Goal: Task Accomplishment & Management: Manage account settings

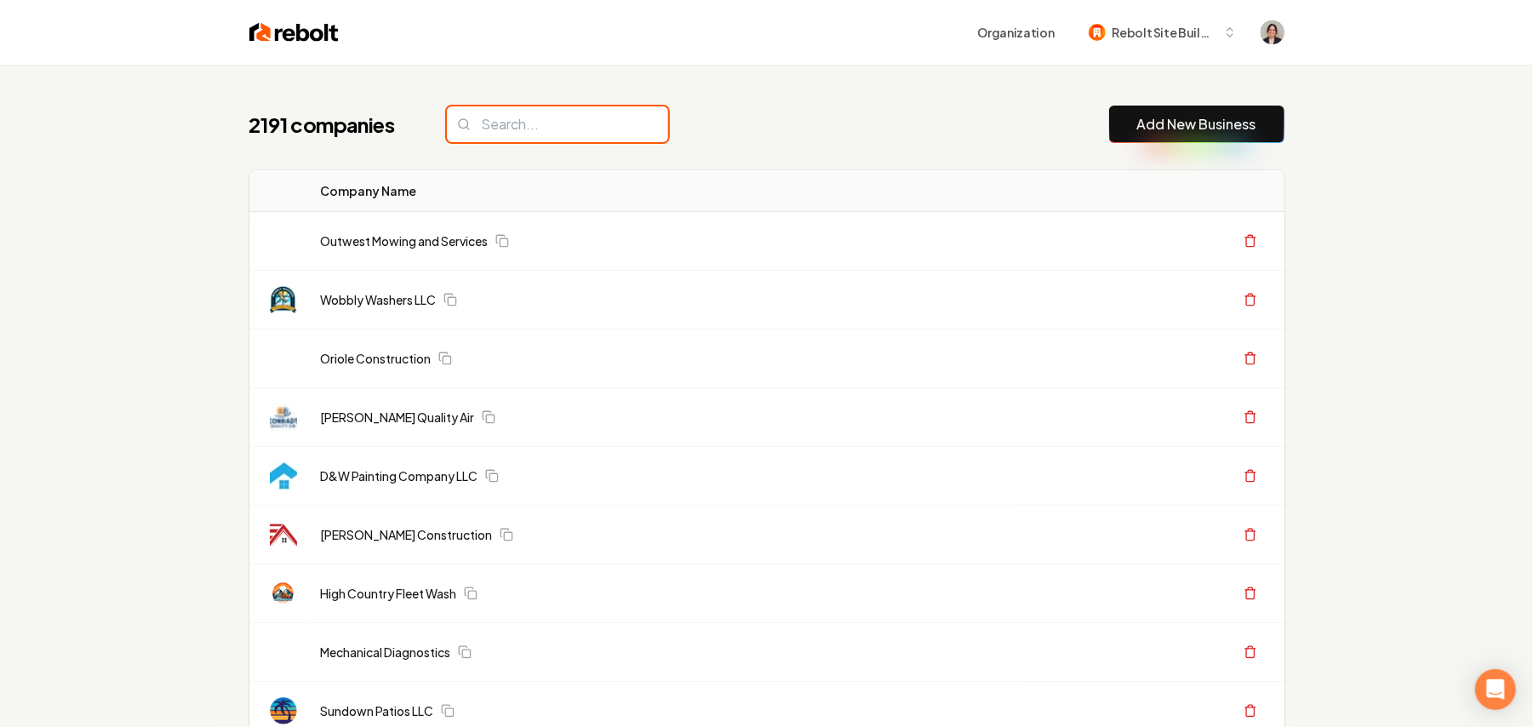
click at [596, 134] on input "search" at bounding box center [557, 124] width 221 height 36
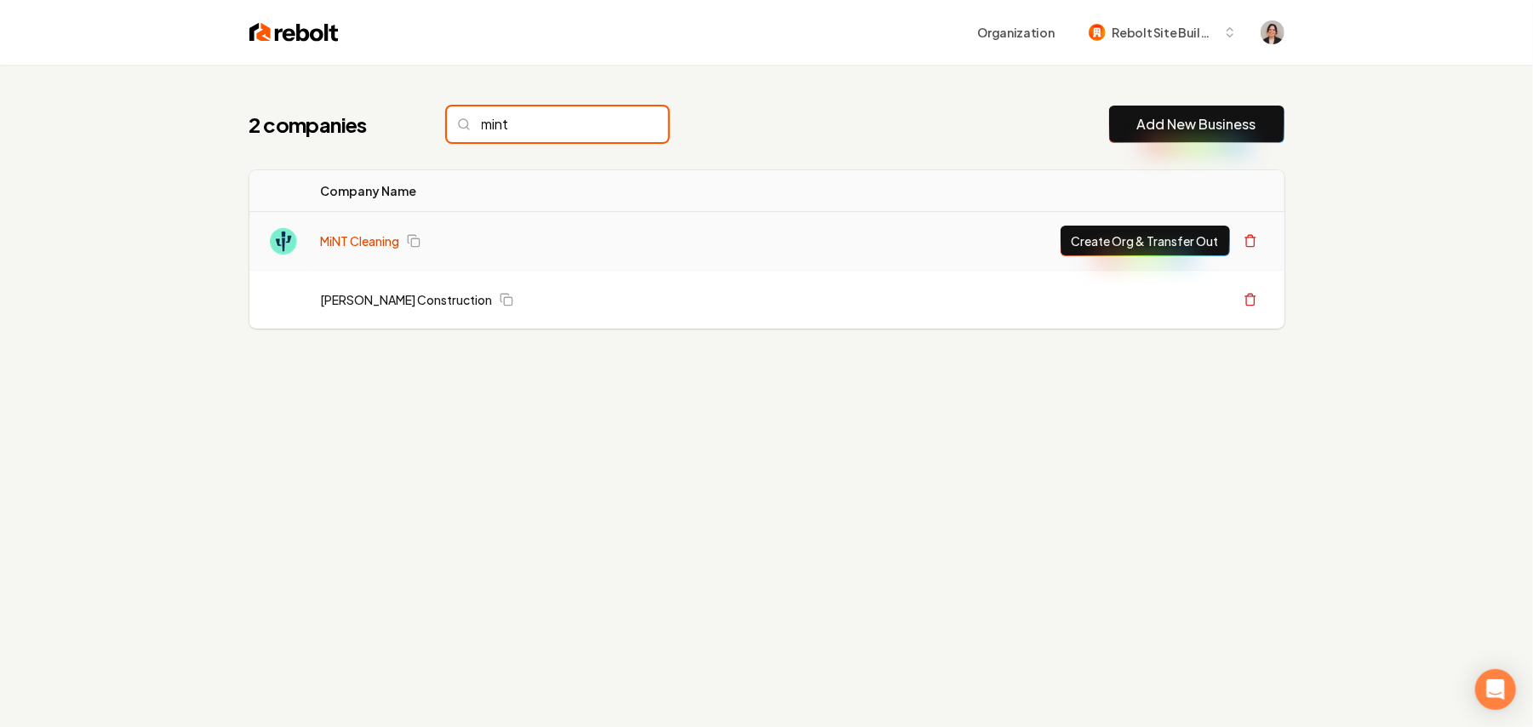
type input "mint"
click at [356, 243] on link "MiNT Cleaning" at bounding box center [360, 240] width 79 height 17
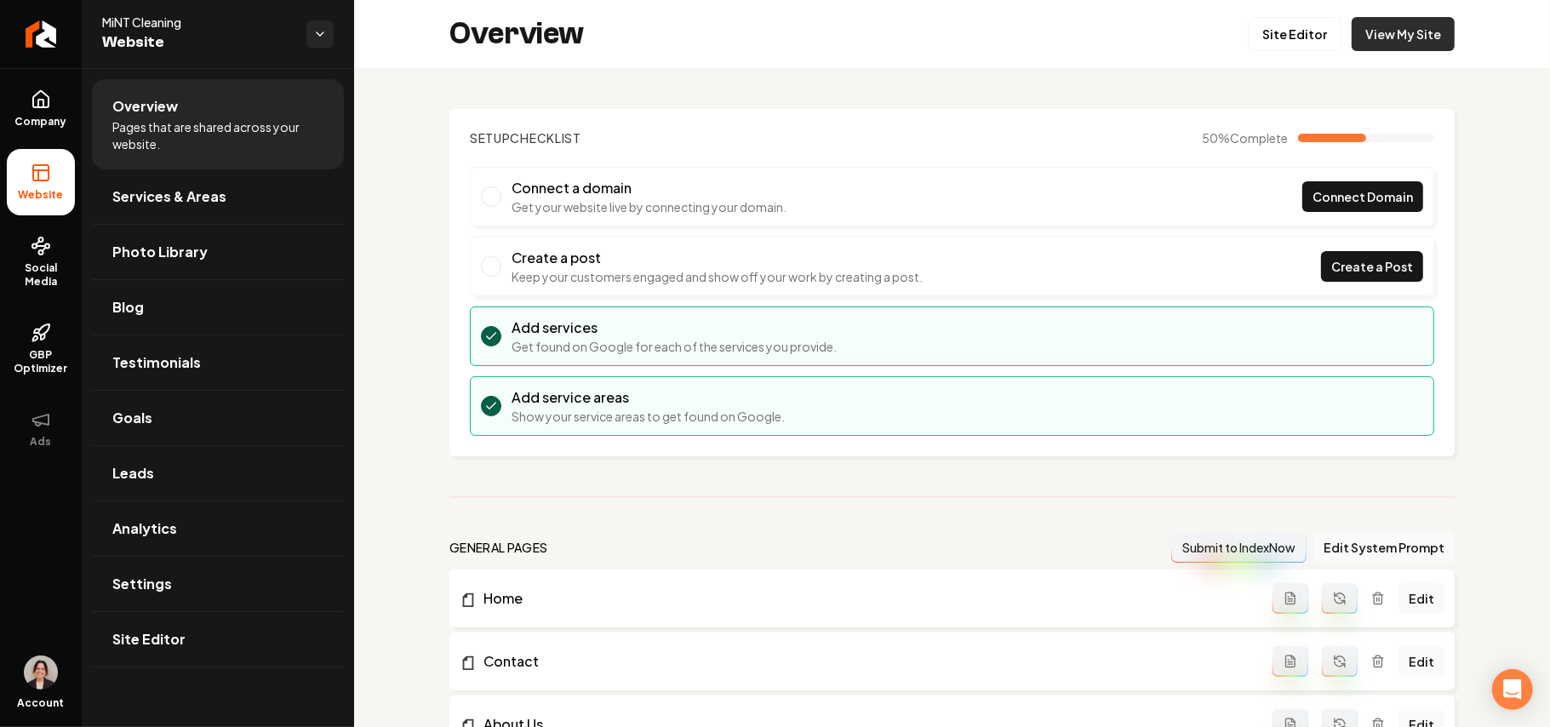
click at [1386, 20] on link "View My Site" at bounding box center [1402, 34] width 103 height 34
click at [1294, 32] on link "Site Editor" at bounding box center [1295, 34] width 94 height 34
click at [160, 577] on span "Settings" at bounding box center [142, 584] width 60 height 20
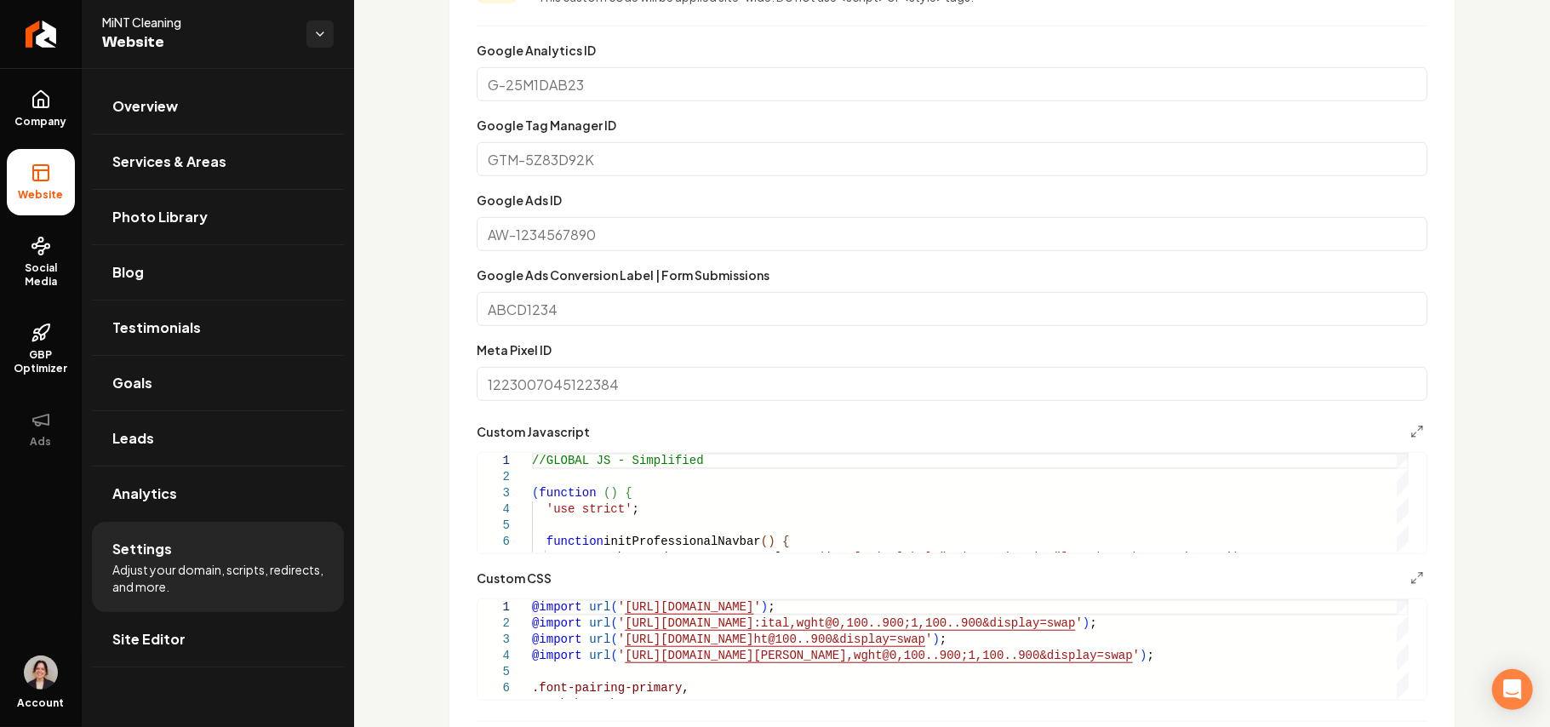
scroll to position [1030, 0]
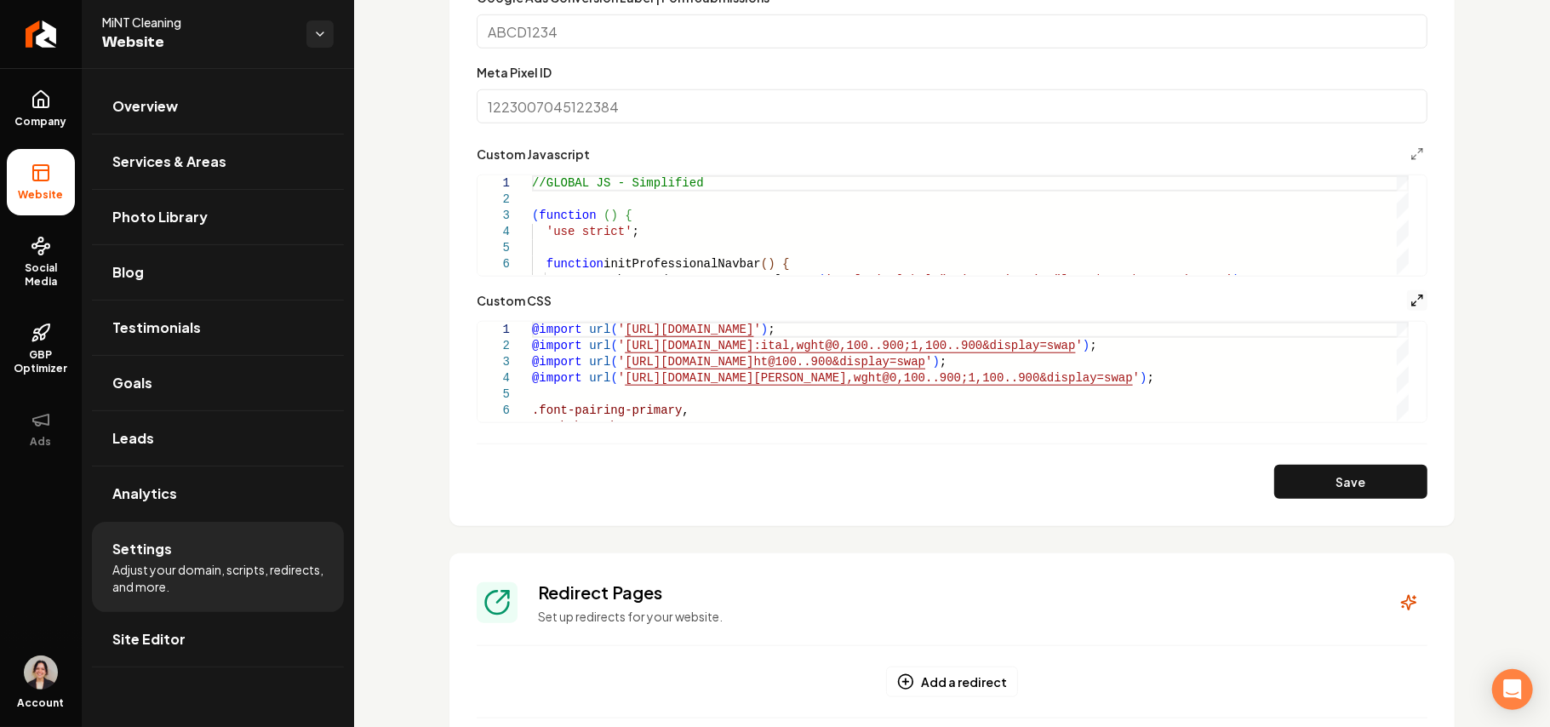
click at [1410, 294] on icon "Main content area" at bounding box center [1417, 301] width 14 height 14
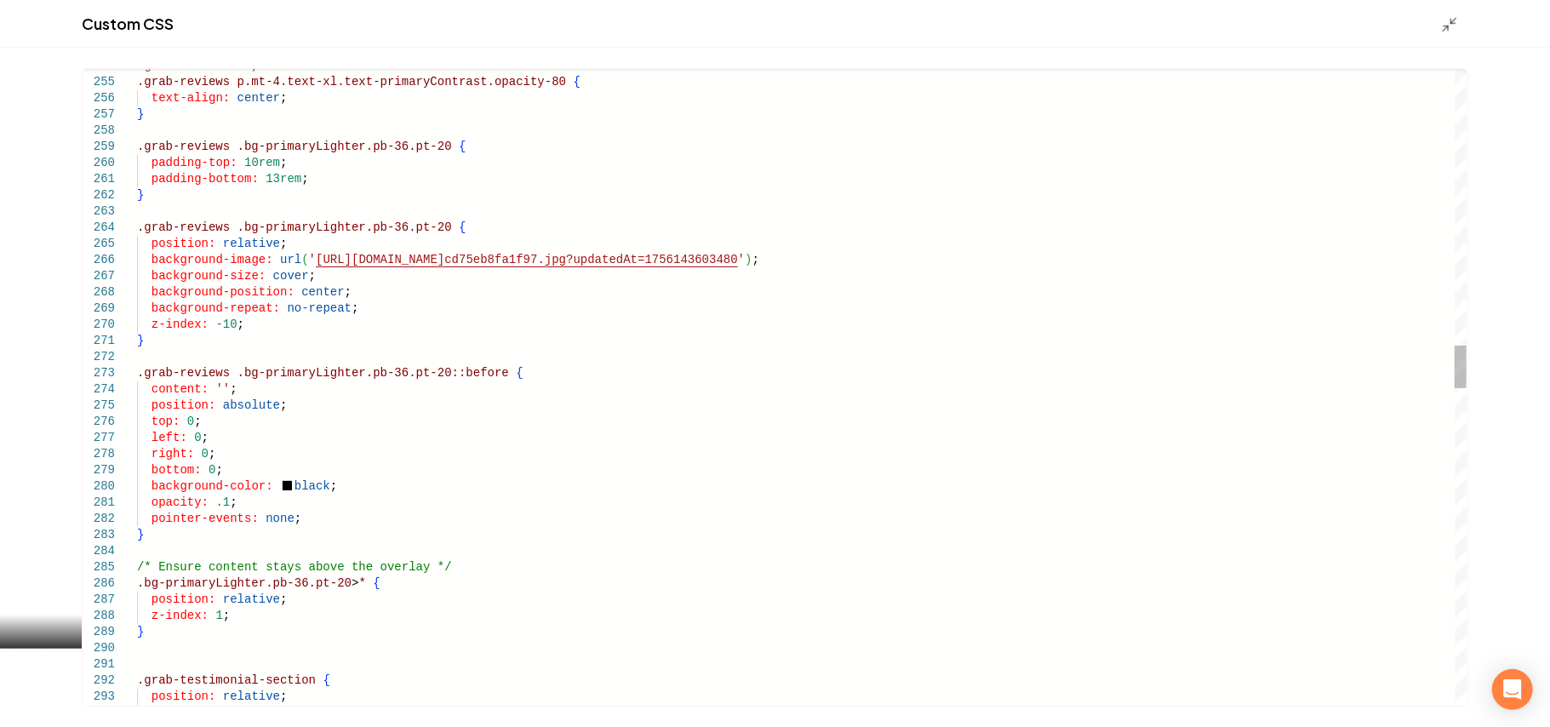
scroll to position [0, 195]
click at [220, 505] on div ".grab-reviews h1 , .grab-reviews p.mt-4.text-xl.text-primaryContrast.opacity-80…" at bounding box center [801, 696] width 1329 height 9459
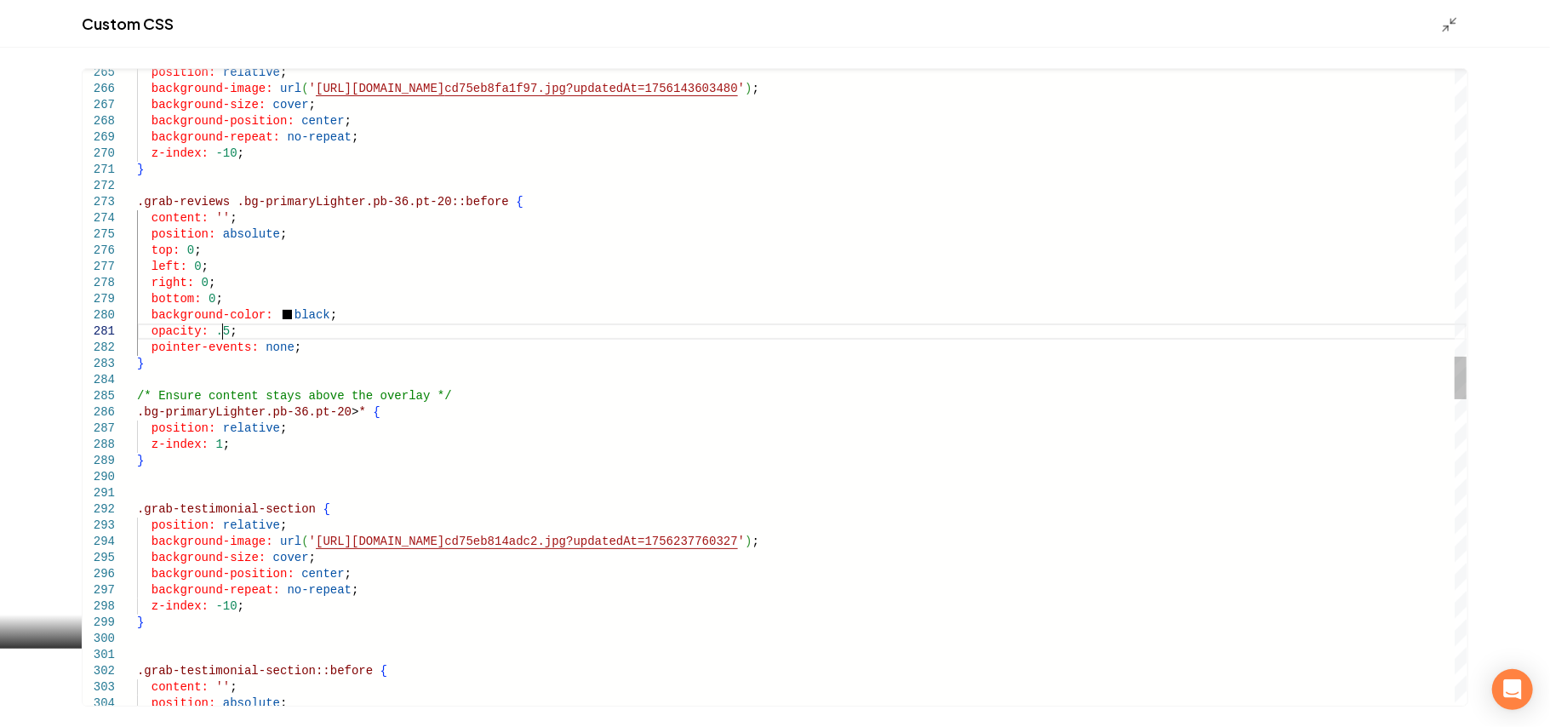
scroll to position [0, 85]
type textarea "**********"
click at [1459, 28] on div "Main content area" at bounding box center [1454, 23] width 27 height 19
click at [1455, 28] on icon "Main content area" at bounding box center [1449, 24] width 17 height 17
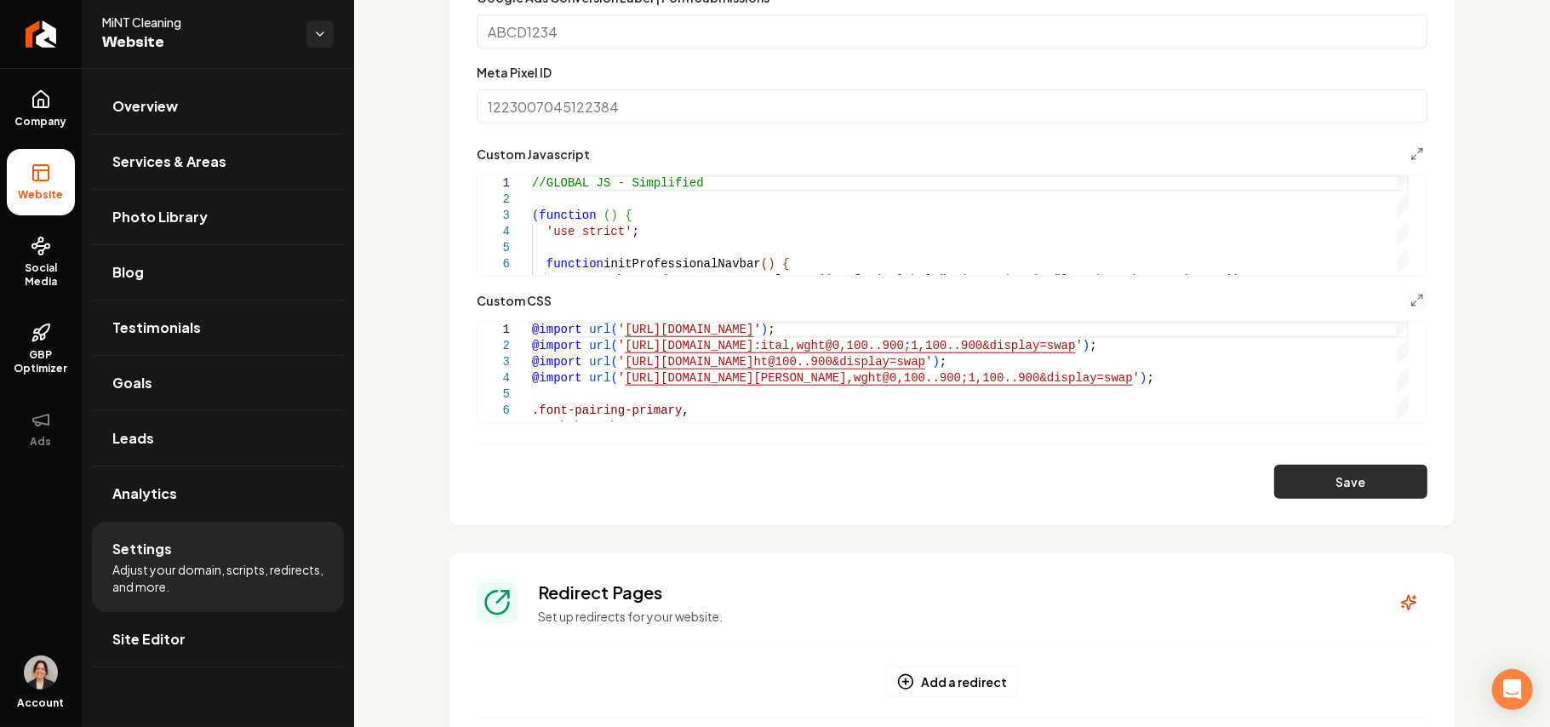
click at [1380, 490] on button "Save" at bounding box center [1350, 482] width 153 height 34
click at [1410, 300] on icon "Main content area" at bounding box center [1417, 301] width 14 height 14
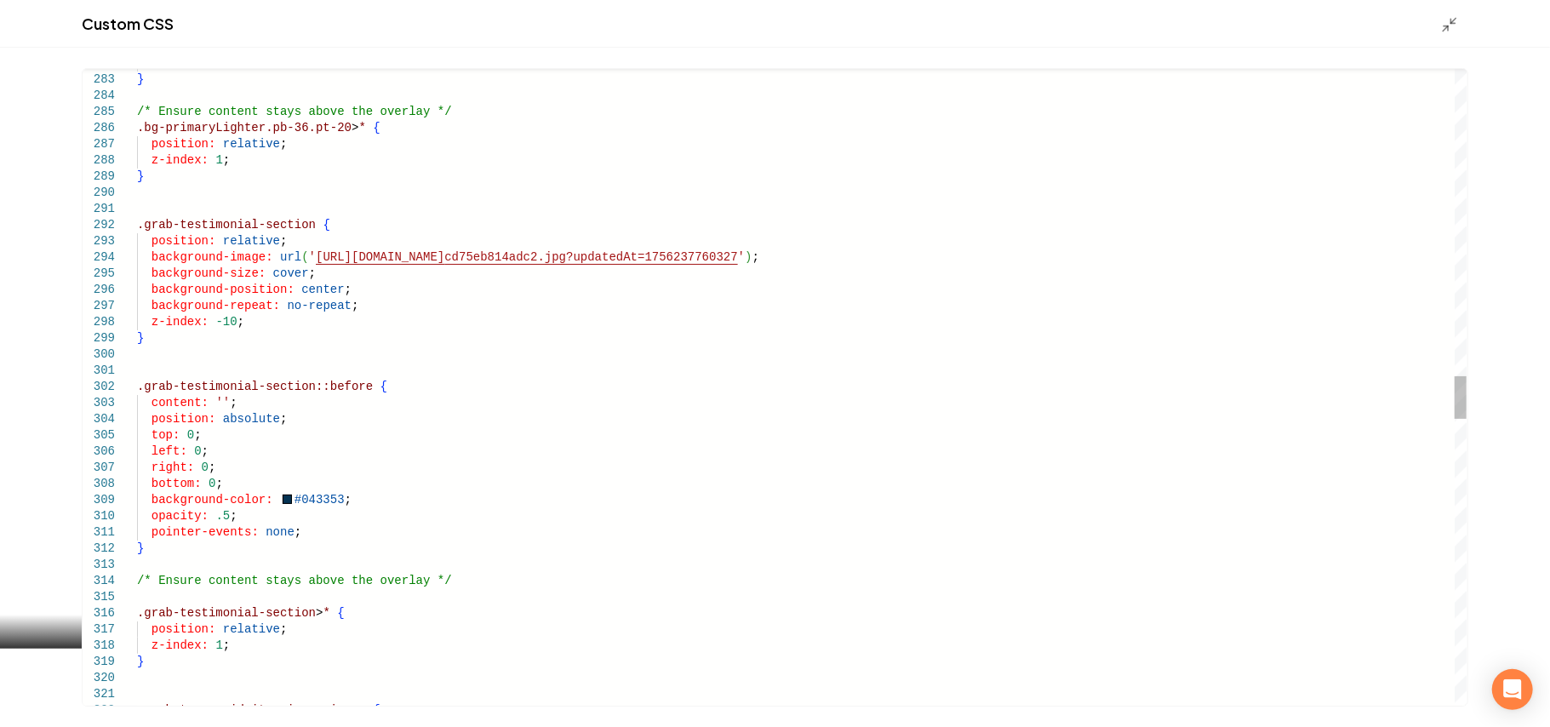
scroll to position [0, 195]
drag, startPoint x: 220, startPoint y: 517, endPoint x: 215, endPoint y: 508, distance: 10.3
click at [215, 508] on div "pointer-events: none ; } /* Ensure content stays above the overlay */ .bg-prima…" at bounding box center [801, 241] width 1329 height 9459
type textarea "**********"
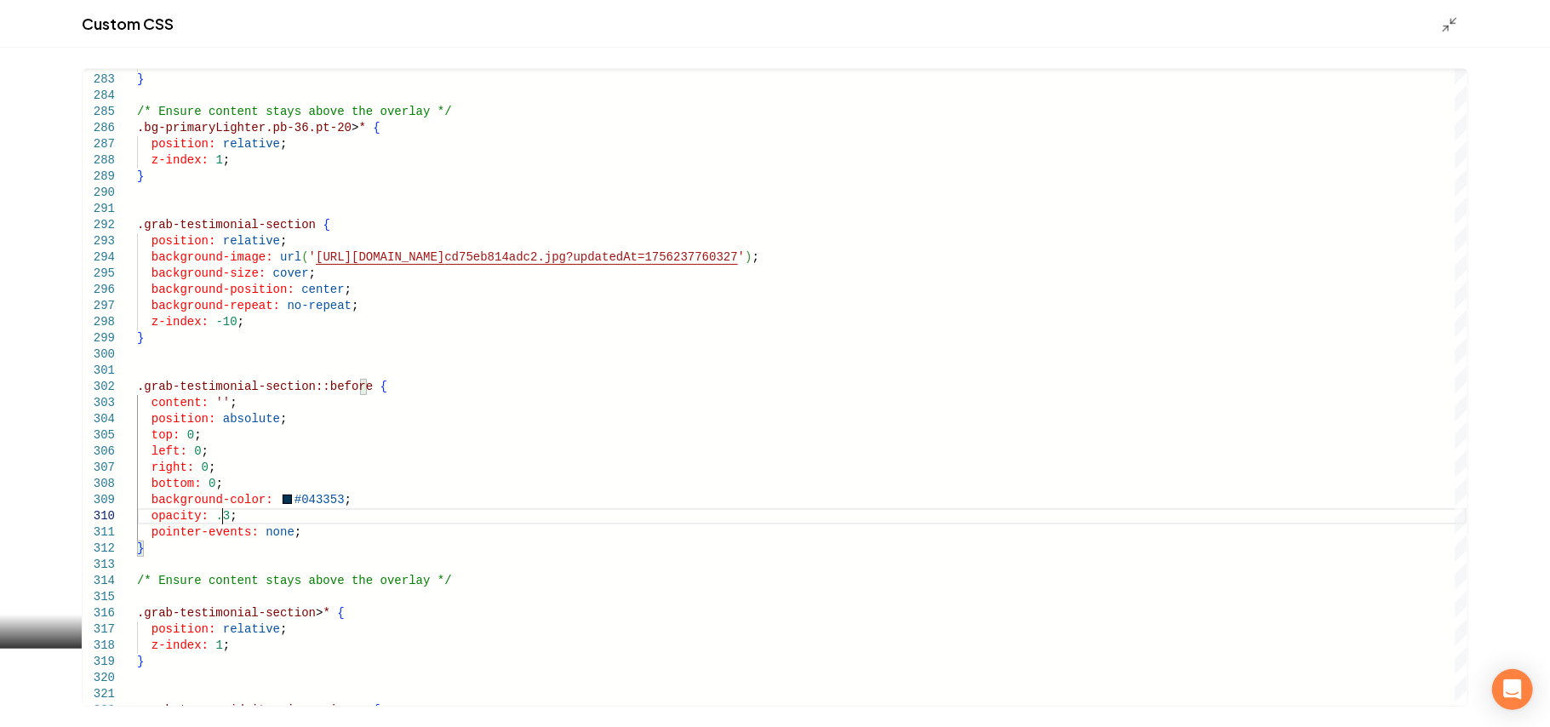
click at [1425, 25] on div "Custom CSS" at bounding box center [775, 24] width 1550 height 48
click at [1436, 27] on div "Custom CSS" at bounding box center [775, 24] width 1550 height 48
click at [1445, 27] on line "Main content area" at bounding box center [1445, 28] width 5 height 5
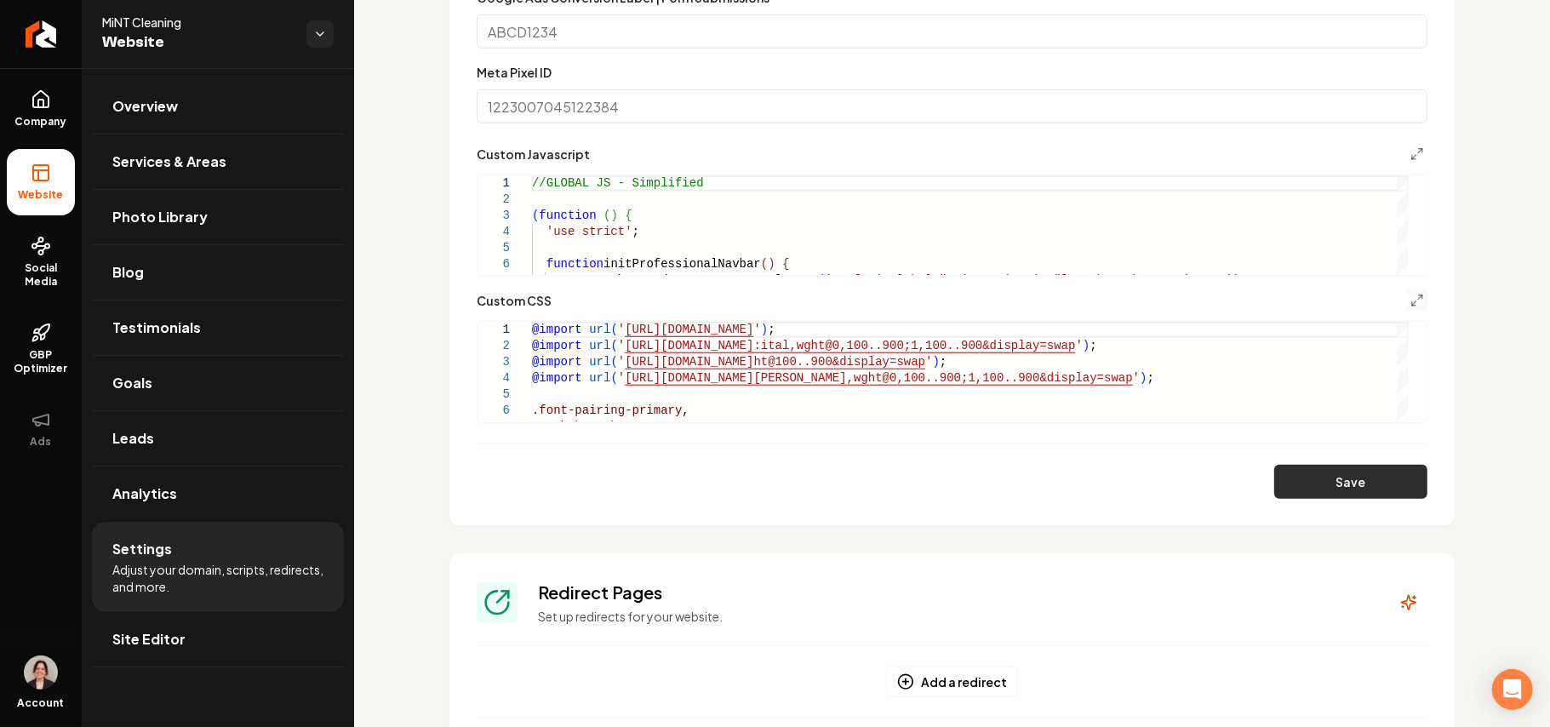
click at [1351, 494] on button "Save" at bounding box center [1350, 482] width 153 height 34
click at [1410, 296] on icon "Main content area" at bounding box center [1417, 301] width 14 height 14
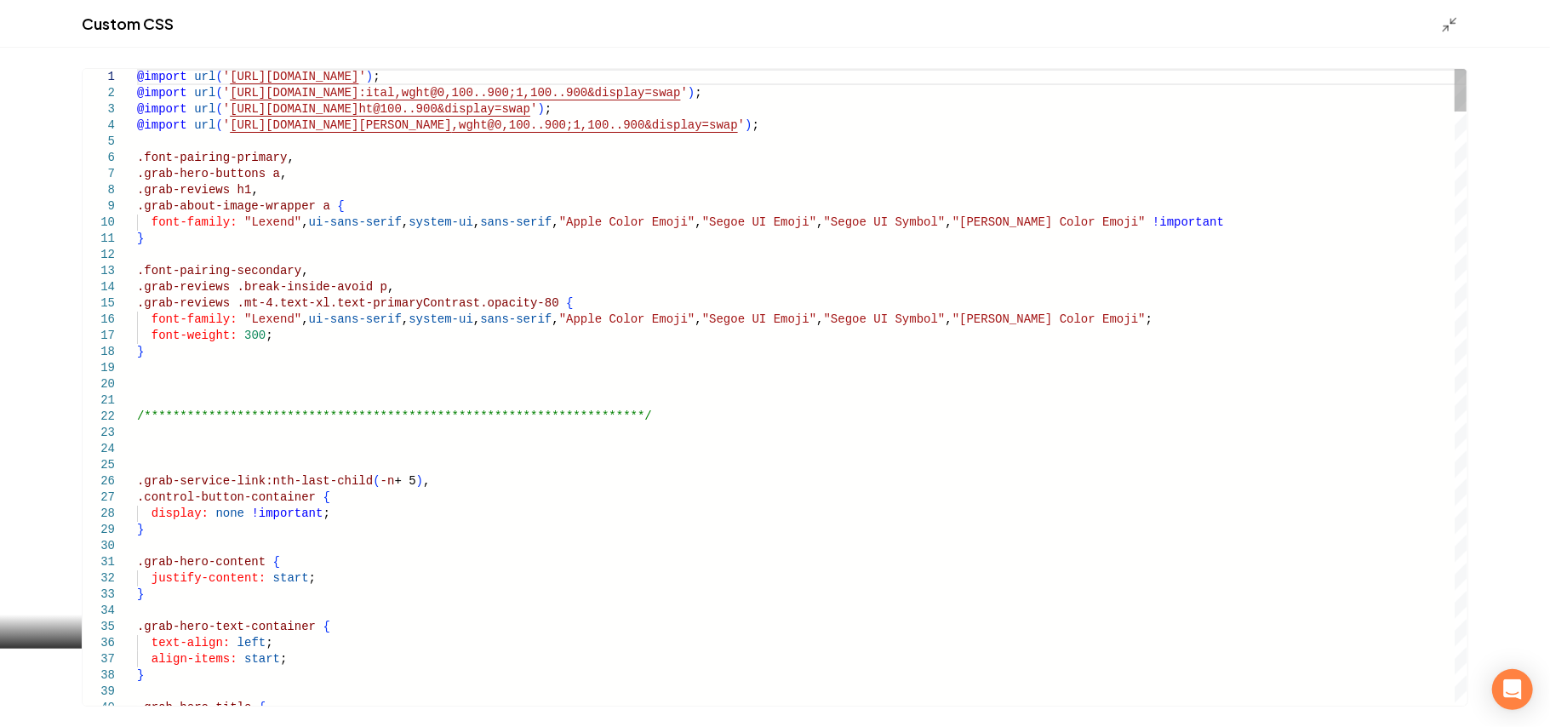
drag, startPoint x: 1399, startPoint y: 296, endPoint x: 1360, endPoint y: 495, distance: 202.9
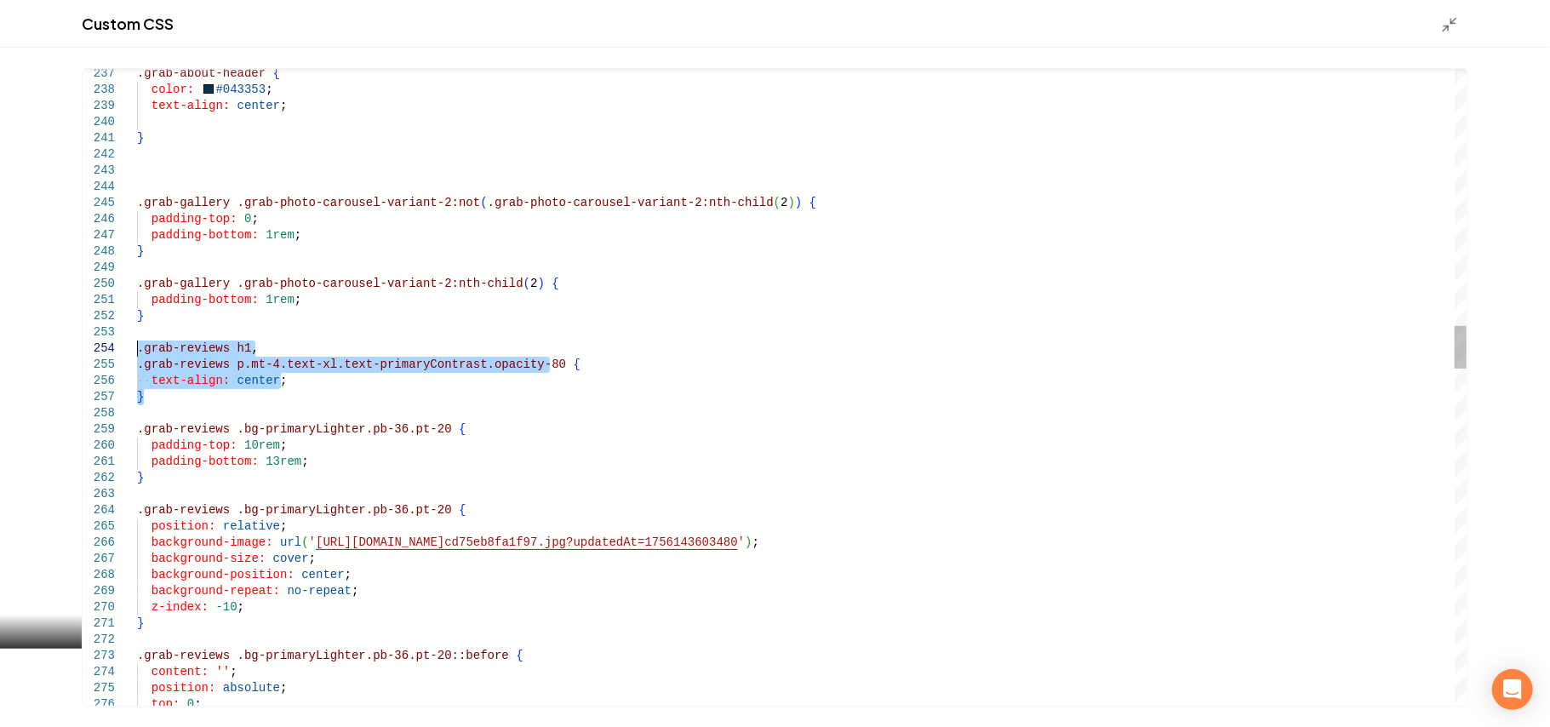
drag, startPoint x: 164, startPoint y: 393, endPoint x: 134, endPoint y: 346, distance: 56.7
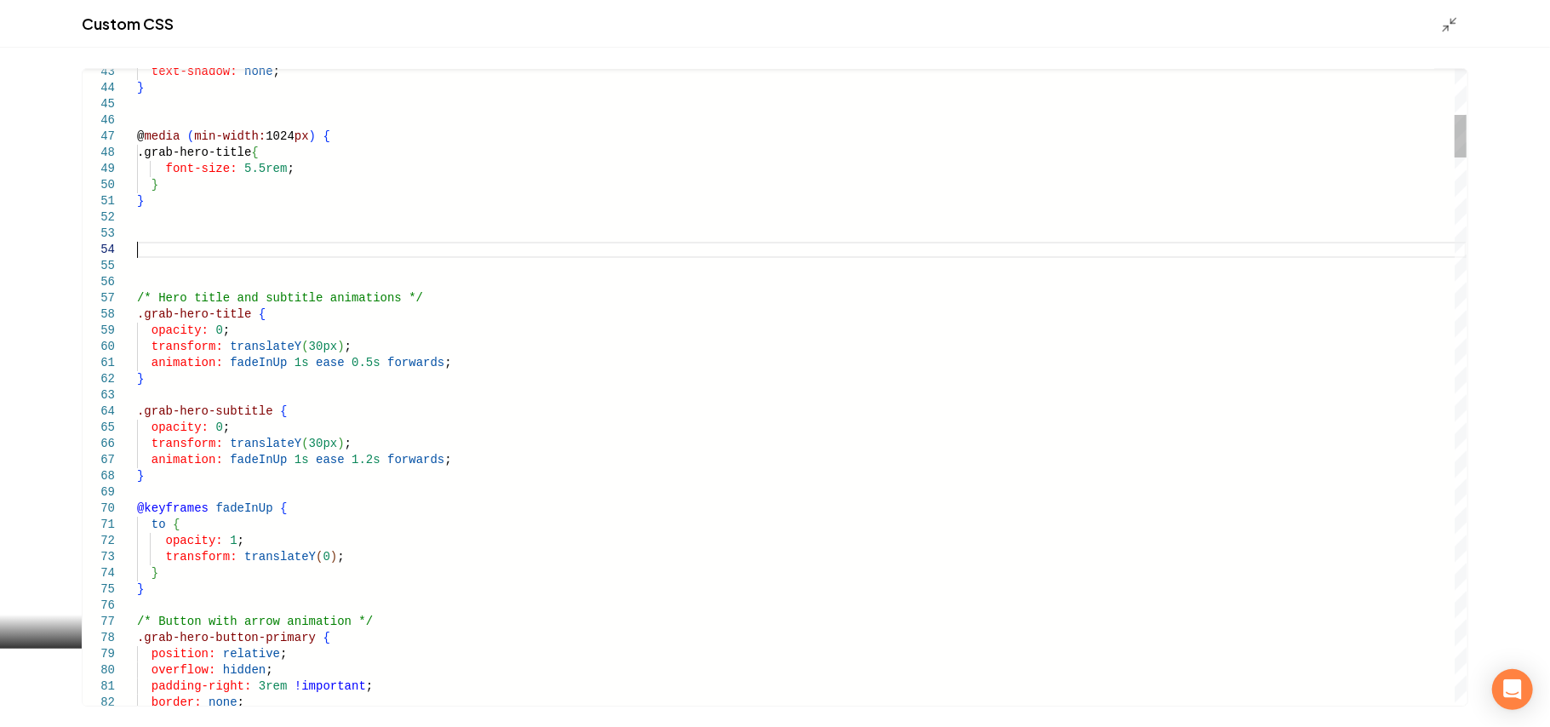
scroll to position [48, 0]
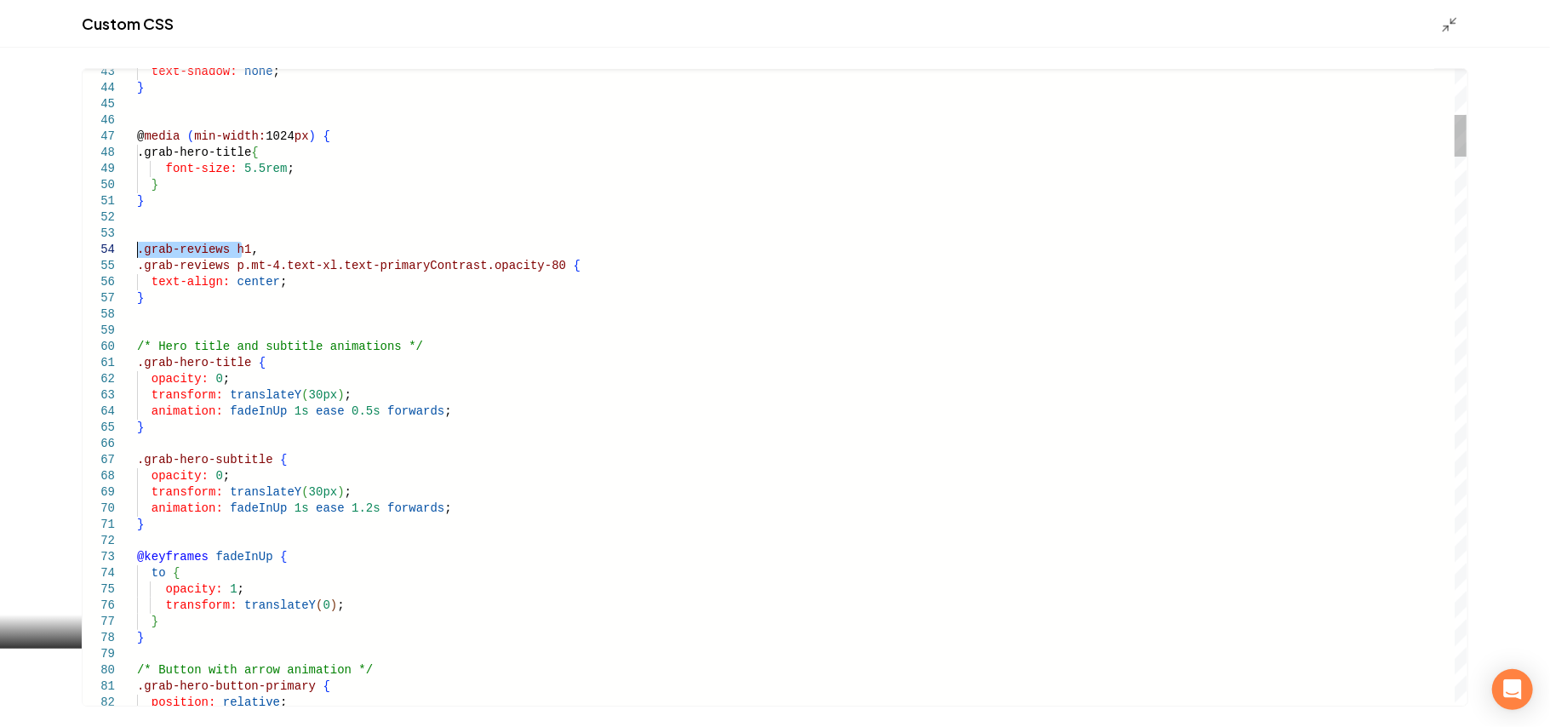
drag, startPoint x: 242, startPoint y: 249, endPoint x: 134, endPoint y: 250, distance: 108.1
drag, startPoint x: 174, startPoint y: 254, endPoint x: 245, endPoint y: 361, distance: 128.9
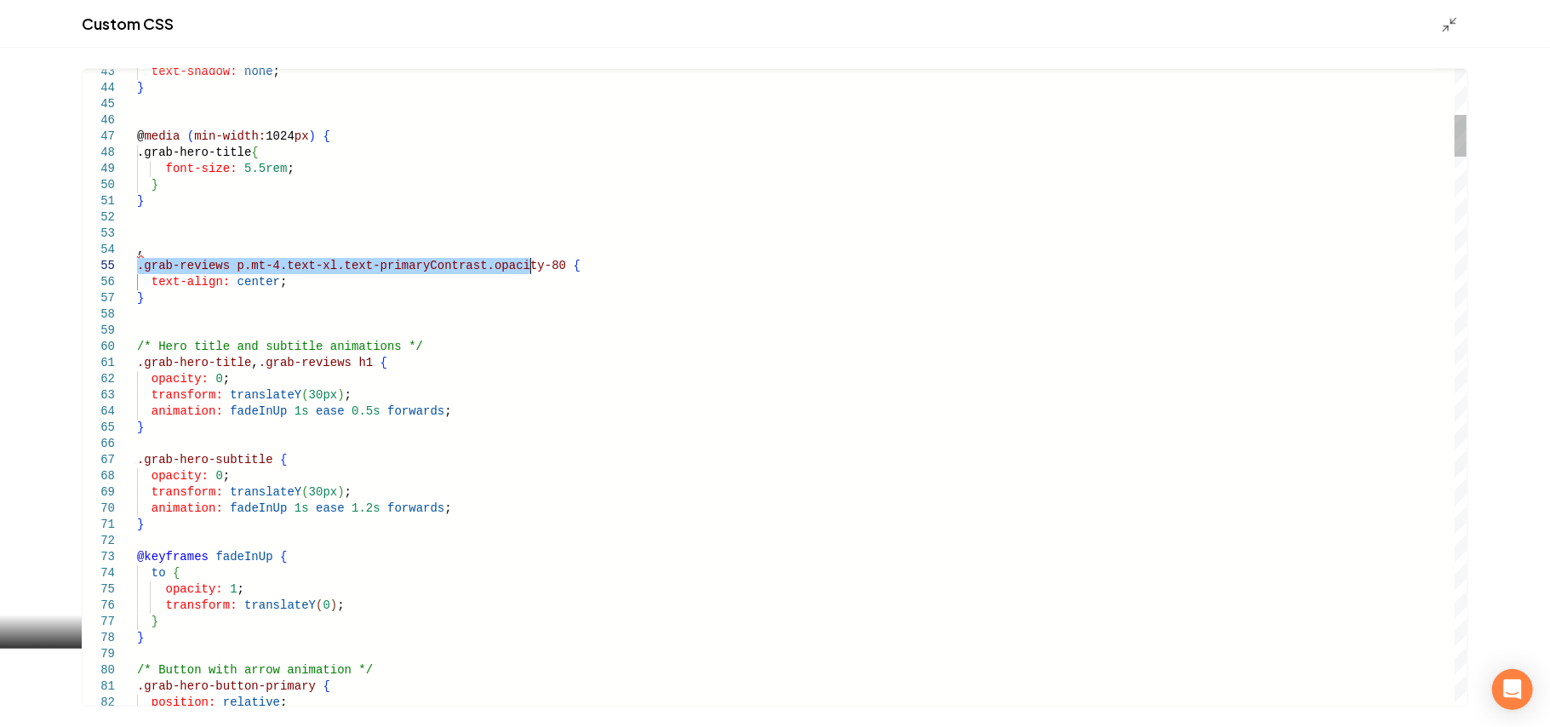
drag, startPoint x: 138, startPoint y: 267, endPoint x: 532, endPoint y: 264, distance: 394.0
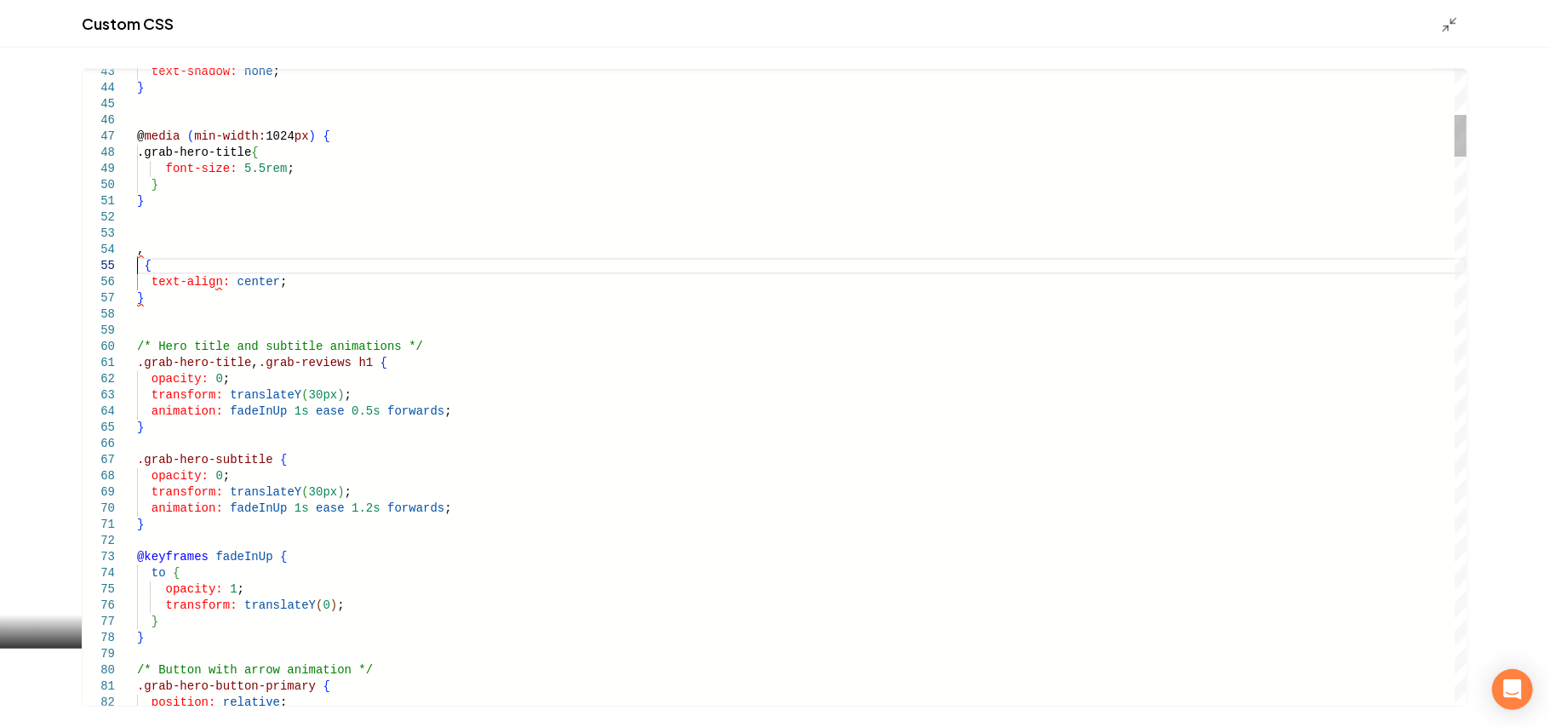
drag, startPoint x: 174, startPoint y: 314, endPoint x: 97, endPoint y: 255, distance: 96.5
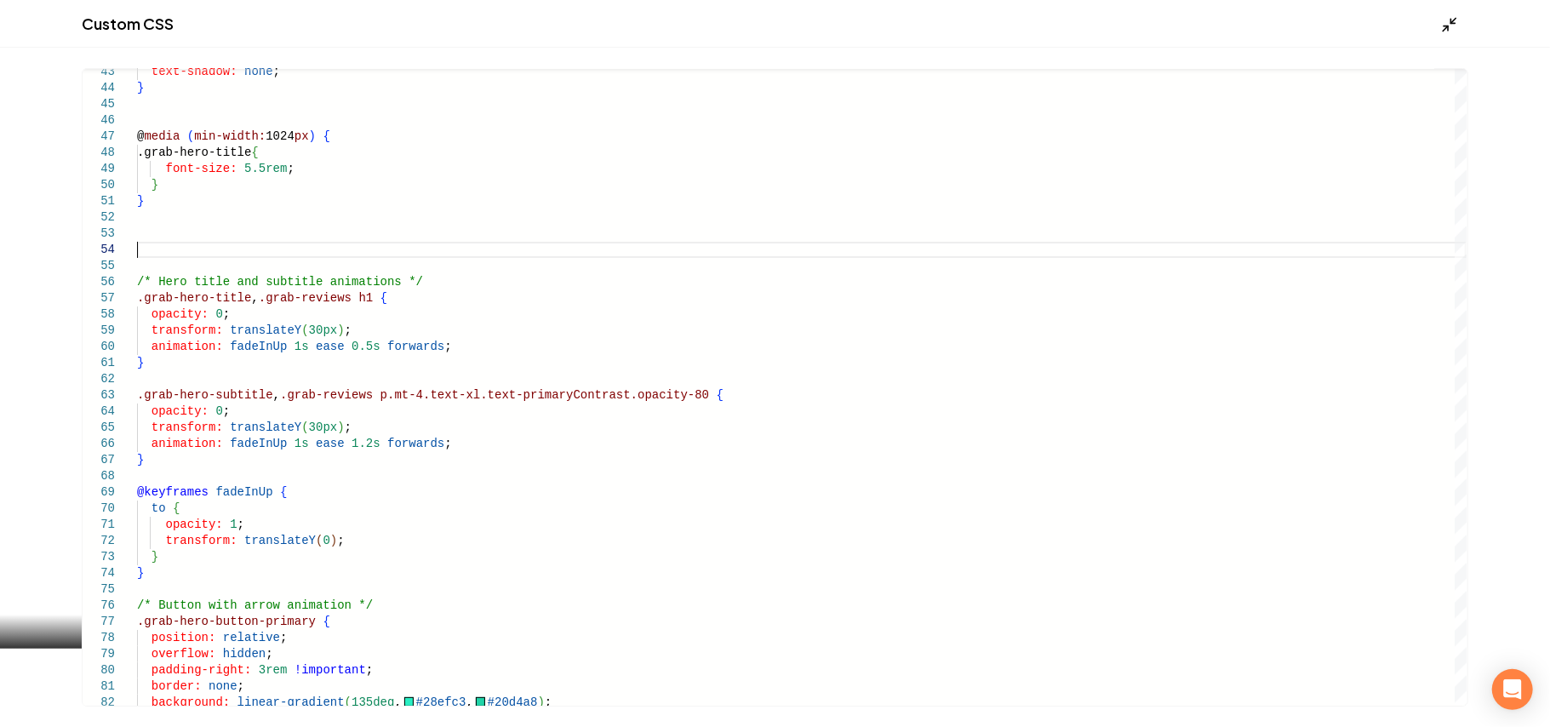
type textarea "**********"
click at [1443, 28] on icon "Main content area" at bounding box center [1449, 24] width 17 height 17
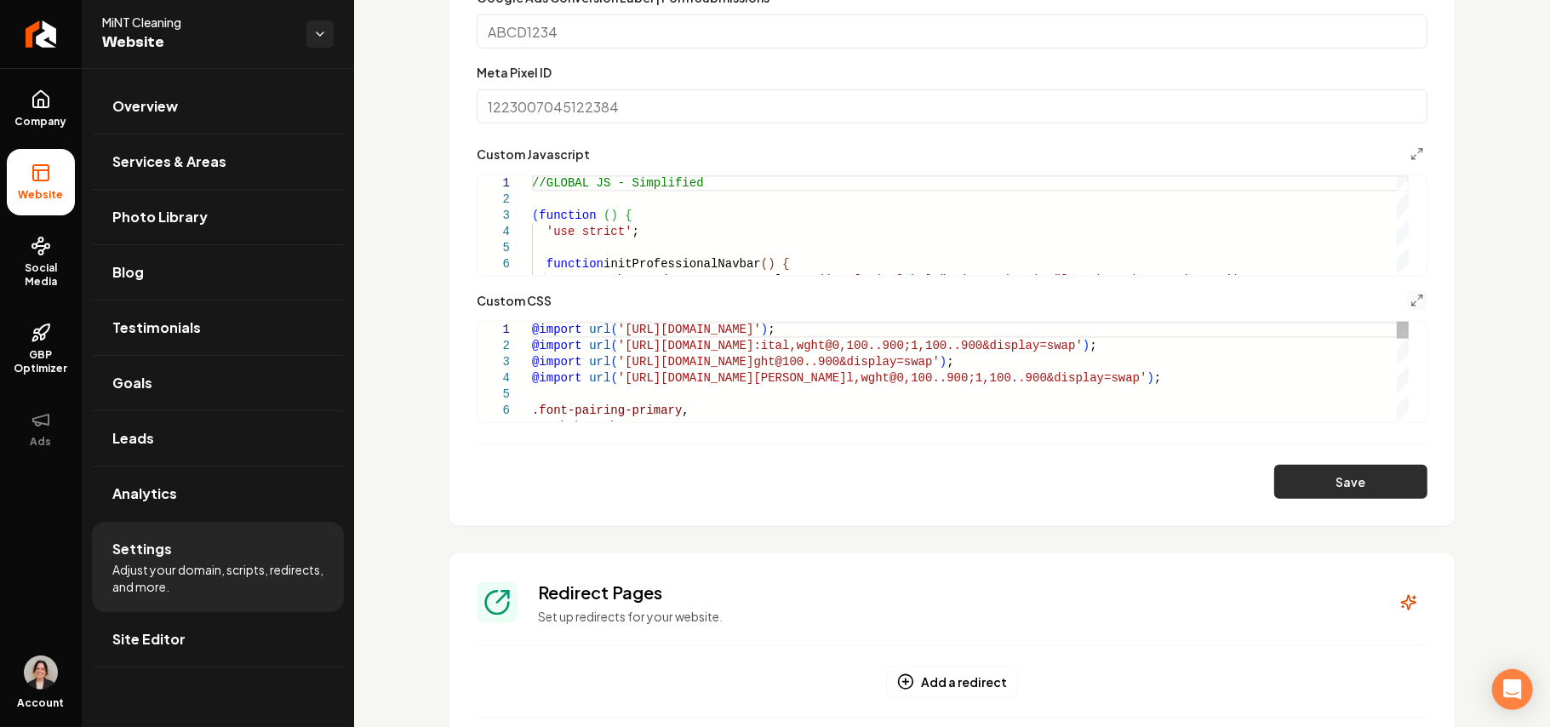
click at [1409, 477] on button "Save" at bounding box center [1350, 482] width 153 height 34
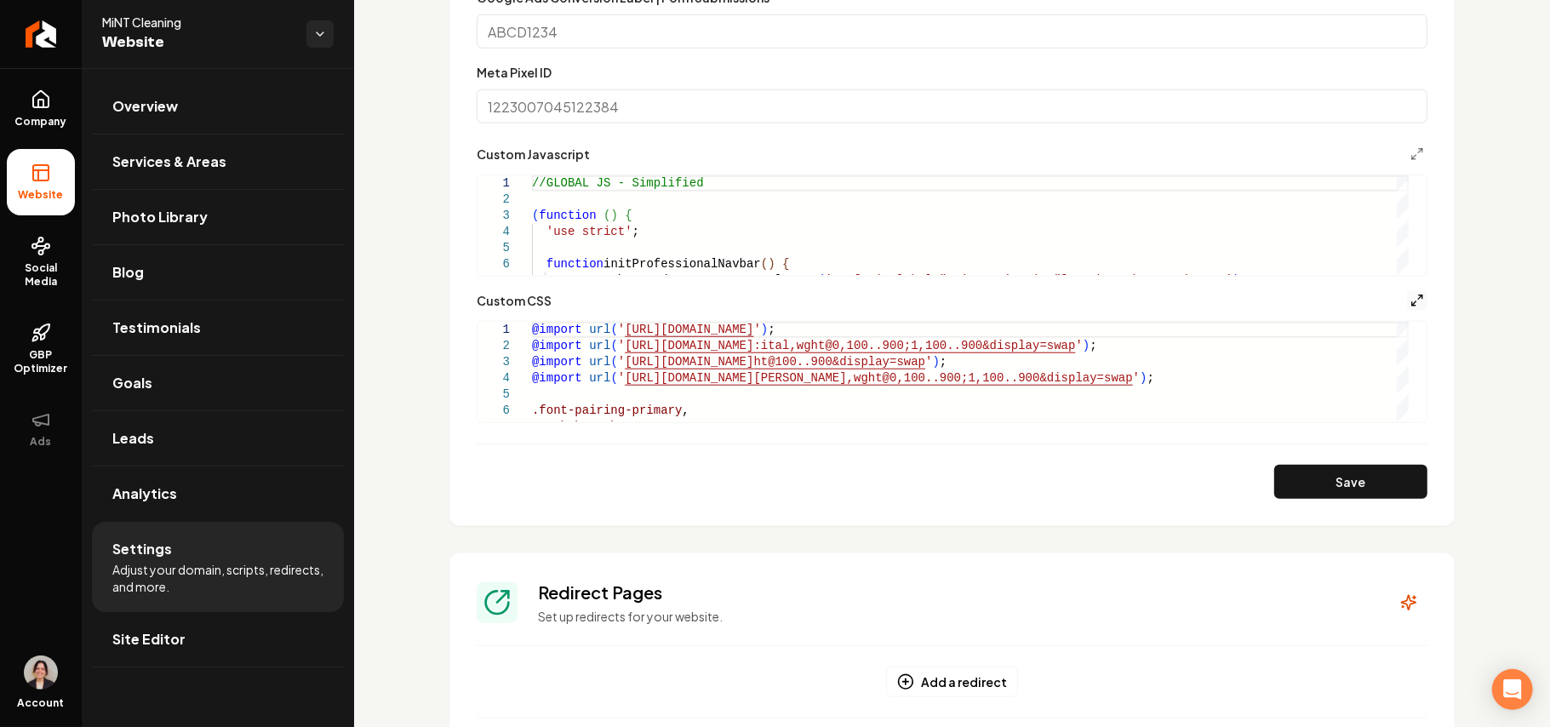
click at [1410, 298] on icon "Main content area" at bounding box center [1417, 301] width 14 height 14
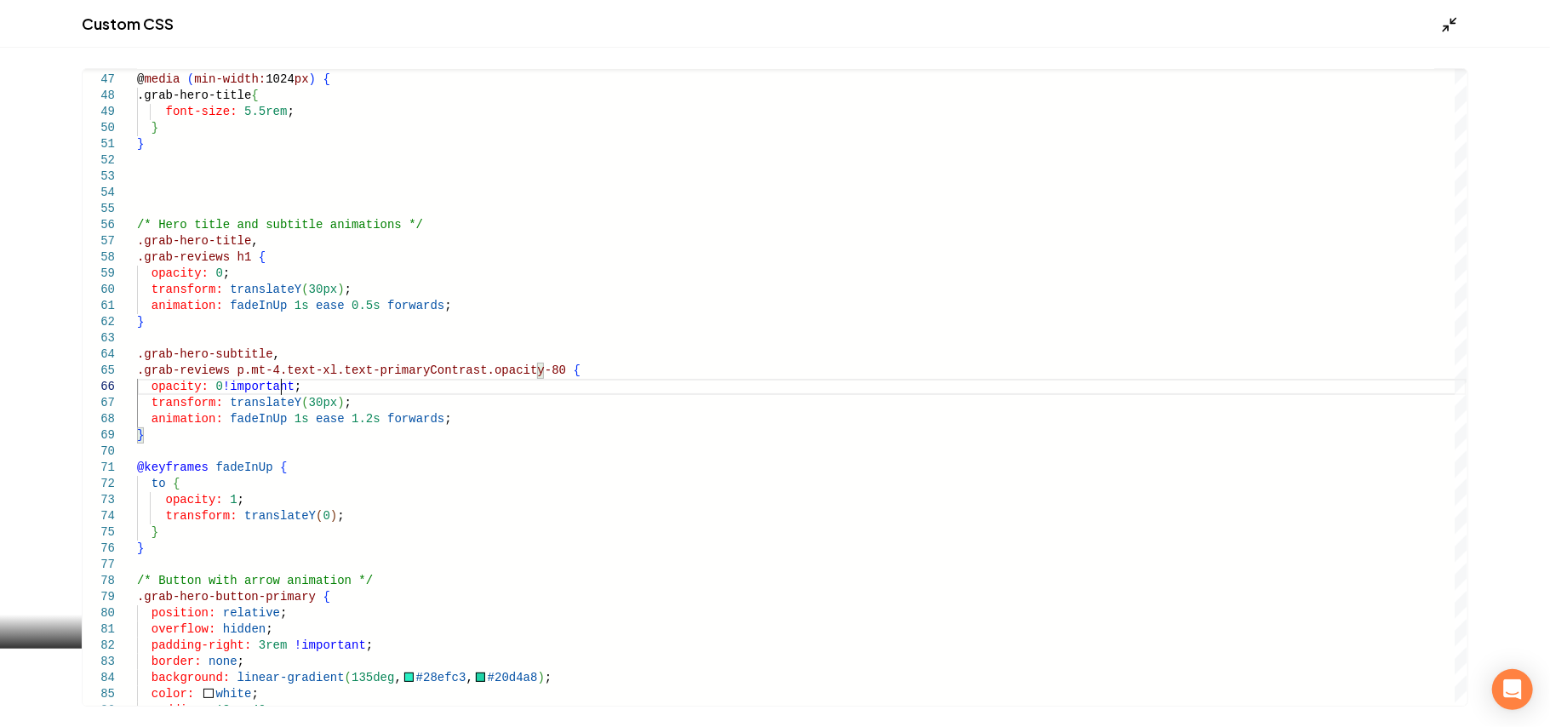
type textarea "**********"
click at [1453, 21] on icon "Main content area" at bounding box center [1449, 24] width 17 height 17
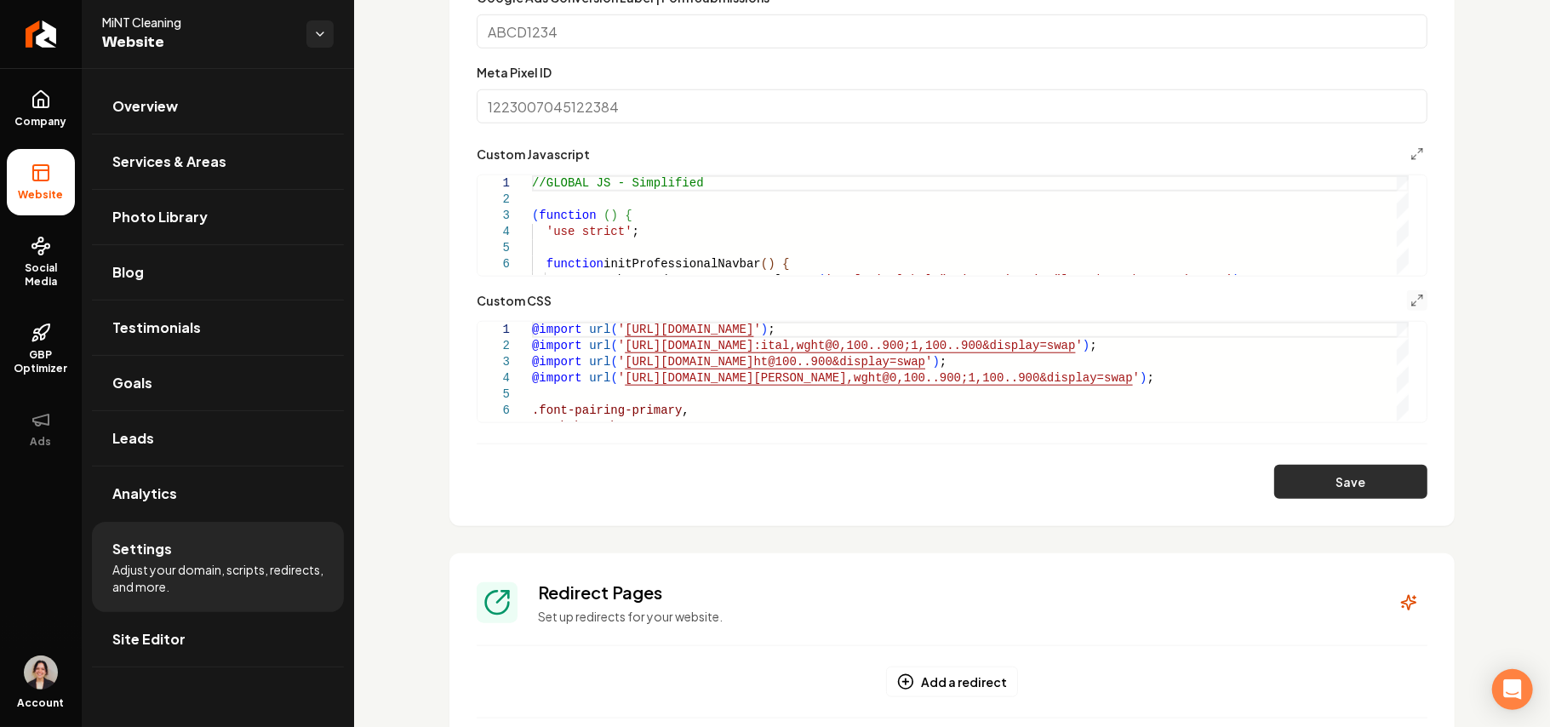
click at [1359, 485] on button "Save" at bounding box center [1350, 482] width 153 height 34
click at [1410, 294] on icon "Main content area" at bounding box center [1417, 301] width 14 height 14
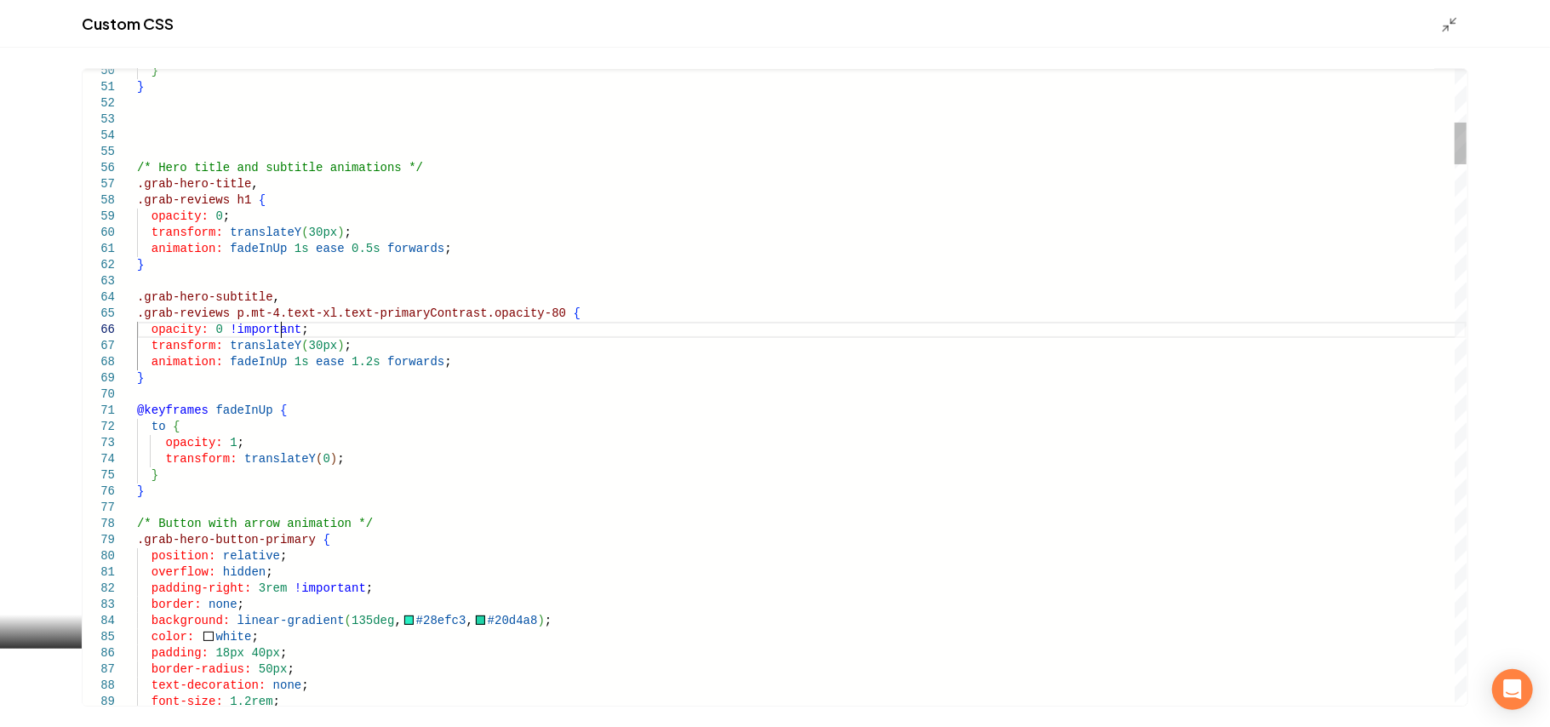
scroll to position [0, 195]
drag, startPoint x: 284, startPoint y: 331, endPoint x: 245, endPoint y: 332, distance: 39.2
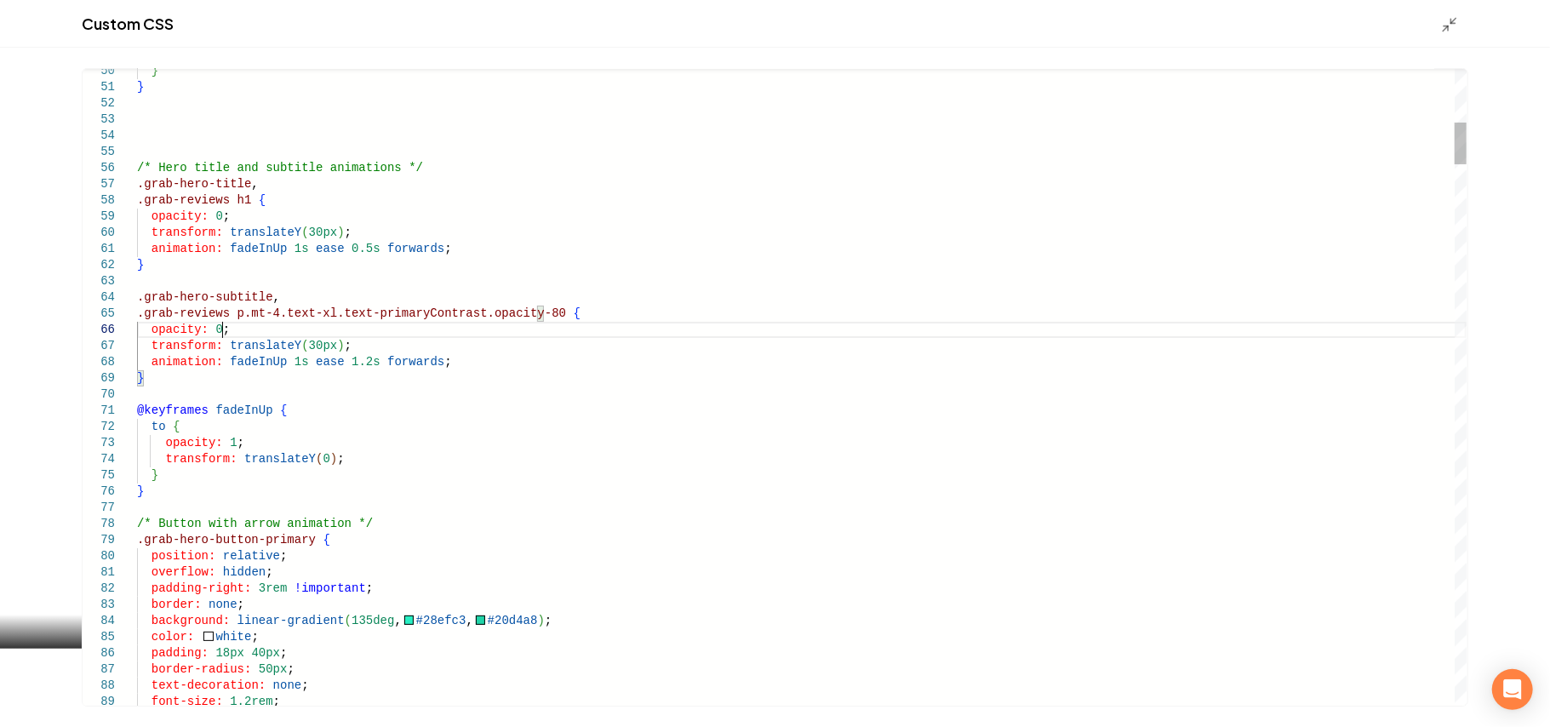
type textarea "**********"
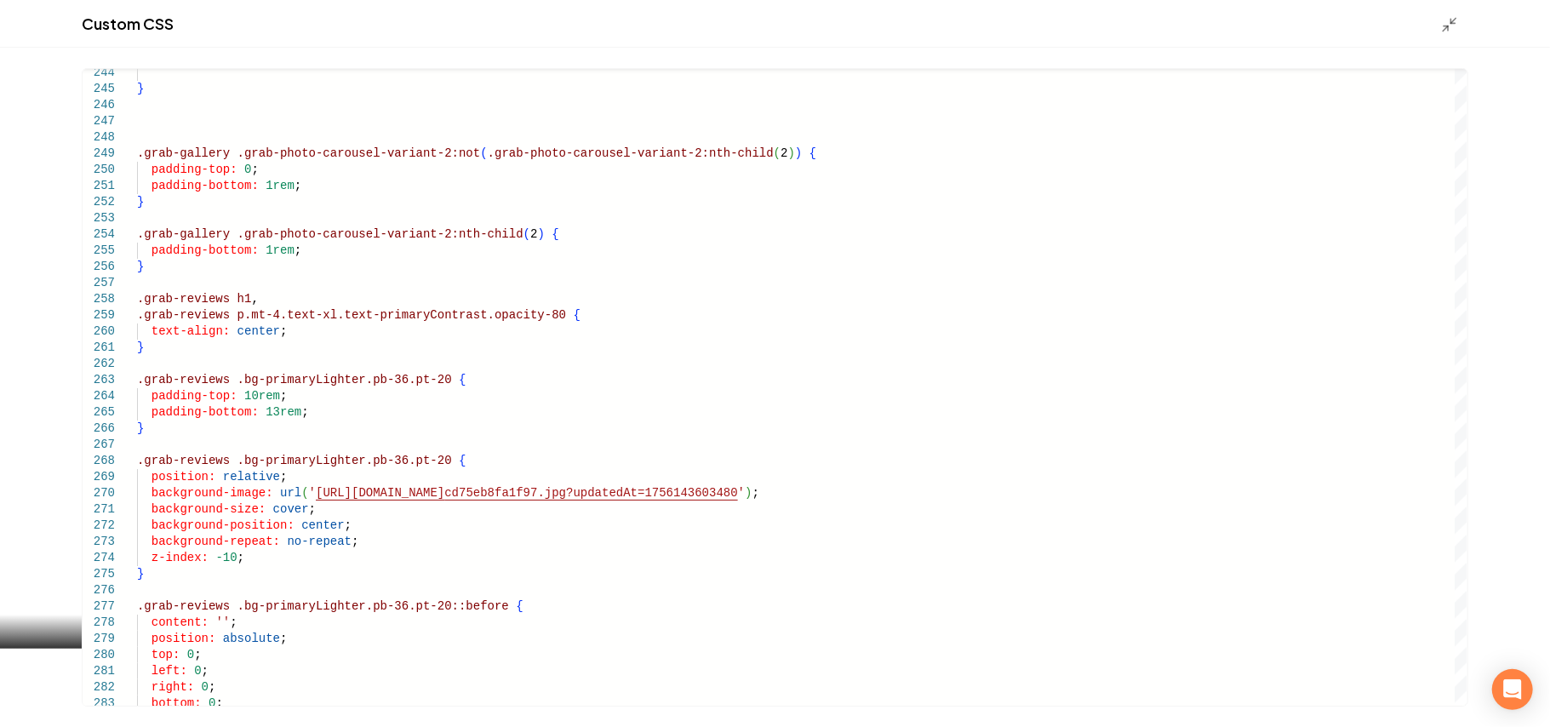
click at [1444, 36] on div "Custom CSS" at bounding box center [775, 24] width 1550 height 48
click at [1444, 28] on line "Main content area" at bounding box center [1445, 28] width 5 height 5
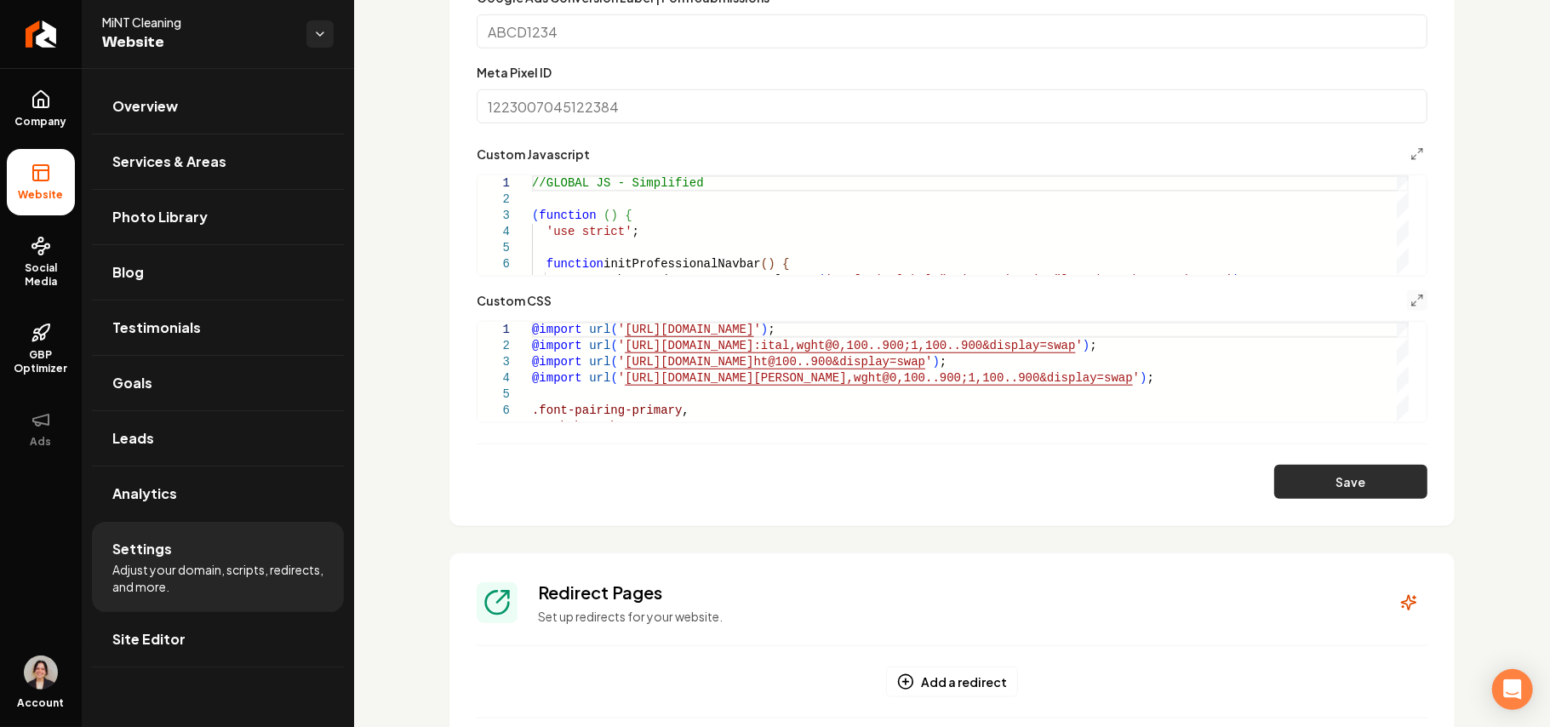
click at [1351, 482] on button "Save" at bounding box center [1350, 482] width 153 height 34
click at [1410, 300] on icon "Main content area" at bounding box center [1417, 301] width 14 height 14
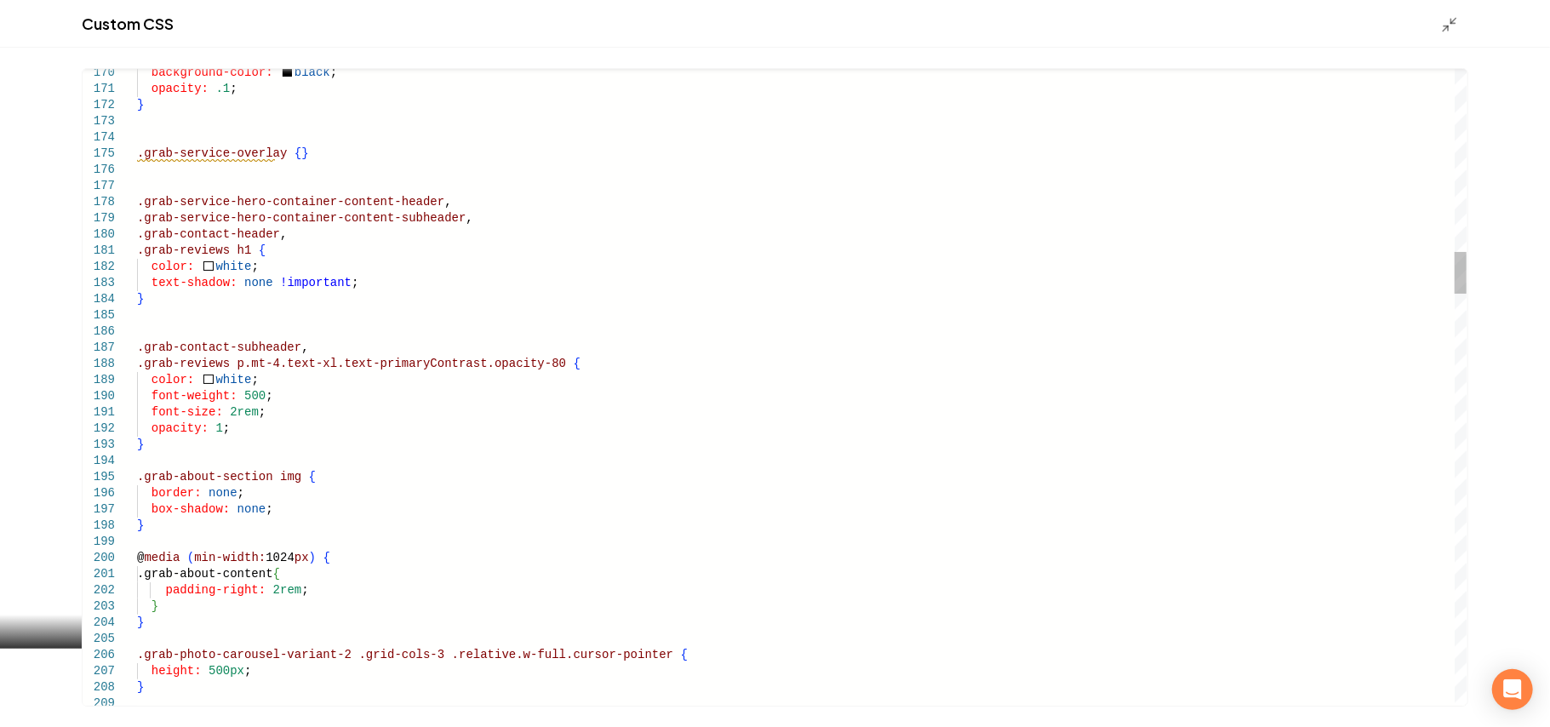
scroll to position [0, 182]
drag, startPoint x: 257, startPoint y: 429, endPoint x: 279, endPoint y: 405, distance: 32.5
type textarea "**********"
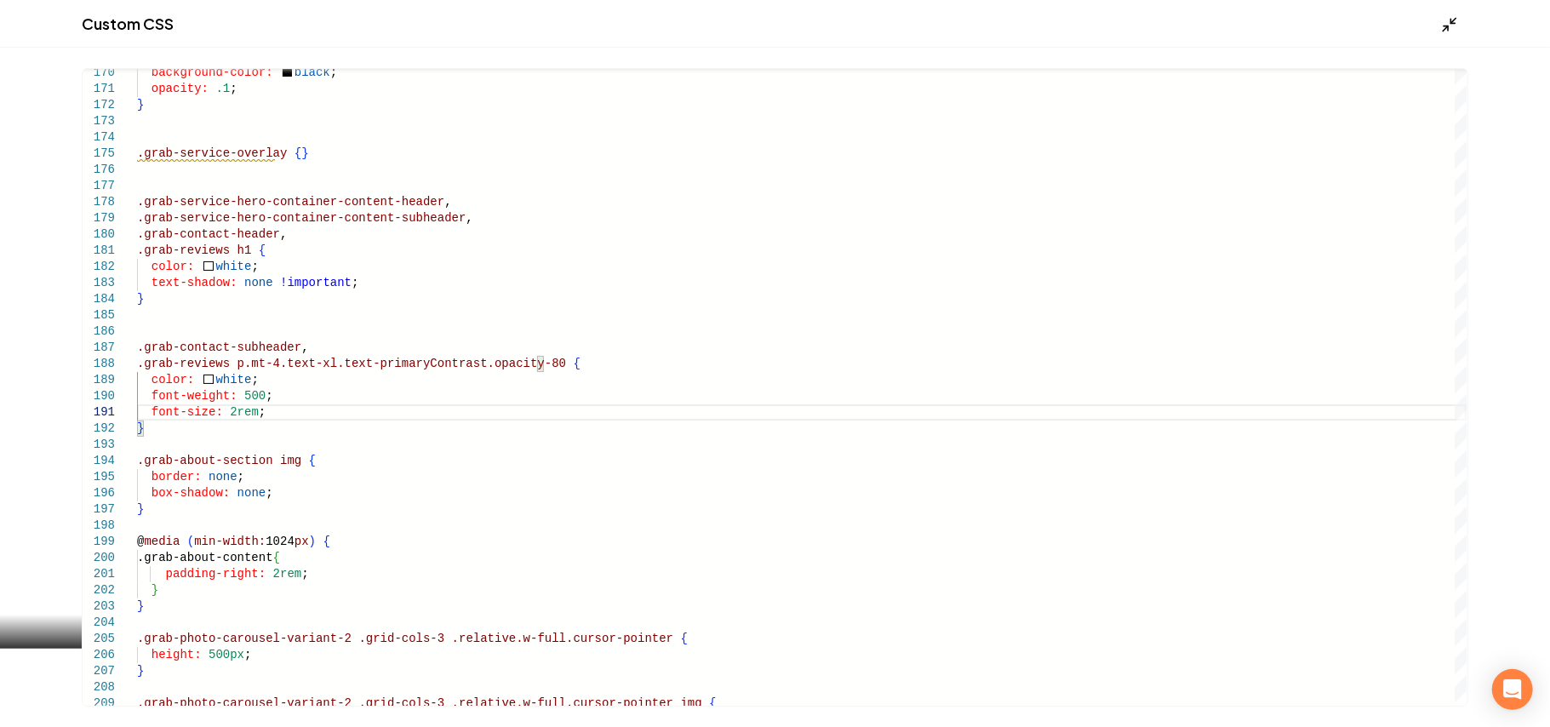
click at [1448, 19] on icon "Main content area" at bounding box center [1449, 24] width 17 height 17
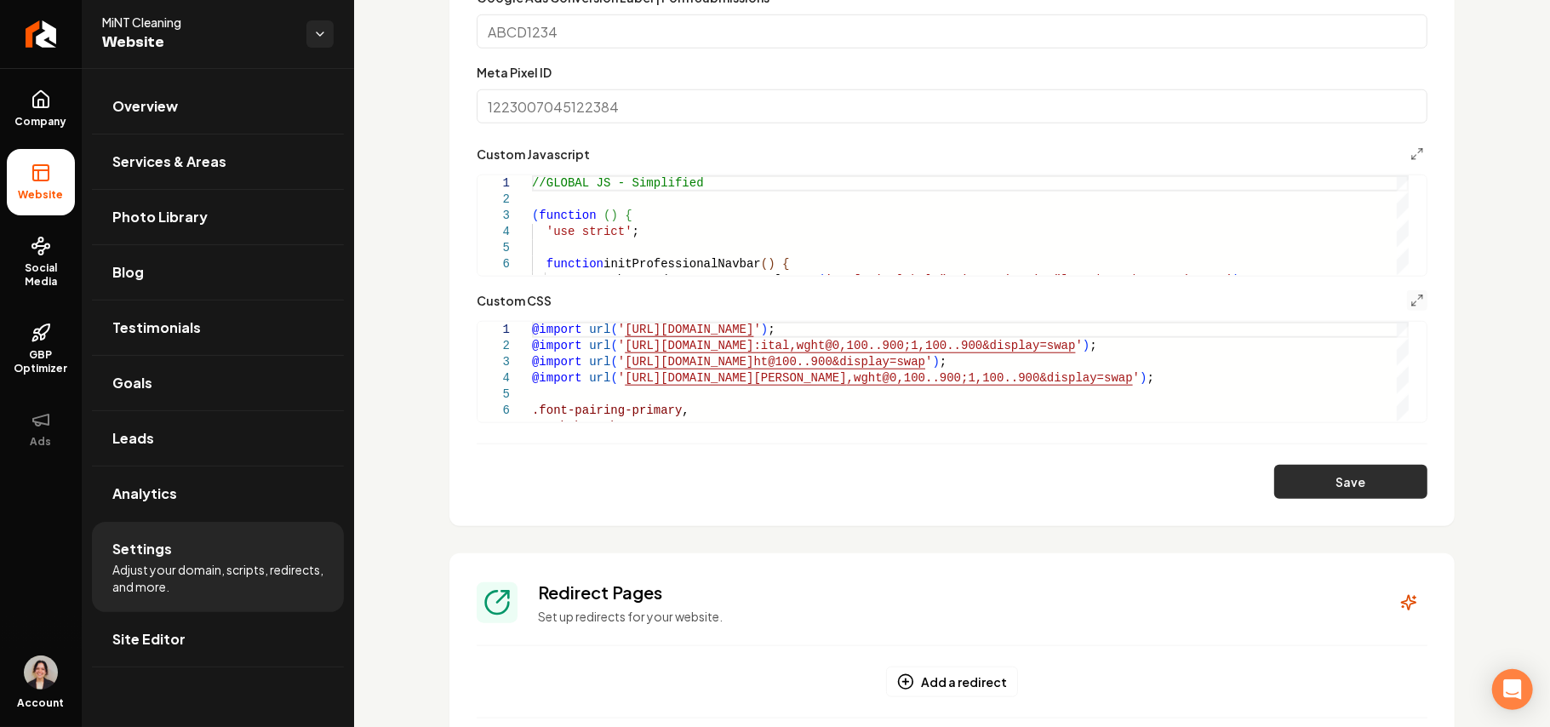
click at [1359, 488] on button "Save" at bounding box center [1350, 482] width 153 height 34
click at [1410, 296] on icon "Main content area" at bounding box center [1417, 301] width 14 height 14
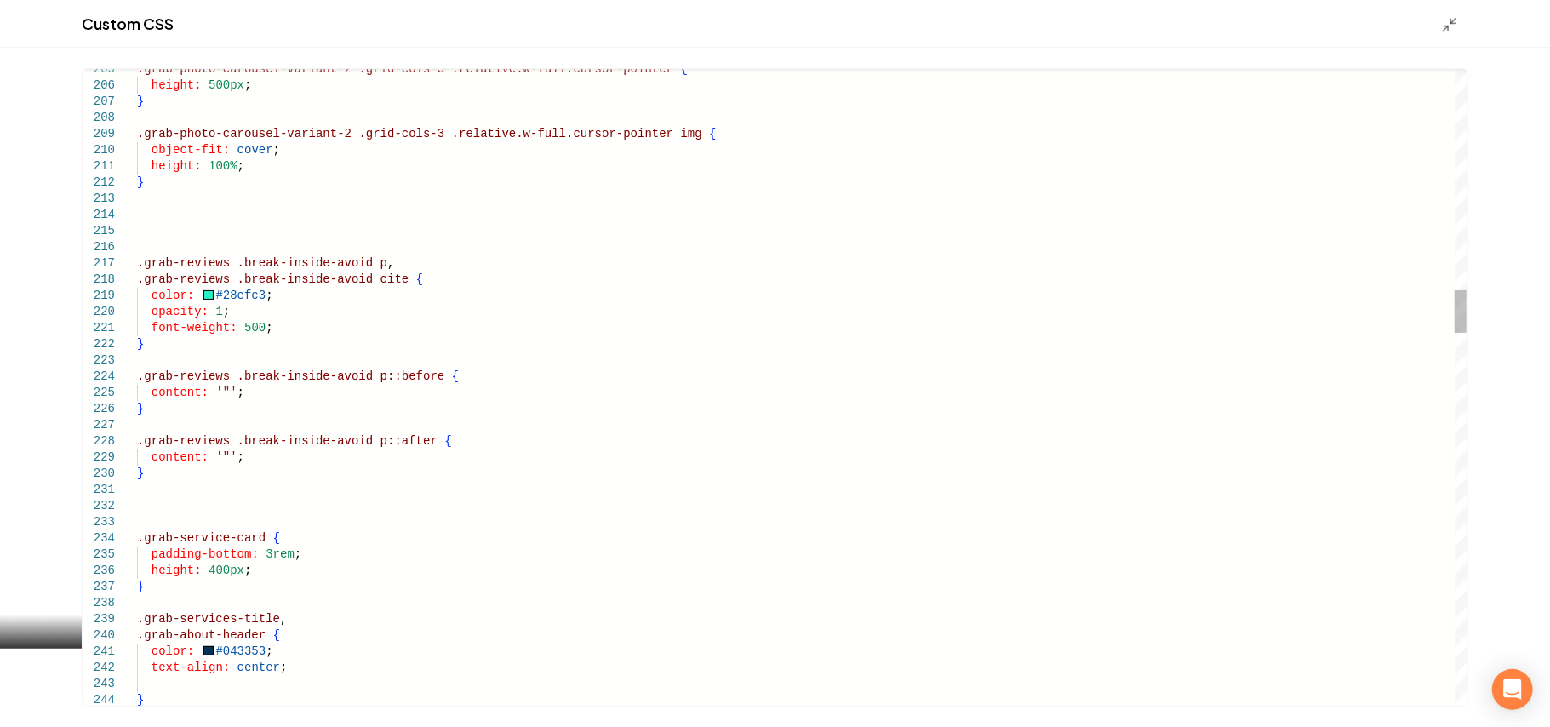
type textarea "**********"
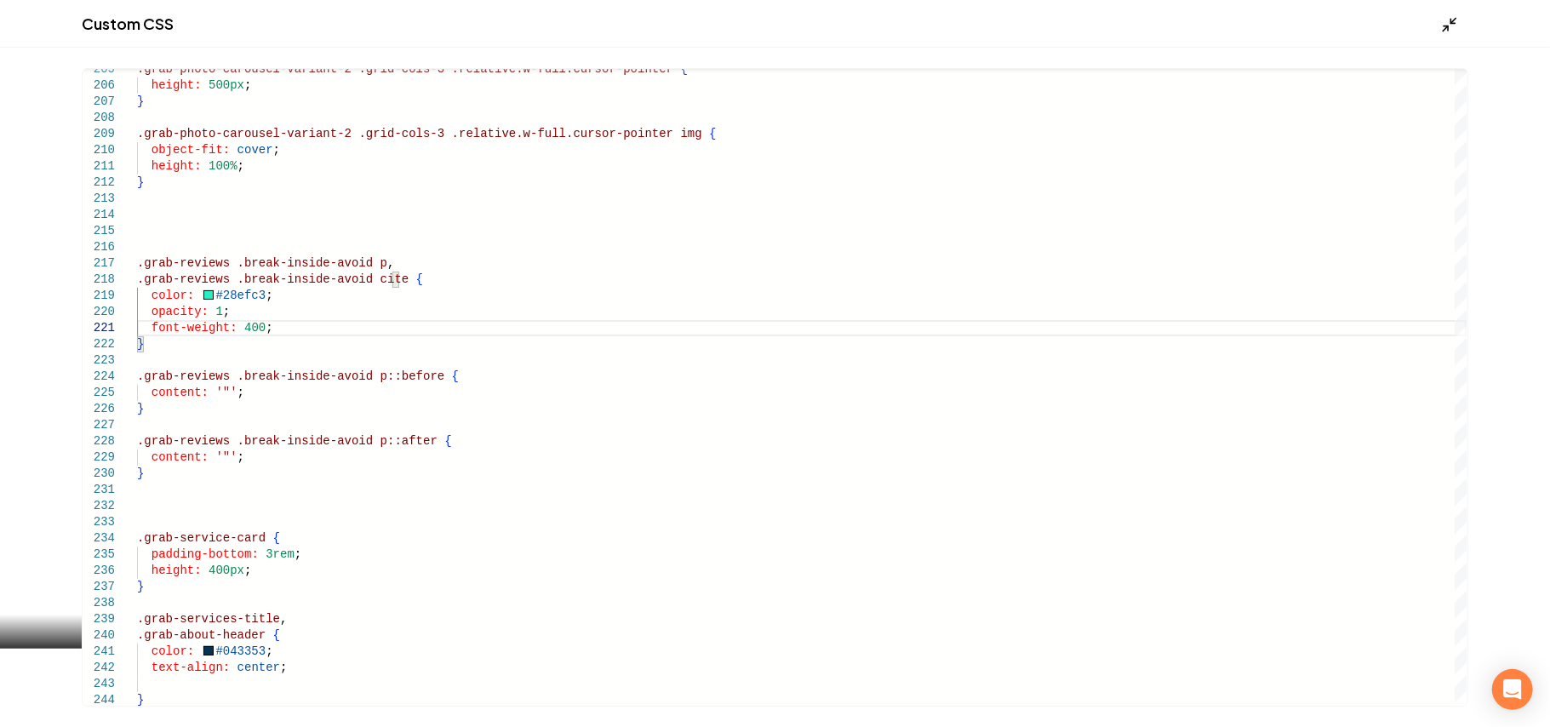
click at [1454, 24] on icon "Main content area" at bounding box center [1449, 24] width 17 height 17
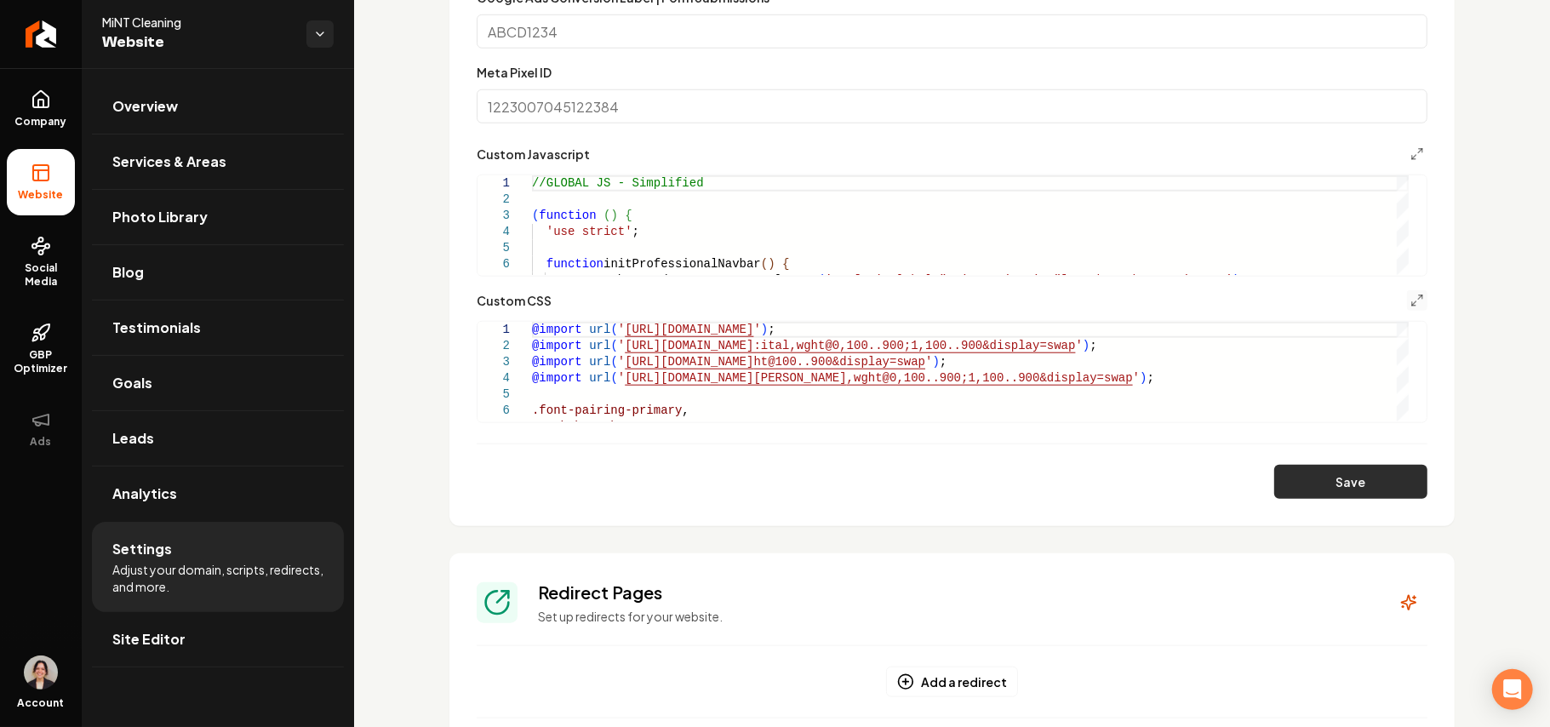
click at [1365, 478] on button "Save" at bounding box center [1350, 482] width 153 height 34
click at [1384, 291] on div "Custom CSS" at bounding box center [952, 300] width 951 height 20
click at [1389, 293] on div "Custom CSS" at bounding box center [952, 300] width 951 height 20
click at [1410, 301] on icon "Main content area" at bounding box center [1417, 301] width 14 height 14
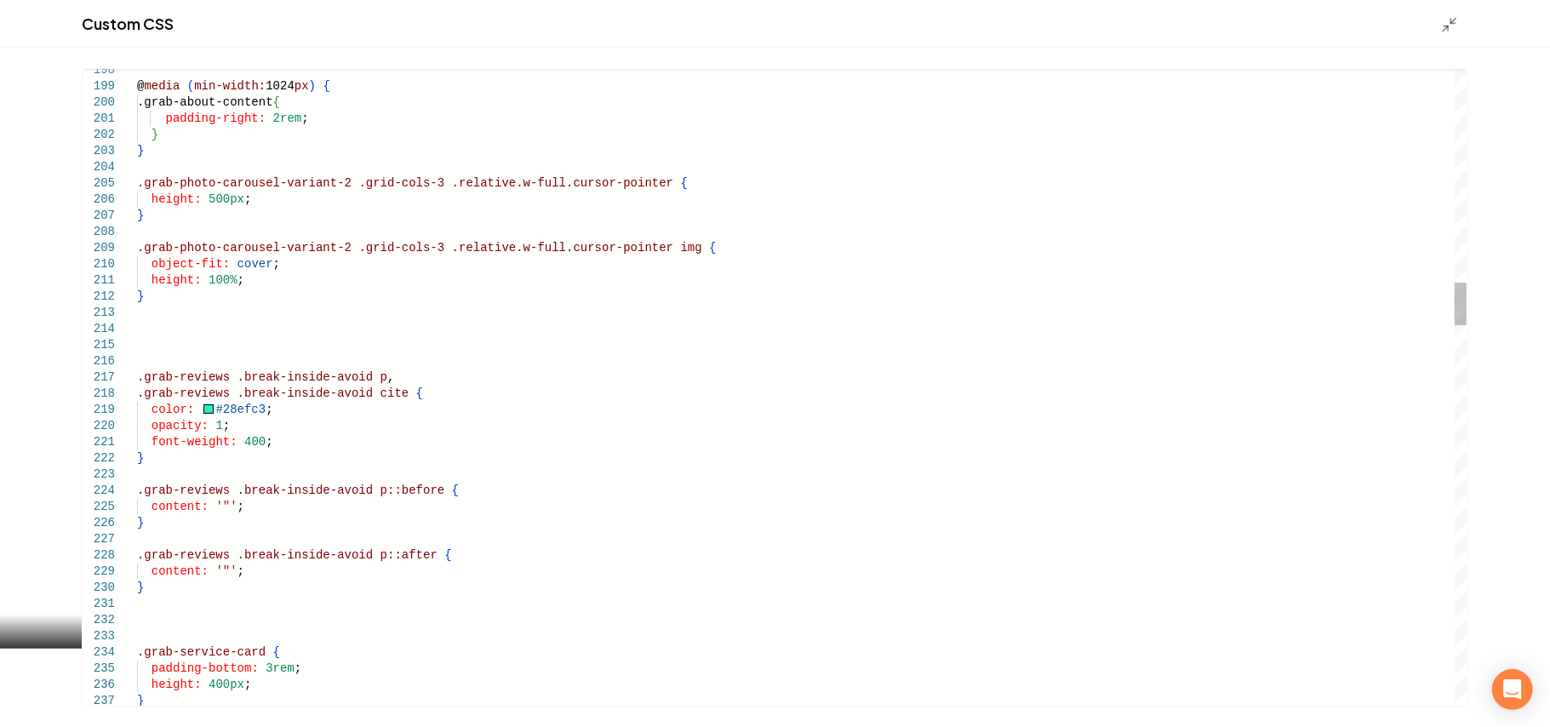
type textarea "**********"
click at [1447, 16] on icon "Main content area" at bounding box center [1449, 24] width 17 height 17
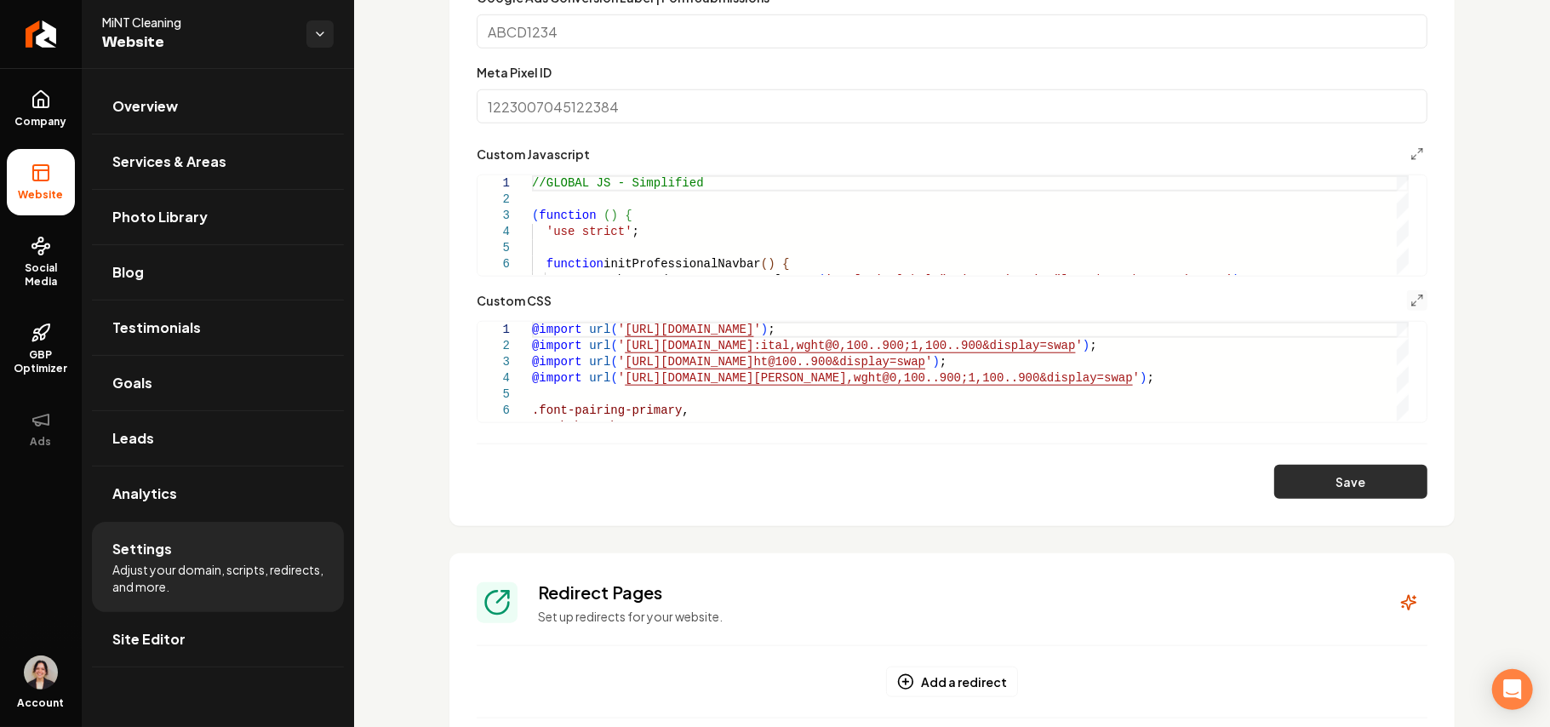
click at [1314, 474] on button "Save" at bounding box center [1350, 482] width 153 height 34
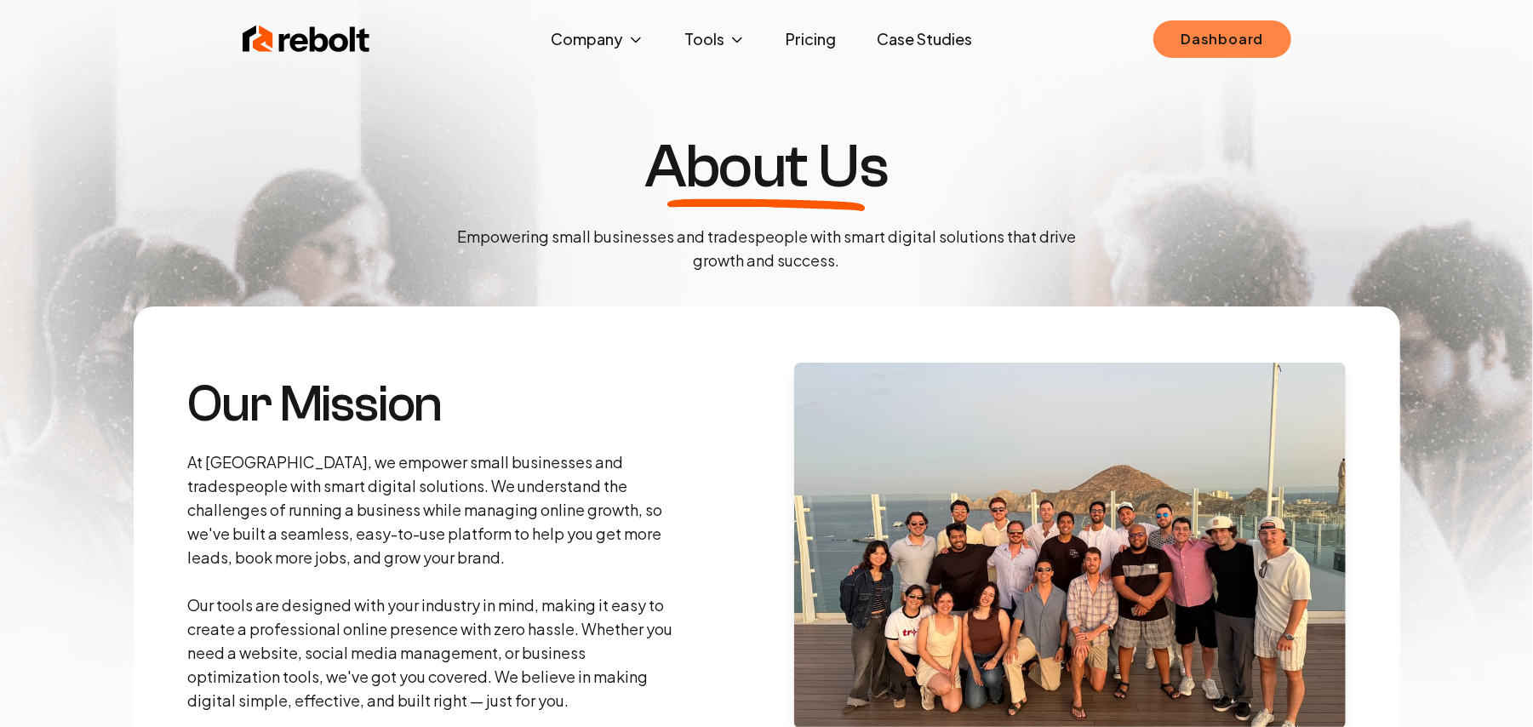
click at [1254, 32] on link "Dashboard" at bounding box center [1221, 38] width 137 height 37
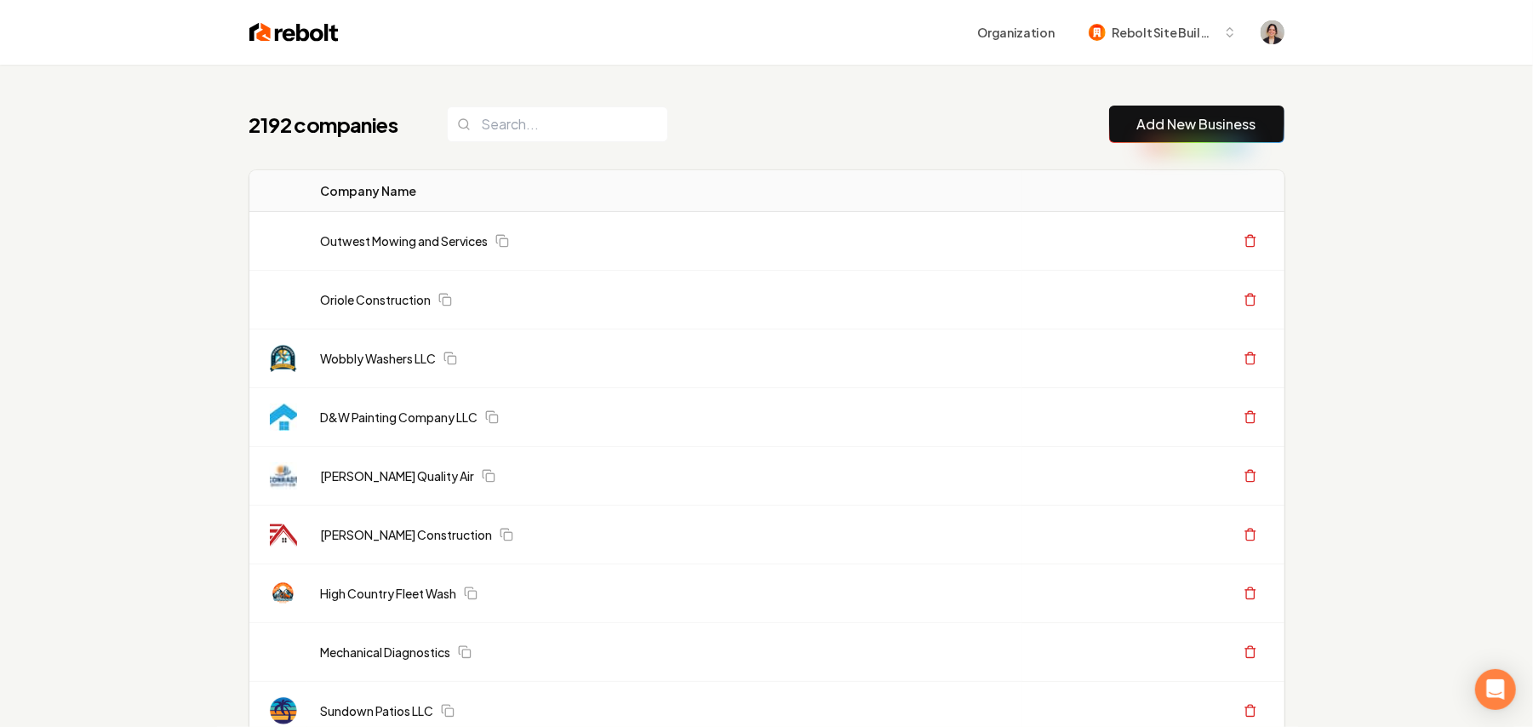
click at [1109, 130] on button "Add New Business" at bounding box center [1196, 124] width 175 height 37
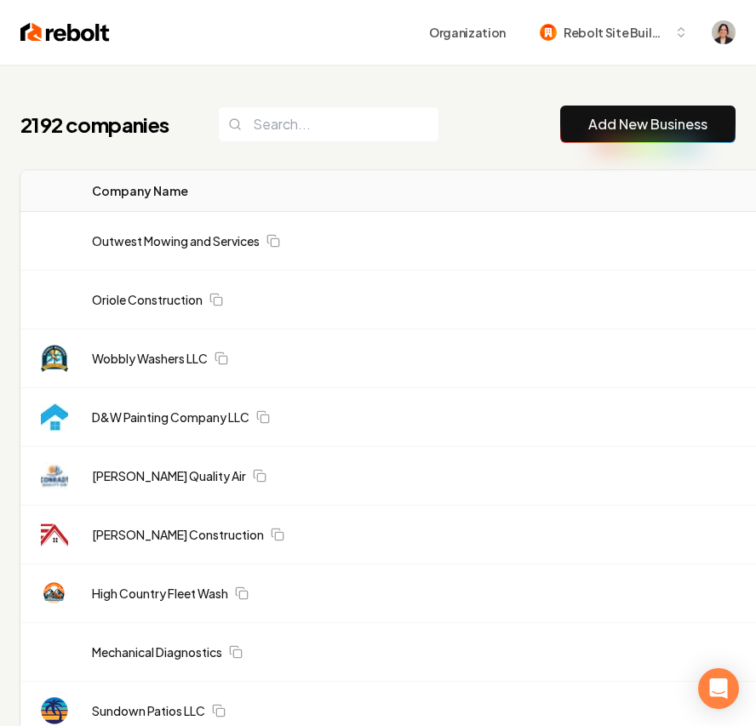
drag, startPoint x: 610, startPoint y: 123, endPoint x: 34, endPoint y: 83, distance: 577.5
click at [610, 123] on link "Add New Business" at bounding box center [647, 124] width 119 height 20
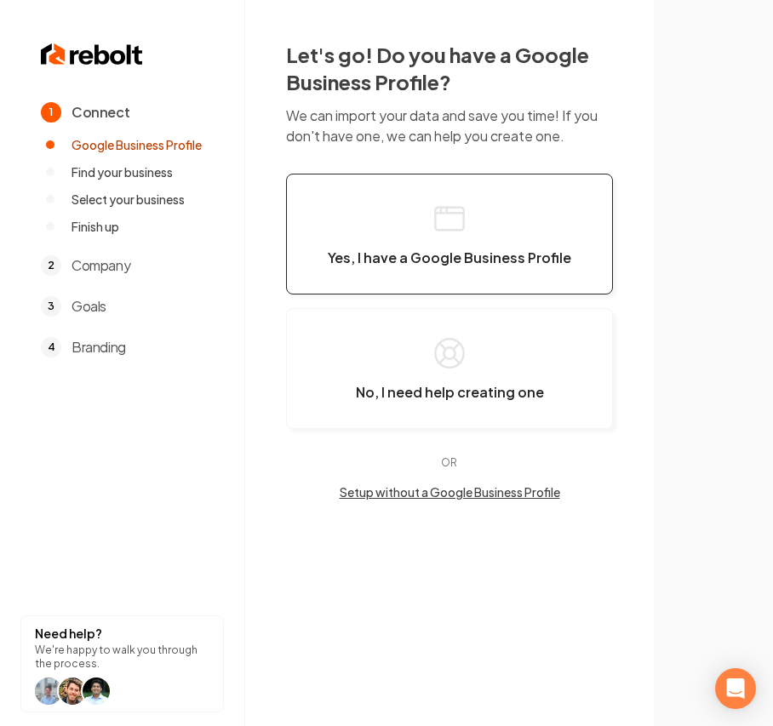
click at [548, 232] on button "Yes, I have a Google Business Profile" at bounding box center [449, 234] width 327 height 121
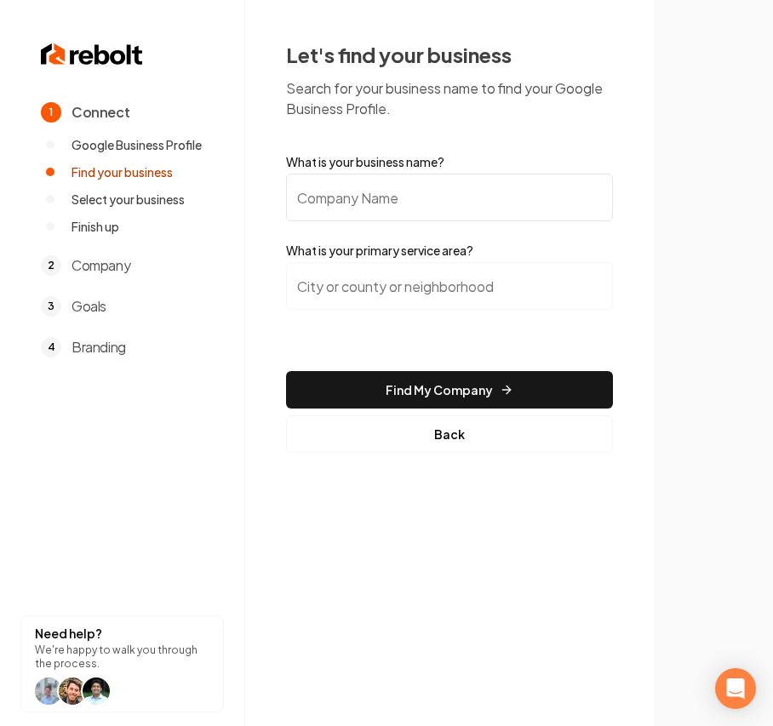
click at [487, 189] on input "What is your business name?" at bounding box center [449, 198] width 327 height 48
paste input "[PERSON_NAME]' Lawn & Tree Service"
type input "[PERSON_NAME]' Lawn & Tree Service"
click at [465, 315] on div at bounding box center [449, 296] width 327 height 68
click at [425, 283] on input "search" at bounding box center [449, 286] width 327 height 48
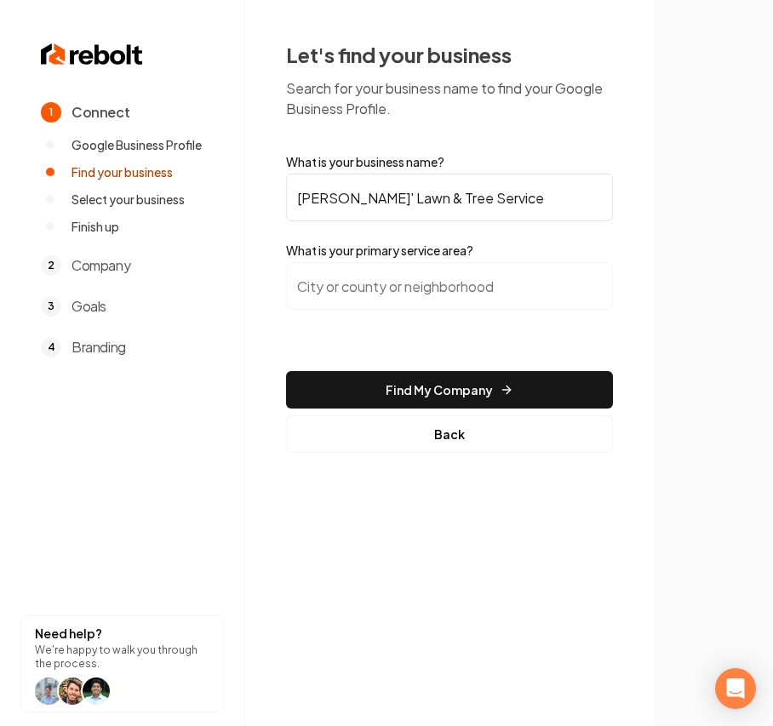
paste input "[PERSON_NAME]' Lawn & Tree Service"
type input "[PERSON_NAME]' Lawn & Tree Service"
click at [475, 273] on input "search" at bounding box center [449, 286] width 327 height 48
paste input "Jonesboro"
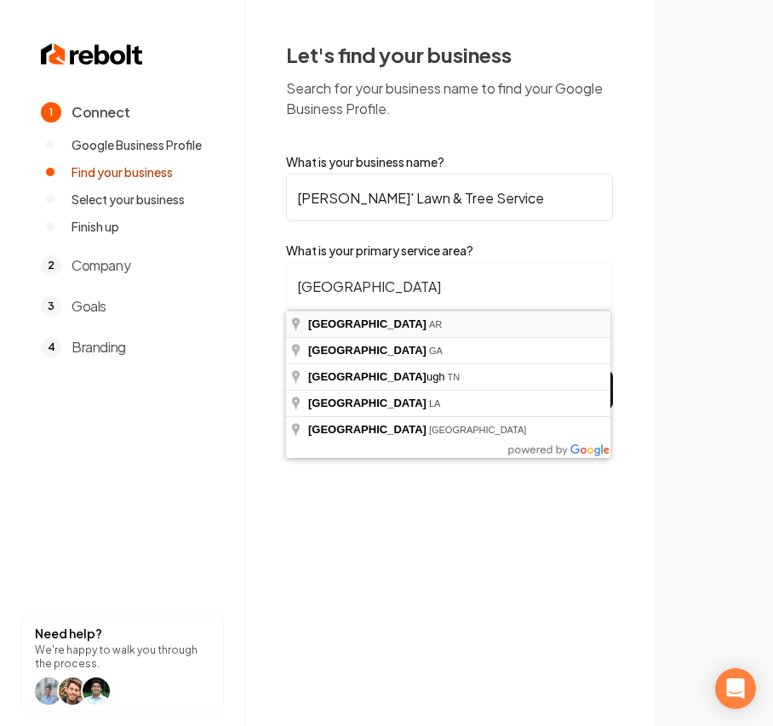
type input "Jonesboro, AR"
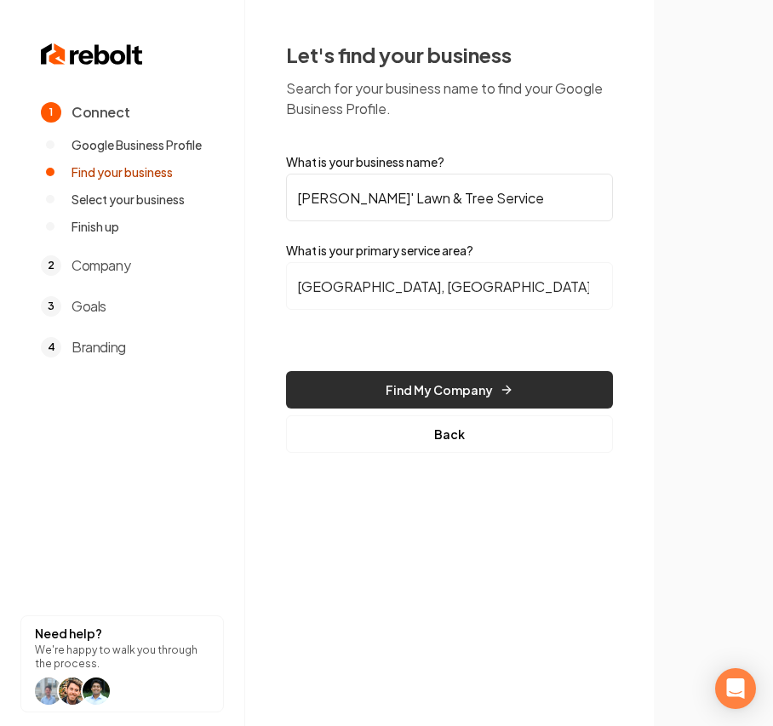
click at [434, 385] on button "Find My Company" at bounding box center [449, 389] width 327 height 37
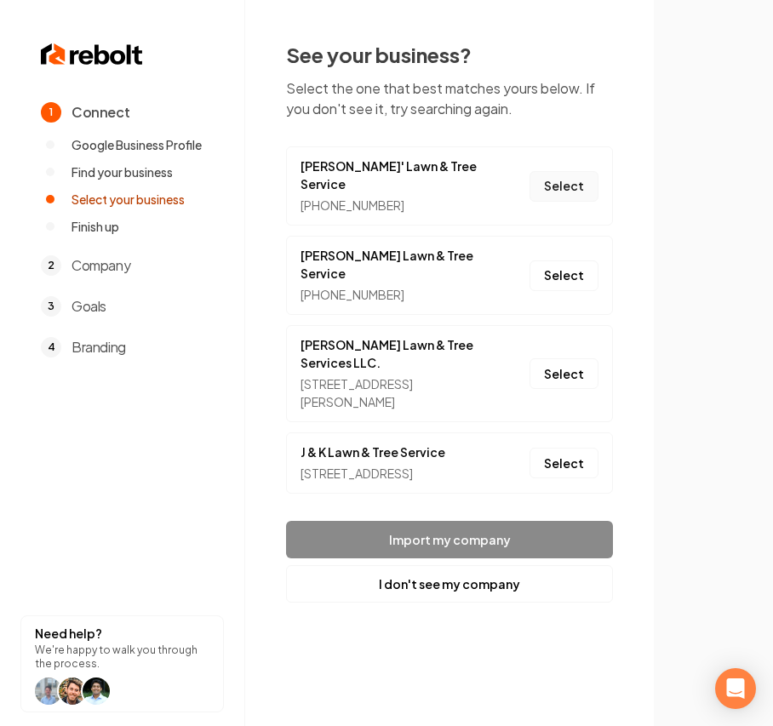
click at [566, 181] on button "Select" at bounding box center [563, 186] width 69 height 31
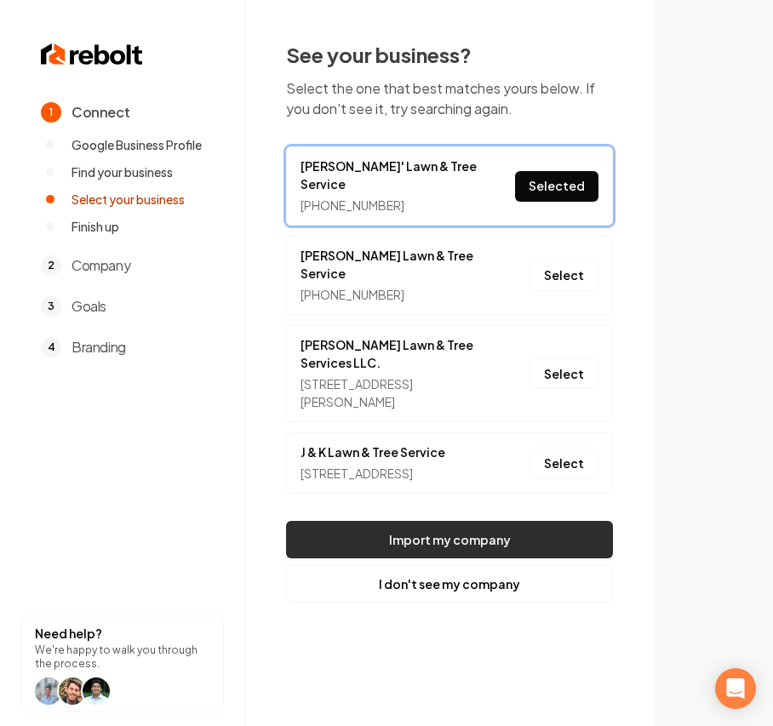
click at [473, 521] on button "Import my company" at bounding box center [449, 539] width 327 height 37
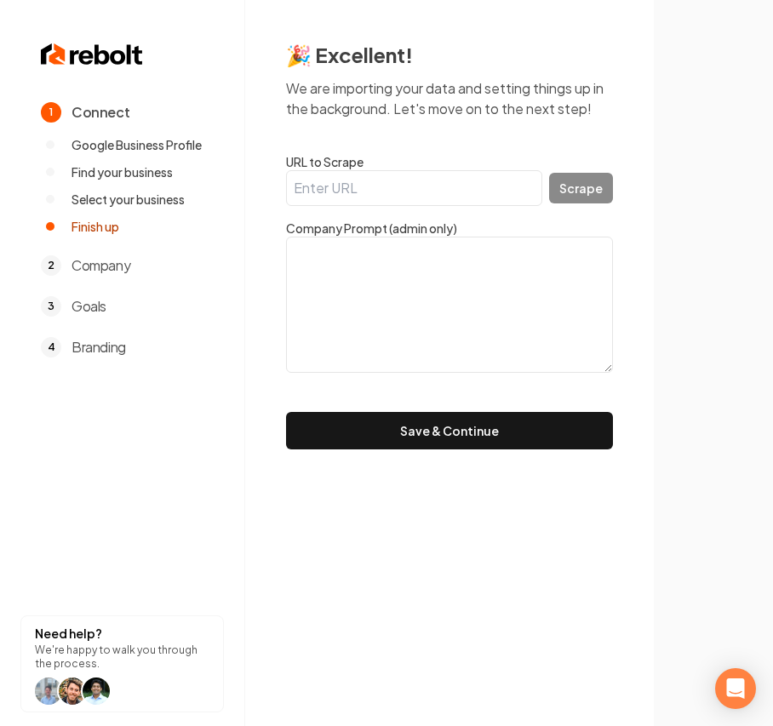
click at [396, 181] on input "URL to Scrape" at bounding box center [414, 188] width 256 height 36
paste input "https://www.rogerslawnandtreeservicellc.com/"
type input "https://www.rogerslawnandtreeservicellc.com/"
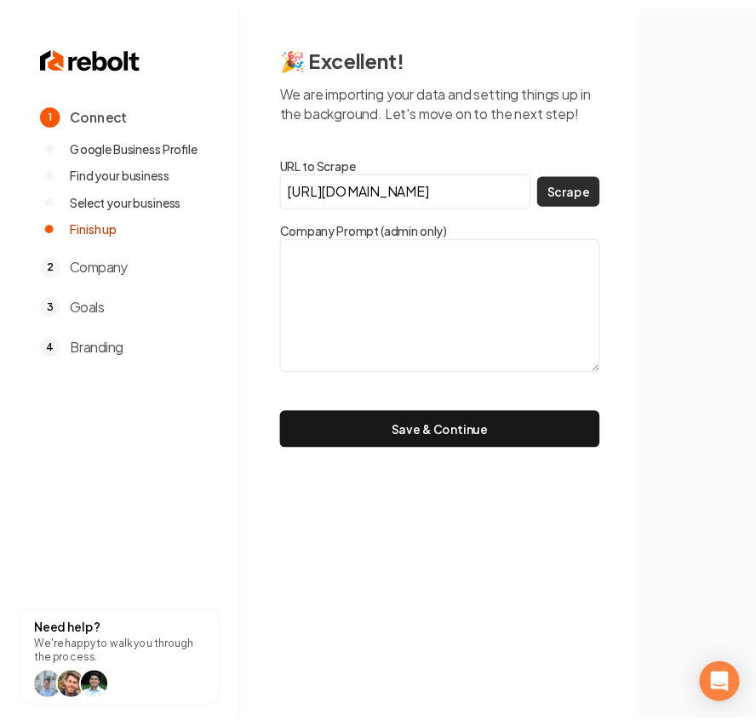
scroll to position [0, 0]
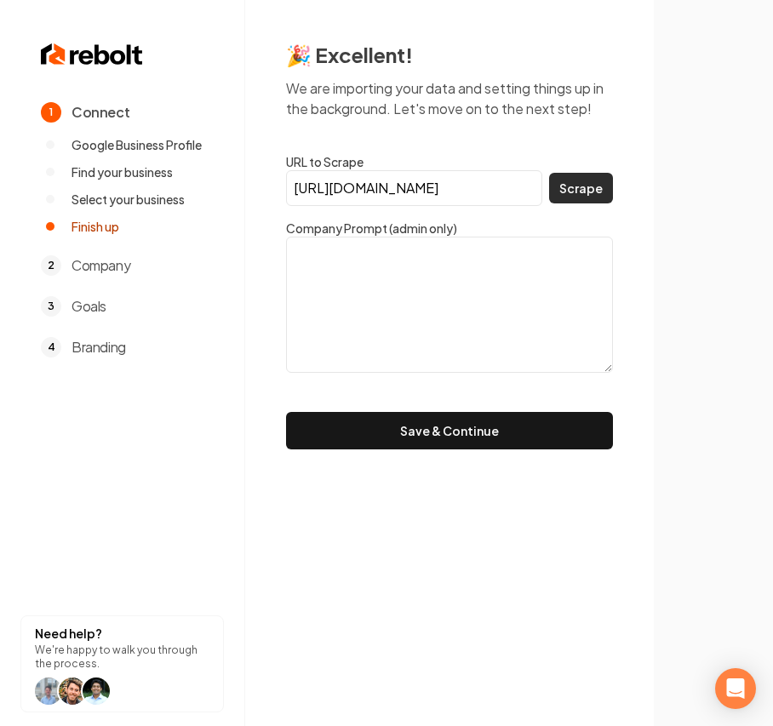
click at [600, 189] on button "Scrape" at bounding box center [581, 188] width 64 height 31
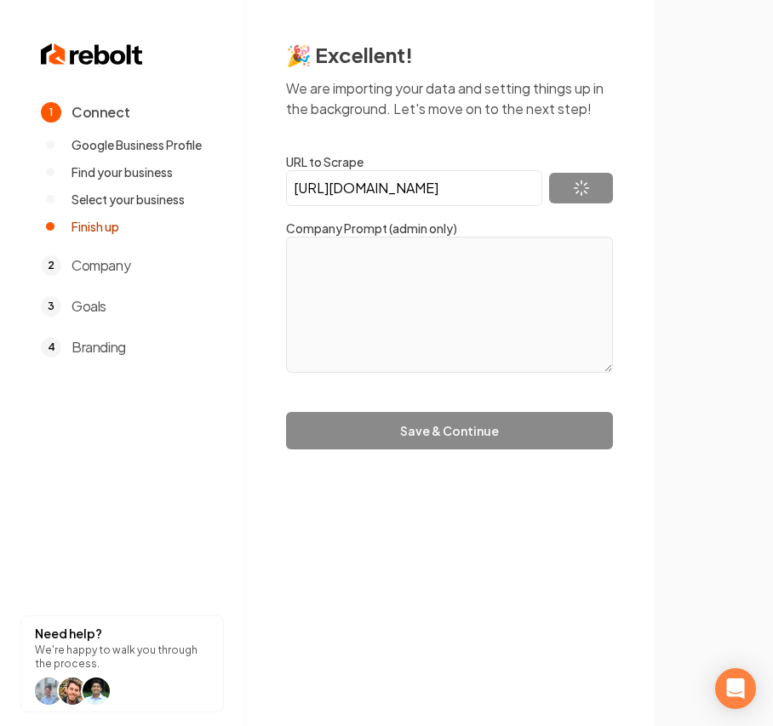
type textarea "Rogers Lawn and Tree Service LLC is a company specializing in Tree Trimming, Tr…"
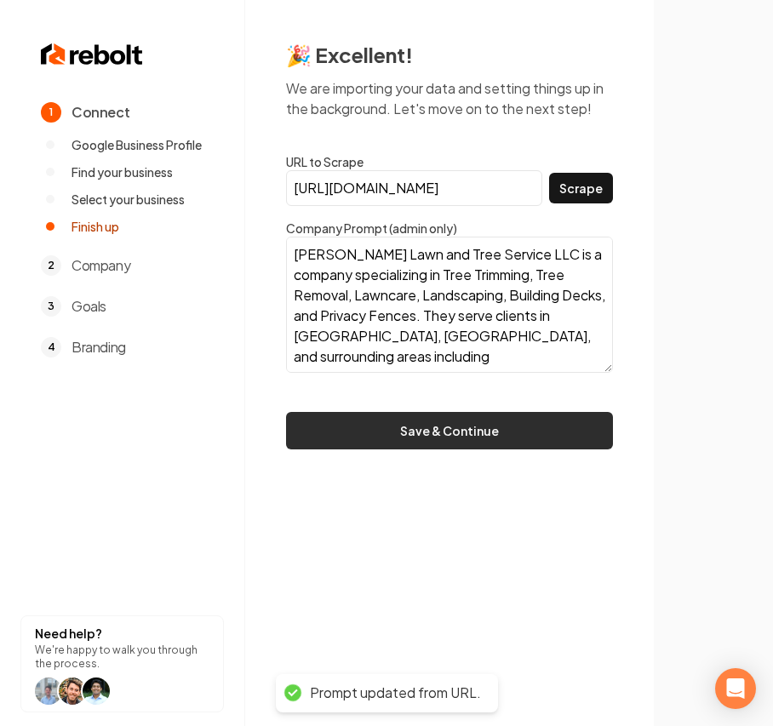
click at [454, 430] on button "Save & Continue" at bounding box center [449, 430] width 327 height 37
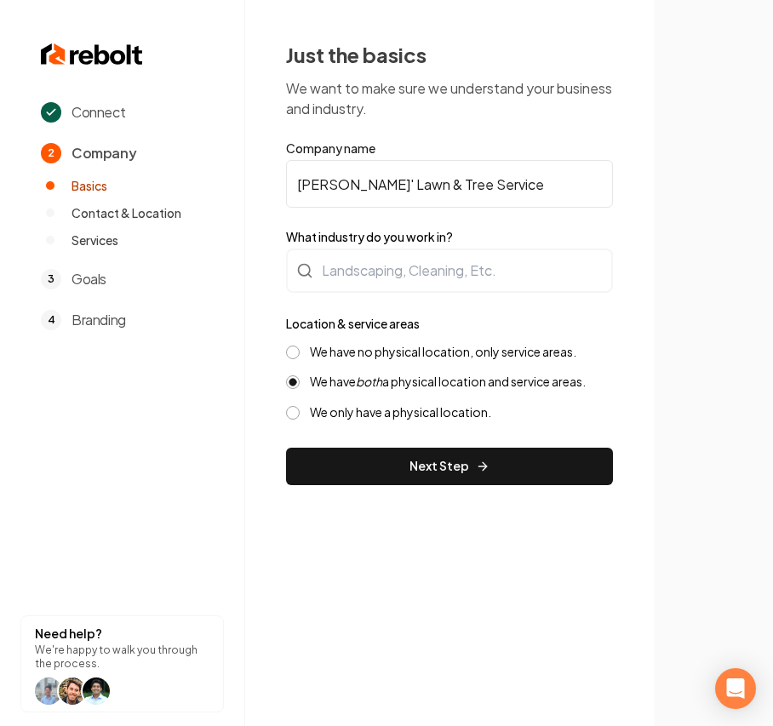
click at [341, 240] on label "What industry do you work in?" at bounding box center [449, 236] width 327 height 17
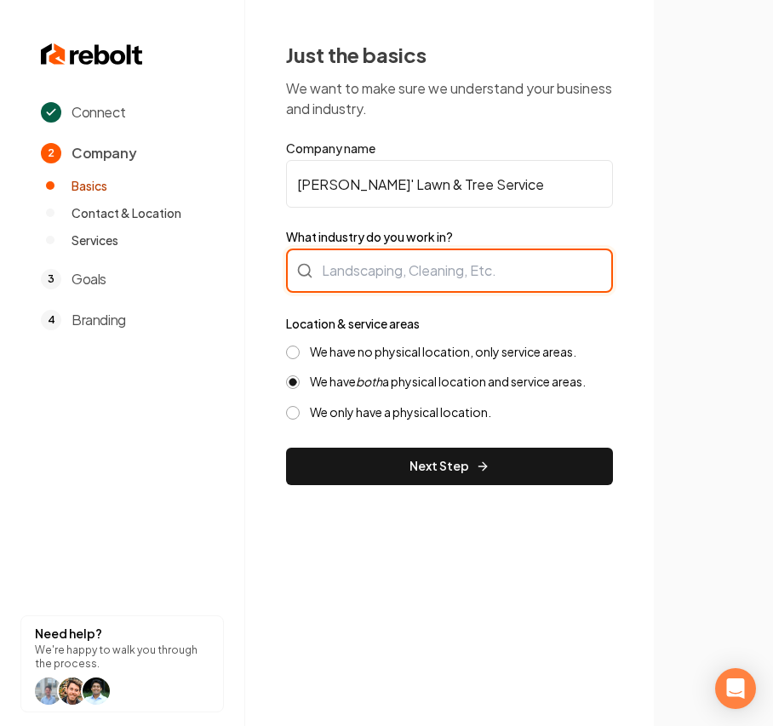
click at [354, 257] on div at bounding box center [449, 270] width 327 height 44
type input "Landscaping"
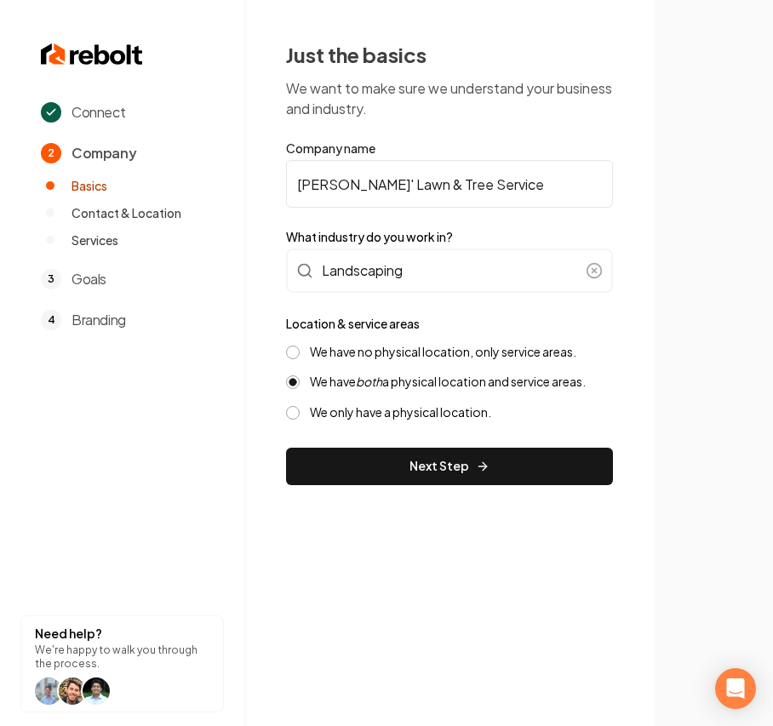
click at [630, 386] on div "Just the basics We want to make sure we understand your business and industry. …" at bounding box center [449, 263] width 408 height 526
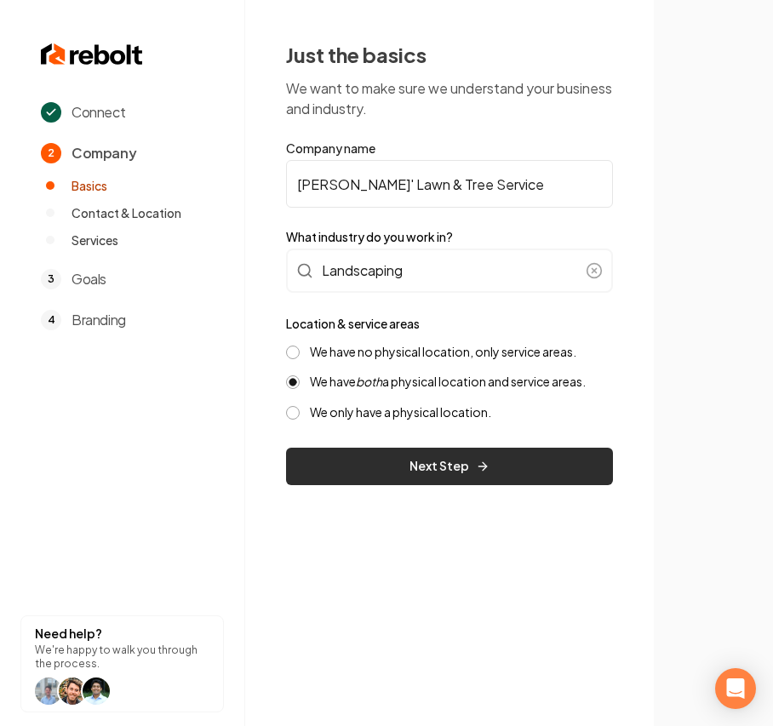
click at [374, 456] on button "Next Step" at bounding box center [449, 466] width 327 height 37
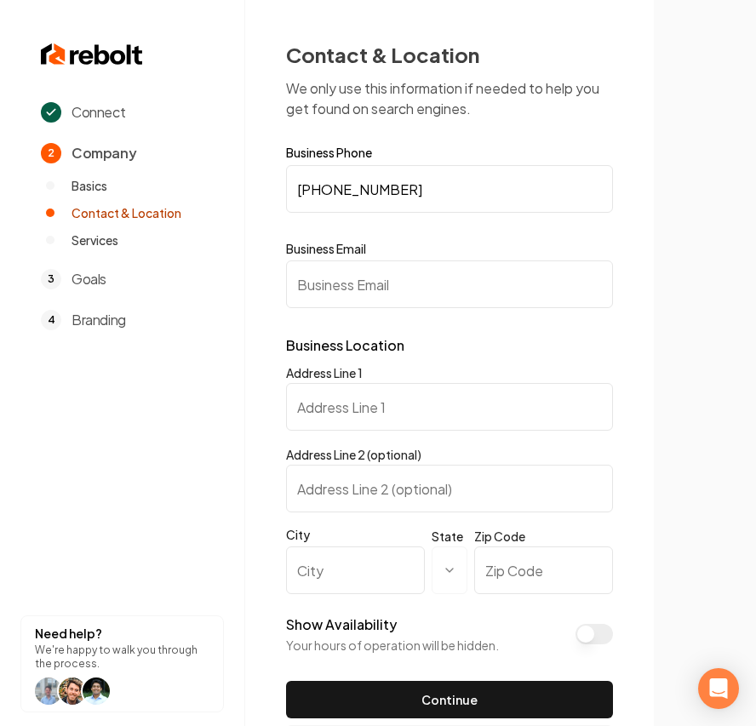
click at [352, 294] on input "Business Email" at bounding box center [449, 284] width 327 height 48
click at [298, 407] on input "Address Line 1" at bounding box center [449, 407] width 327 height 48
paste input "3091 Greene Road 602"
type input "3091 Greene Road 602"
drag, startPoint x: 346, startPoint y: 593, endPoint x: 339, endPoint y: 580, distance: 15.2
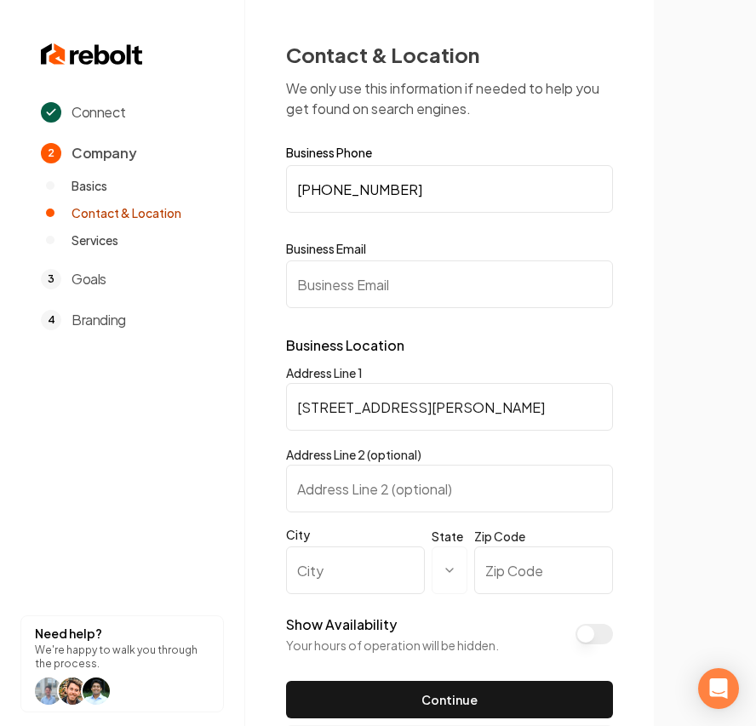
click at [344, 587] on input "City" at bounding box center [355, 570] width 139 height 48
paste input "Beech Grove"
type input "Beech Grove"
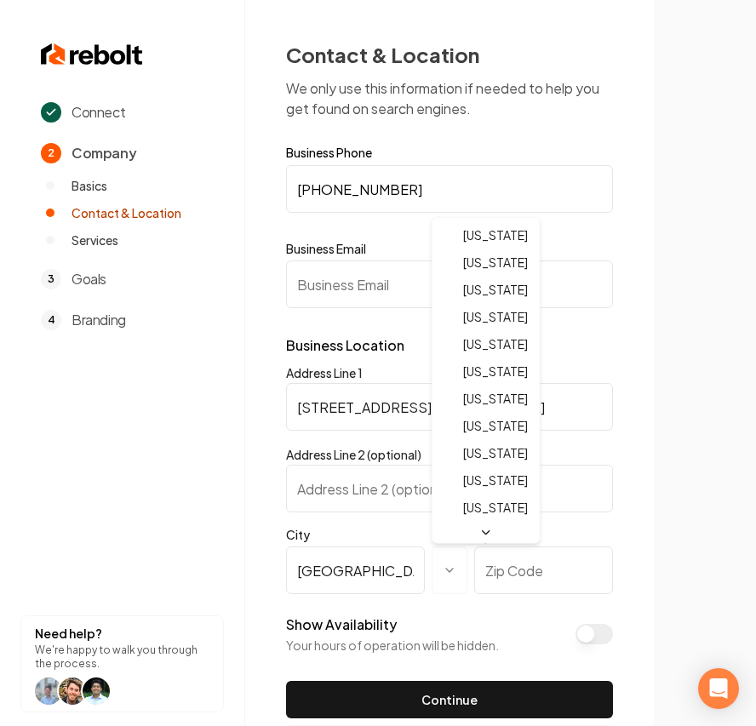
click at [447, 573] on html "**********" at bounding box center [378, 363] width 756 height 726
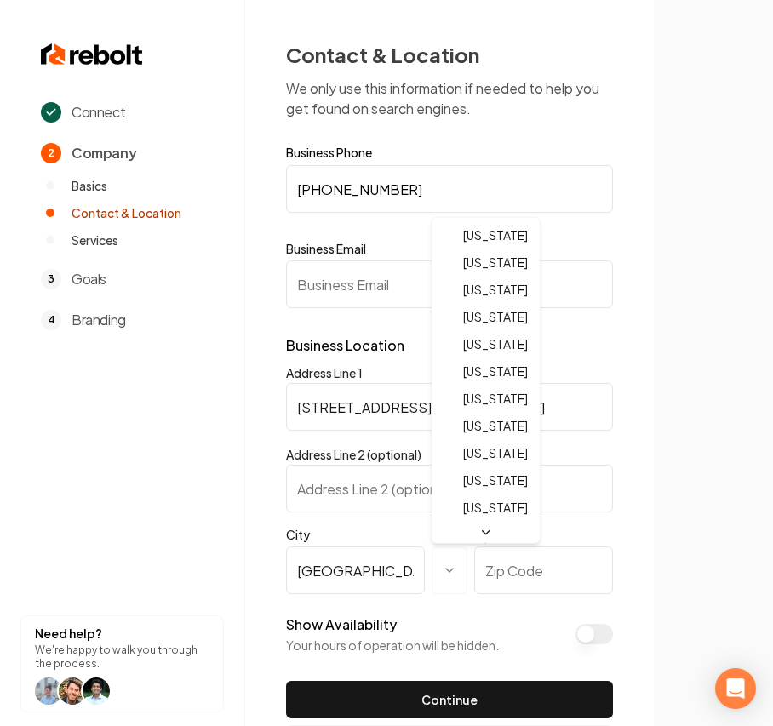
select select "**"
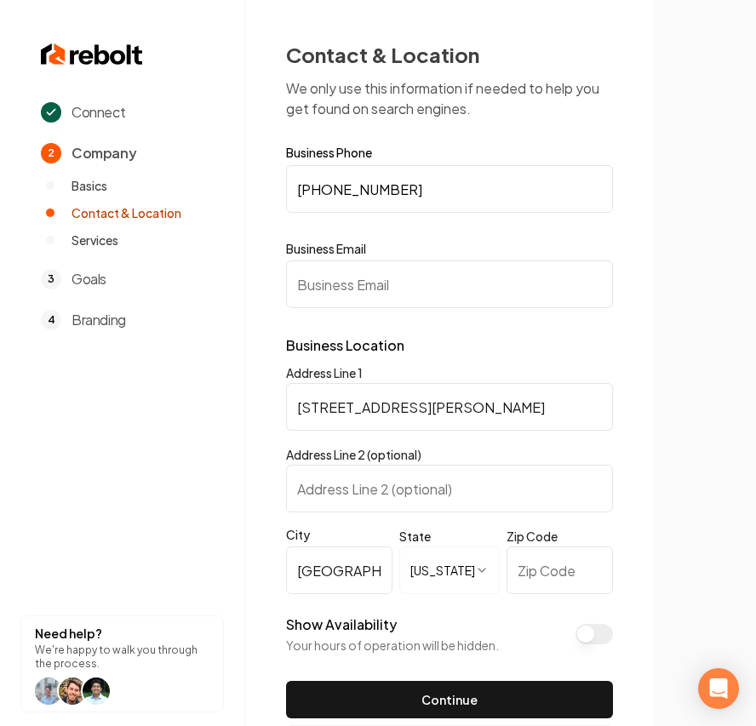
click at [532, 573] on input "Zip Code" at bounding box center [559, 570] width 106 height 48
paste input "72412"
type input "72412"
click at [417, 287] on input "Business Email" at bounding box center [449, 284] width 327 height 48
paste input "terry.rogers72412@yahoo.com"
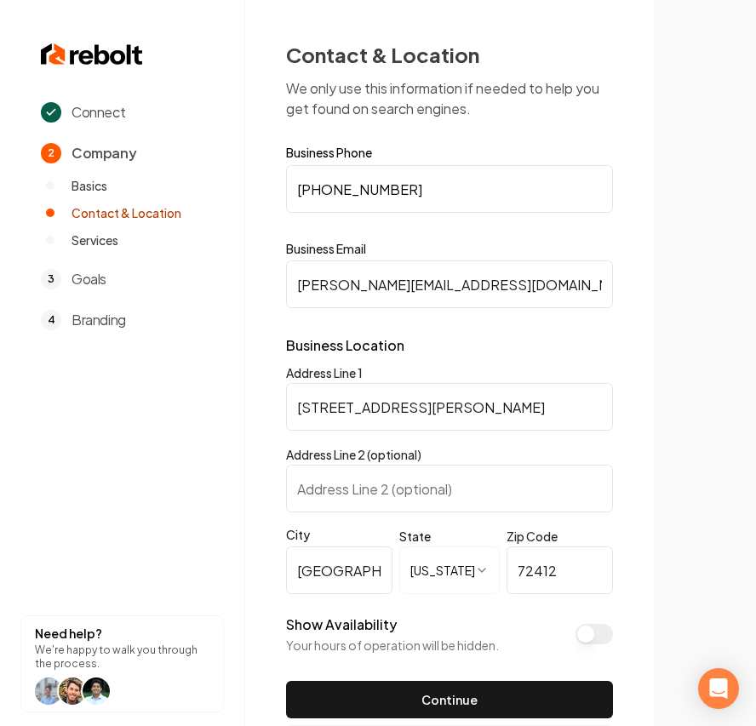
type input "terry.rogers72412@yahoo.com"
click at [654, 400] on section at bounding box center [705, 363] width 102 height 726
click at [279, 284] on div "**********" at bounding box center [449, 401] width 408 height 803
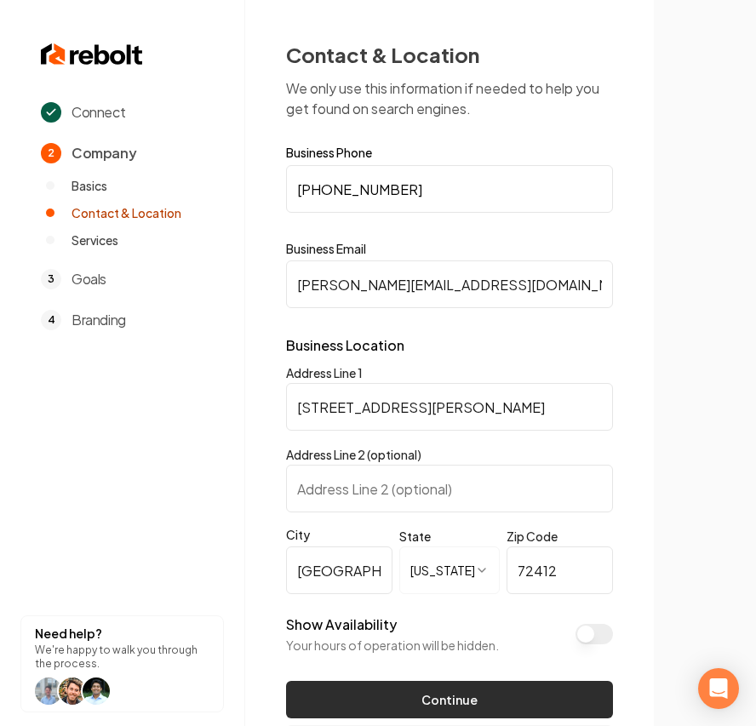
click at [507, 706] on button "Continue" at bounding box center [449, 699] width 327 height 37
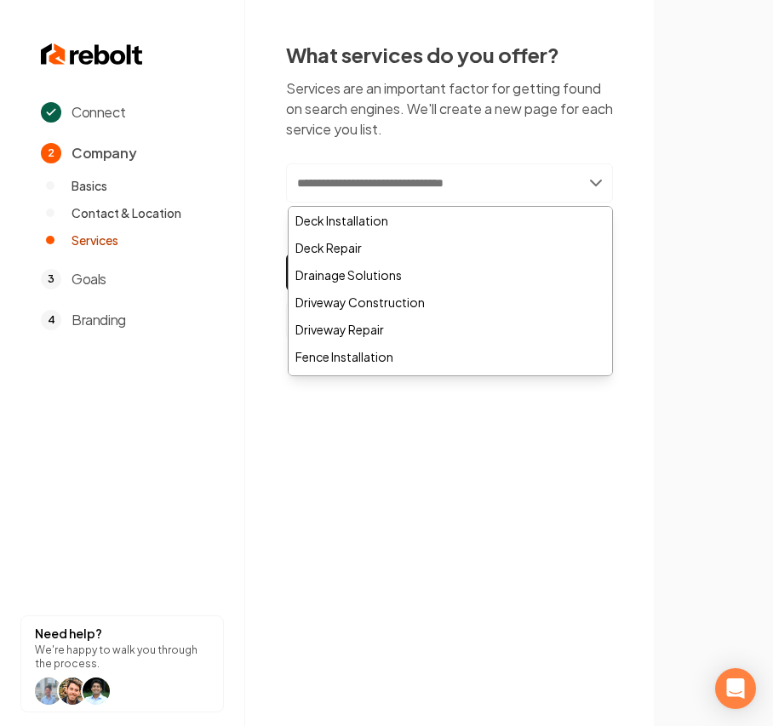
click at [372, 174] on input "text" at bounding box center [449, 182] width 327 height 39
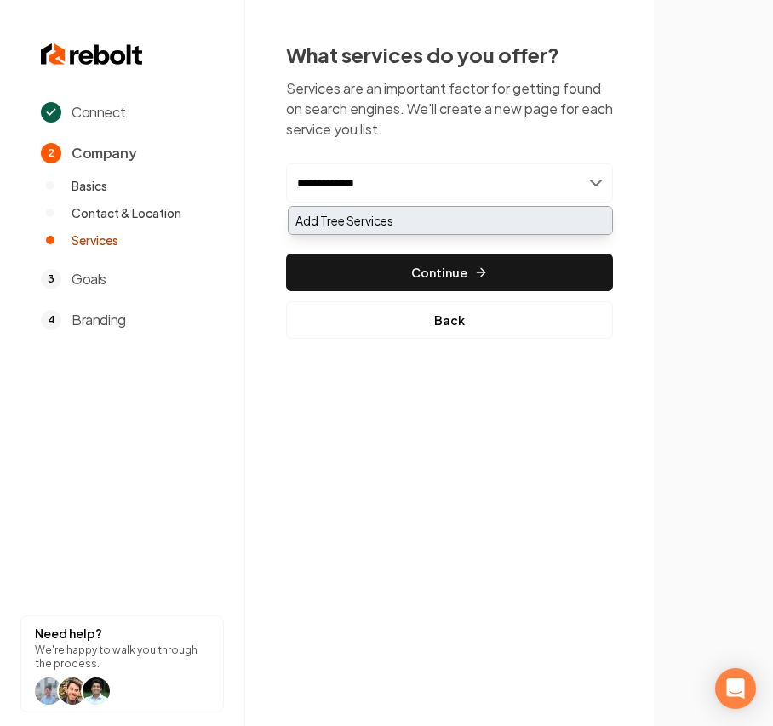
type input "**********"
click at [365, 216] on div "Add Tree Services" at bounding box center [449, 220] width 323 height 27
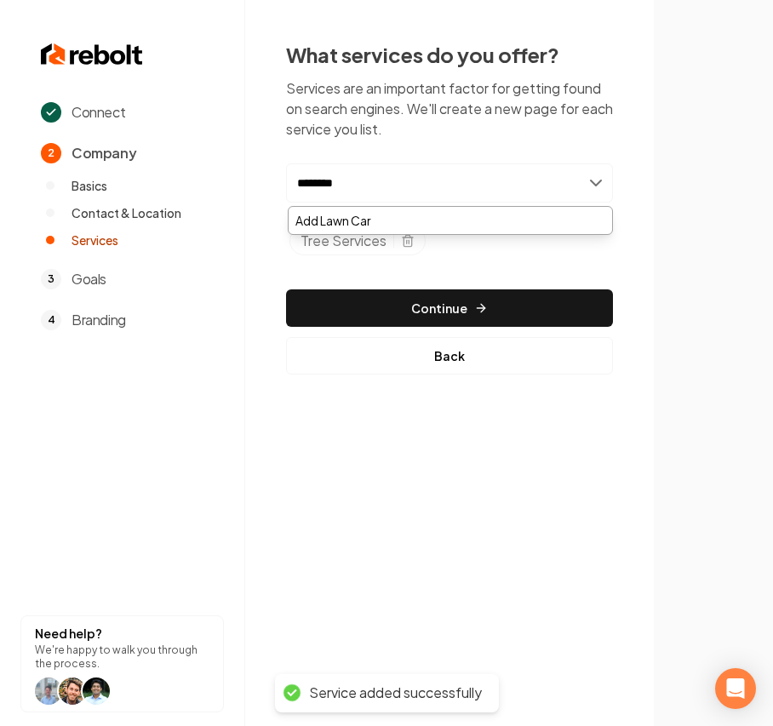
type input "*********"
type input "**********"
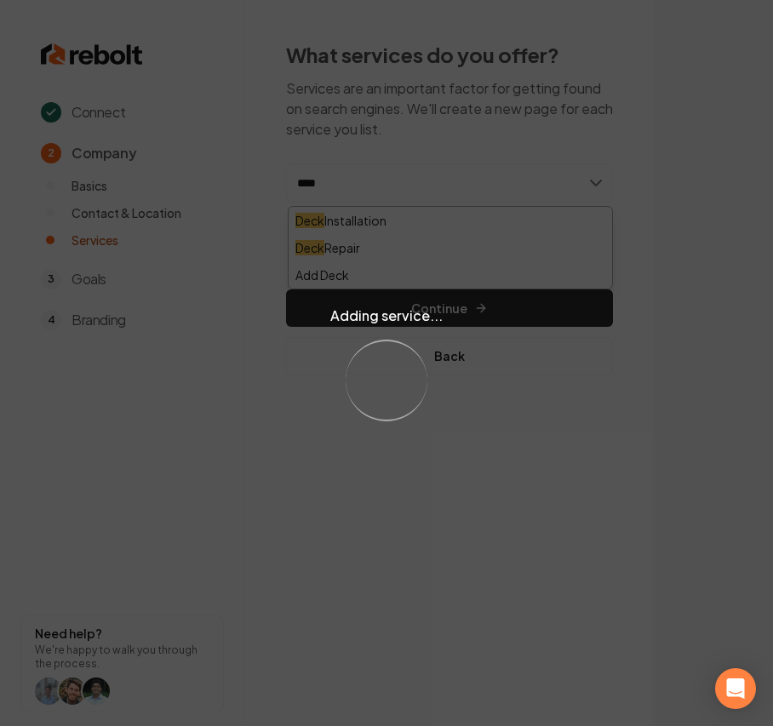
type input "*****"
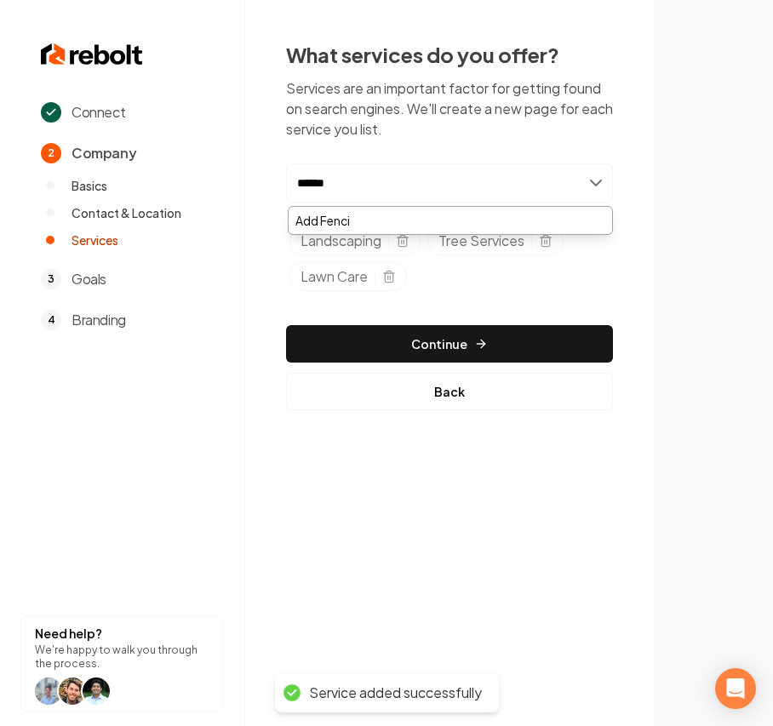
type input "*******"
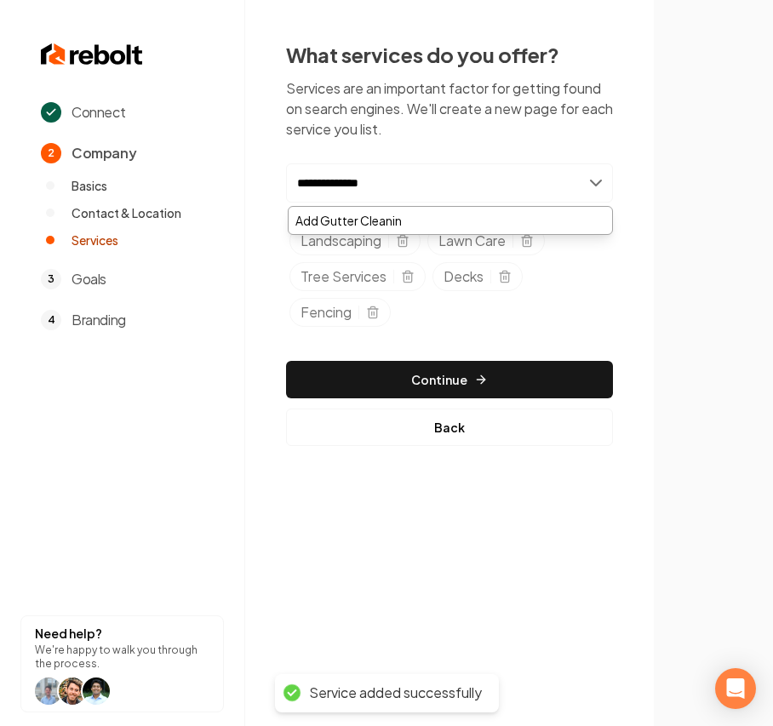
type input "**********"
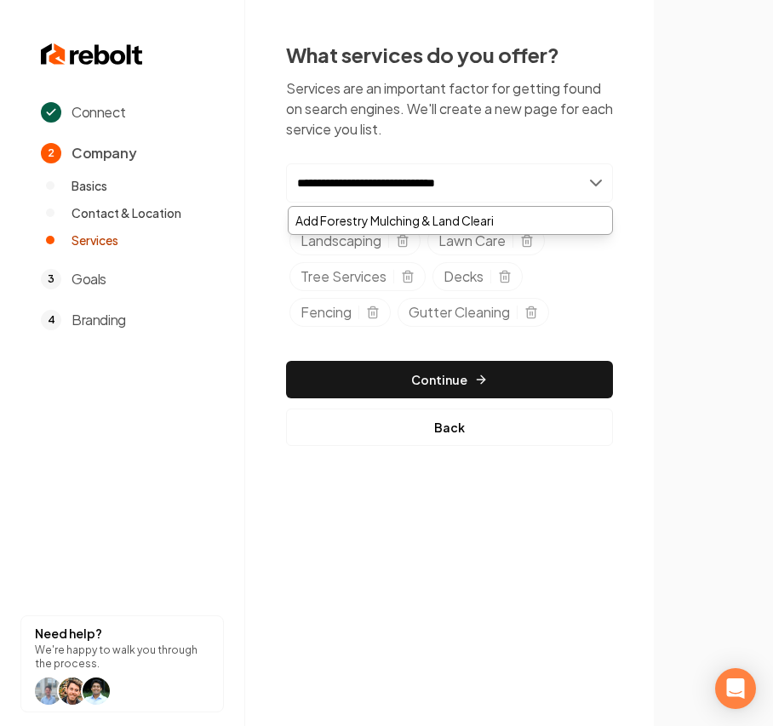
type input "**********"
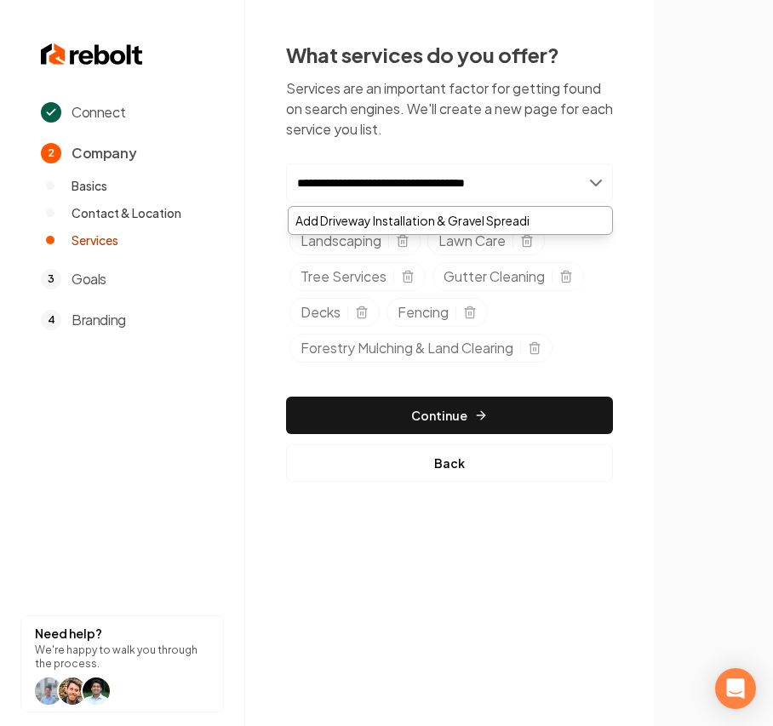
type input "**********"
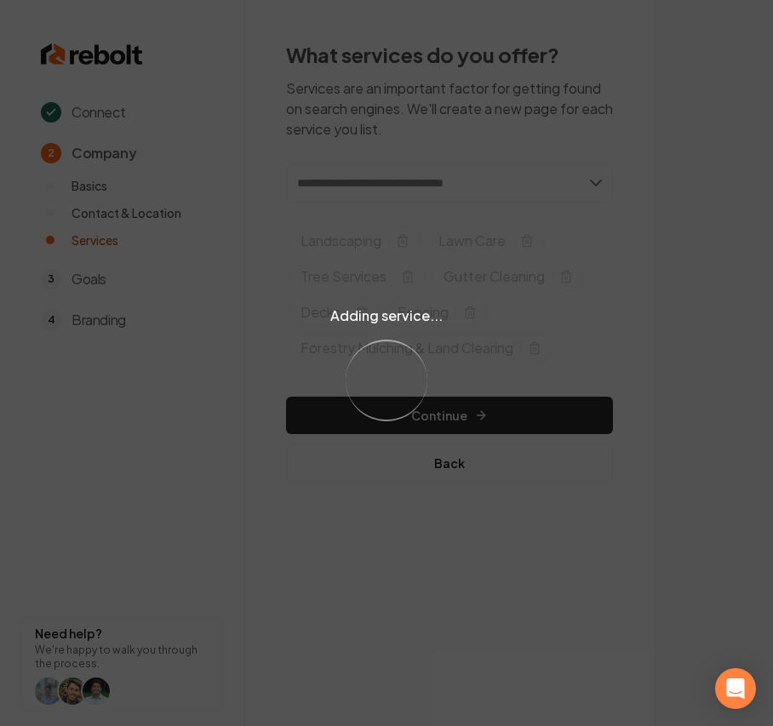
type input "*"
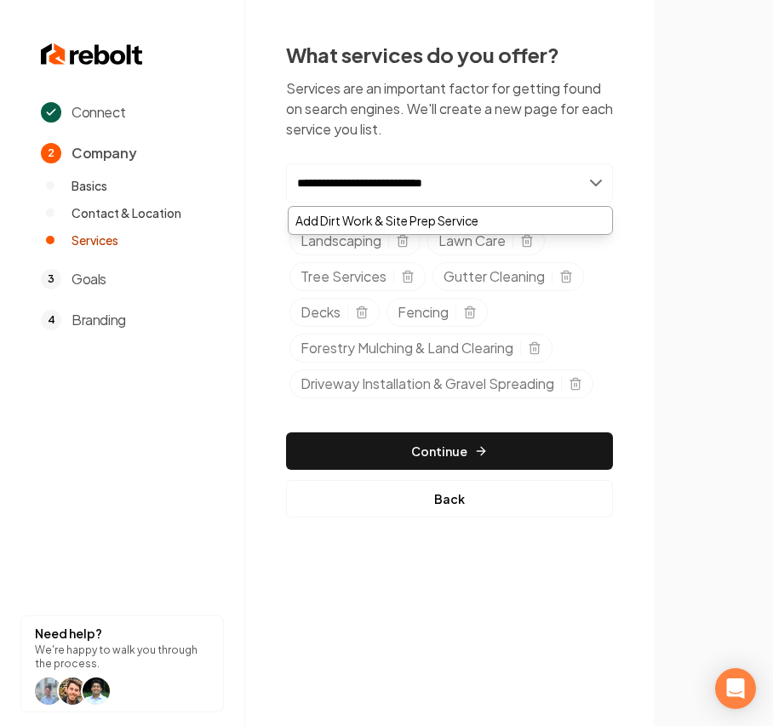
type input "**********"
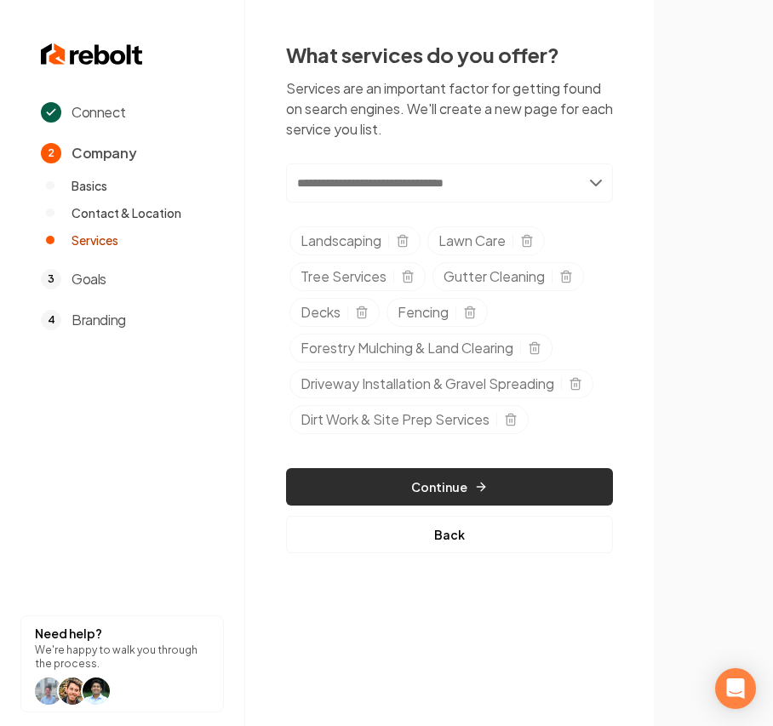
click at [323, 483] on button "Continue" at bounding box center [449, 486] width 327 height 37
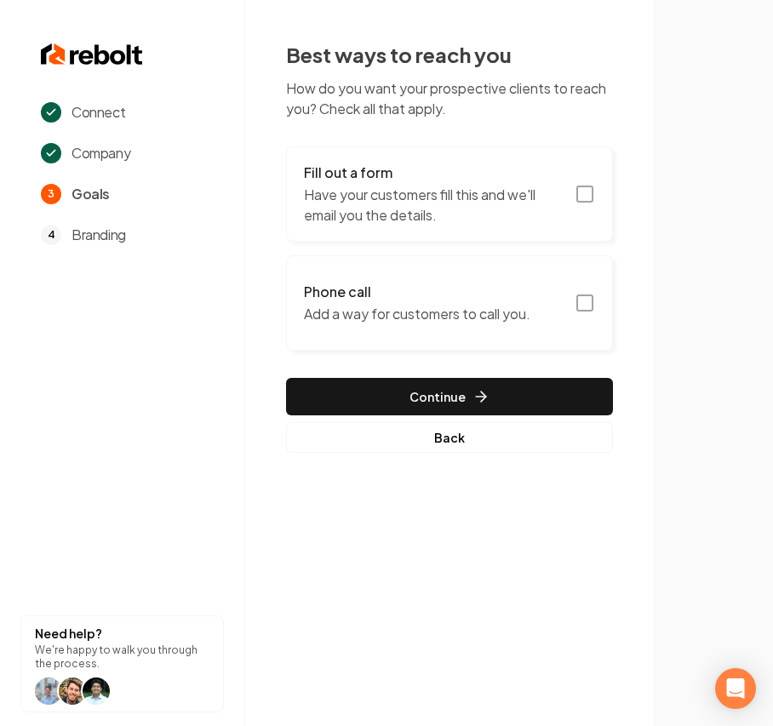
click at [416, 214] on p "Have your customers fill this and we'll email you the details." at bounding box center [434, 205] width 260 height 41
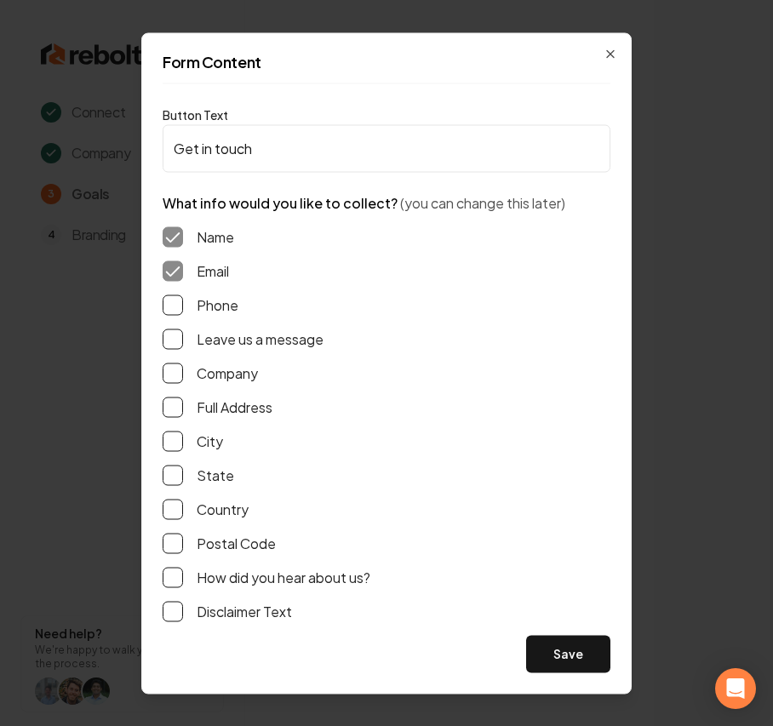
click at [221, 297] on label "Phone" at bounding box center [218, 304] width 42 height 20
click at [183, 297] on button "Phone" at bounding box center [173, 304] width 20 height 20
click at [219, 332] on label "Leave us a message" at bounding box center [260, 338] width 127 height 20
click at [183, 332] on button "Leave us a message" at bounding box center [173, 338] width 20 height 20
click at [589, 661] on button "Save" at bounding box center [568, 653] width 84 height 37
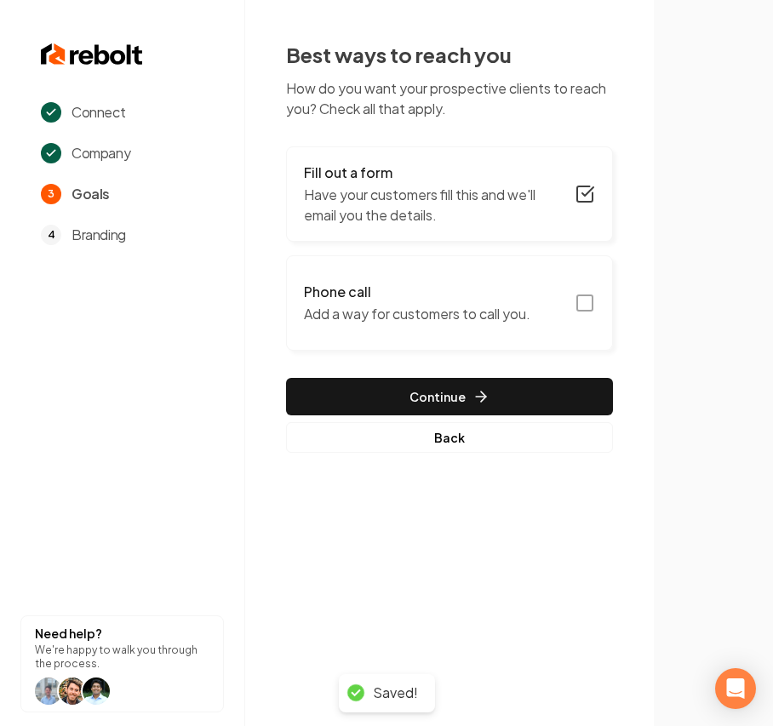
click at [431, 274] on button "Phone call Add a way for customers to call you." at bounding box center [449, 302] width 327 height 95
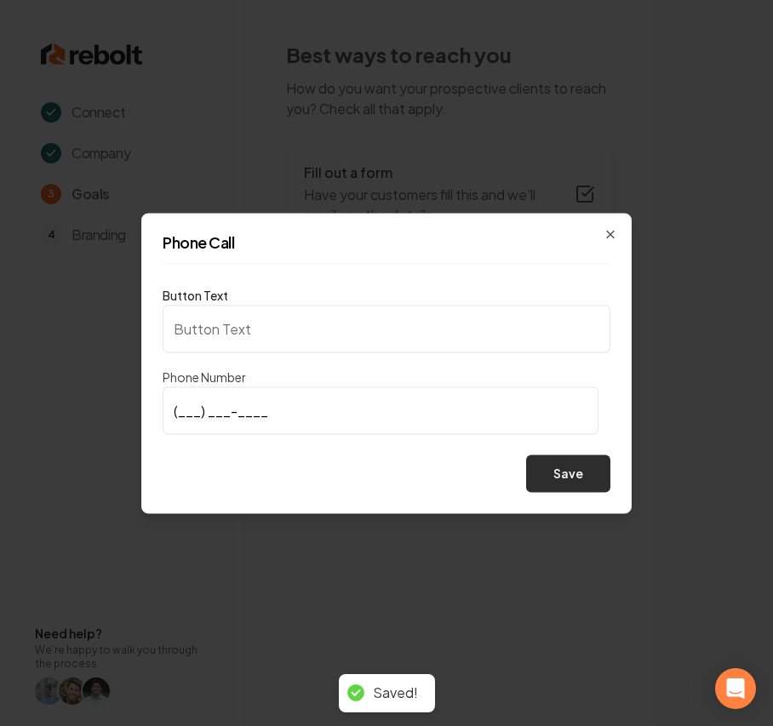
type input "Call us"
type input "(870) 476-5752"
click at [565, 485] on button "Save" at bounding box center [568, 472] width 84 height 37
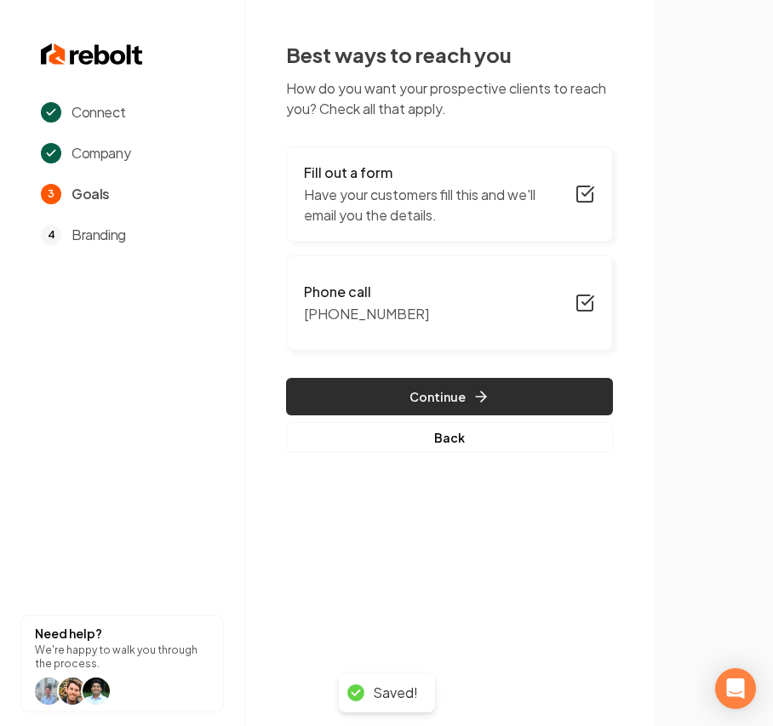
click at [507, 397] on button "Continue" at bounding box center [449, 396] width 327 height 37
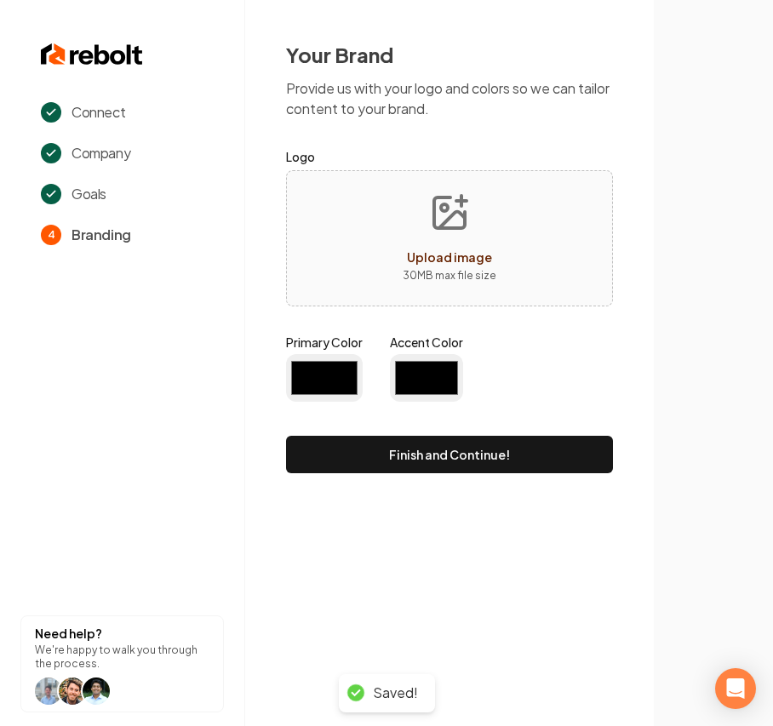
type input "#194d33"
type input "#70be00"
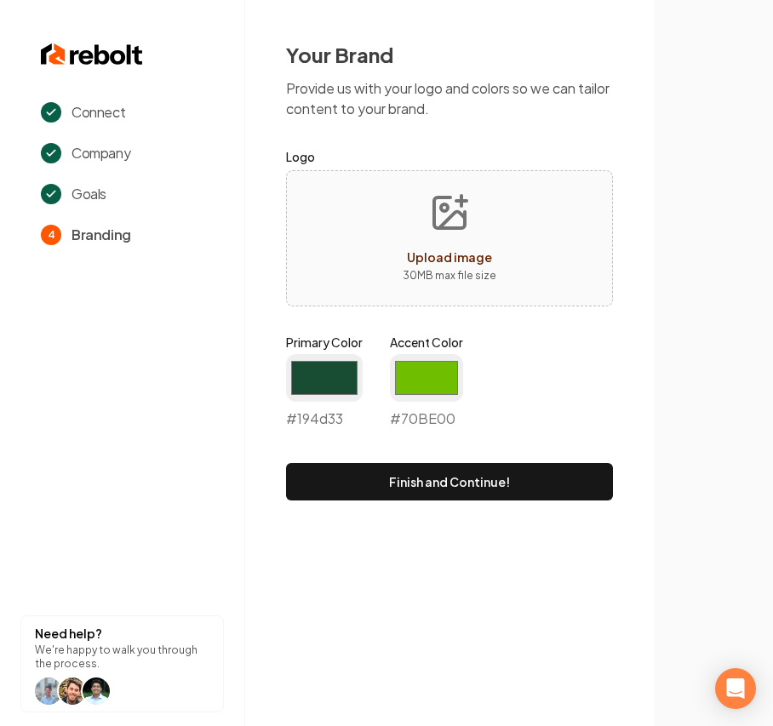
click at [473, 215] on button "Upload image 30 MB max file size" at bounding box center [449, 238] width 121 height 119
type input "**********"
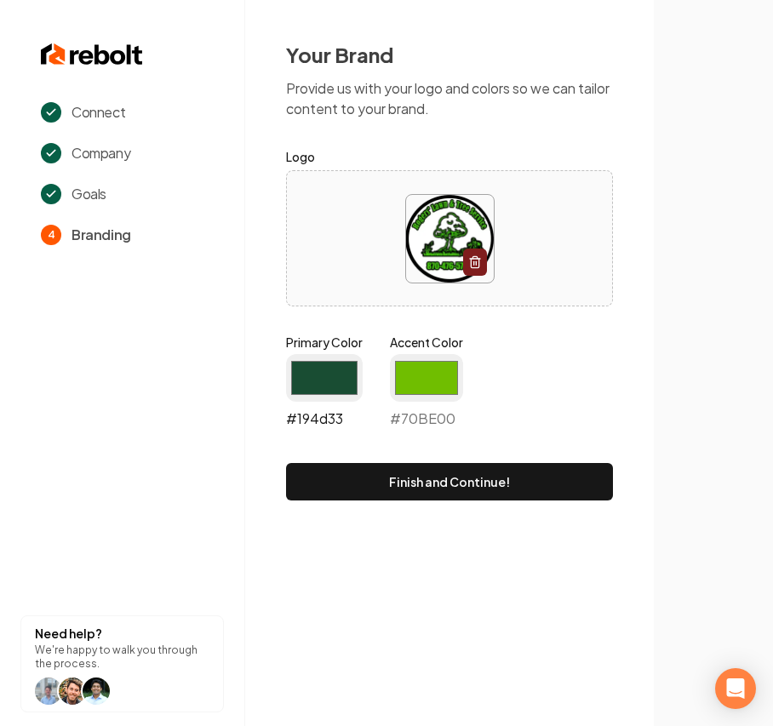
click at [330, 381] on input "#194d33" at bounding box center [324, 378] width 77 height 48
type input "#304e23"
click at [471, 671] on div "Connect Company Goals 4 Branding Need help? We're happy to walk you through the…" at bounding box center [386, 363] width 773 height 726
click at [424, 355] on input "#70be00" at bounding box center [426, 378] width 73 height 48
type input "#40c700"
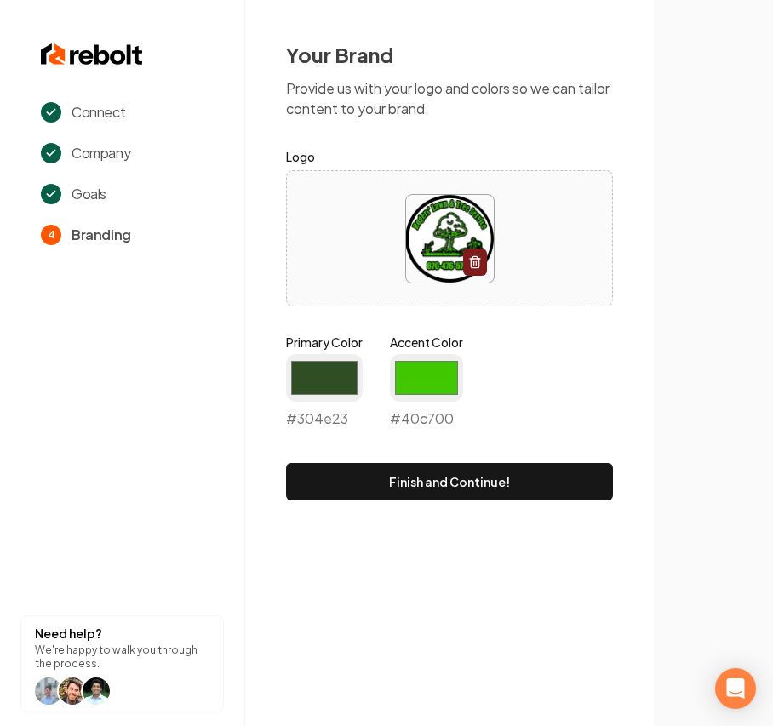
click at [165, 552] on section "Connect Company Goals 4 Branding Need help? We're happy to walk you through the…" at bounding box center [122, 363] width 245 height 726
click at [415, 461] on form "Logo Primary Color #304e23 #304e23 Accent Color #40c700 #40c700 Finish and Cont…" at bounding box center [449, 323] width 327 height 354
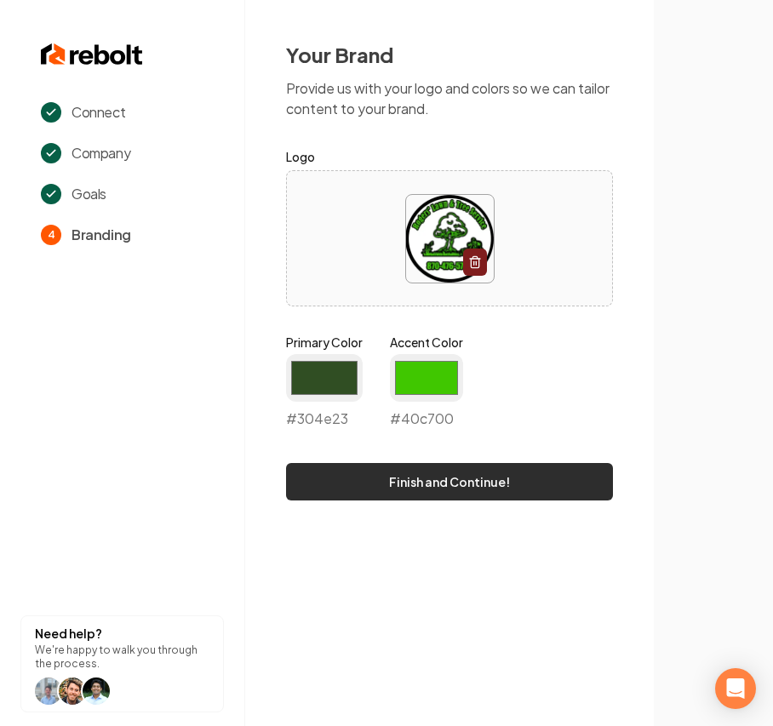
click at [417, 471] on button "Finish and Continue!" at bounding box center [449, 481] width 327 height 37
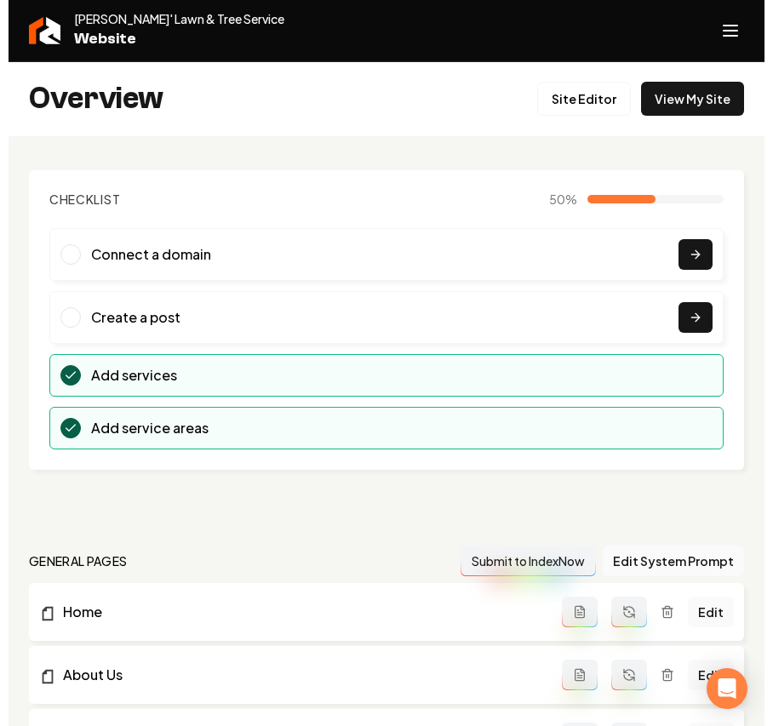
scroll to position [226, 0]
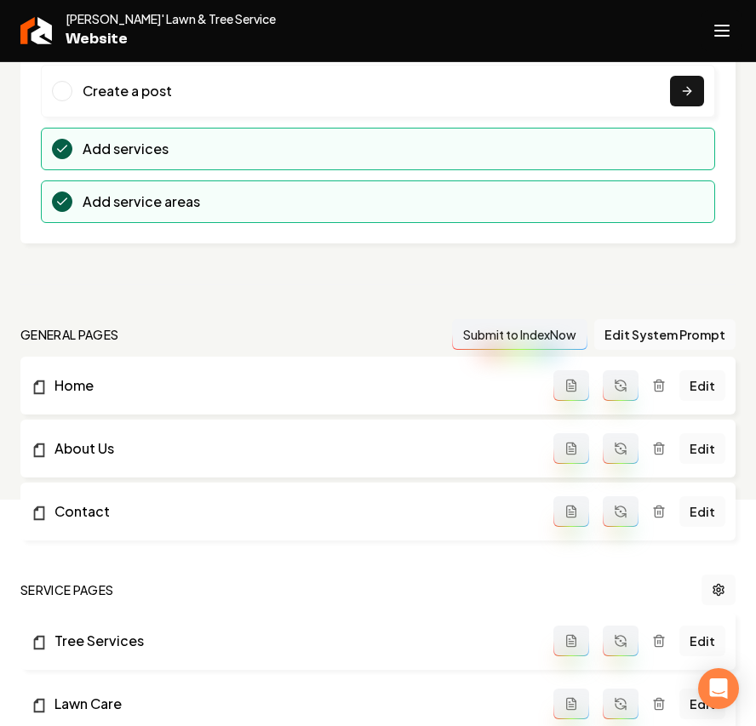
click at [722, 26] on line "Open navigation menu" at bounding box center [722, 26] width 14 height 0
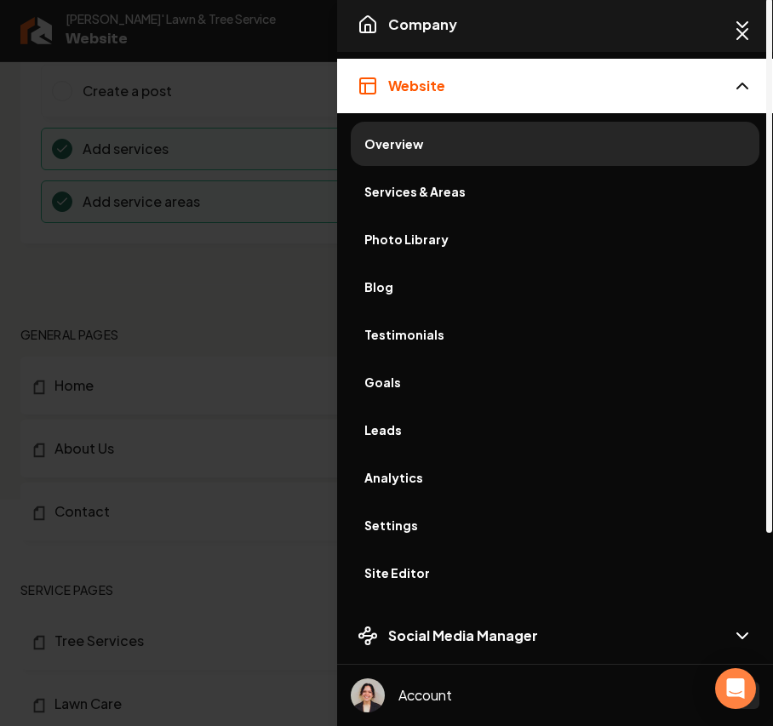
click at [463, 25] on button "Company" at bounding box center [555, 24] width 436 height 54
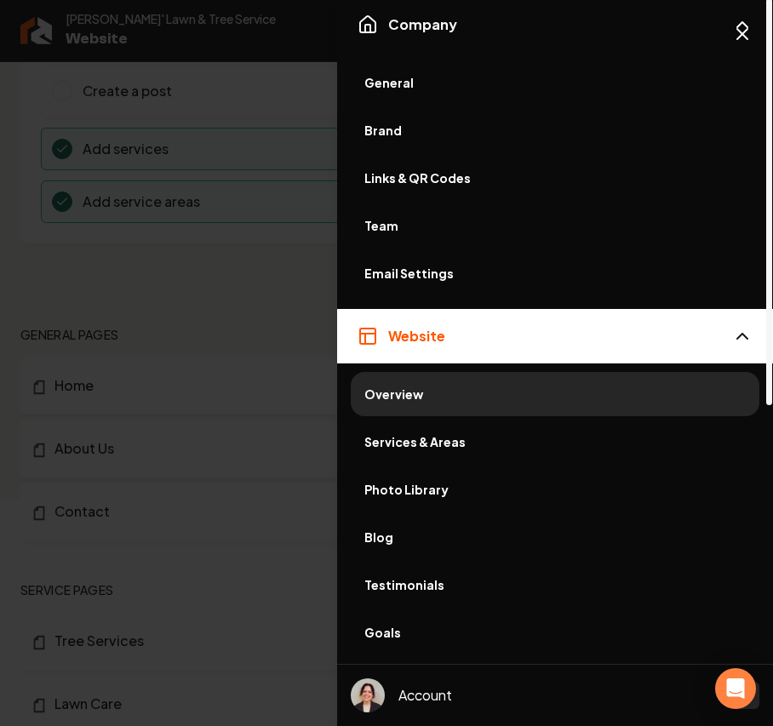
click at [422, 85] on span "General" at bounding box center [554, 82] width 381 height 17
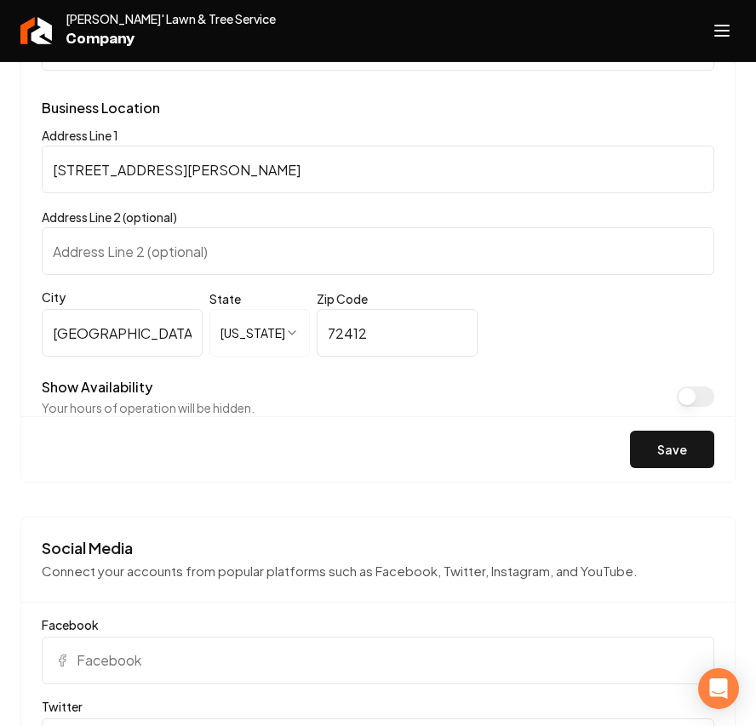
scroll to position [1248, 0]
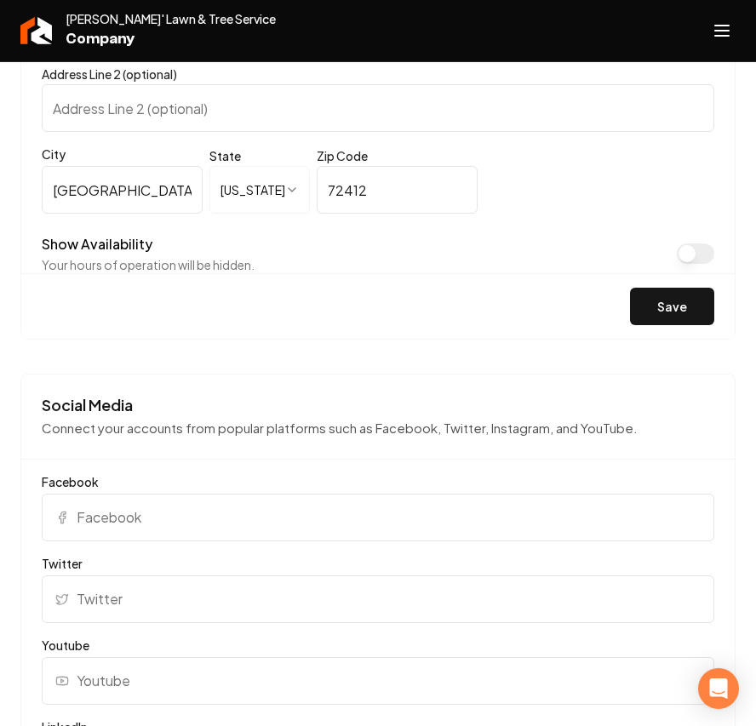
click at [107, 519] on input "Facebook" at bounding box center [378, 518] width 672 height 48
paste input "https://www.facebook.com/100063788413872"
type input "https://www.facebook.com/100063788413872"
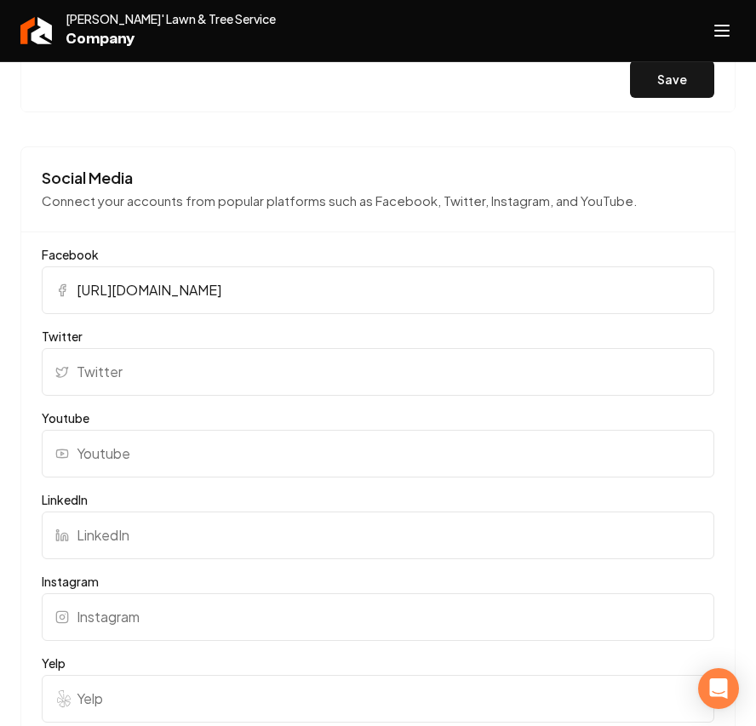
click at [162, 696] on input "Yelp" at bounding box center [378, 699] width 672 height 48
paste input "https://www.yelp.com/biz/rogers-lawn-and-tree-service-beech-grove-2"
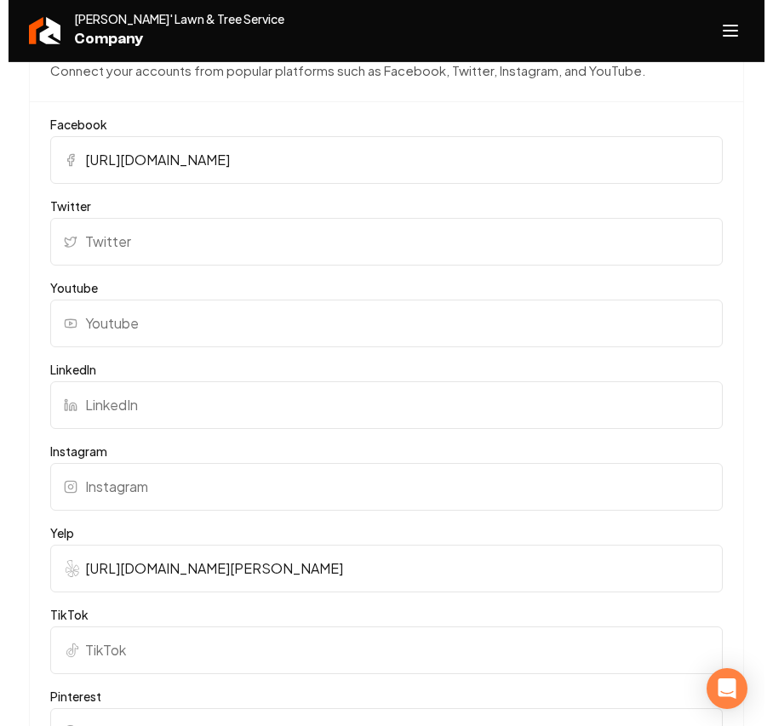
scroll to position [1928, 0]
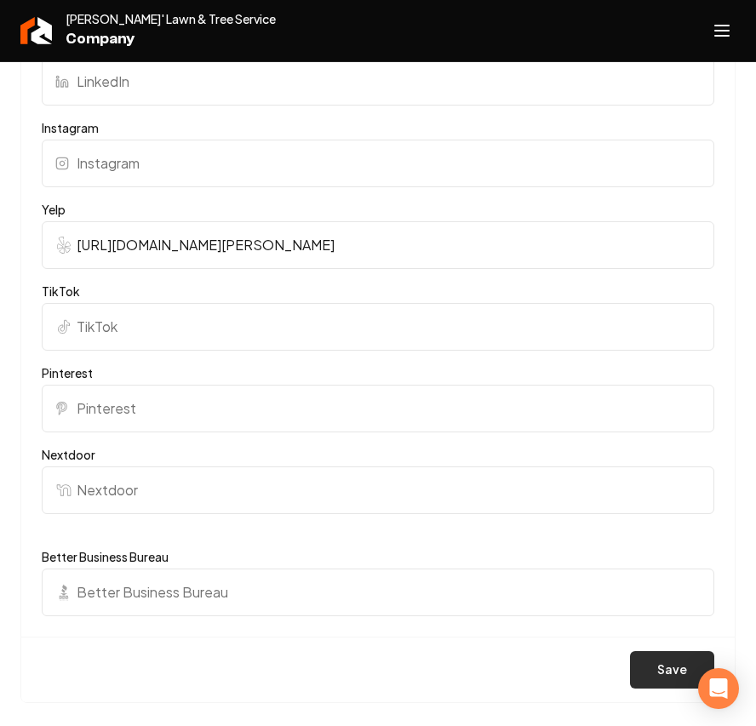
type input "https://www.yelp.com/biz/rogers-lawn-and-tree-service-beech-grove-2"
click at [654, 658] on button "Save" at bounding box center [672, 669] width 84 height 37
click at [699, 8] on div "Rogers' Lawn & Tree Service Company" at bounding box center [378, 31] width 756 height 62
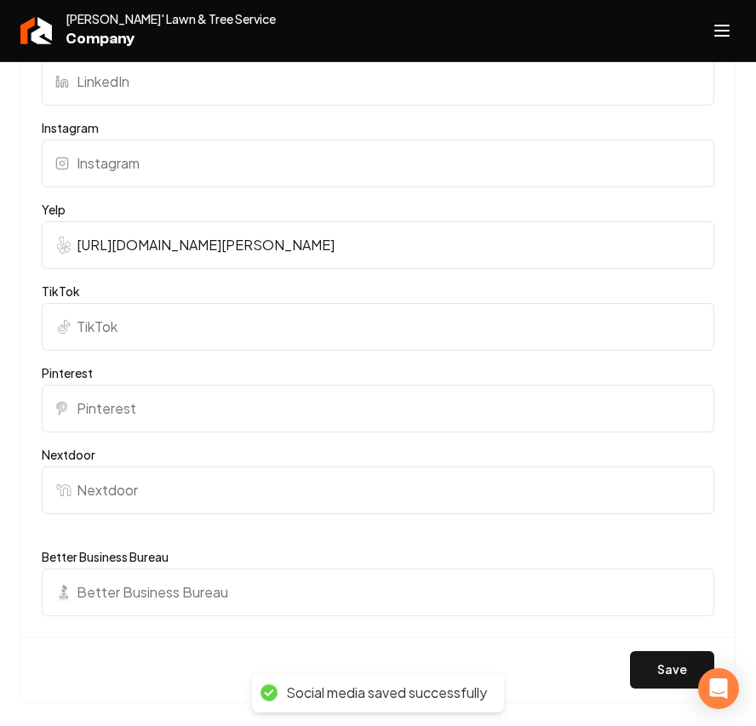
click at [720, 22] on icon "Open navigation menu" at bounding box center [721, 30] width 20 height 27
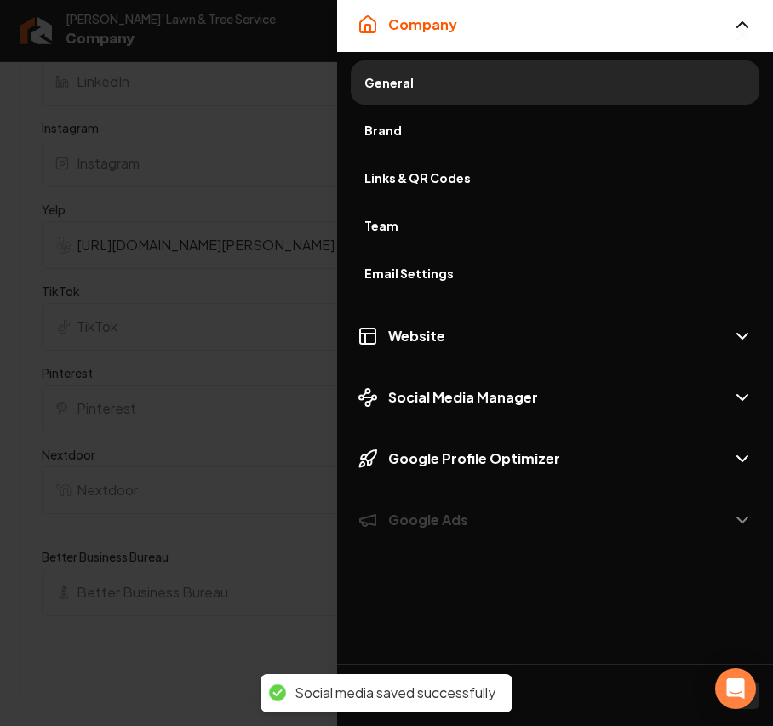
click at [400, 119] on link "Brand" at bounding box center [555, 130] width 408 height 44
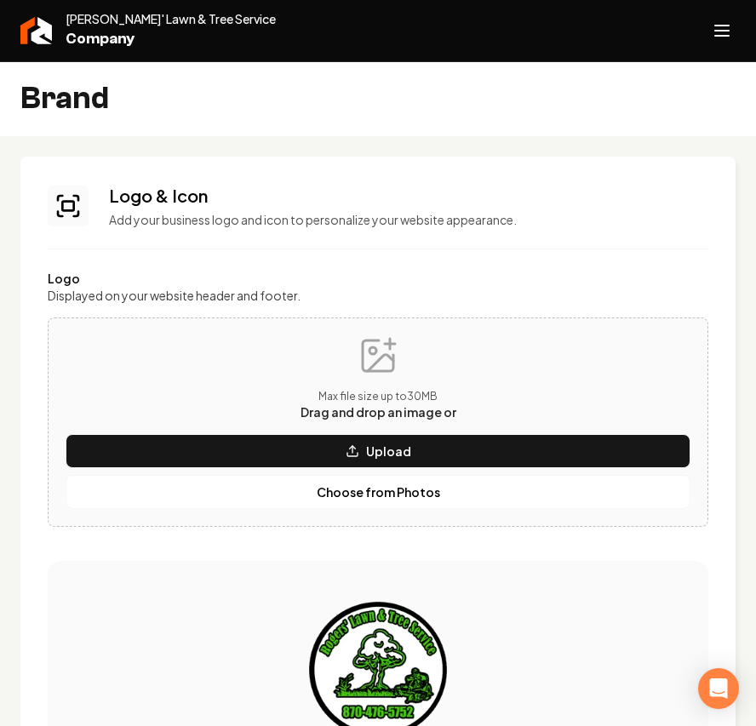
scroll to position [681, 0]
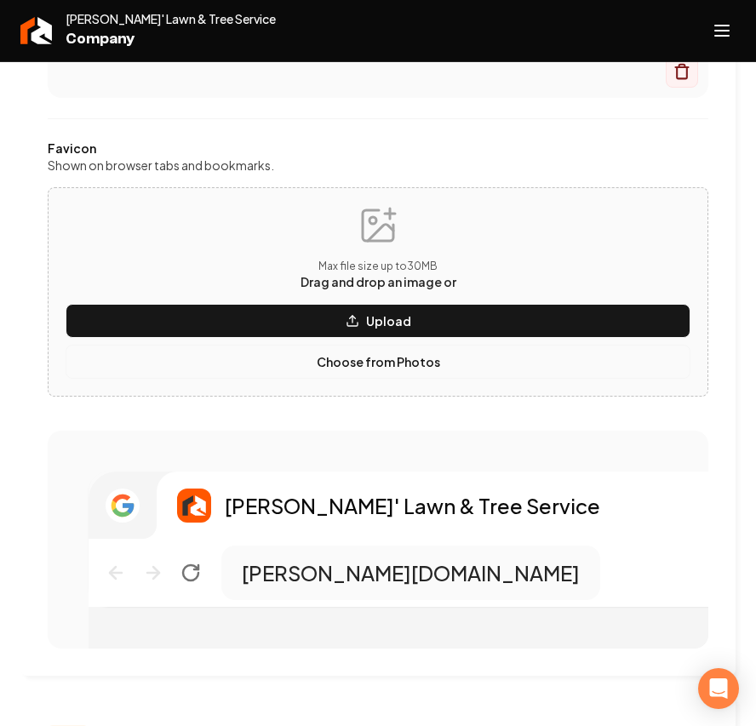
click at [354, 372] on button "Choose from Photos" at bounding box center [378, 362] width 625 height 34
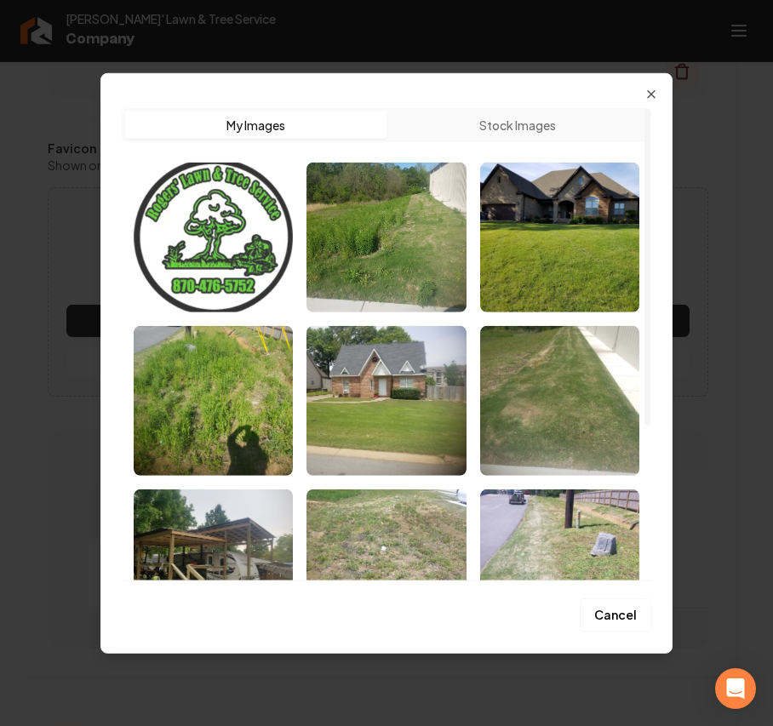
click at [215, 257] on img "Select image image_68b72a6f5c7cd75eb87faec9.webp" at bounding box center [213, 237] width 159 height 150
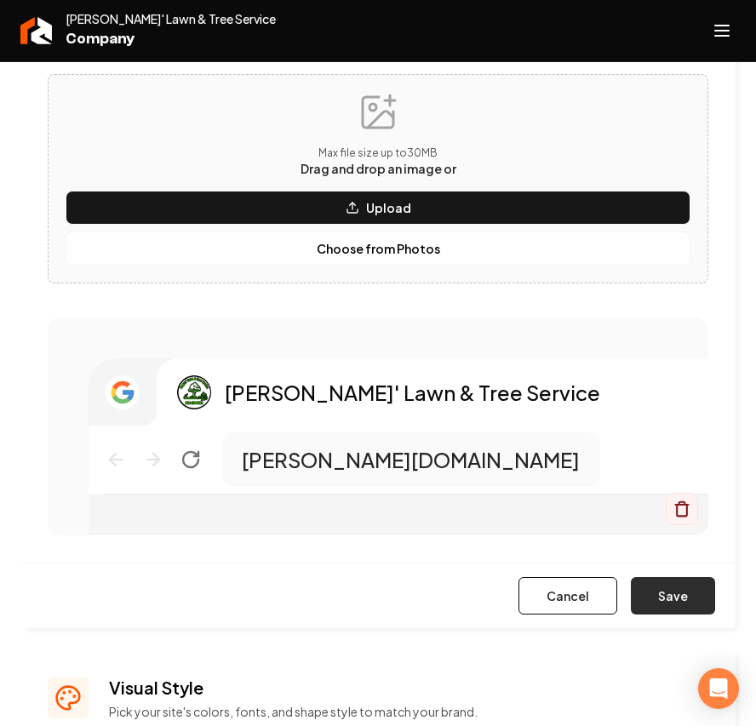
click at [668, 580] on button "Save" at bounding box center [673, 595] width 84 height 37
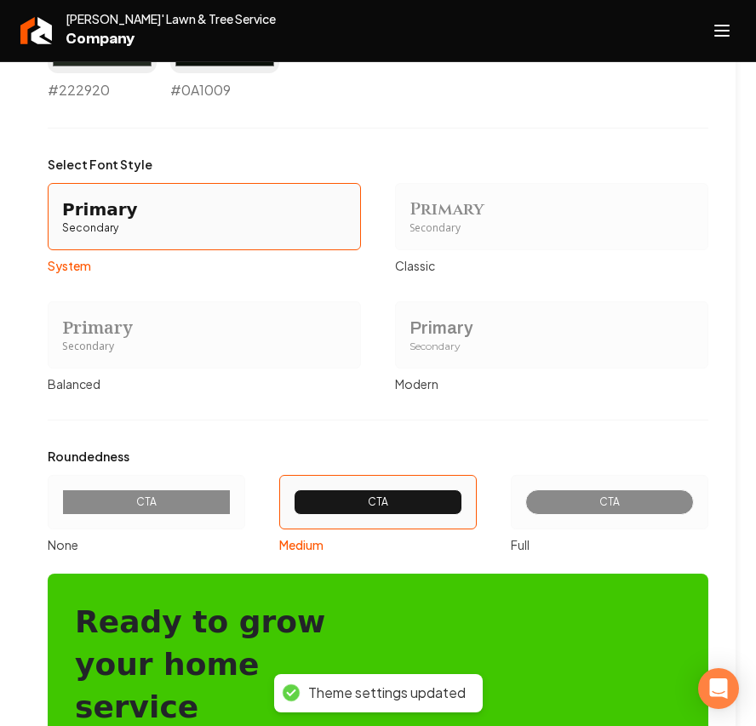
scroll to position [1750, 0]
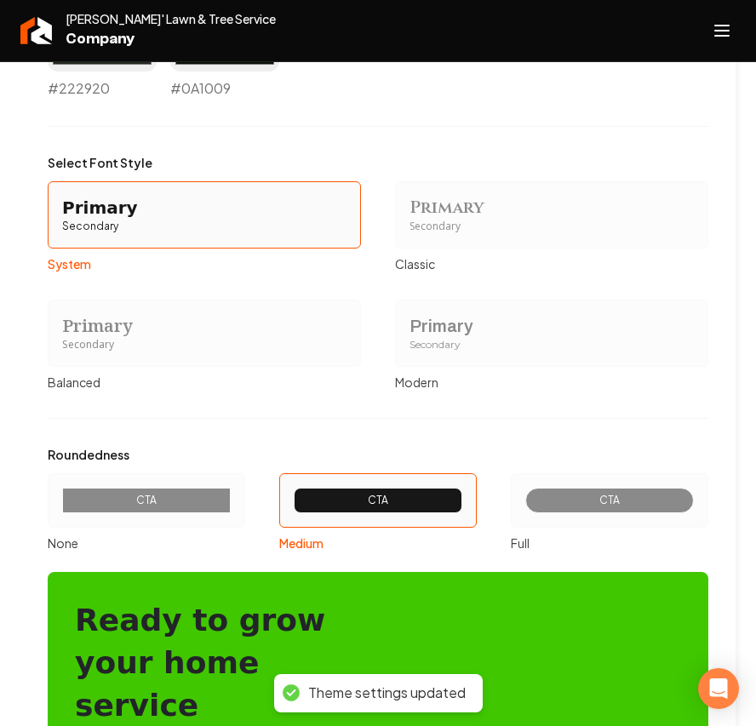
click at [484, 354] on div "Primary Secondary" at bounding box center [551, 333] width 313 height 67
click at [408, 340] on button "Primary Secondary Modern" at bounding box center [401, 333] width 14 height 14
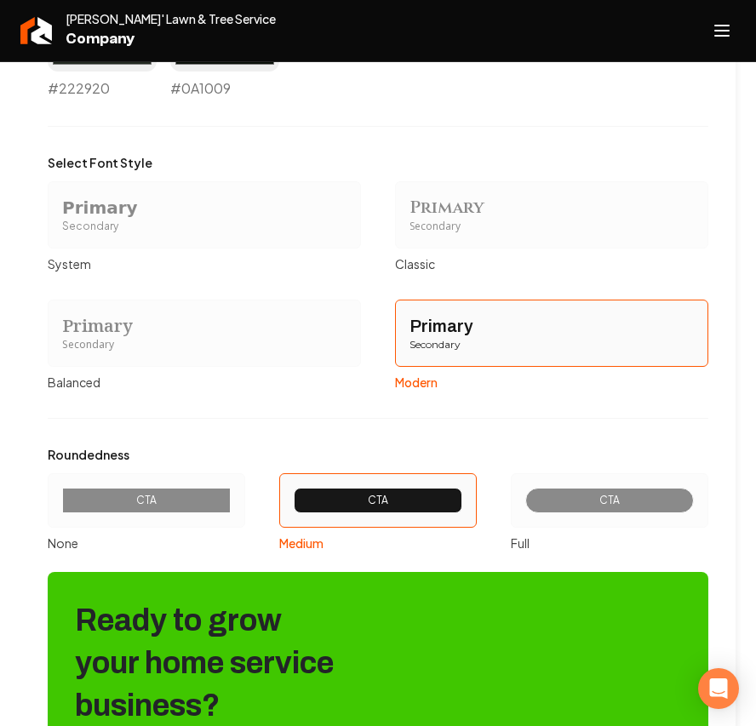
click at [563, 501] on div "CTA" at bounding box center [610, 501] width 140 height 14
click at [523, 501] on button "CTA Full" at bounding box center [517, 501] width 14 height 14
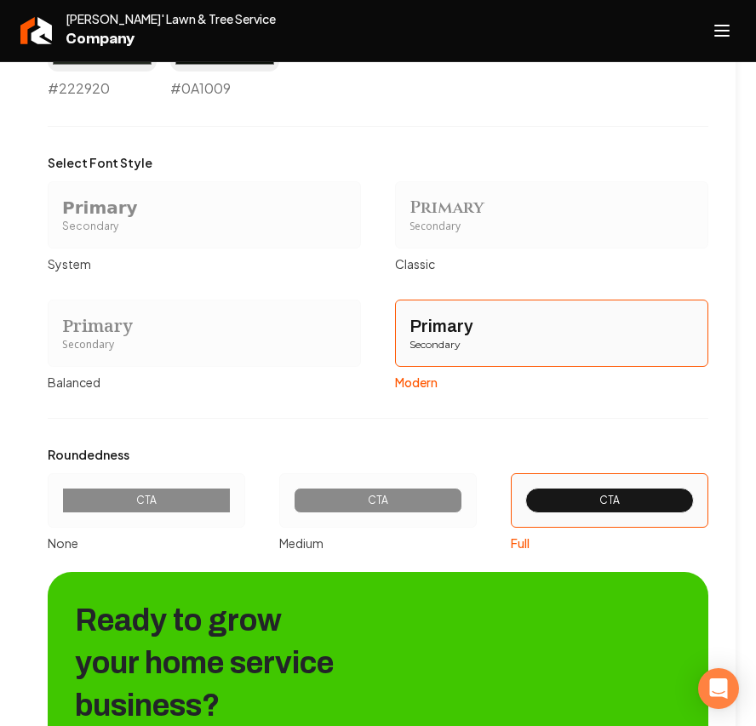
scroll to position [2024, 0]
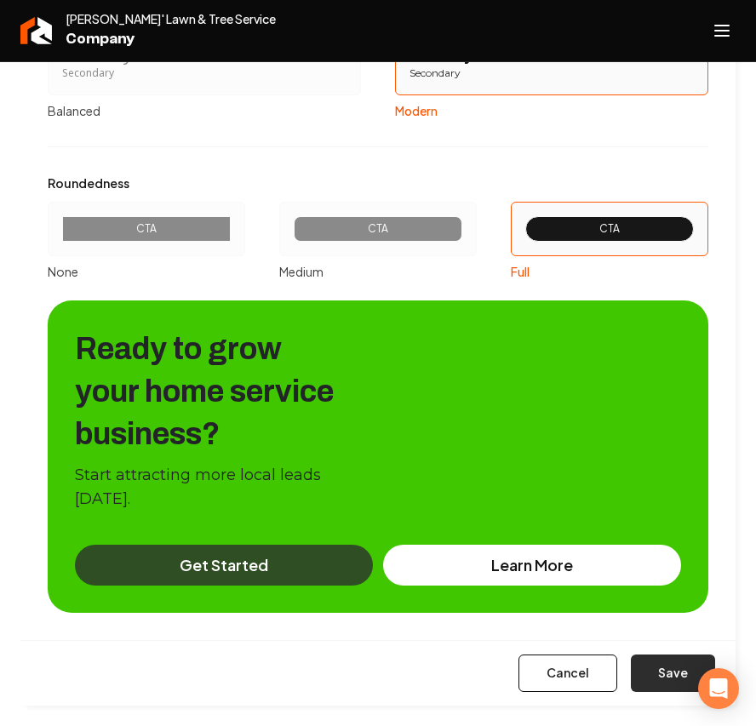
click at [645, 672] on button "Save" at bounding box center [673, 672] width 84 height 37
type input "#eef2ed"
type input "#cfdbcb"
type input "#d3dcd0"
type input "#556a4e"
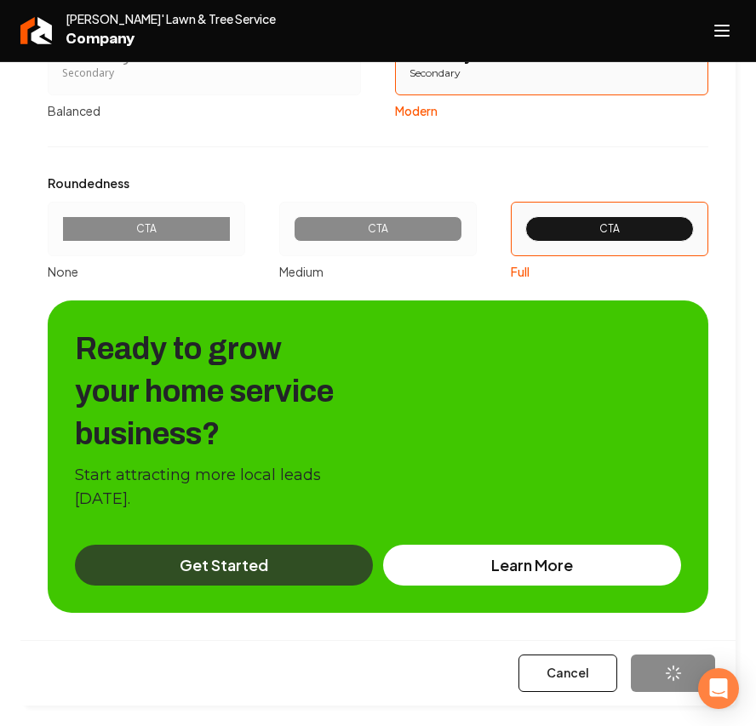
type input "#304e23"
type input "#0a1009"
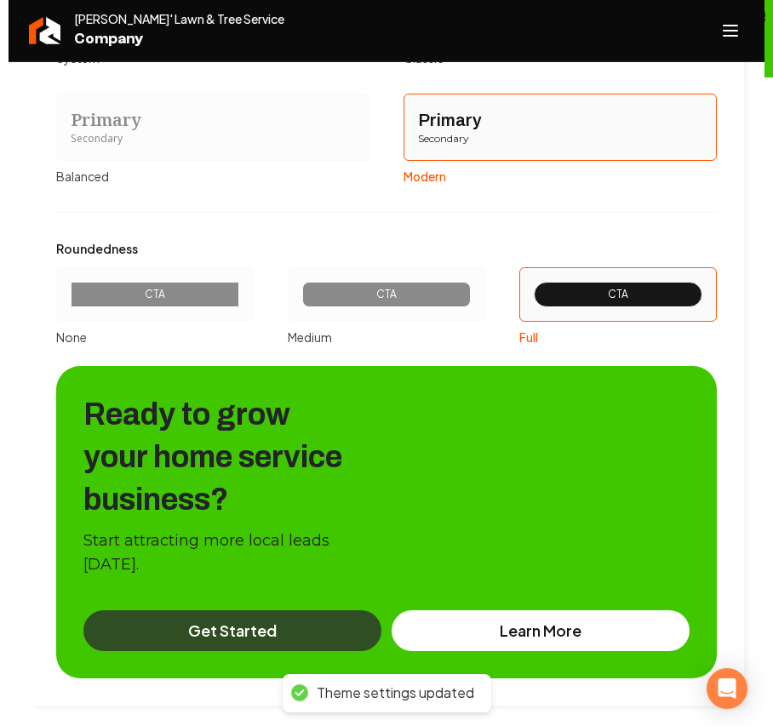
scroll to position [1958, 0]
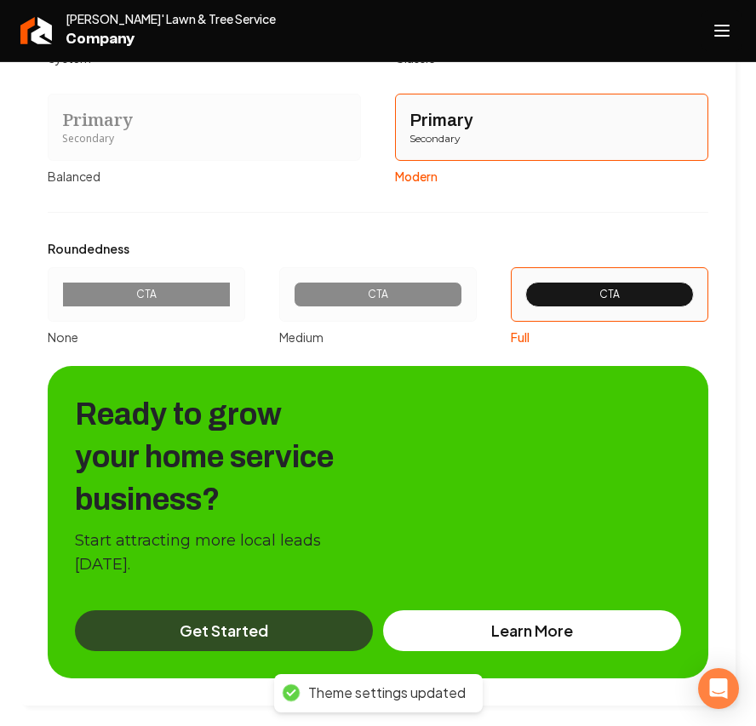
click at [736, 25] on button "Open navigation menu" at bounding box center [721, 30] width 41 height 41
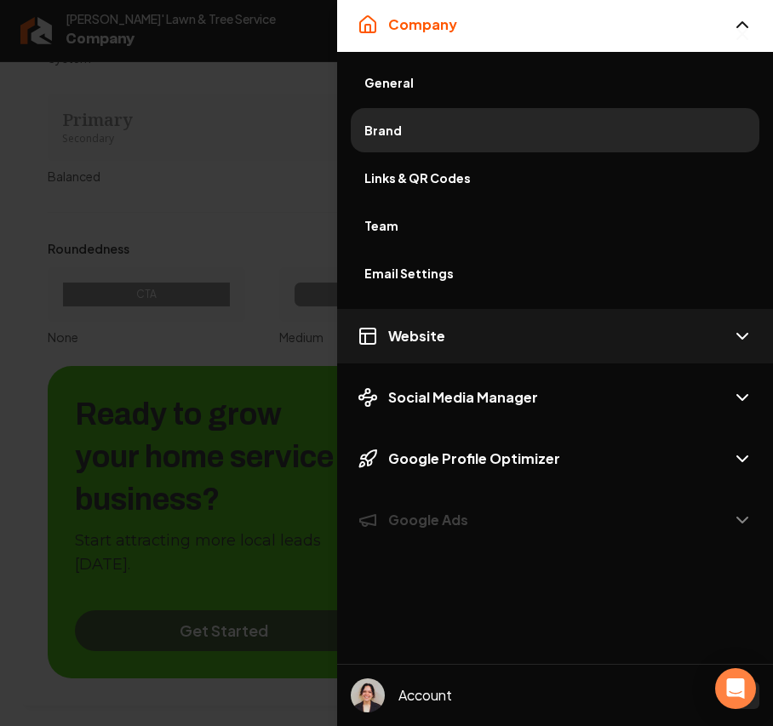
click at [412, 323] on button "Website" at bounding box center [555, 336] width 436 height 54
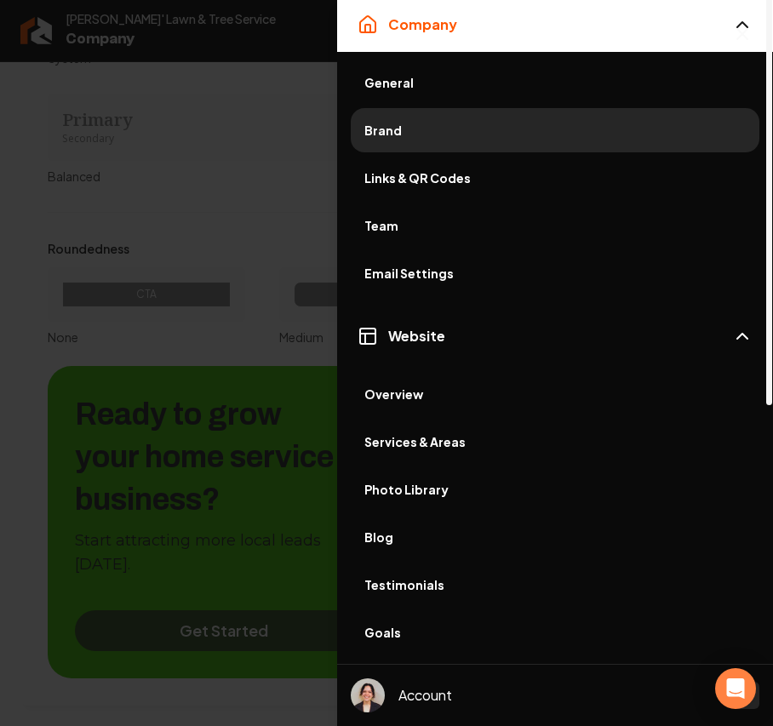
click at [430, 491] on span "Photo Library" at bounding box center [554, 489] width 381 height 17
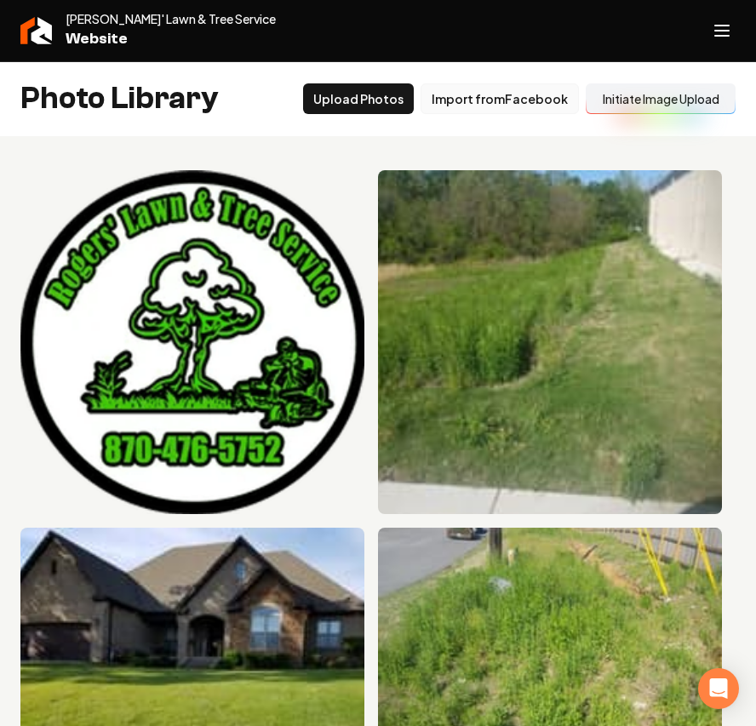
click at [534, 90] on button "Import from Facebook" at bounding box center [499, 98] width 158 height 31
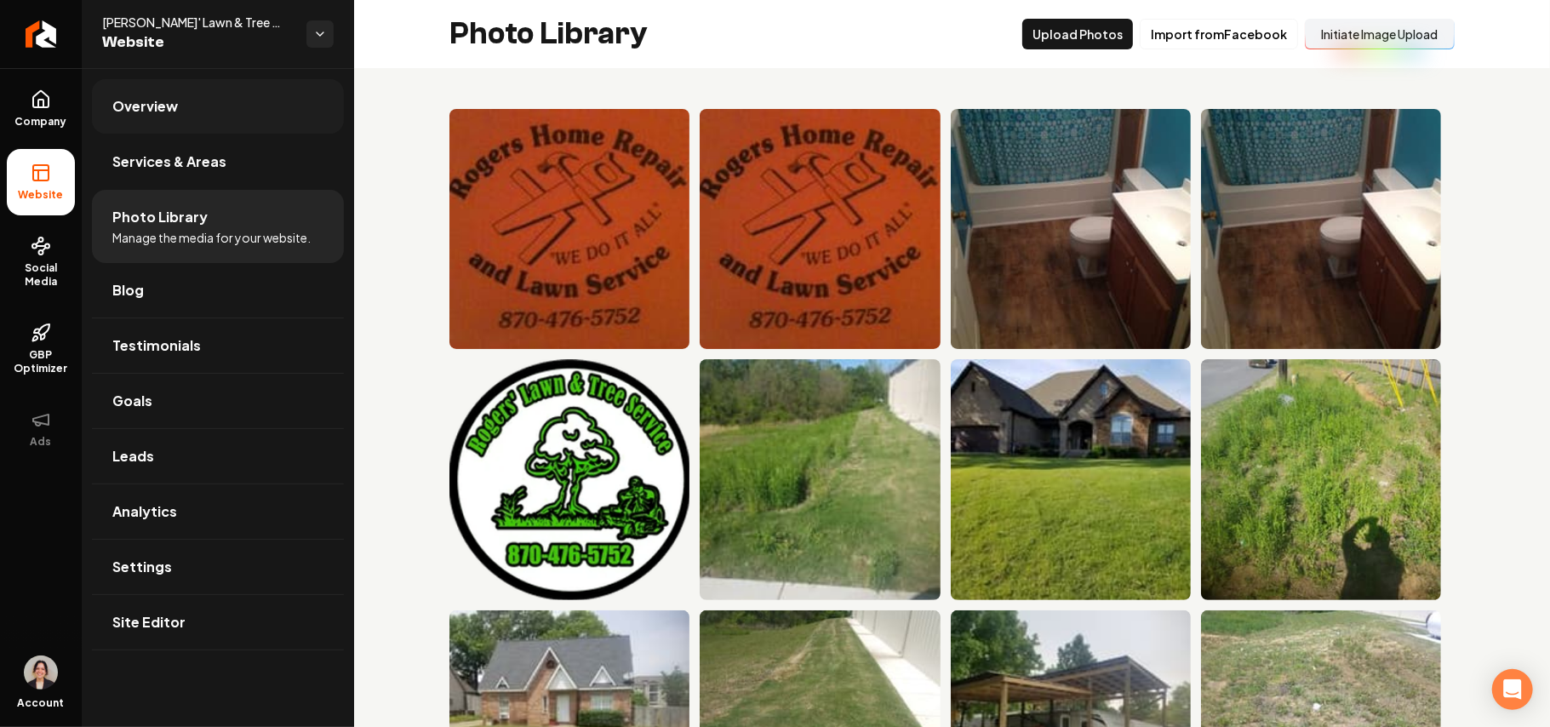
click at [246, 107] on link "Overview" at bounding box center [218, 106] width 252 height 54
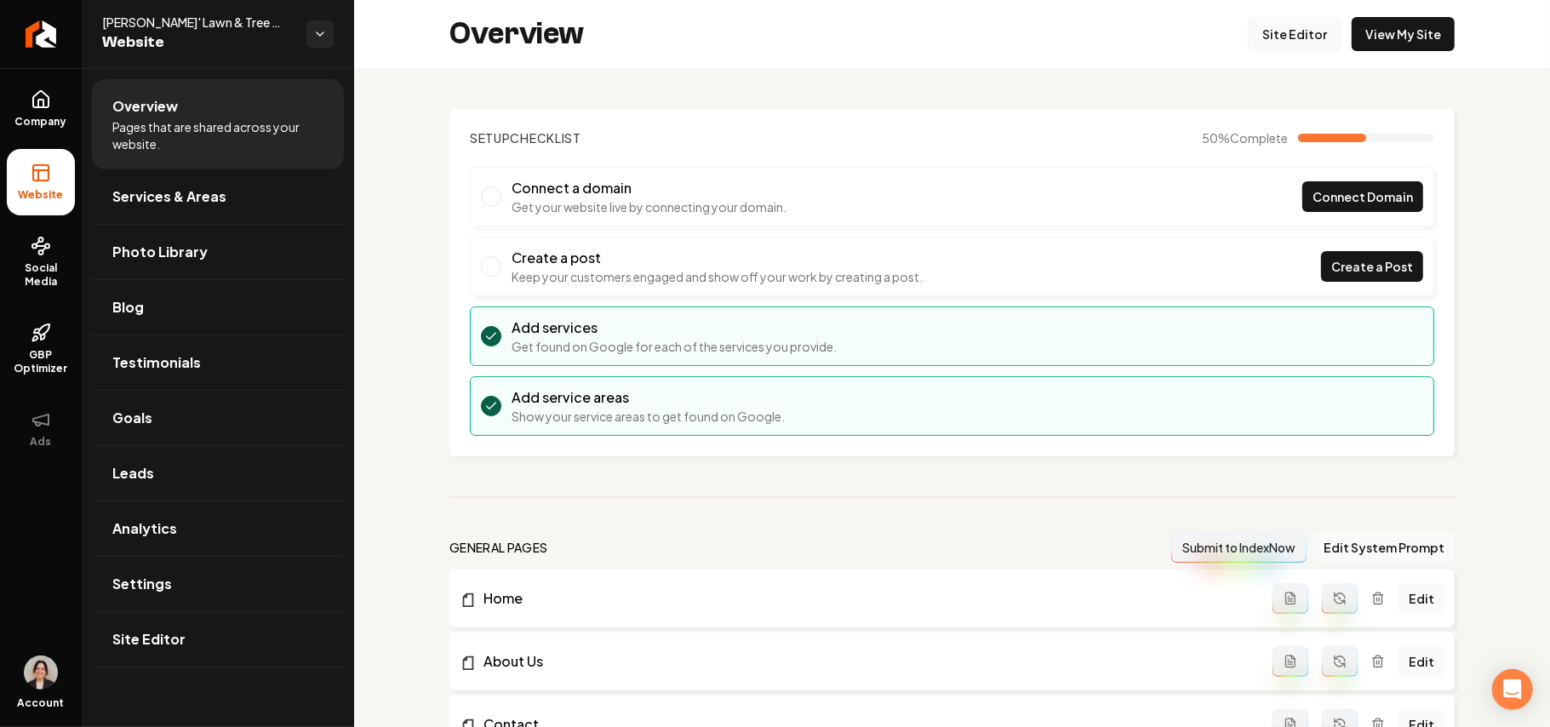
click at [1263, 32] on link "Site Editor" at bounding box center [1295, 34] width 94 height 34
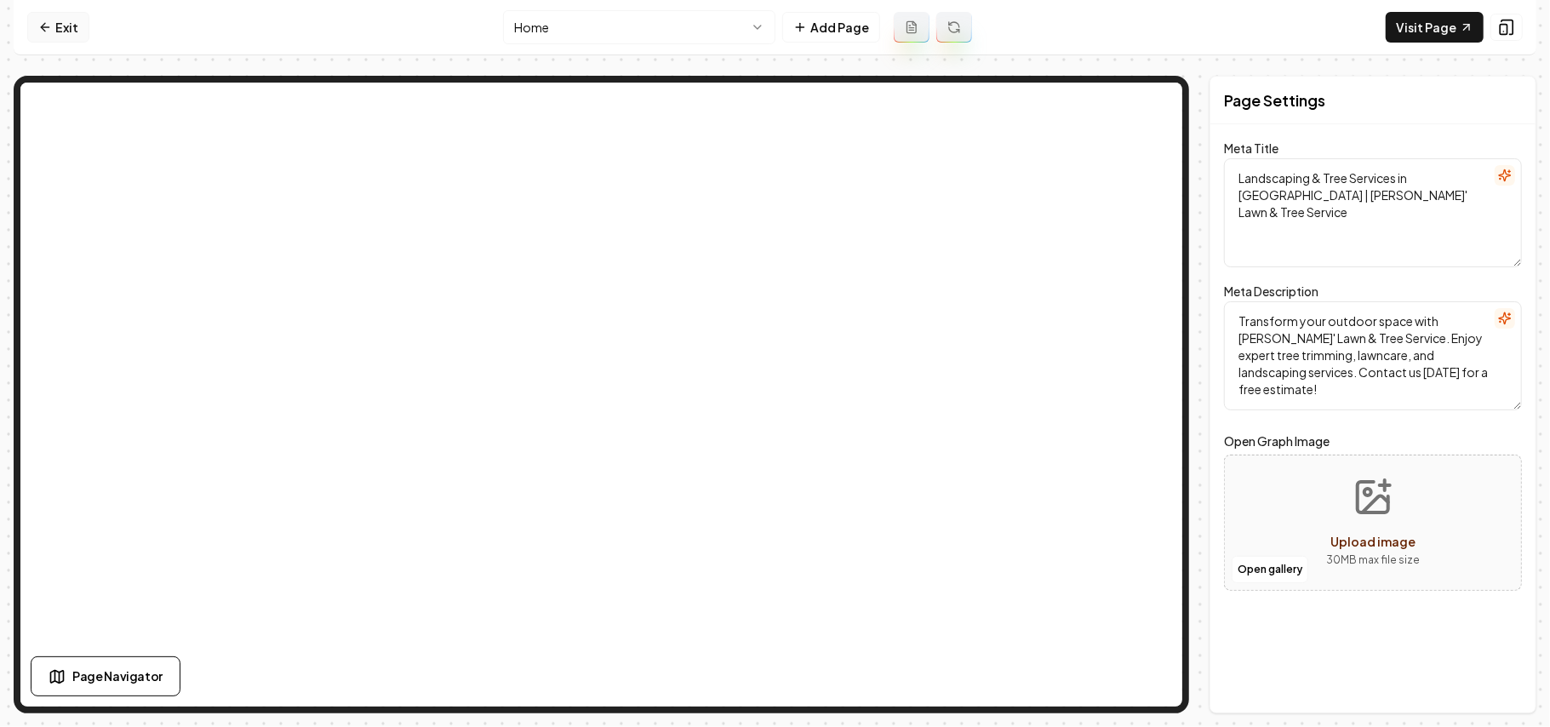
click at [58, 29] on link "Exit" at bounding box center [58, 27] width 62 height 31
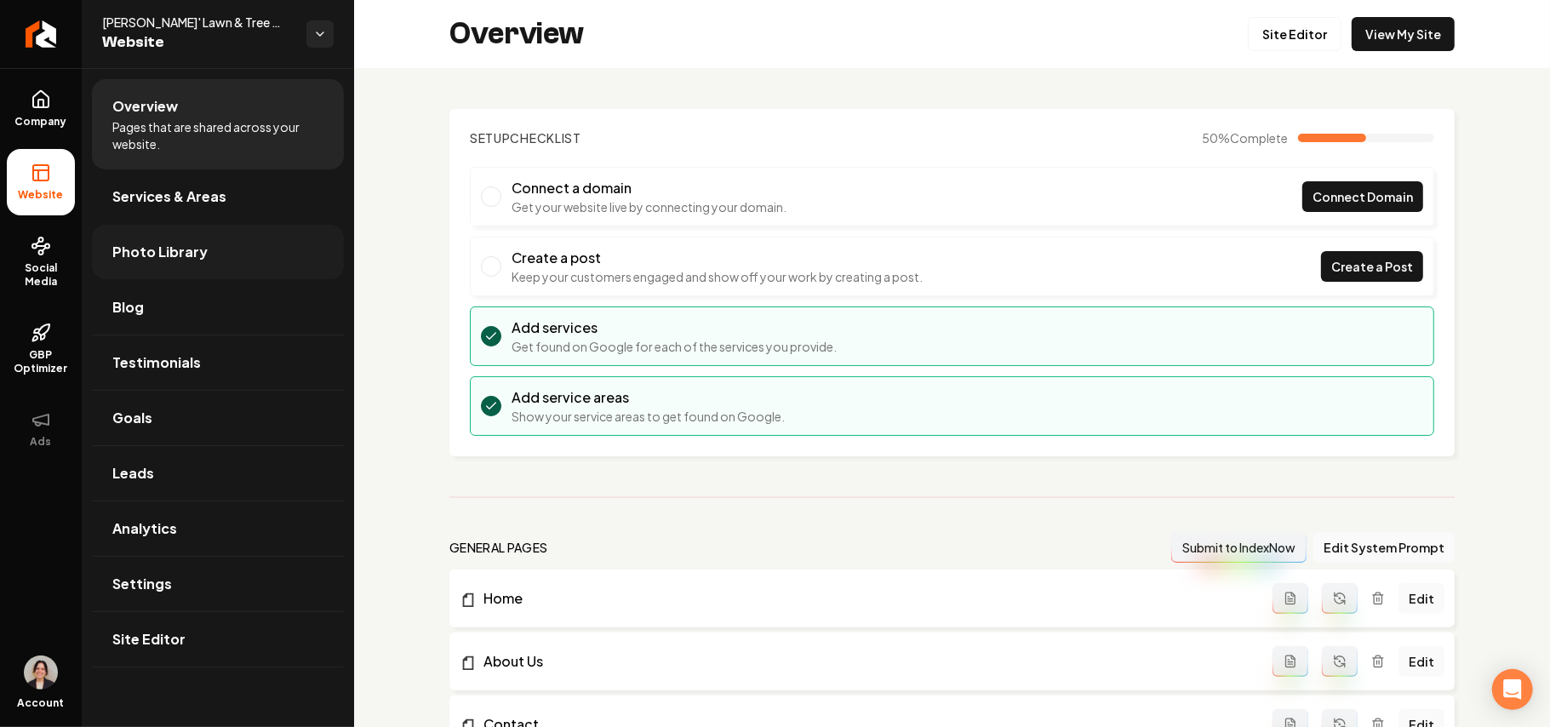
click at [211, 254] on link "Photo Library" at bounding box center [218, 252] width 252 height 54
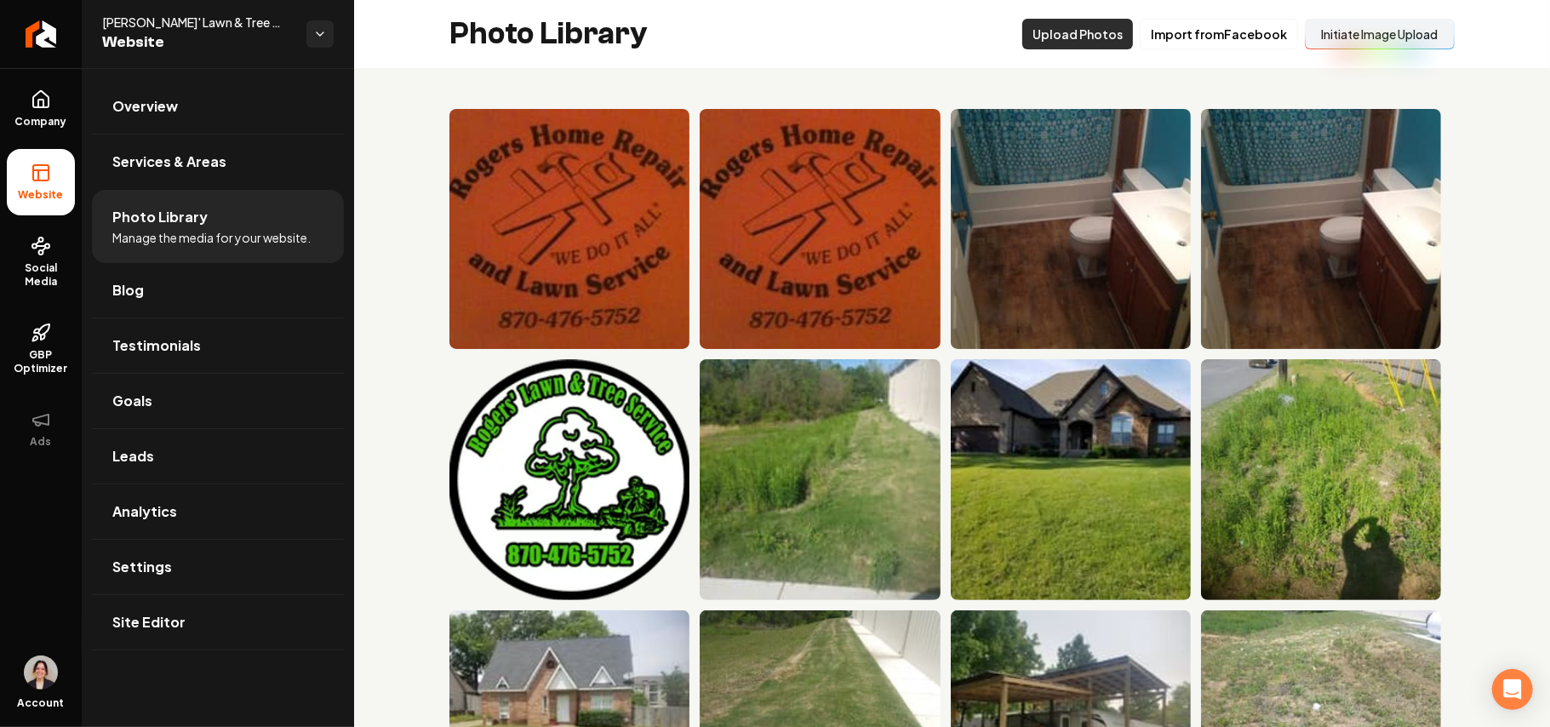
click at [1083, 44] on button "Upload Photos" at bounding box center [1077, 34] width 111 height 31
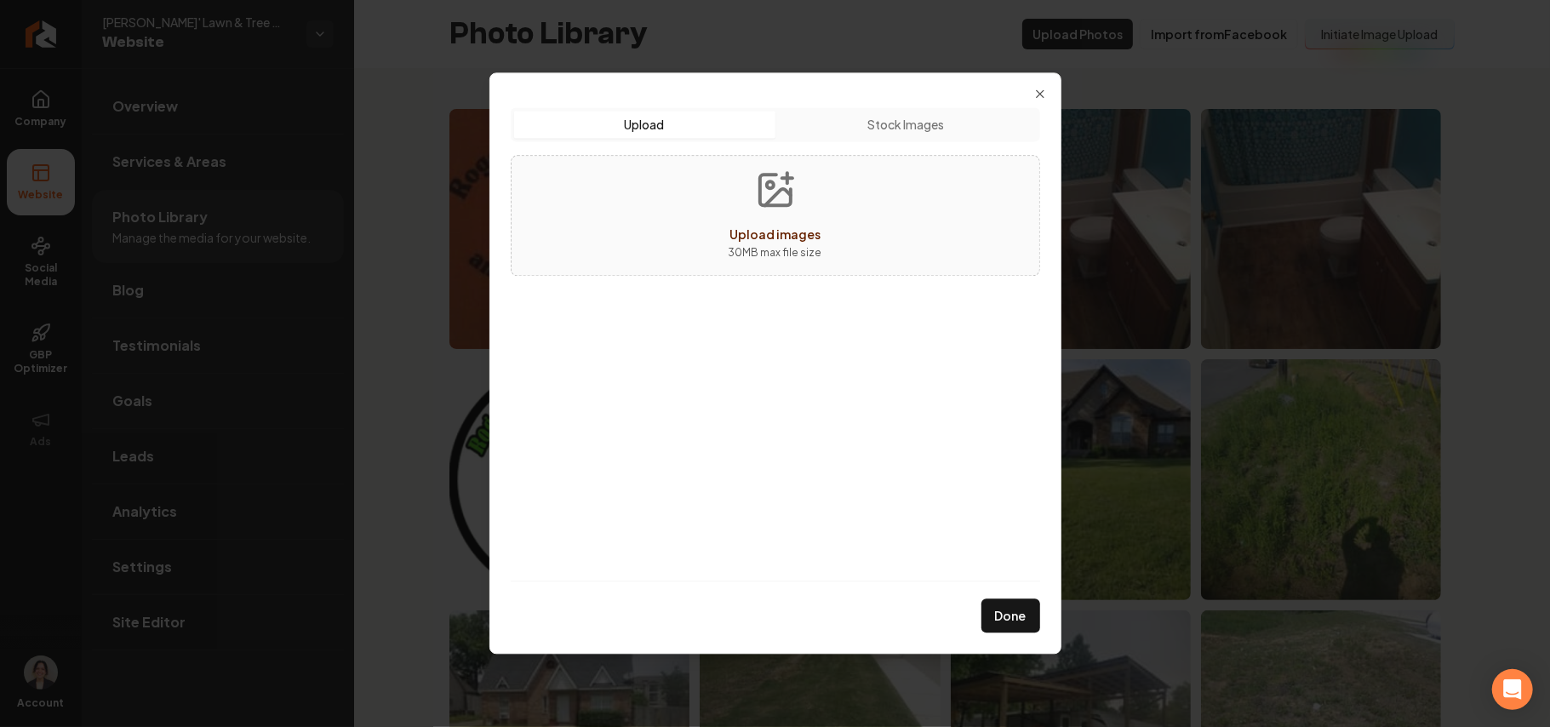
click at [780, 228] on span "Upload images" at bounding box center [774, 233] width 91 height 15
type input "**********"
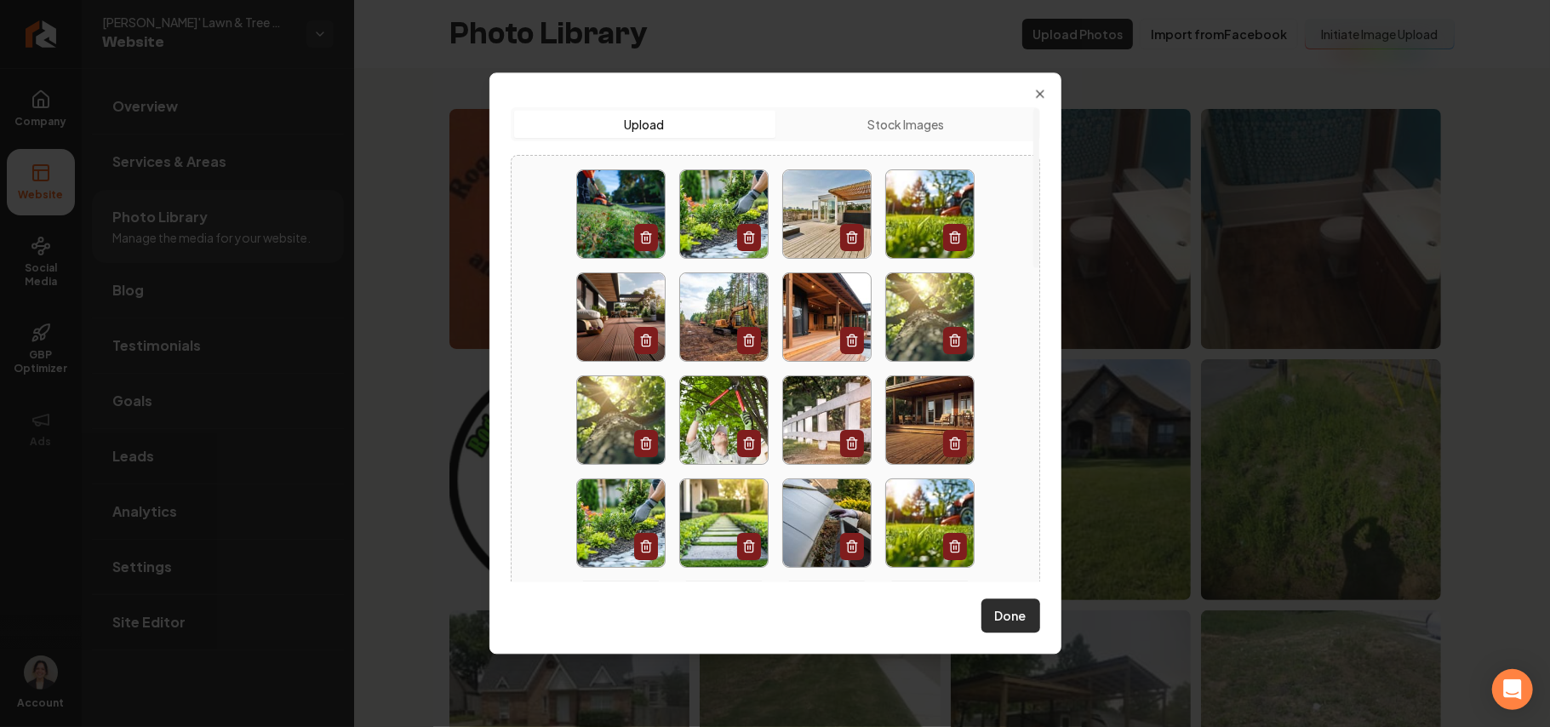
click at [1011, 621] on button "Done" at bounding box center [1010, 616] width 59 height 34
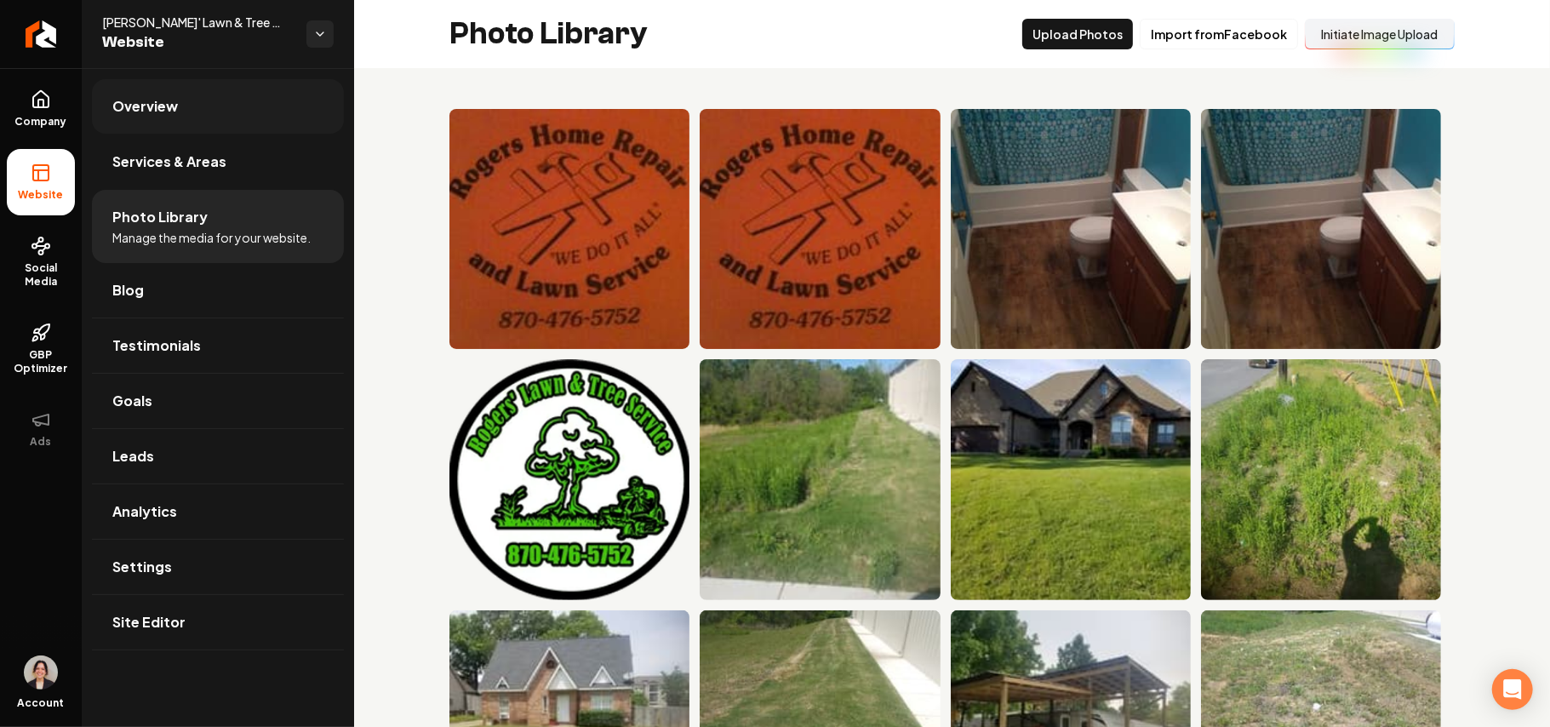
click at [195, 95] on link "Overview" at bounding box center [218, 106] width 252 height 54
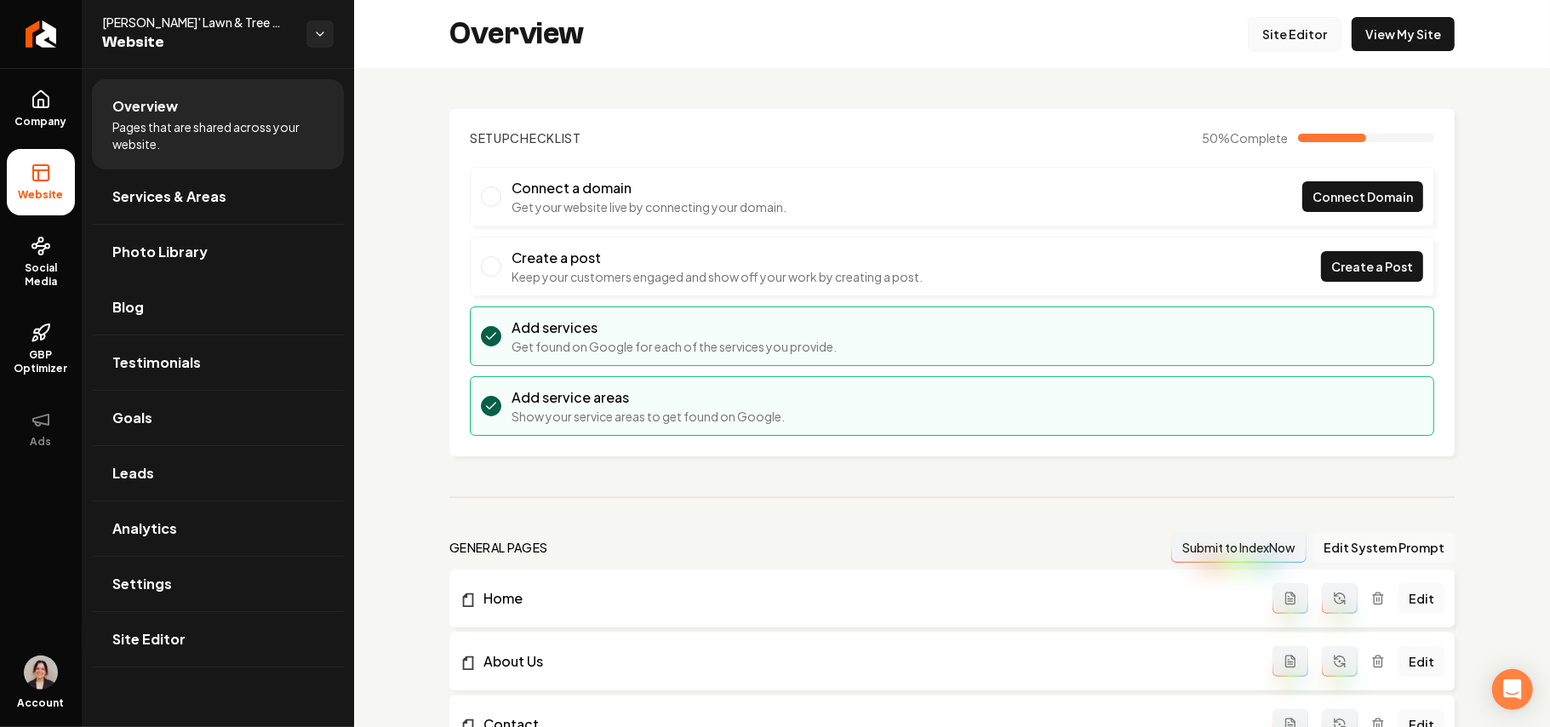
click at [1297, 31] on link "Site Editor" at bounding box center [1295, 34] width 94 height 34
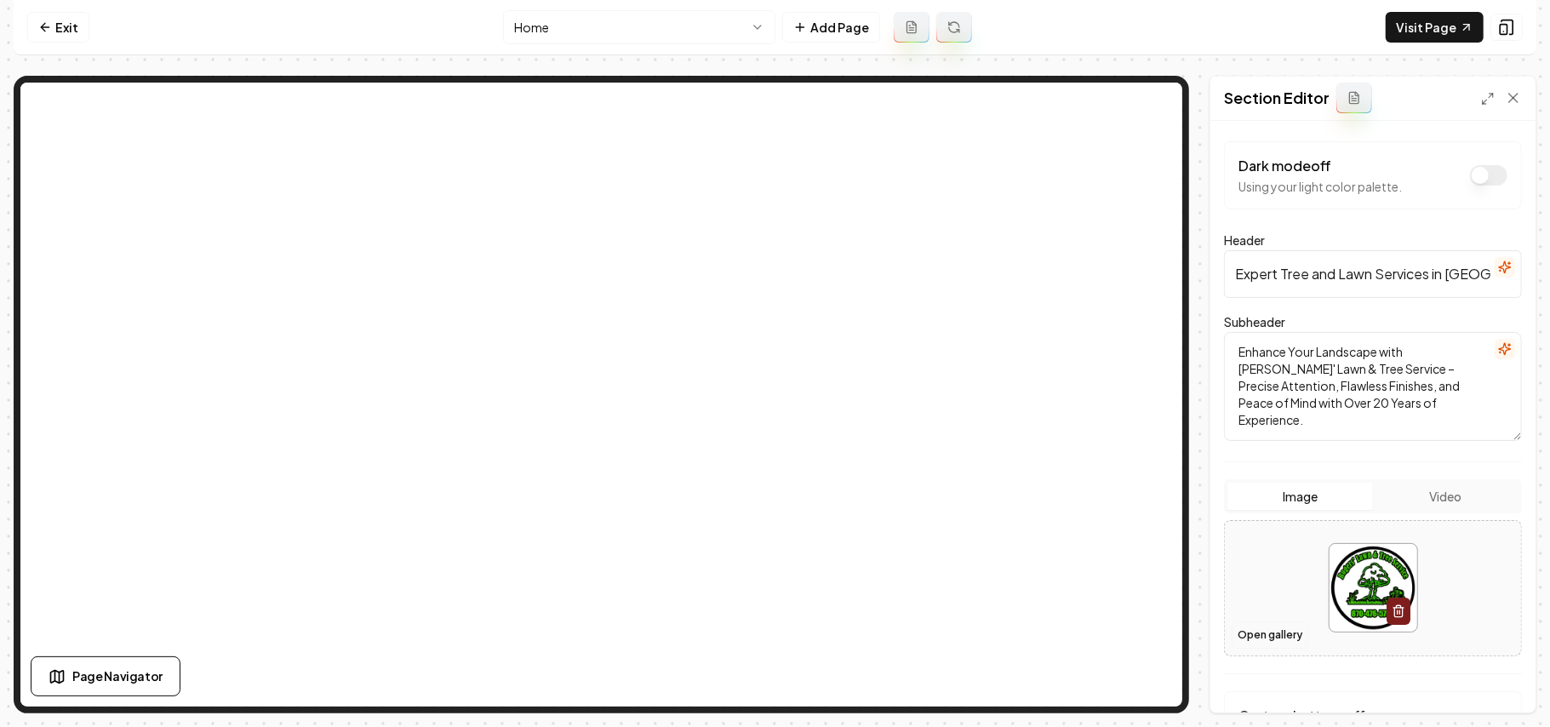
click at [1254, 633] on button "Open gallery" at bounding box center [1269, 634] width 77 height 27
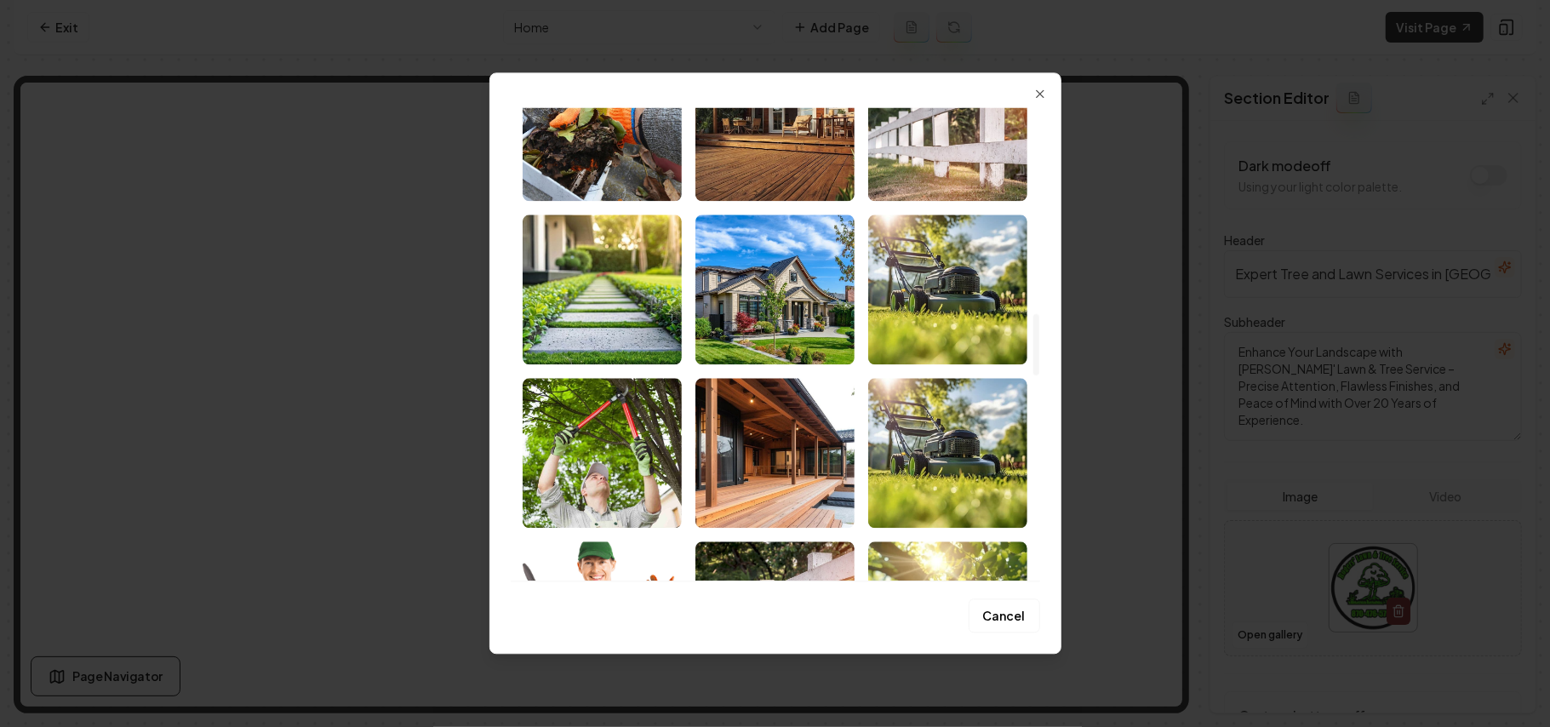
scroll to position [1588, 0]
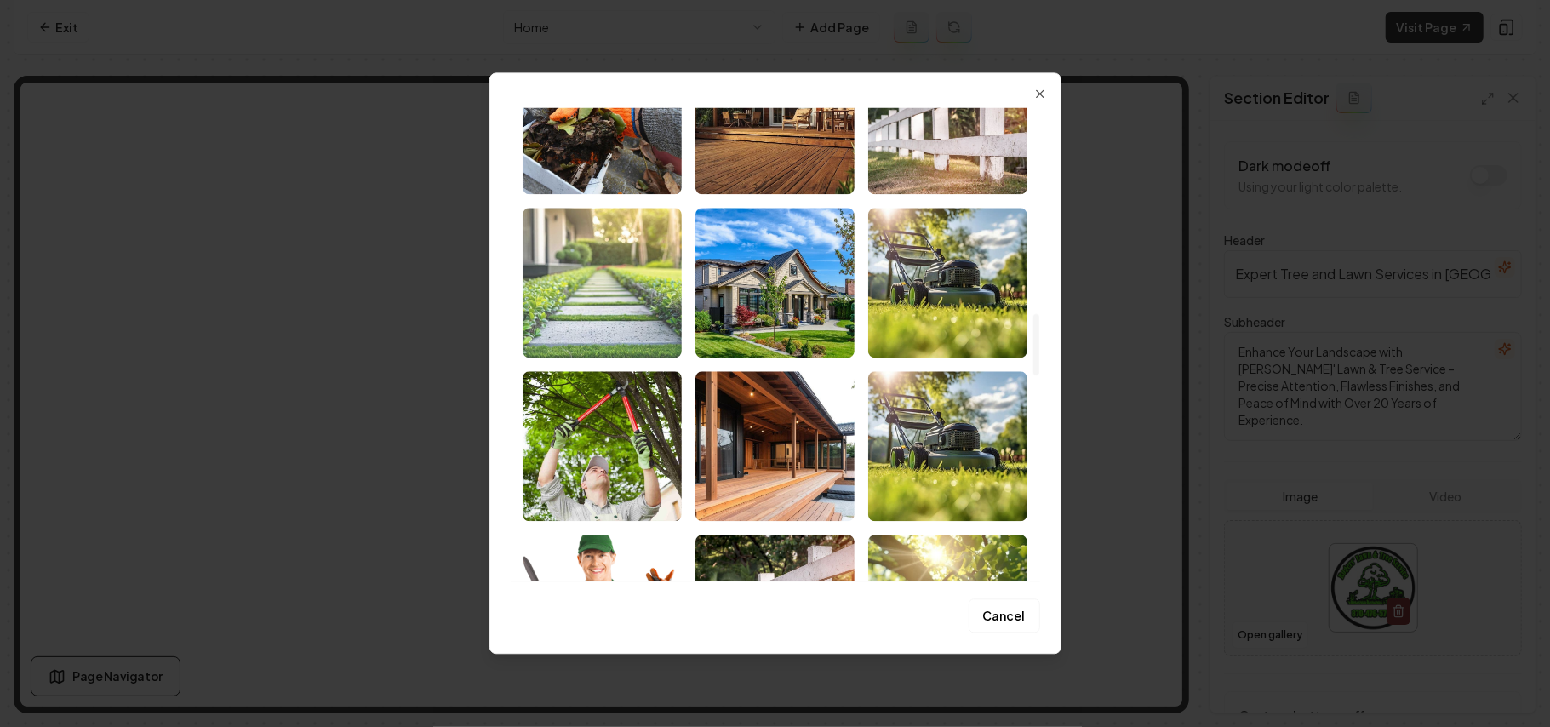
click at [631, 310] on img "Select image image_68b72bb85c7cd75eb8861066.jpg" at bounding box center [602, 283] width 159 height 150
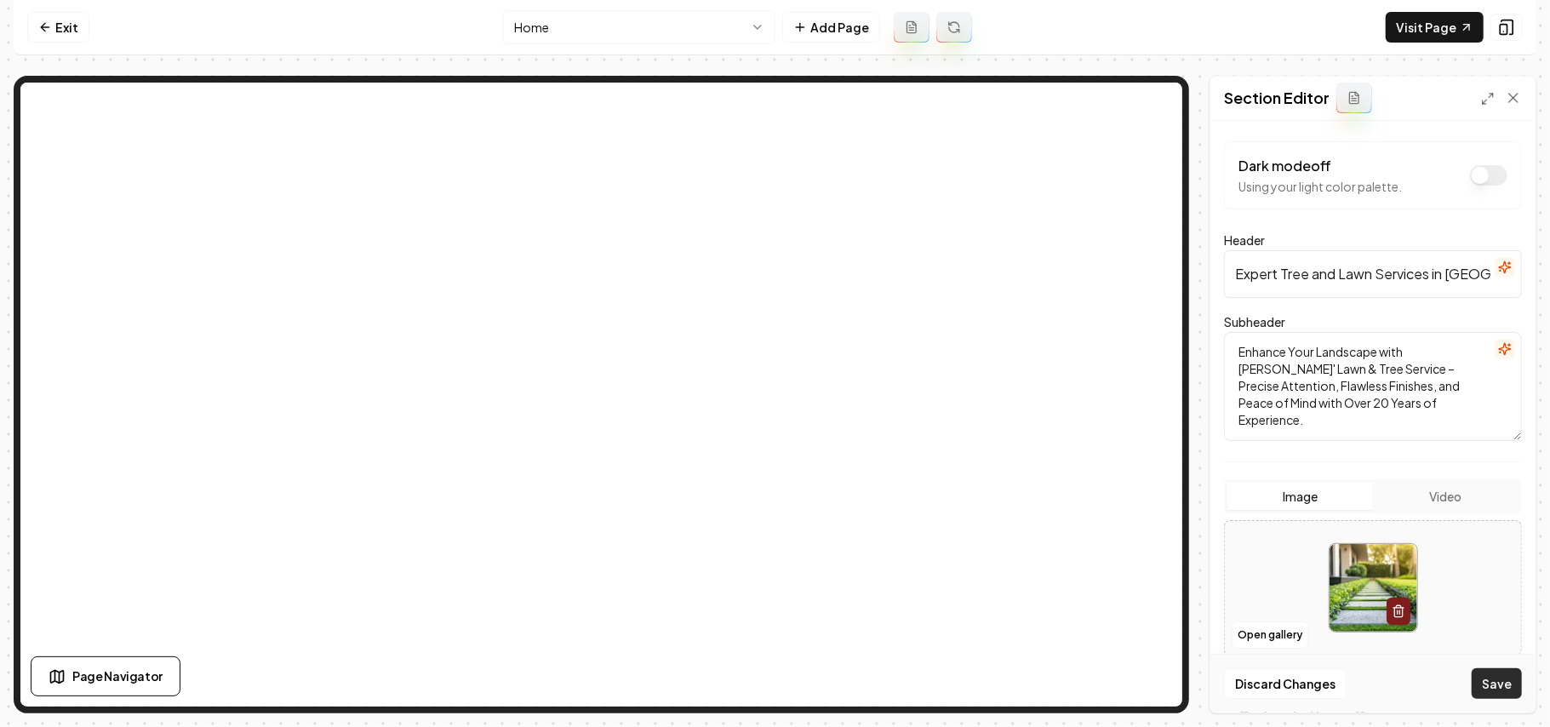
click at [1491, 696] on button "Save" at bounding box center [1496, 683] width 50 height 31
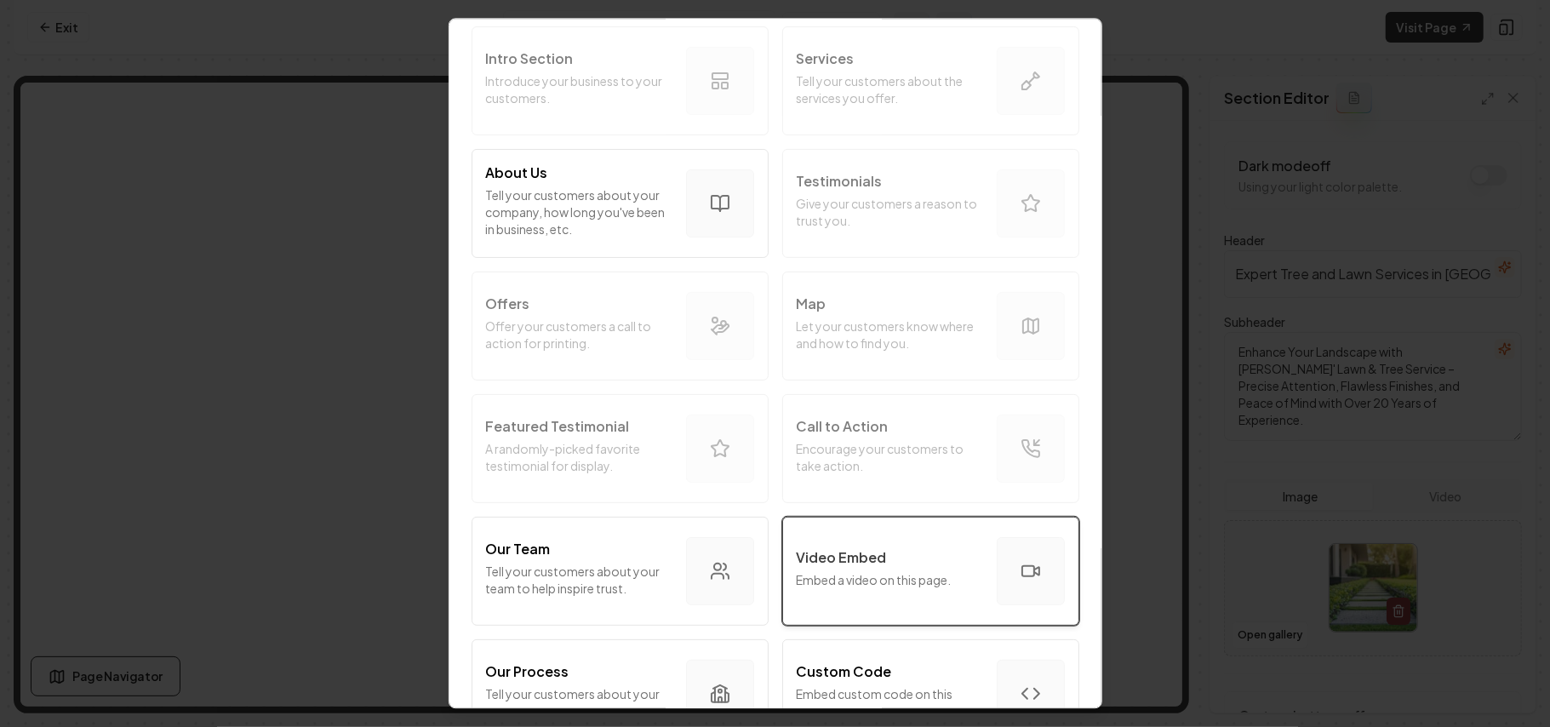
scroll to position [226, 0]
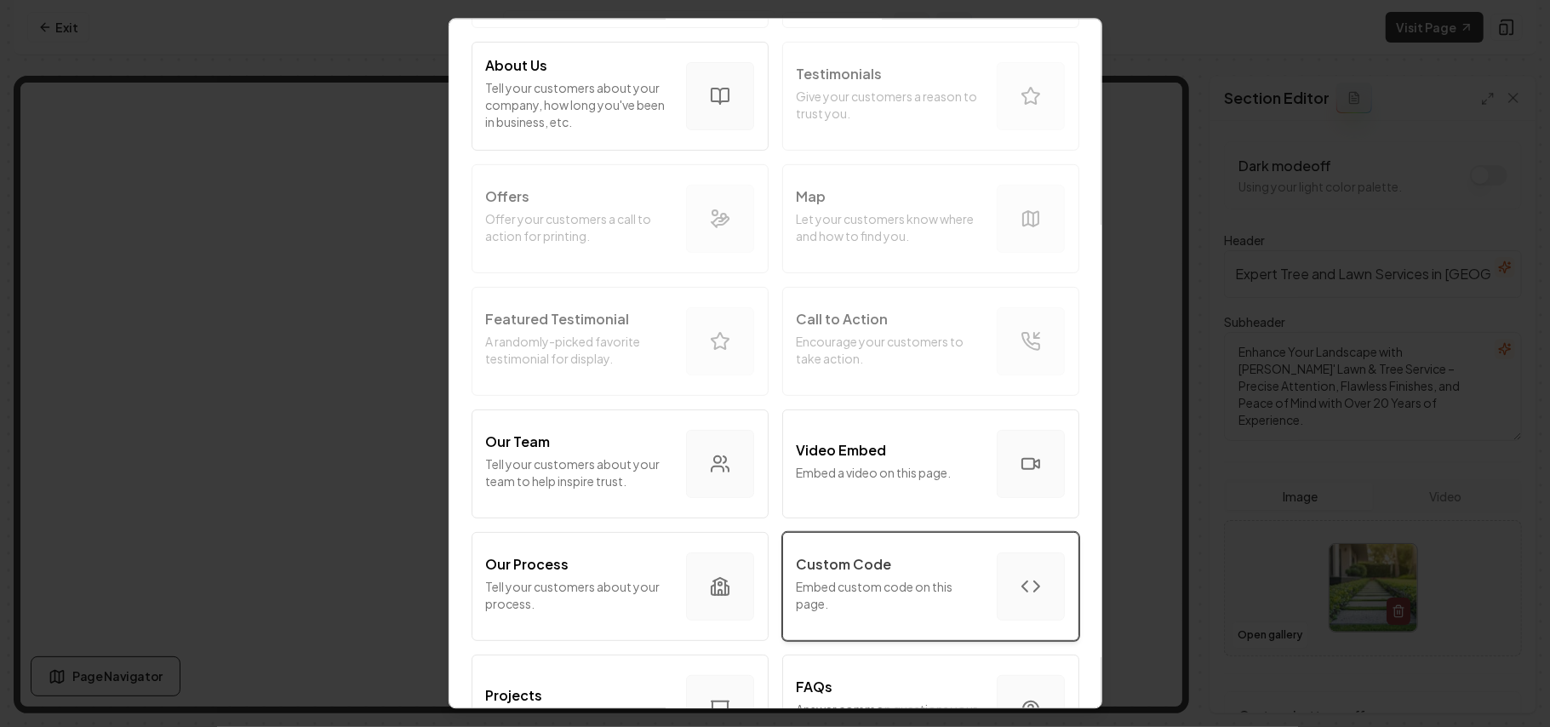
click at [906, 609] on p "Embed custom code on this page." at bounding box center [890, 595] width 186 height 34
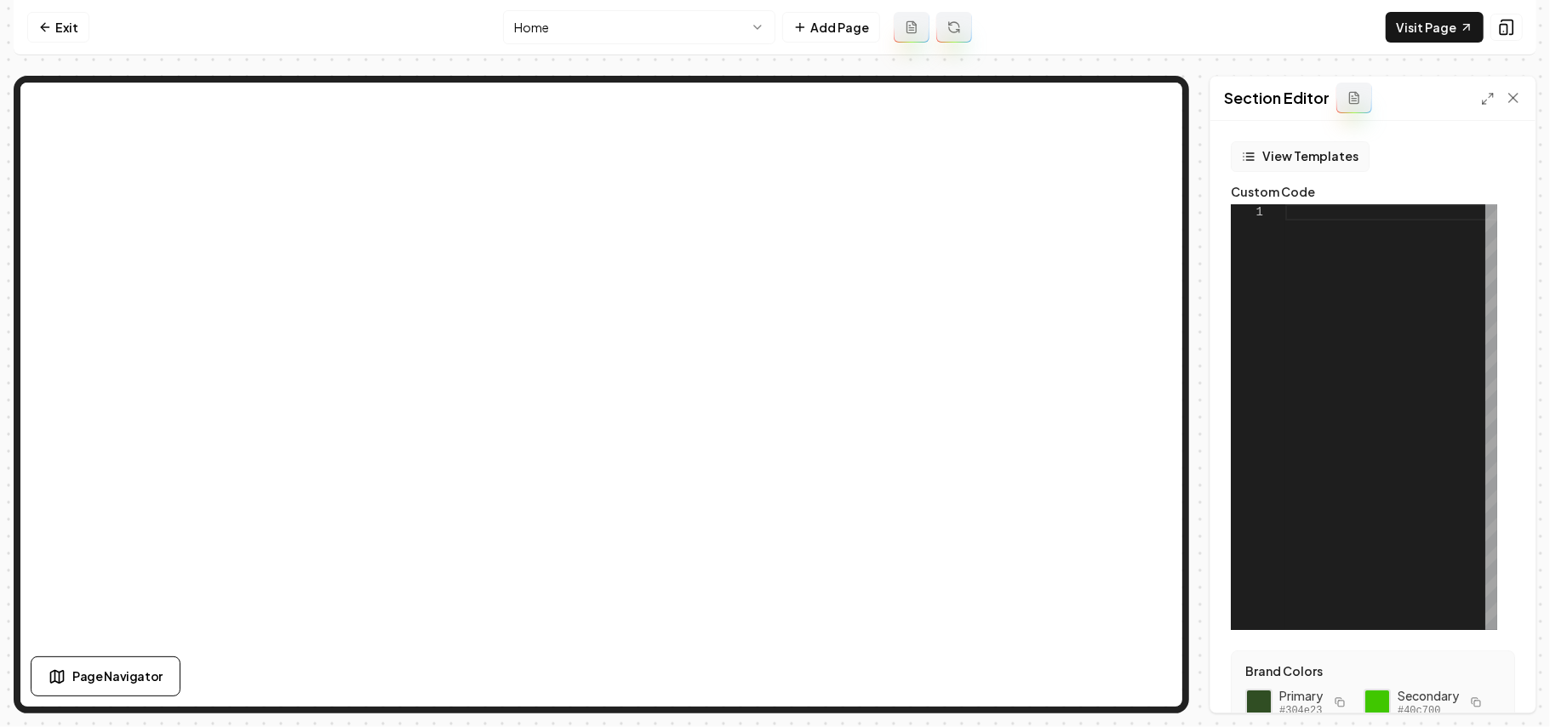
click at [1336, 161] on button "View Templates" at bounding box center [1300, 156] width 139 height 31
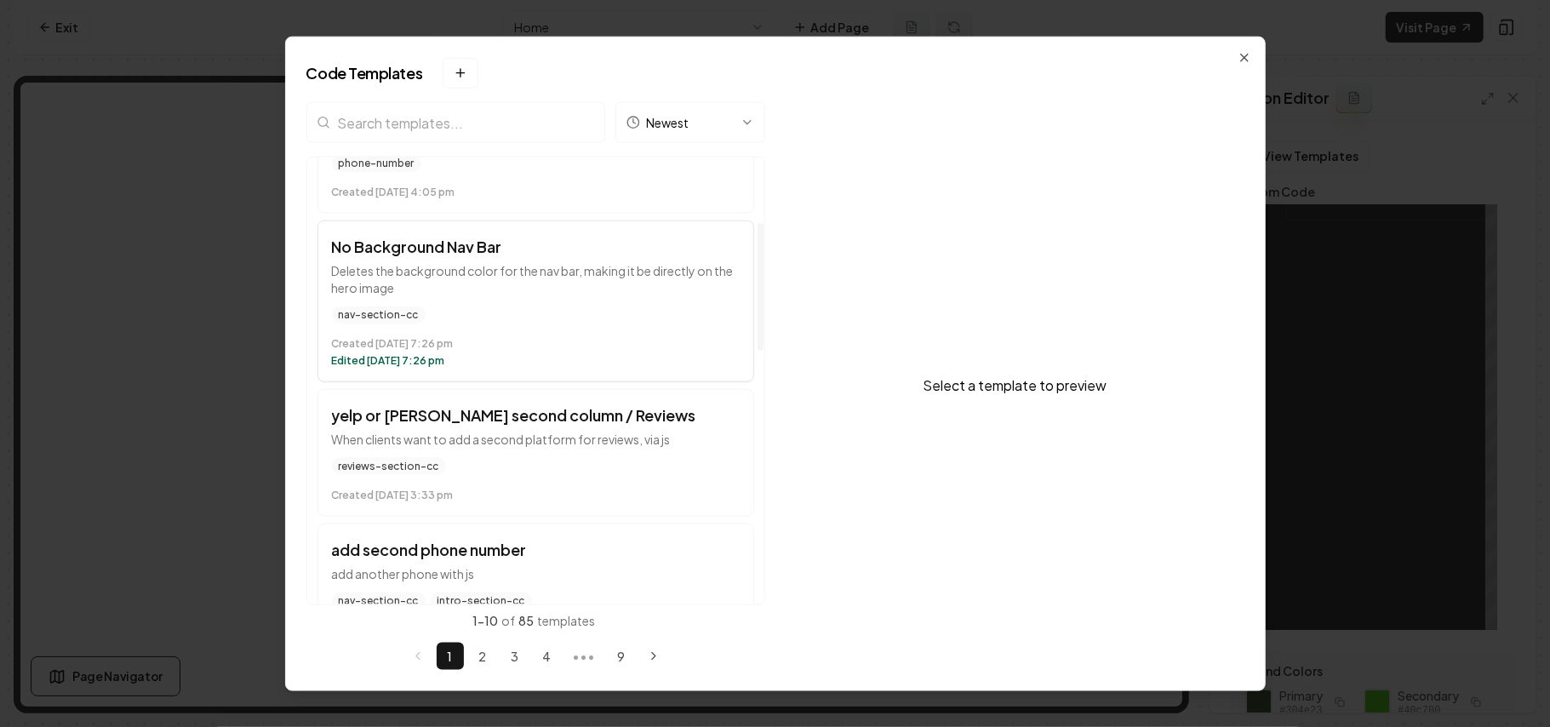
click at [573, 334] on div "Created August 20 at 7:26 pm Edited August 20 at 7:26 pm" at bounding box center [536, 348] width 408 height 37
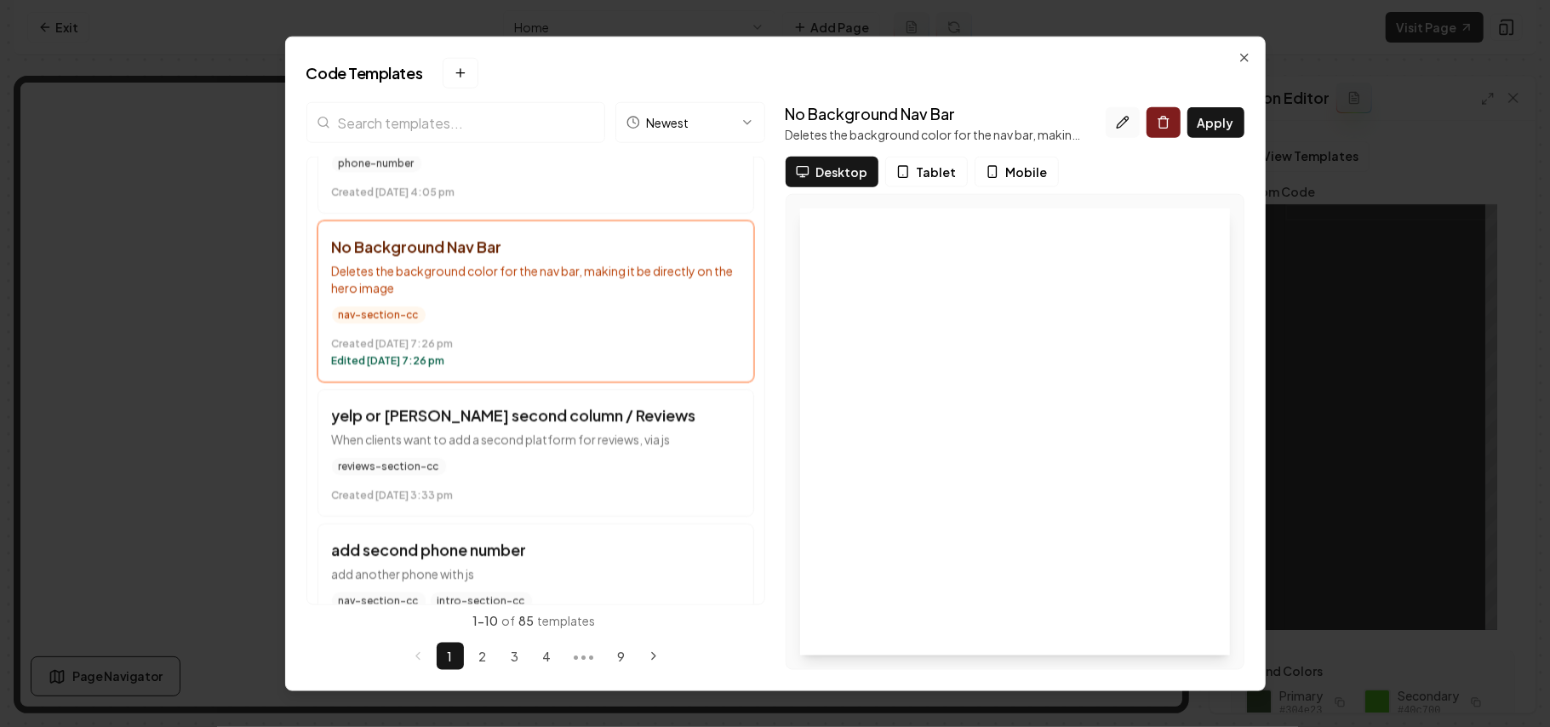
click at [1108, 117] on button at bounding box center [1122, 122] width 34 height 31
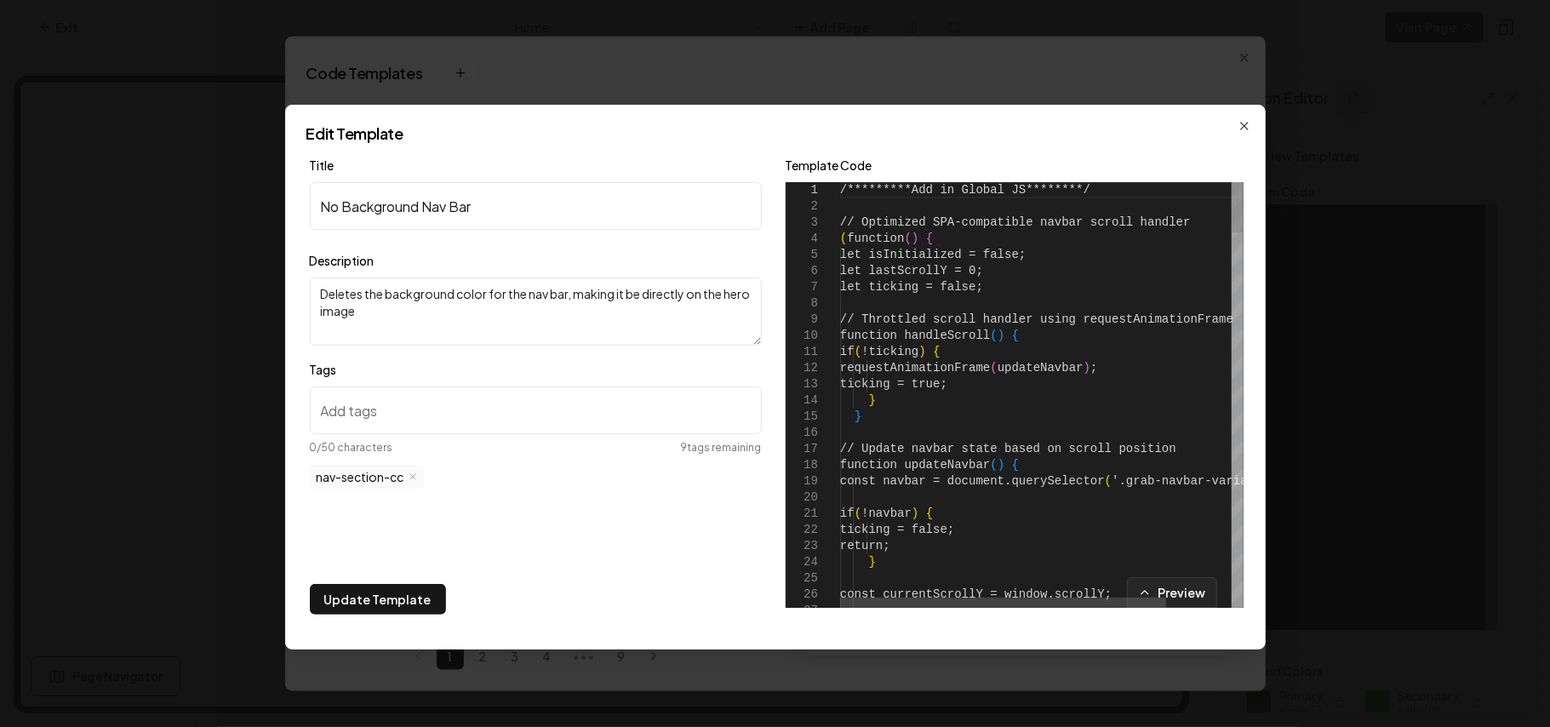
type textarea "**********"
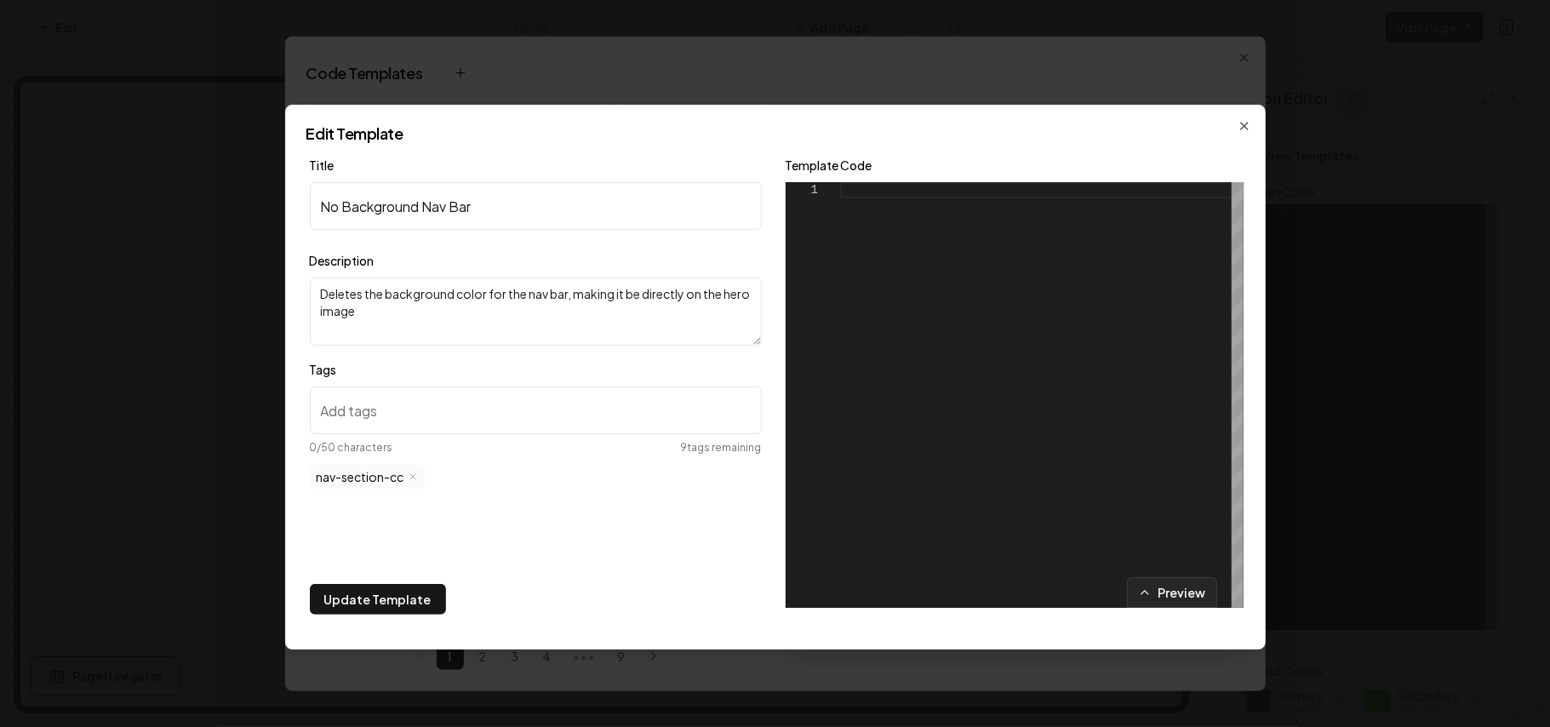
type textarea "**********"
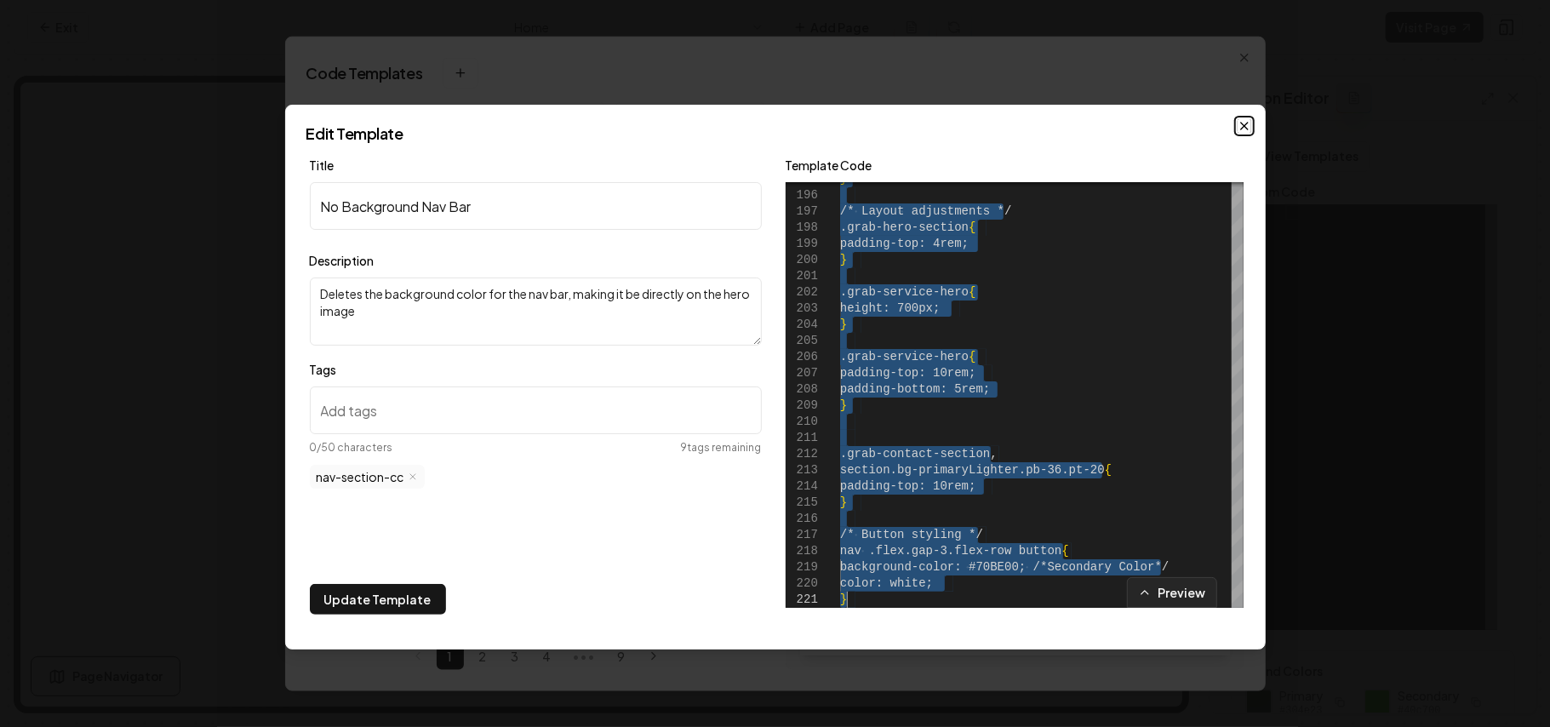
click at [1241, 120] on icon "button" at bounding box center [1244, 126] width 14 height 14
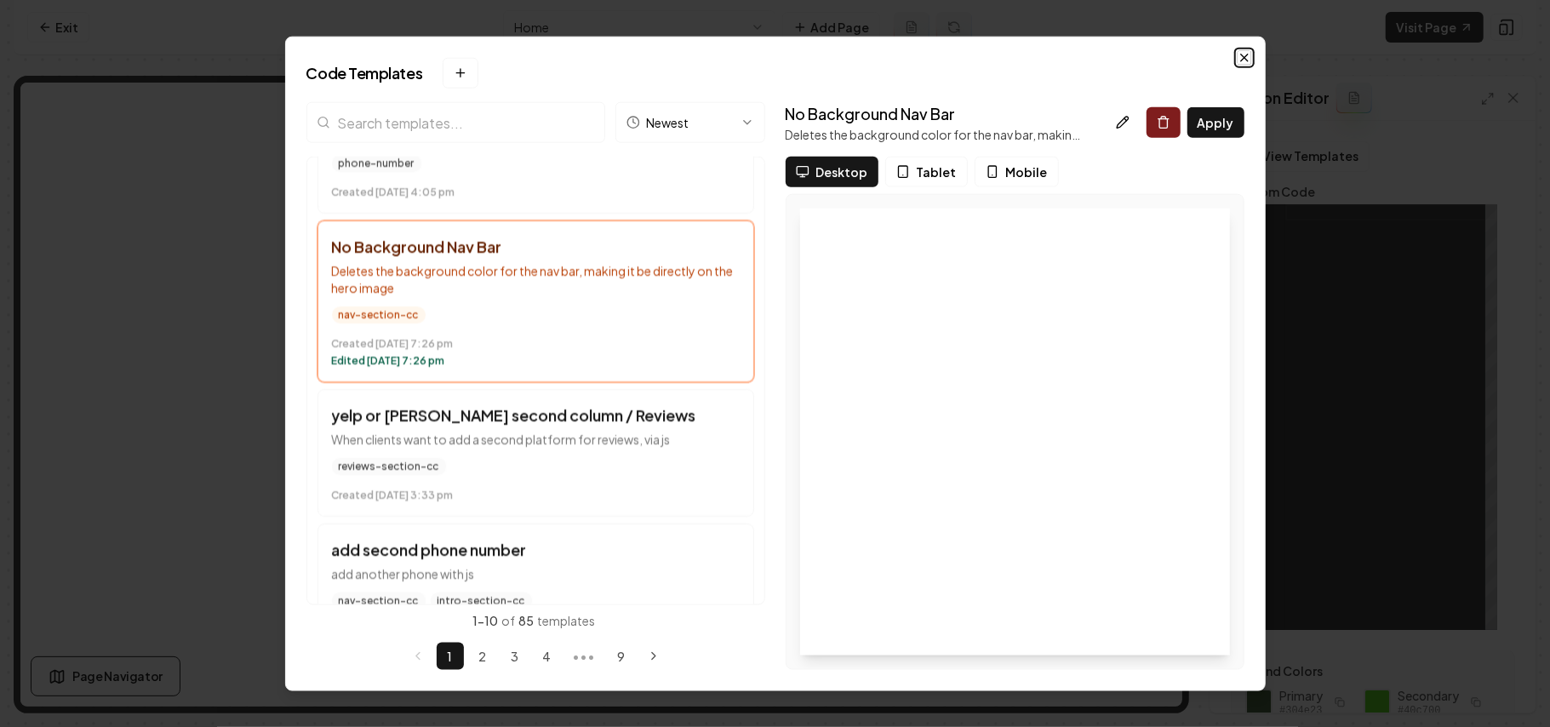
click at [1242, 62] on icon "button" at bounding box center [1244, 58] width 14 height 14
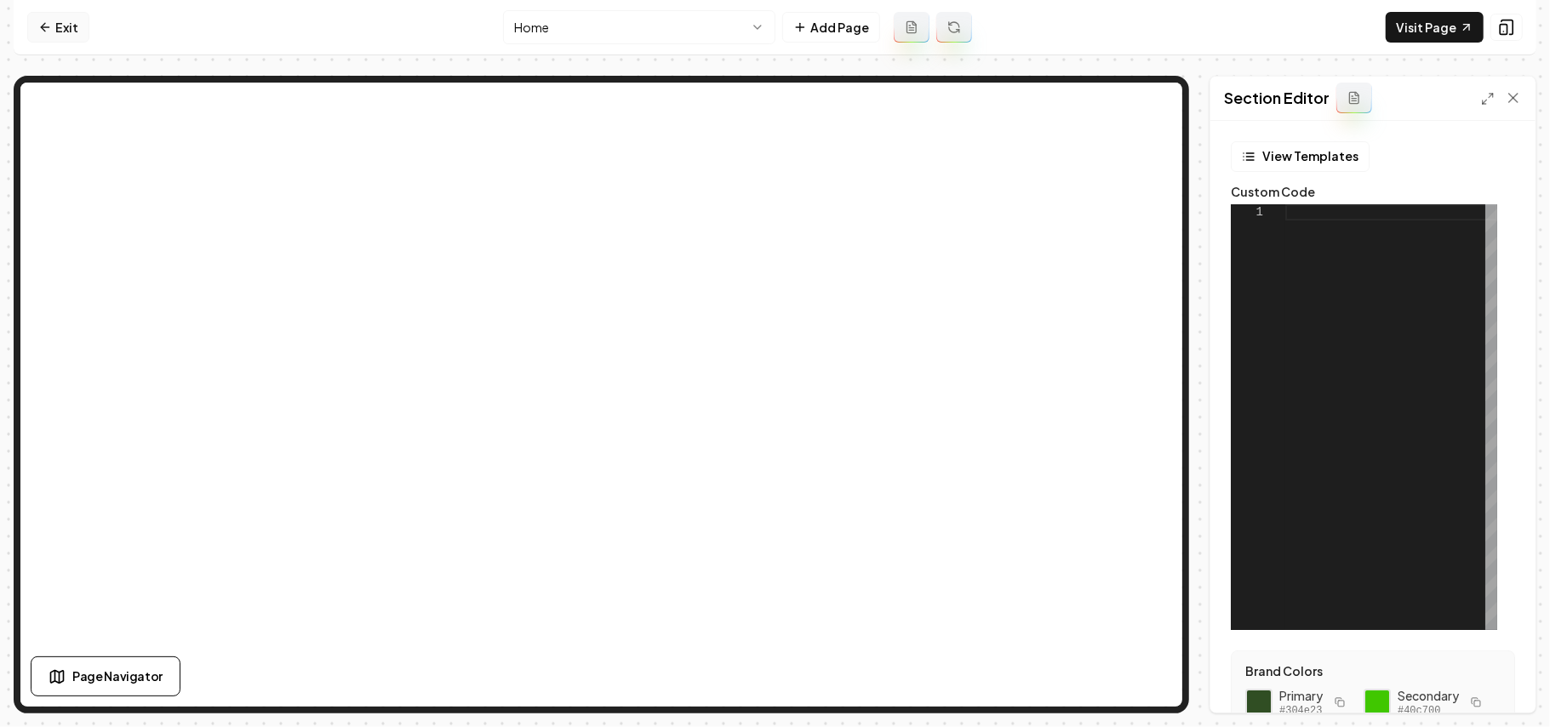
click at [55, 29] on link "Exit" at bounding box center [58, 27] width 62 height 31
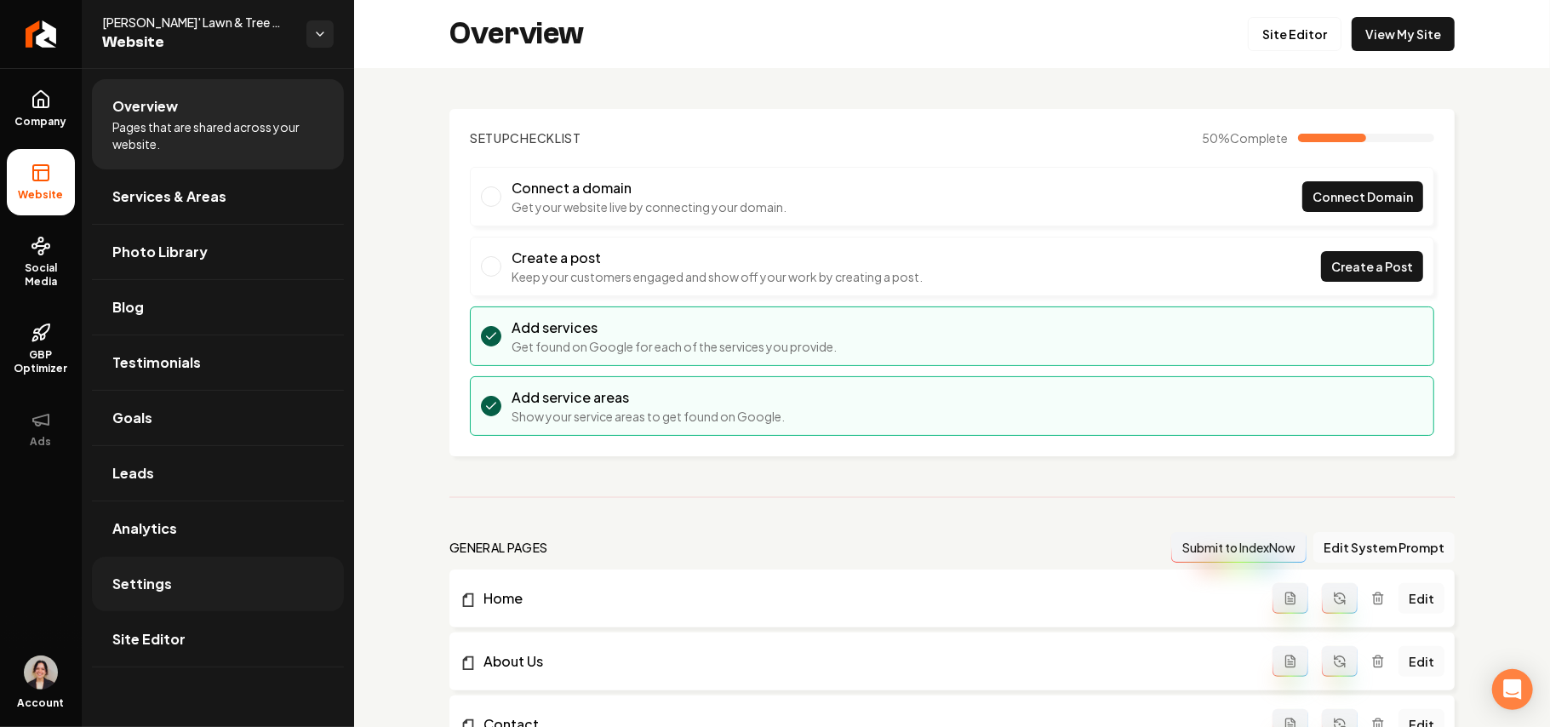
click at [202, 592] on link "Settings" at bounding box center [218, 584] width 252 height 54
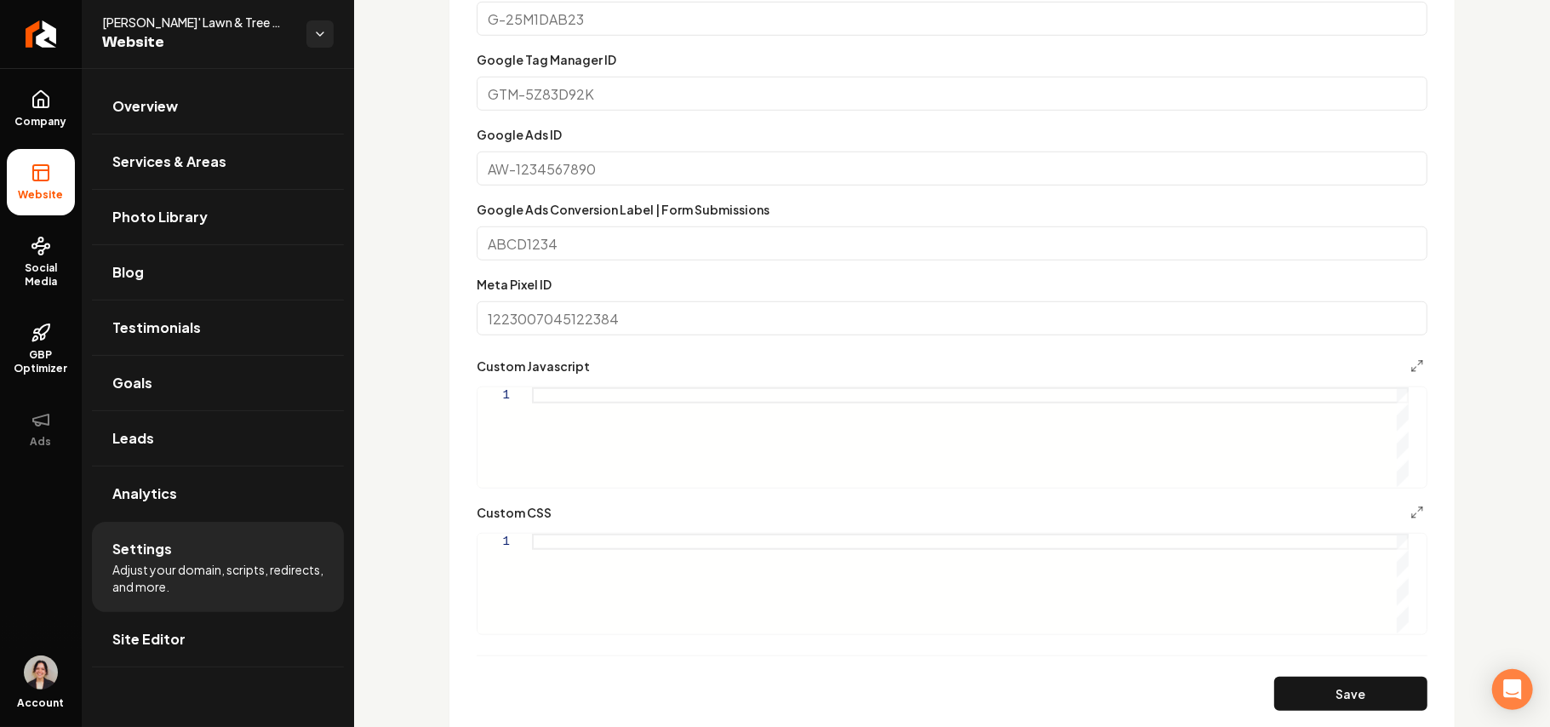
scroll to position [1030, 0]
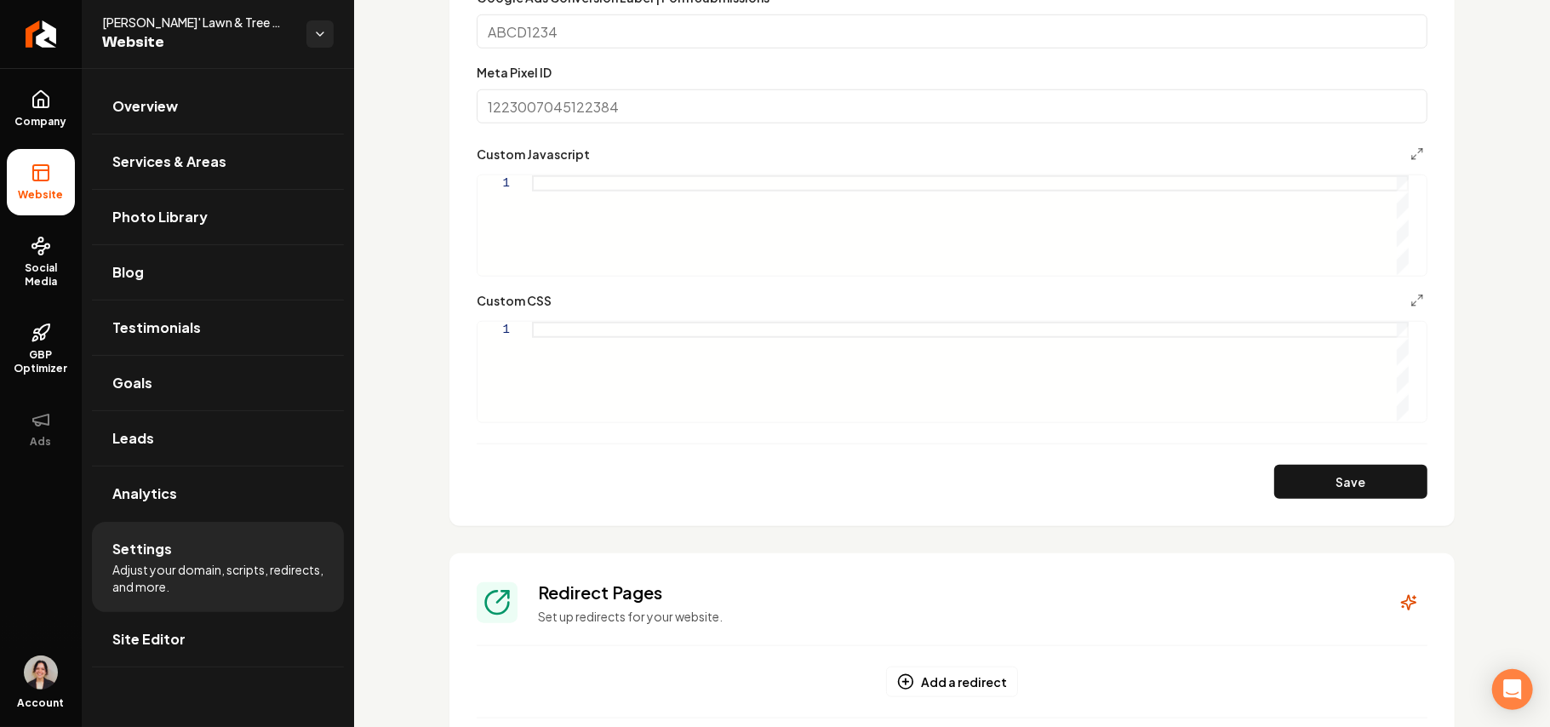
click at [762, 214] on div "Main content area" at bounding box center [970, 225] width 877 height 100
click at [1407, 145] on button "Main content area" at bounding box center [1417, 154] width 20 height 20
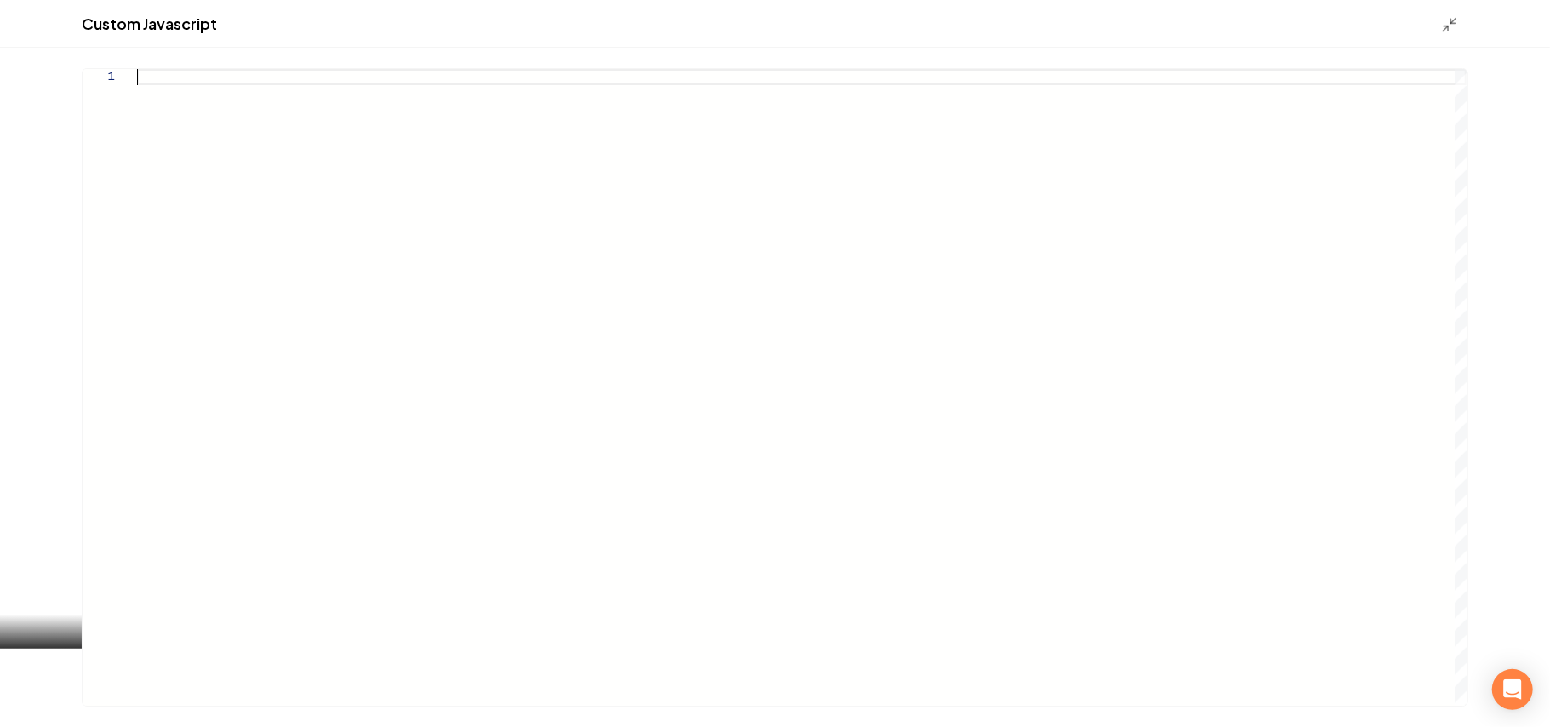
click at [441, 263] on div "Main content area" at bounding box center [801, 387] width 1329 height 637
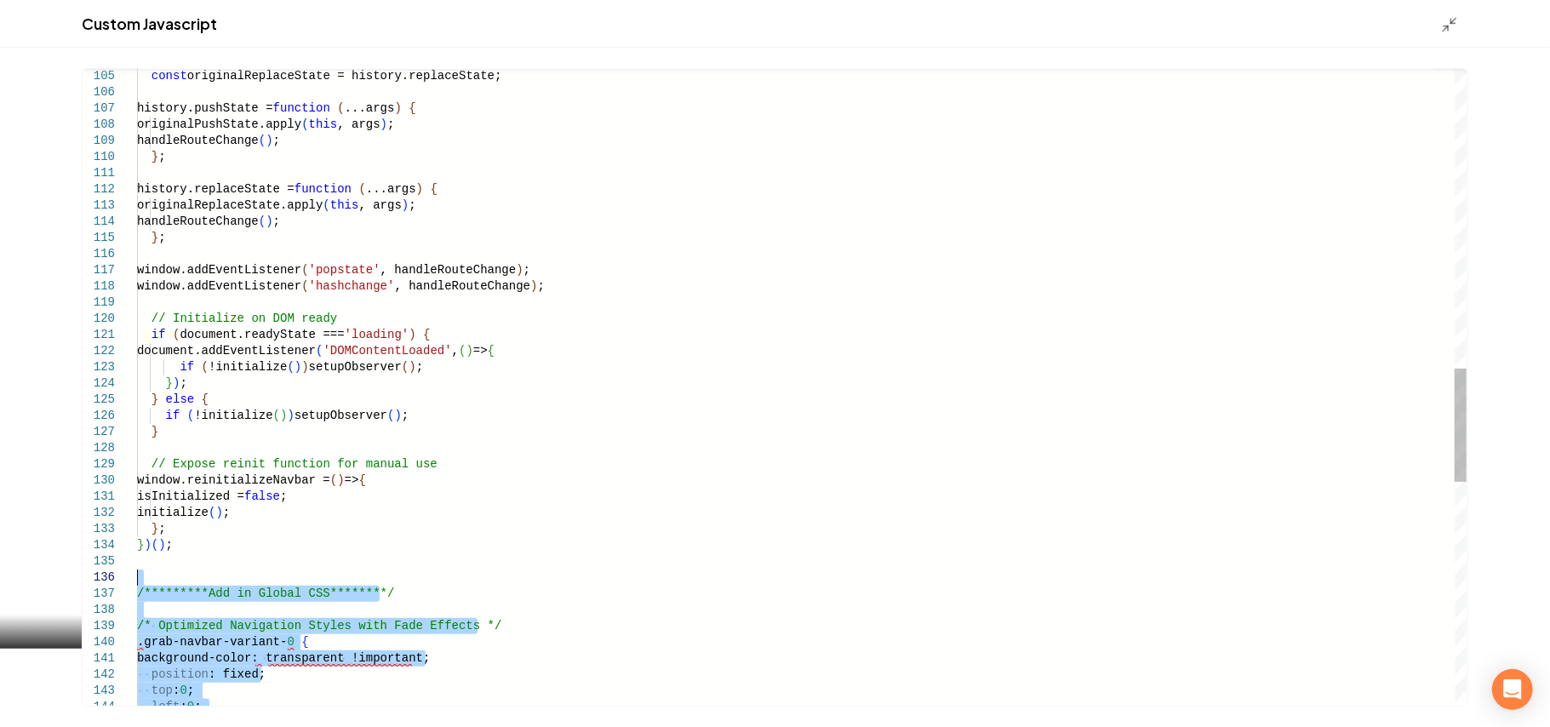
drag, startPoint x: 171, startPoint y: 698, endPoint x: 106, endPoint y: 585, distance: 130.0
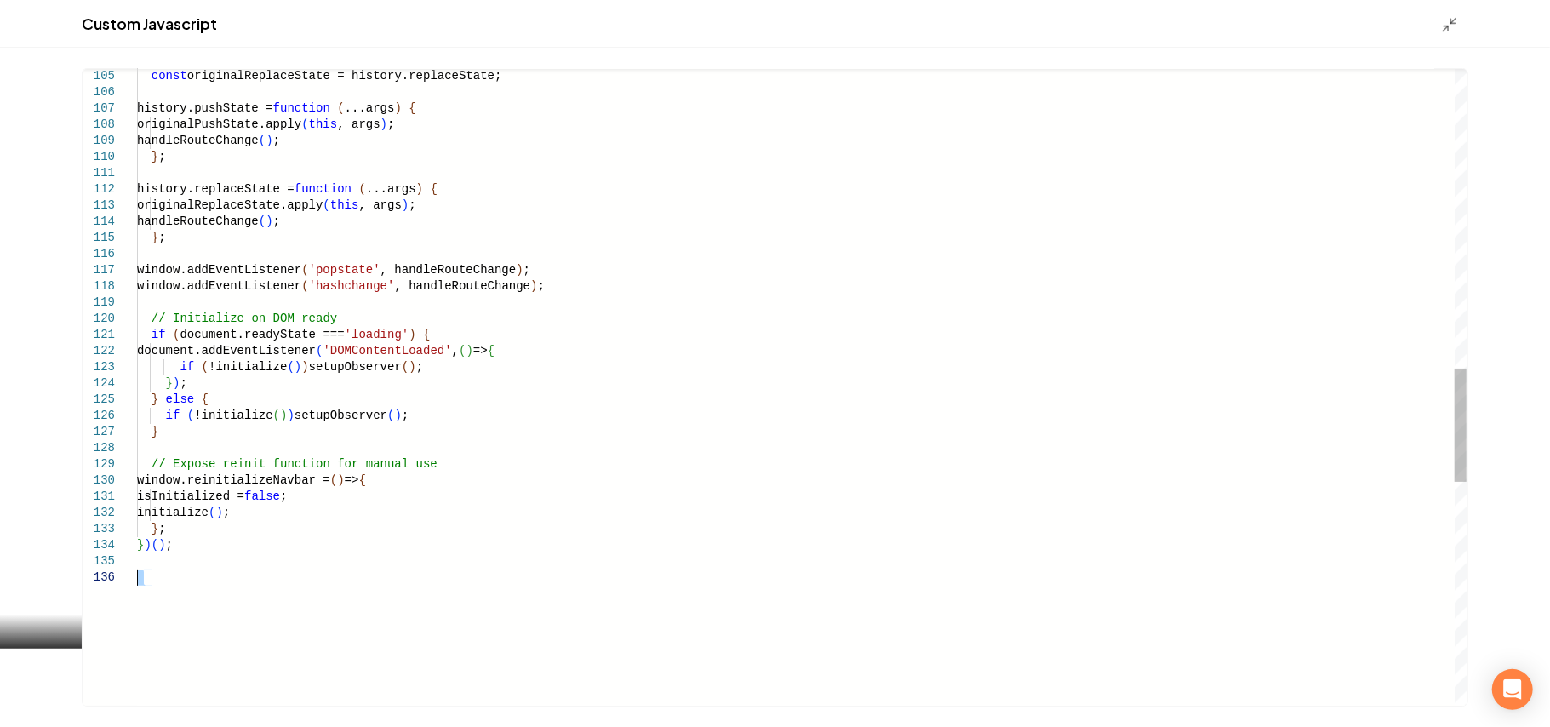
type textarea "**********"
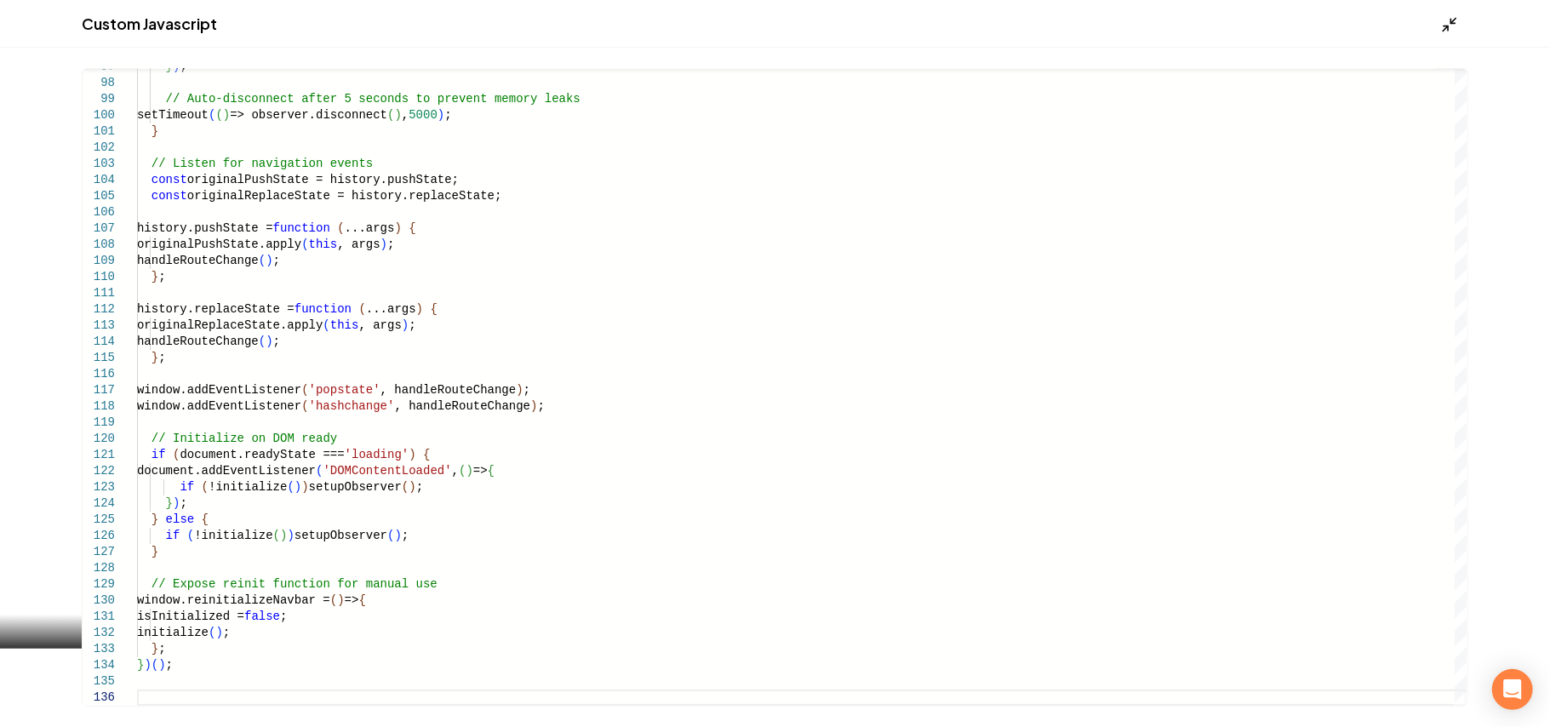
click at [1447, 26] on polyline "Main content area" at bounding box center [1445, 28] width 4 height 4
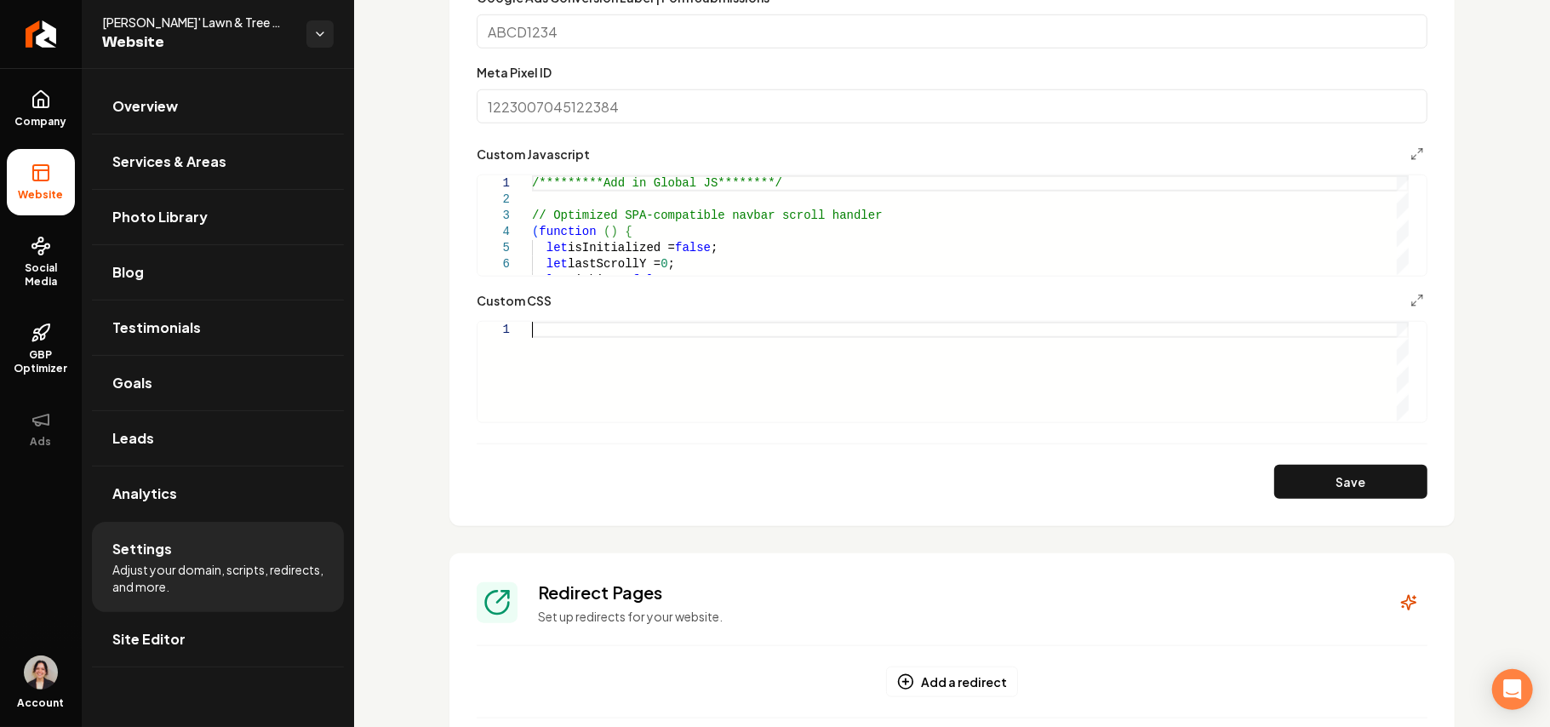
click at [1257, 385] on div "Main content area" at bounding box center [970, 372] width 877 height 100
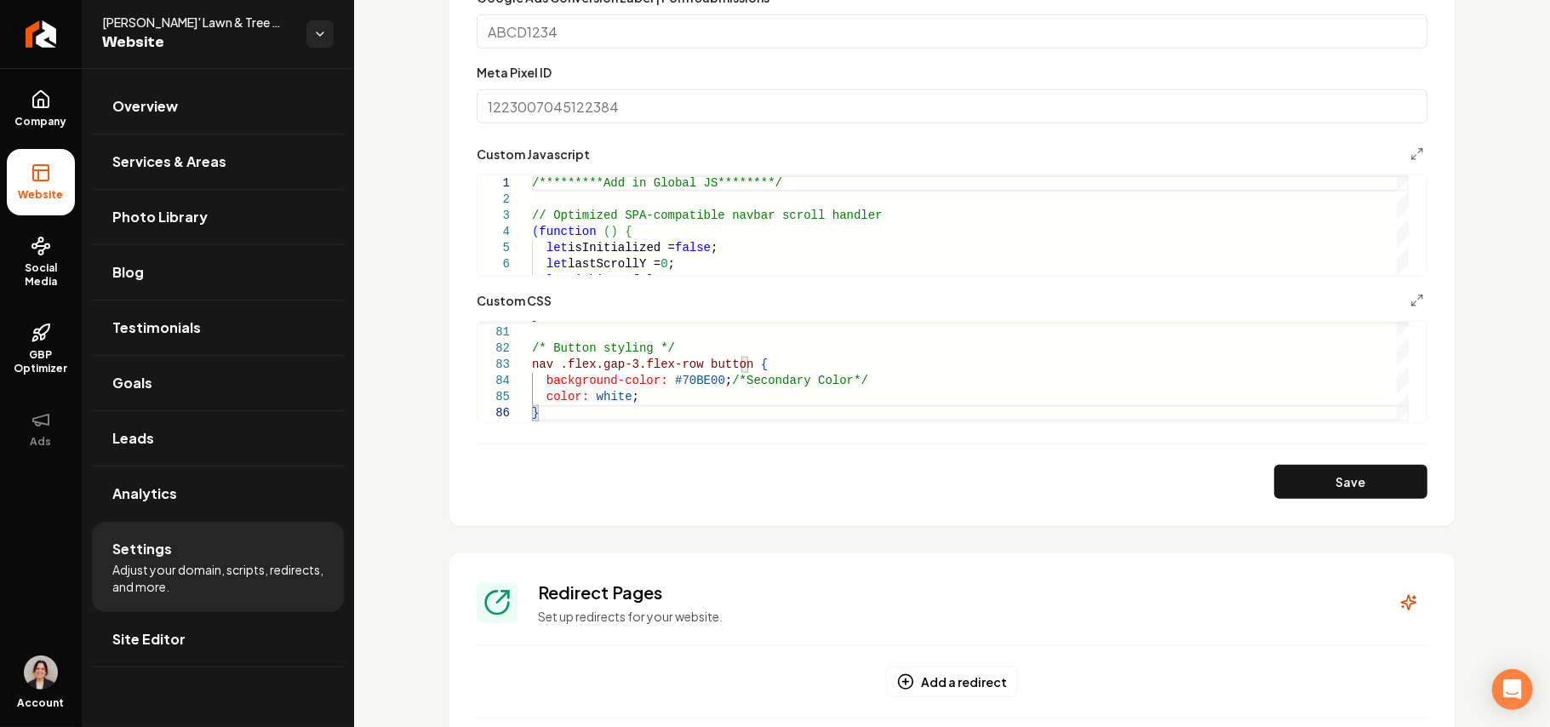
click at [1338, 456] on form "**********" at bounding box center [952, 131] width 951 height 736
click at [1324, 484] on button "Save" at bounding box center [1350, 482] width 153 height 34
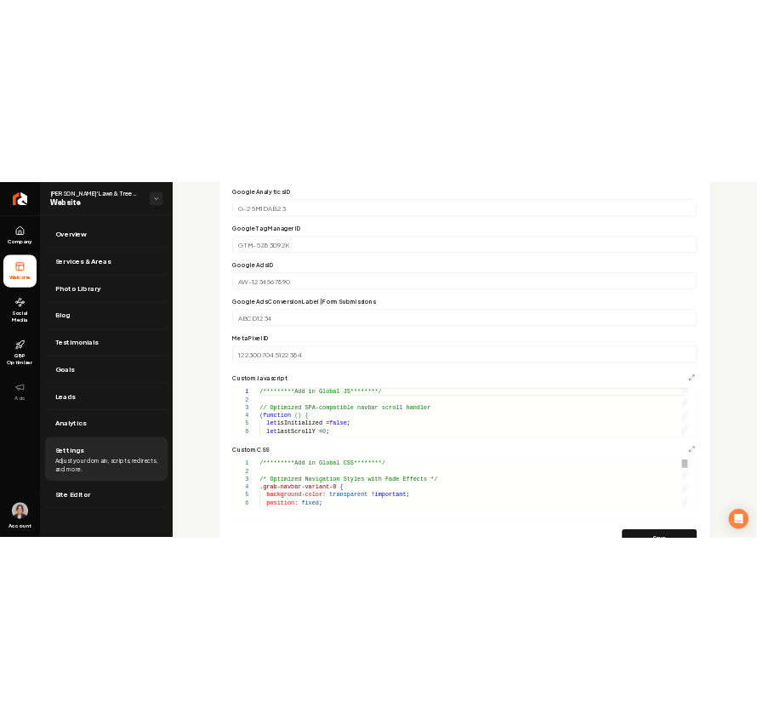
scroll to position [1030, 0]
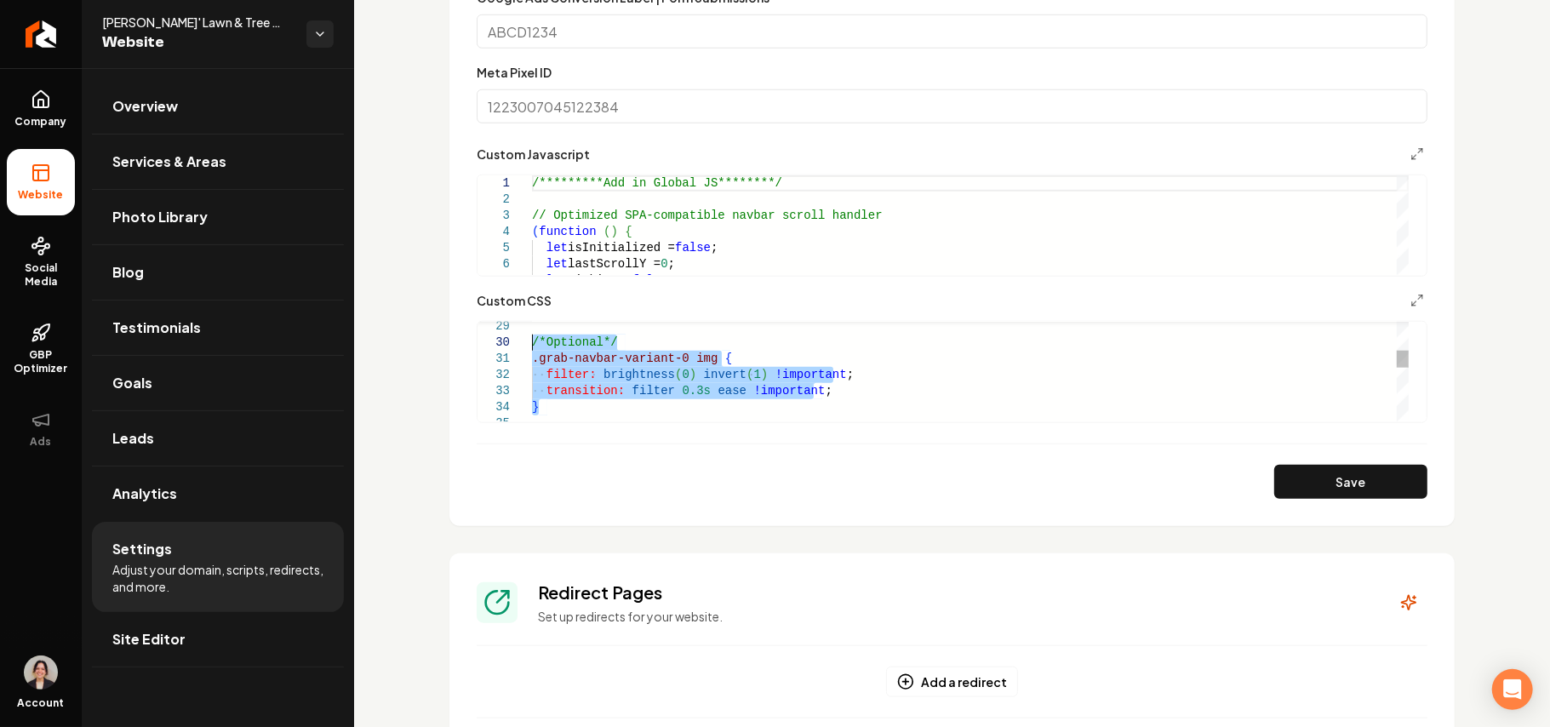
drag, startPoint x: 565, startPoint y: 399, endPoint x: 507, endPoint y: 345, distance: 79.5
click at [532, 345] on div "/*Optional*/ .grab-navbar-variant-0 img { filter: brightness ( 0 ) invert ( 1 )…" at bounding box center [970, 561] width 877 height 1391
type textarea "**********"
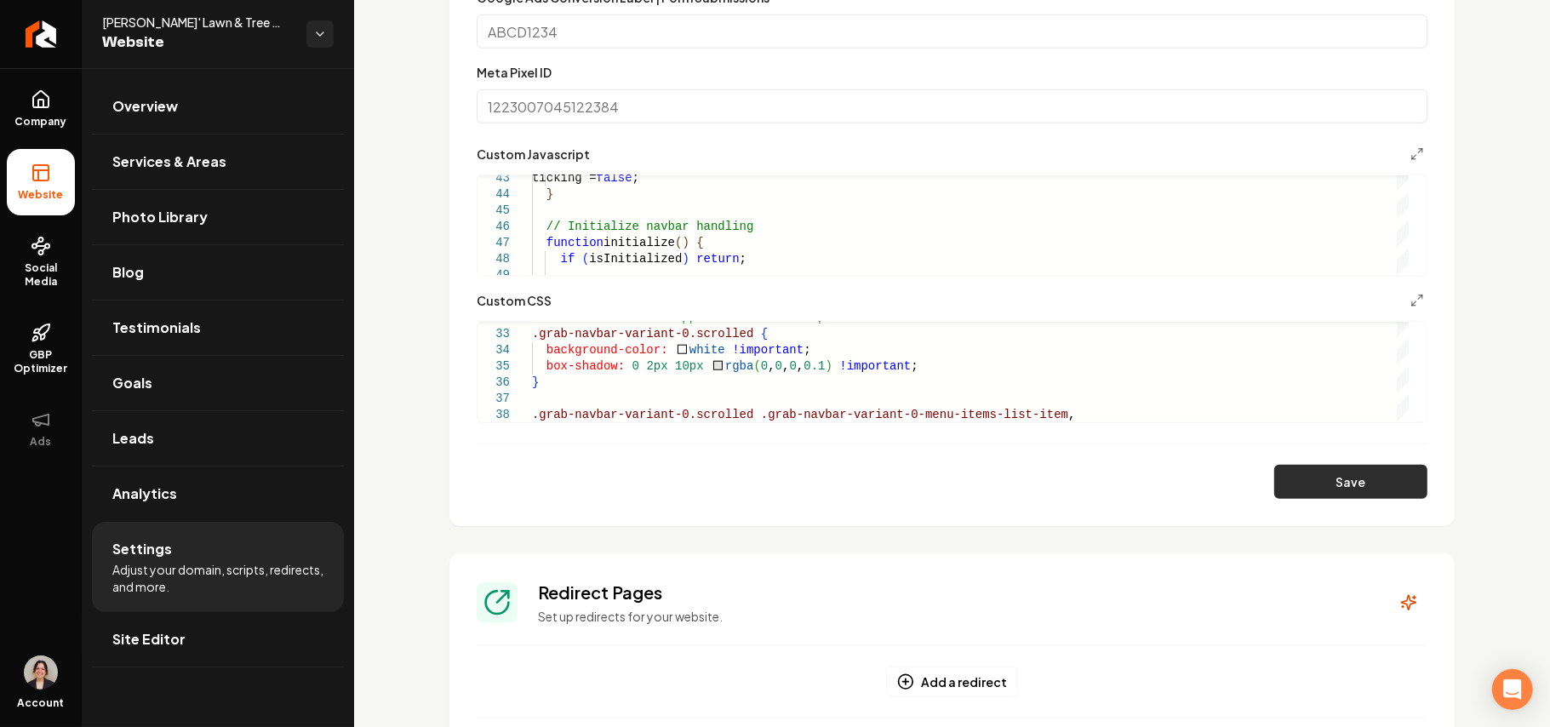
click at [1311, 477] on button "Save" at bounding box center [1350, 482] width 153 height 34
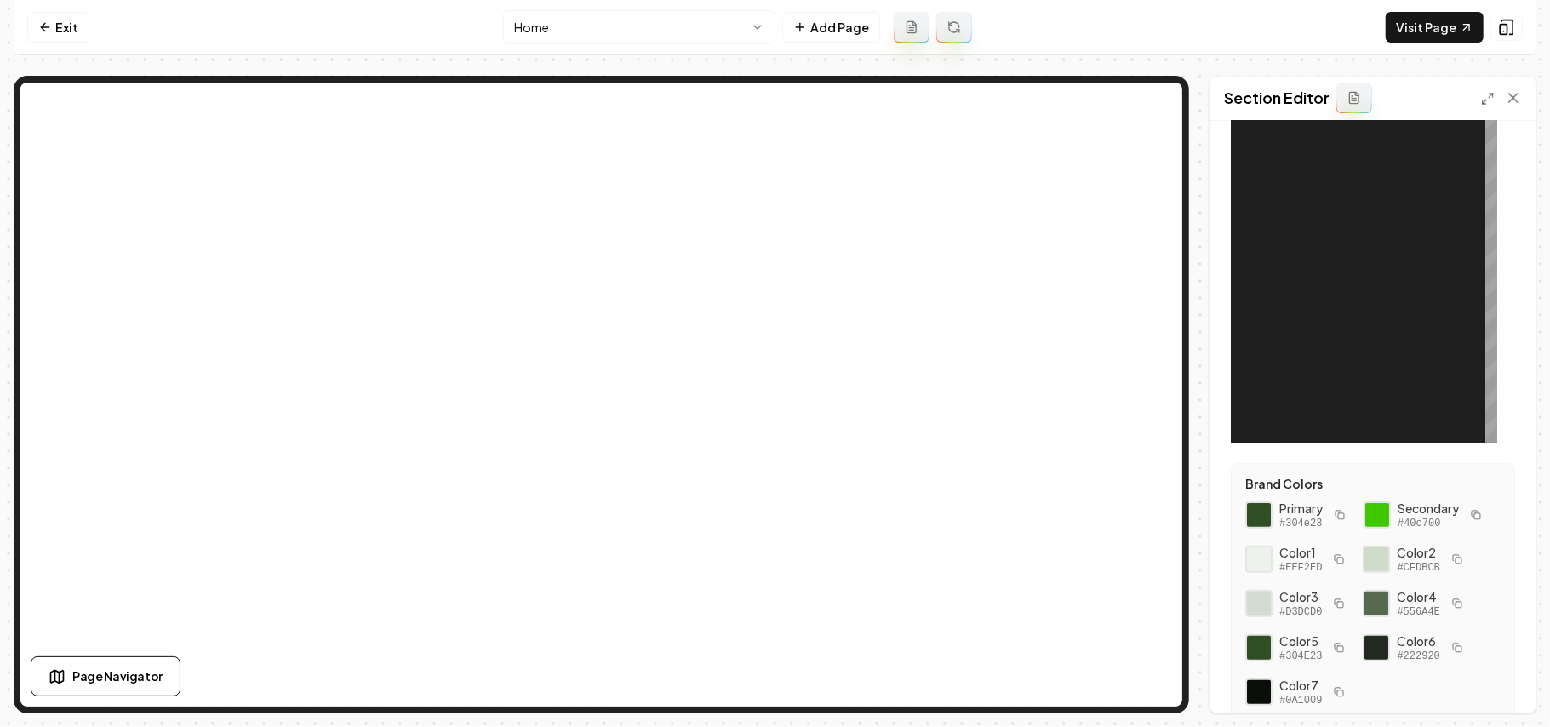
scroll to position [226, 0]
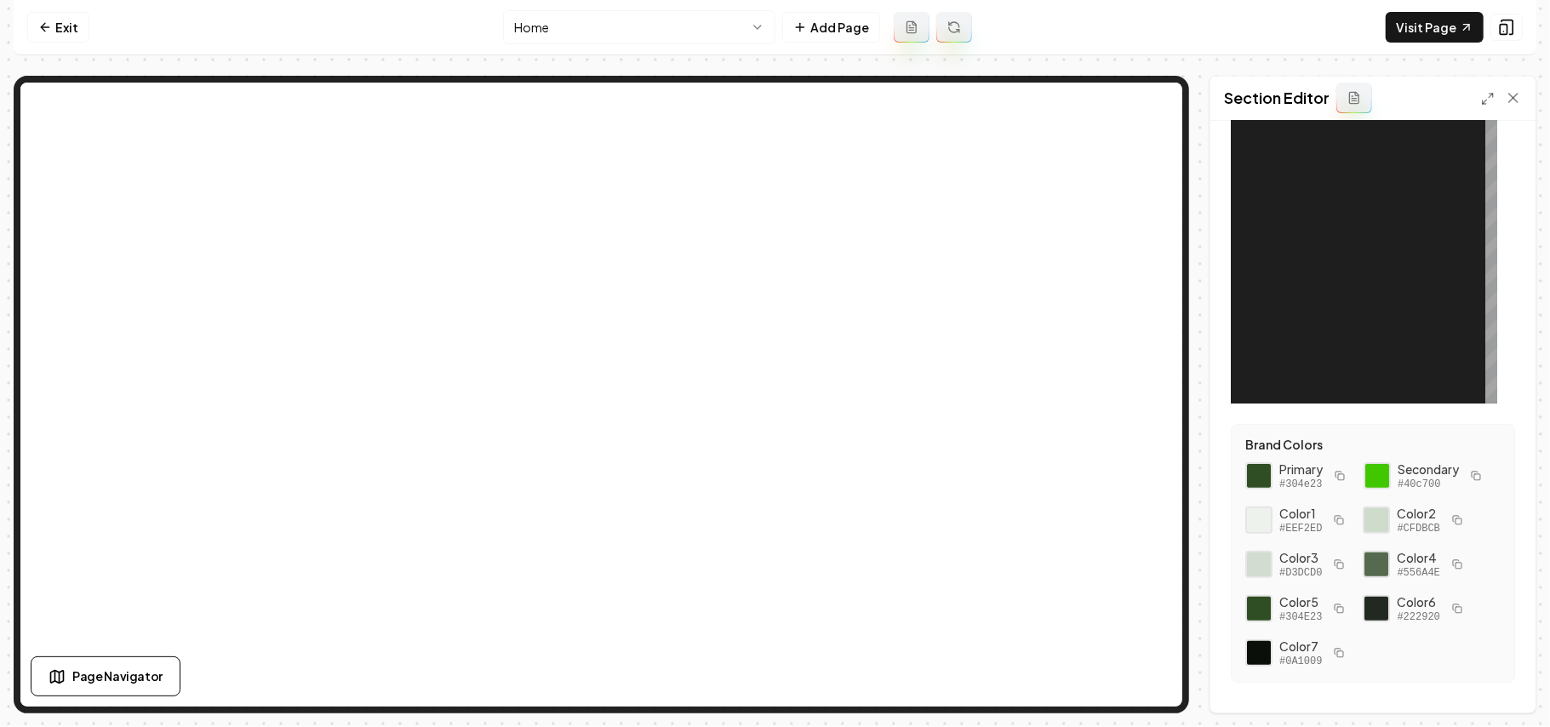
click at [1465, 486] on button "button" at bounding box center [1475, 475] width 20 height 20
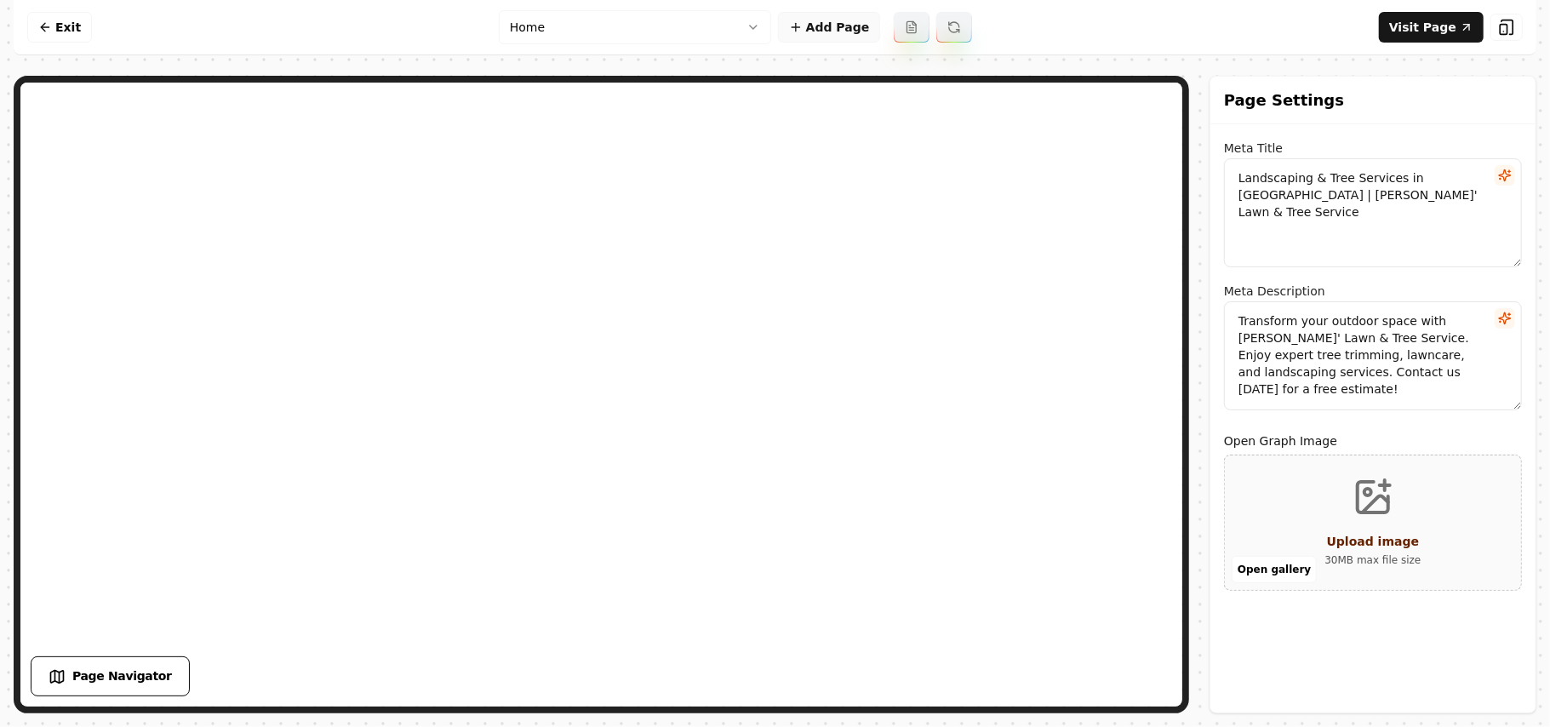
click at [858, 36] on button "Add Page" at bounding box center [829, 27] width 103 height 31
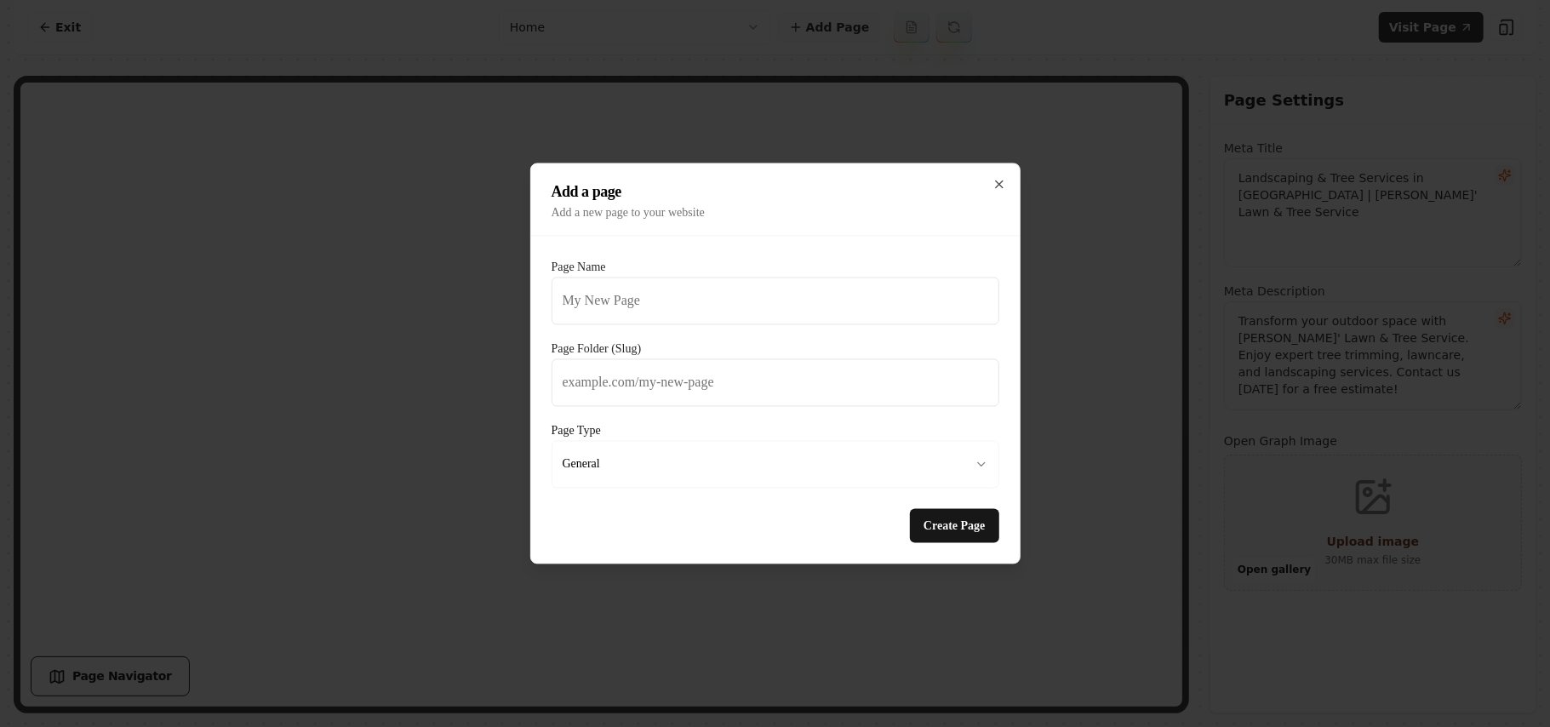
type input "O"
type input "o"
type input "Ou"
type input "ou"
type input "Our"
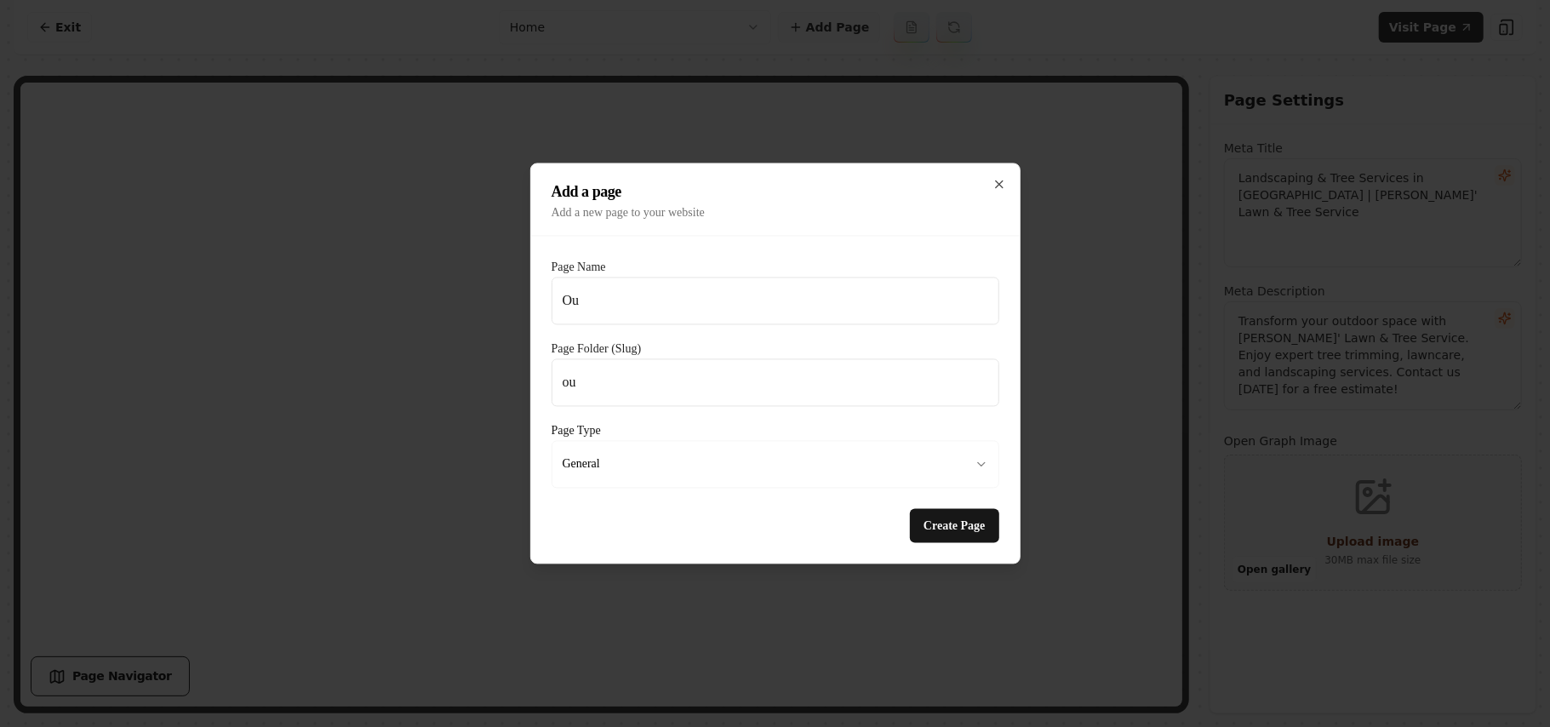
type input "our"
type input "Our W"
type input "our-w"
type input "Our Wo"
type input "our-wo"
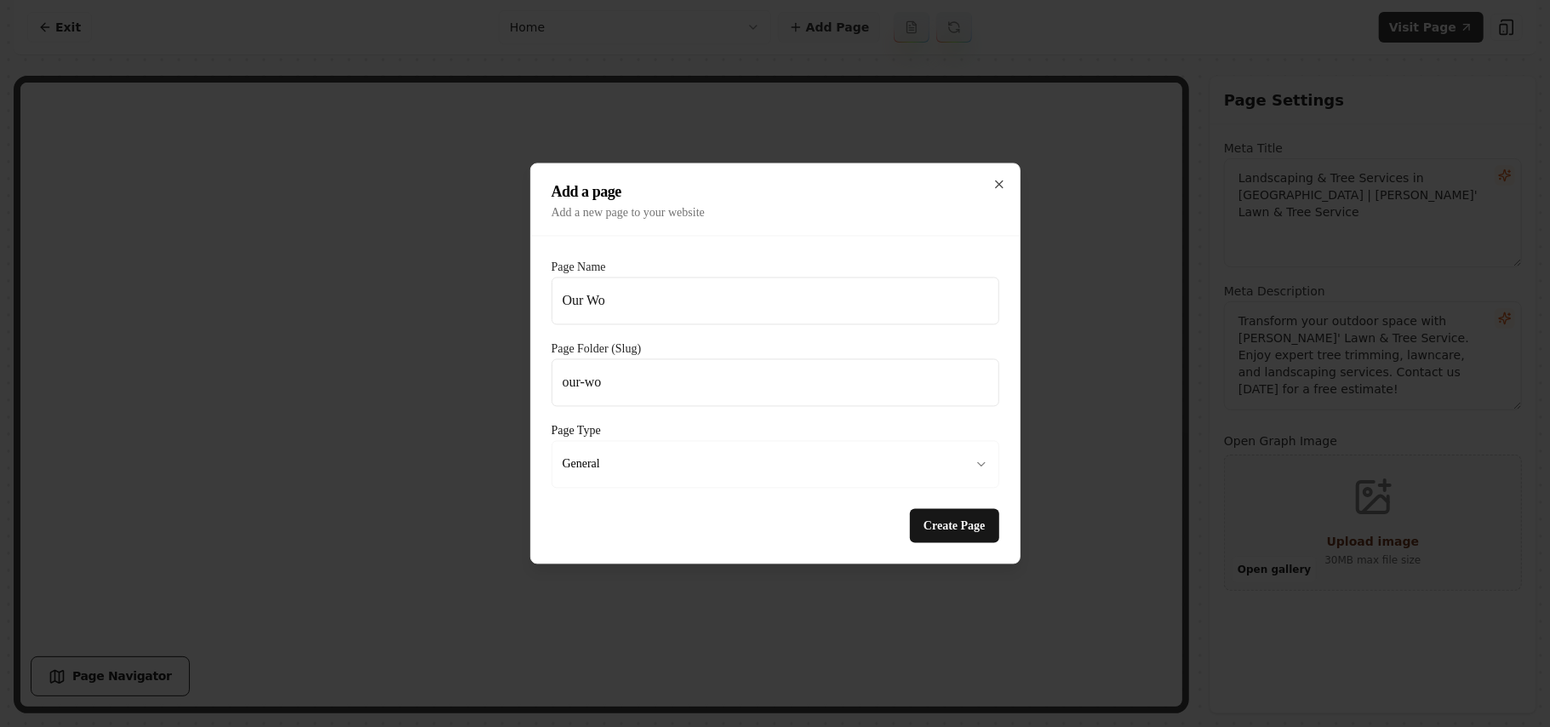
type input "Our Wor"
type input "our-wor"
type input "Our Work"
type input "our-work"
type input "Our Work"
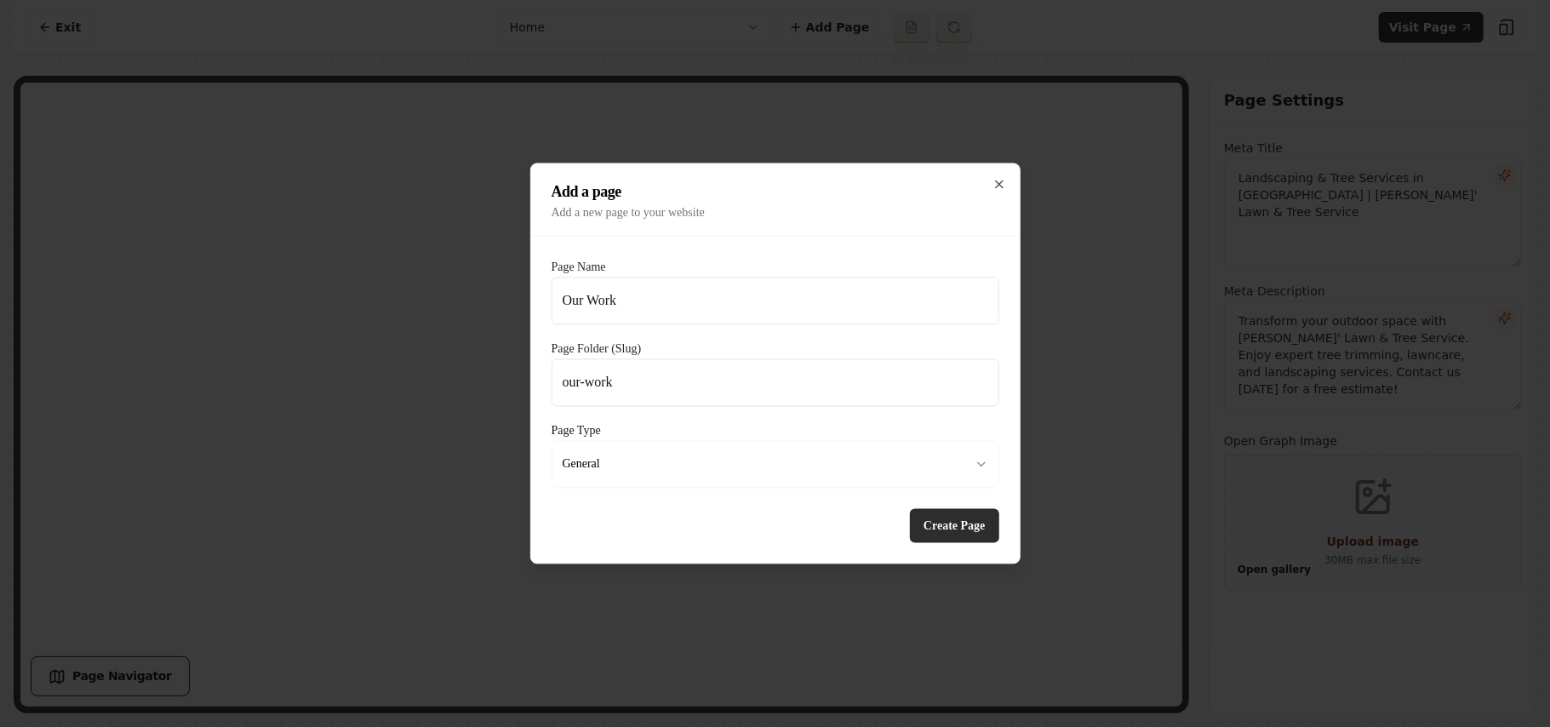
click at [930, 534] on button "Create Page" at bounding box center [954, 526] width 89 height 34
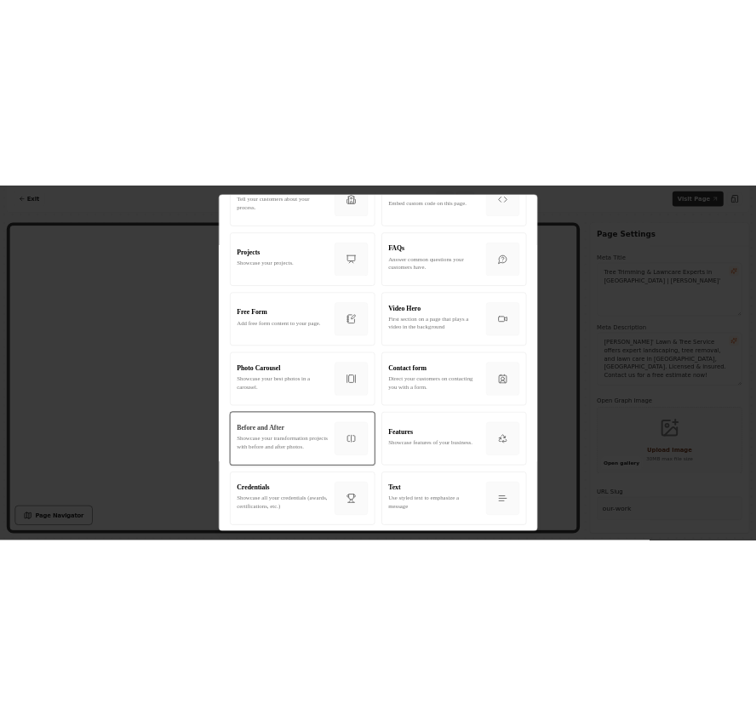
scroll to position [794, 0]
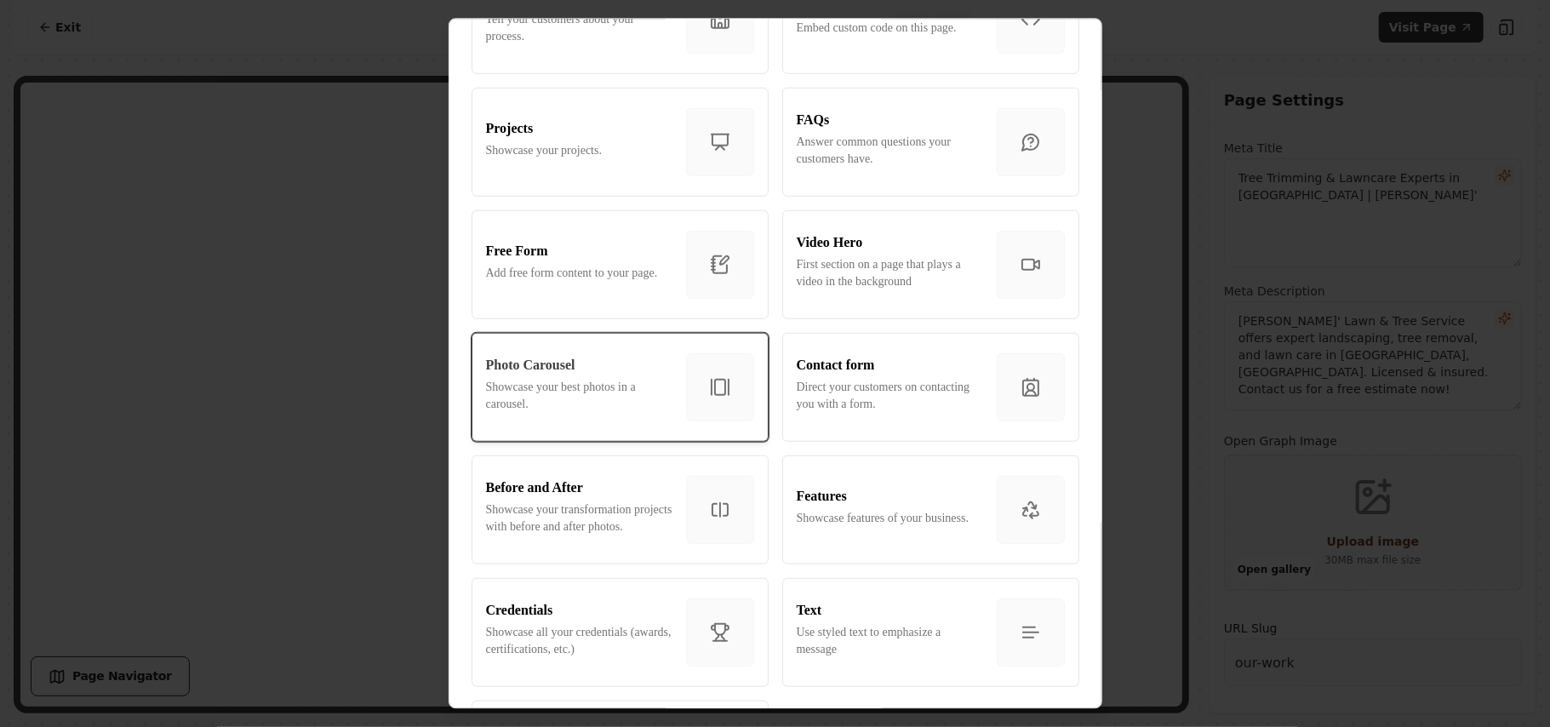
click at [562, 373] on p "Photo Carousel" at bounding box center [530, 364] width 89 height 20
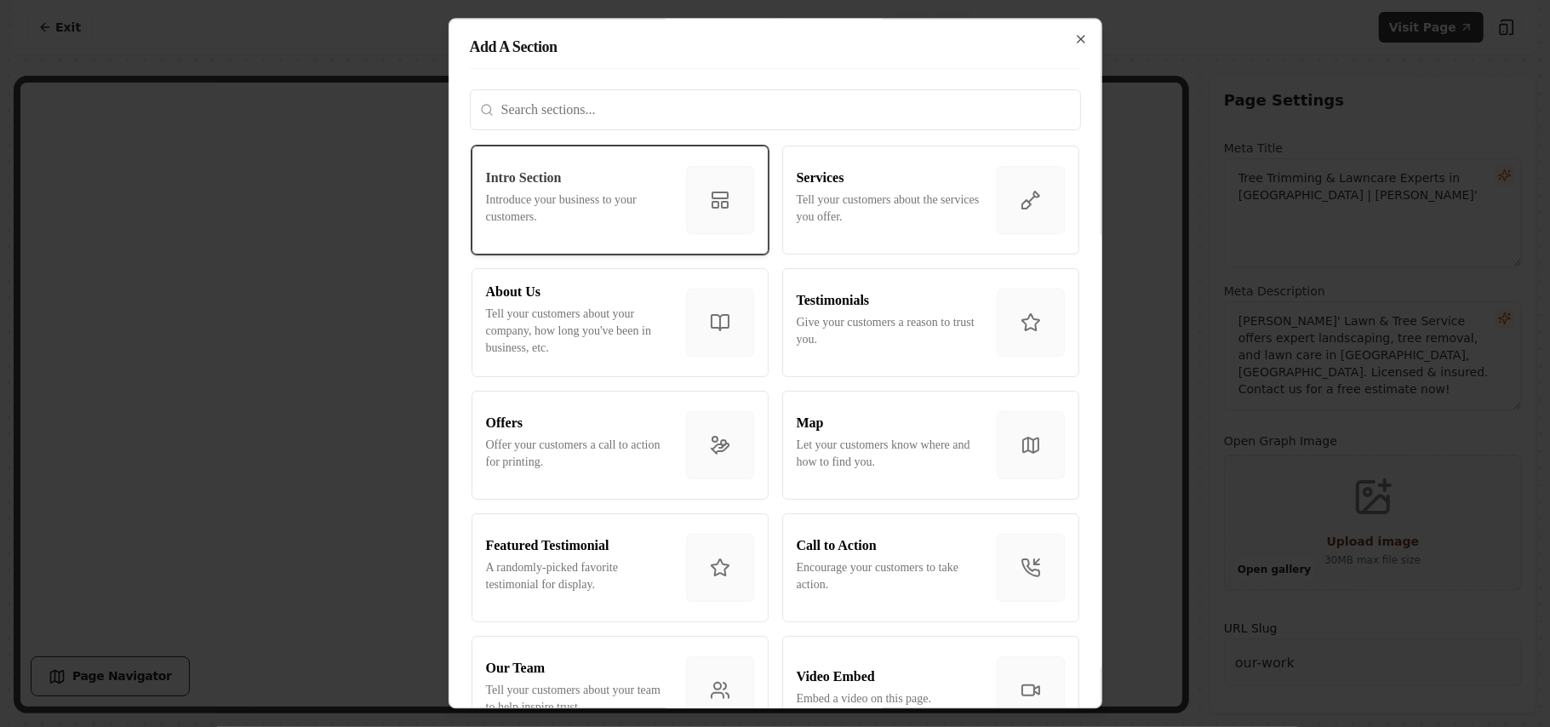
click at [654, 223] on p "Introduce your business to your customers." at bounding box center [579, 208] width 186 height 34
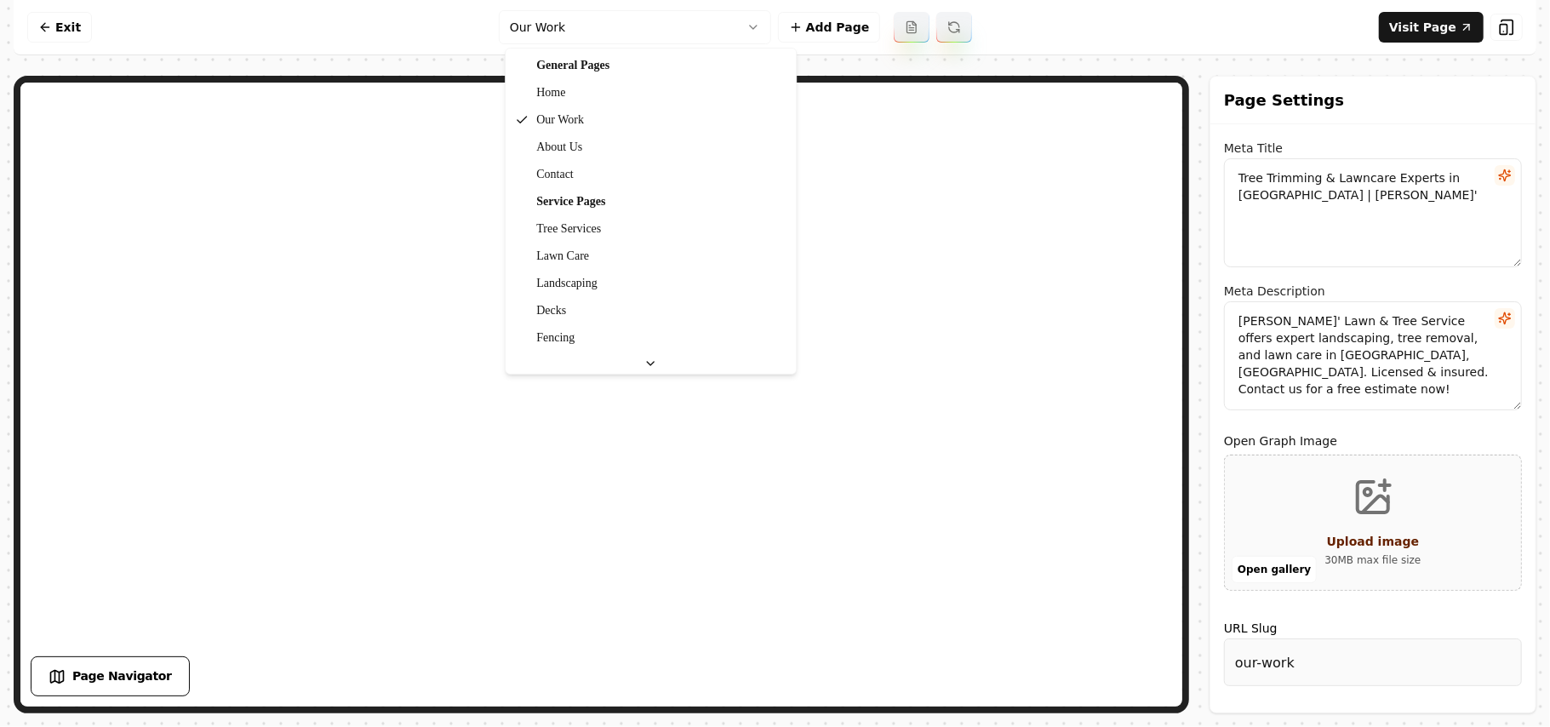
click at [644, 24] on html "Computer Required This feature is only available on a computer. Please switch t…" at bounding box center [775, 363] width 1550 height 727
type textarea "Landscaping & Tree Services in Beech Grove | Rogers' Lawn & Tree Service"
type textarea "Transform your outdoor space with Rogers' Lawn & Tree Service. Enjoy expert tre…"
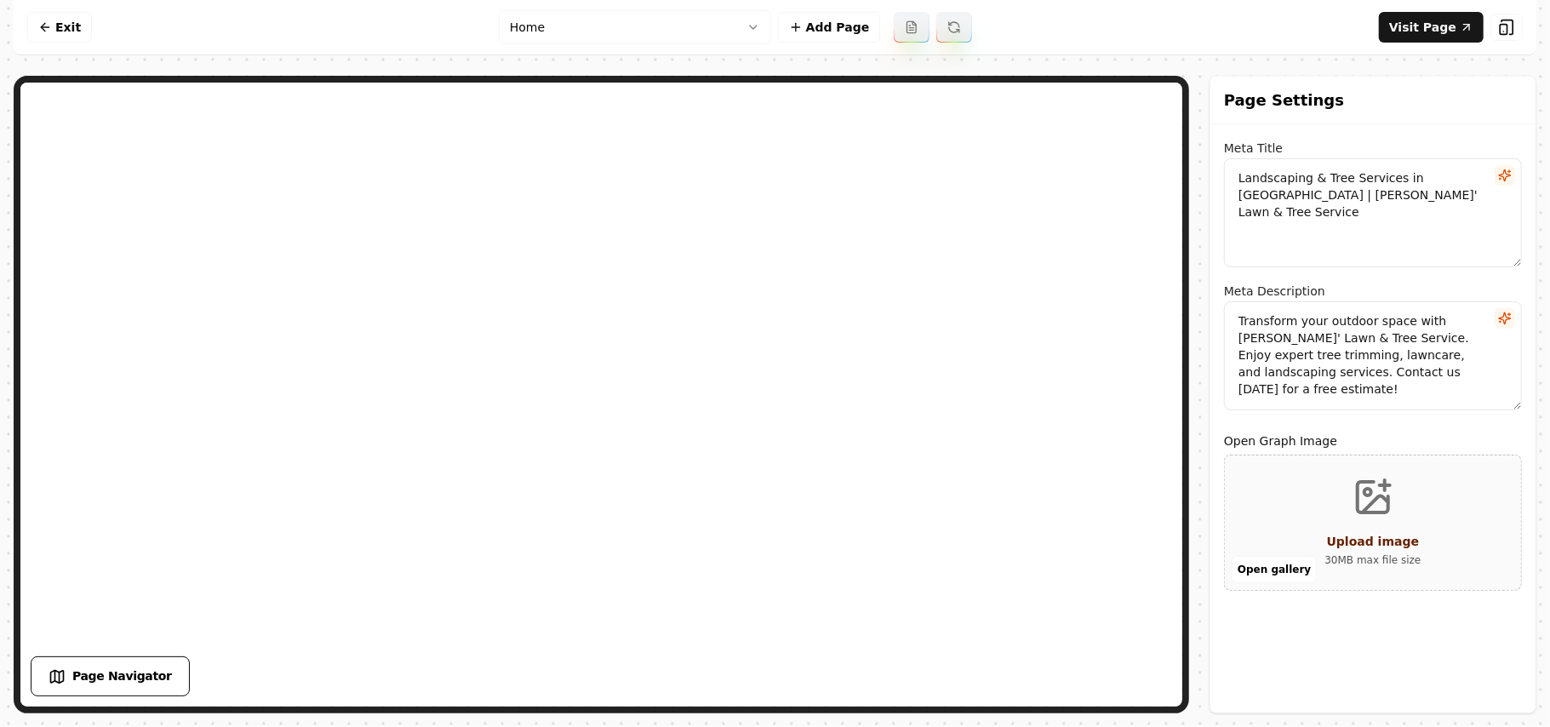
click at [3, 45] on div "Computer Required This feature is only available on a computer. Please switch t…" at bounding box center [775, 363] width 1550 height 727
click at [36, 29] on link "Exit" at bounding box center [59, 27] width 65 height 31
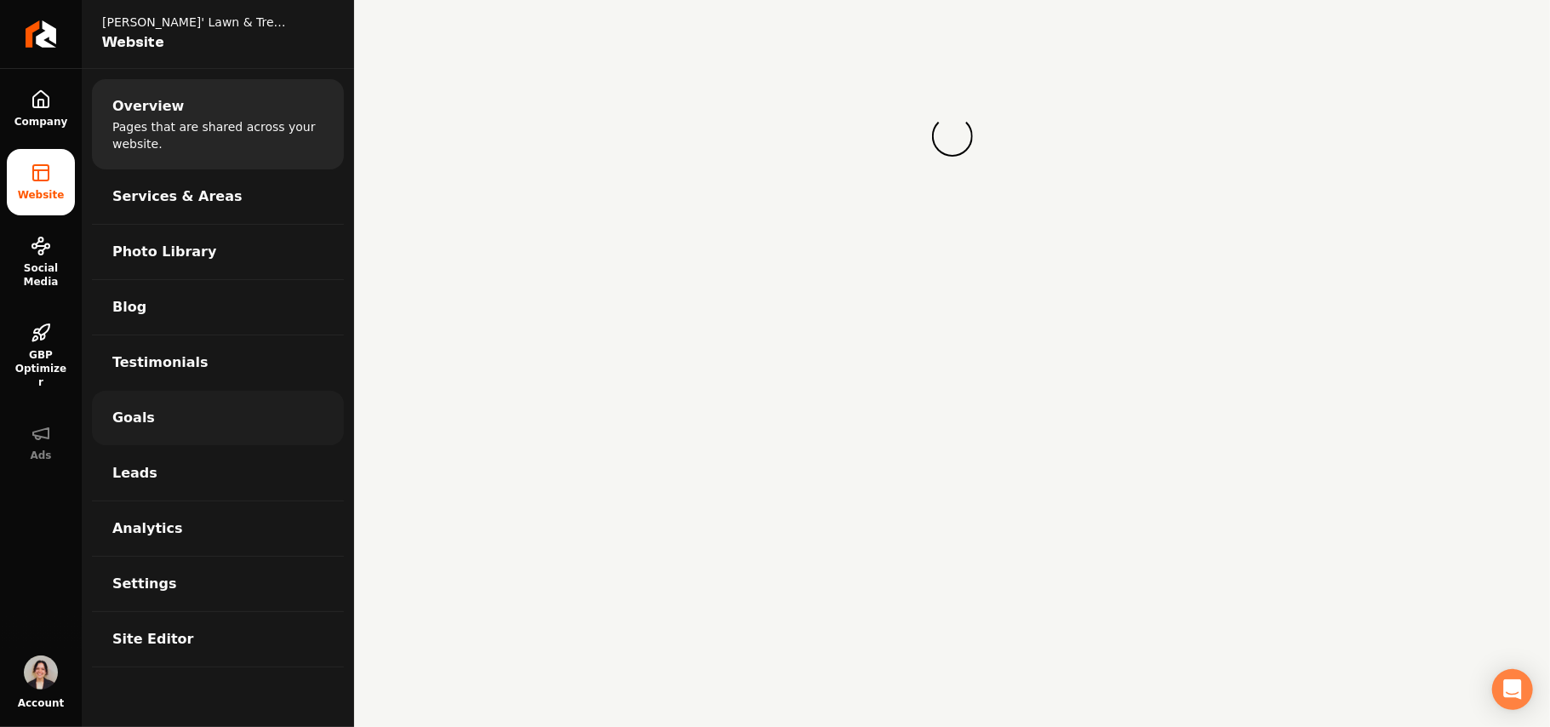
click at [158, 407] on link "Goals" at bounding box center [218, 418] width 252 height 54
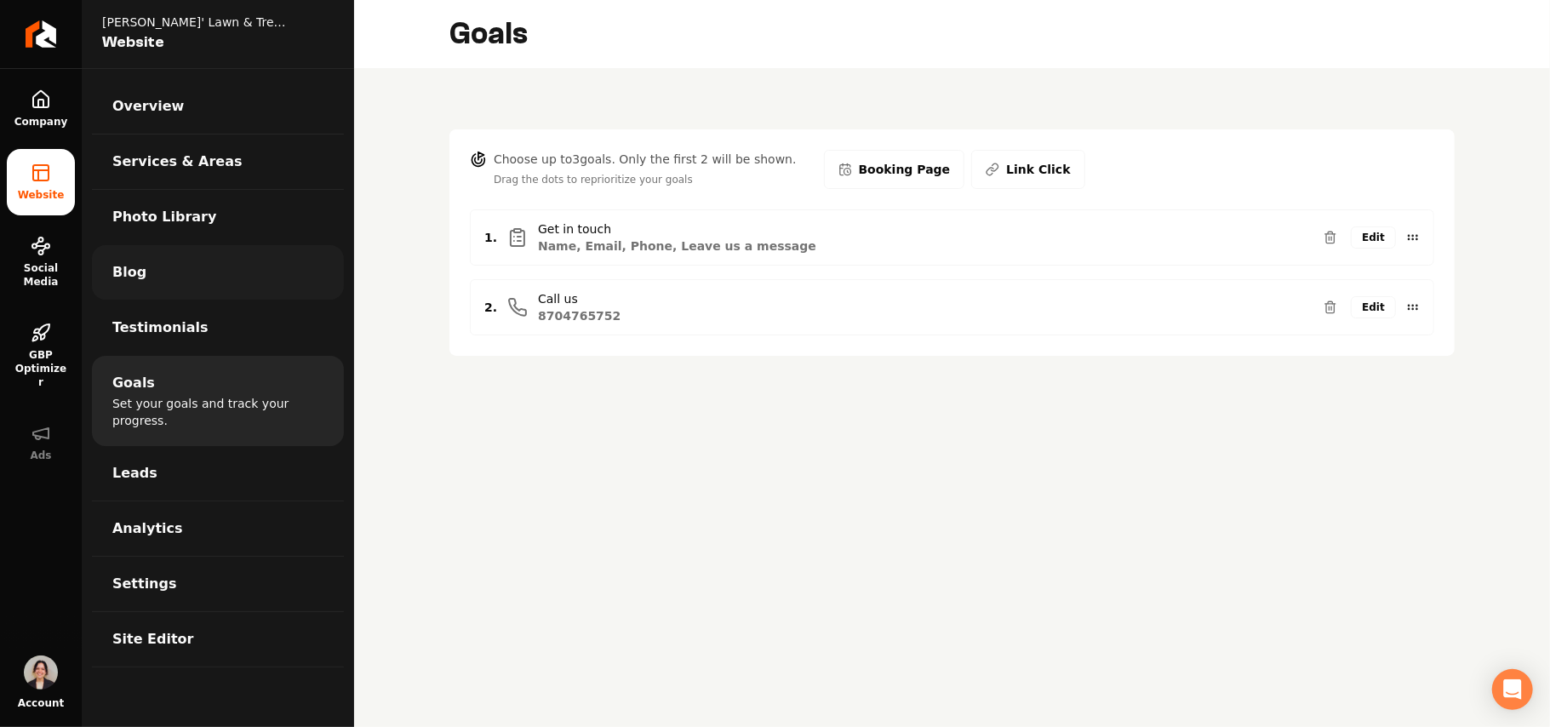
click at [141, 280] on span "Blog" at bounding box center [129, 272] width 34 height 20
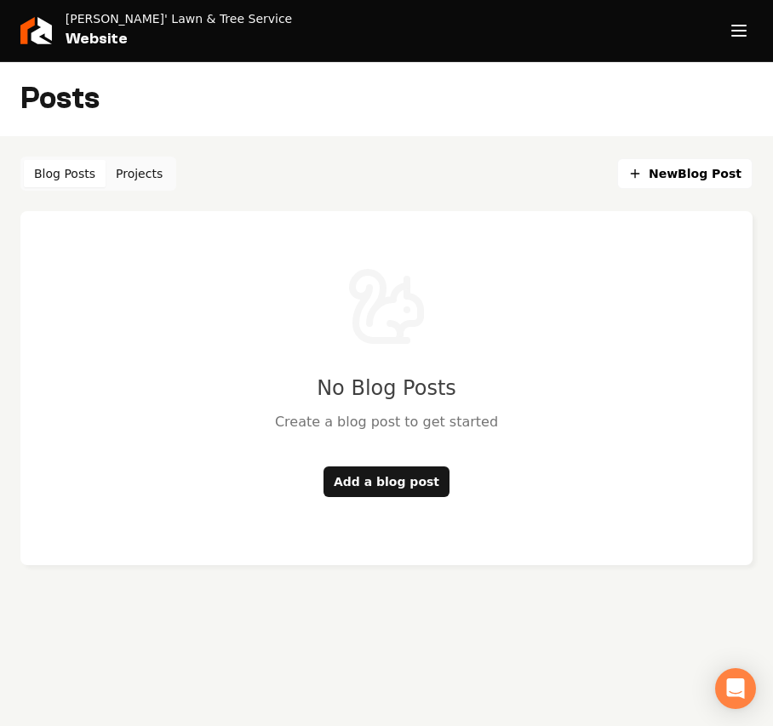
click at [237, 662] on main "Posts Blog Posts Projects New Blog Post No Blog Posts Create a blog post to get…" at bounding box center [386, 363] width 773 height 726
click at [220, 500] on div "No Blog Posts Create a blog post to get started Add a blog post" at bounding box center [386, 388] width 732 height 354
click at [389, 500] on div "No Blog Posts Create a blog post to get started Add a blog post" at bounding box center [386, 388] width 732 height 354
click at [389, 488] on link "Add a blog post" at bounding box center [386, 481] width 126 height 31
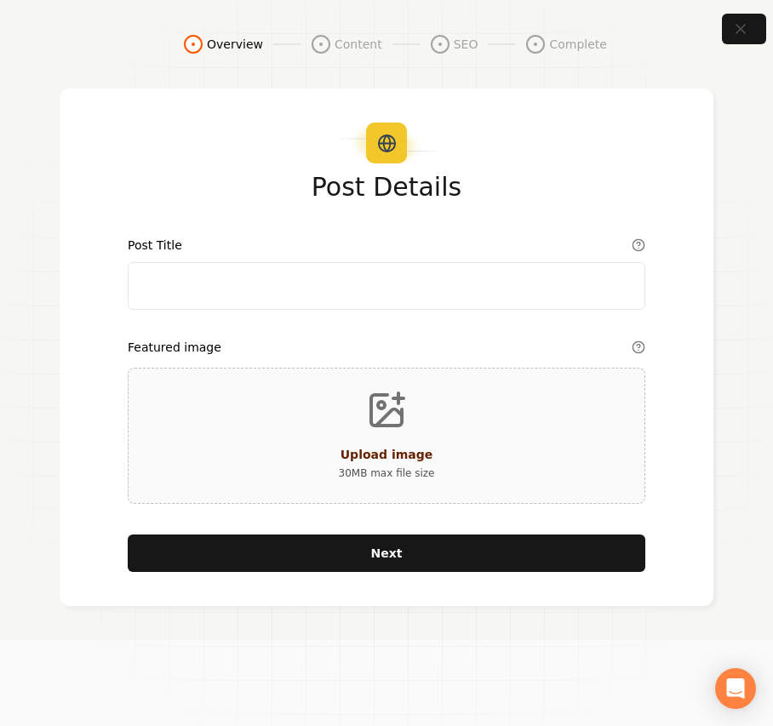
click at [348, 454] on span "Upload image" at bounding box center [386, 455] width 93 height 14
type input "**********"
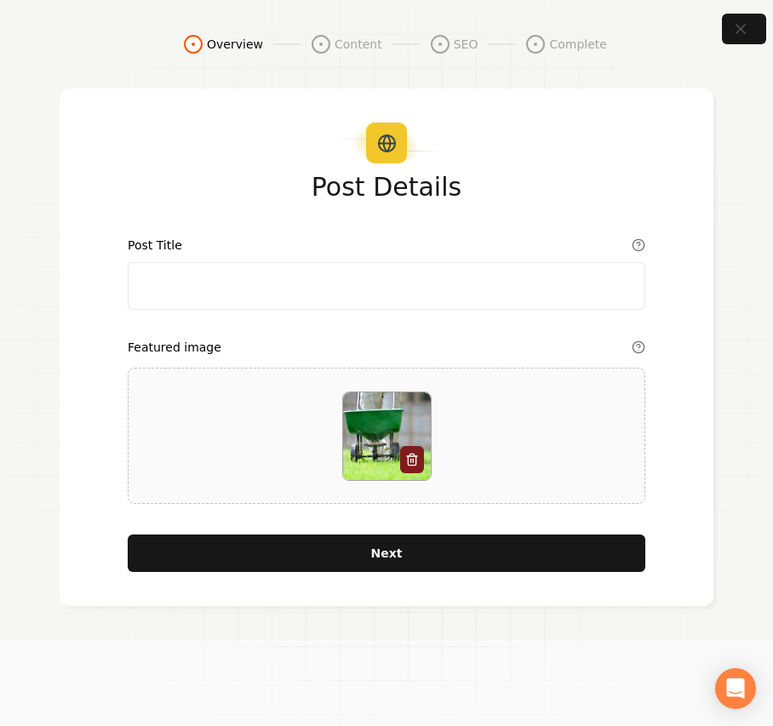
click at [243, 291] on input "Post Title" at bounding box center [386, 286] width 517 height 48
paste input "What Fertilizer Should I Use For My Lawn In The Spring"
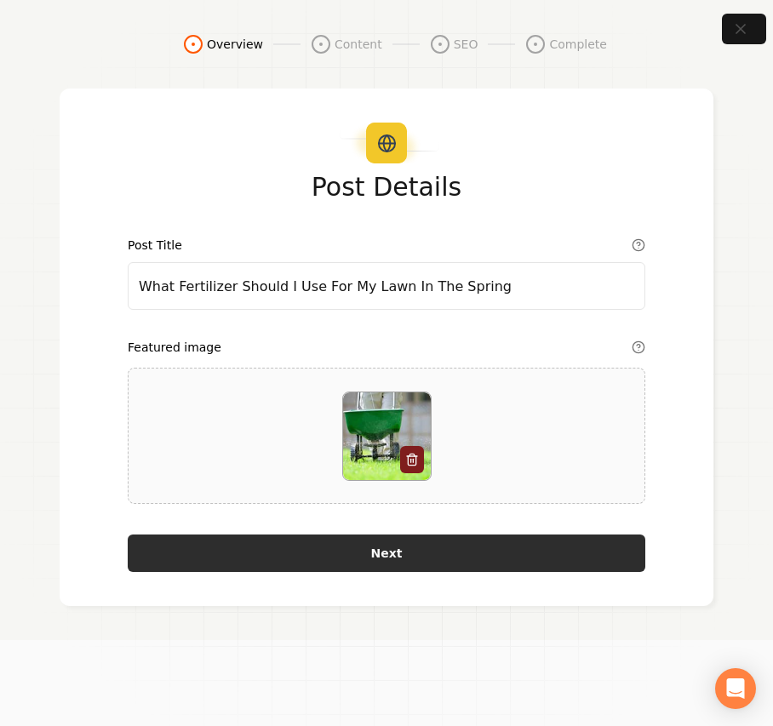
type input "What Fertilizer Should I Use For My Lawn In The Spring"
click at [287, 565] on button "Next" at bounding box center [386, 552] width 517 height 37
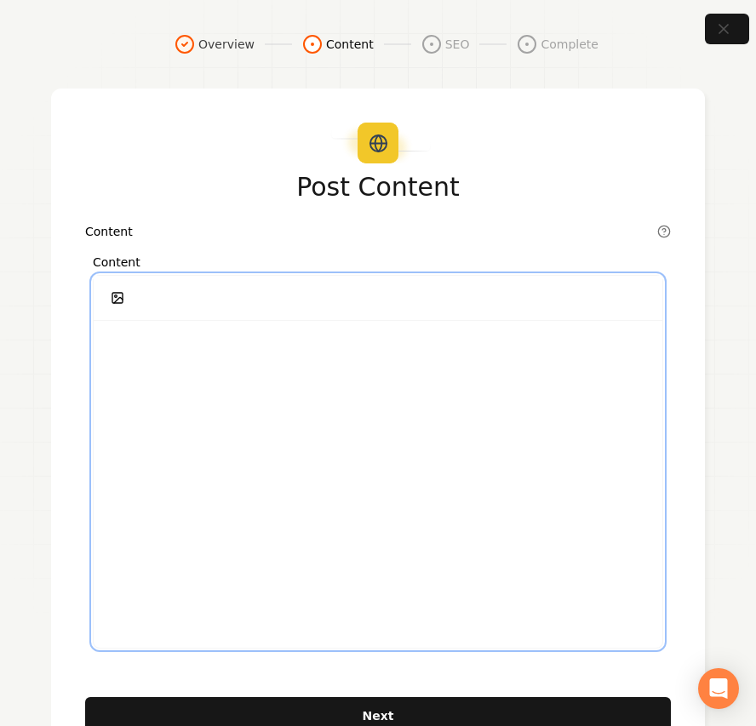
click at [259, 372] on div at bounding box center [378, 484] width 568 height 327
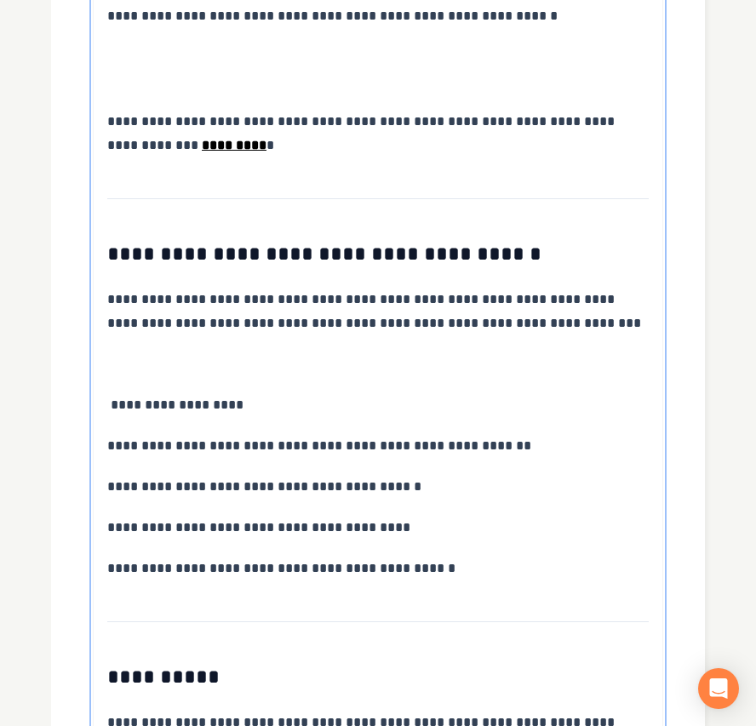
scroll to position [5622, 0]
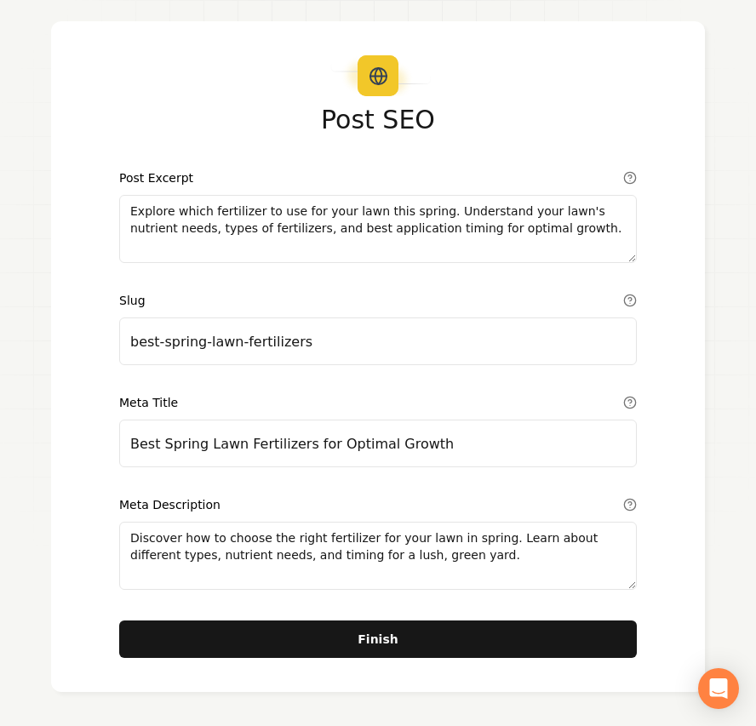
scroll to position [66, 0]
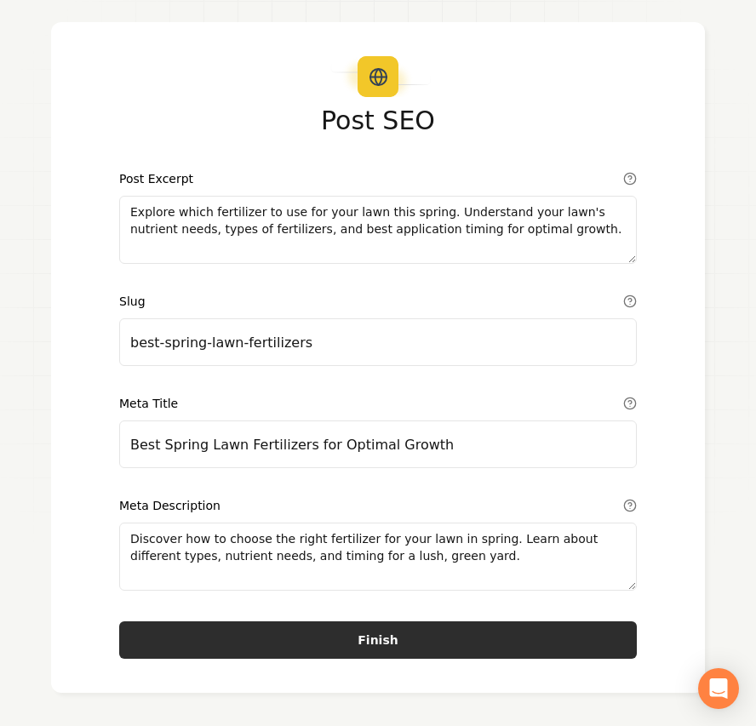
click at [456, 655] on button "Finish" at bounding box center [377, 639] width 517 height 37
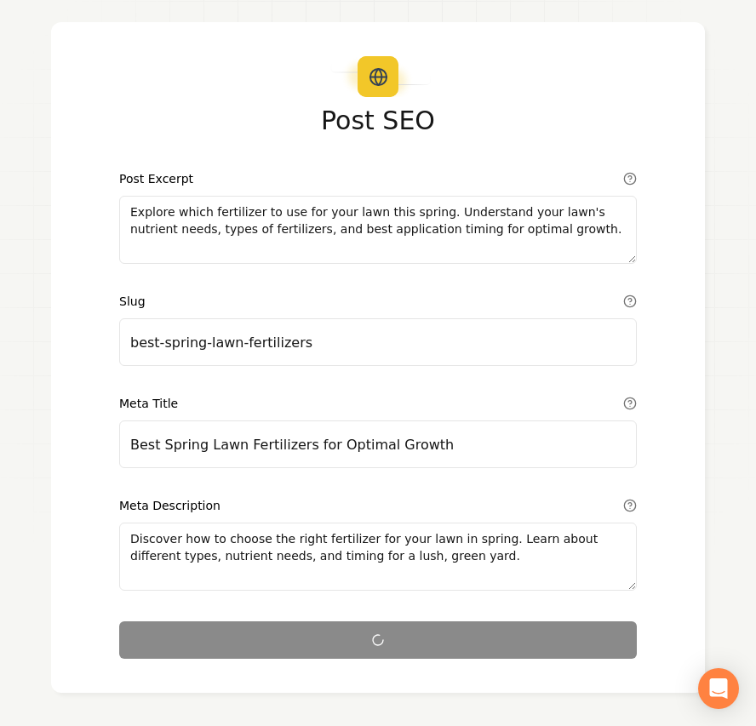
click at [453, 648] on div "Post SEO Post Excerpt Explore which fertilizer to use for your lawn this spring…" at bounding box center [377, 382] width 517 height 551
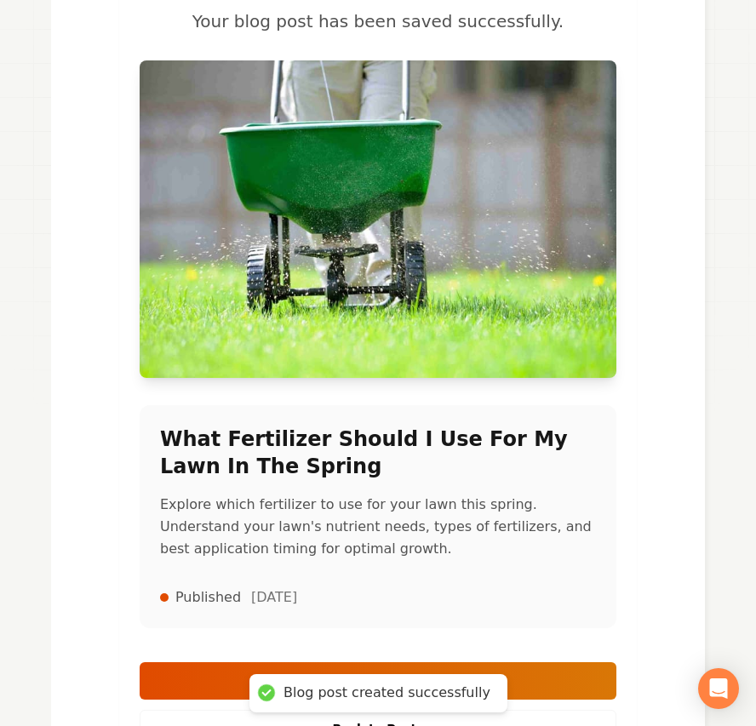
scroll to position [318, 0]
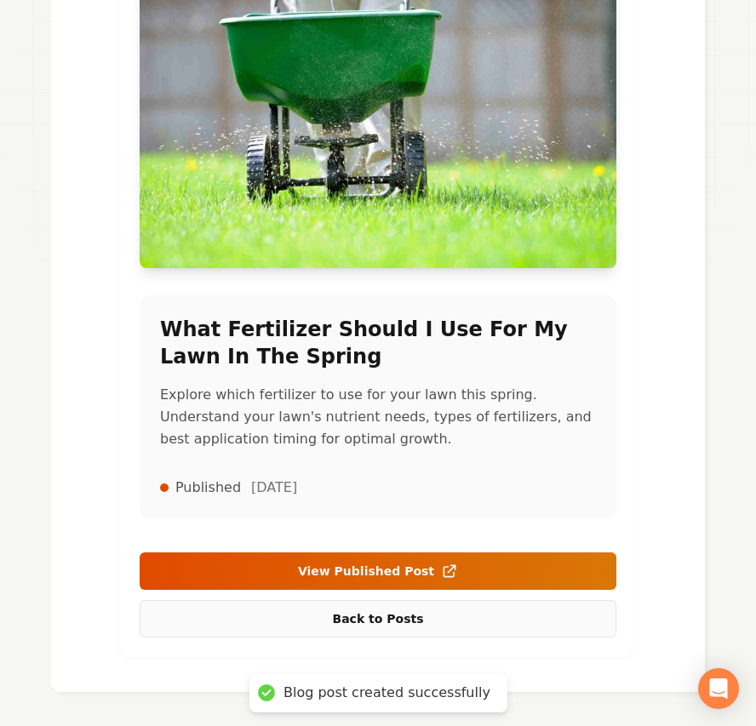
click at [388, 626] on link "Back to Posts" at bounding box center [378, 618] width 477 height 37
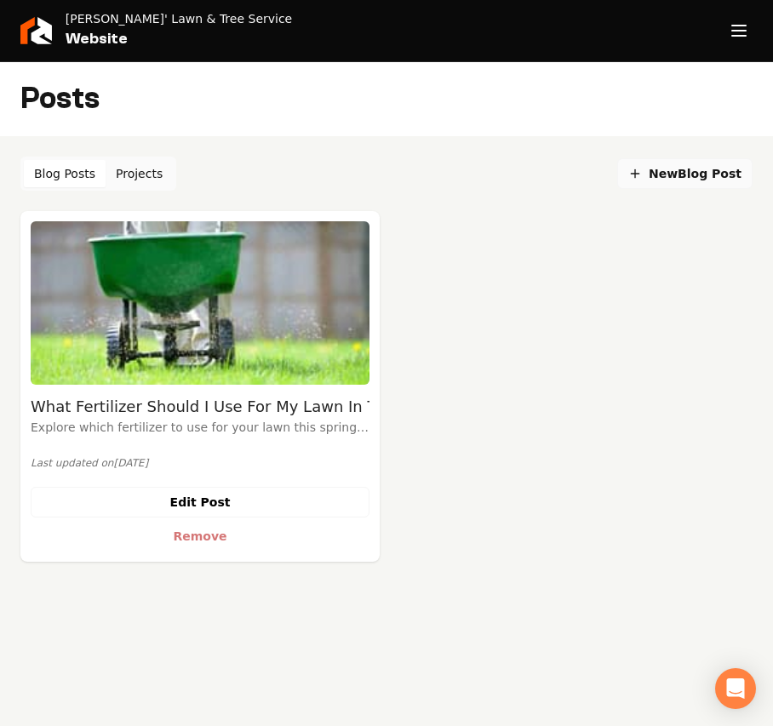
click at [713, 168] on span "New Blog Post" at bounding box center [684, 174] width 113 height 18
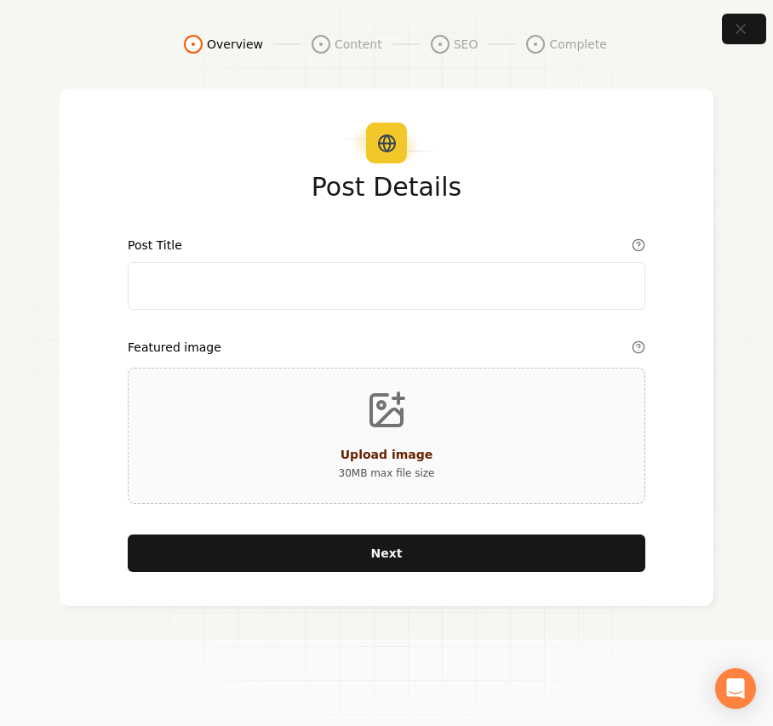
click at [318, 290] on input "Post Title" at bounding box center [386, 286] width 517 height 48
paste input "How To Prune A Tree Correctly"
type input "How To Prune A Tree Correctly"
click at [318, 437] on div "Upload image 30 MB max file size" at bounding box center [386, 436] width 517 height 136
type input "**********"
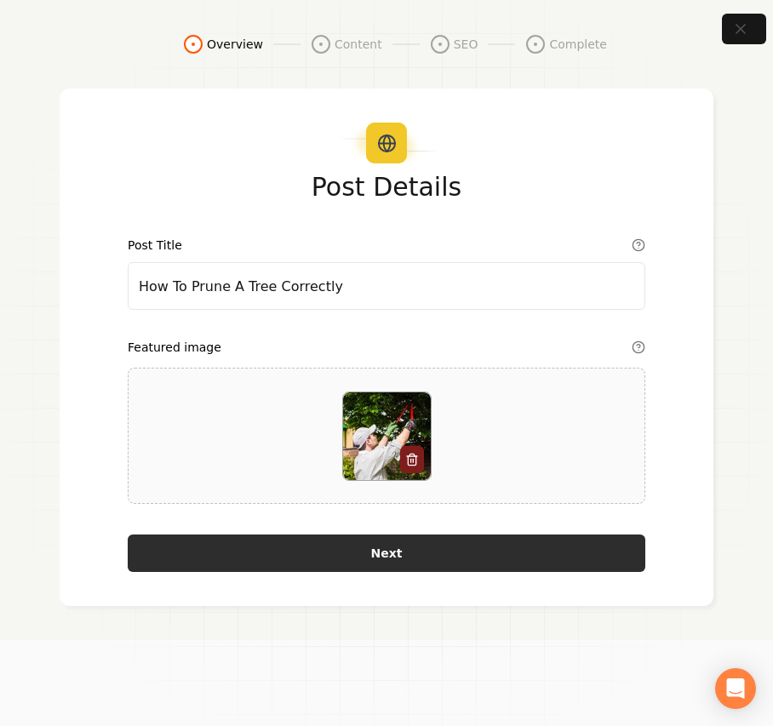
click at [549, 563] on button "Next" at bounding box center [386, 552] width 517 height 37
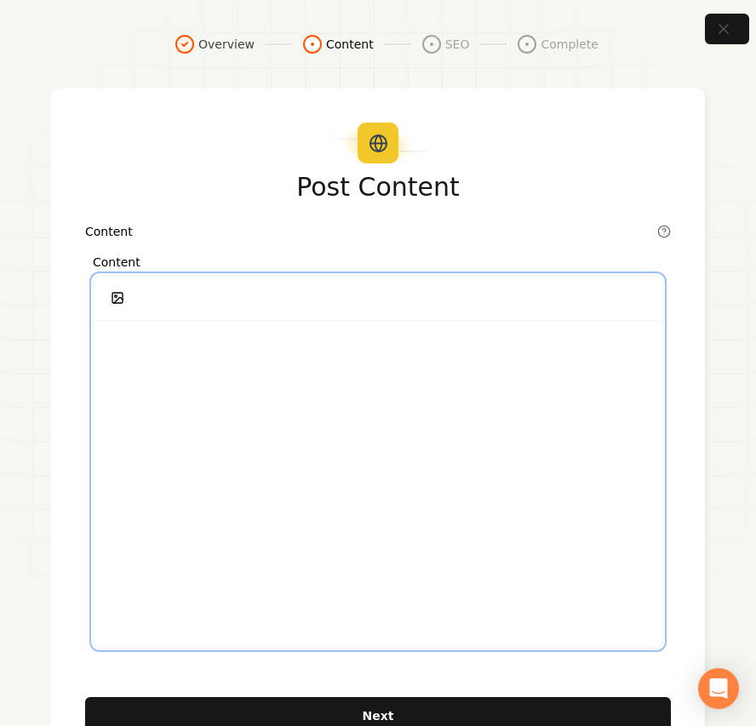
click at [398, 422] on div at bounding box center [378, 484] width 568 height 327
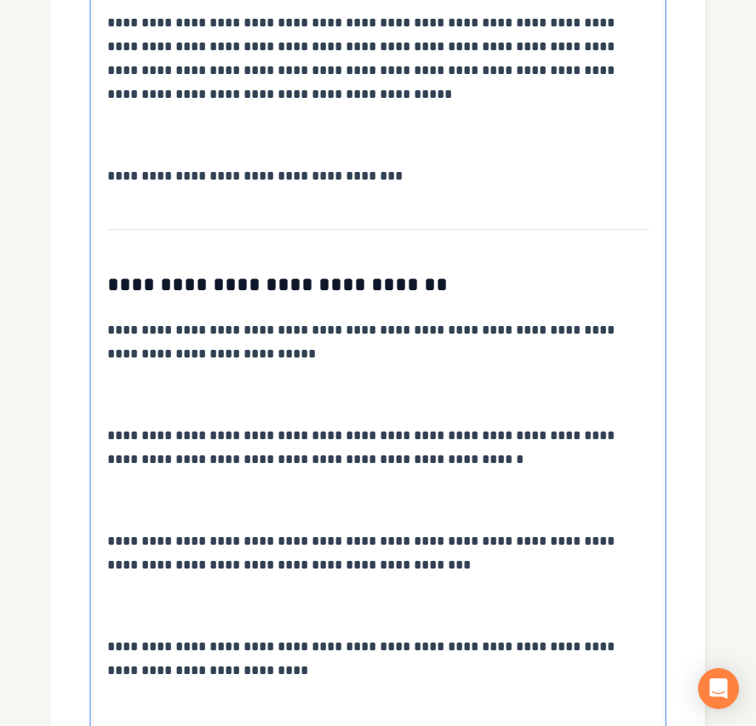
scroll to position [3664, 0]
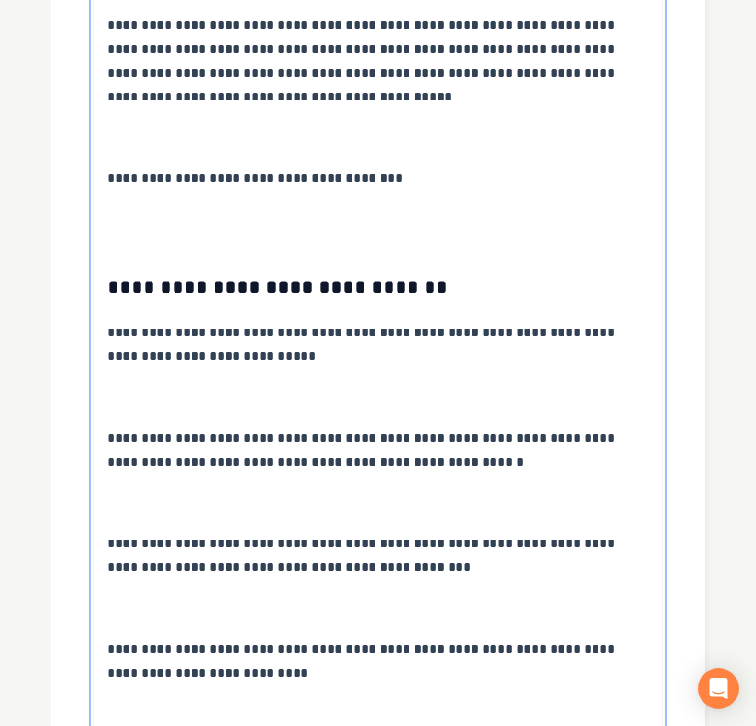
click at [170, 386] on p at bounding box center [377, 397] width 541 height 24
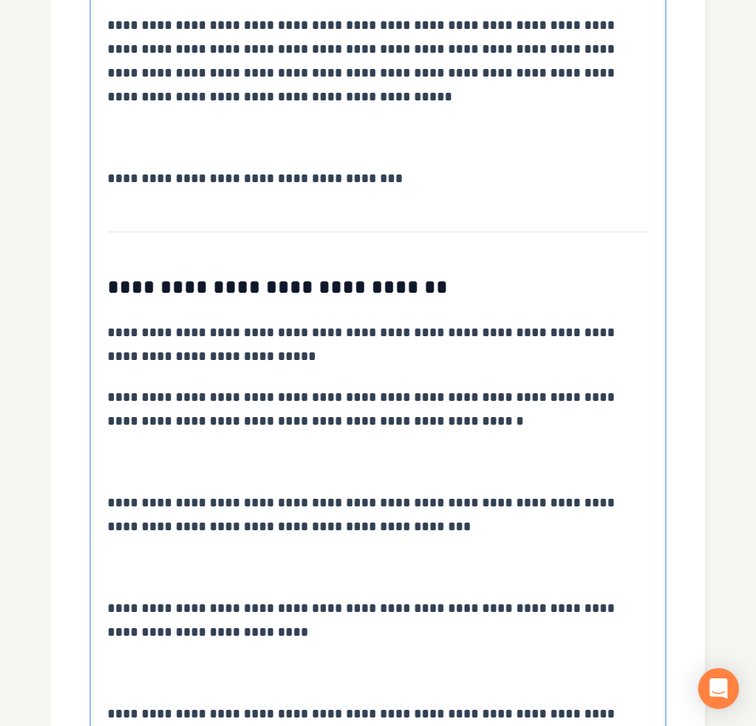
click at [179, 450] on p at bounding box center [377, 462] width 541 height 24
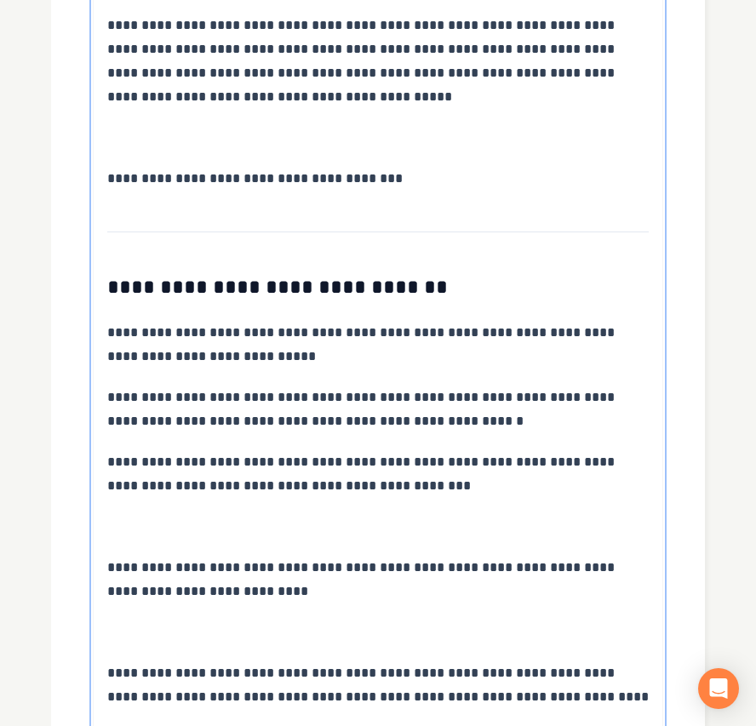
click at [202, 515] on p at bounding box center [377, 527] width 541 height 24
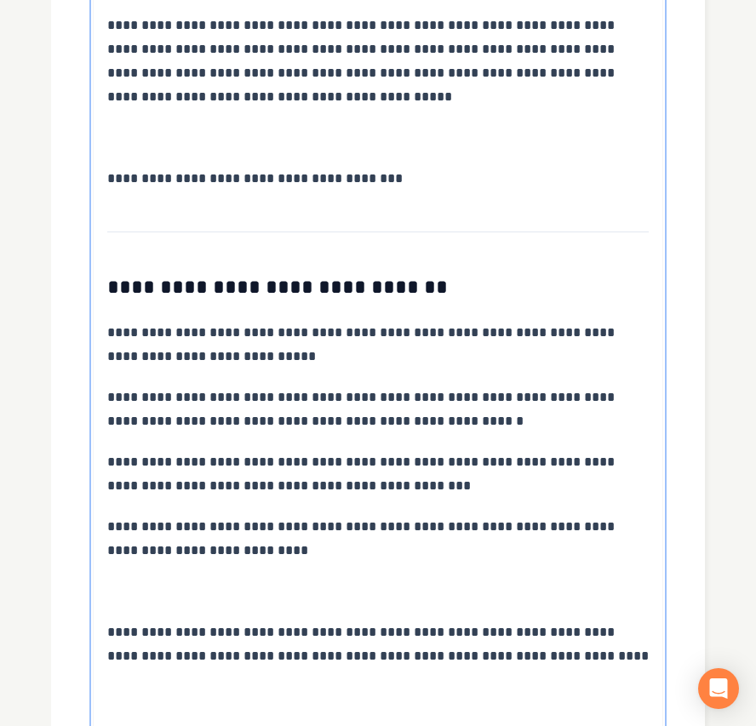
click at [243, 580] on p at bounding box center [377, 592] width 541 height 24
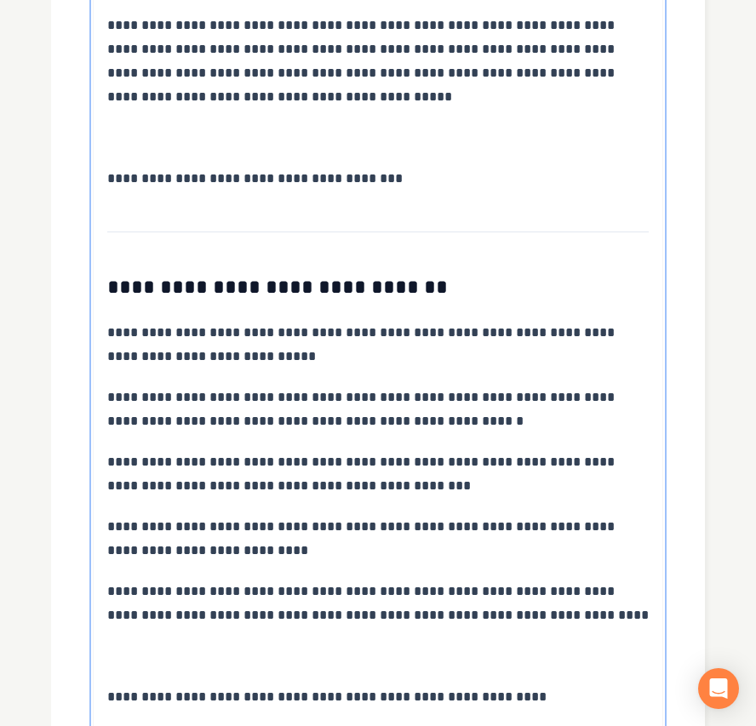
click at [163, 644] on p at bounding box center [377, 656] width 541 height 24
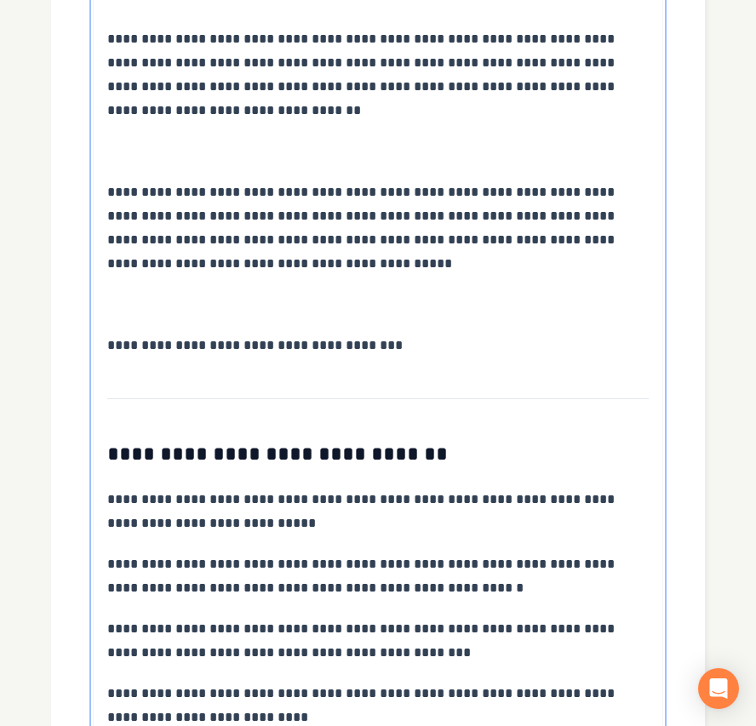
scroll to position [3211, 0]
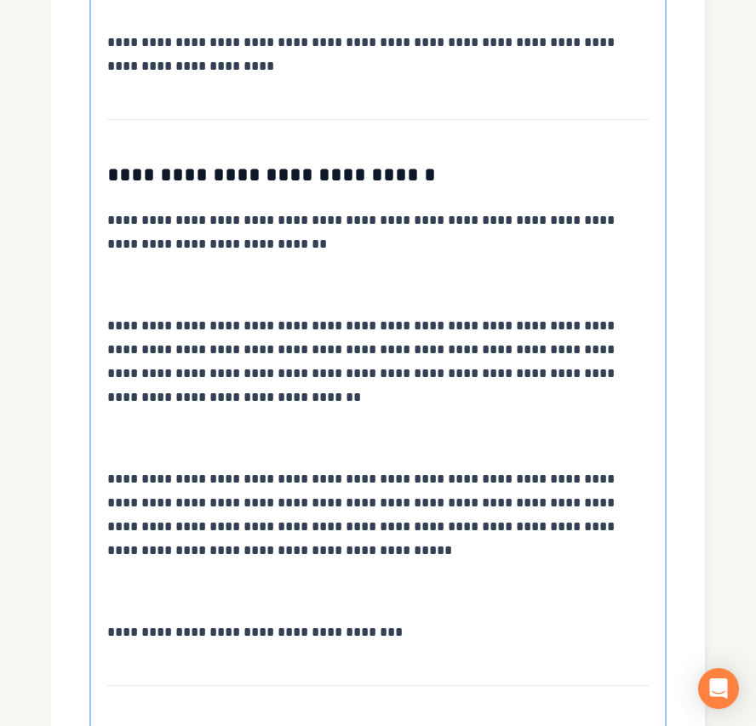
click at [188, 580] on p at bounding box center [377, 592] width 541 height 24
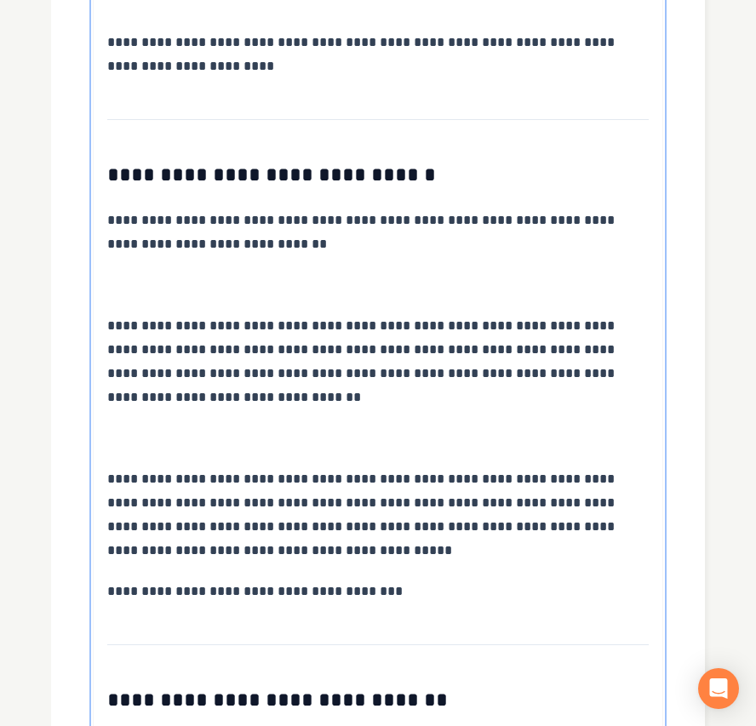
click at [195, 426] on p at bounding box center [377, 438] width 541 height 24
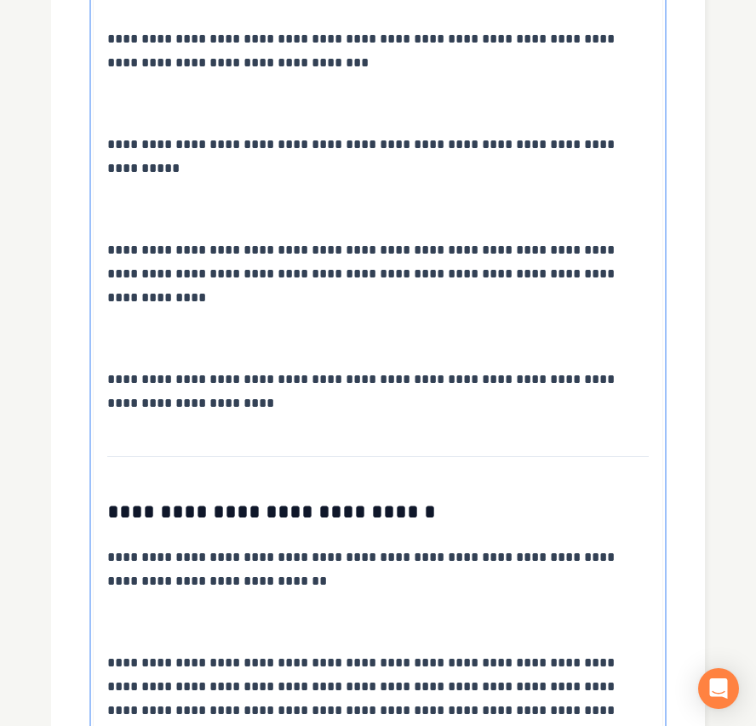
scroll to position [2870, 0]
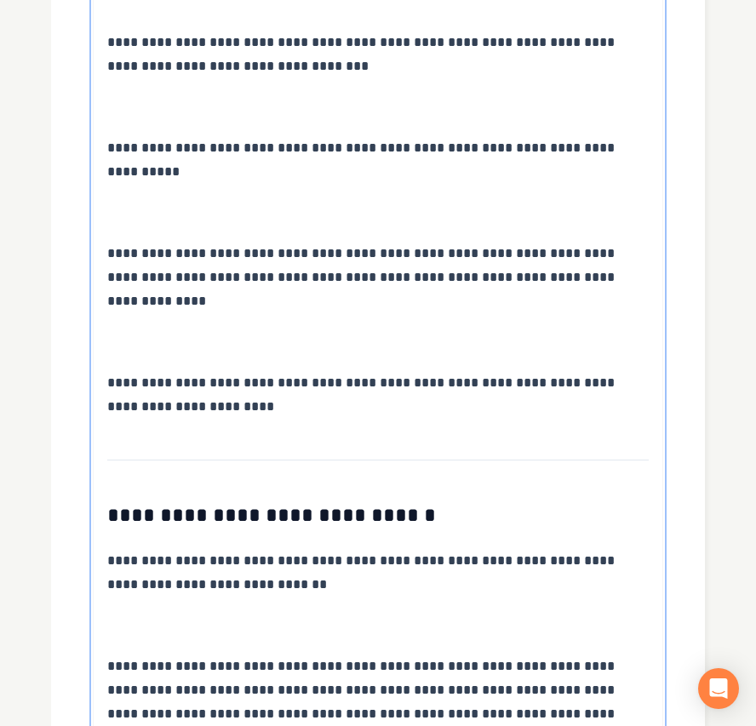
click at [179, 614] on p at bounding box center [377, 626] width 541 height 24
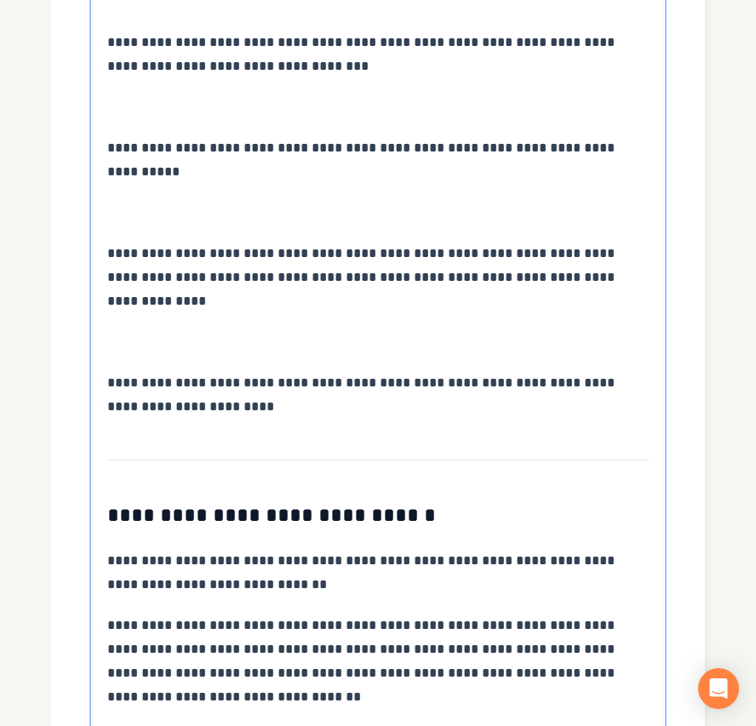
click at [175, 330] on p at bounding box center [377, 342] width 541 height 24
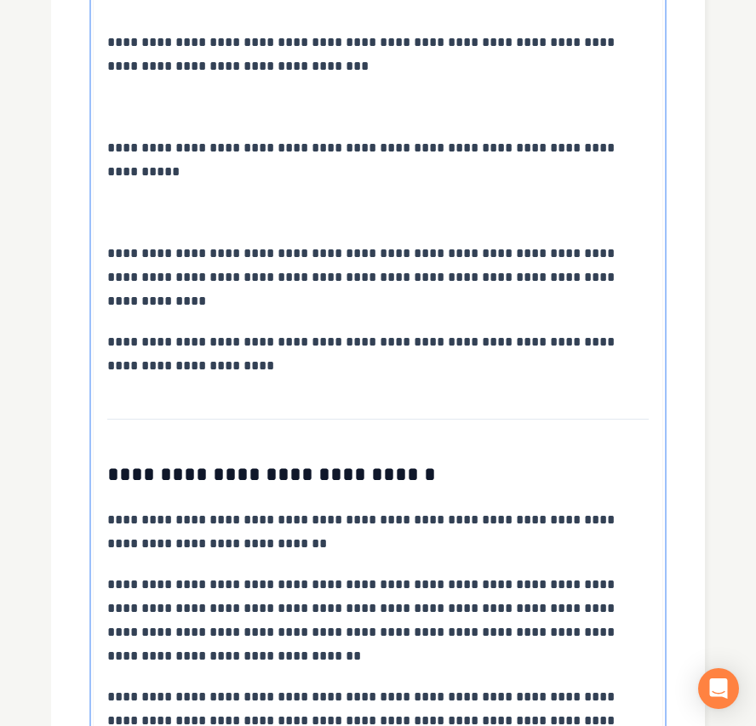
scroll to position [2643, 0]
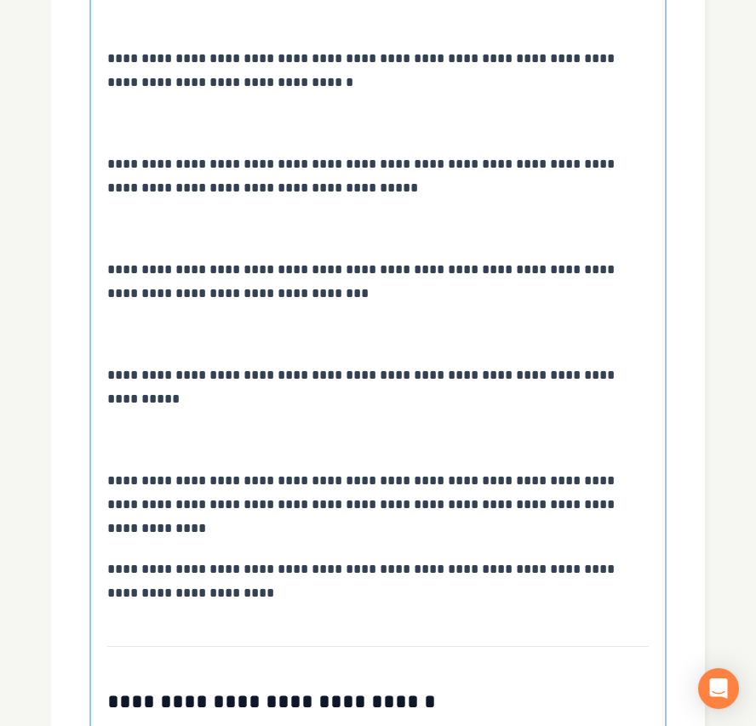
click at [174, 428] on p at bounding box center [377, 440] width 541 height 24
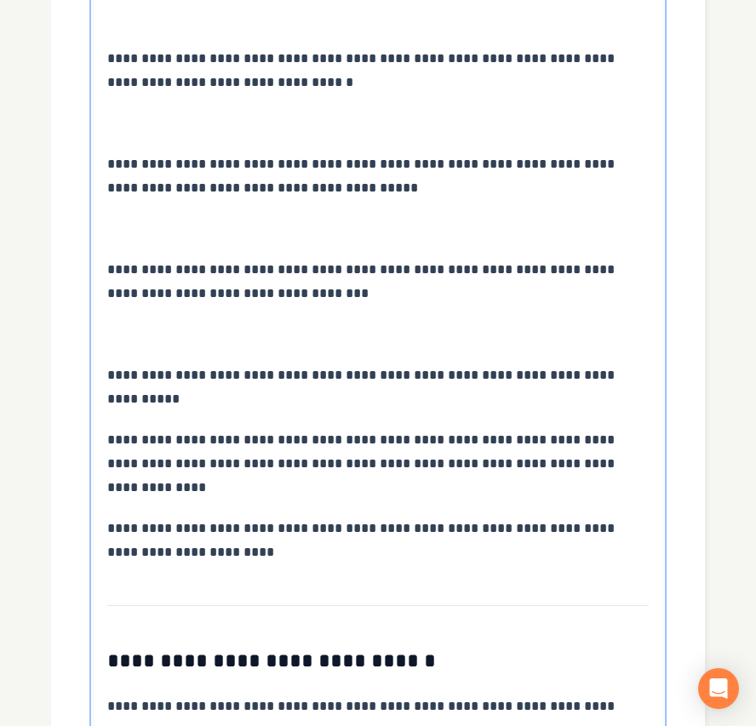
click at [196, 335] on p at bounding box center [377, 335] width 541 height 24
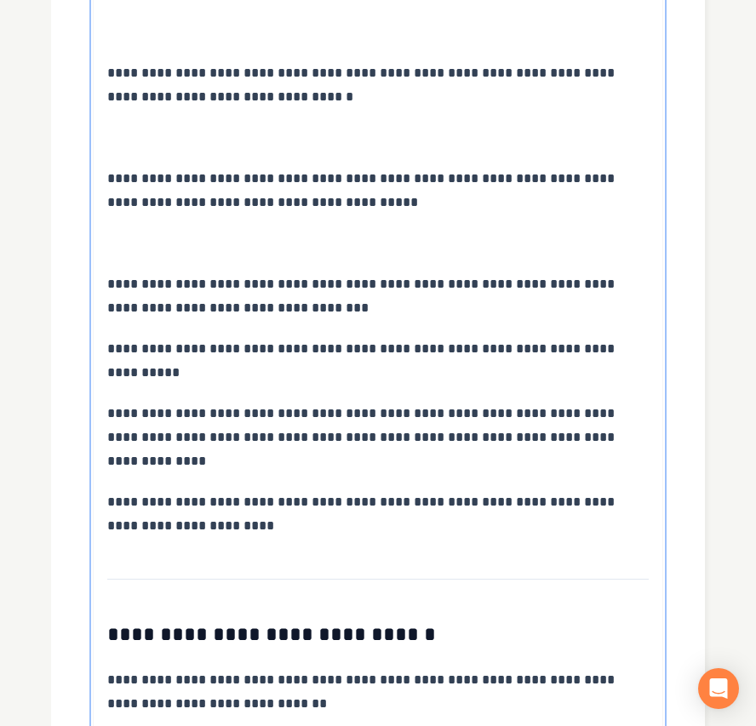
scroll to position [2417, 0]
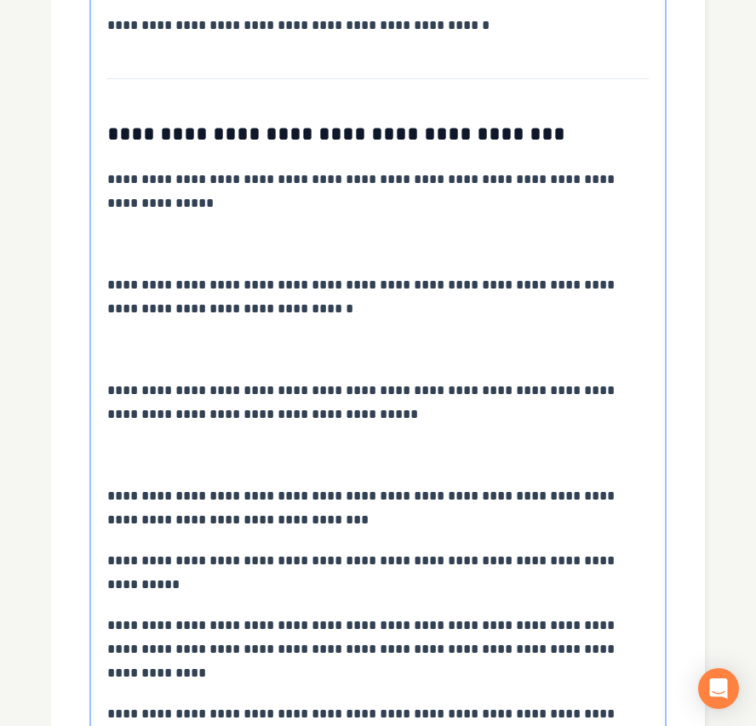
click at [157, 460] on p at bounding box center [377, 455] width 541 height 24
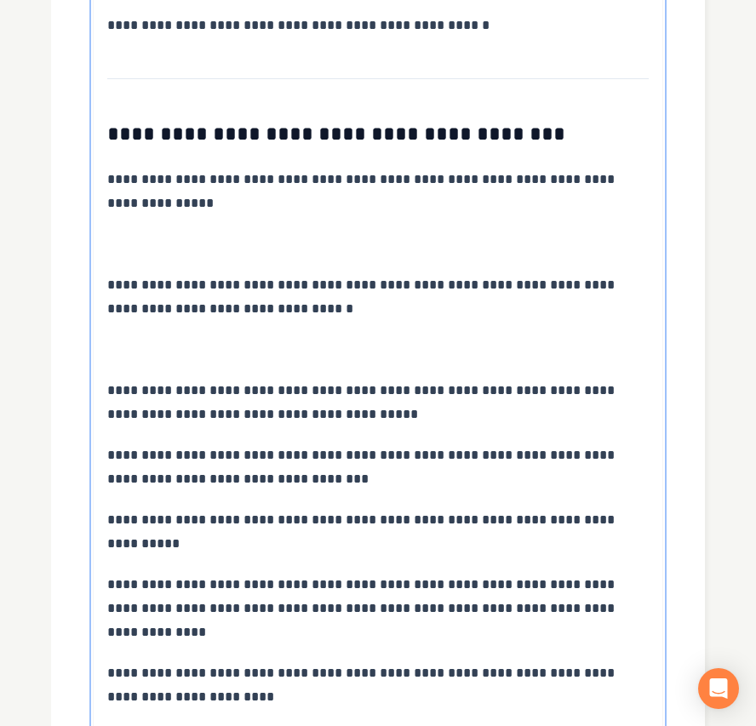
click at [168, 352] on p at bounding box center [377, 350] width 541 height 24
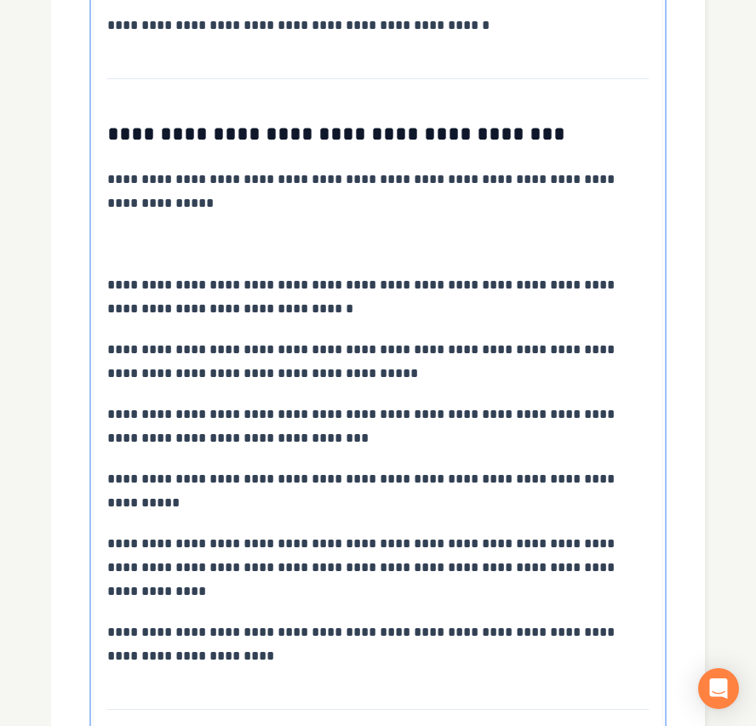
click at [208, 252] on p at bounding box center [377, 244] width 541 height 24
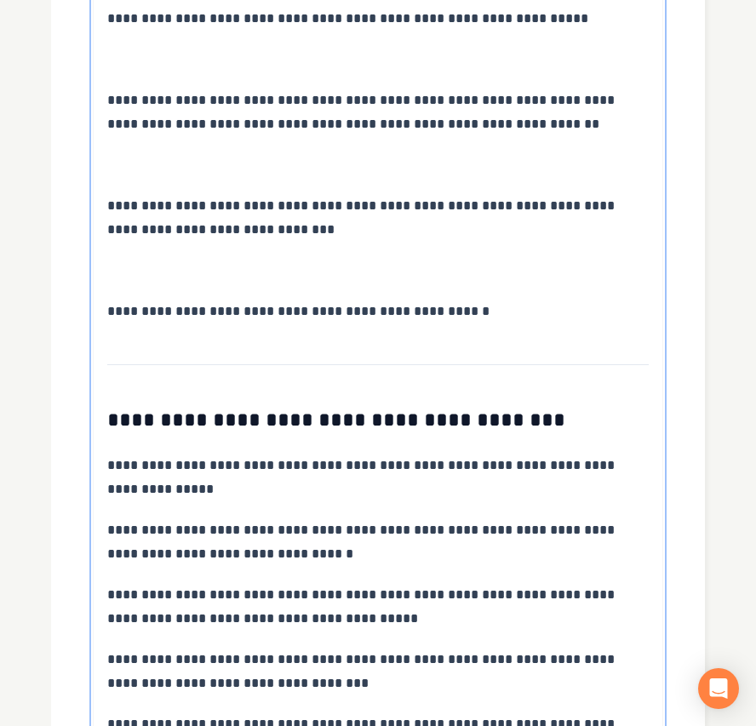
scroll to position [1849, 0]
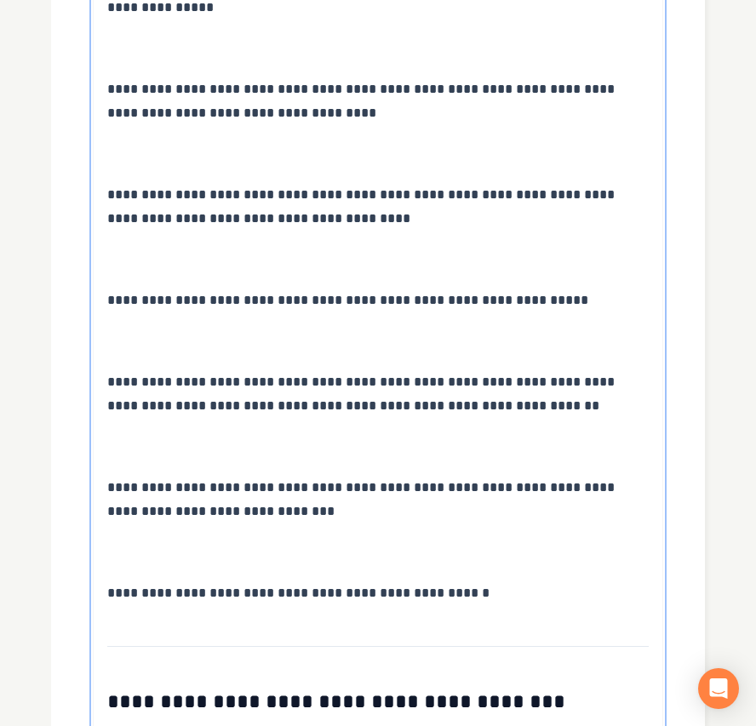
click at [160, 549] on p at bounding box center [377, 552] width 541 height 24
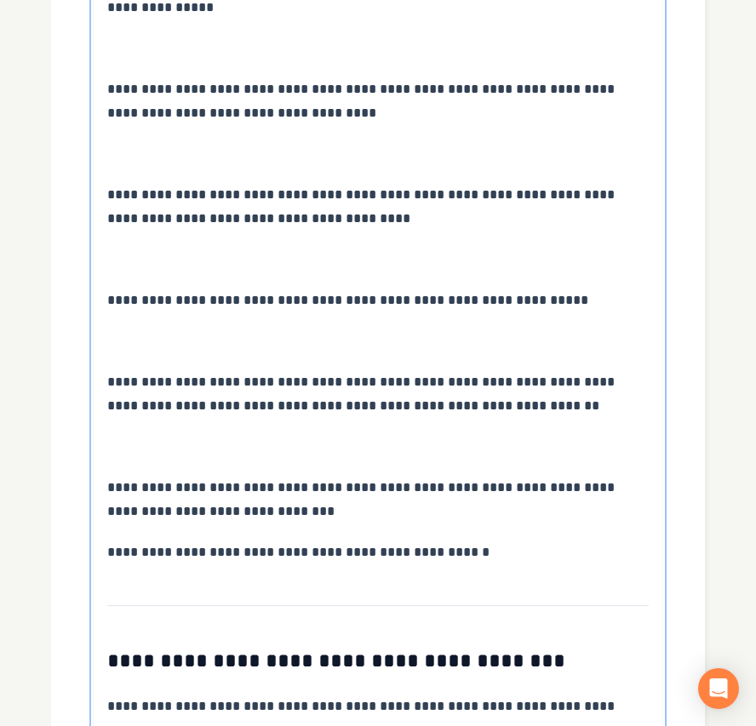
click at [151, 443] on p at bounding box center [377, 447] width 541 height 24
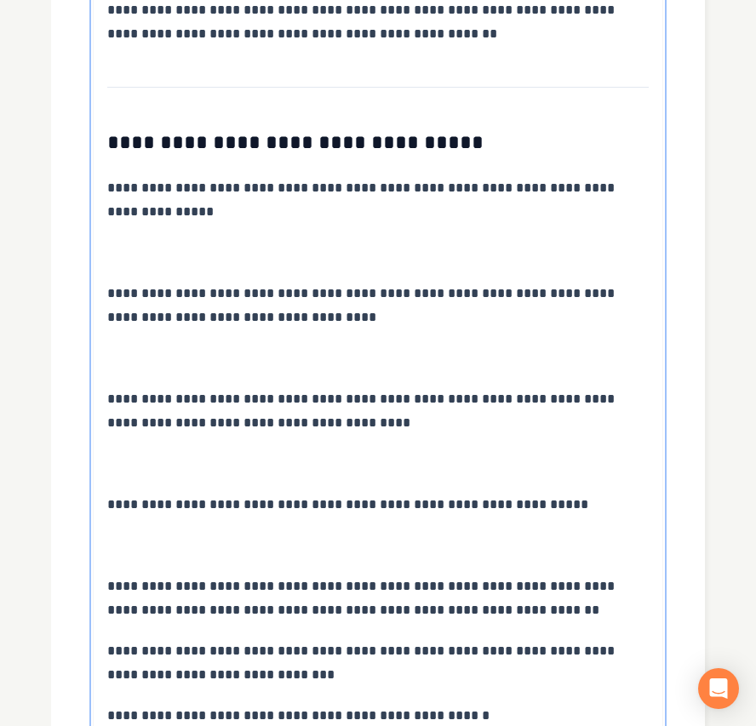
scroll to position [1622, 0]
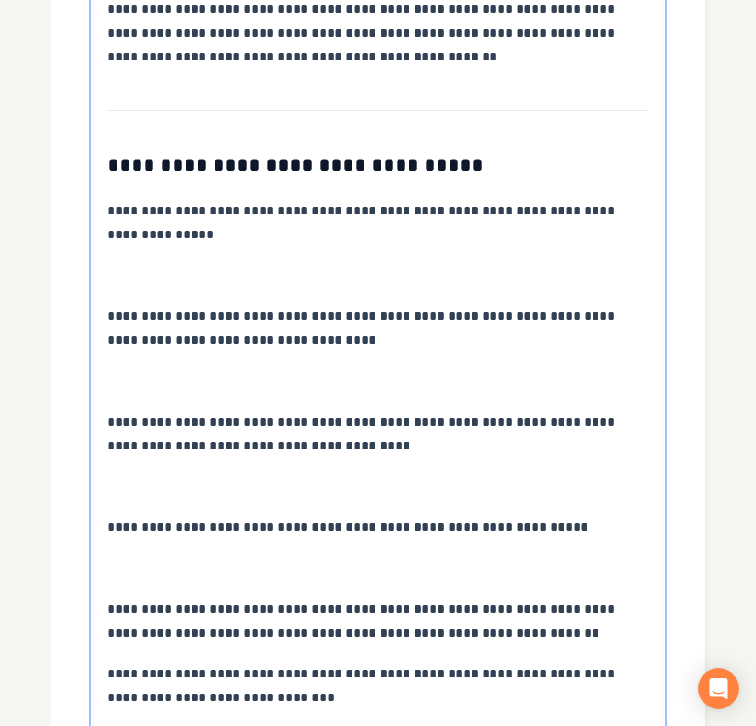
click at [170, 565] on p at bounding box center [377, 569] width 541 height 24
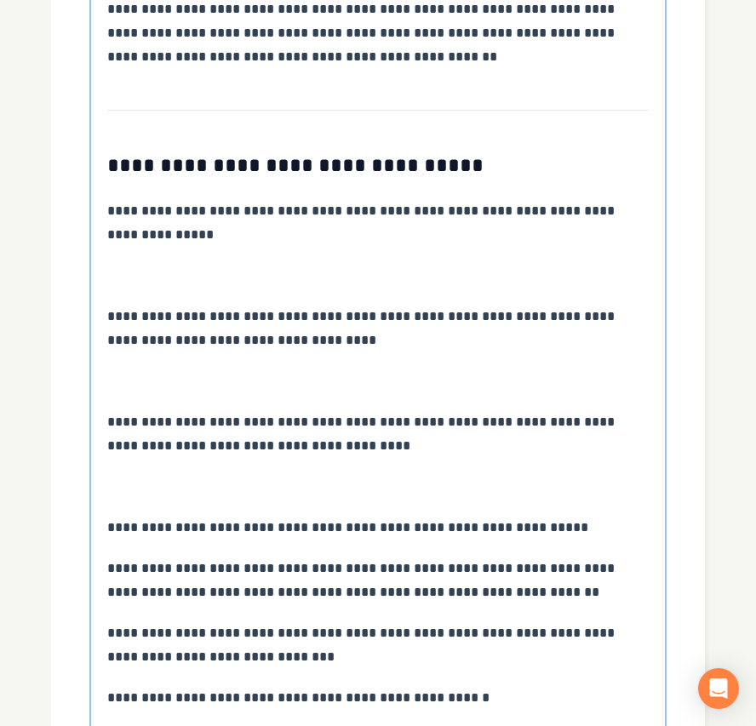
click at [172, 497] on p at bounding box center [377, 487] width 541 height 24
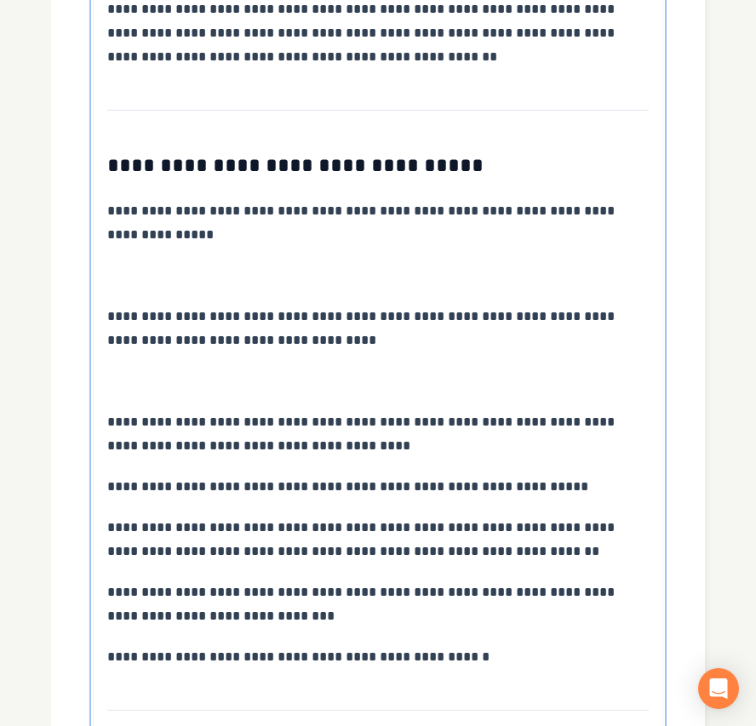
click at [186, 386] on p at bounding box center [377, 381] width 541 height 24
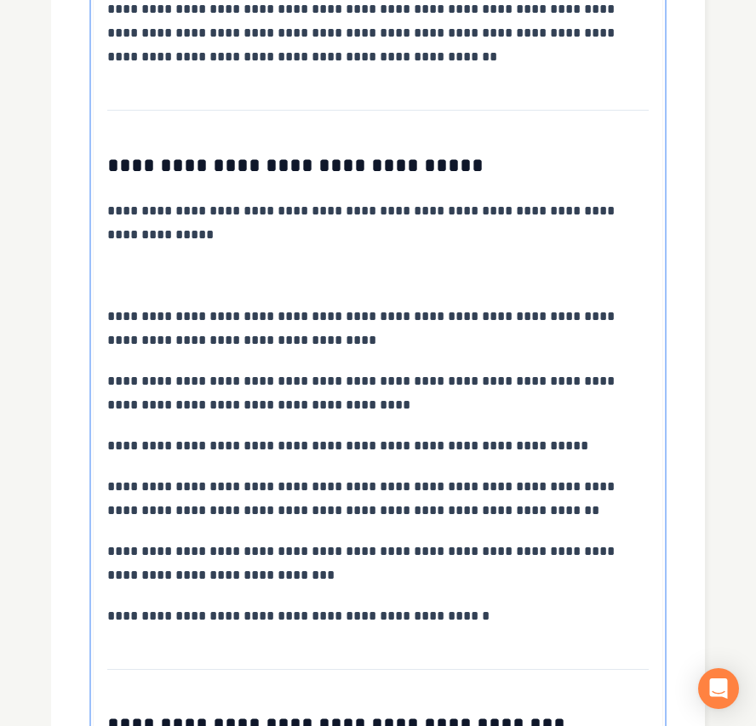
click at [168, 288] on p at bounding box center [377, 276] width 541 height 24
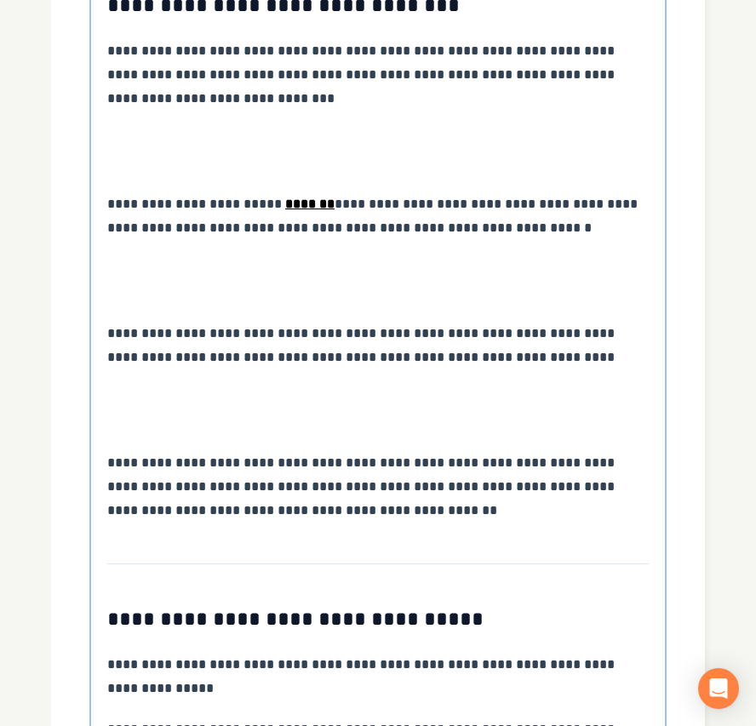
click at [246, 415] on p at bounding box center [377, 410] width 541 height 48
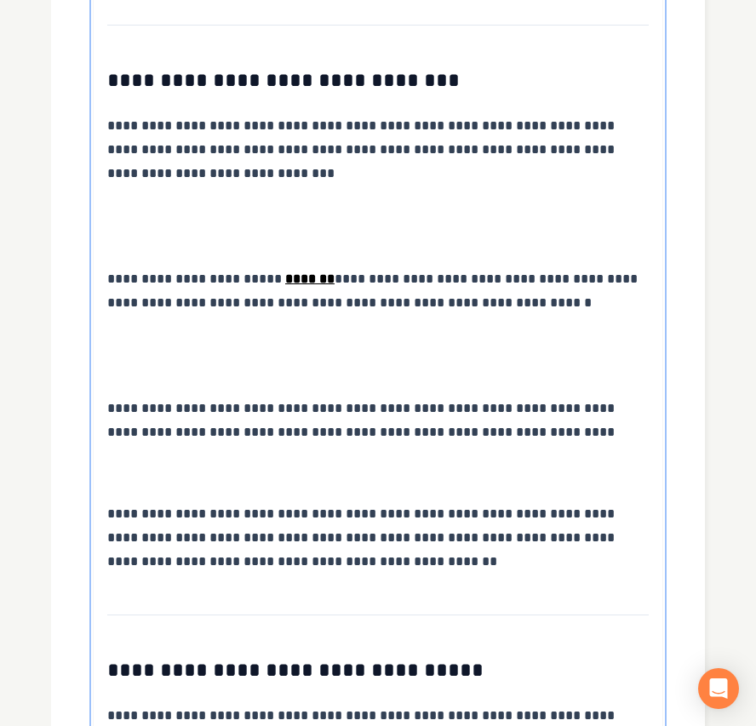
scroll to position [1055, 0]
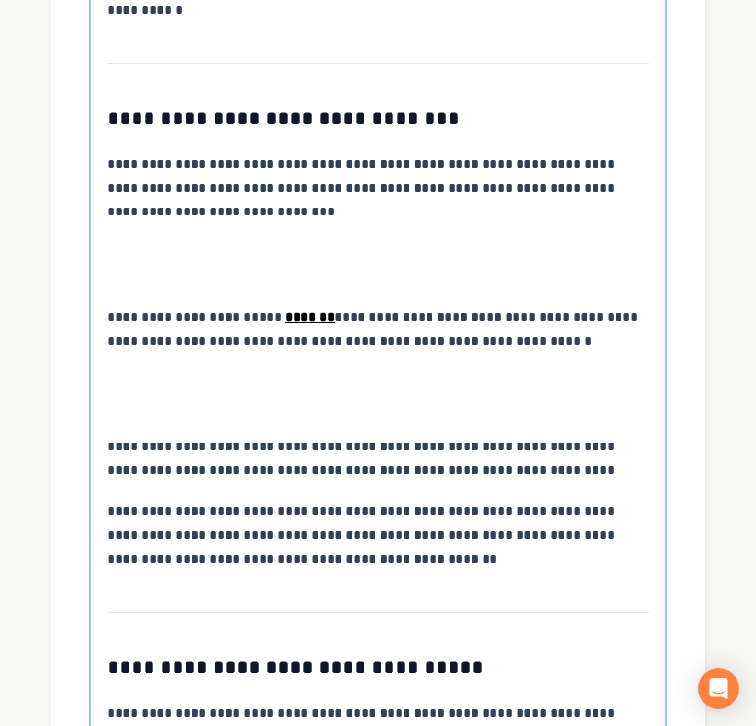
click at [170, 403] on p at bounding box center [377, 394] width 541 height 48
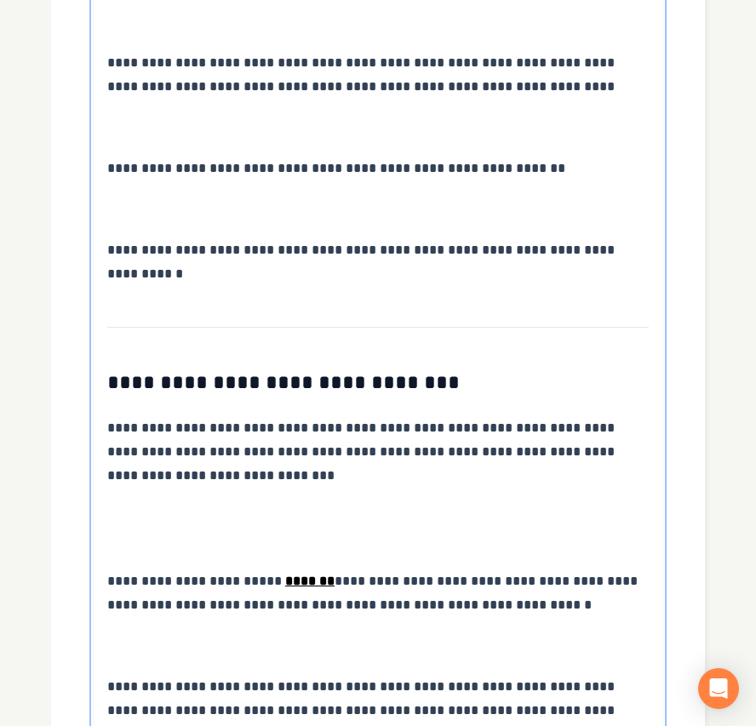
scroll to position [715, 0]
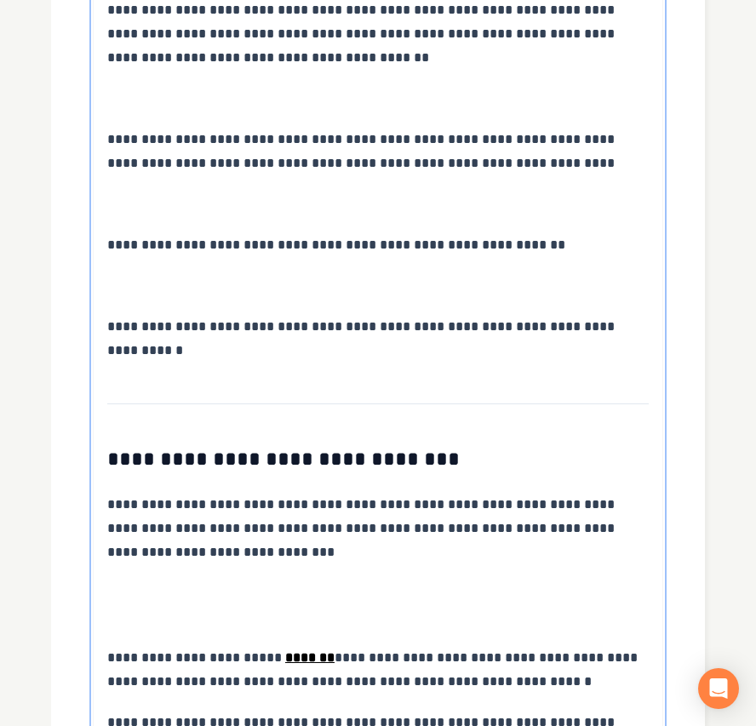
click at [188, 607] on p at bounding box center [377, 605] width 541 height 48
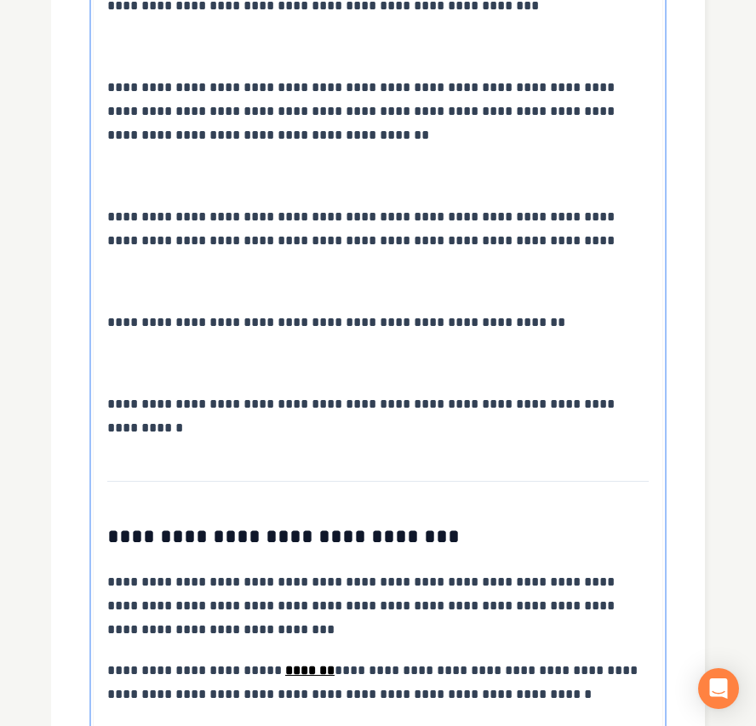
scroll to position [601, 0]
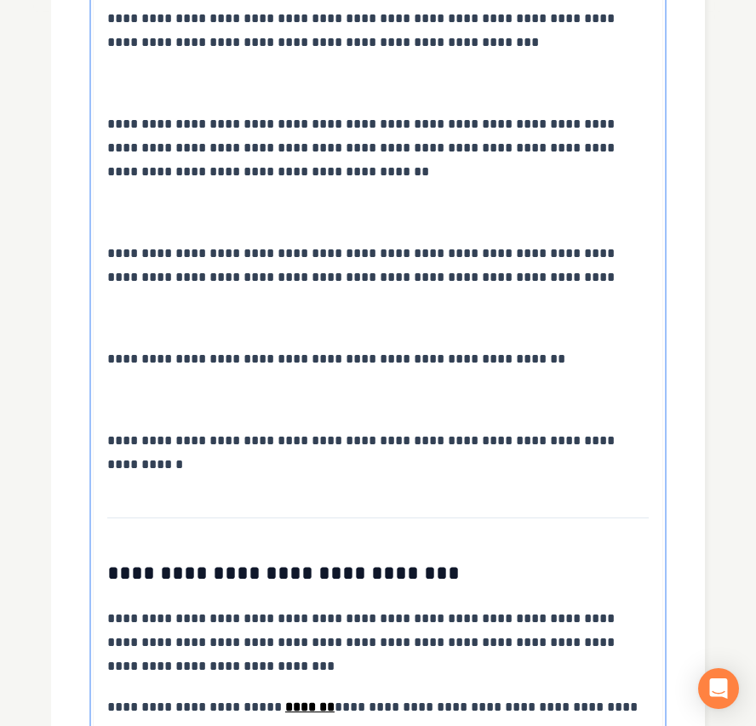
drag, startPoint x: 143, startPoint y: 398, endPoint x: 181, endPoint y: 420, distance: 44.2
click at [141, 398] on p at bounding box center [377, 400] width 541 height 24
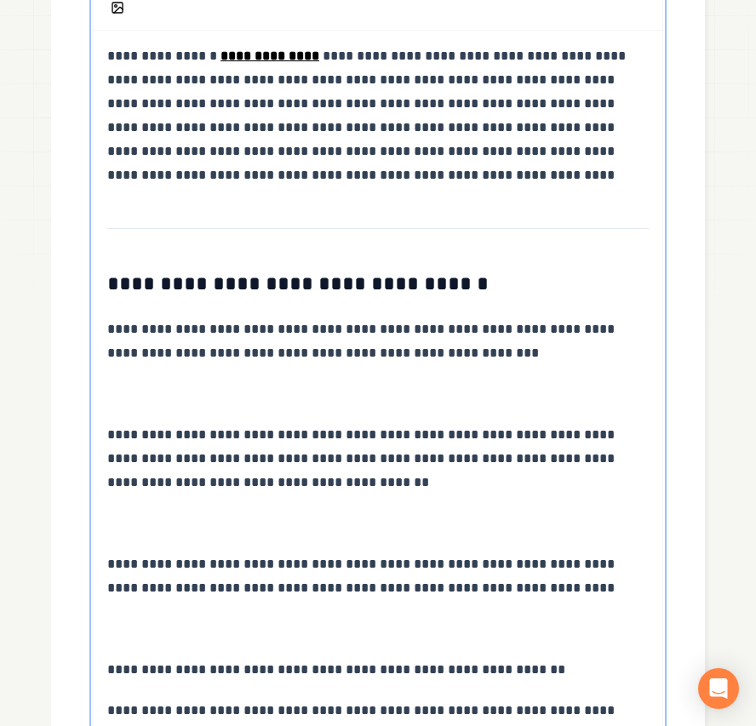
scroll to position [260, 0]
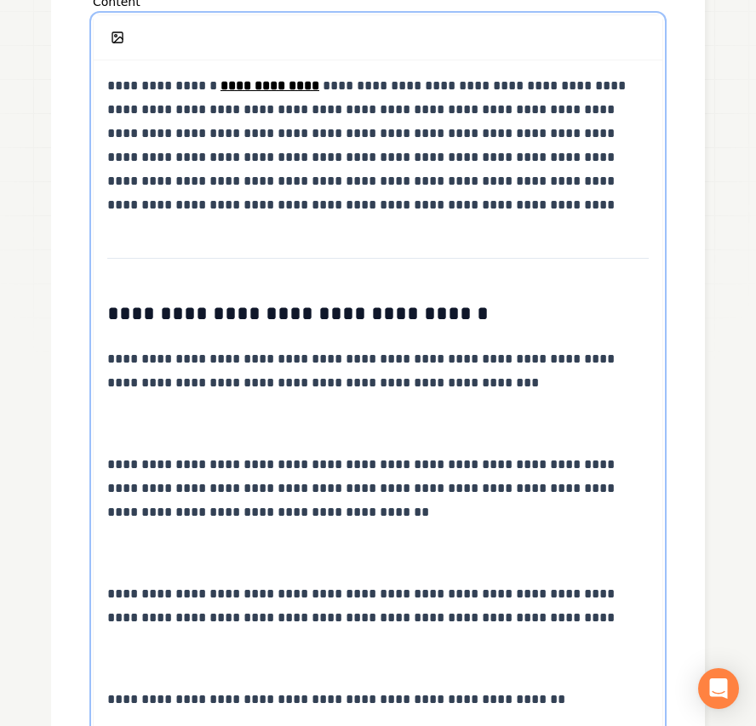
click at [158, 660] on p at bounding box center [377, 659] width 541 height 24
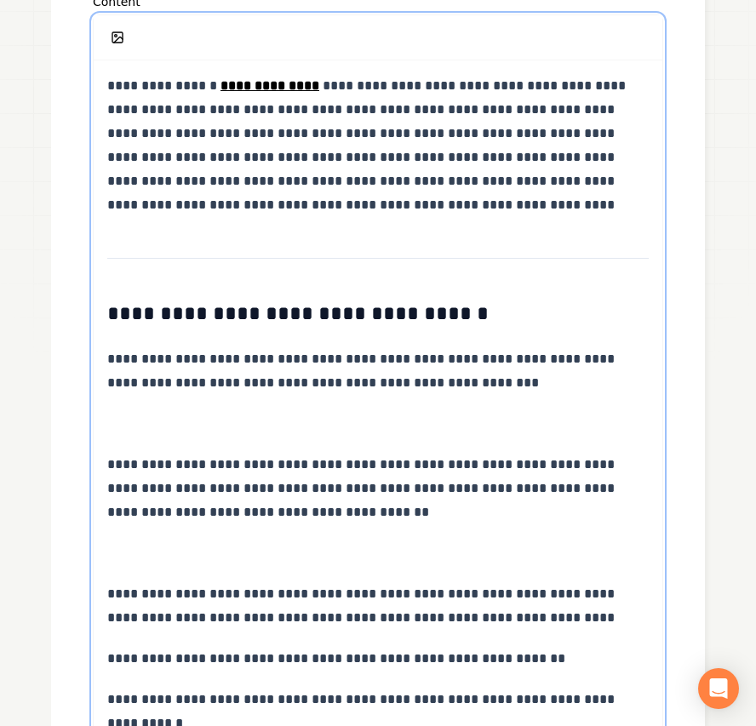
click at [172, 562] on p at bounding box center [377, 553] width 541 height 24
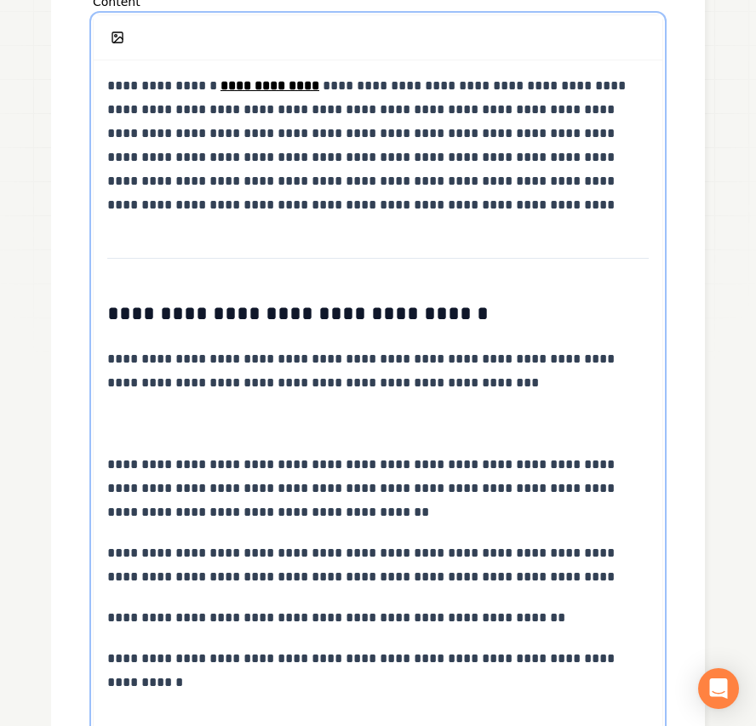
click at [170, 415] on p at bounding box center [377, 424] width 541 height 24
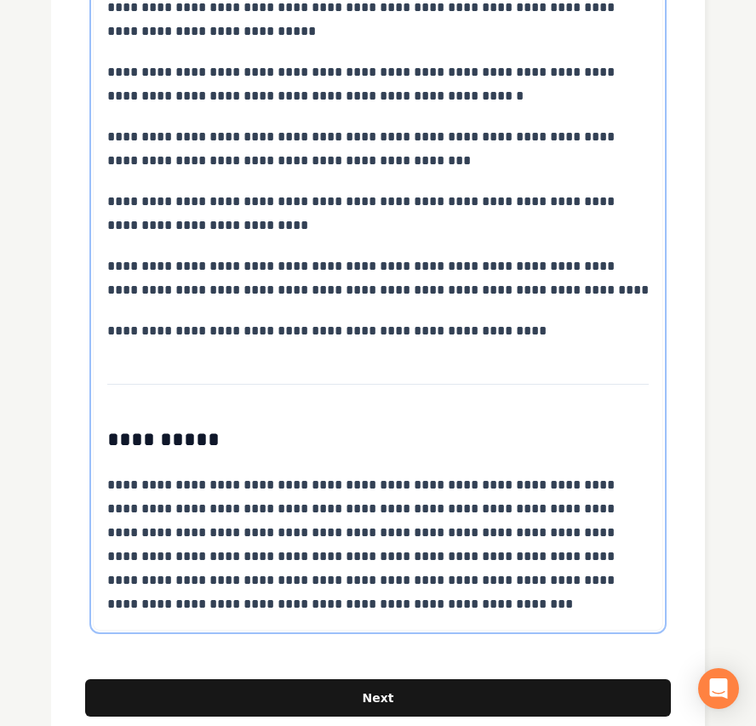
scroll to position [3058, 0]
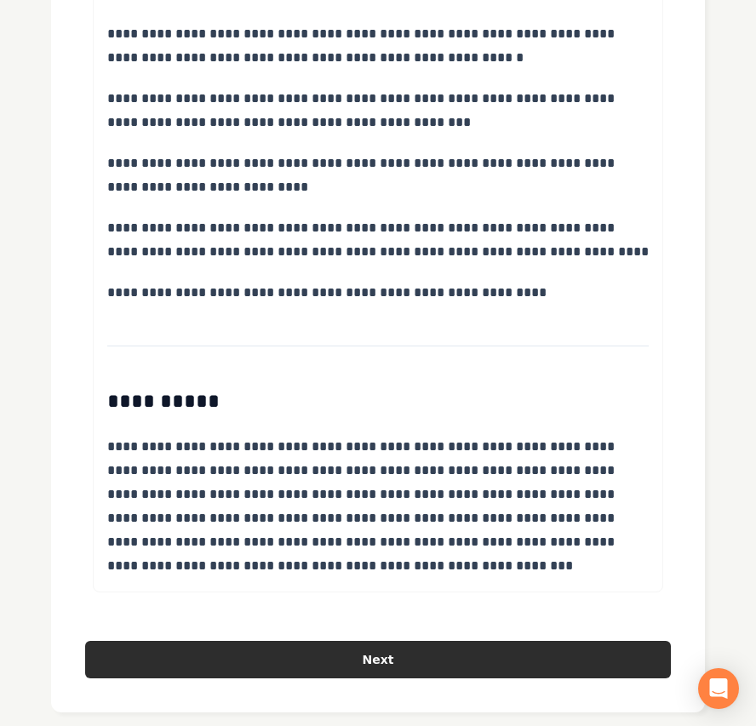
click at [409, 654] on button "Next" at bounding box center [377, 659] width 585 height 37
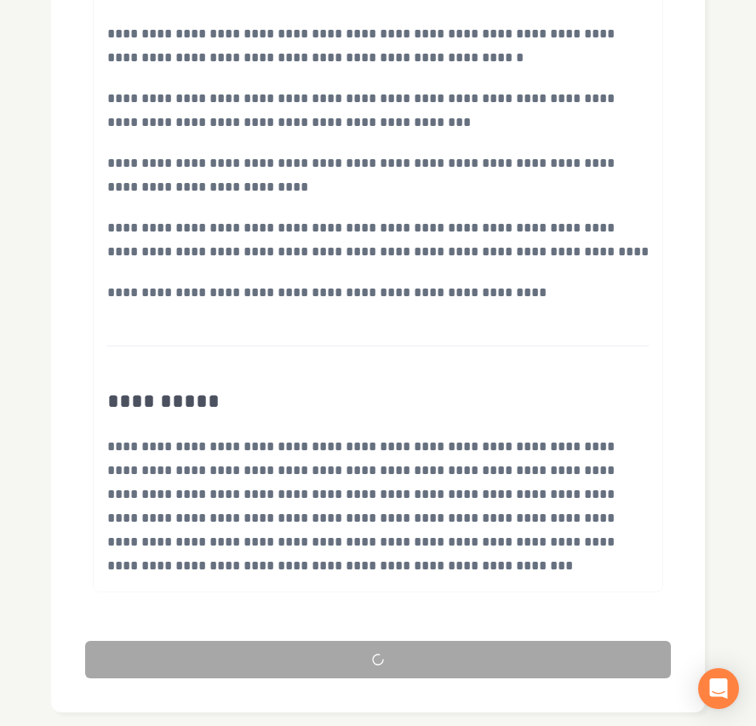
scroll to position [66, 0]
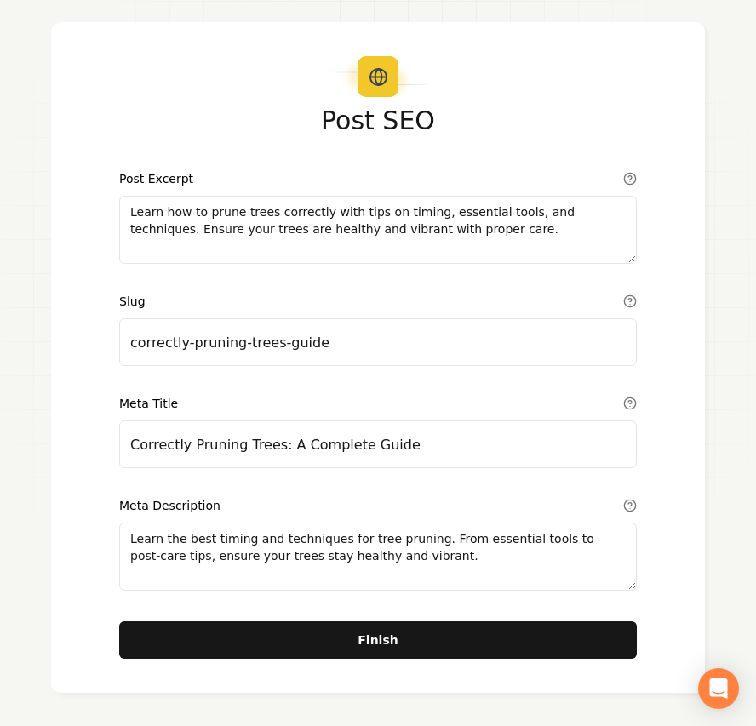
drag, startPoint x: 669, startPoint y: 575, endPoint x: 613, endPoint y: 618, distance: 70.5
click at [669, 575] on div "Post SEO Post Excerpt Learn how to prune trees correctly with tips on timing, e…" at bounding box center [378, 357] width 654 height 671
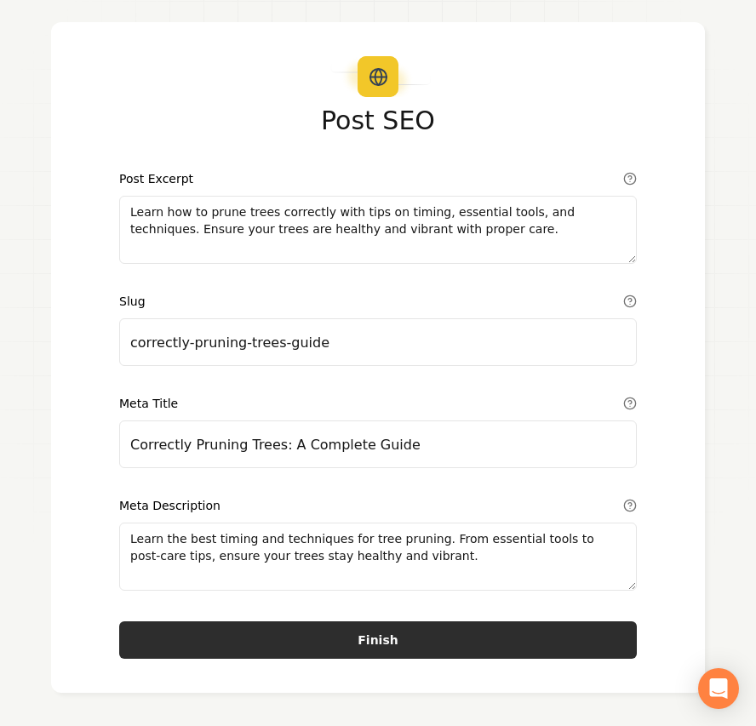
click at [437, 643] on button "Finish" at bounding box center [377, 639] width 517 height 37
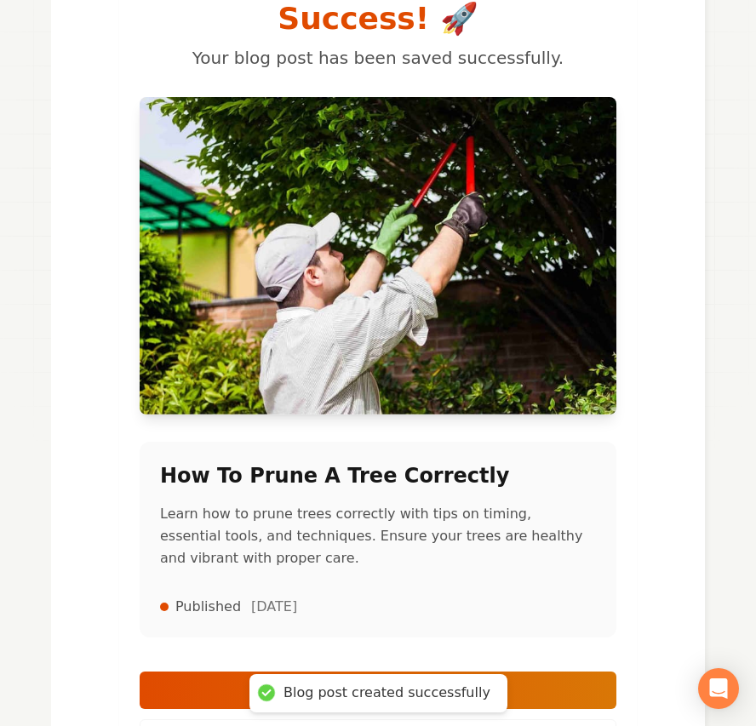
scroll to position [291, 0]
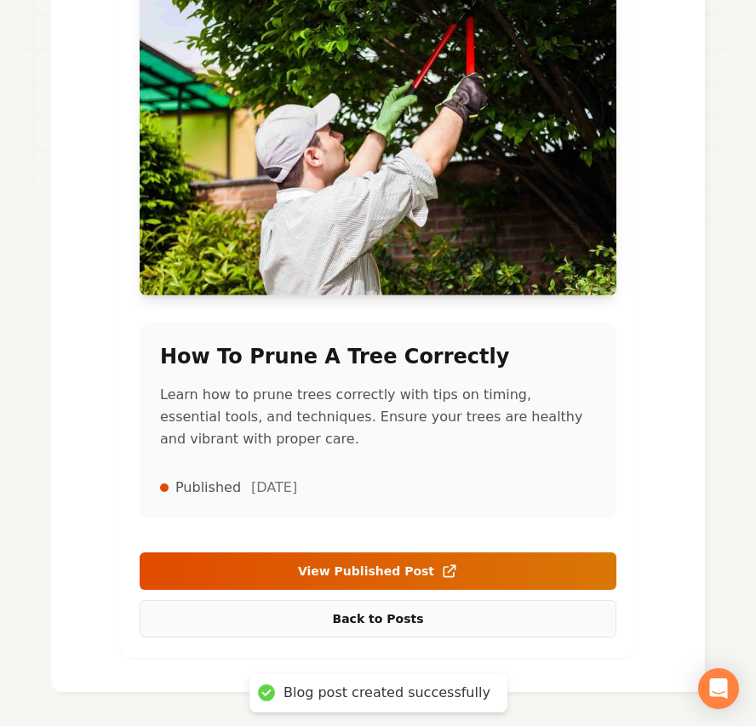
click at [382, 624] on link "Back to Posts" at bounding box center [378, 618] width 477 height 37
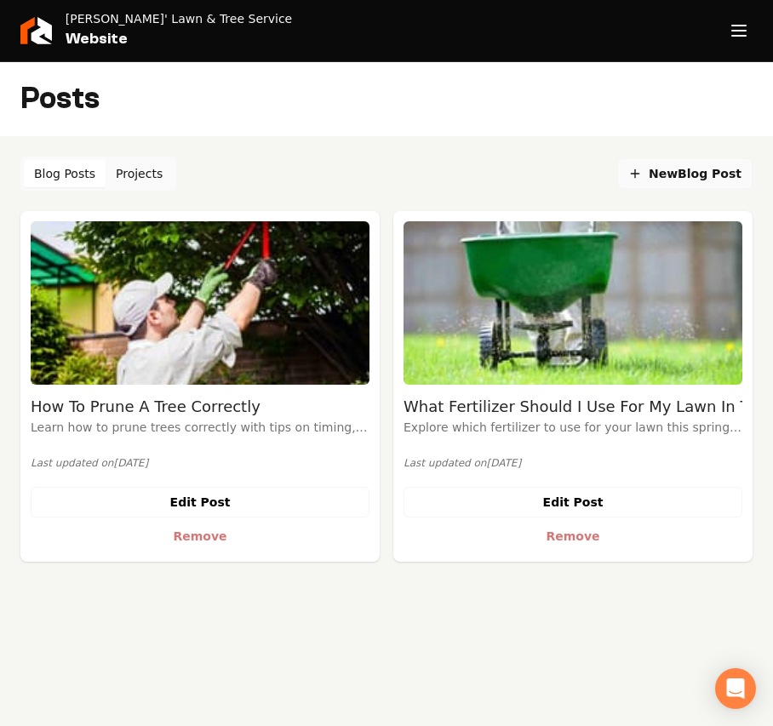
click at [701, 177] on span "New Blog Post" at bounding box center [684, 174] width 113 height 18
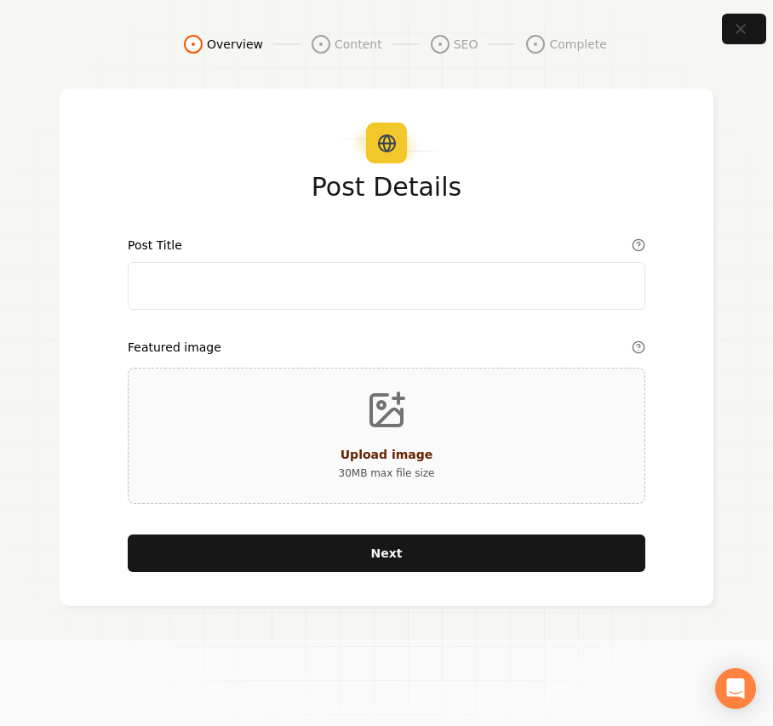
click at [313, 272] on input "Post Title" at bounding box center [386, 286] width 517 height 48
paste input "How To Get My Lawn To Look Like Augusta"
type input "How To Get My Lawn To Look Like Augusta"
click at [323, 420] on div "Upload image 30 MB max file size" at bounding box center [386, 436] width 517 height 136
type input "**********"
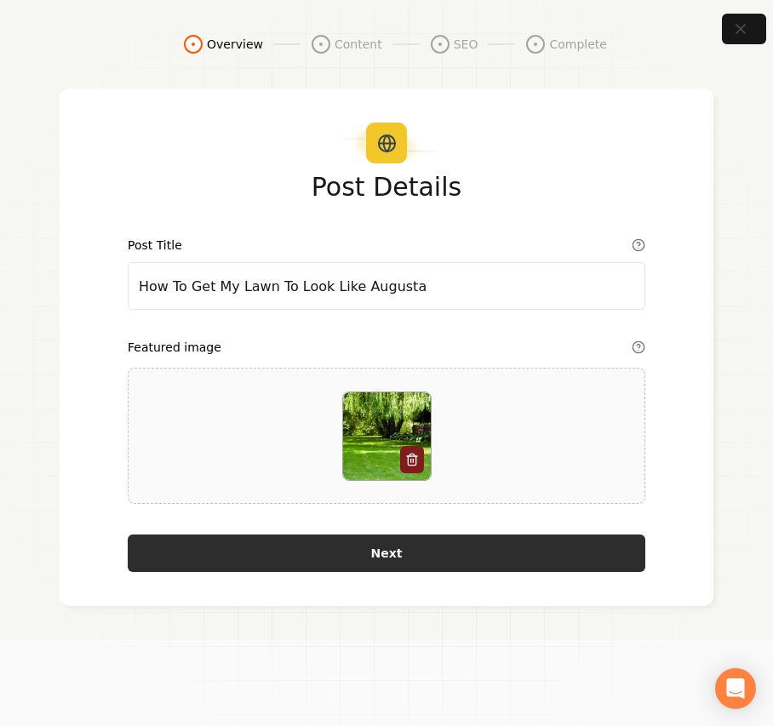
click at [368, 548] on button "Next" at bounding box center [386, 552] width 517 height 37
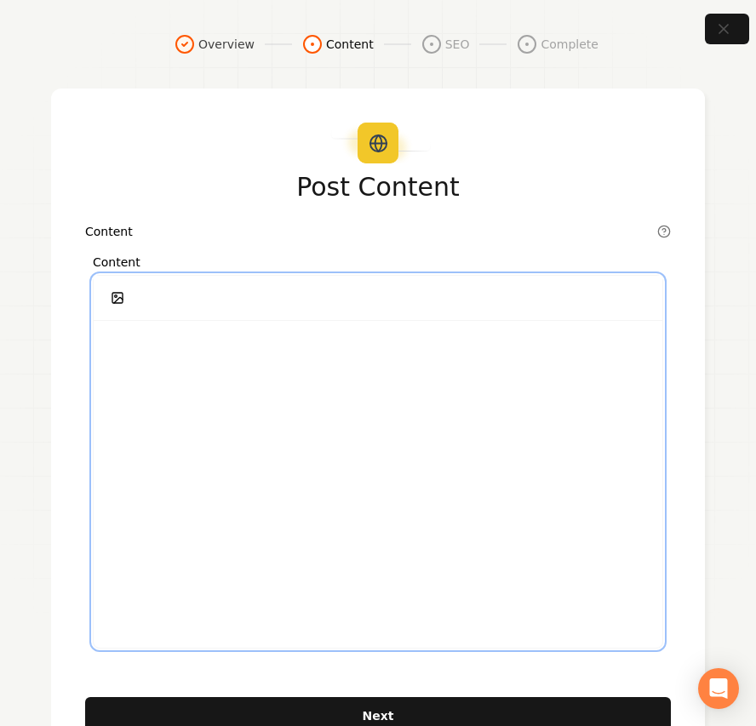
click at [356, 417] on div at bounding box center [378, 484] width 568 height 327
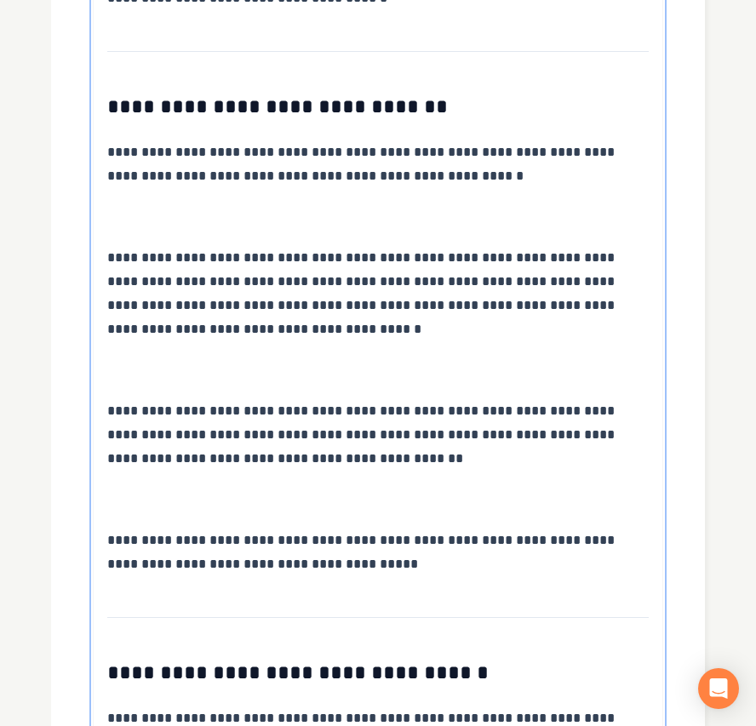
scroll to position [4912, 0]
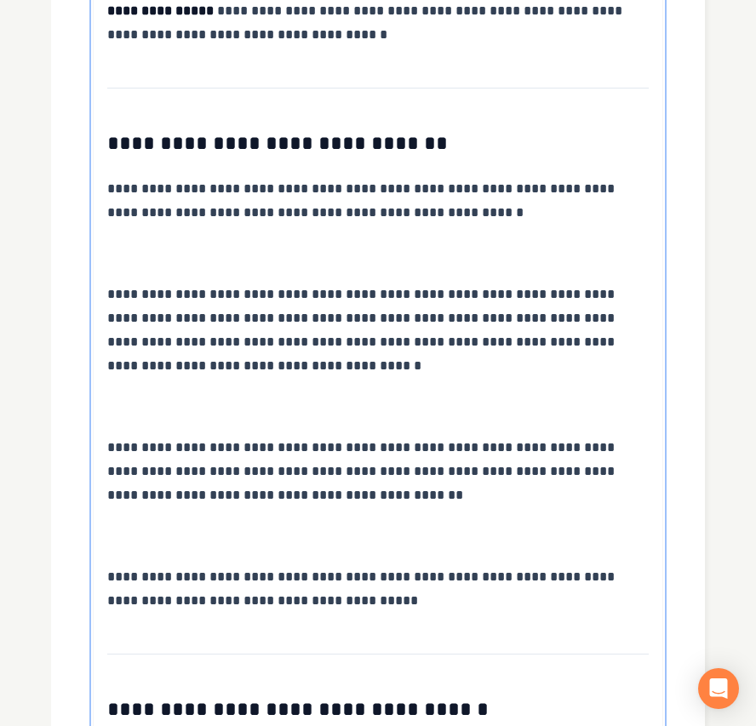
scroll to position [4798, 0]
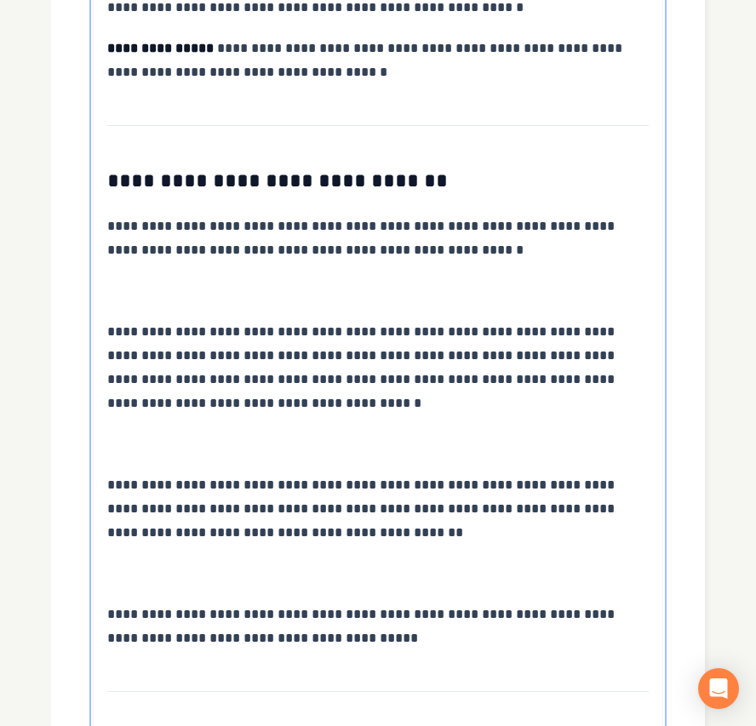
click at [144, 562] on p at bounding box center [377, 574] width 541 height 24
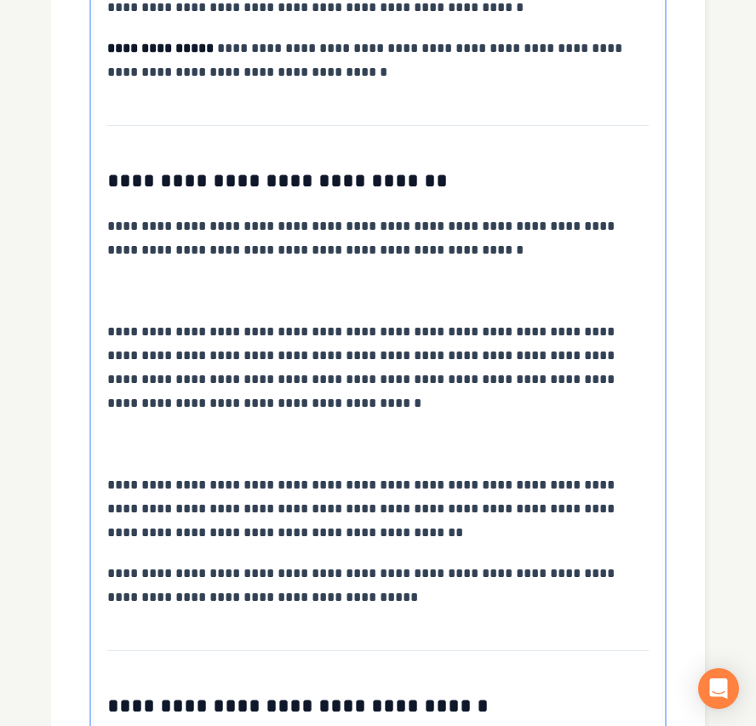
scroll to position [4572, 0]
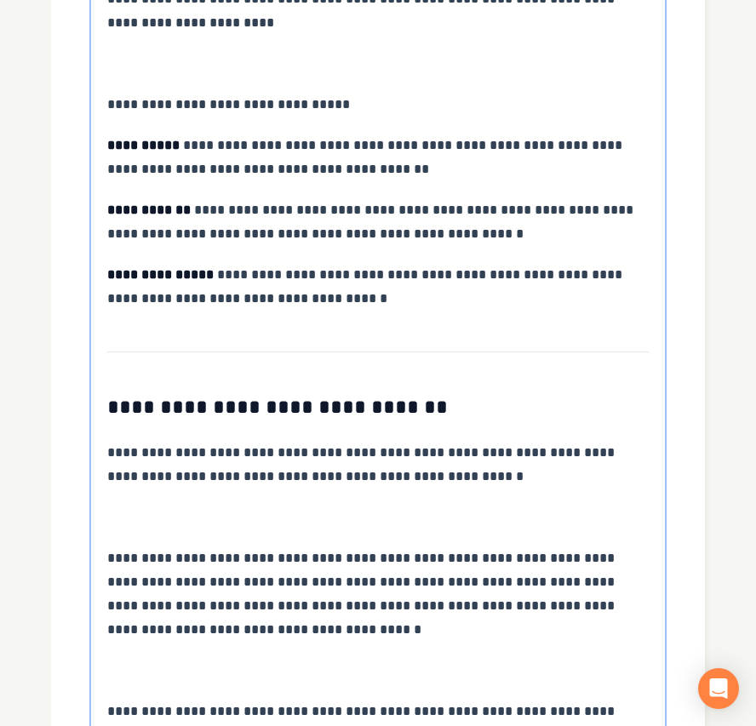
click at [184, 659] on p at bounding box center [377, 671] width 541 height 24
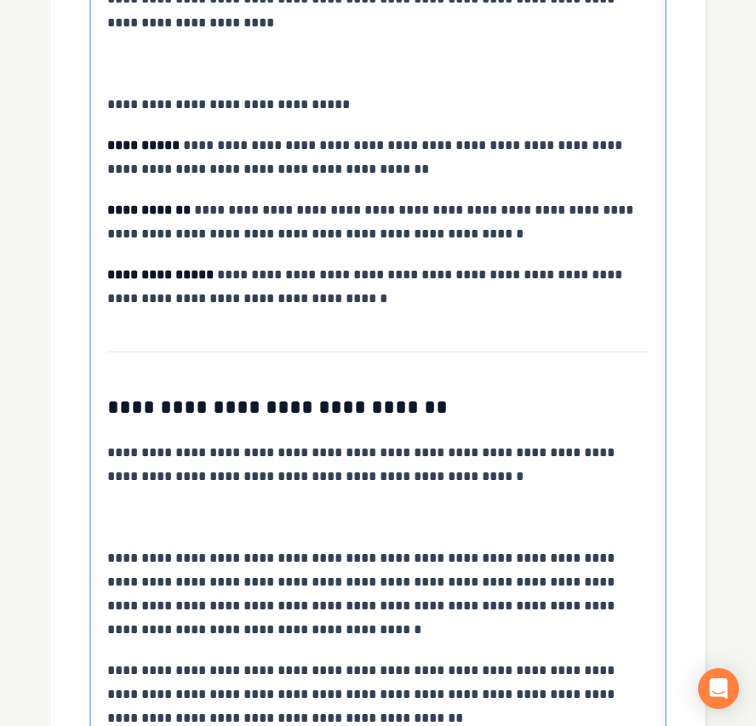
click at [174, 505] on p at bounding box center [377, 517] width 541 height 24
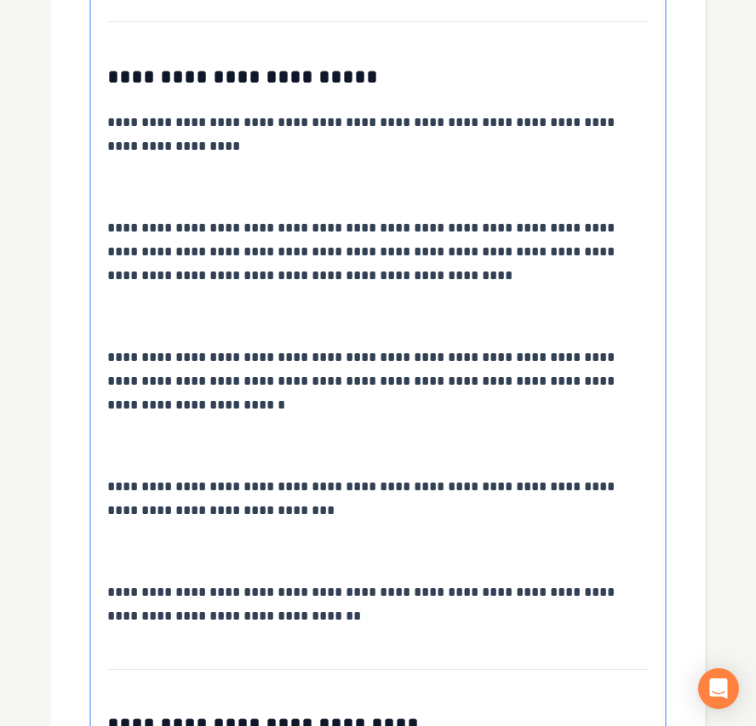
click at [175, 540] on p at bounding box center [377, 552] width 541 height 24
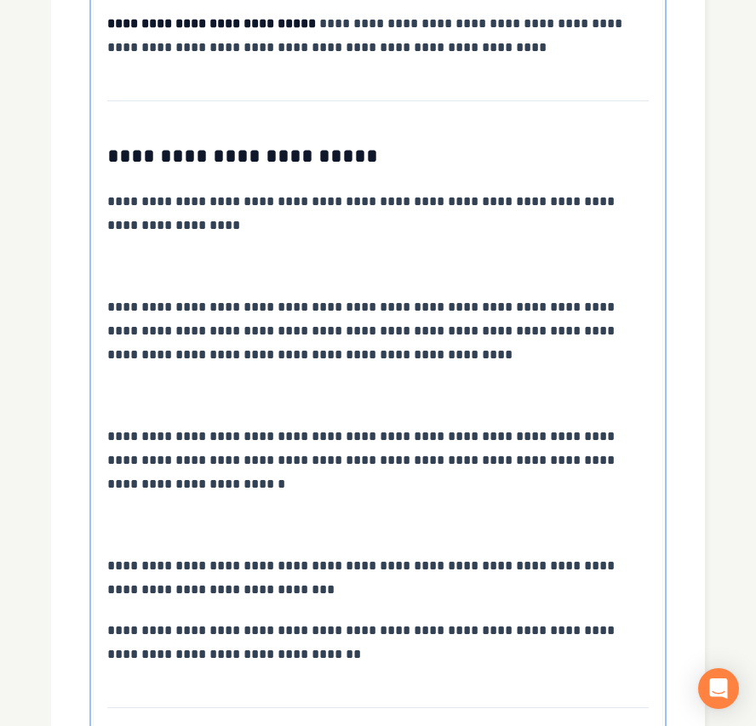
scroll to position [3664, 0]
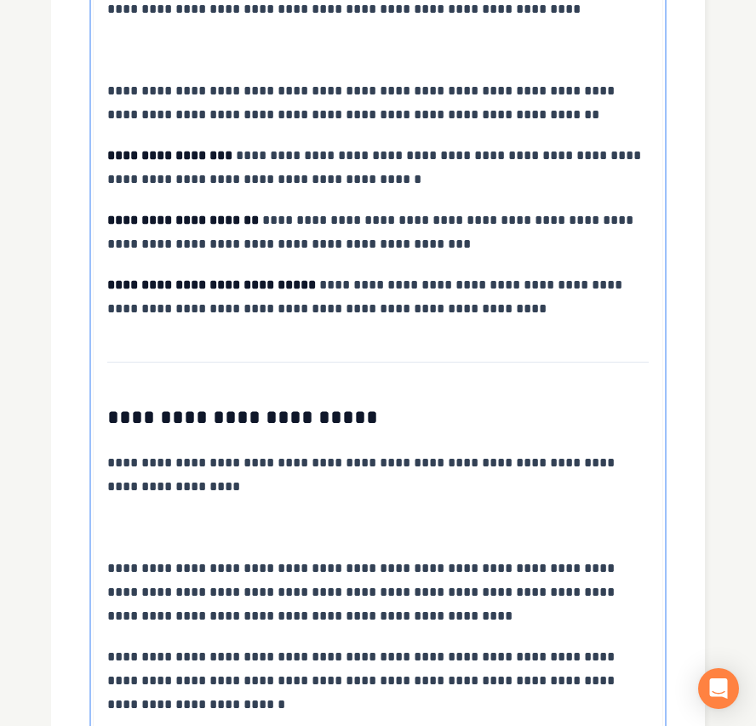
click at [179, 516] on p at bounding box center [377, 528] width 541 height 24
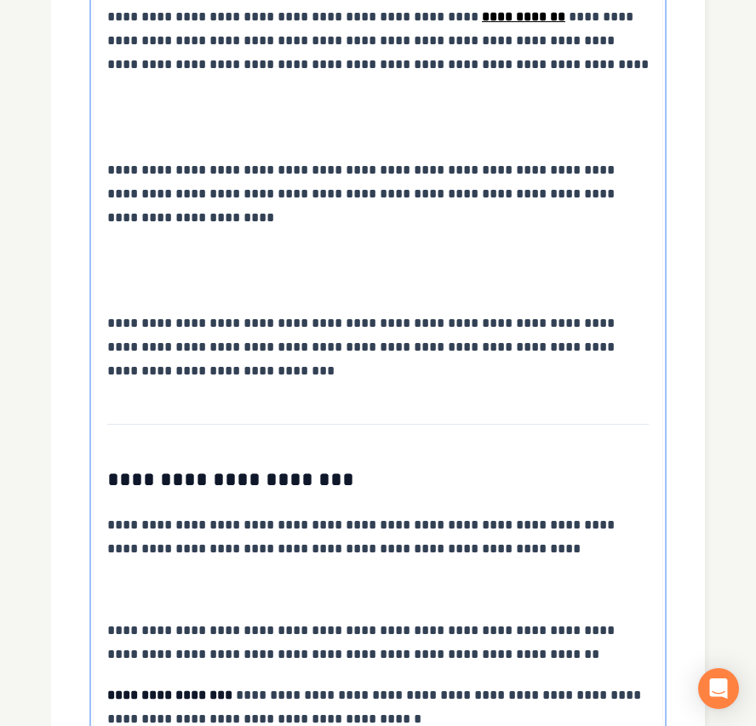
scroll to position [2870, 0]
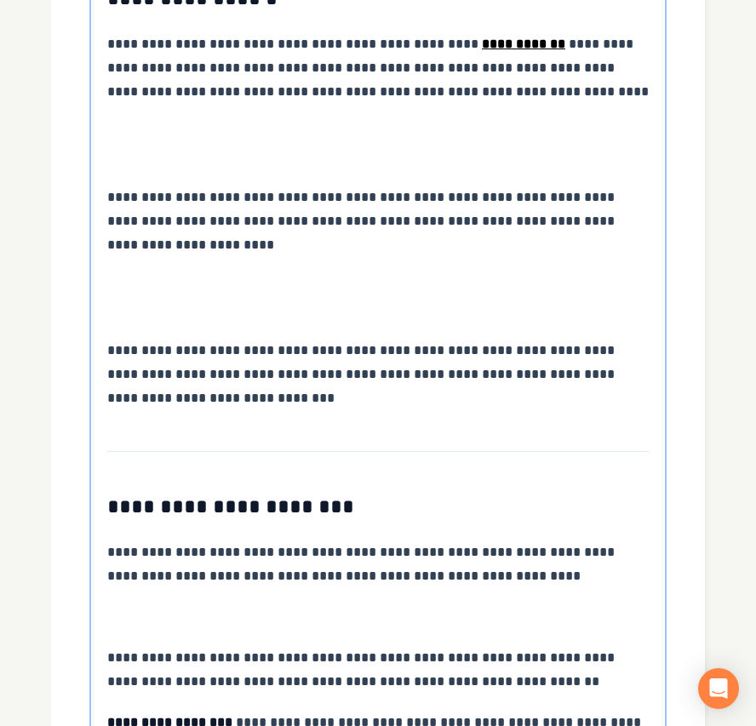
click at [180, 605] on p at bounding box center [377, 617] width 541 height 24
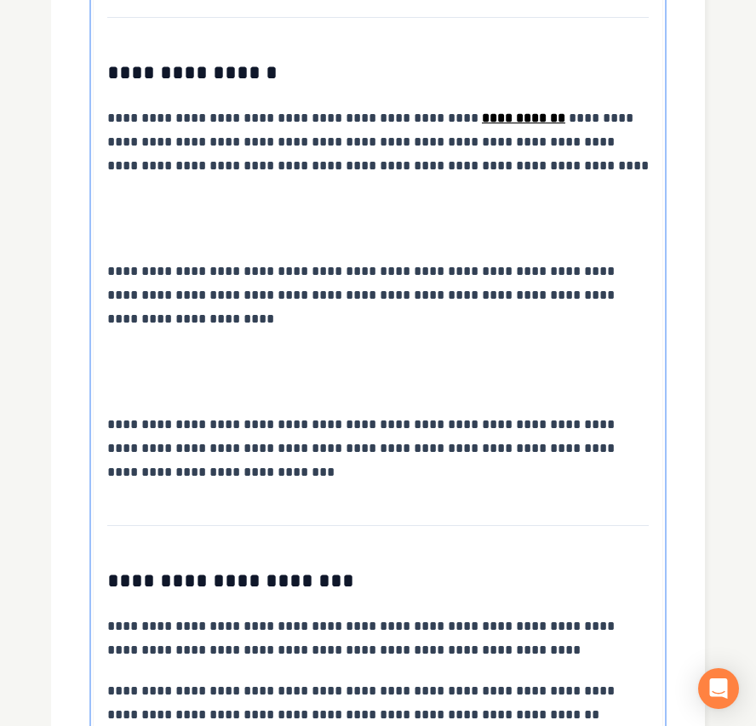
scroll to position [2756, 0]
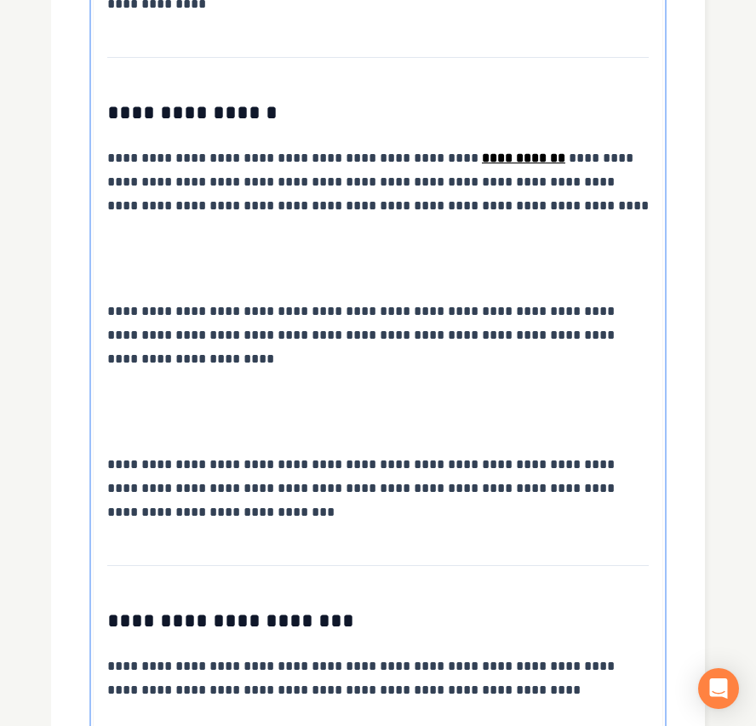
click at [191, 388] on p at bounding box center [377, 412] width 541 height 48
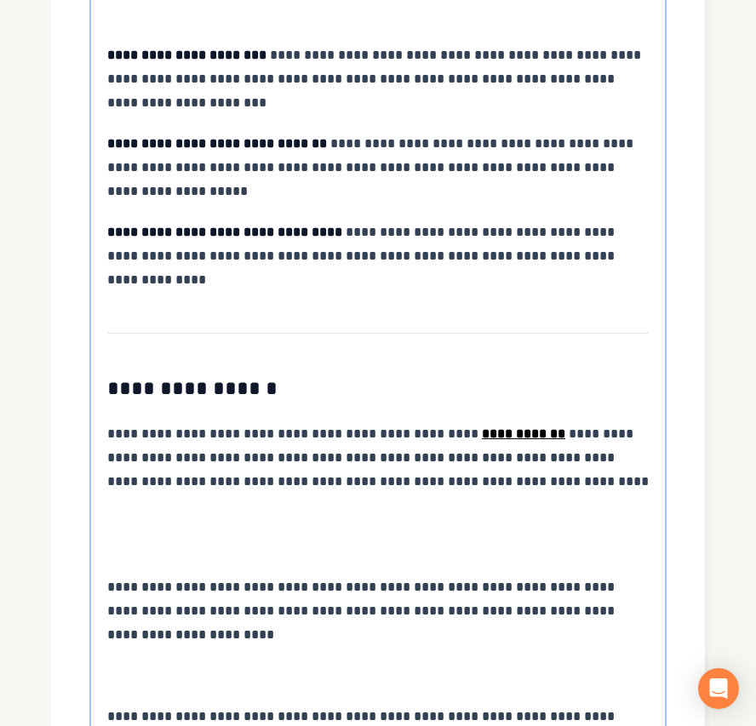
scroll to position [2415, 0]
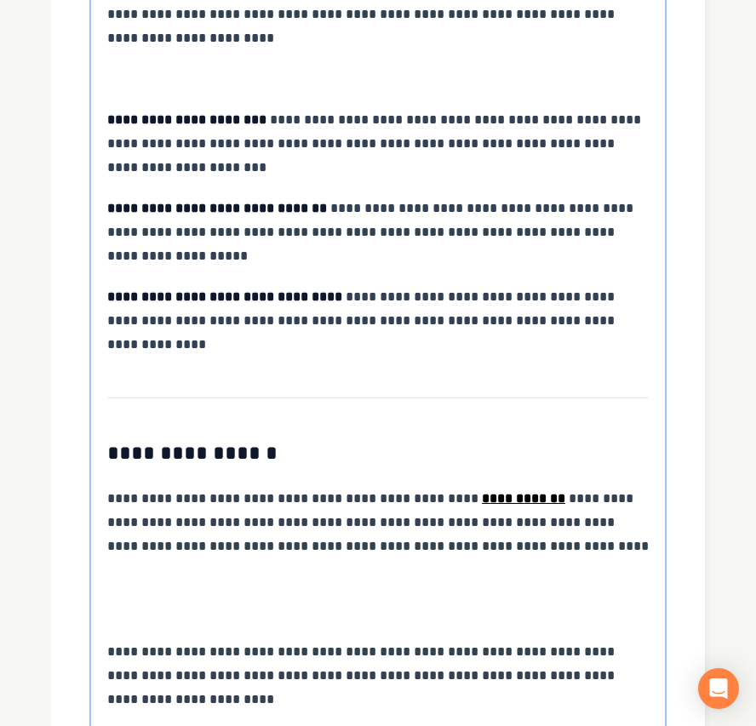
click at [201, 575] on p at bounding box center [377, 599] width 541 height 48
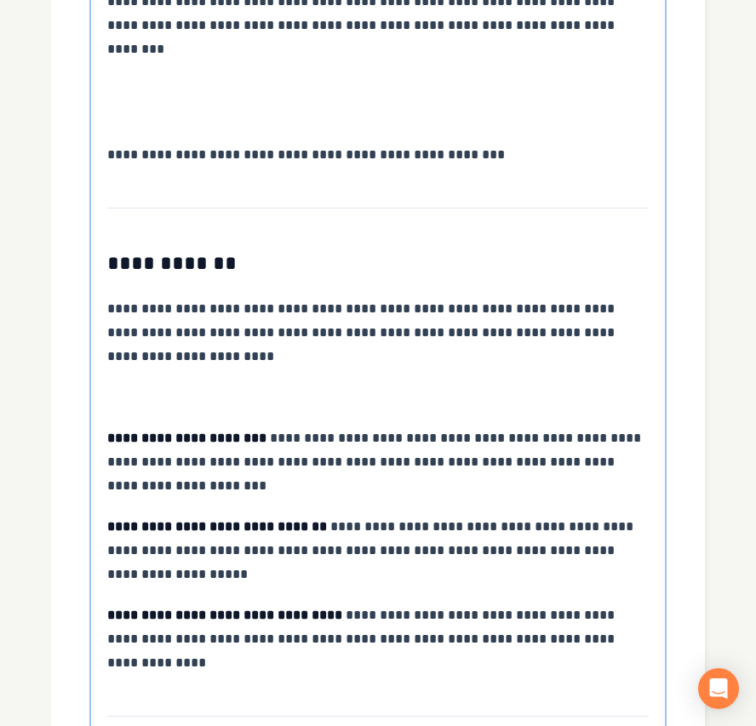
scroll to position [2075, 0]
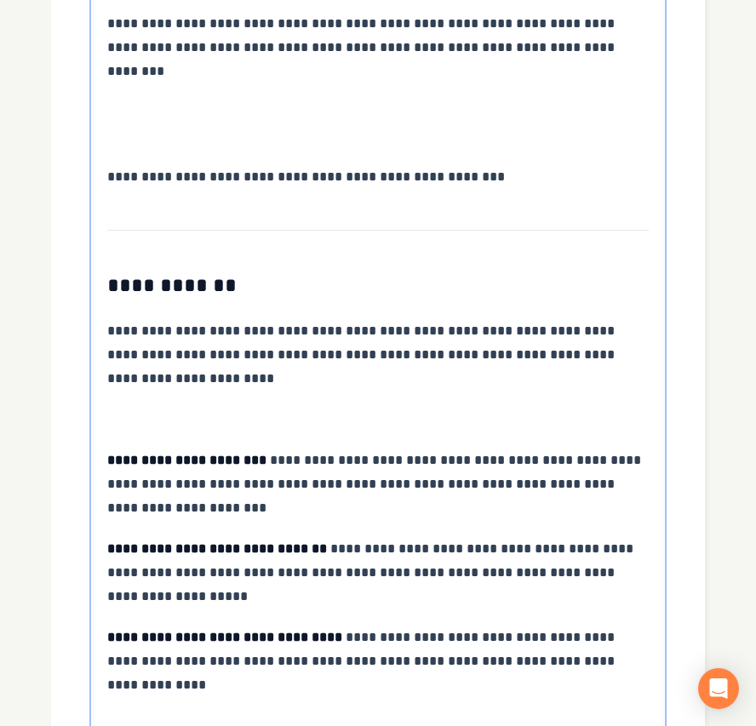
click at [168, 408] on p at bounding box center [377, 420] width 541 height 24
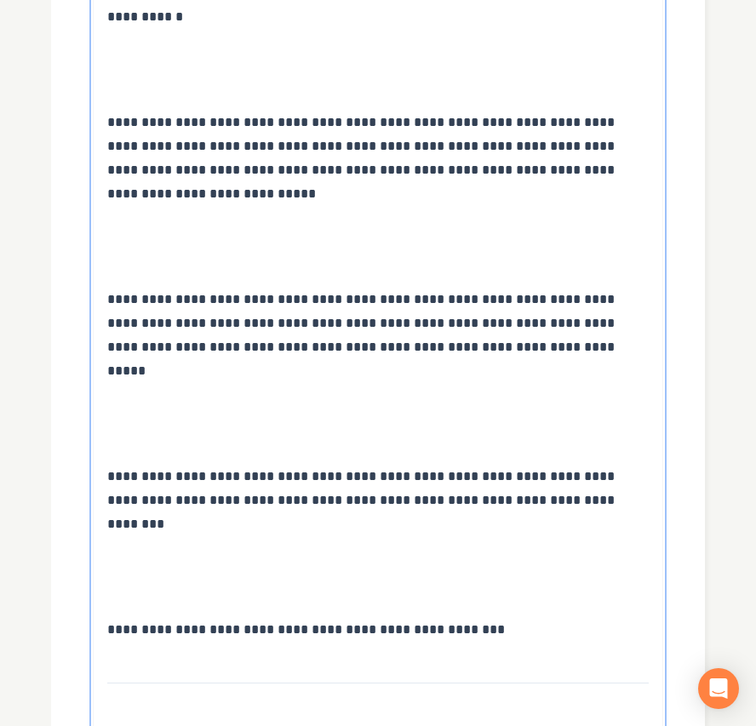
scroll to position [1621, 0]
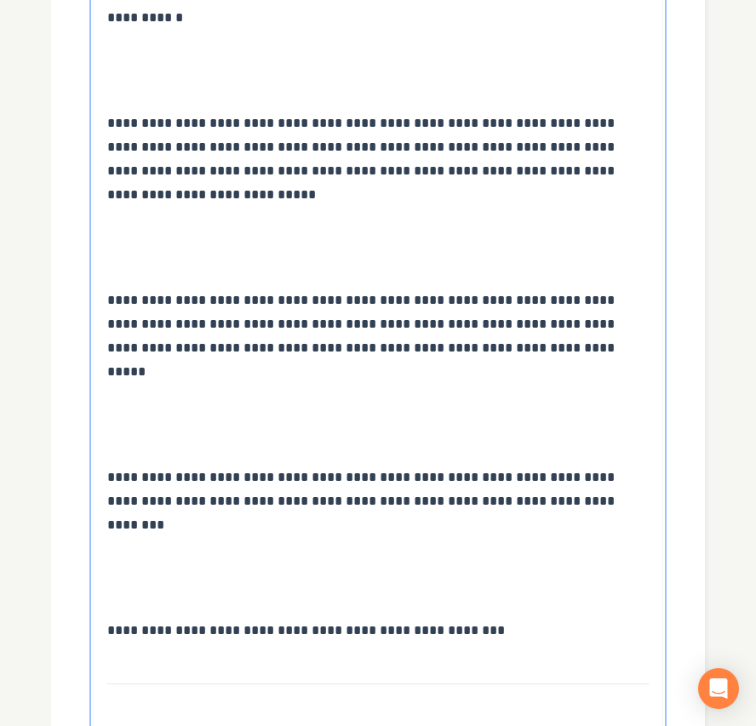
click at [226, 554] on p at bounding box center [377, 578] width 541 height 48
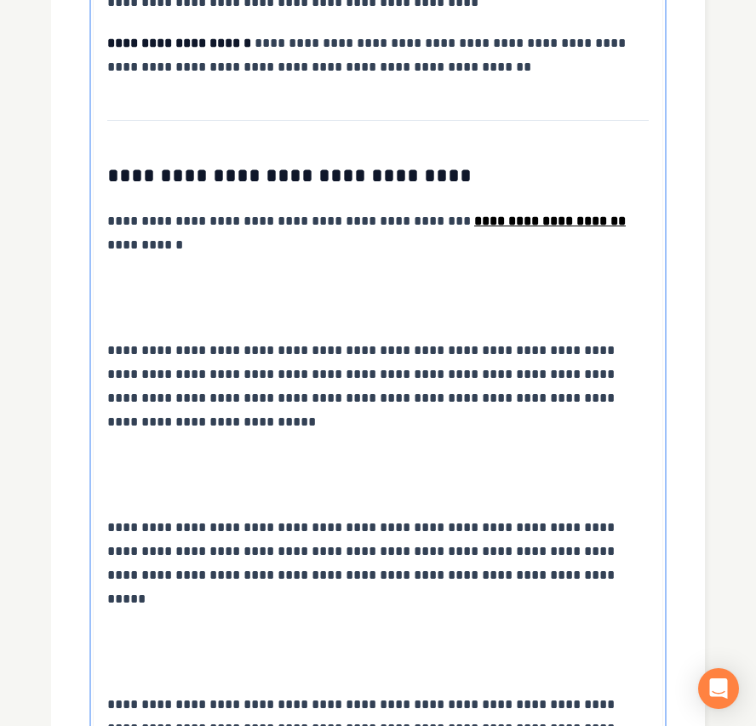
click at [167, 628] on p at bounding box center [377, 652] width 541 height 48
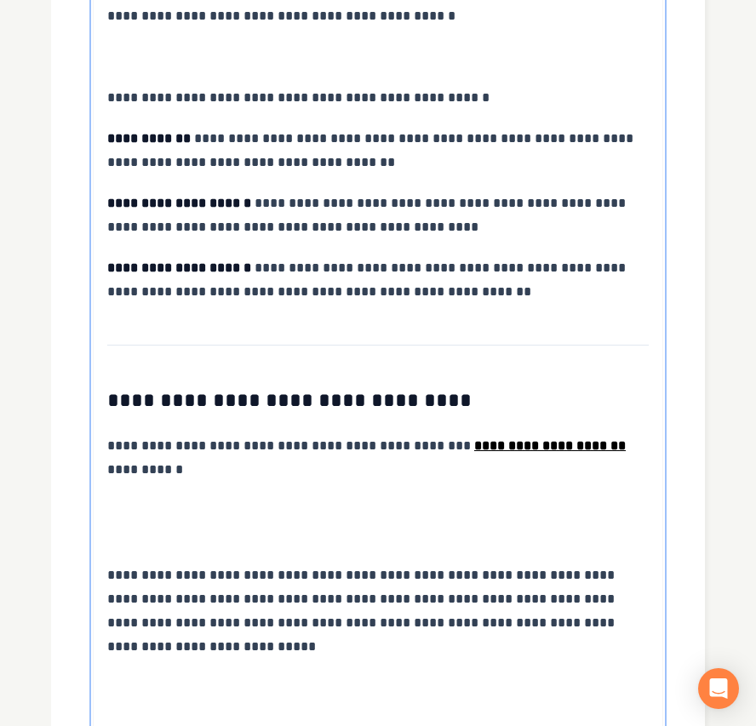
scroll to position [1168, 0]
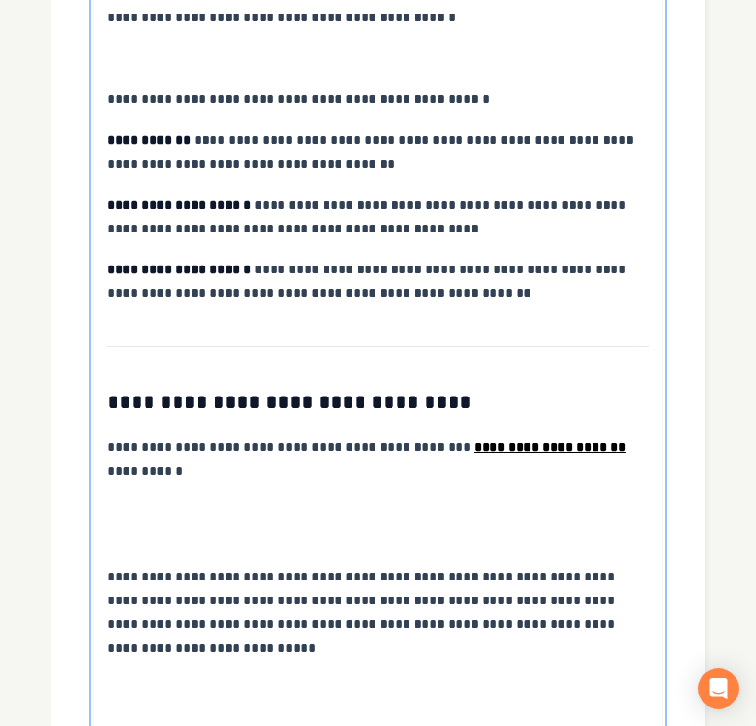
click at [181, 677] on p at bounding box center [377, 701] width 541 height 48
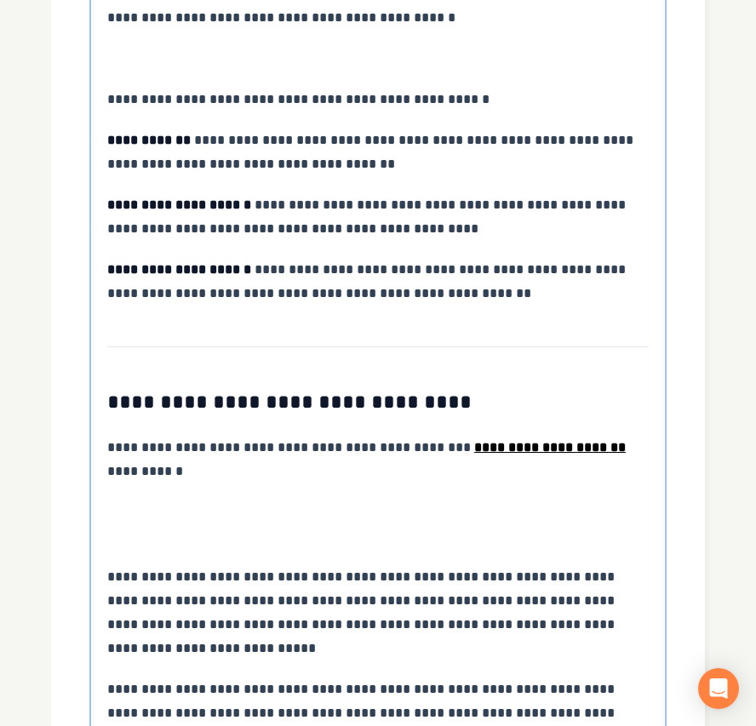
click at [223, 500] on p at bounding box center [377, 524] width 541 height 48
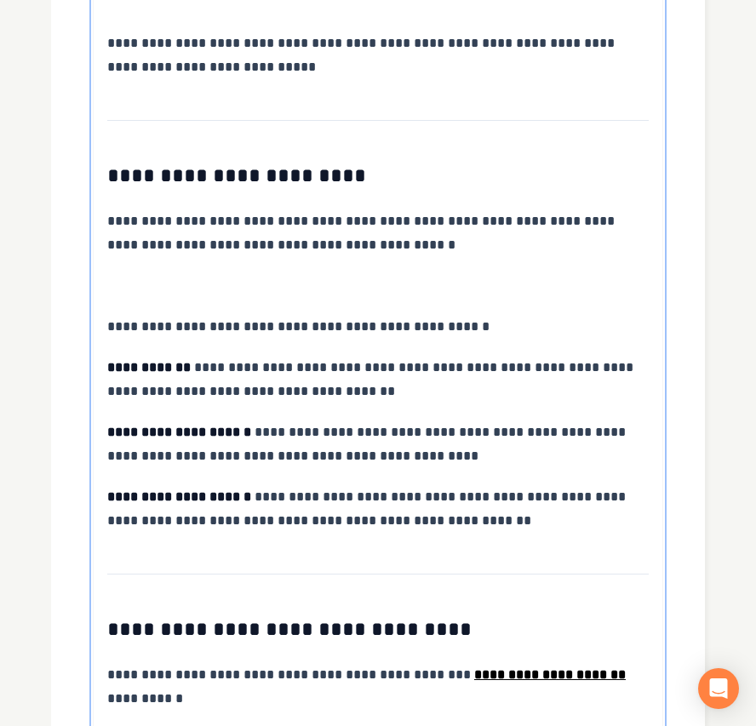
scroll to position [713, 0]
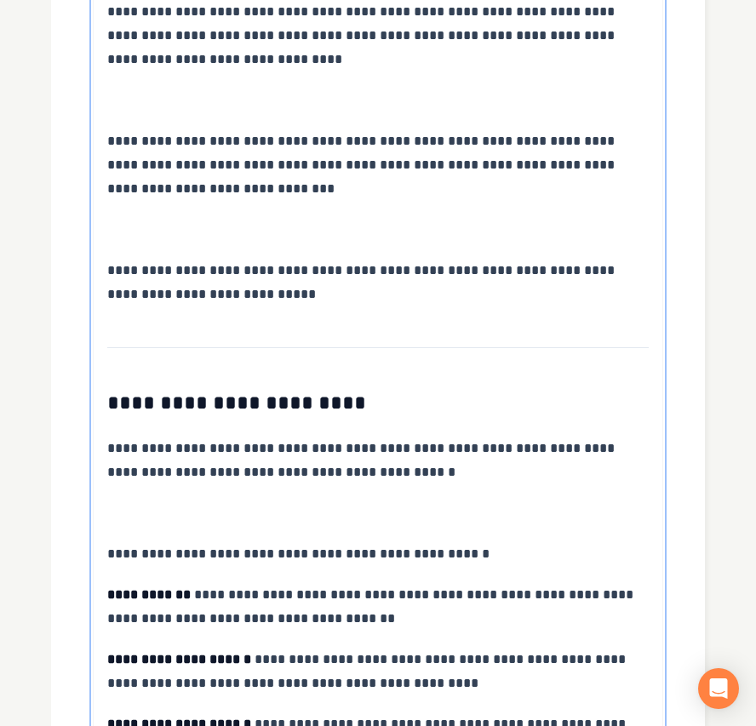
click at [160, 501] on p at bounding box center [377, 513] width 541 height 24
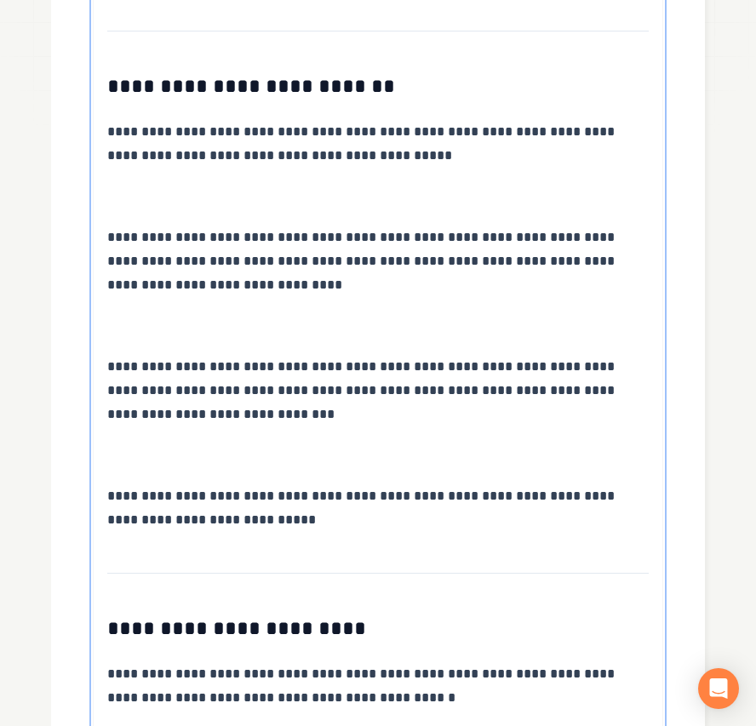
scroll to position [487, 0]
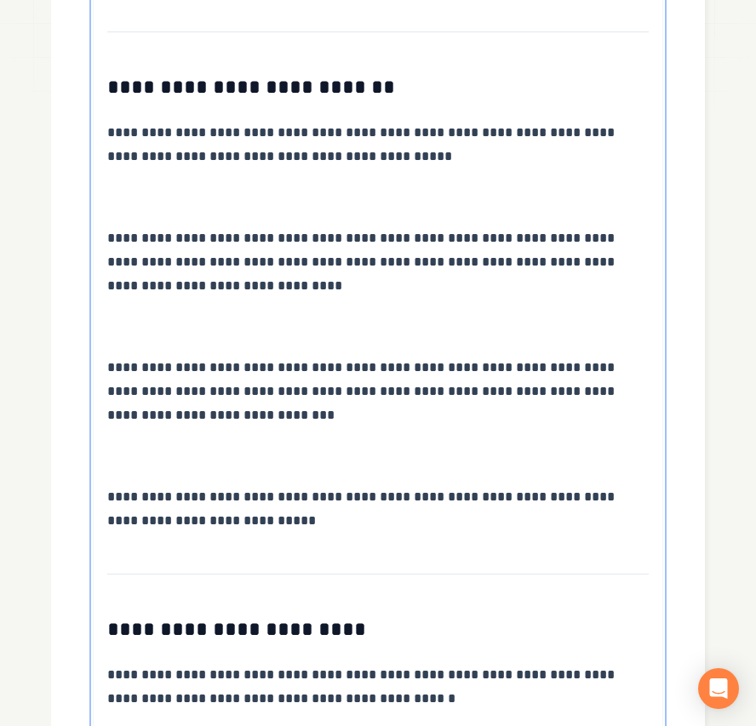
click at [147, 444] on p at bounding box center [377, 456] width 541 height 24
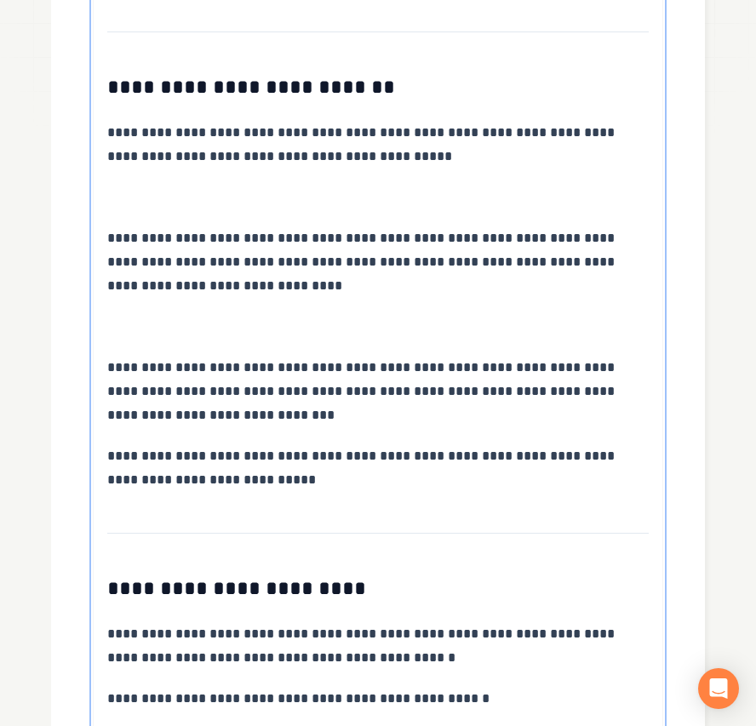
click at [189, 315] on p at bounding box center [377, 327] width 541 height 24
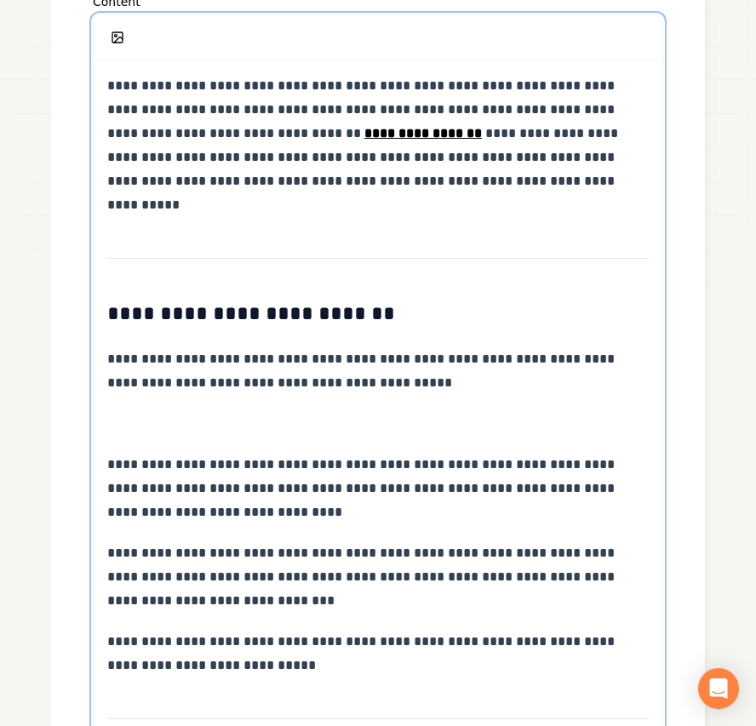
scroll to position [260, 0]
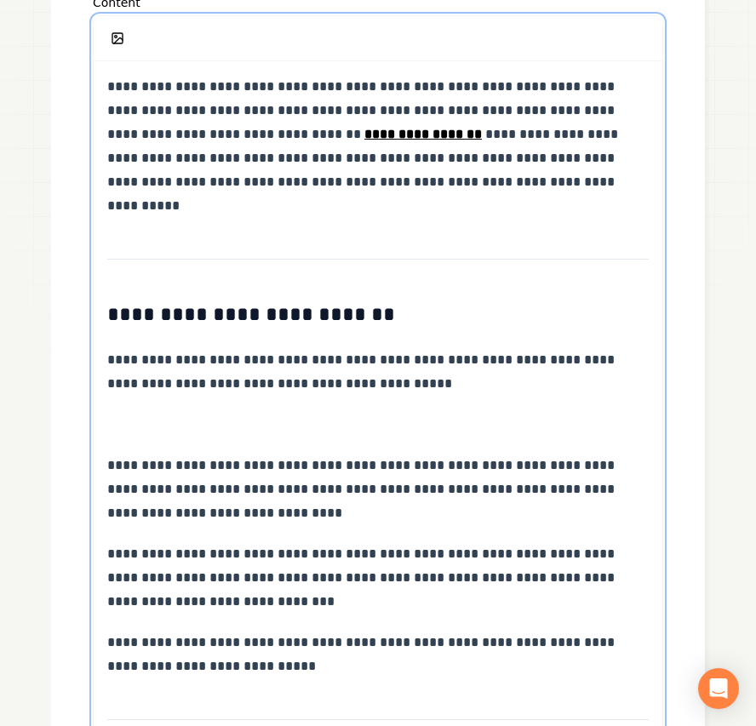
click at [194, 413] on p at bounding box center [377, 425] width 541 height 24
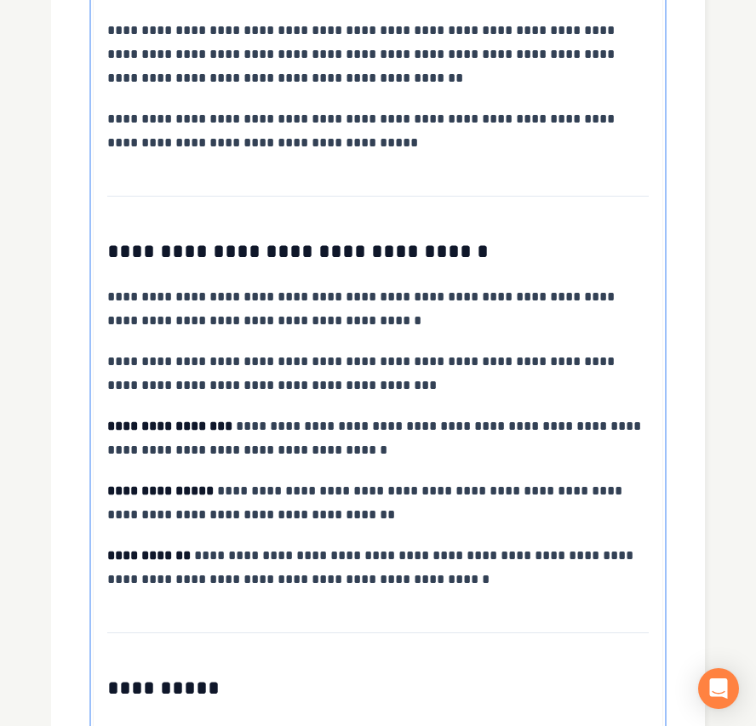
scroll to position [4478, 0]
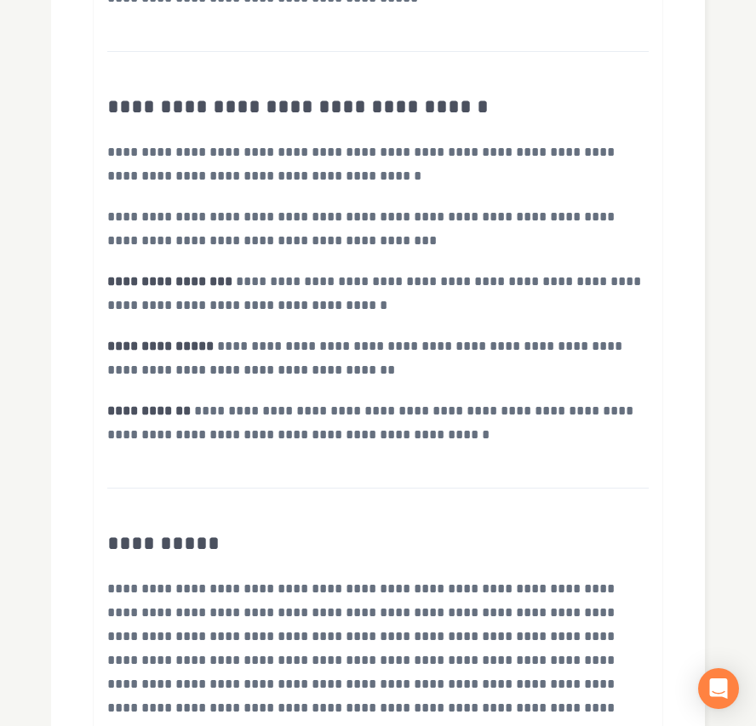
scroll to position [66, 0]
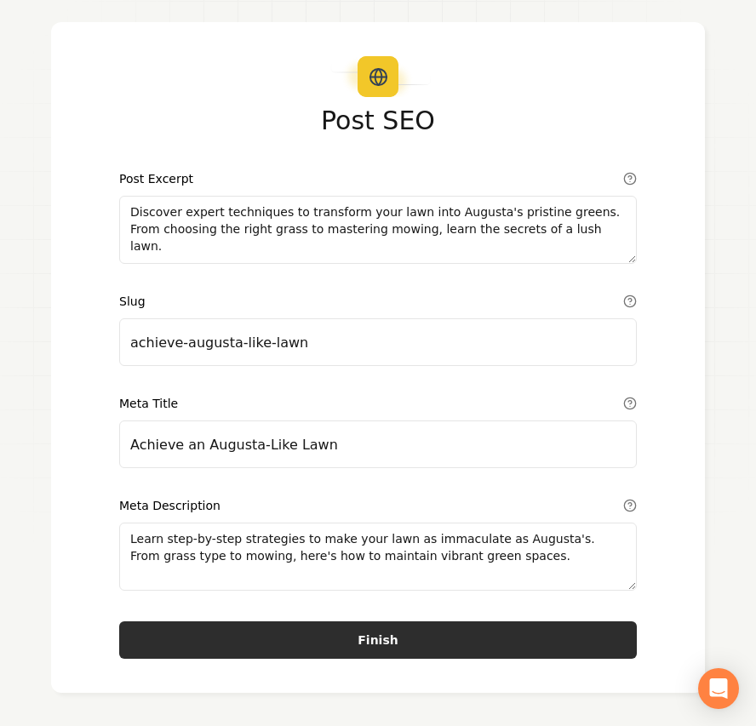
click at [382, 641] on button "Finish" at bounding box center [377, 639] width 517 height 37
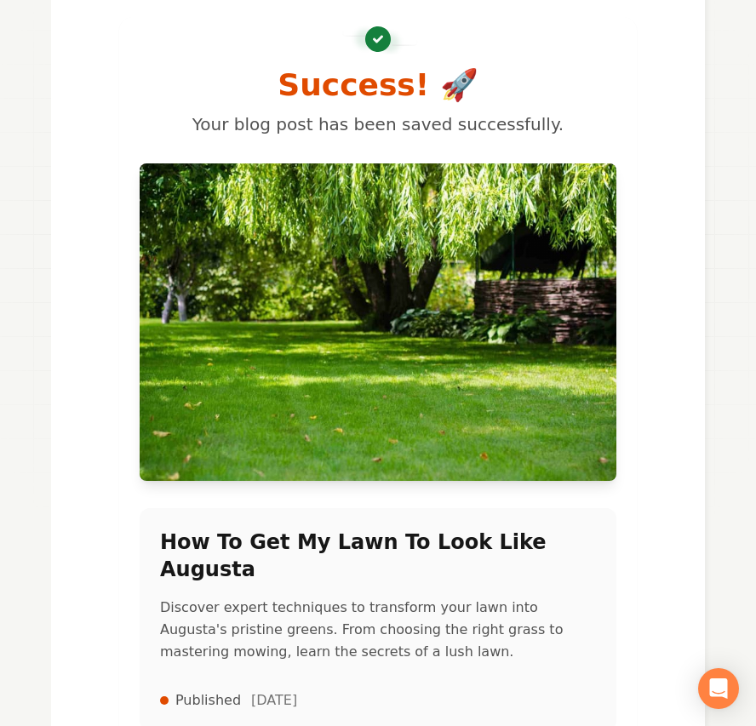
scroll to position [291, 0]
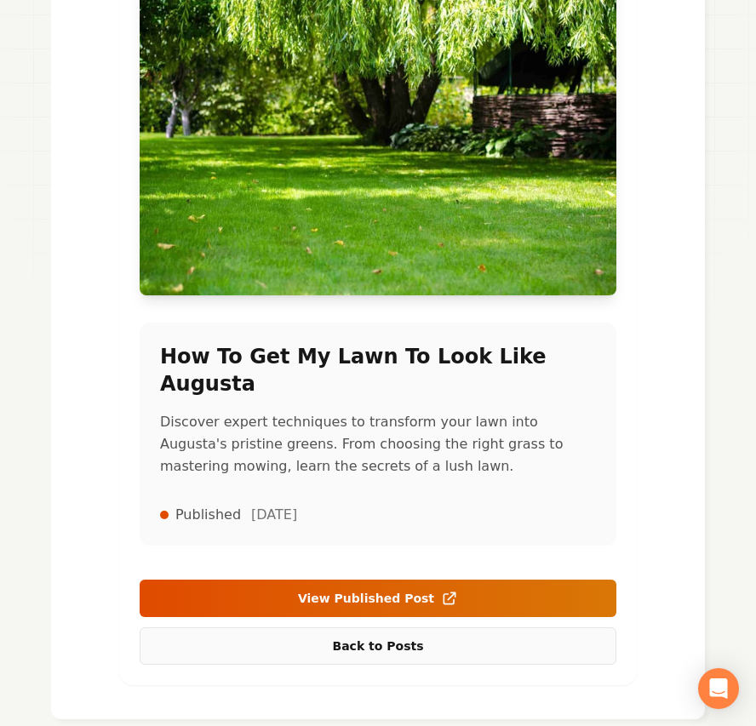
click at [368, 627] on link "Back to Posts" at bounding box center [378, 645] width 477 height 37
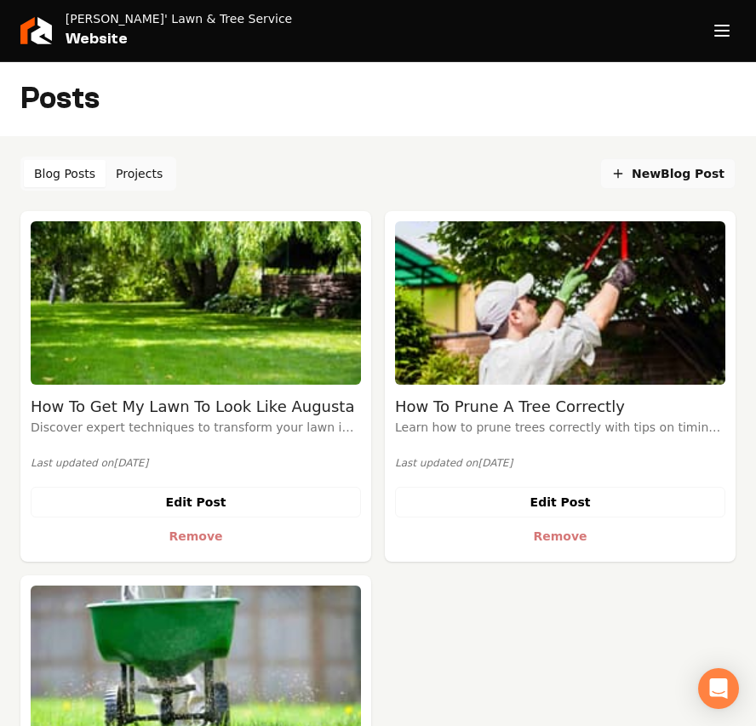
click at [667, 174] on span "New Blog Post" at bounding box center [667, 174] width 113 height 18
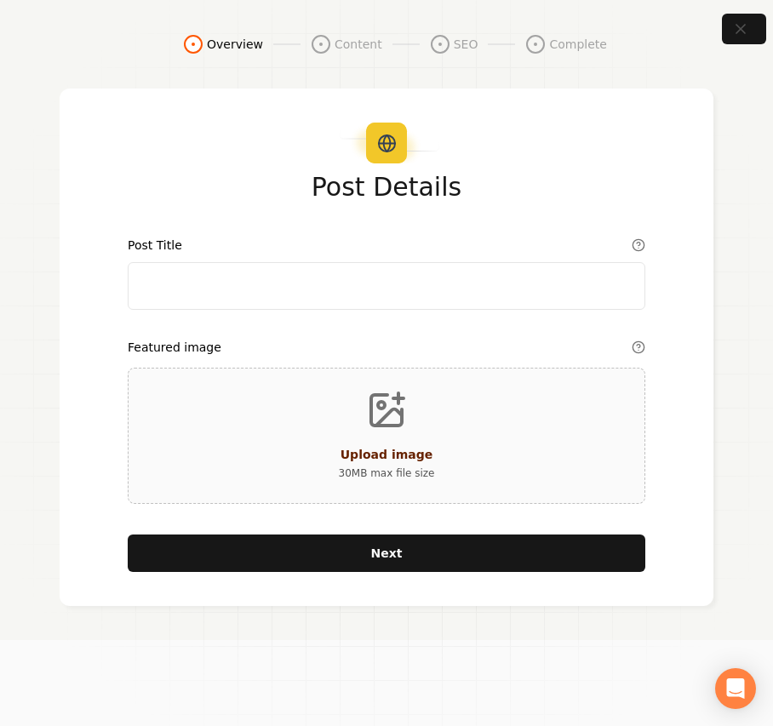
click at [239, 638] on section "Overview Content SEO Complete Post Details Post Title Featured image Upload ima…" at bounding box center [386, 320] width 773 height 640
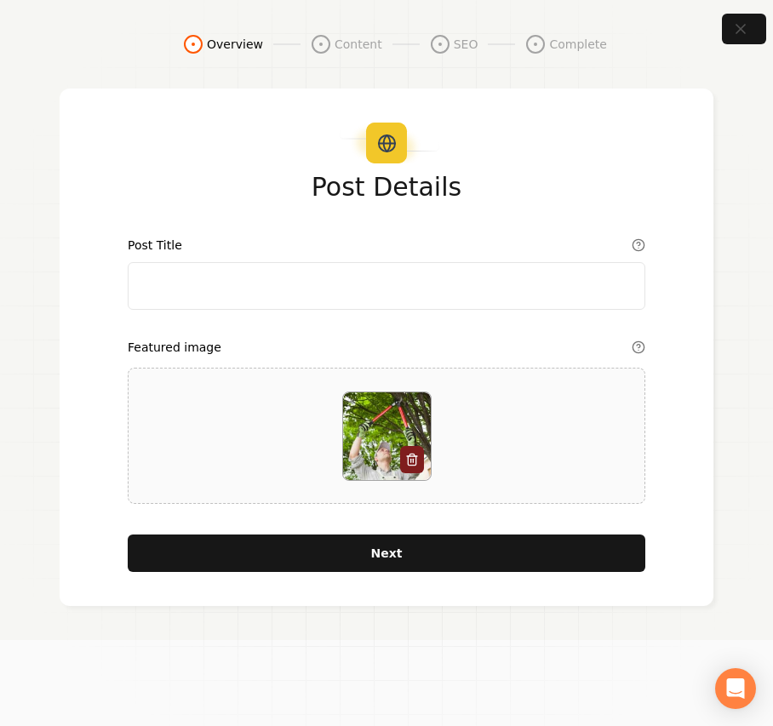
drag, startPoint x: 236, startPoint y: 291, endPoint x: 223, endPoint y: 291, distance: 12.8
click at [236, 291] on input "Post Title" at bounding box center [386, 286] width 517 height 48
paste input "Guide to Pruning a Tree"
type input "Guide to Pruning a Tree"
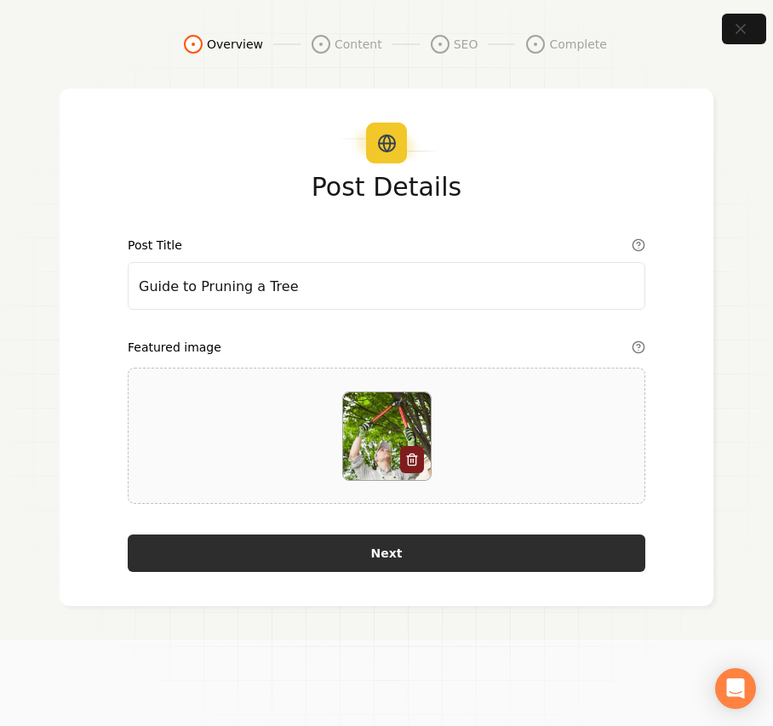
click at [355, 552] on button "Next" at bounding box center [386, 552] width 517 height 37
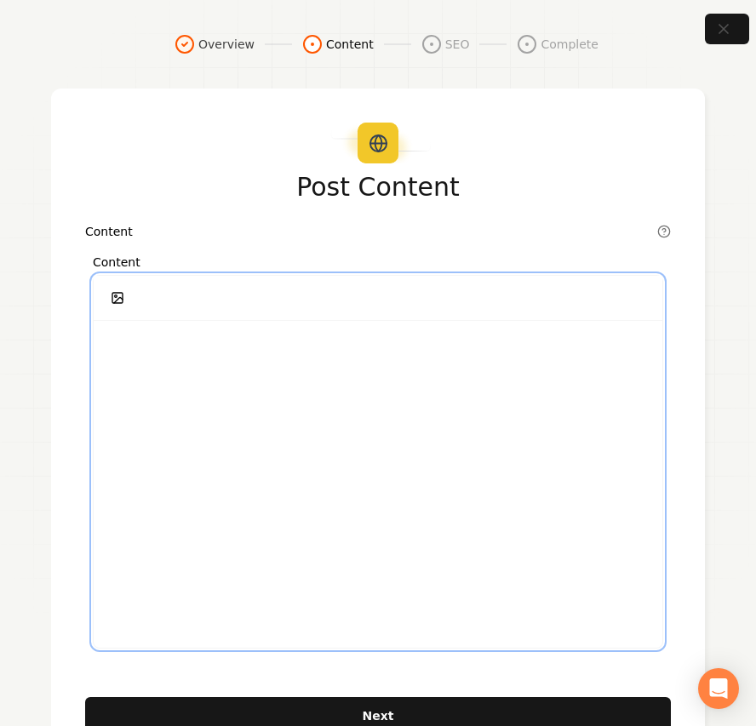
click at [346, 426] on div at bounding box center [378, 484] width 568 height 327
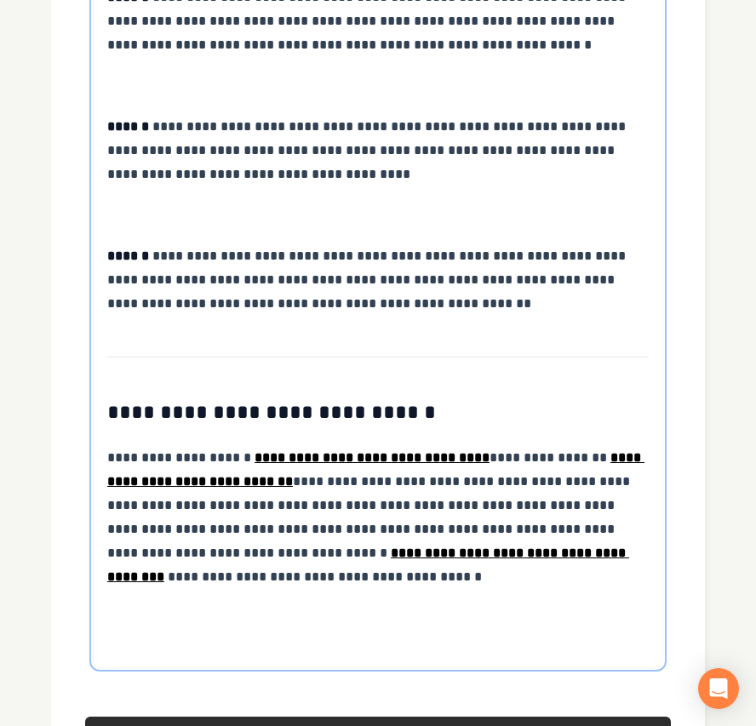
scroll to position [3088, 0]
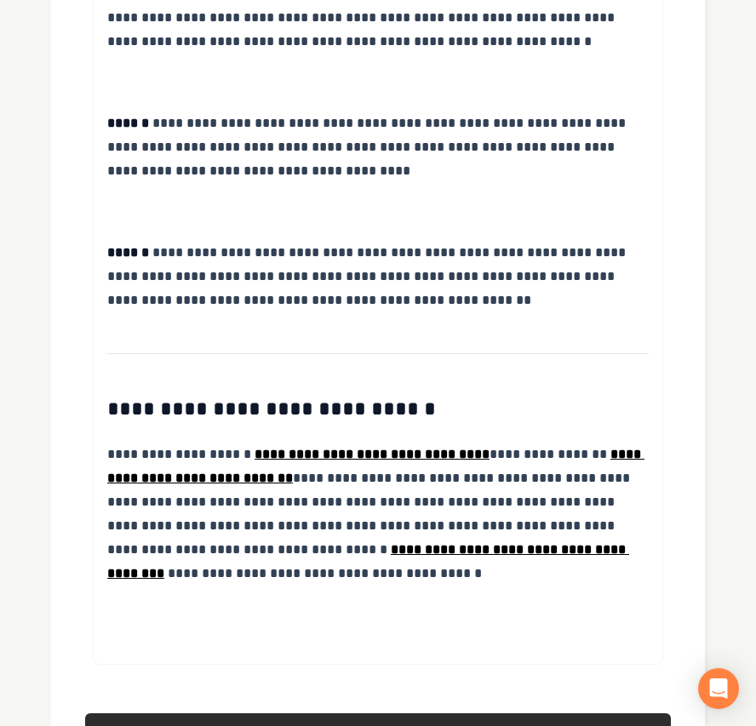
click at [409, 713] on button "Next" at bounding box center [377, 731] width 585 height 37
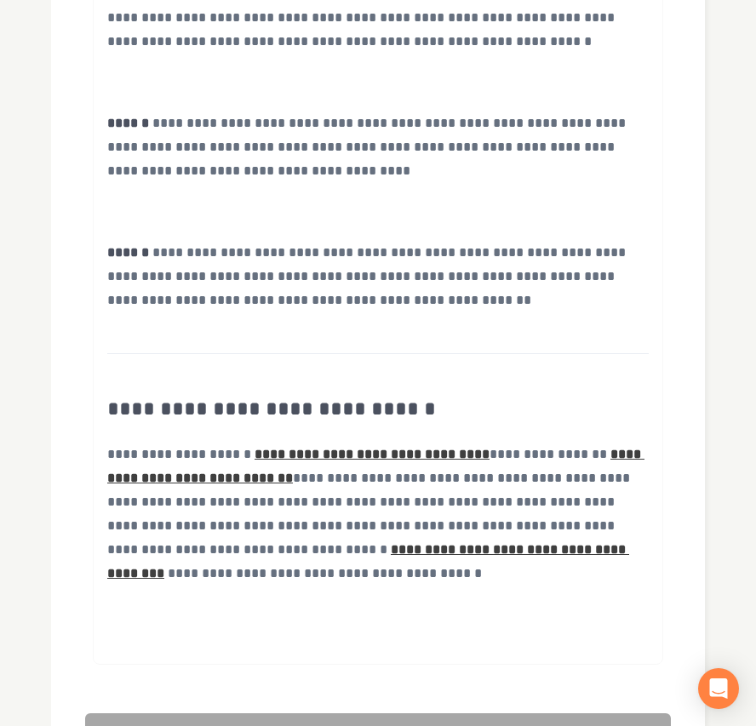
scroll to position [66, 0]
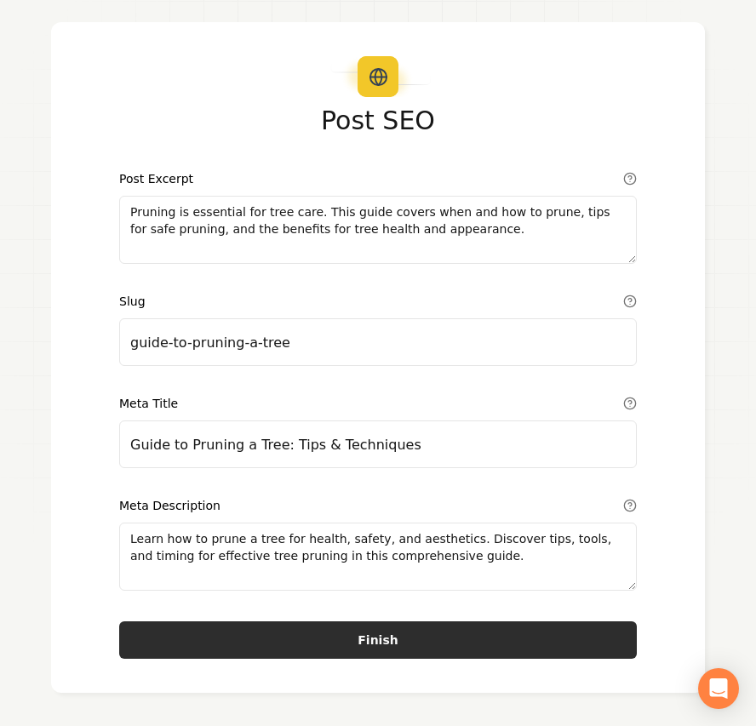
click at [400, 642] on button "Finish" at bounding box center [377, 639] width 517 height 37
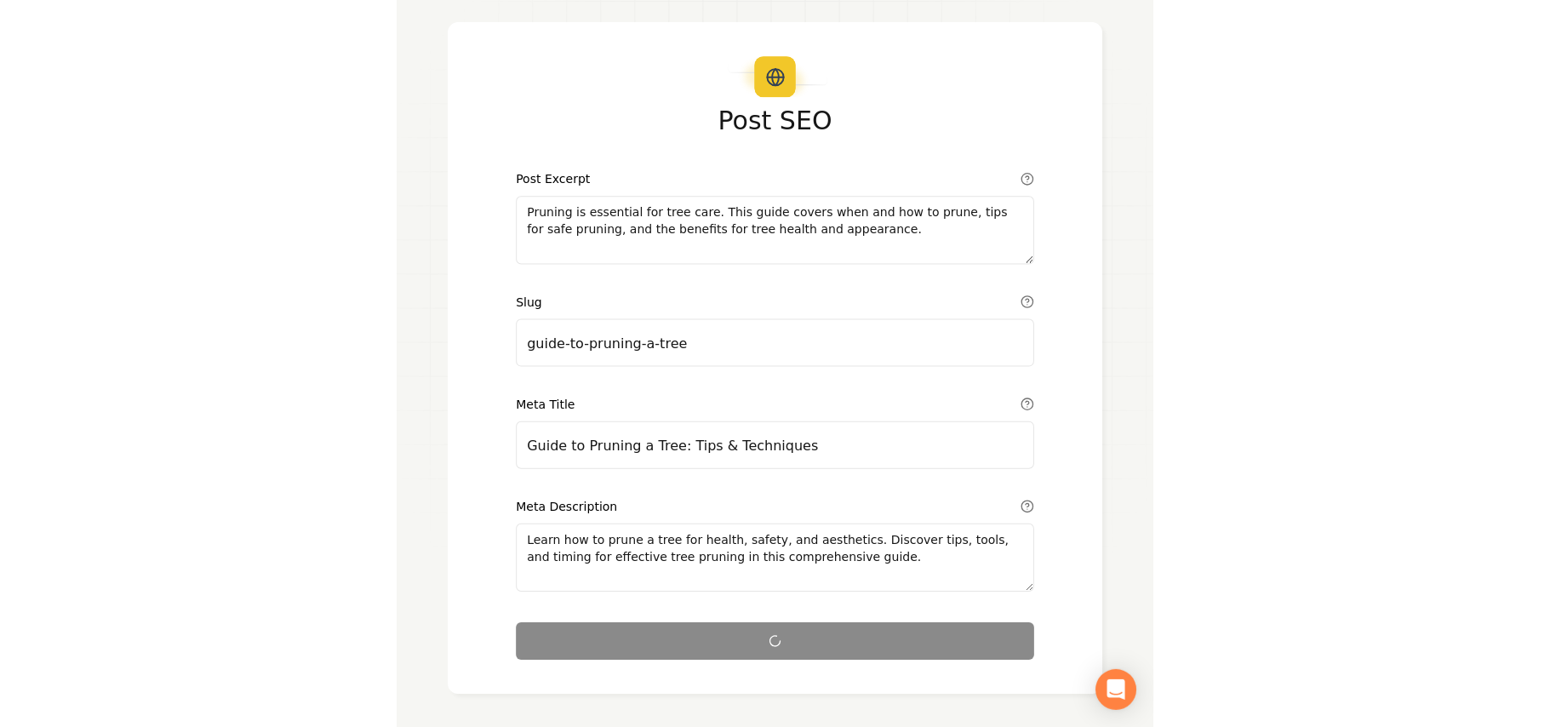
scroll to position [0, 0]
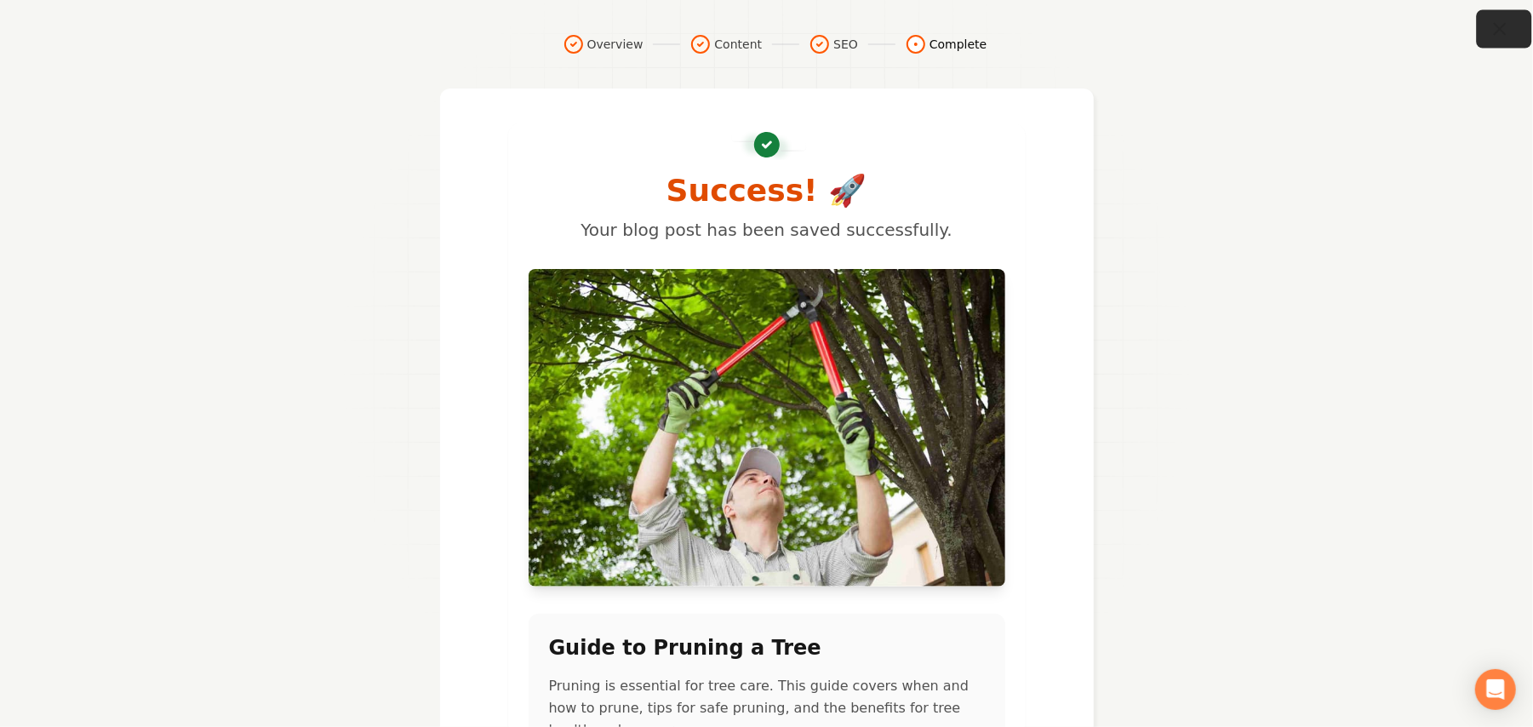
click at [1492, 27] on icon "button" at bounding box center [1499, 29] width 21 height 21
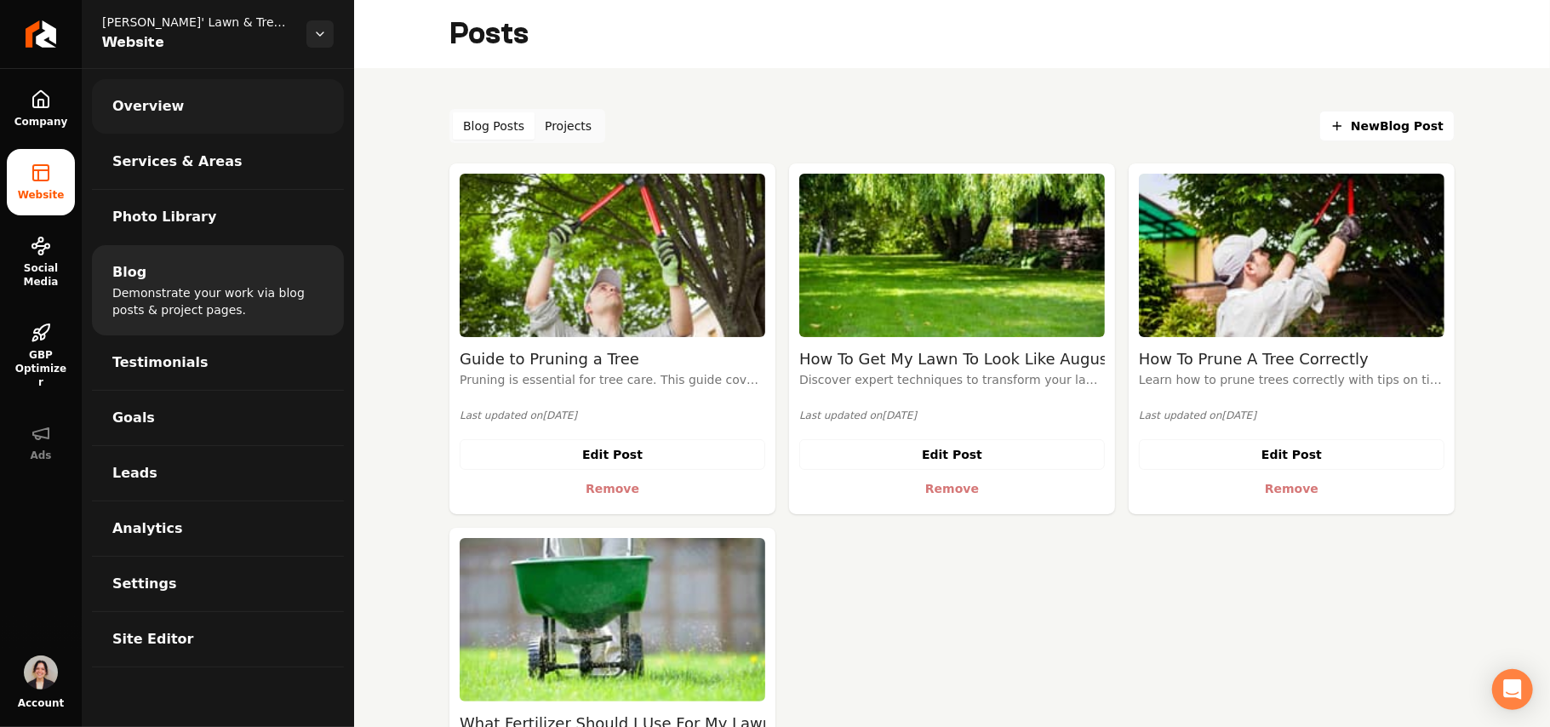
click at [195, 106] on link "Overview" at bounding box center [218, 106] width 252 height 54
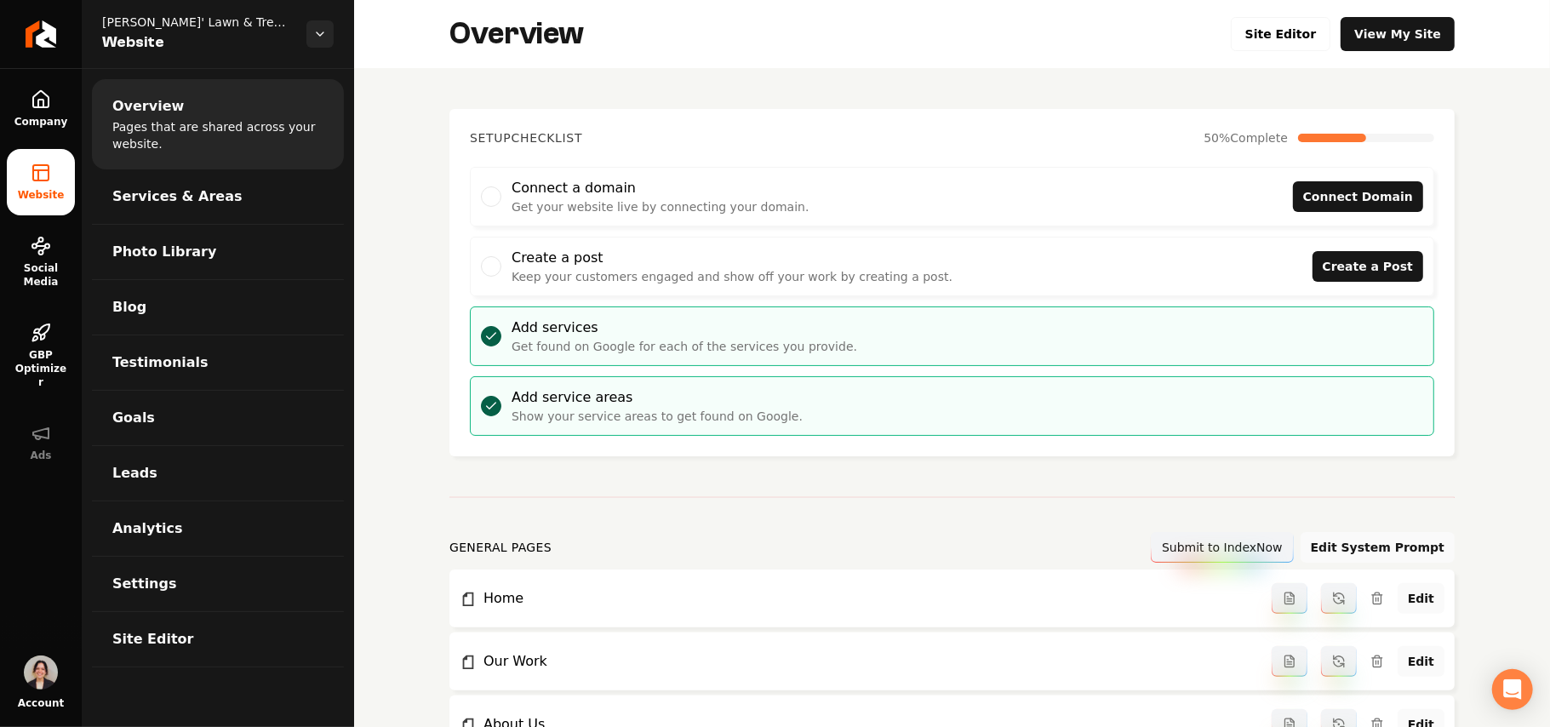
click at [1234, 37] on div "Overview Site Editor View My Site" at bounding box center [952, 34] width 1196 height 68
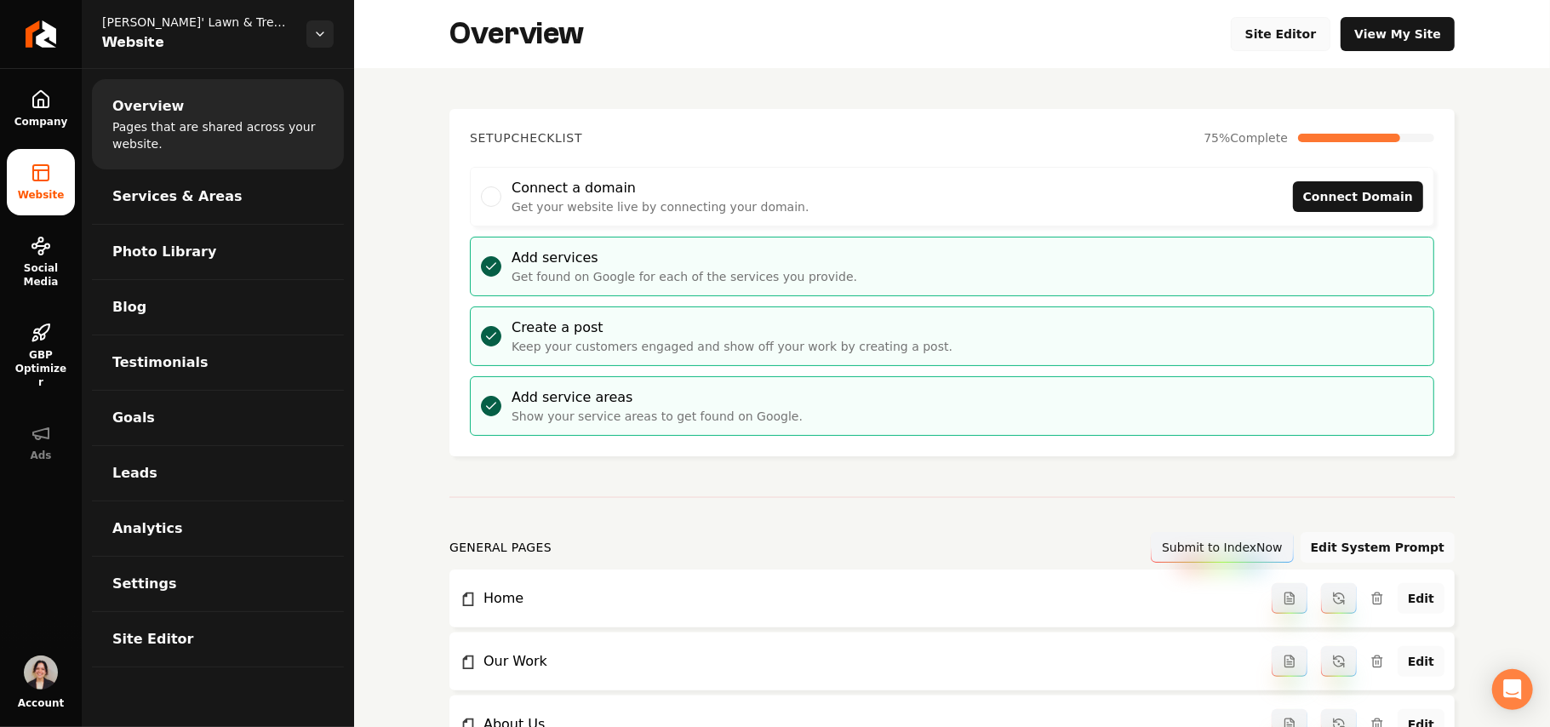
click at [1249, 31] on link "Site Editor" at bounding box center [1281, 34] width 100 height 34
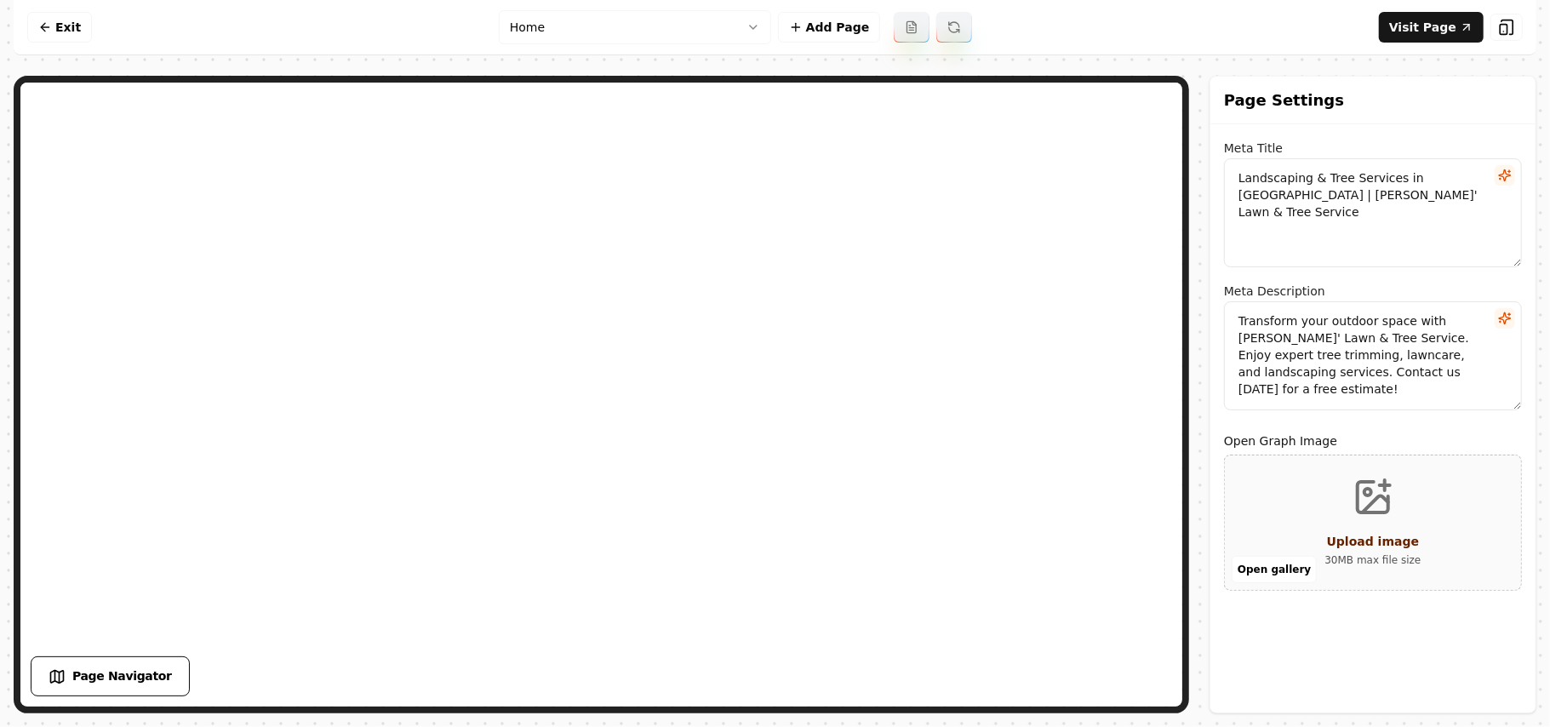
click at [583, 27] on html "Computer Required This feature is only available on a computer. Please switch t…" at bounding box center [775, 363] width 1550 height 727
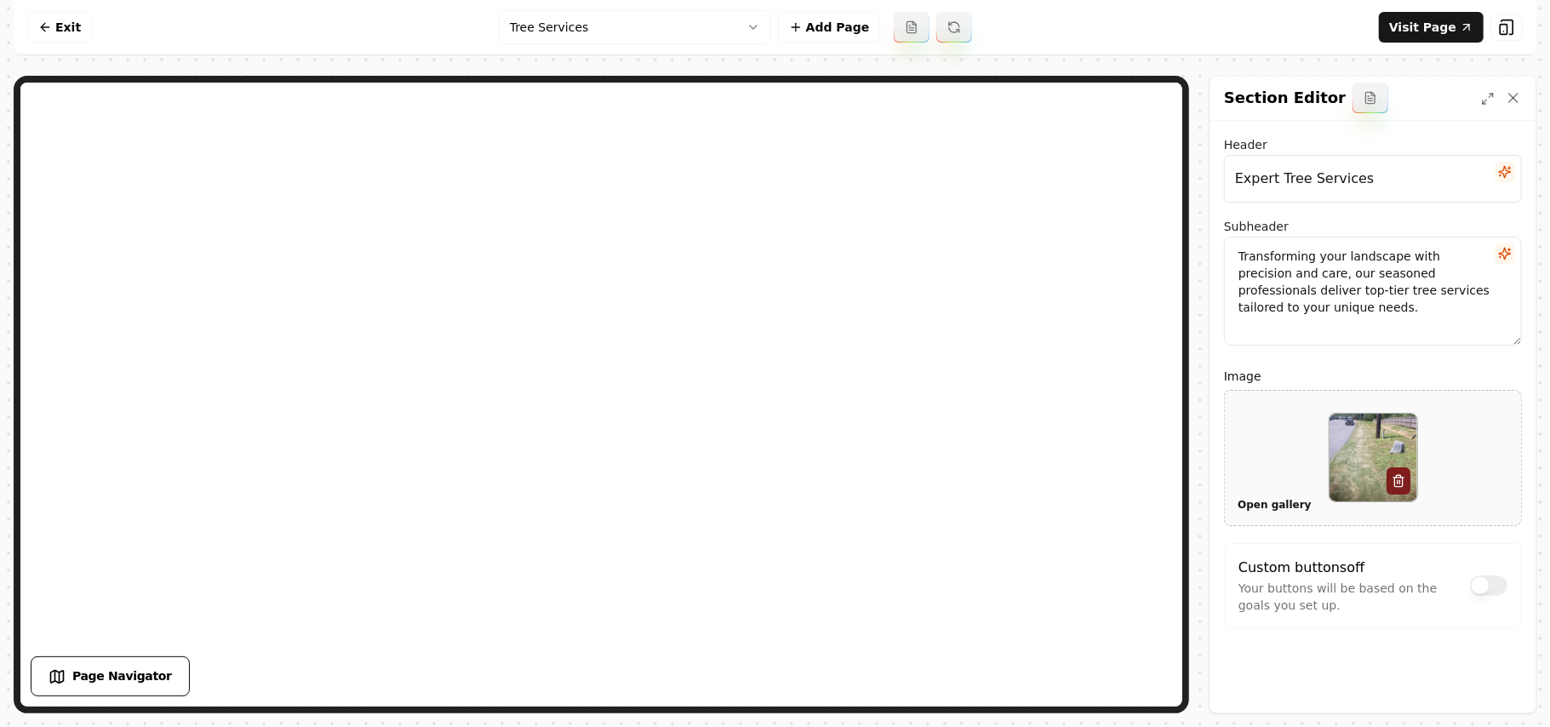
click at [1263, 507] on button "Open gallery" at bounding box center [1273, 504] width 85 height 27
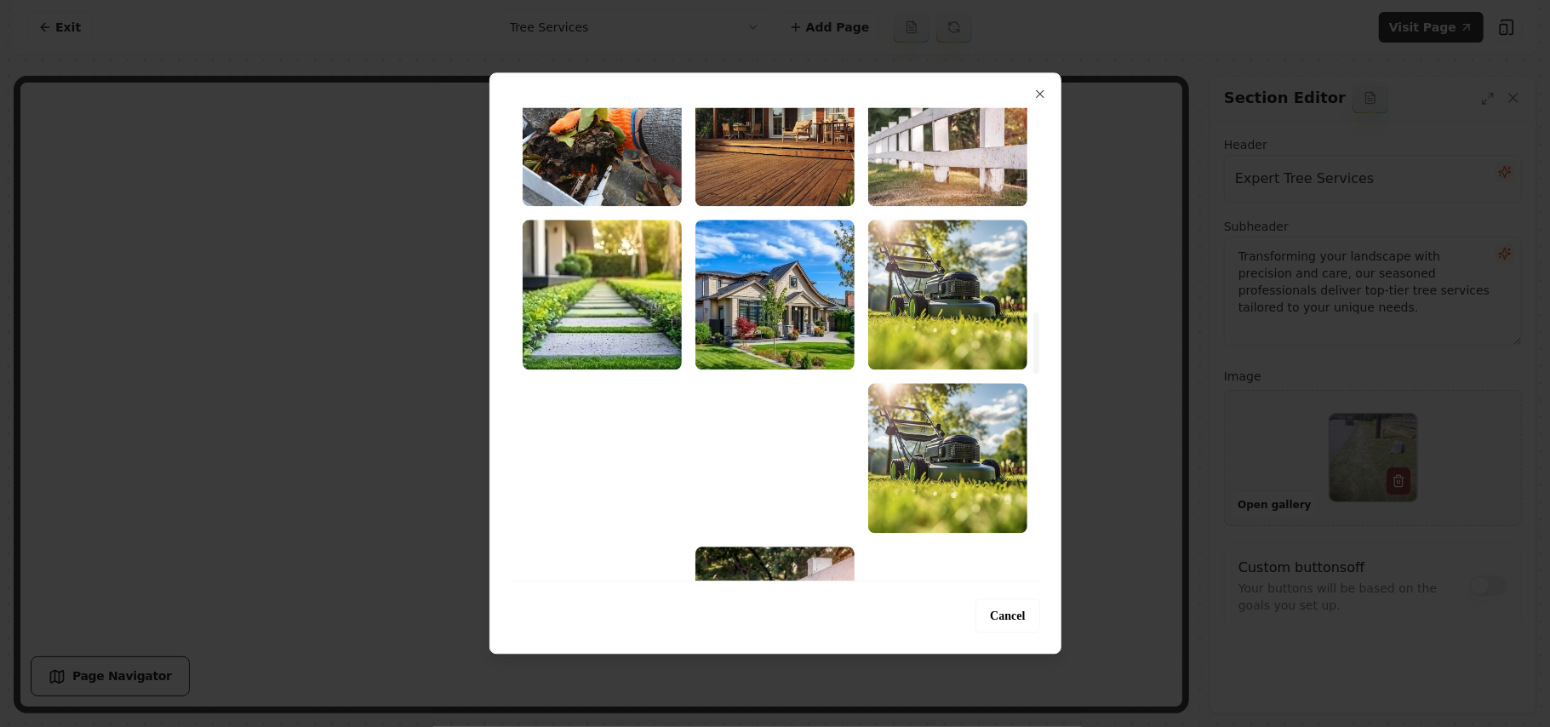
scroll to position [1702, 0]
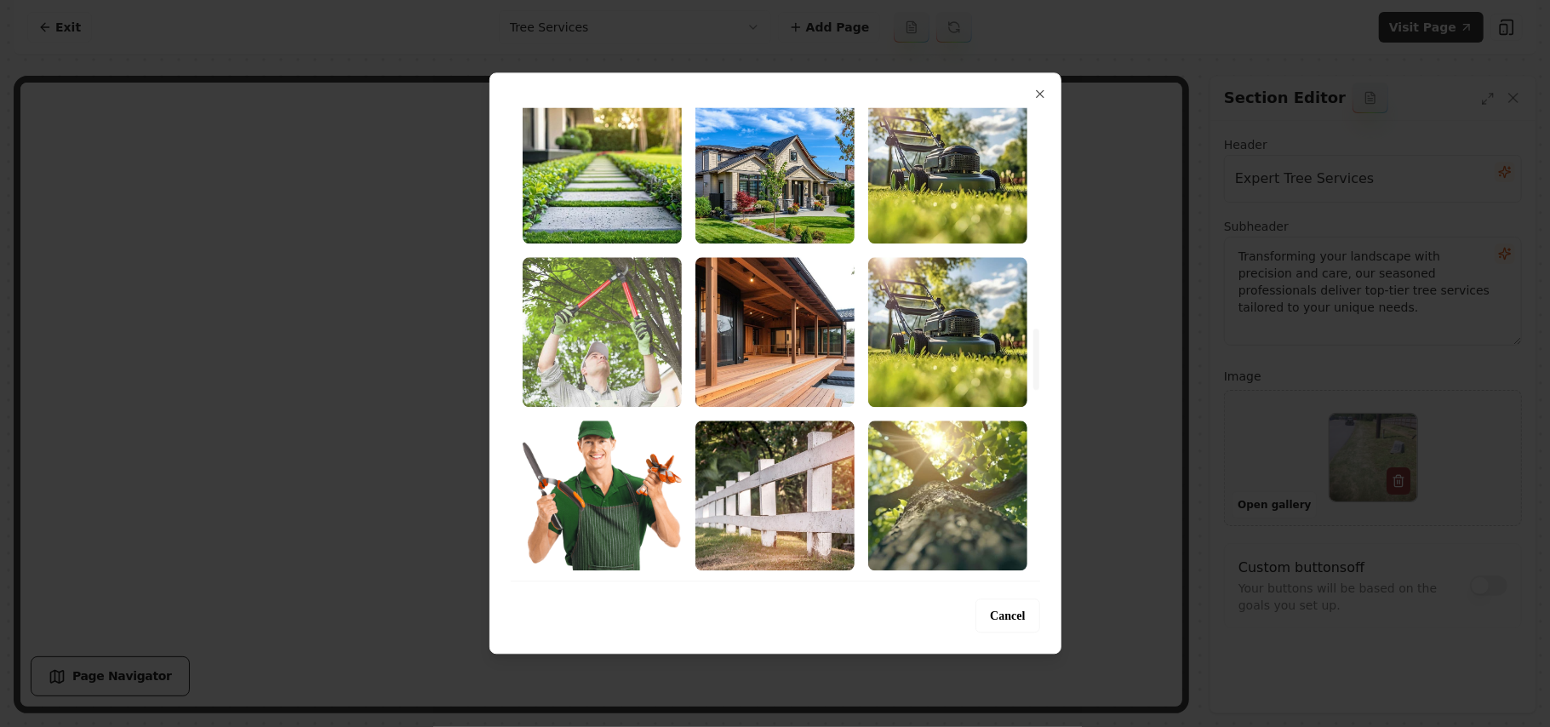
click at [603, 355] on img "Select image image_68b72bb85c7cd75eb8860e08.jpg" at bounding box center [602, 332] width 159 height 150
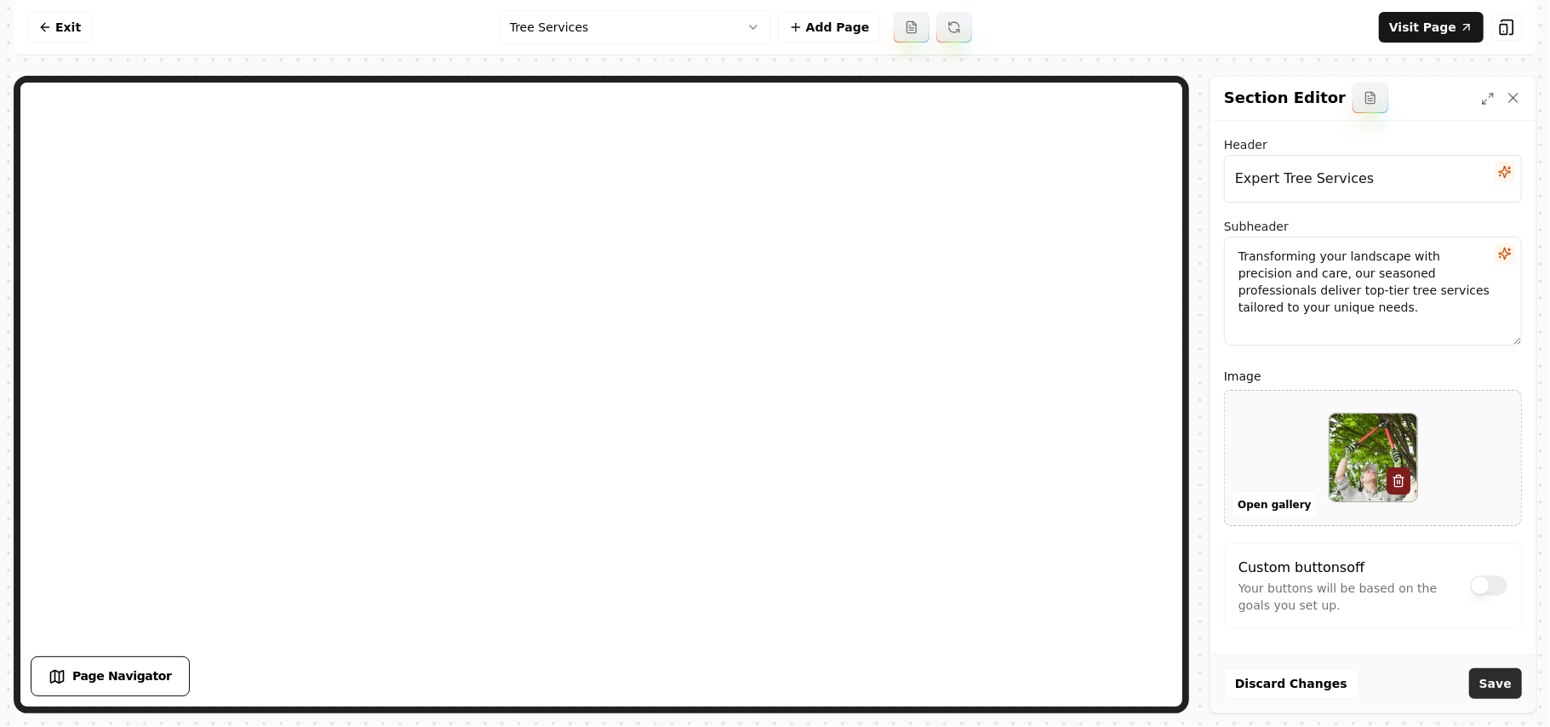
scroll to position [4, 0]
click at [1484, 681] on button "Save" at bounding box center [1495, 683] width 53 height 31
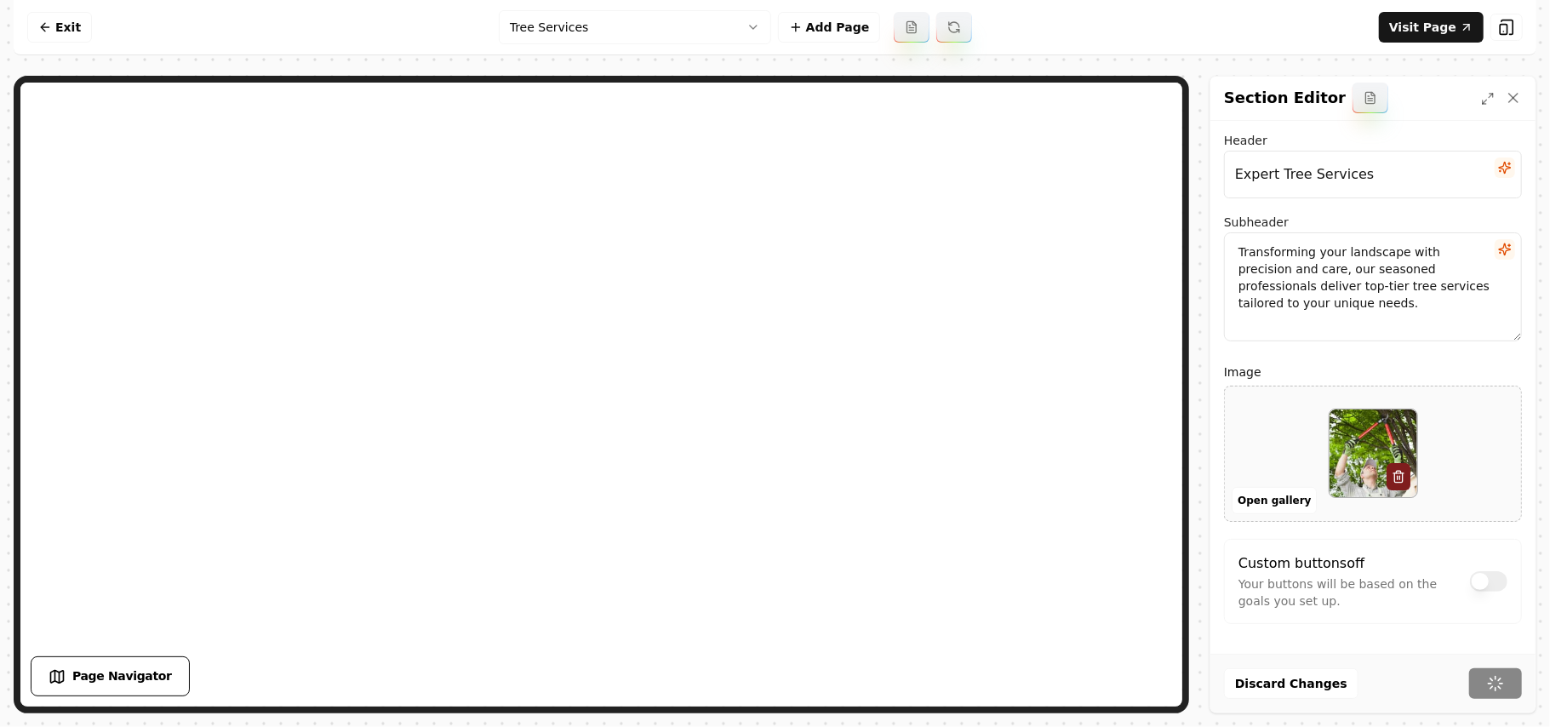
click at [614, 26] on html "Computer Required This feature is only available on a computer. Please switch t…" at bounding box center [775, 363] width 1550 height 727
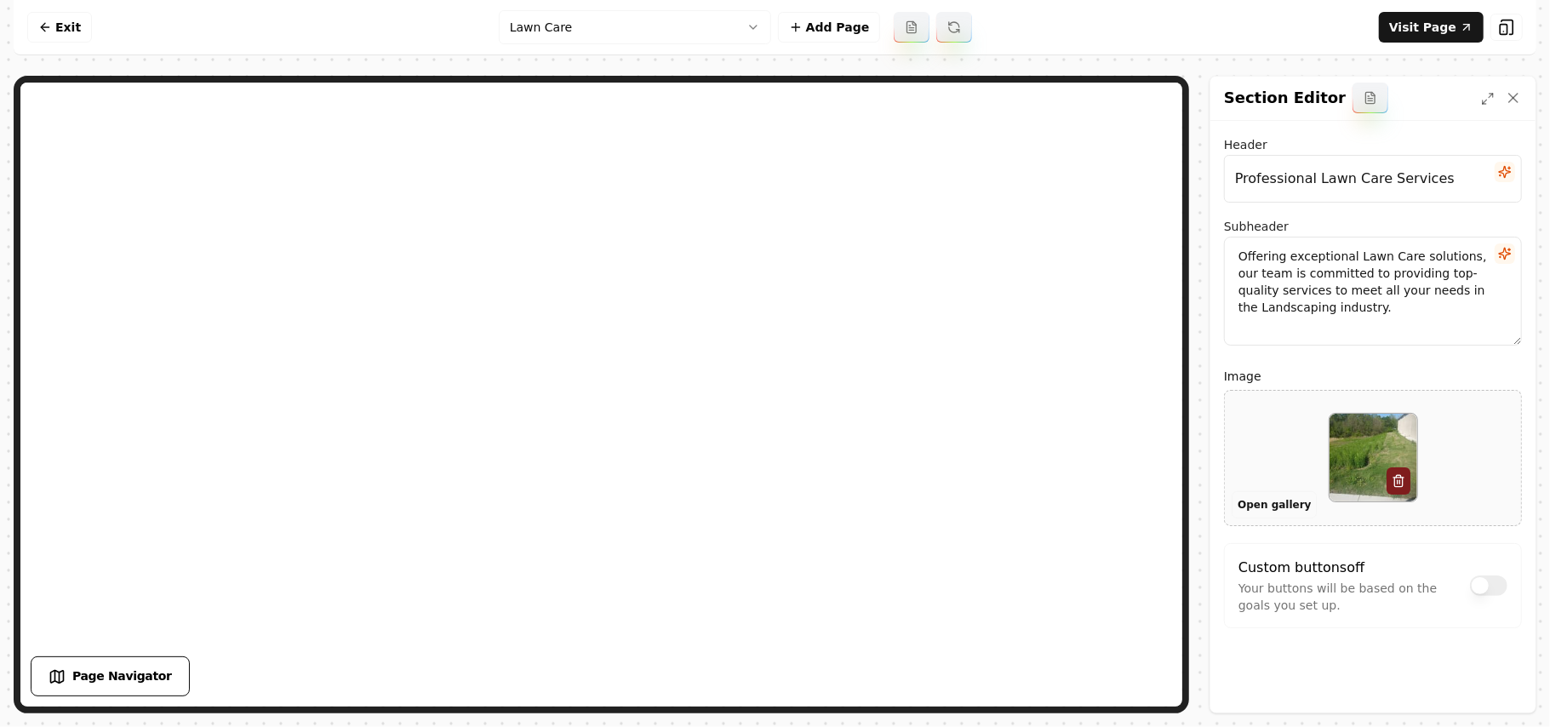
click at [1283, 505] on button "Open gallery" at bounding box center [1273, 504] width 85 height 27
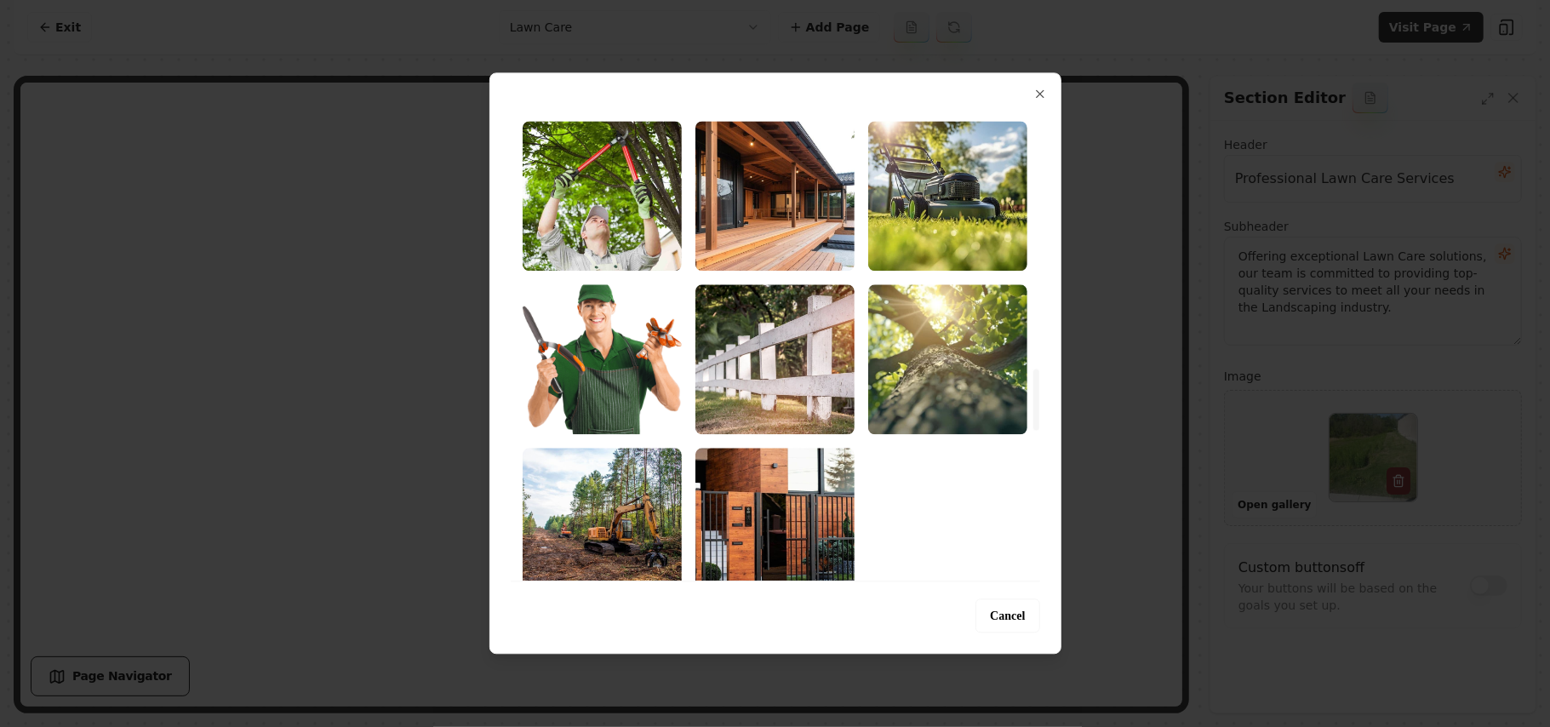
scroll to position [2042, 0]
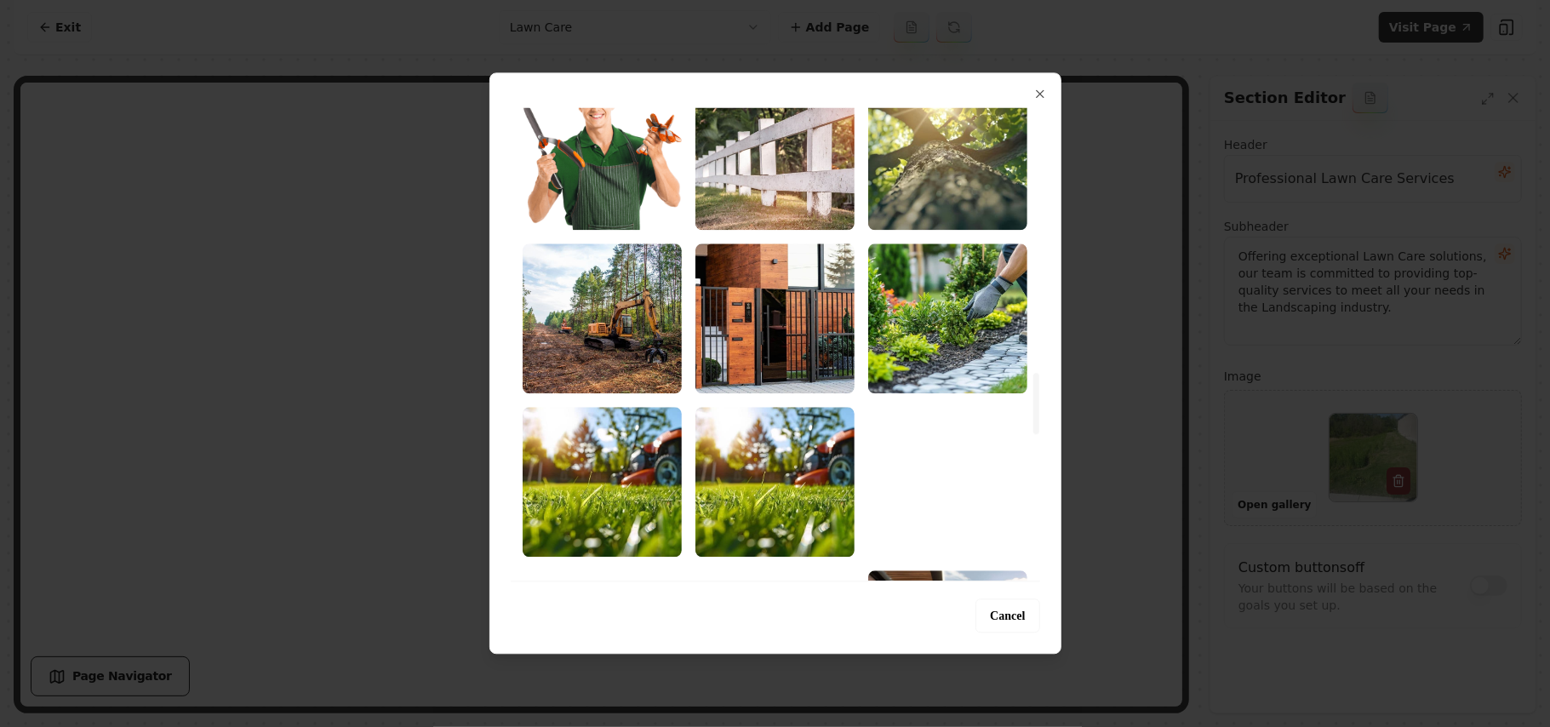
click at [631, 477] on img "Select image image_68b72bb85c7cd75eb8860ca6.jpg" at bounding box center [602, 482] width 159 height 150
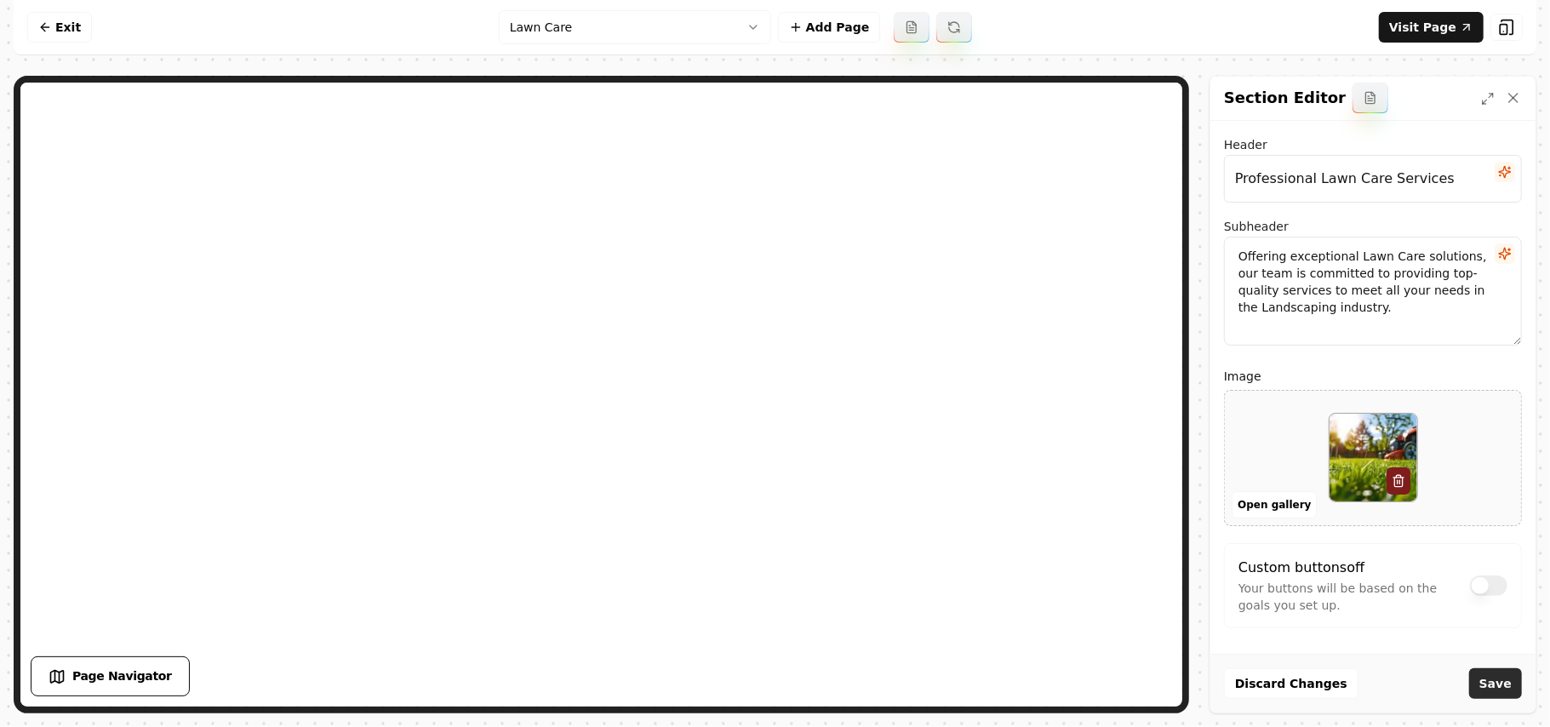
click at [1493, 688] on button "Save" at bounding box center [1495, 683] width 53 height 31
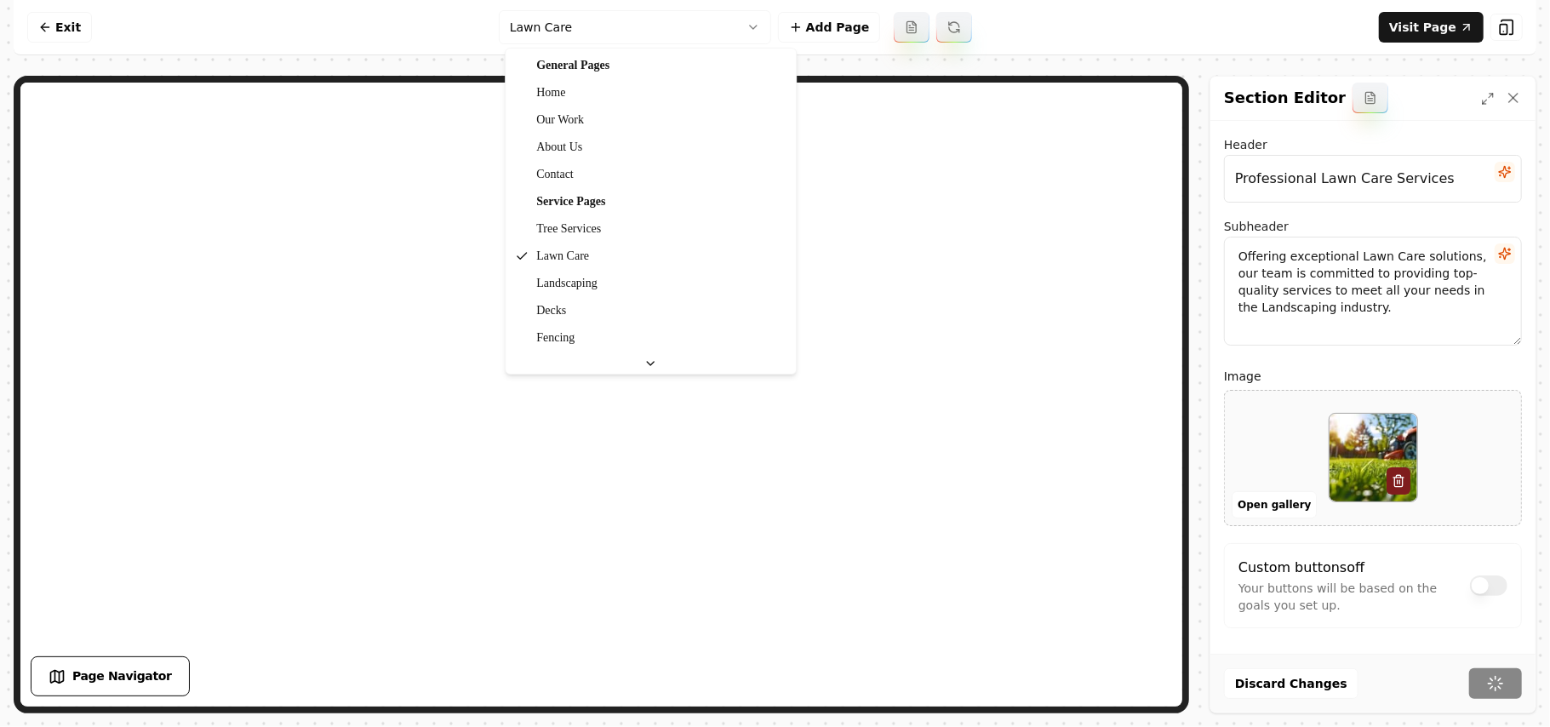
click at [620, 35] on html "Computer Required This feature is only available on a computer. Please switch t…" at bounding box center [775, 363] width 1550 height 727
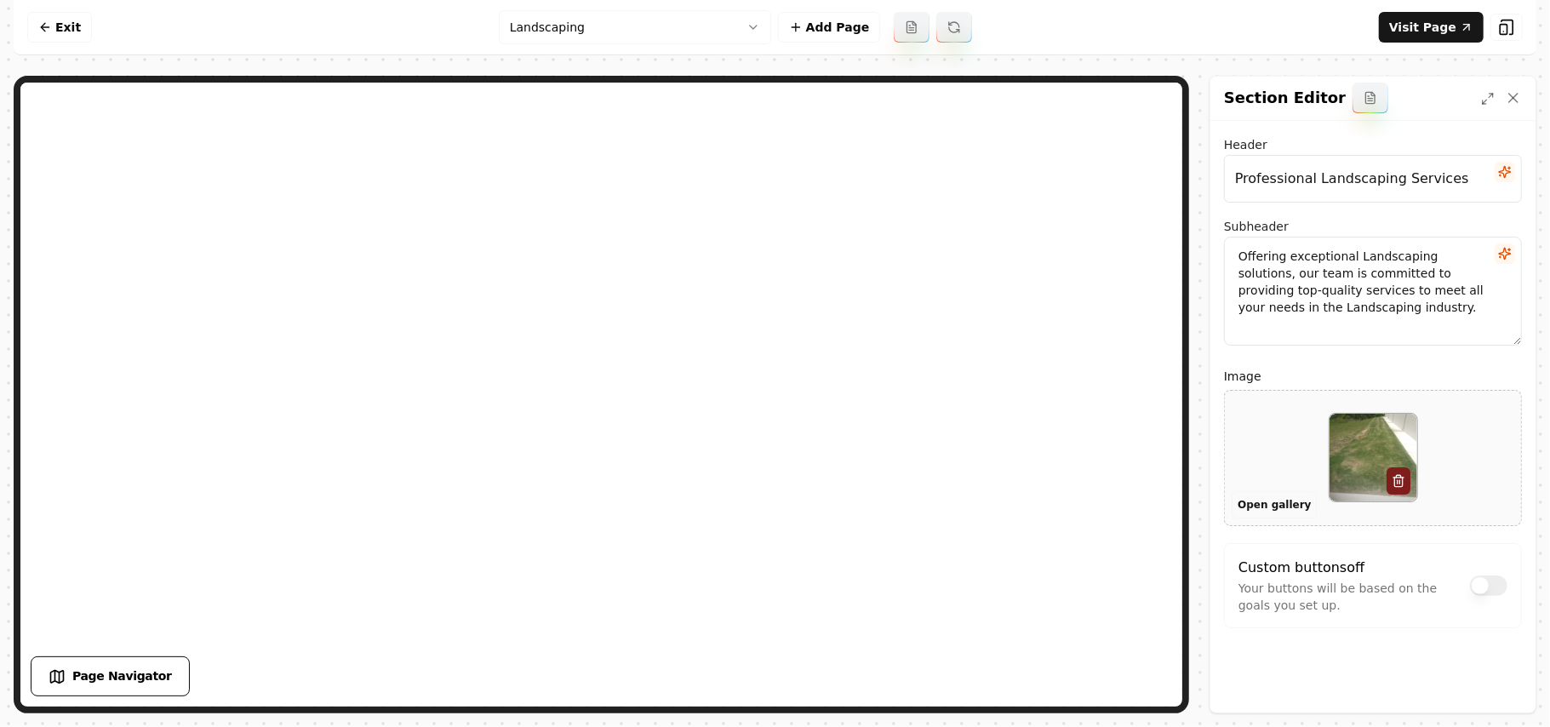
click at [1260, 500] on button "Open gallery" at bounding box center [1273, 504] width 85 height 27
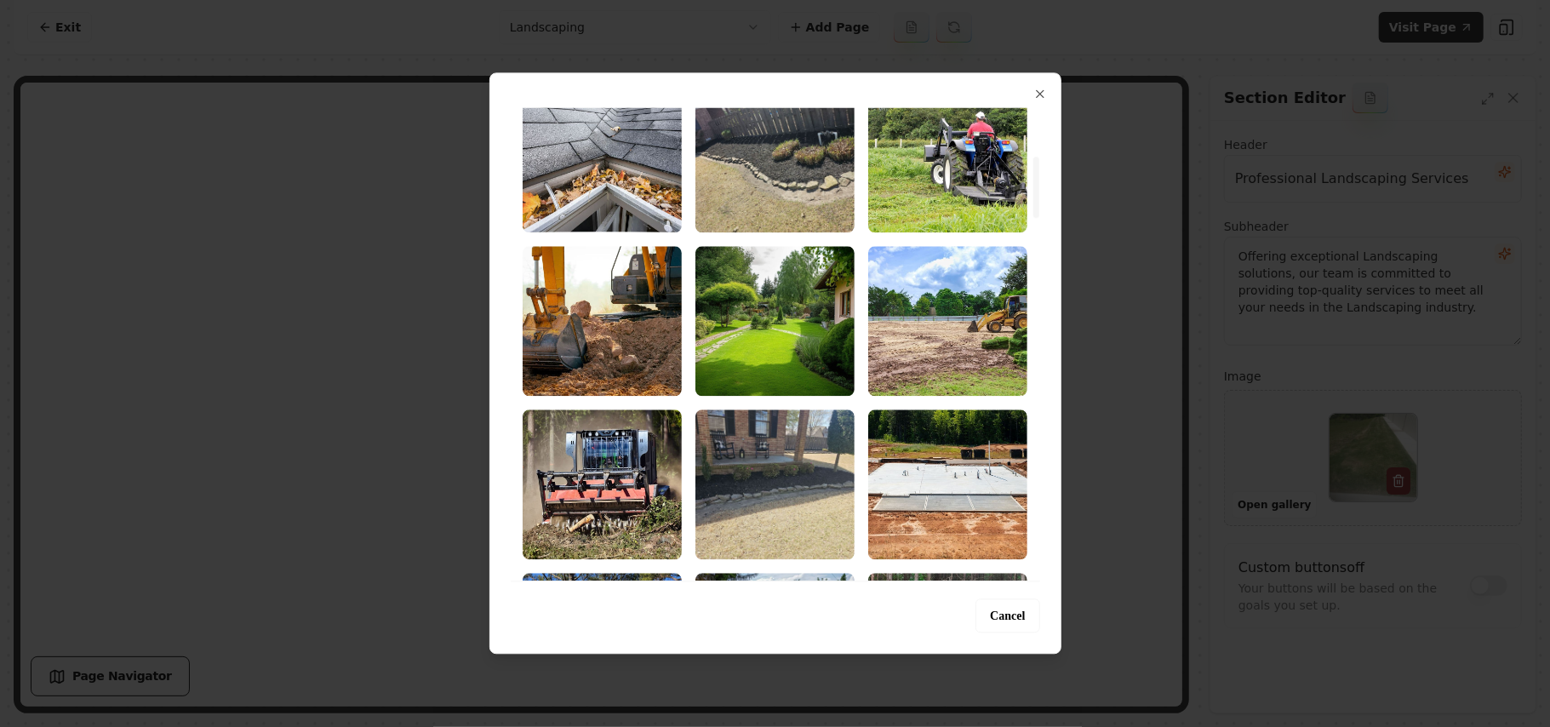
scroll to position [454, 0]
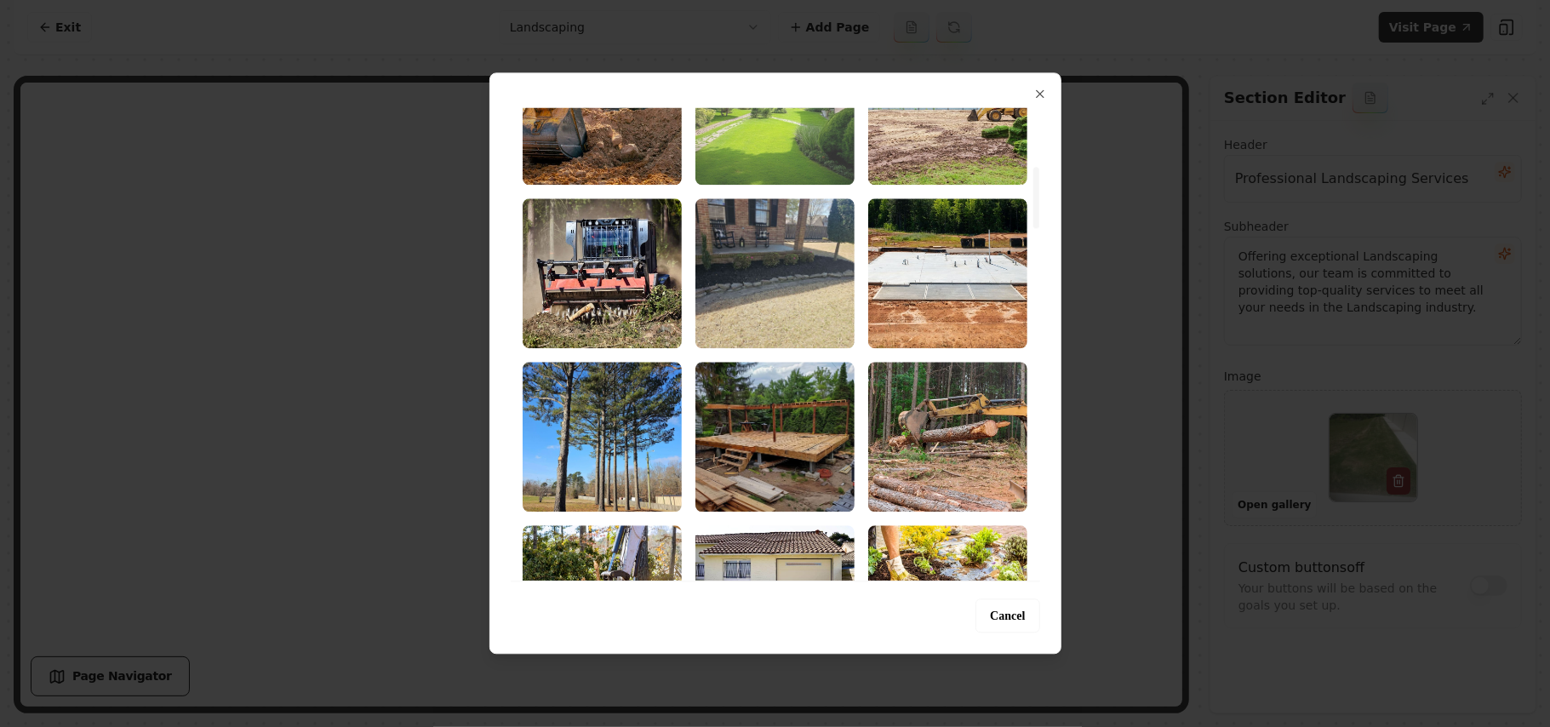
click at [808, 162] on img "Select image image_68b72bb85c7cd75eb88614ed.jpg" at bounding box center [774, 110] width 159 height 150
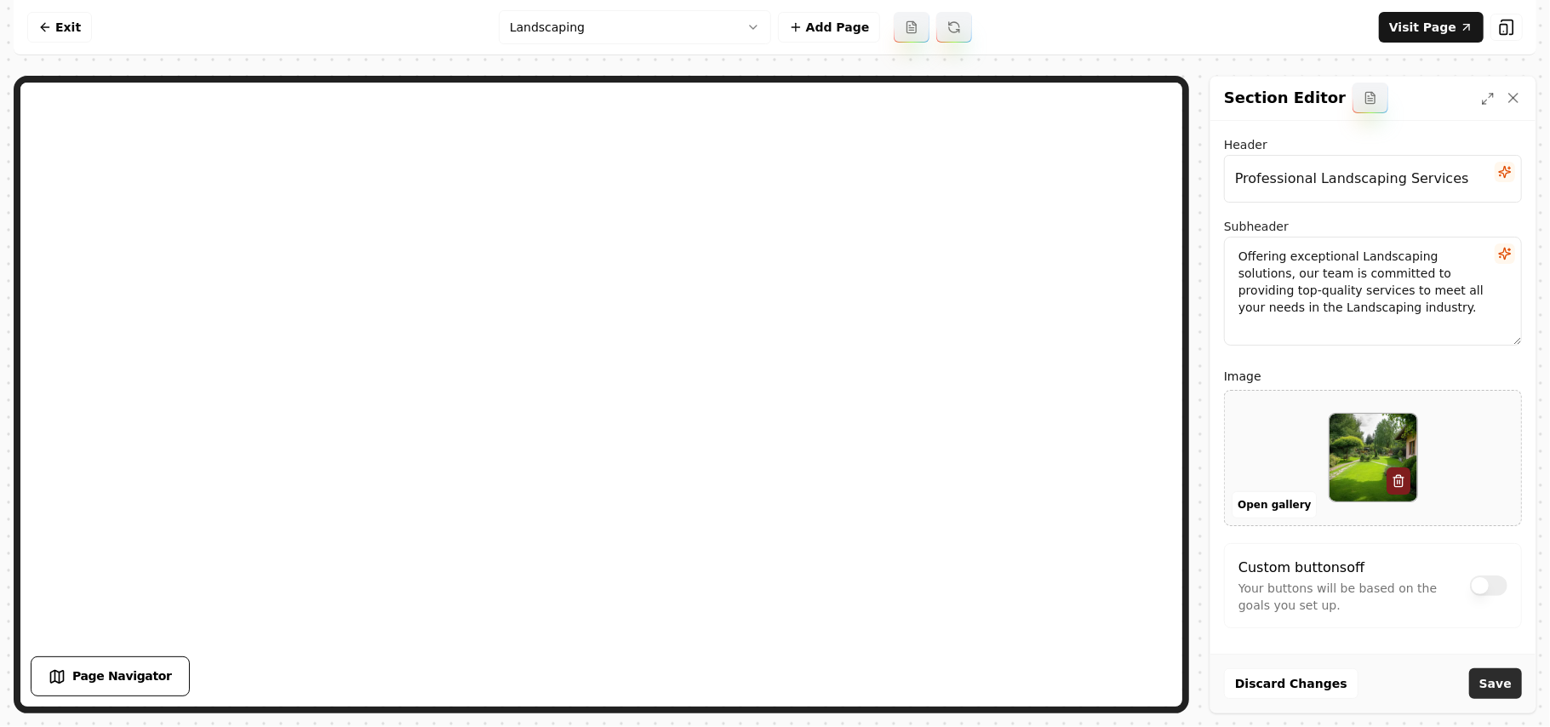
click at [1488, 671] on button "Save" at bounding box center [1495, 683] width 53 height 31
click at [685, 25] on html "Computer Required This feature is only available on a computer. Please switch t…" at bounding box center [775, 363] width 1550 height 727
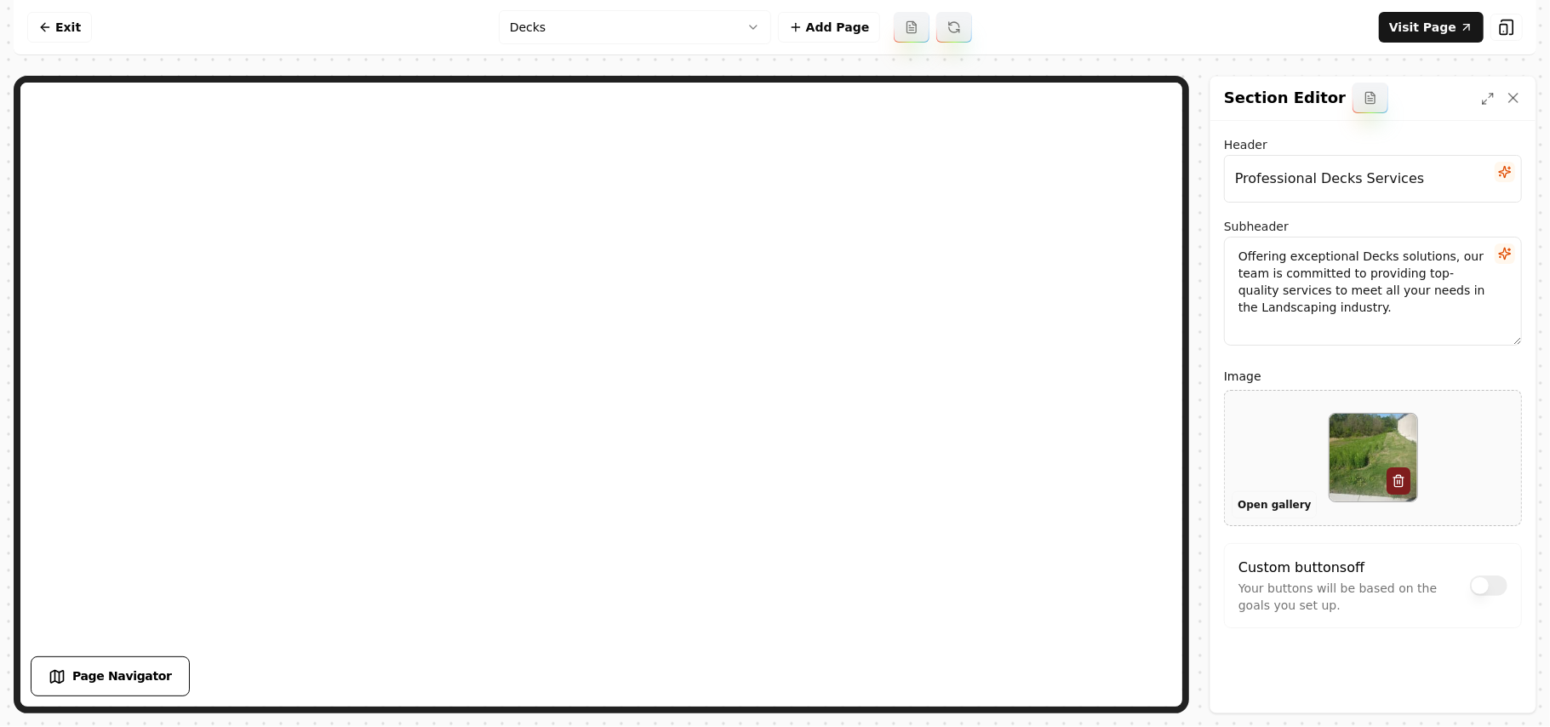
click at [1247, 504] on button "Open gallery" at bounding box center [1273, 504] width 85 height 27
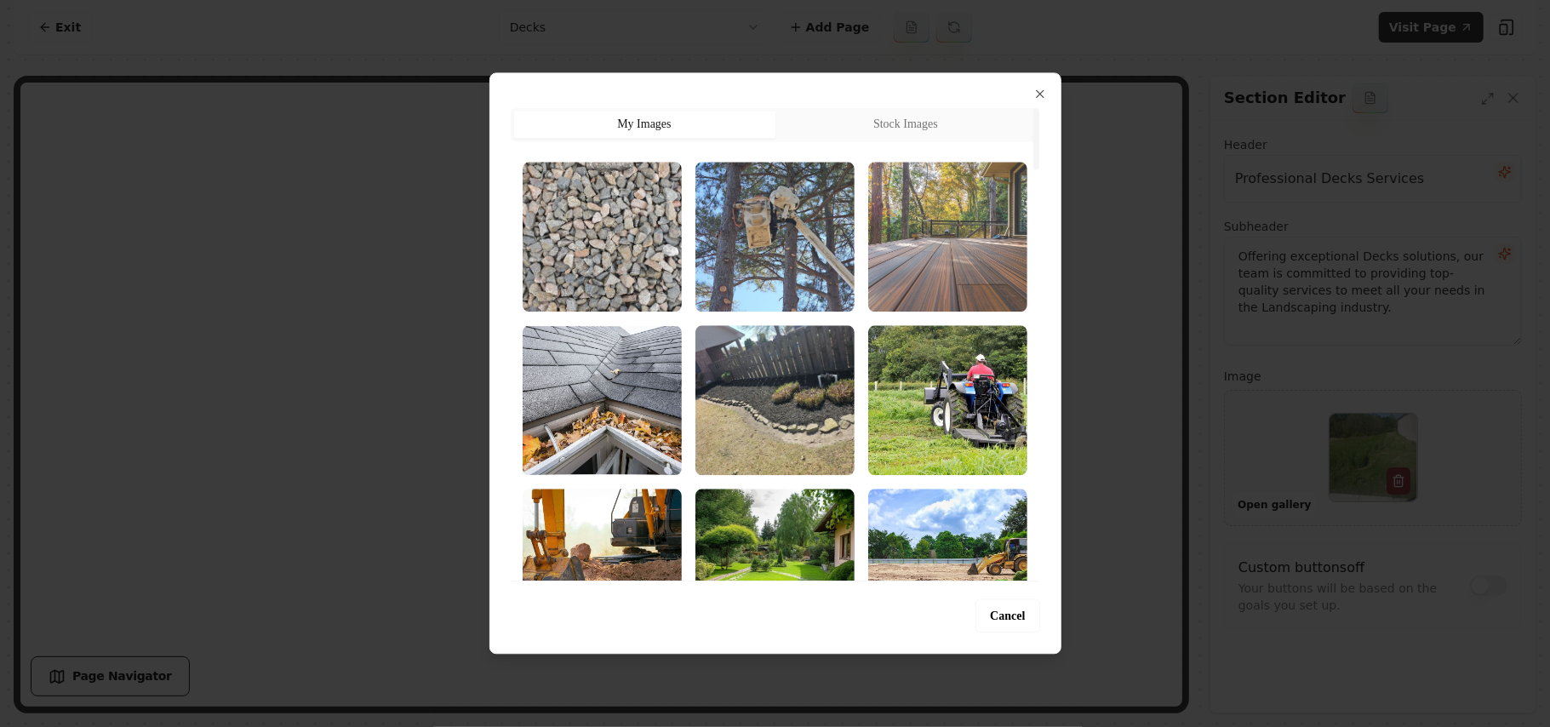
click at [934, 245] on img "Select image image_68b72bb85c7cd75eb8861414.jpg" at bounding box center [947, 237] width 159 height 150
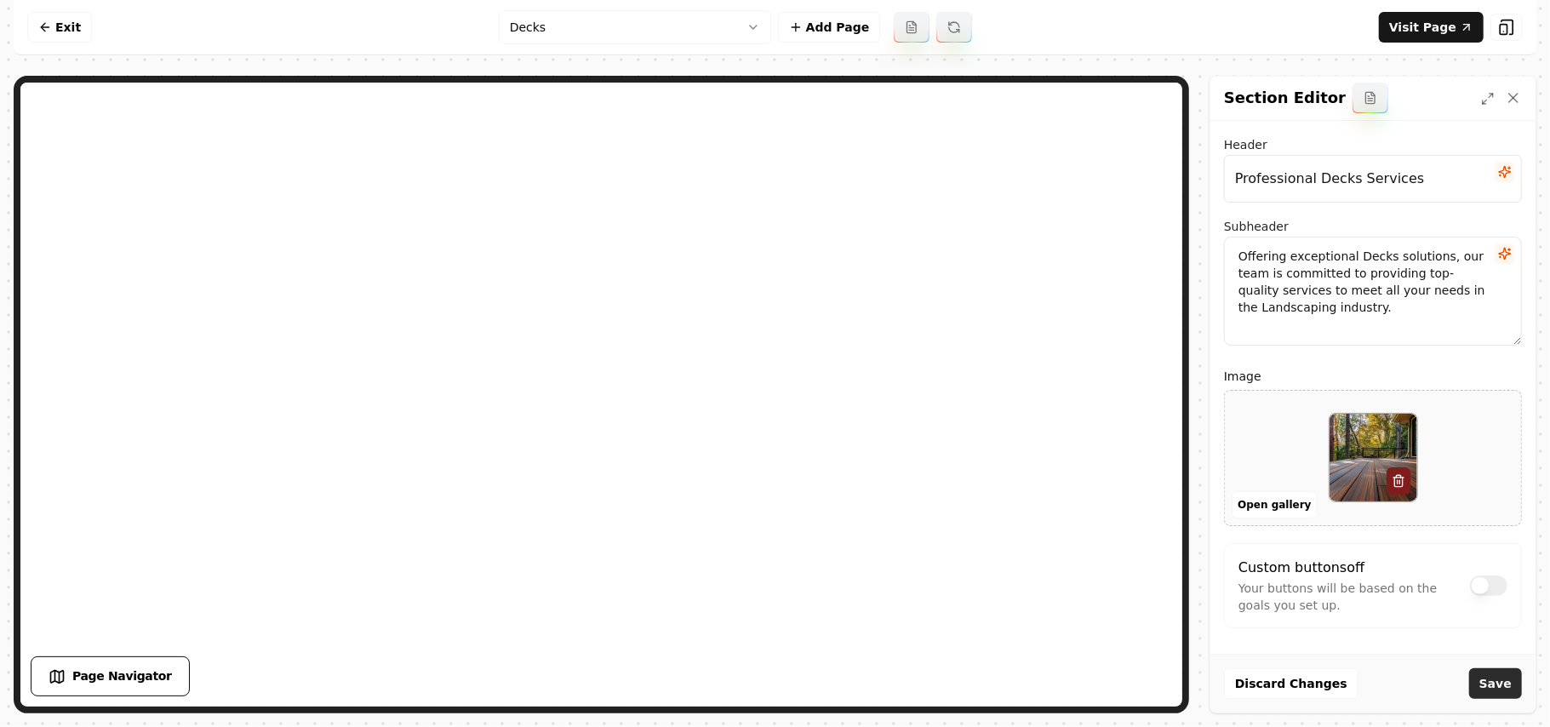
click at [1491, 677] on button "Save" at bounding box center [1495, 683] width 53 height 31
click at [623, 35] on html "Computer Required This feature is only available on a computer. Please switch t…" at bounding box center [775, 363] width 1550 height 727
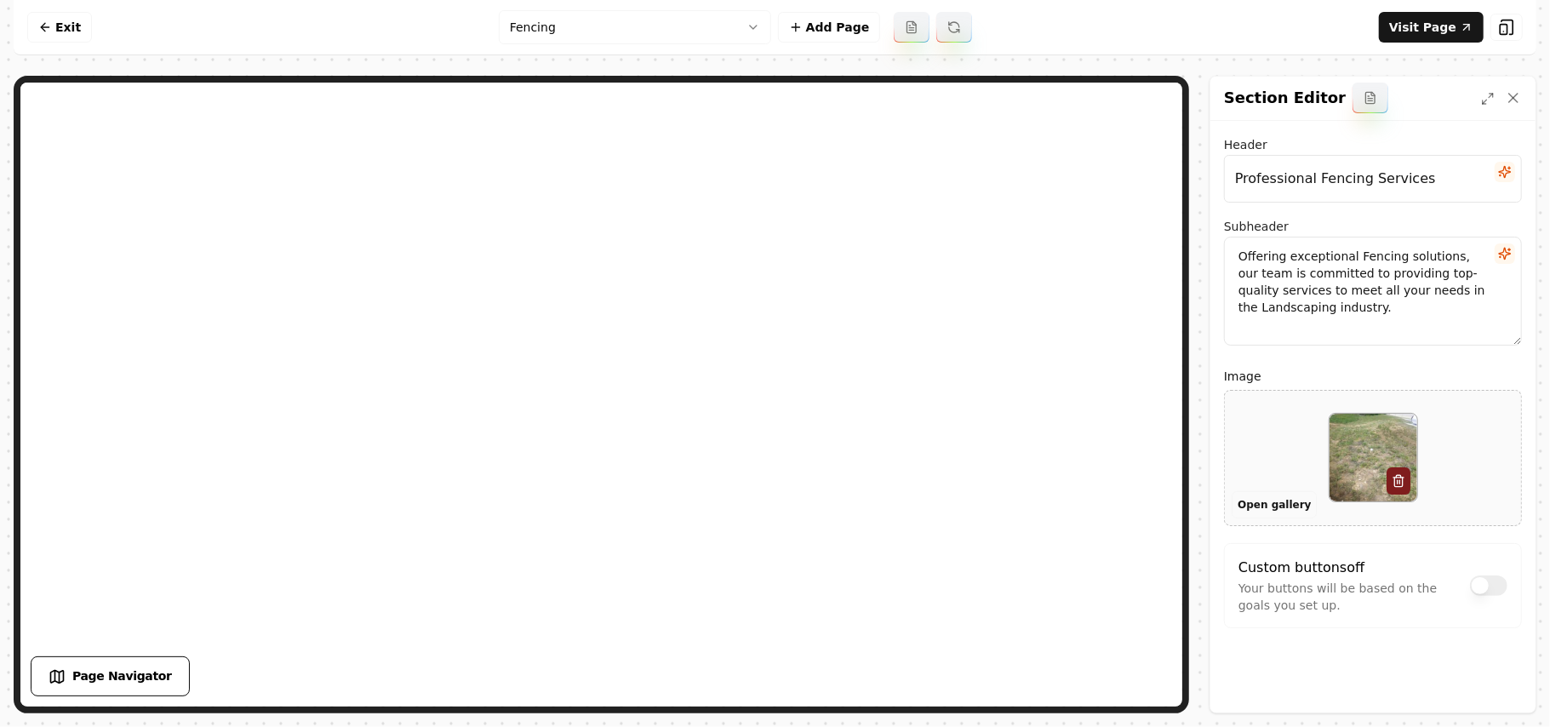
click at [1265, 515] on button "Open gallery" at bounding box center [1273, 504] width 85 height 27
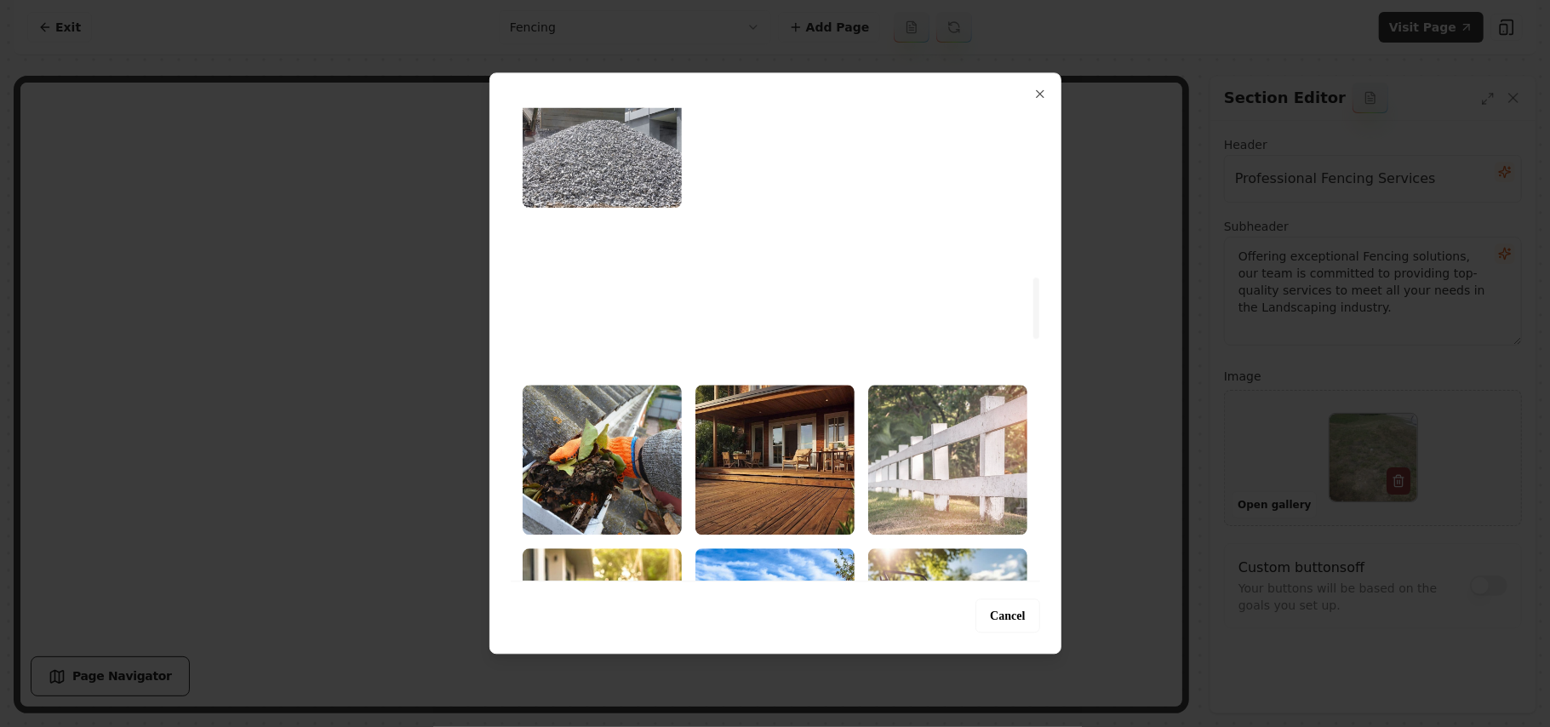
scroll to position [1362, 0]
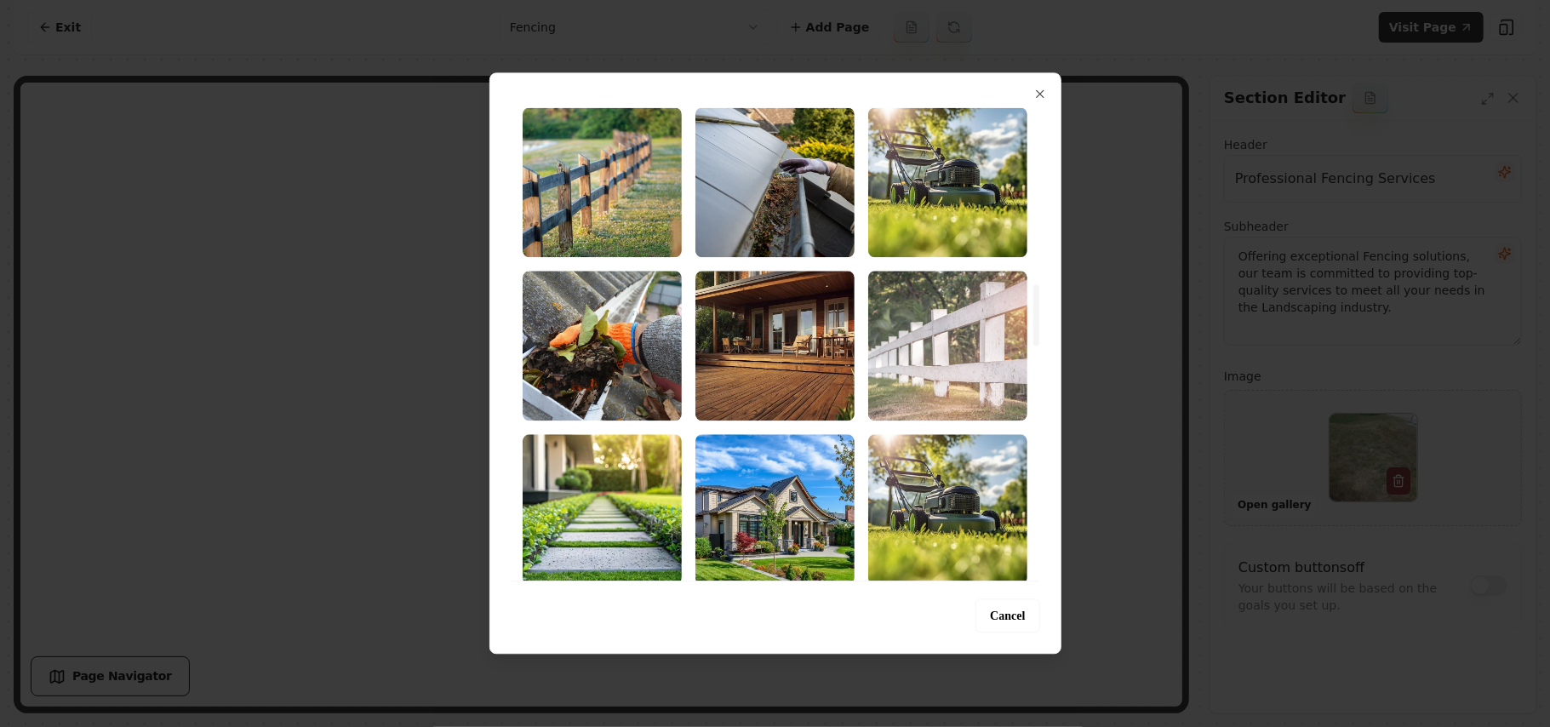
click at [970, 321] on img "Select image image_68b72bb85c7cd75eb8860e5e.jpg" at bounding box center [947, 346] width 159 height 150
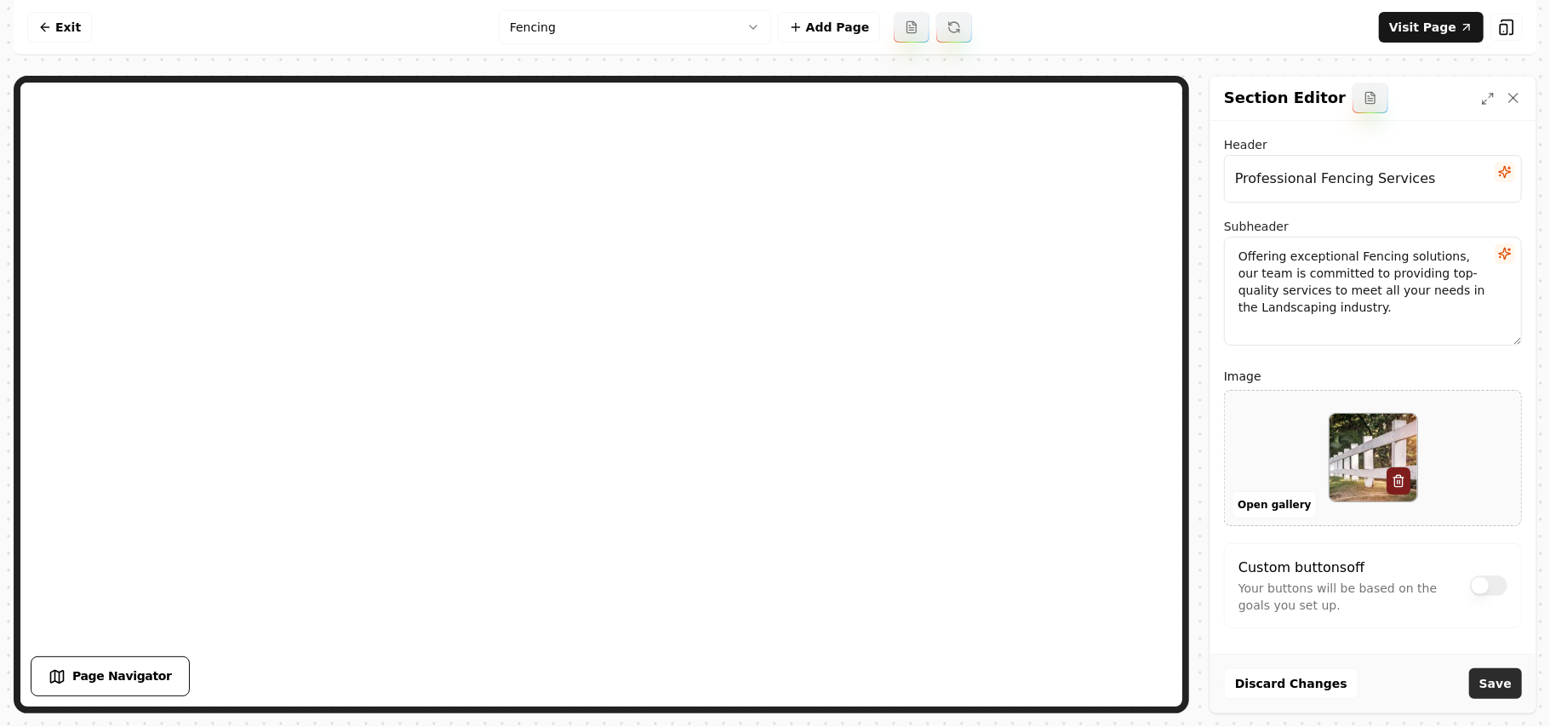
click at [1506, 696] on button "Save" at bounding box center [1495, 683] width 53 height 31
click at [664, 44] on nav "Exit Fencing Add Page Visit Page" at bounding box center [775, 27] width 1522 height 55
click at [672, 34] on html "Computer Required This feature is only available on a computer. Please switch t…" at bounding box center [775, 363] width 1550 height 727
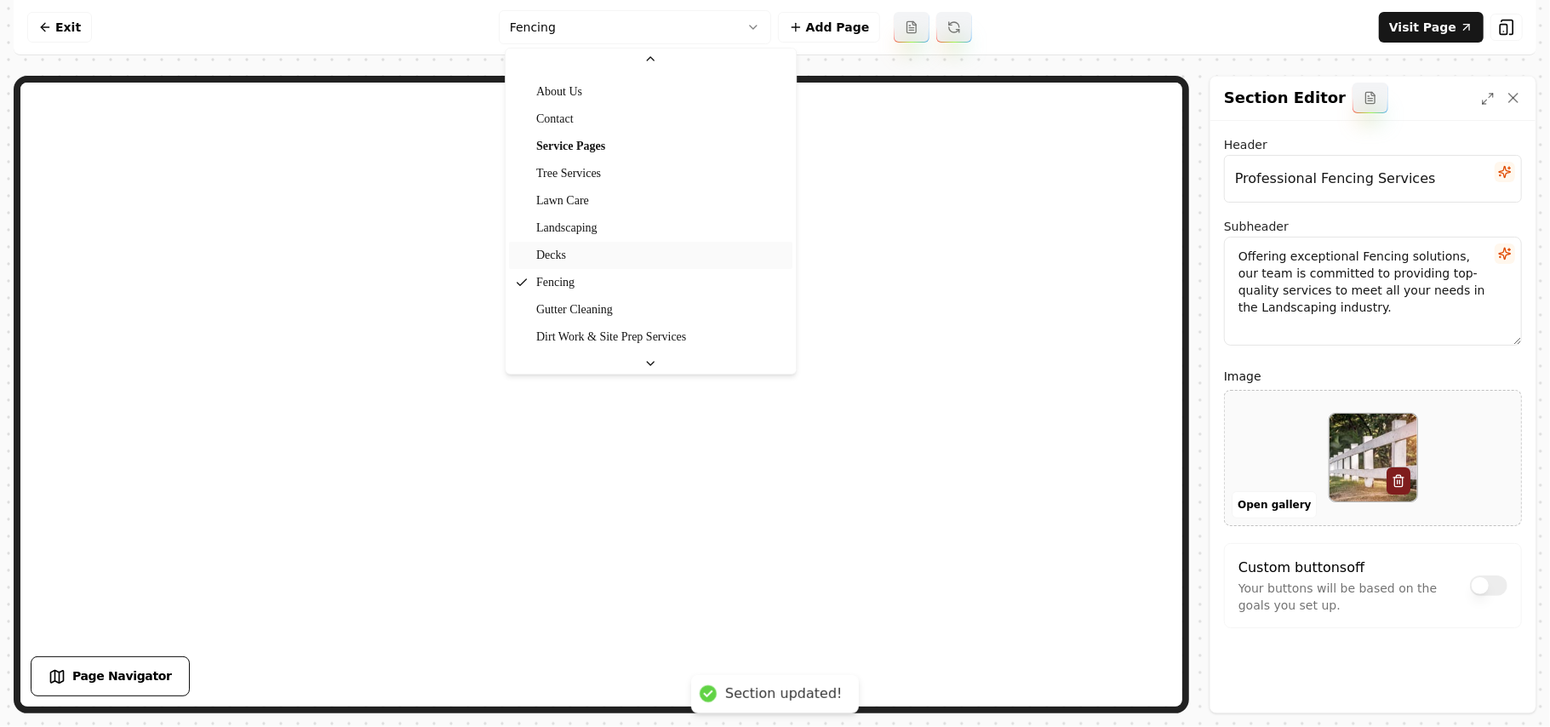
scroll to position [113, 0]
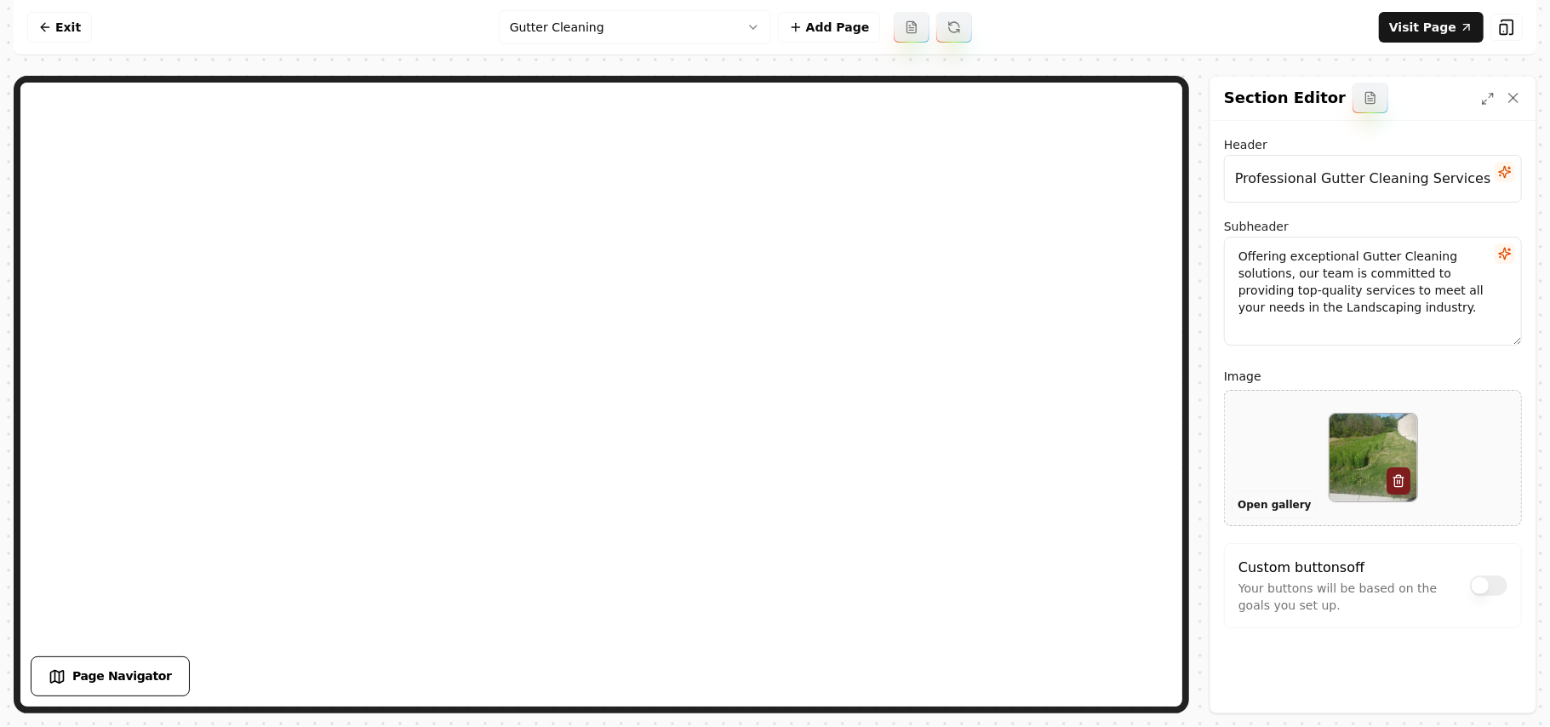
click at [1263, 498] on button "Open gallery" at bounding box center [1273, 504] width 85 height 27
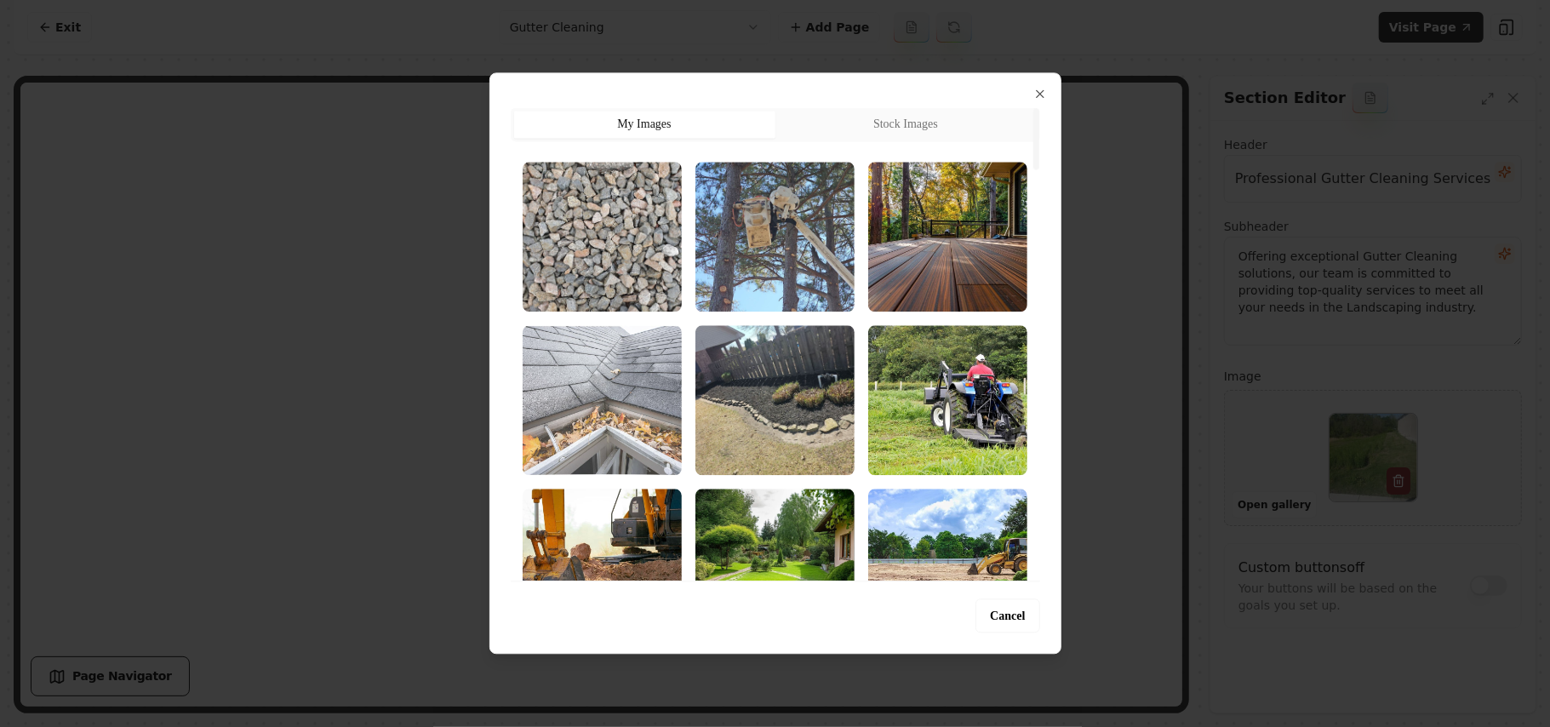
click at [654, 393] on img "Select image image_68b72bb85c7cd75eb8861477.jpg" at bounding box center [602, 400] width 159 height 150
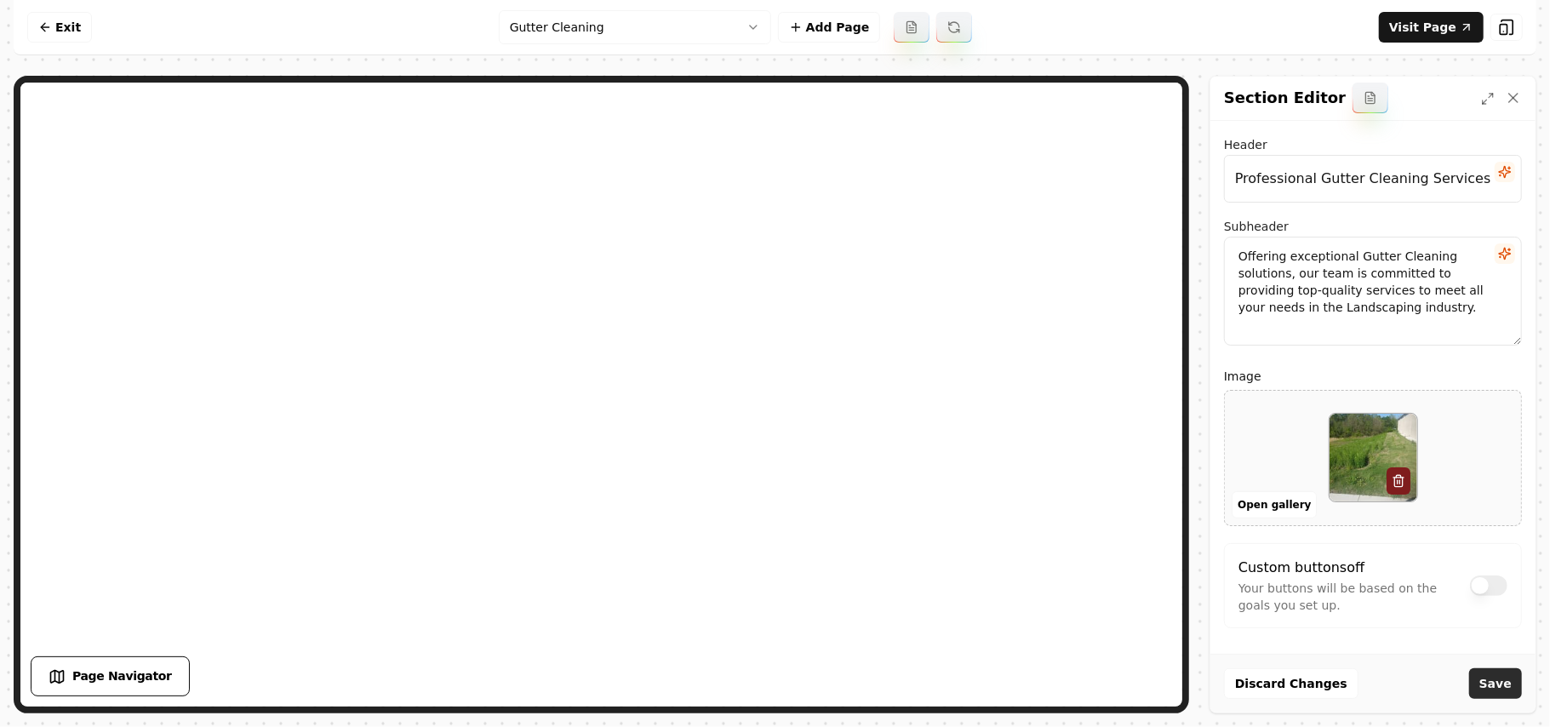
click at [1499, 679] on button "Save" at bounding box center [1495, 683] width 53 height 31
click at [536, 14] on html "Computer Required This feature is only available on a computer. Please switch t…" at bounding box center [775, 363] width 1550 height 727
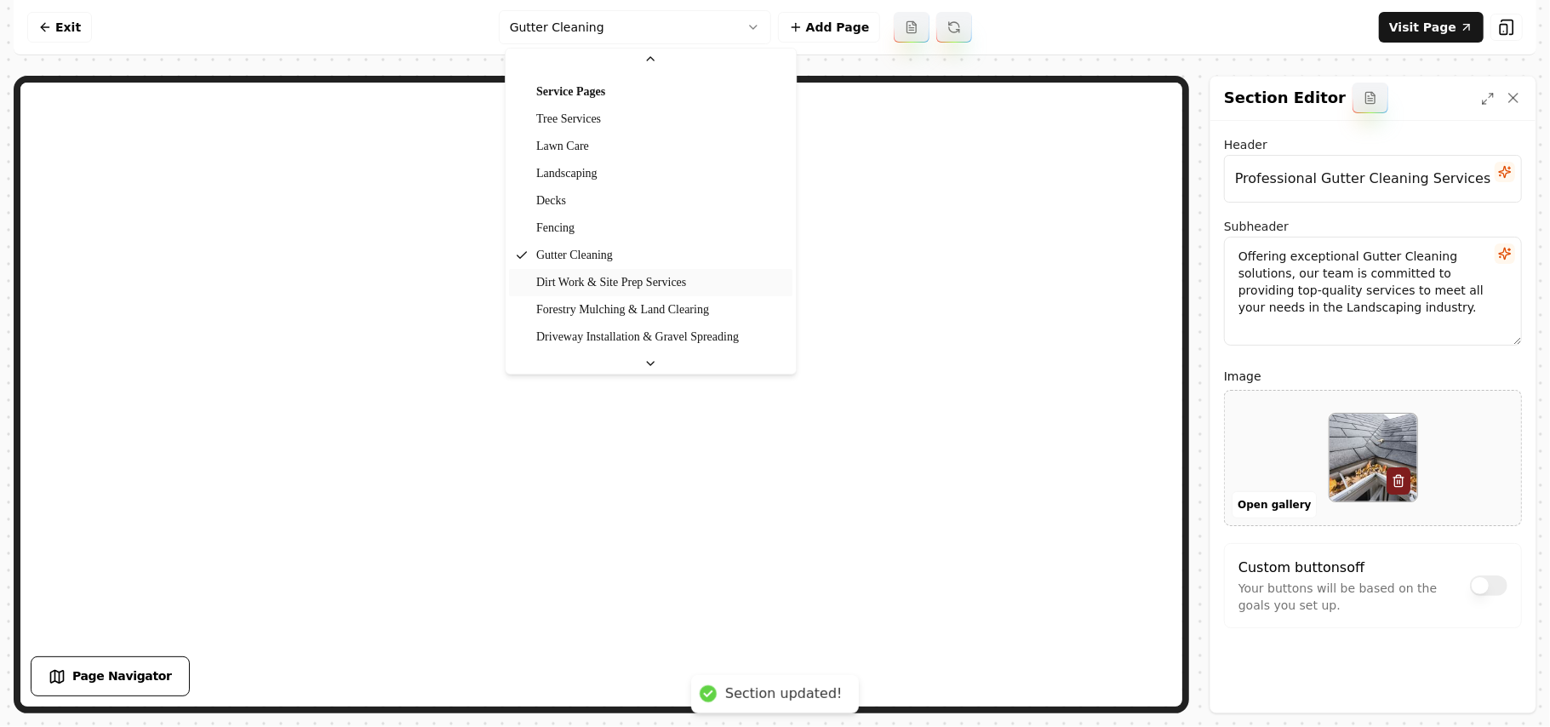
scroll to position [160, 0]
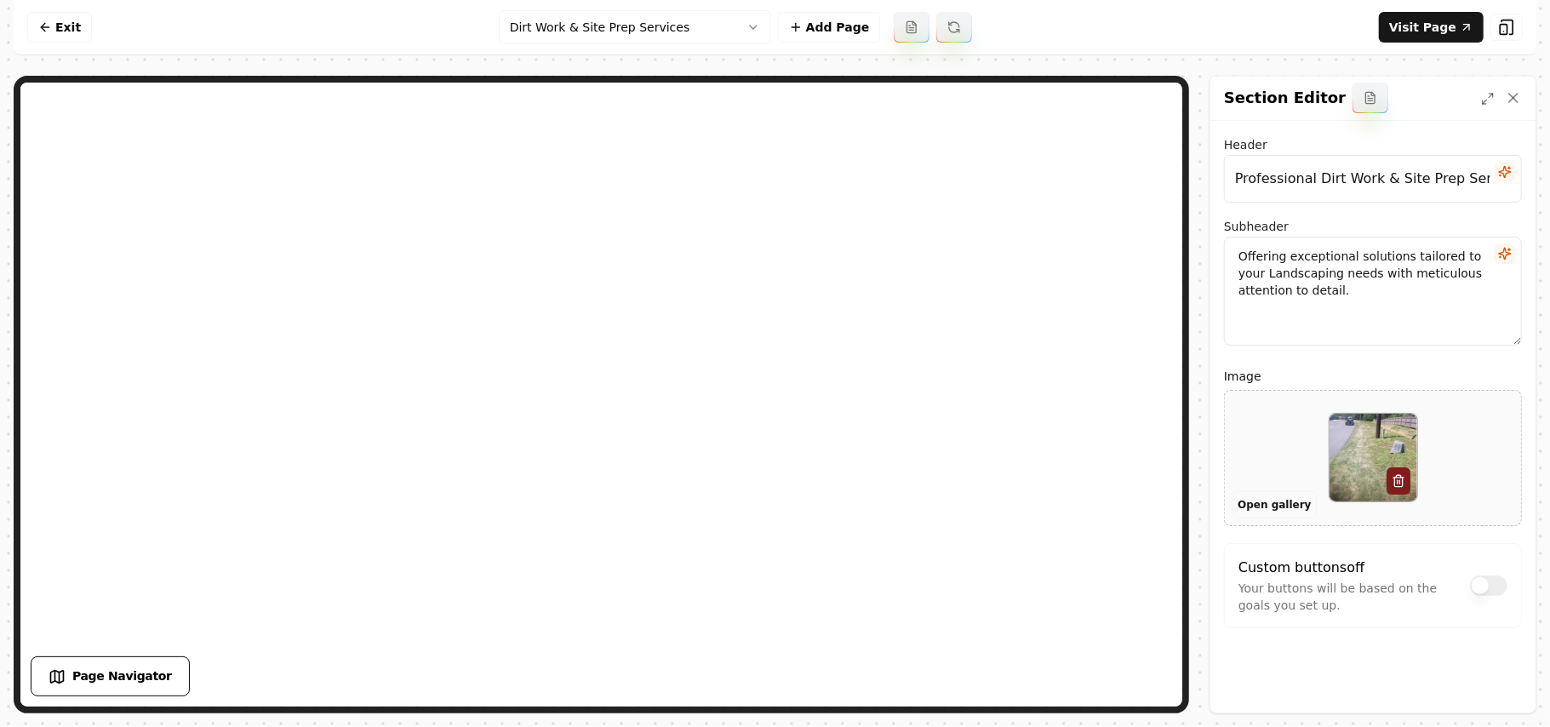
click at [1251, 511] on button "Open gallery" at bounding box center [1273, 504] width 85 height 27
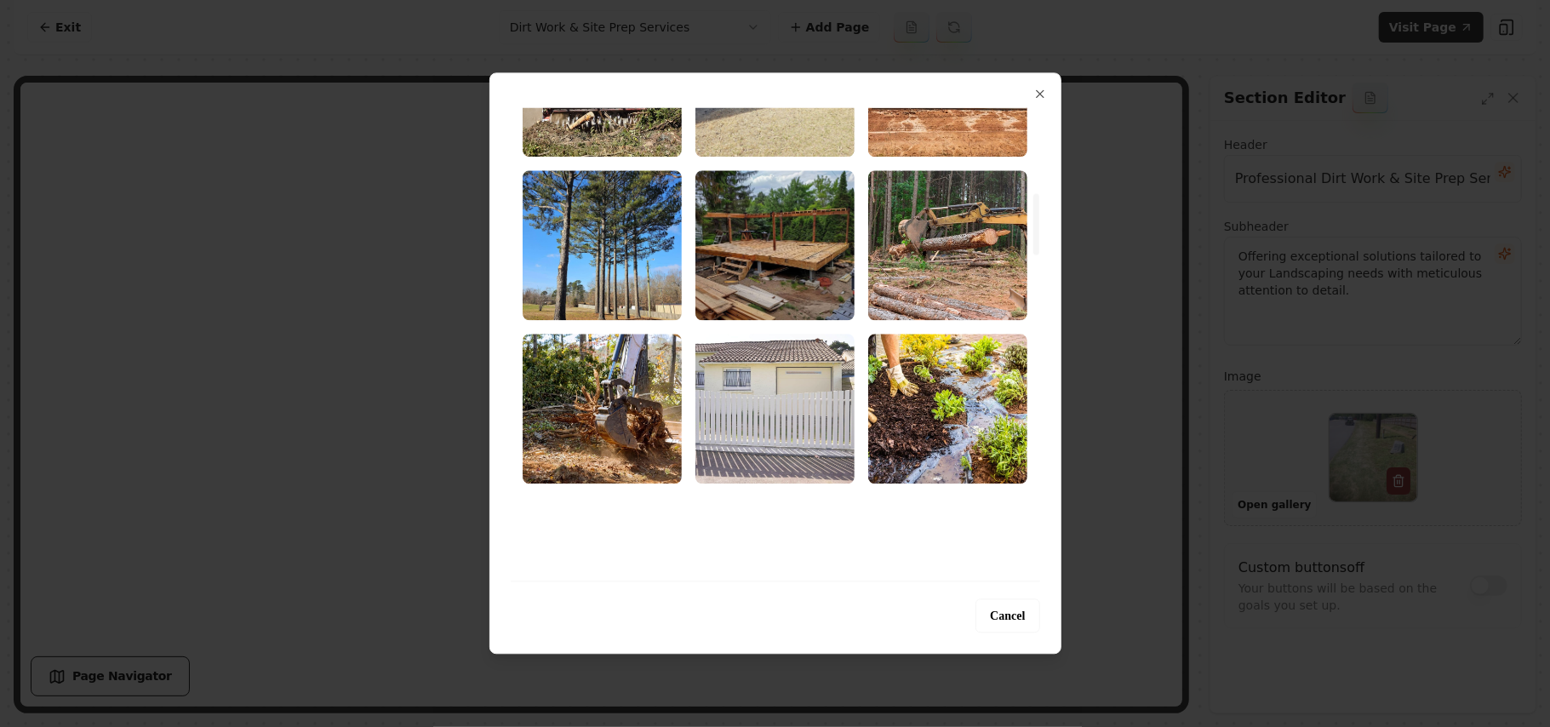
scroll to position [681, 0]
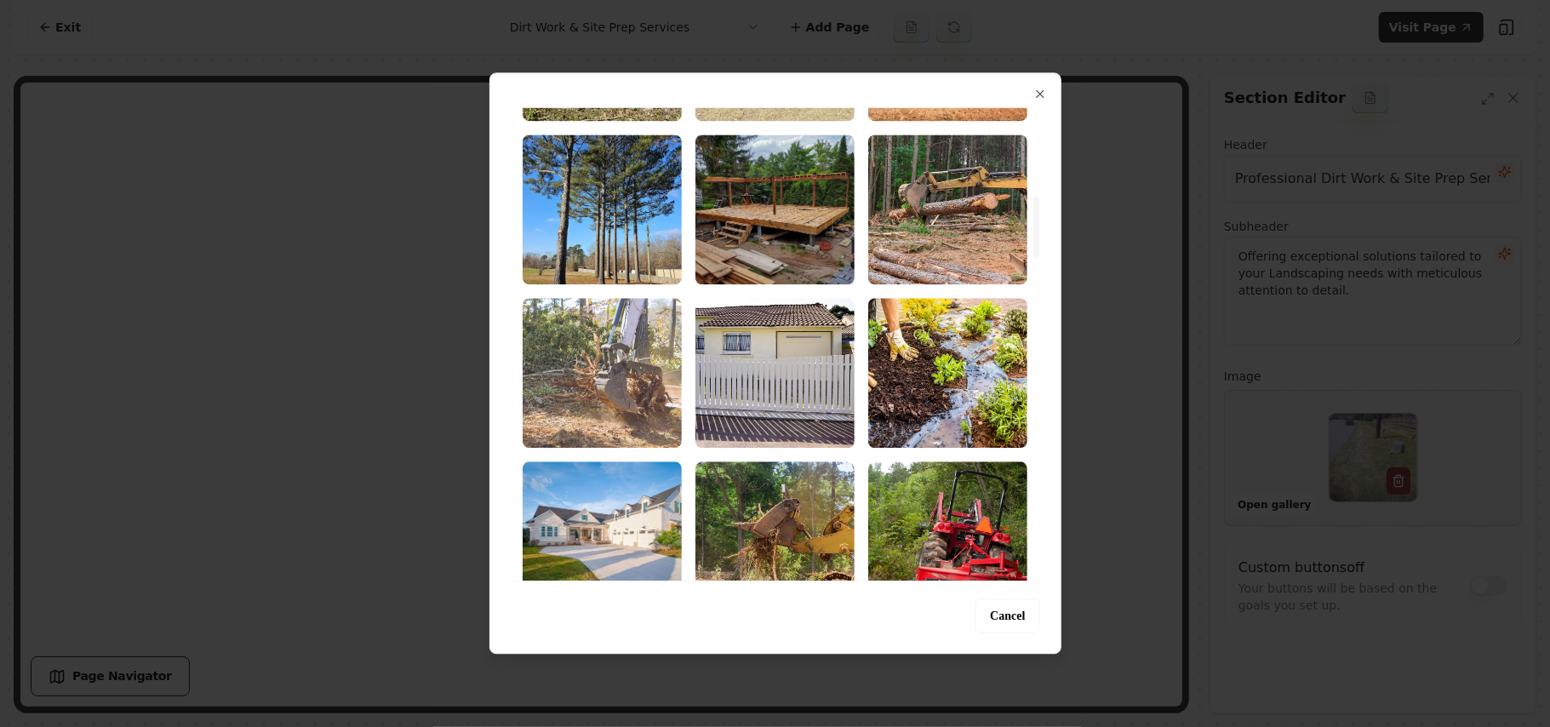
click at [620, 383] on img "Select image image_68b72bb85c7cd75eb8861458.jpg" at bounding box center [602, 373] width 159 height 150
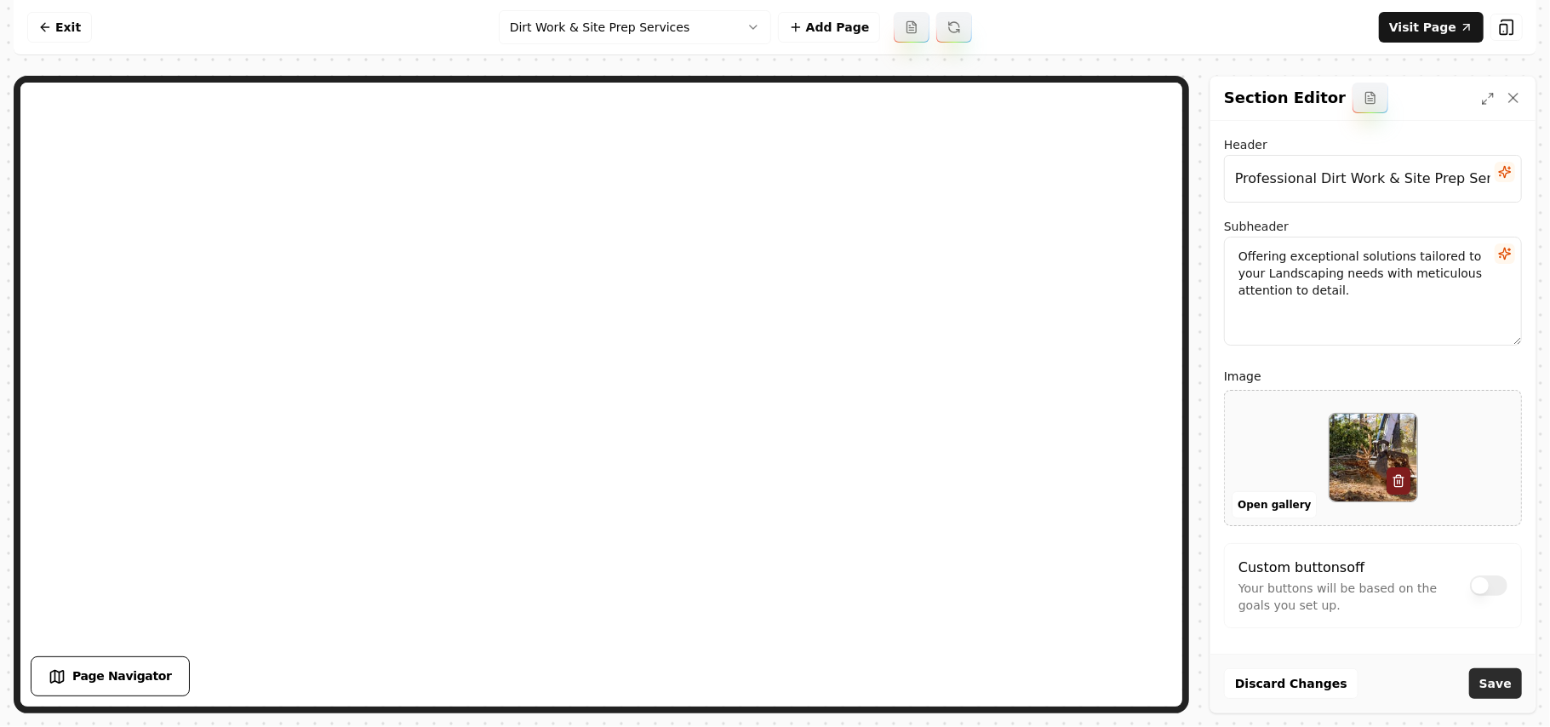
click at [1499, 688] on button "Save" at bounding box center [1495, 683] width 53 height 31
click at [1249, 499] on button "Open gallery" at bounding box center [1273, 504] width 85 height 27
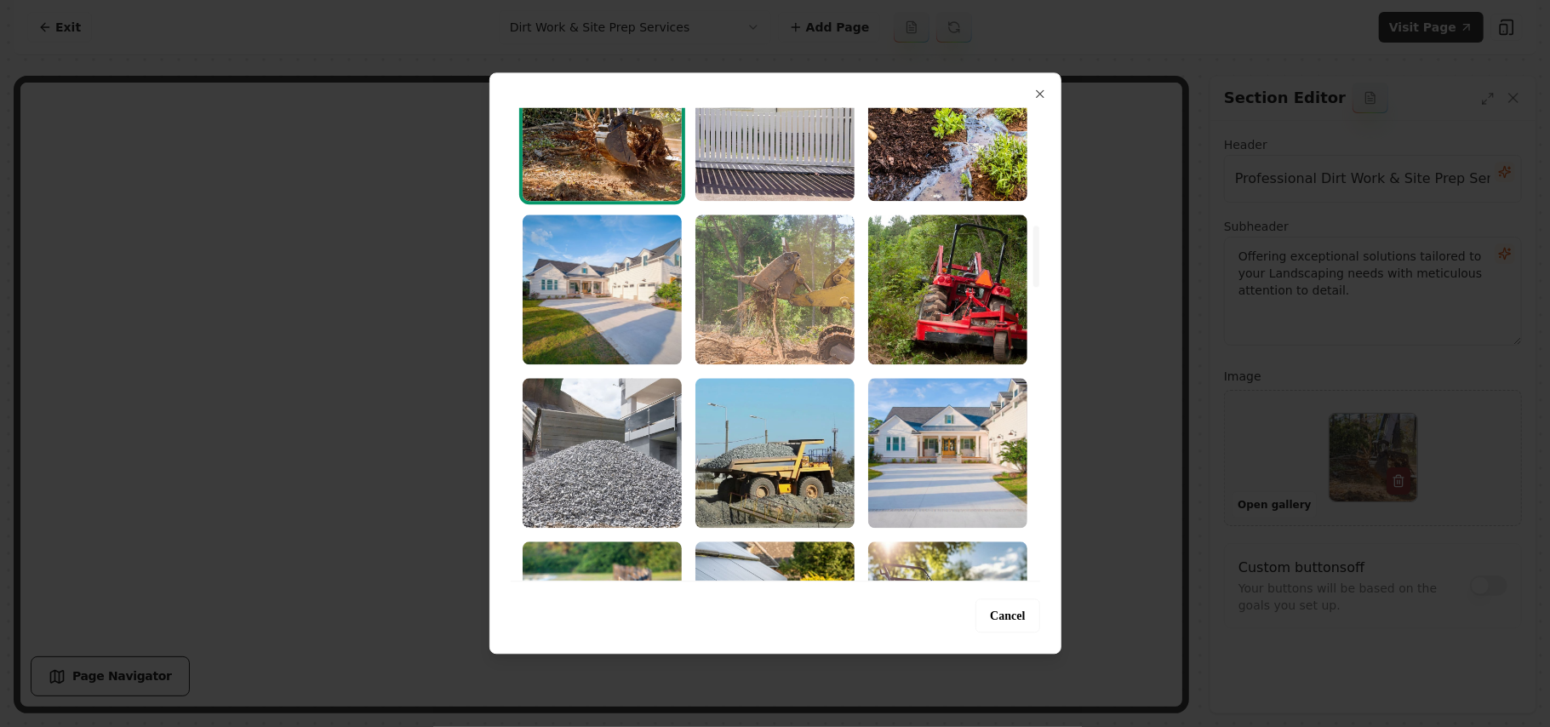
scroll to position [907, 0]
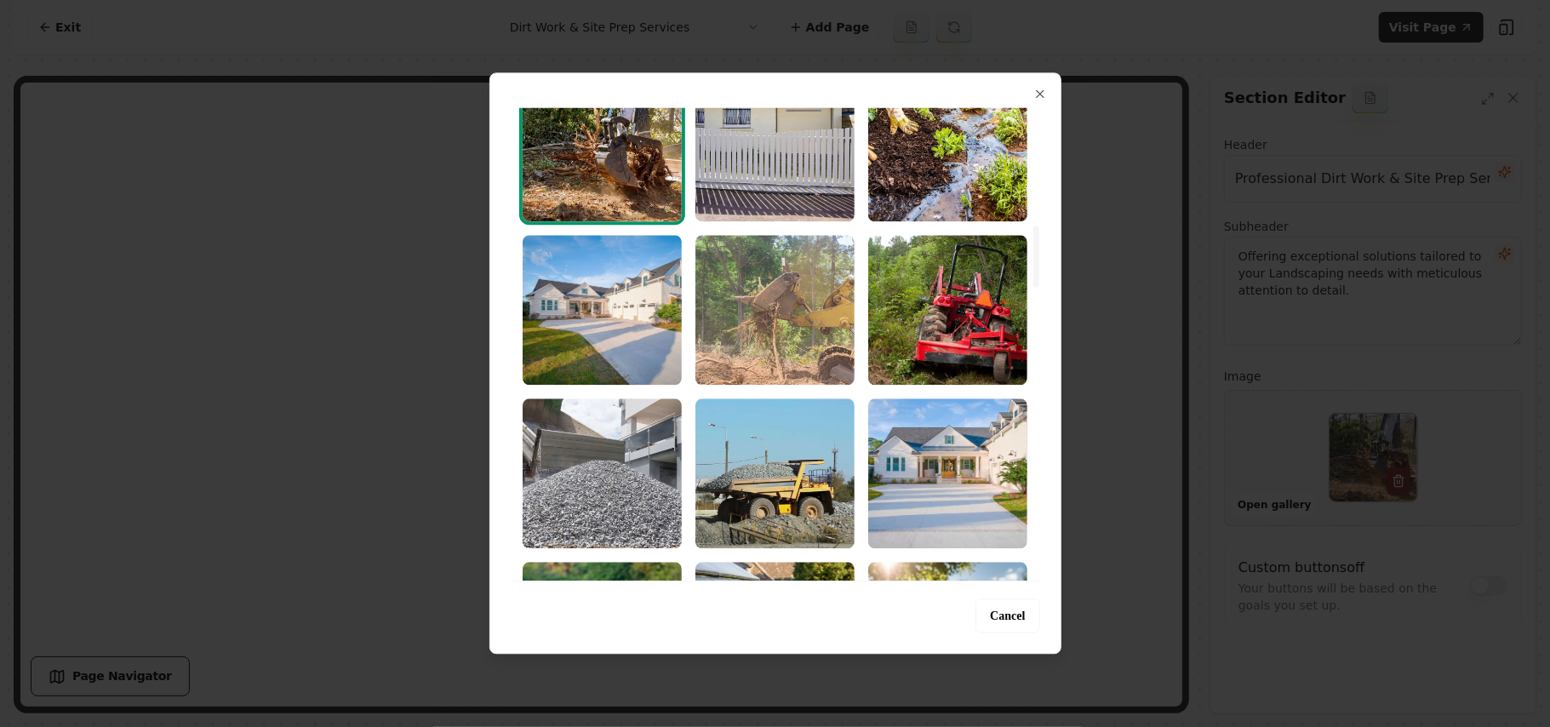
click at [804, 308] on img "Select image image_68b72bb85c7cd75eb88613dc.jpg" at bounding box center [774, 310] width 159 height 150
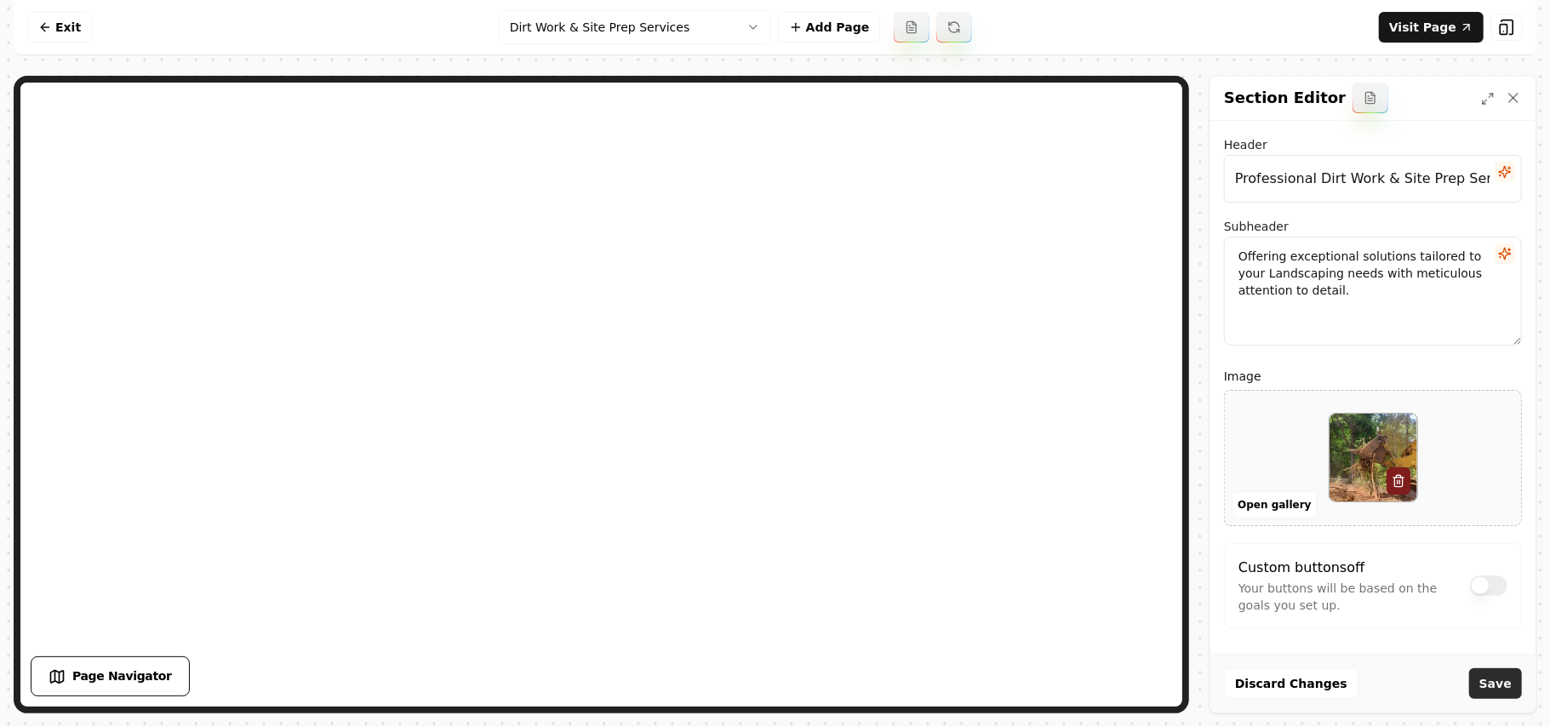
click at [1494, 676] on button "Save" at bounding box center [1495, 683] width 53 height 31
click at [617, 31] on html "Computer Required This feature is only available on a computer. Please switch t…" at bounding box center [775, 363] width 1550 height 727
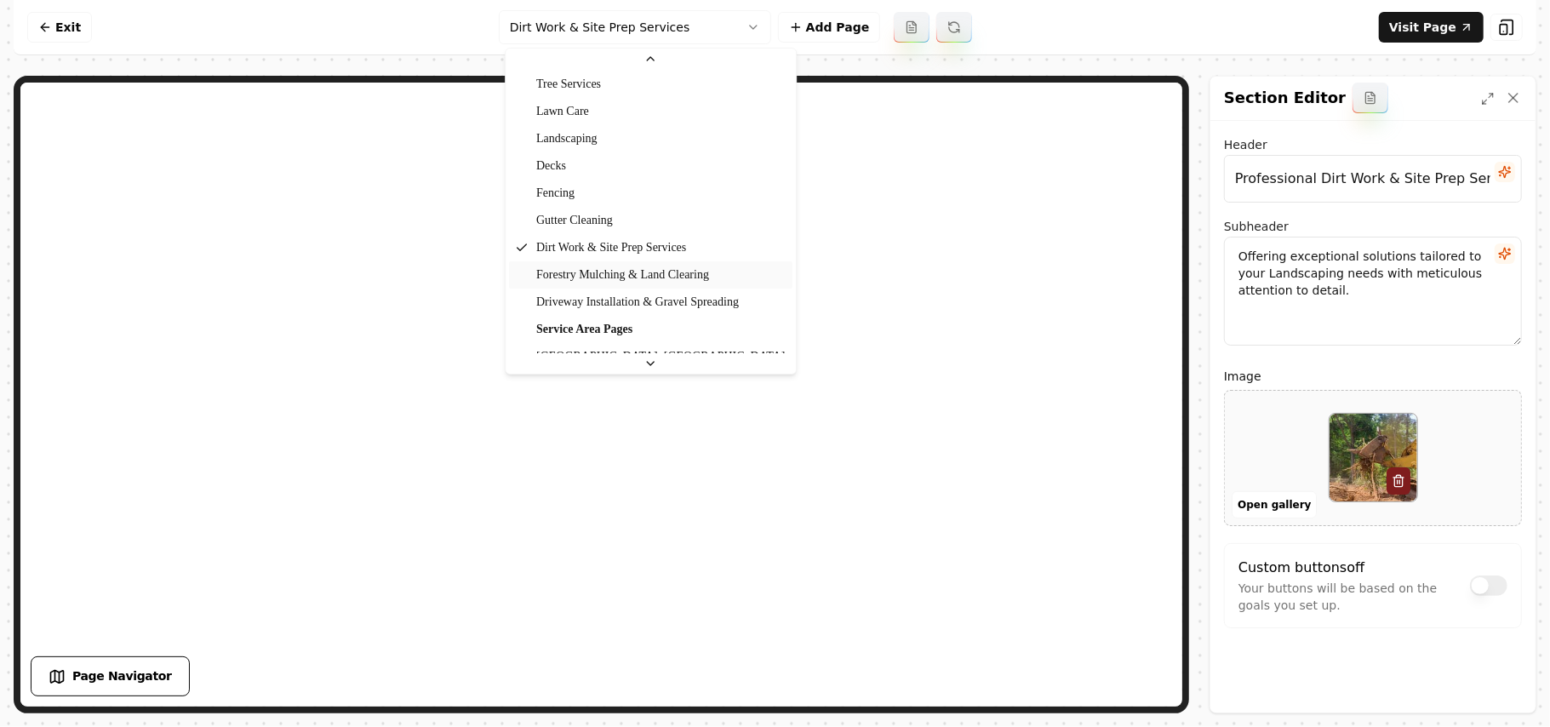
scroll to position [165, 0]
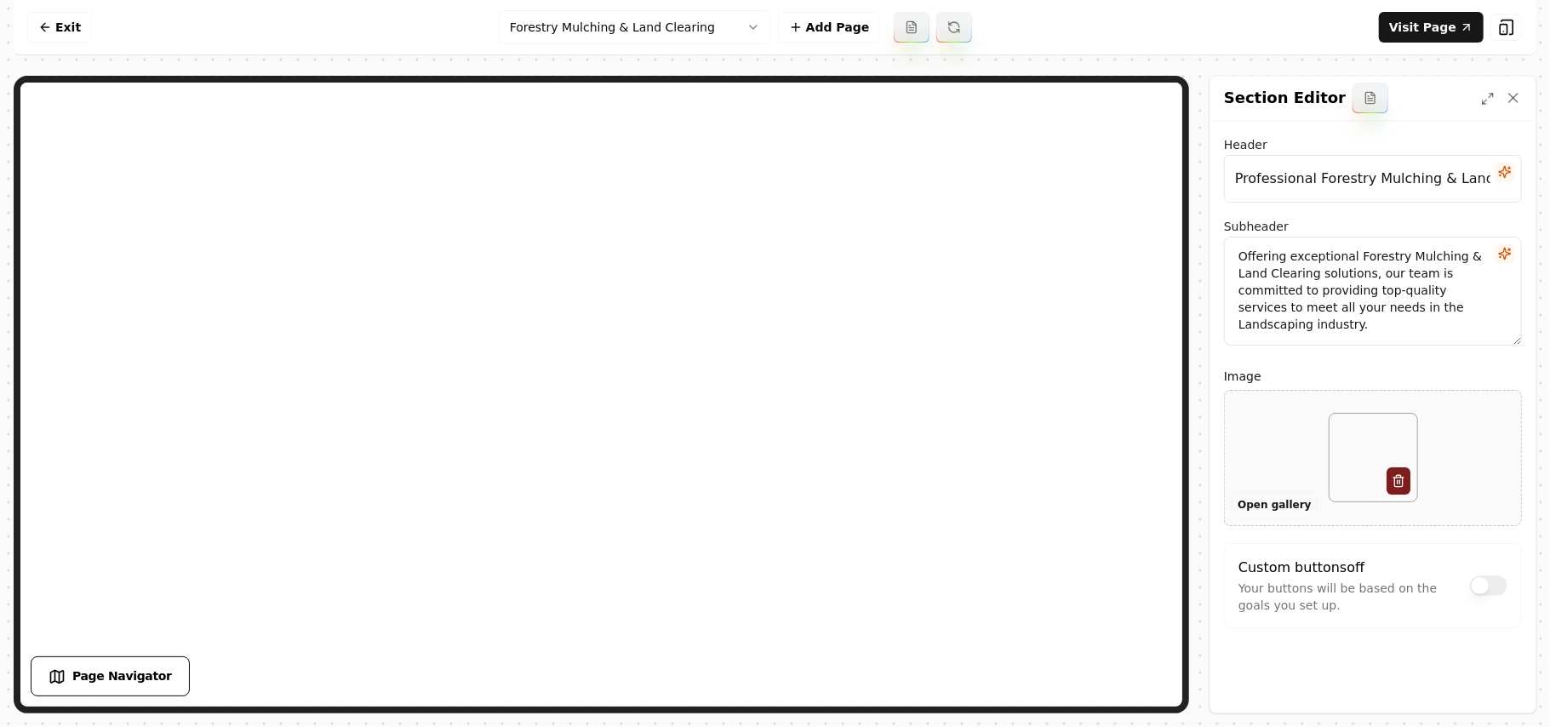
click at [1249, 495] on button "Open gallery" at bounding box center [1273, 504] width 85 height 27
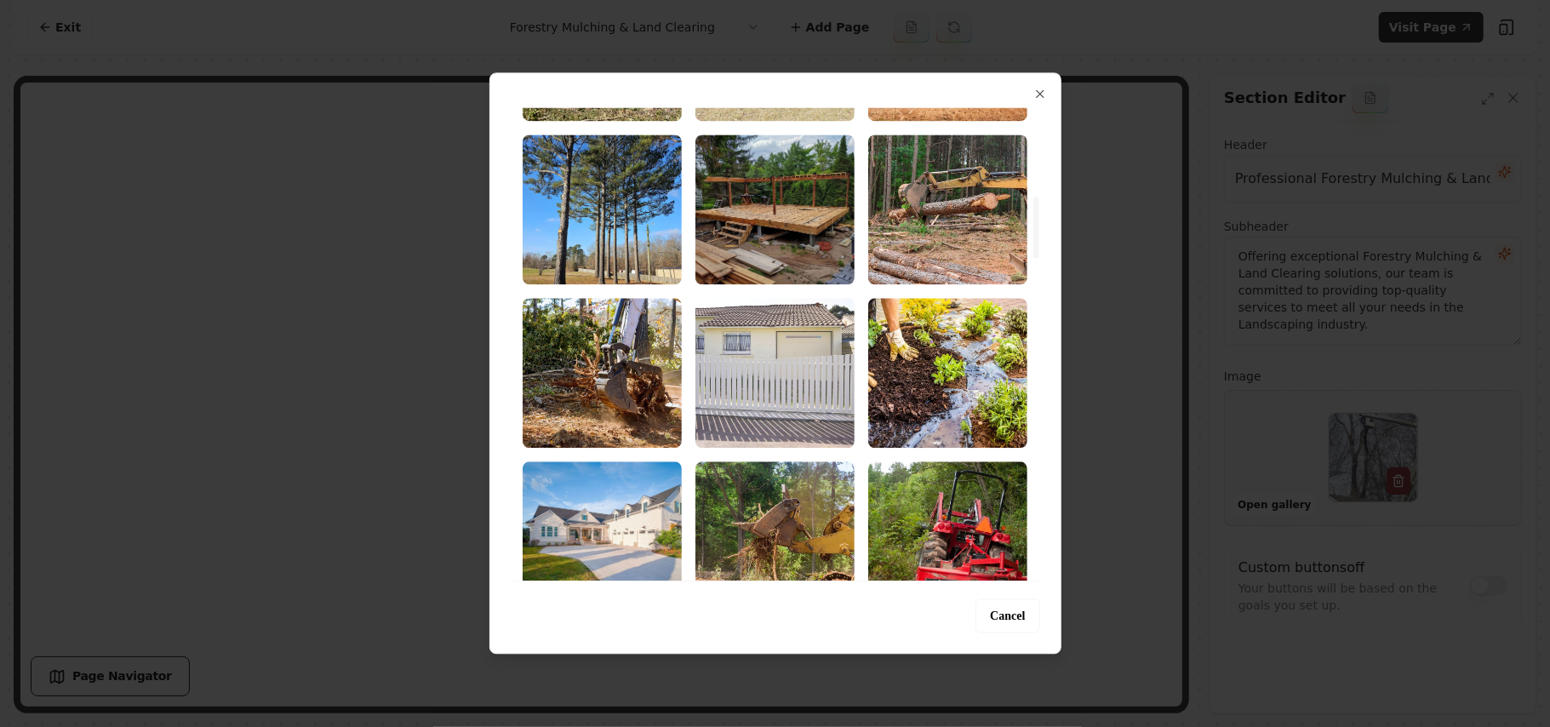
scroll to position [794, 0]
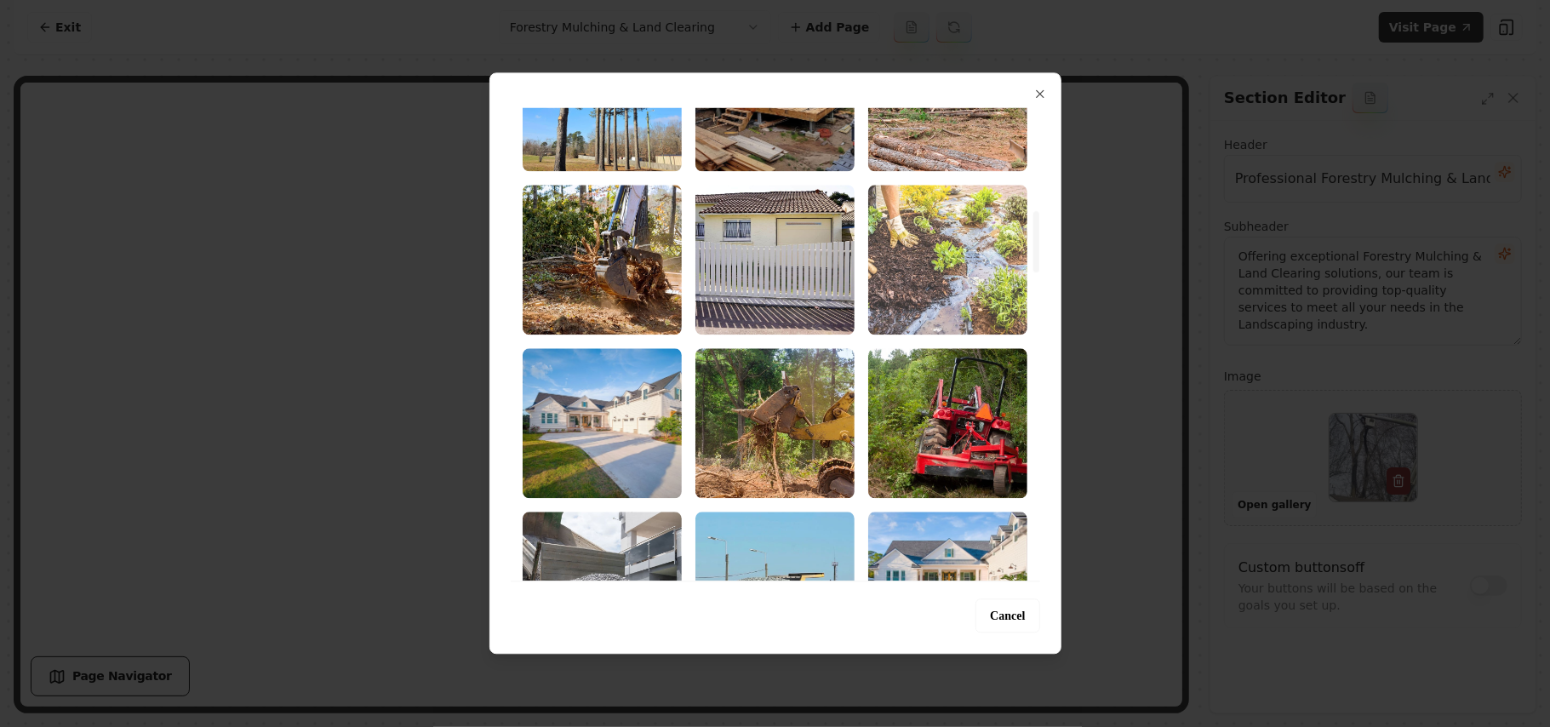
click at [974, 262] on img "Select image image_68b72bb85c7cd75eb886147c.jpg" at bounding box center [947, 260] width 159 height 150
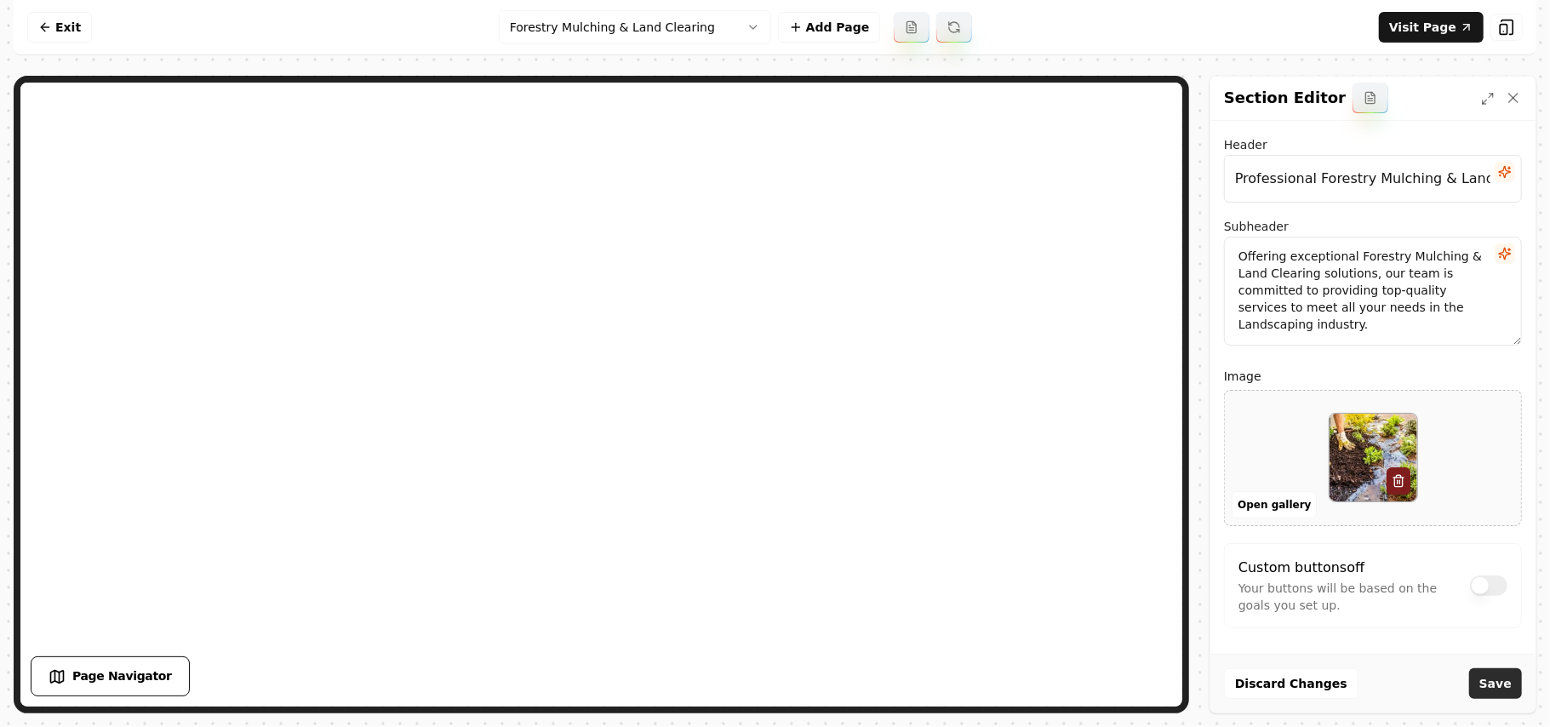
click at [1510, 695] on button "Save" at bounding box center [1495, 683] width 53 height 31
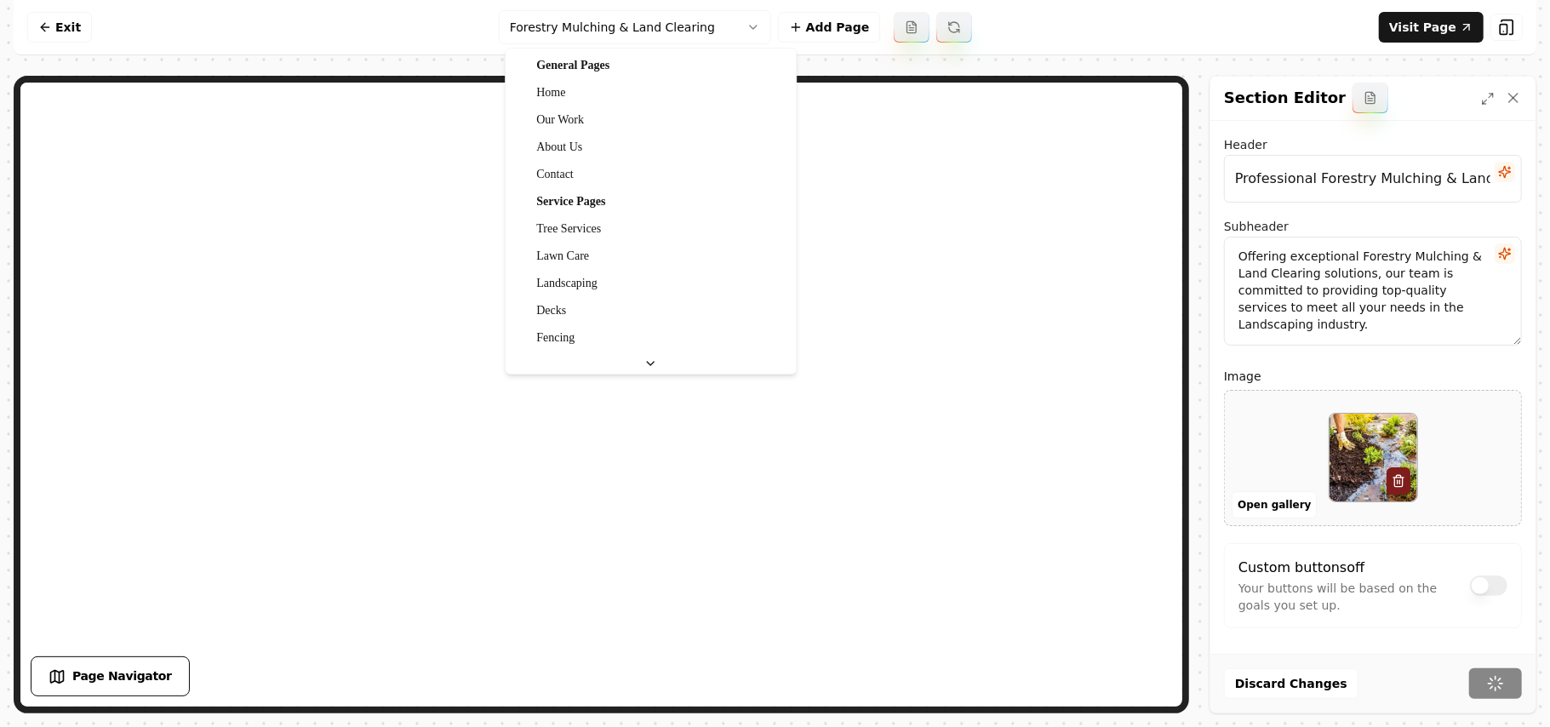
click at [596, 26] on html "Computer Required This feature is only available on a computer. Please switch t…" at bounding box center [775, 363] width 1550 height 727
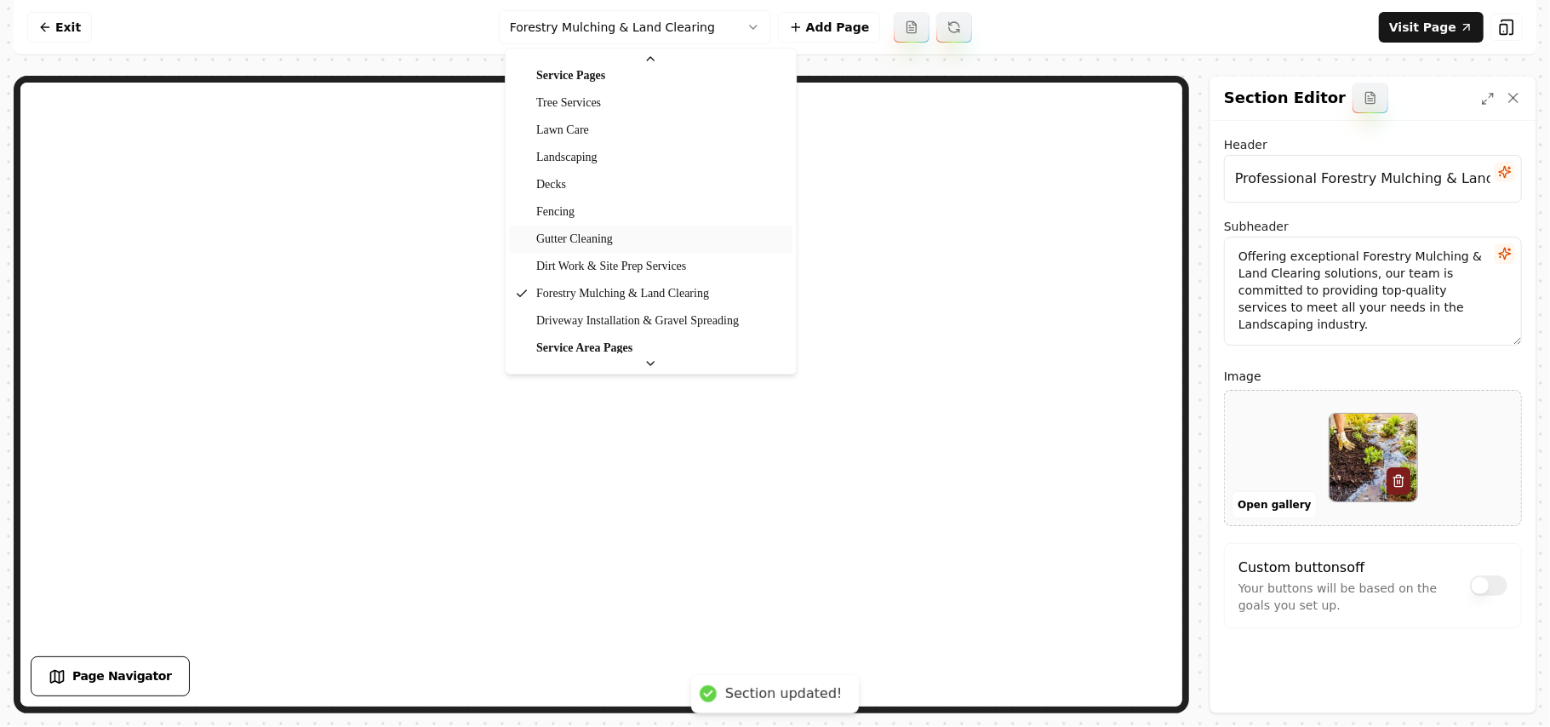
scroll to position [165, 0]
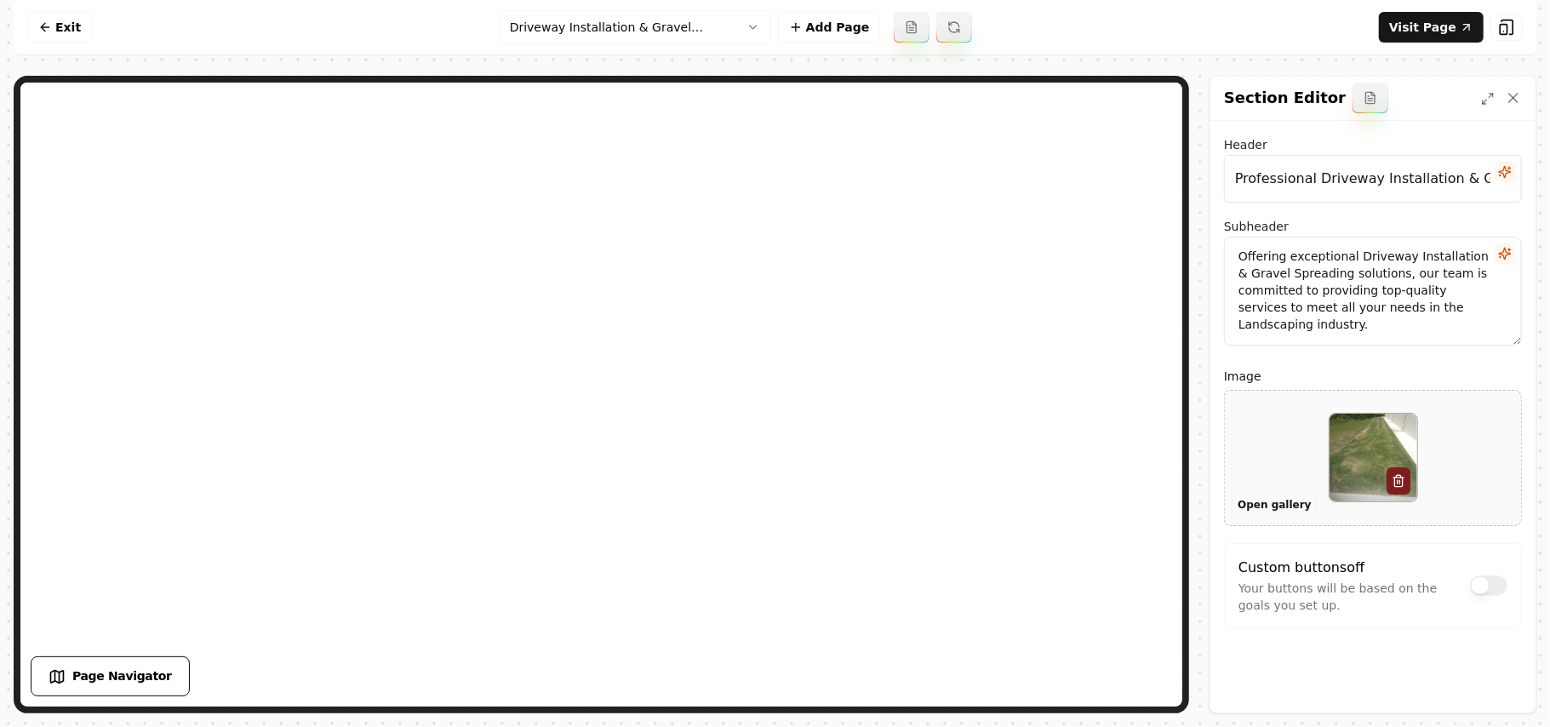
click at [1270, 504] on button "Open gallery" at bounding box center [1273, 504] width 85 height 27
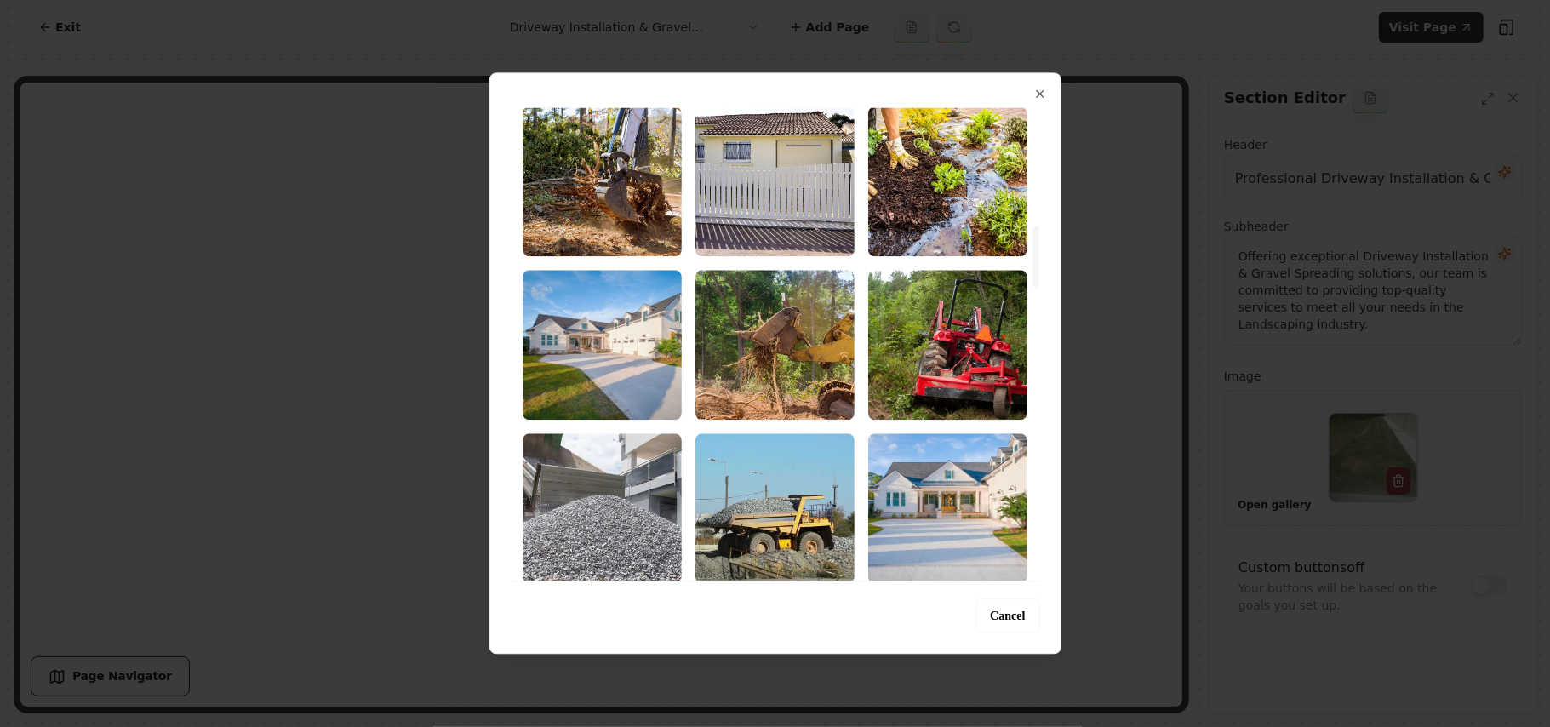
scroll to position [907, 0]
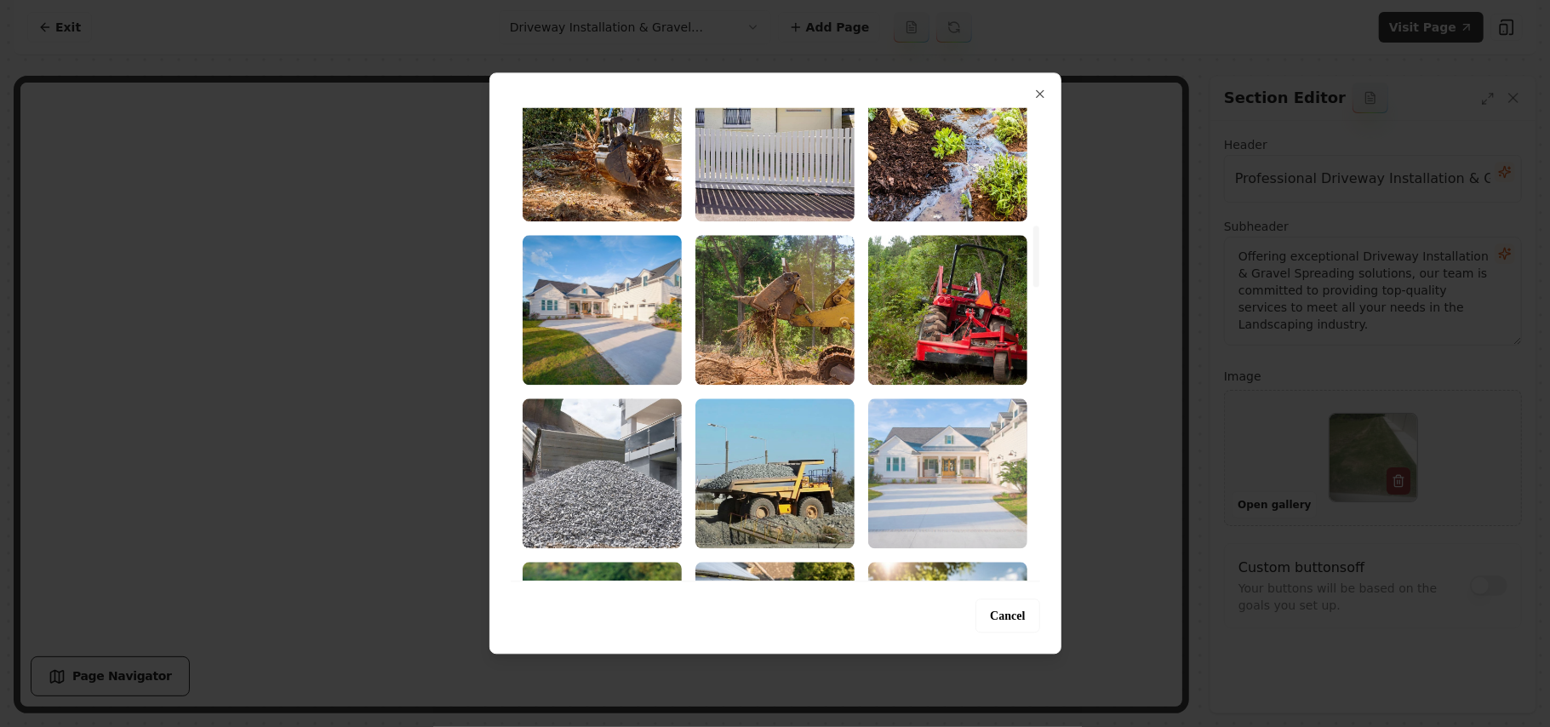
click at [948, 471] on img "Select image image_68b72bb85c7cd75eb8861159.jpg" at bounding box center [947, 473] width 159 height 150
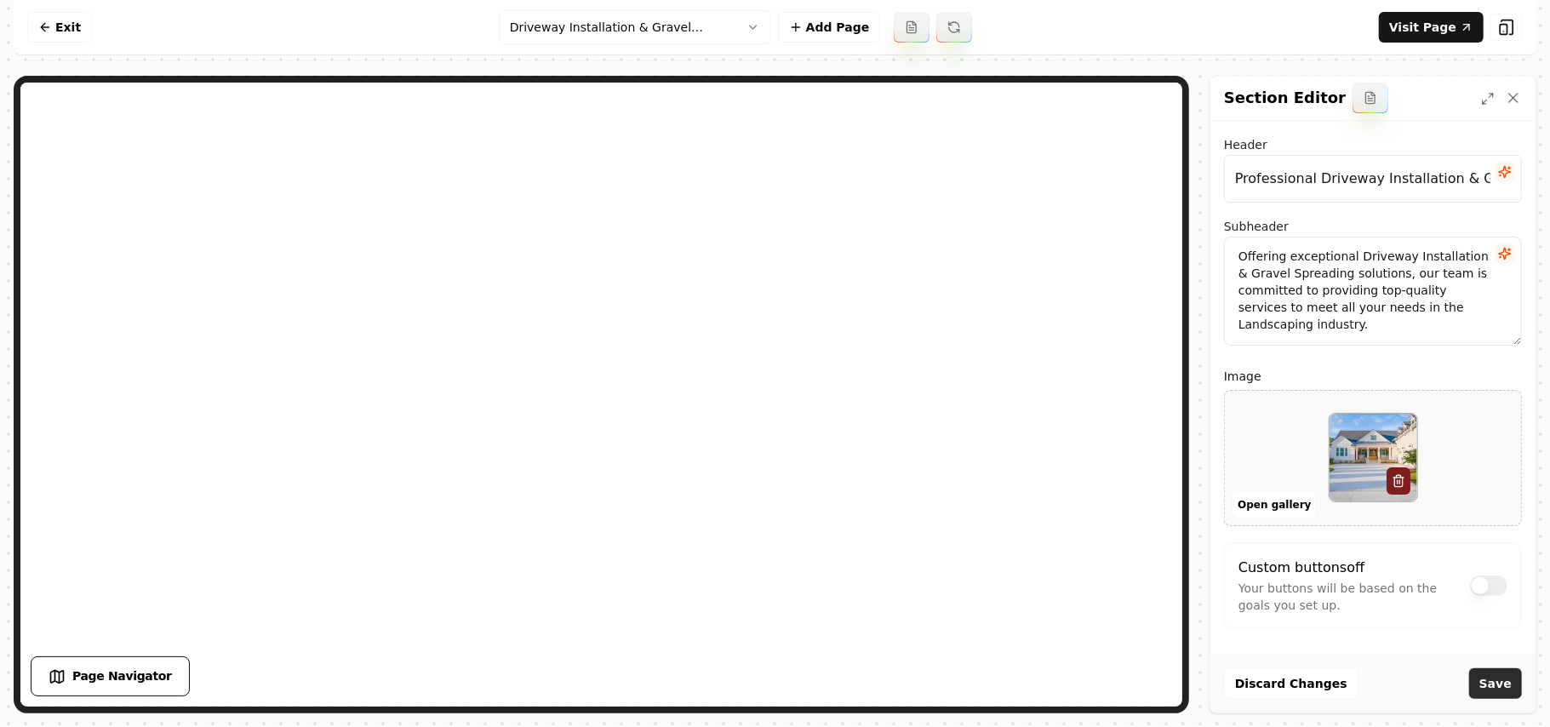
click at [1515, 685] on button "Save" at bounding box center [1495, 683] width 53 height 31
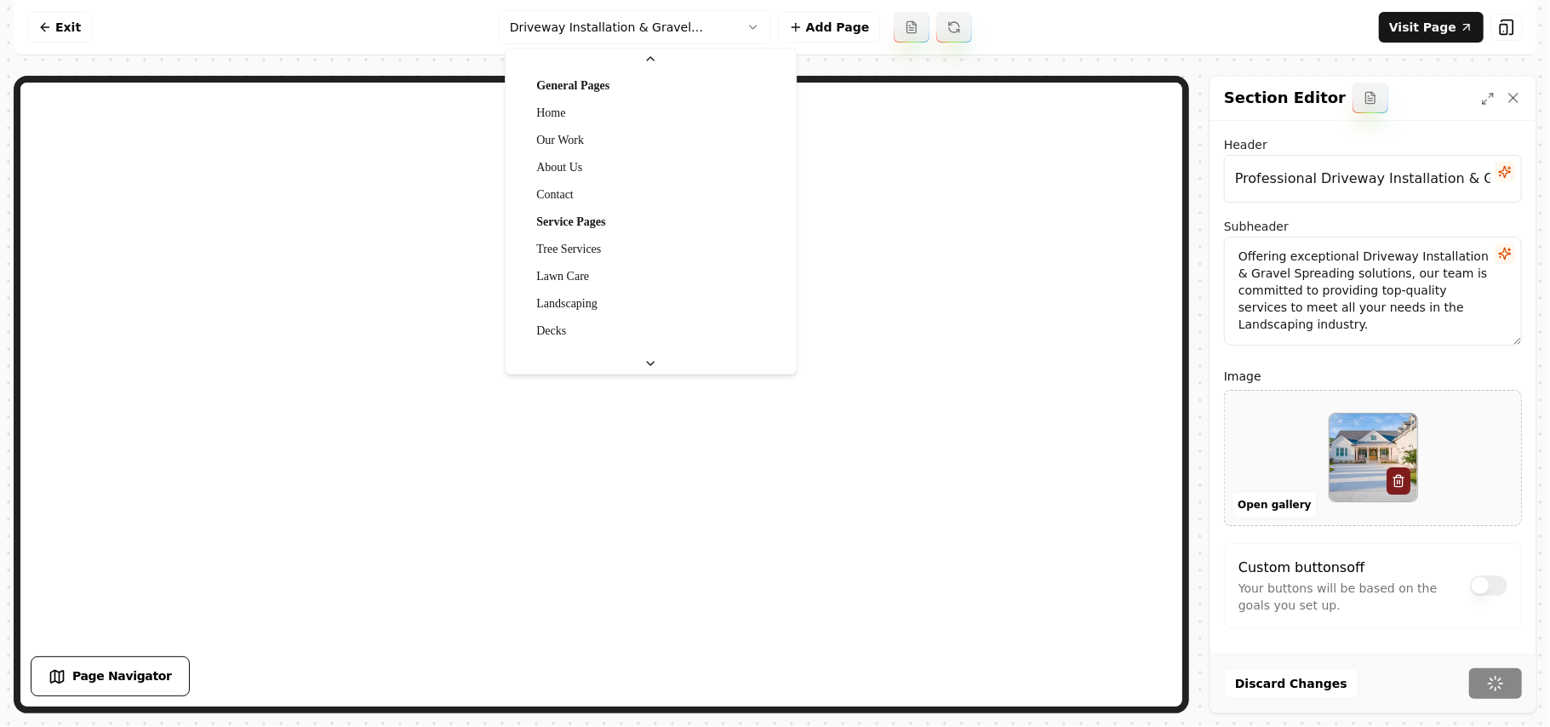
click at [637, 28] on html "Computer Required This feature is only available on a computer. Please switch t…" at bounding box center [775, 363] width 1550 height 727
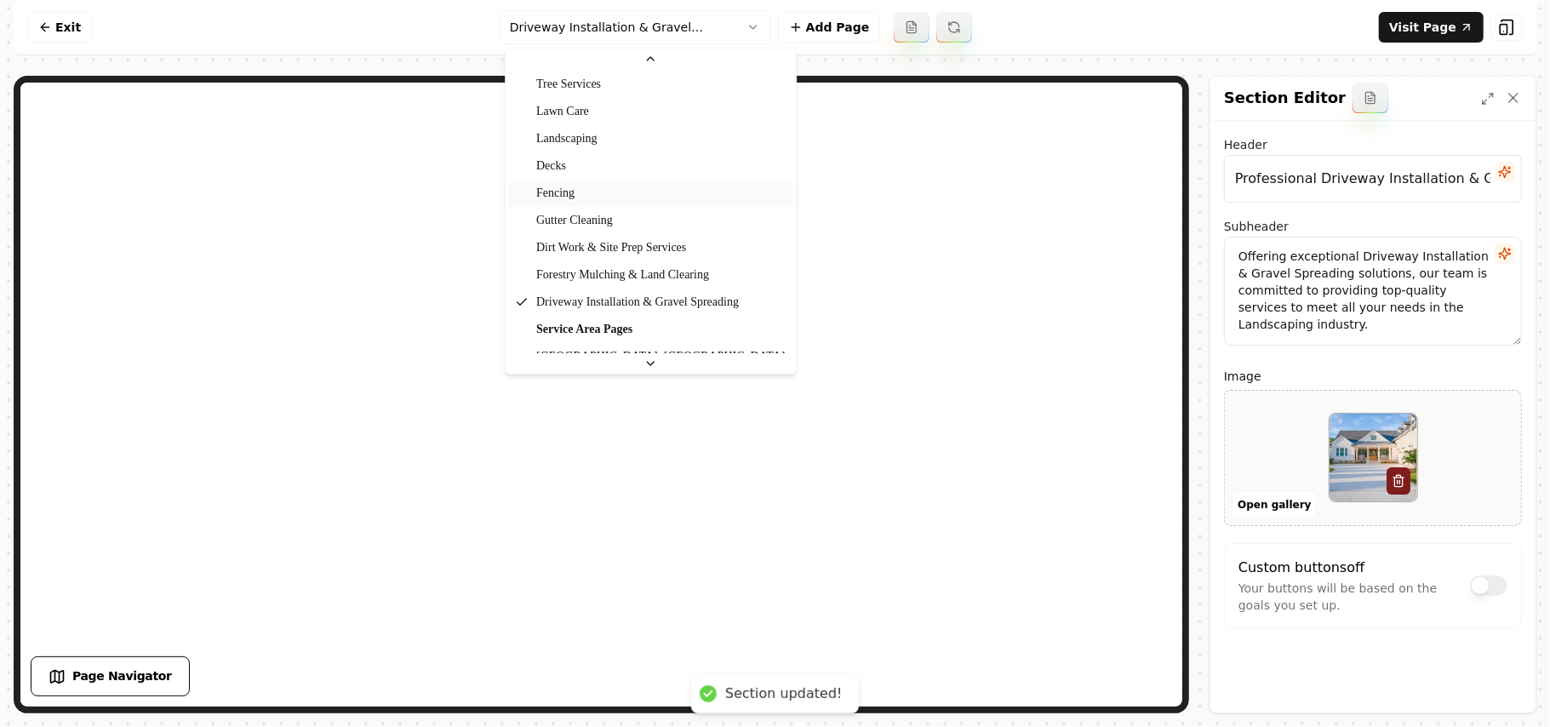
scroll to position [0, 0]
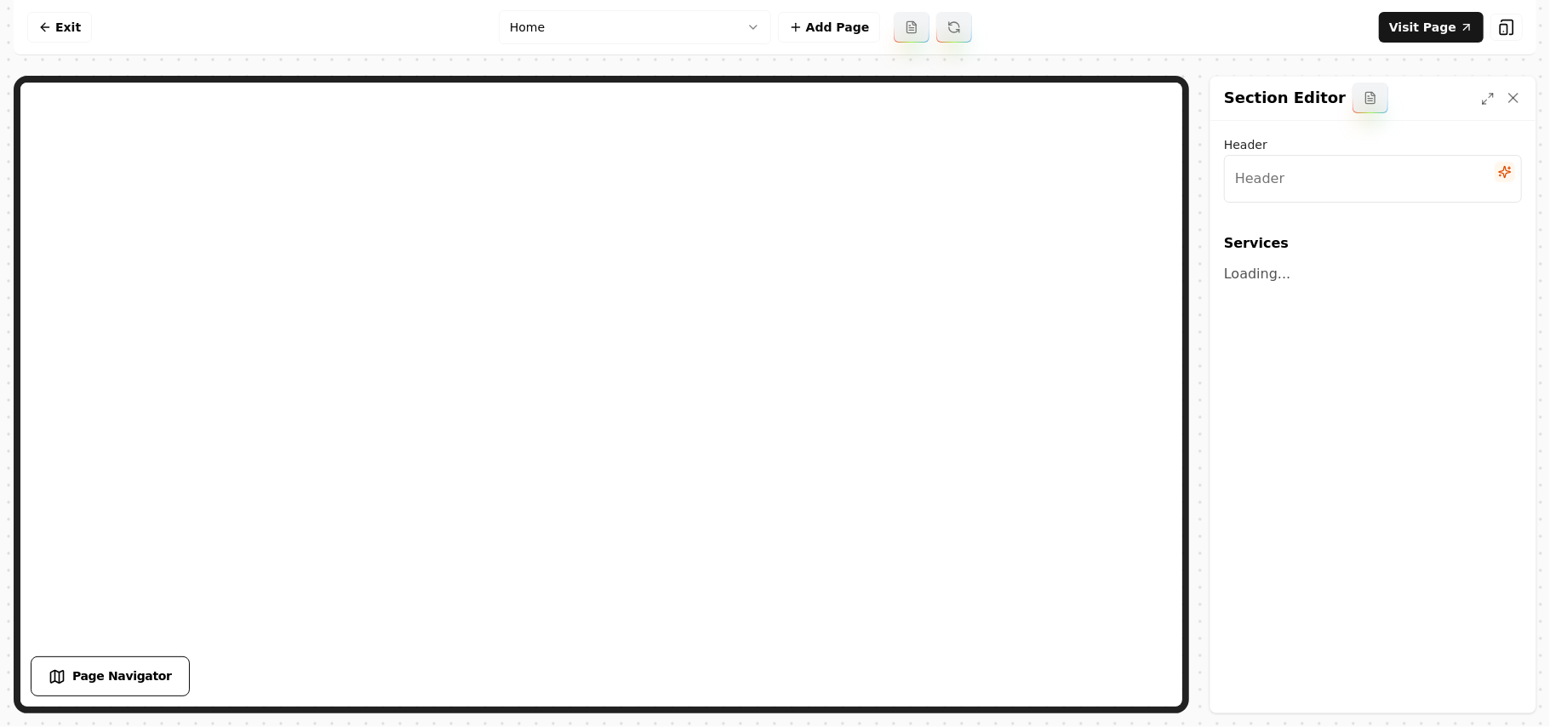
type input "Expert Landscaping and Tree Care Solutions"
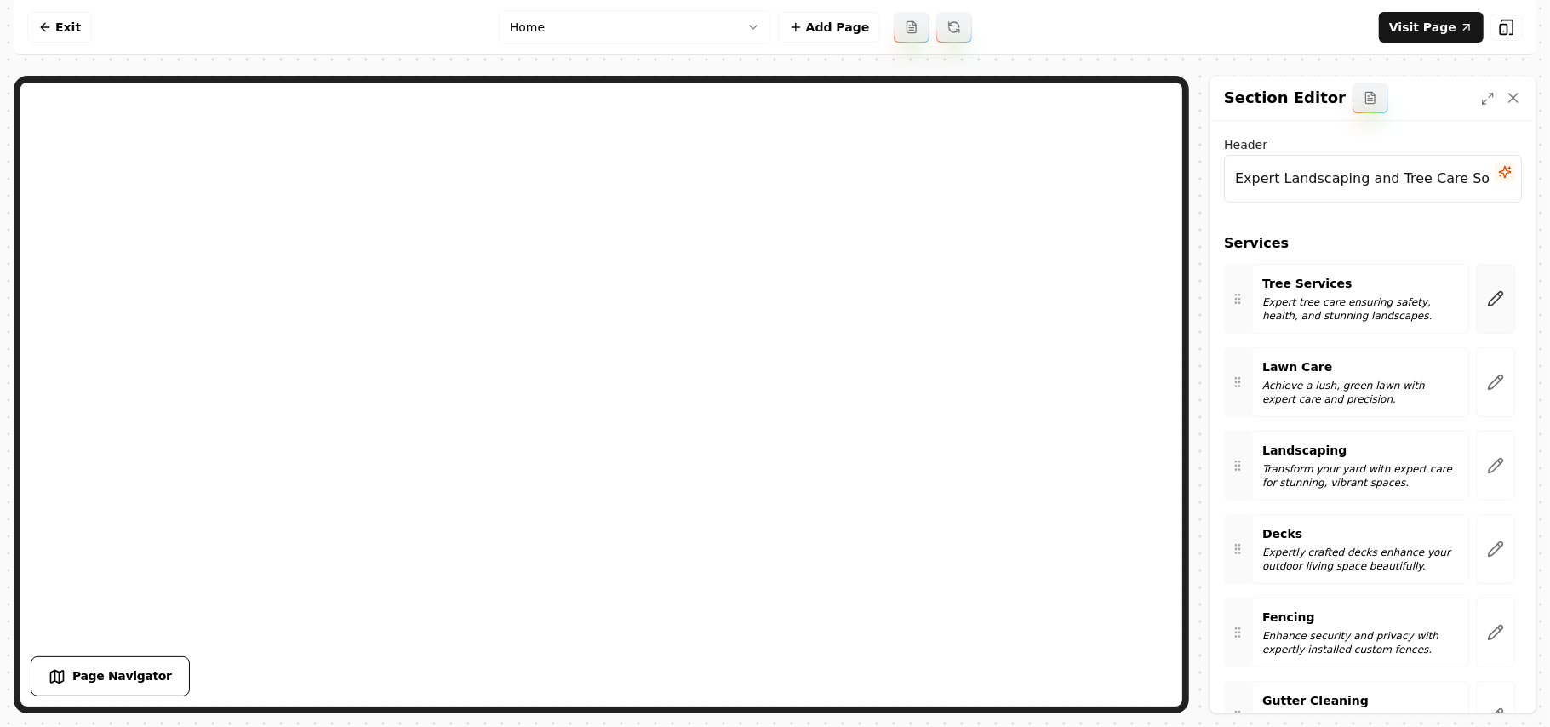
click at [1481, 311] on button "button" at bounding box center [1495, 299] width 39 height 70
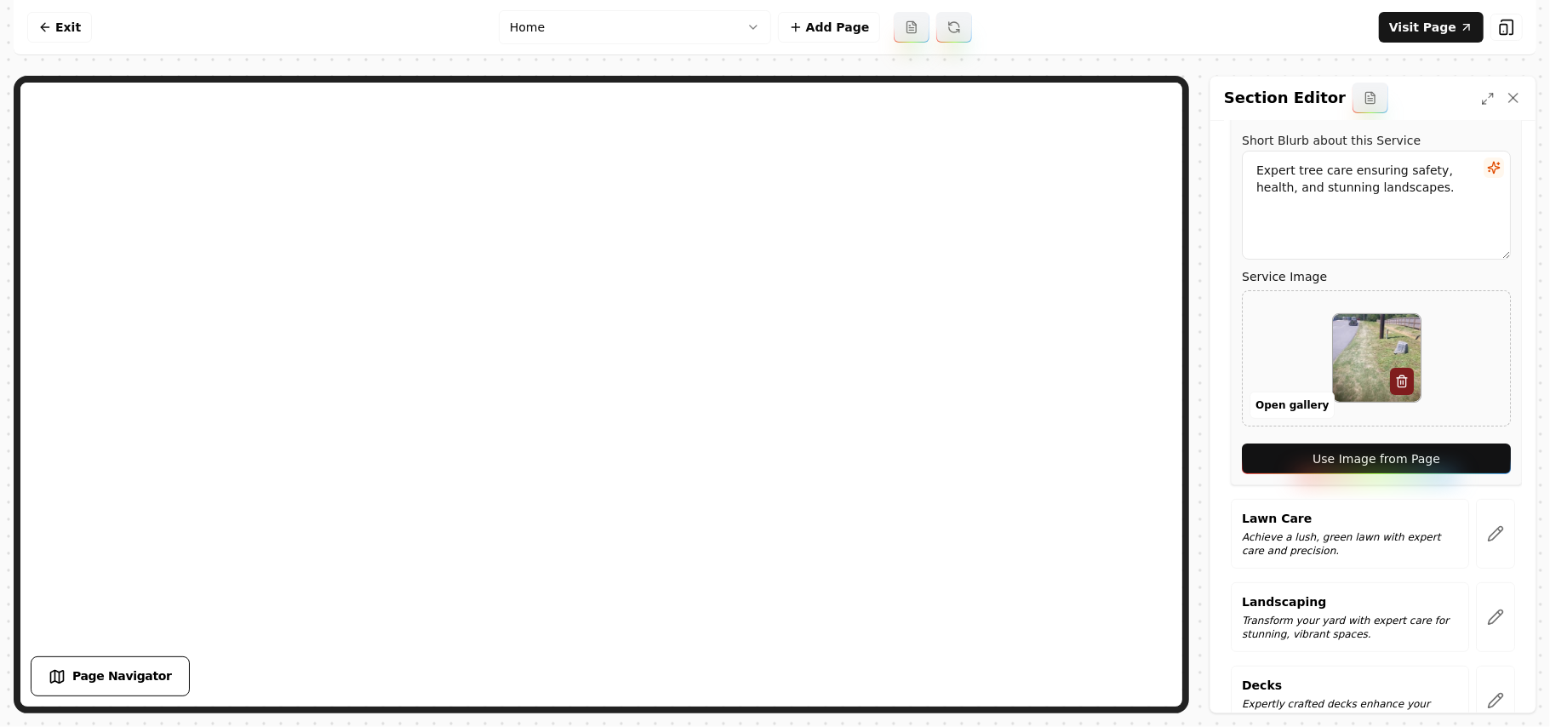
click at [1452, 443] on button "Use Image from Page" at bounding box center [1376, 458] width 269 height 31
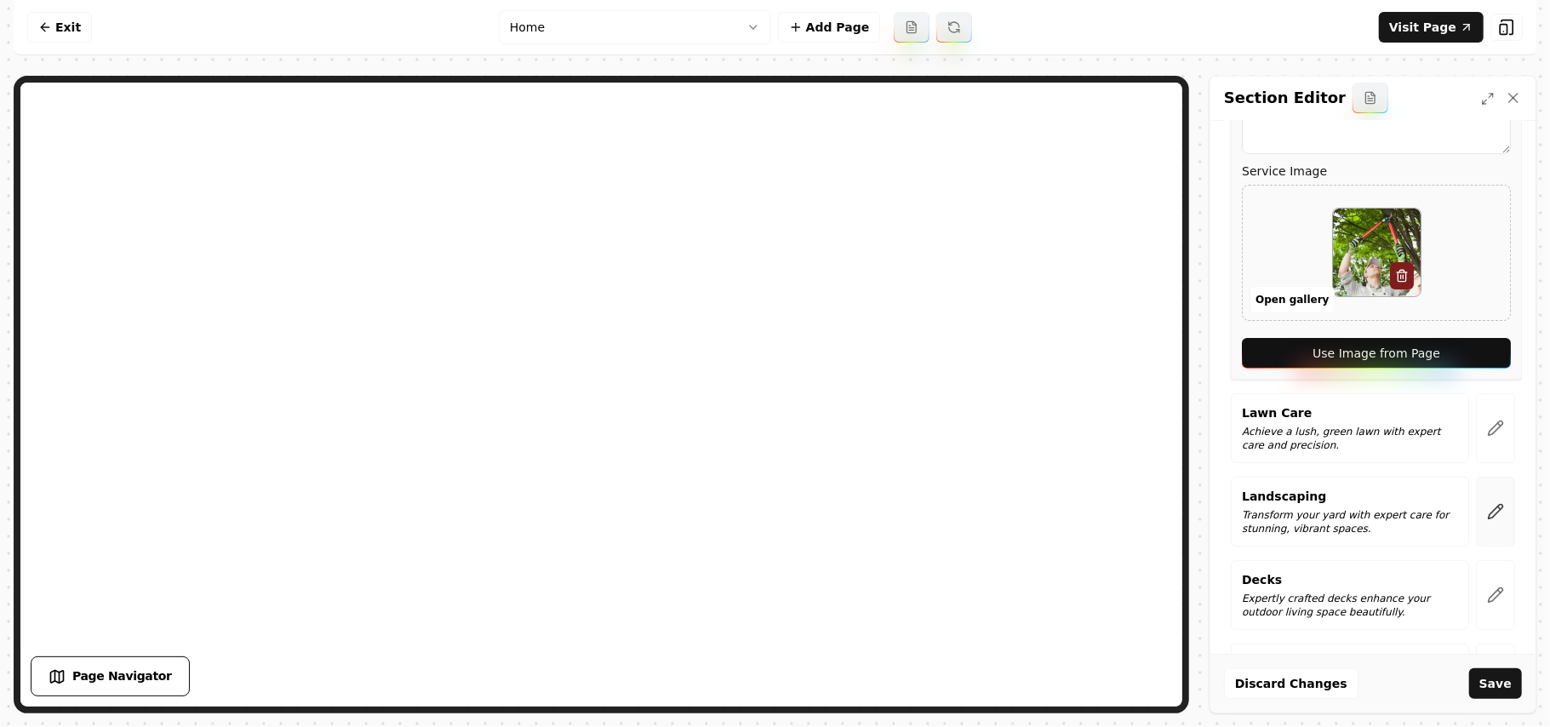
scroll to position [454, 0]
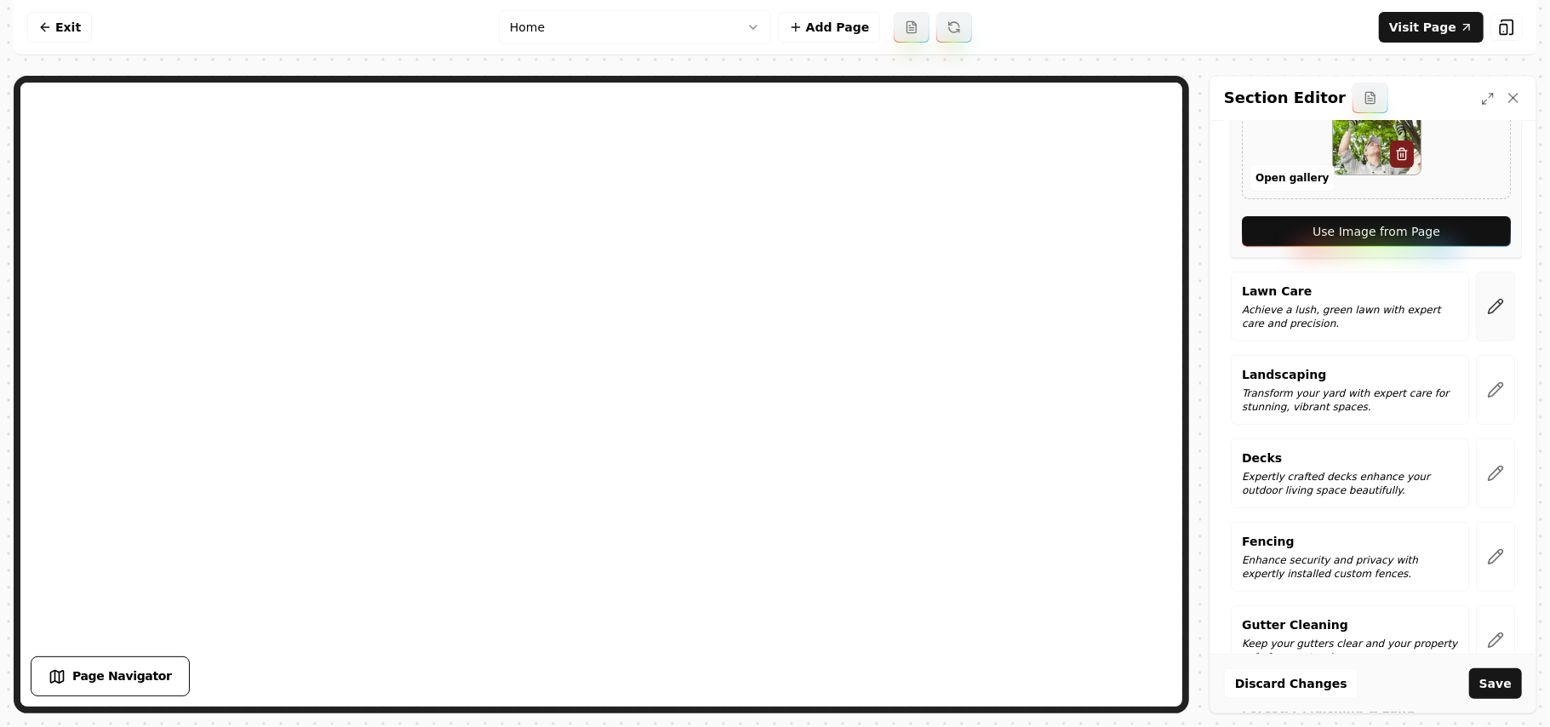
click at [1484, 296] on button "button" at bounding box center [1495, 306] width 39 height 70
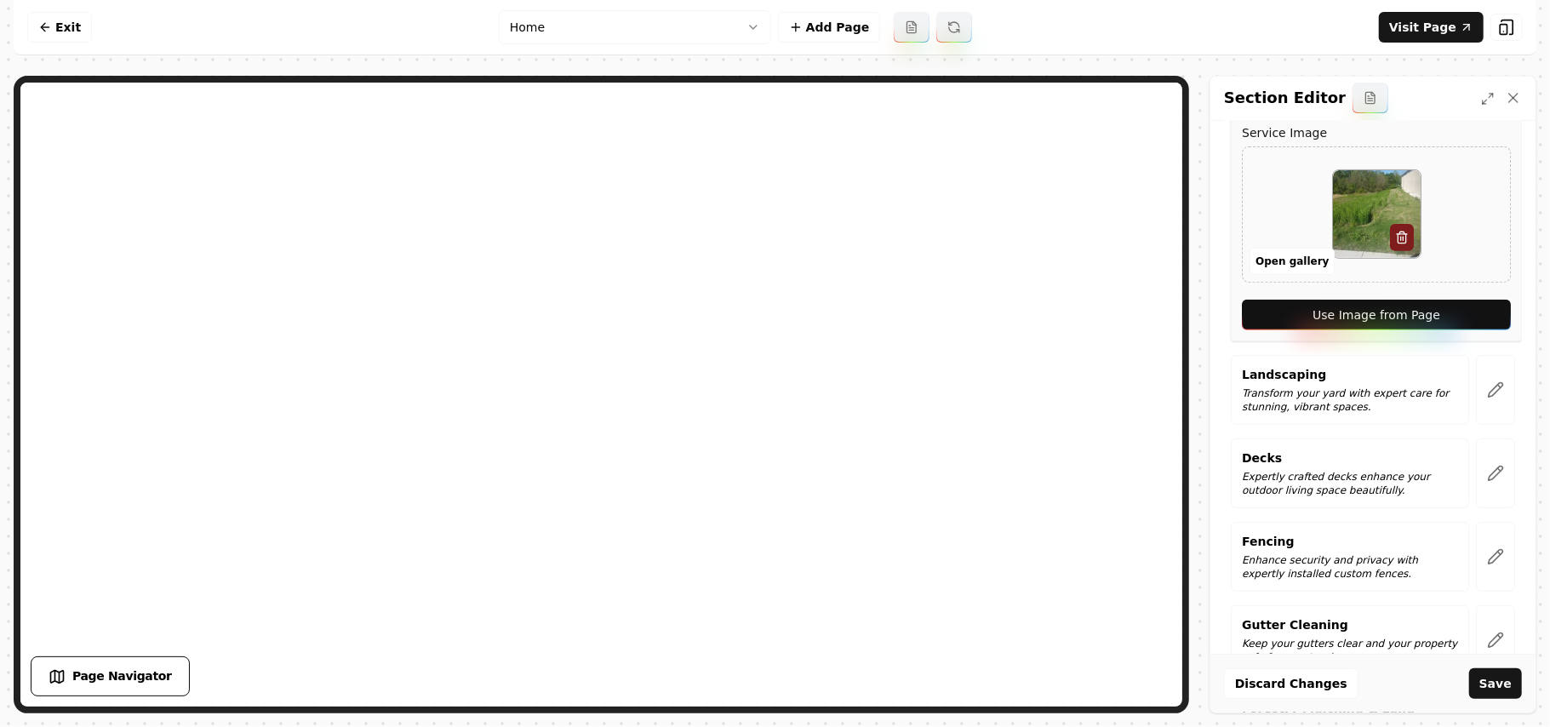
click at [1475, 315] on button "Use Image from Page" at bounding box center [1376, 315] width 269 height 31
click at [1476, 402] on button "button" at bounding box center [1495, 390] width 39 height 70
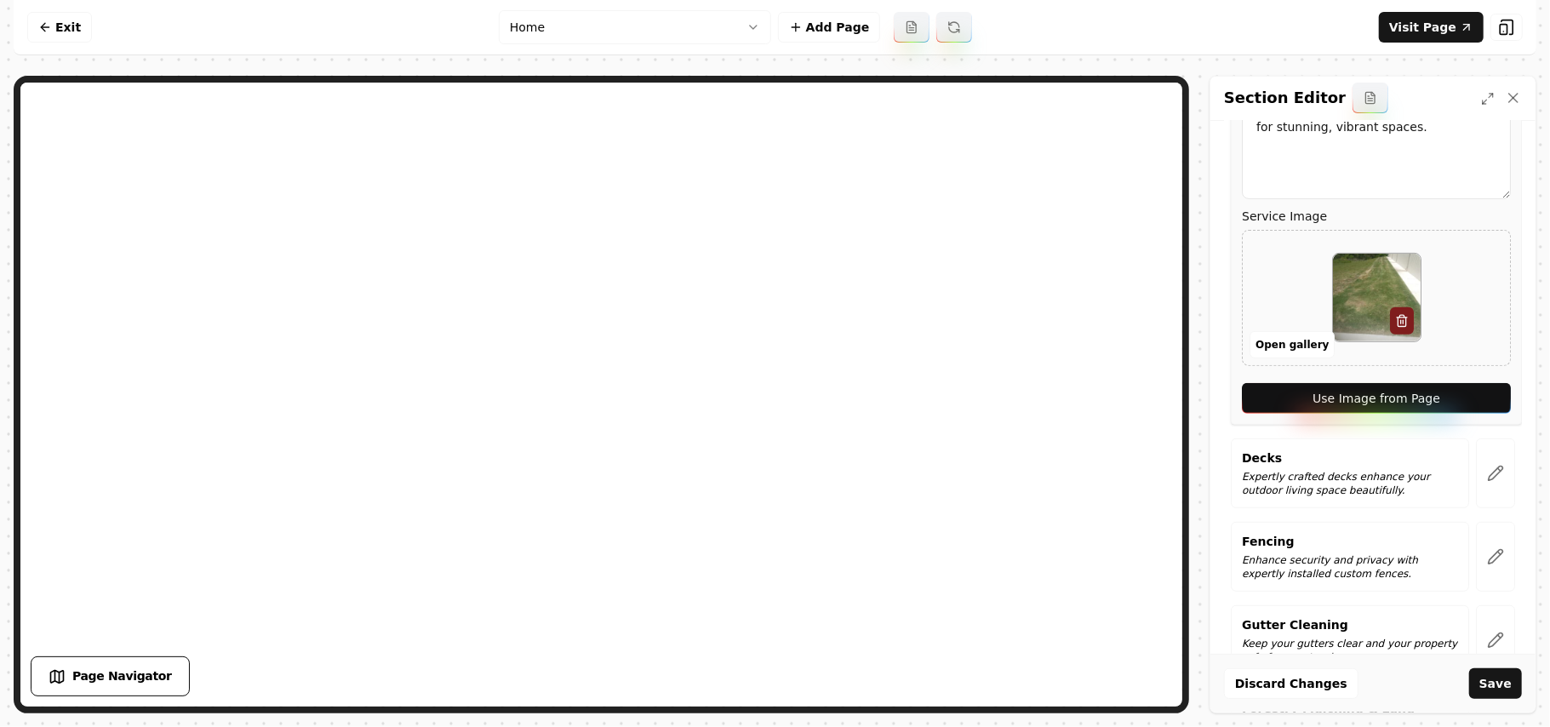
click at [1472, 400] on button "Use Image from Page" at bounding box center [1376, 398] width 269 height 31
click at [1487, 477] on icon "button" at bounding box center [1495, 473] width 17 height 17
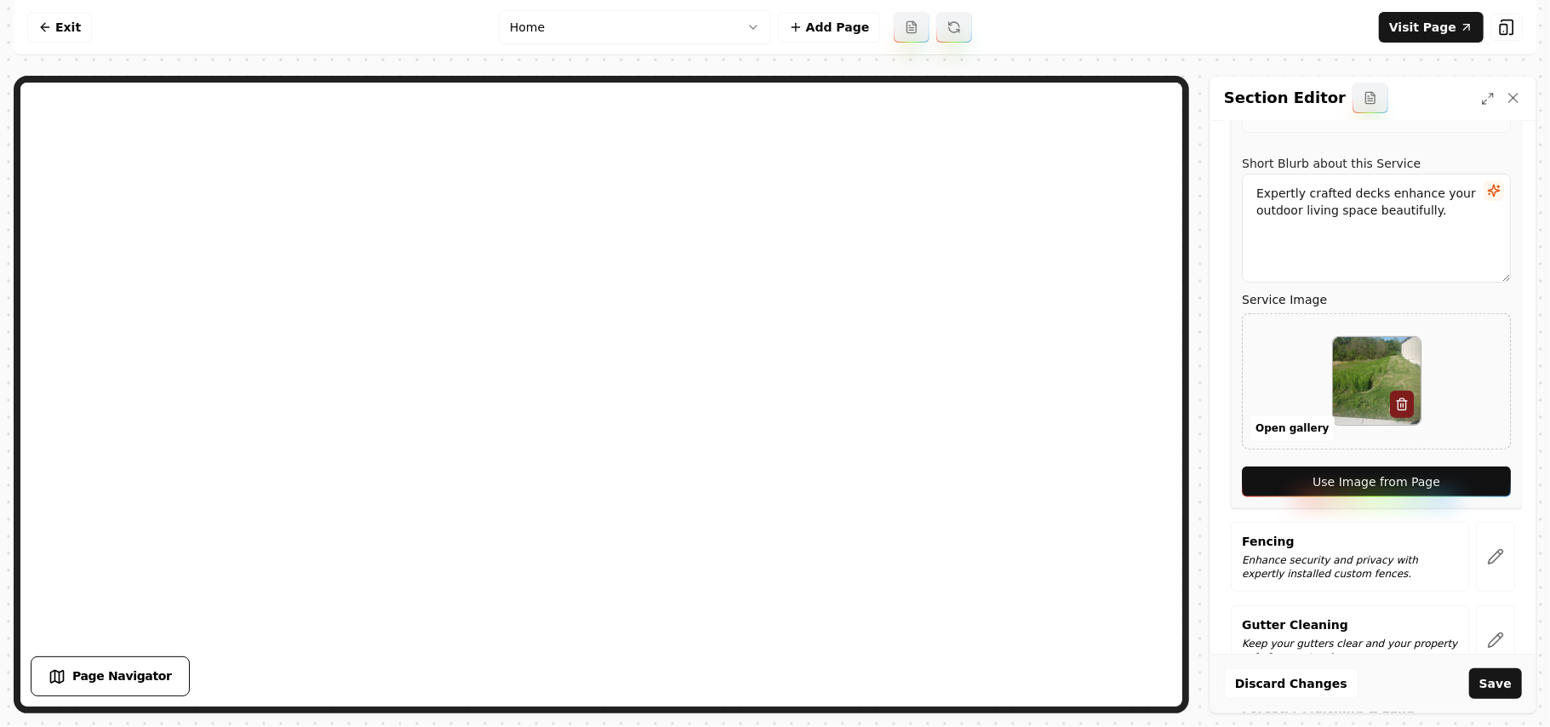
click at [1475, 477] on button "Use Image from Page" at bounding box center [1376, 481] width 269 height 31
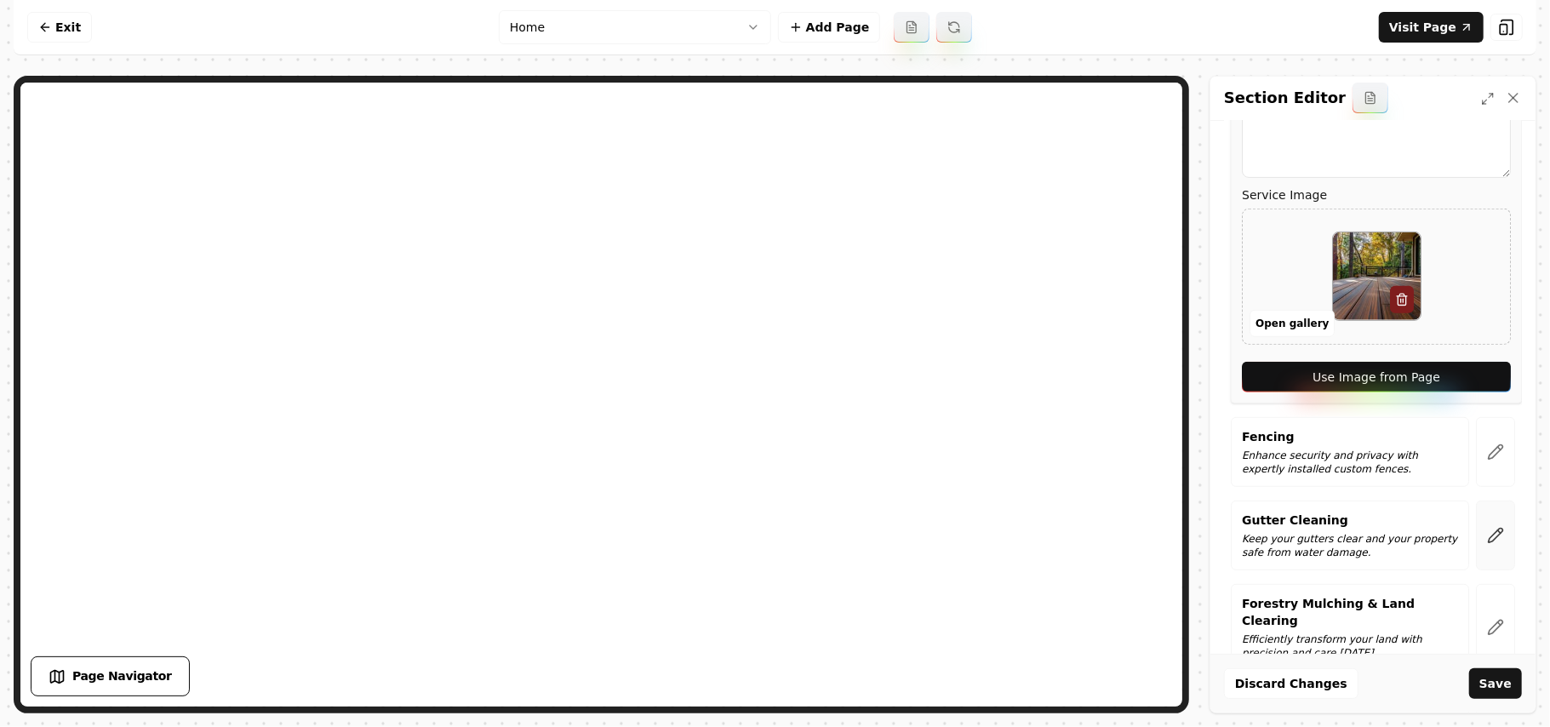
scroll to position [681, 0]
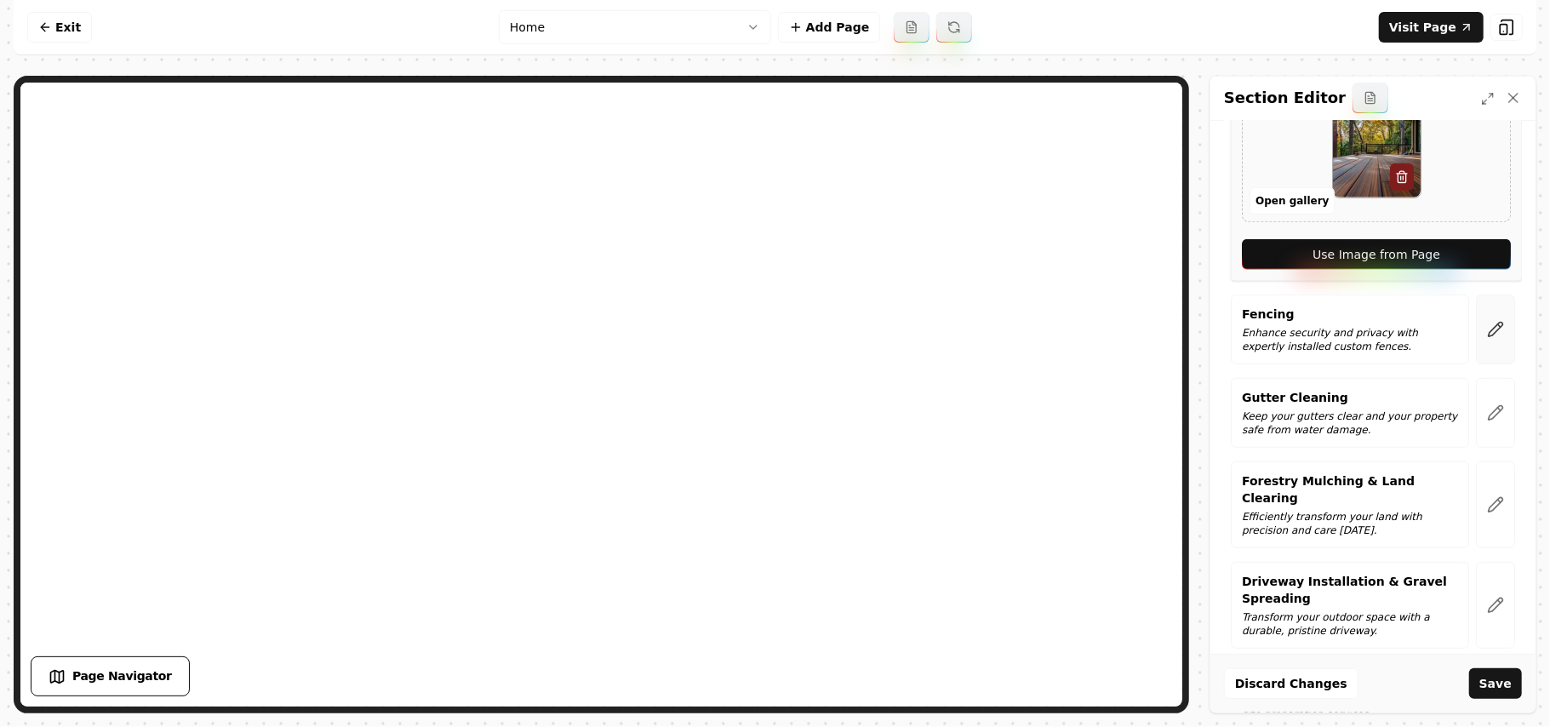
click at [1488, 332] on icon "button" at bounding box center [1495, 330] width 14 height 14
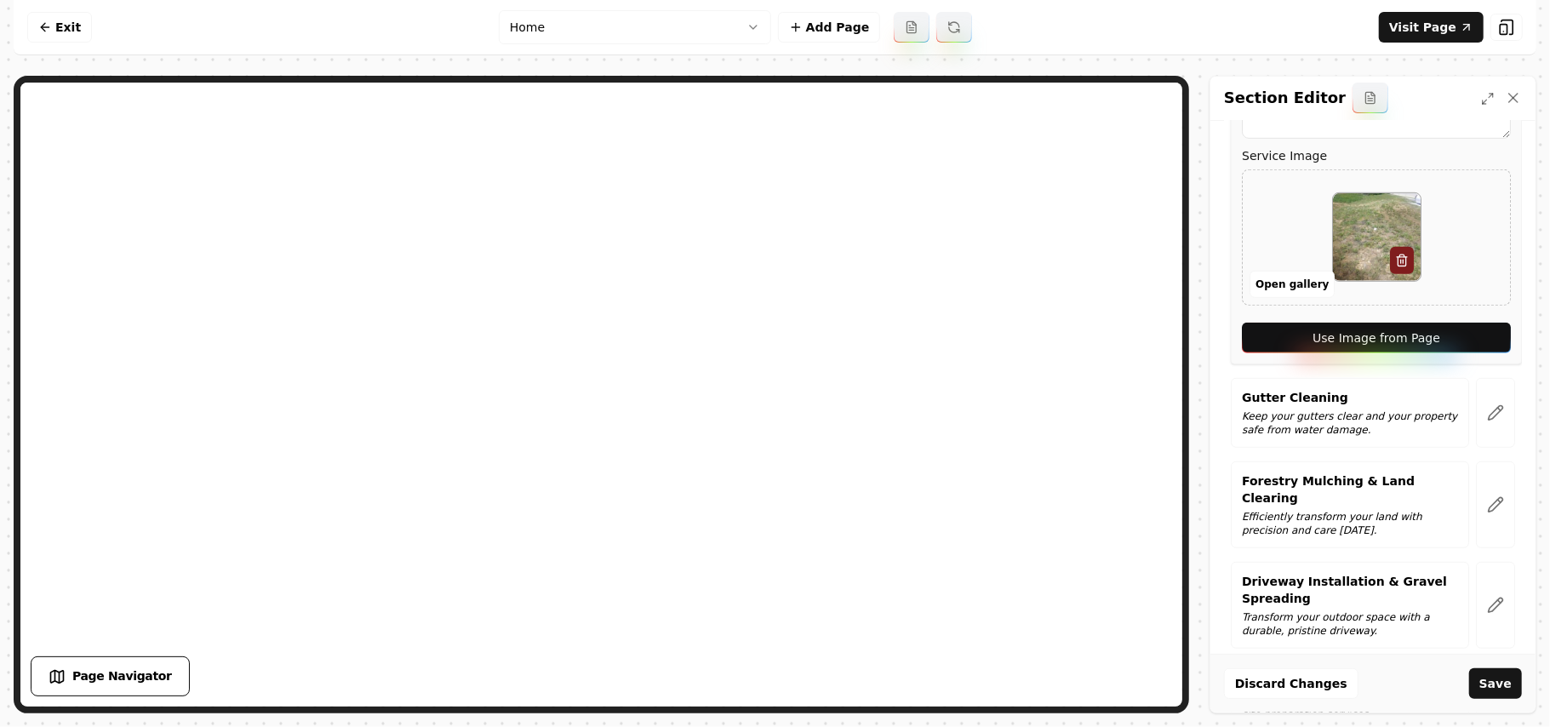
click at [1477, 328] on button "Use Image from Page" at bounding box center [1376, 338] width 269 height 31
click at [1486, 425] on button "button" at bounding box center [1495, 413] width 39 height 70
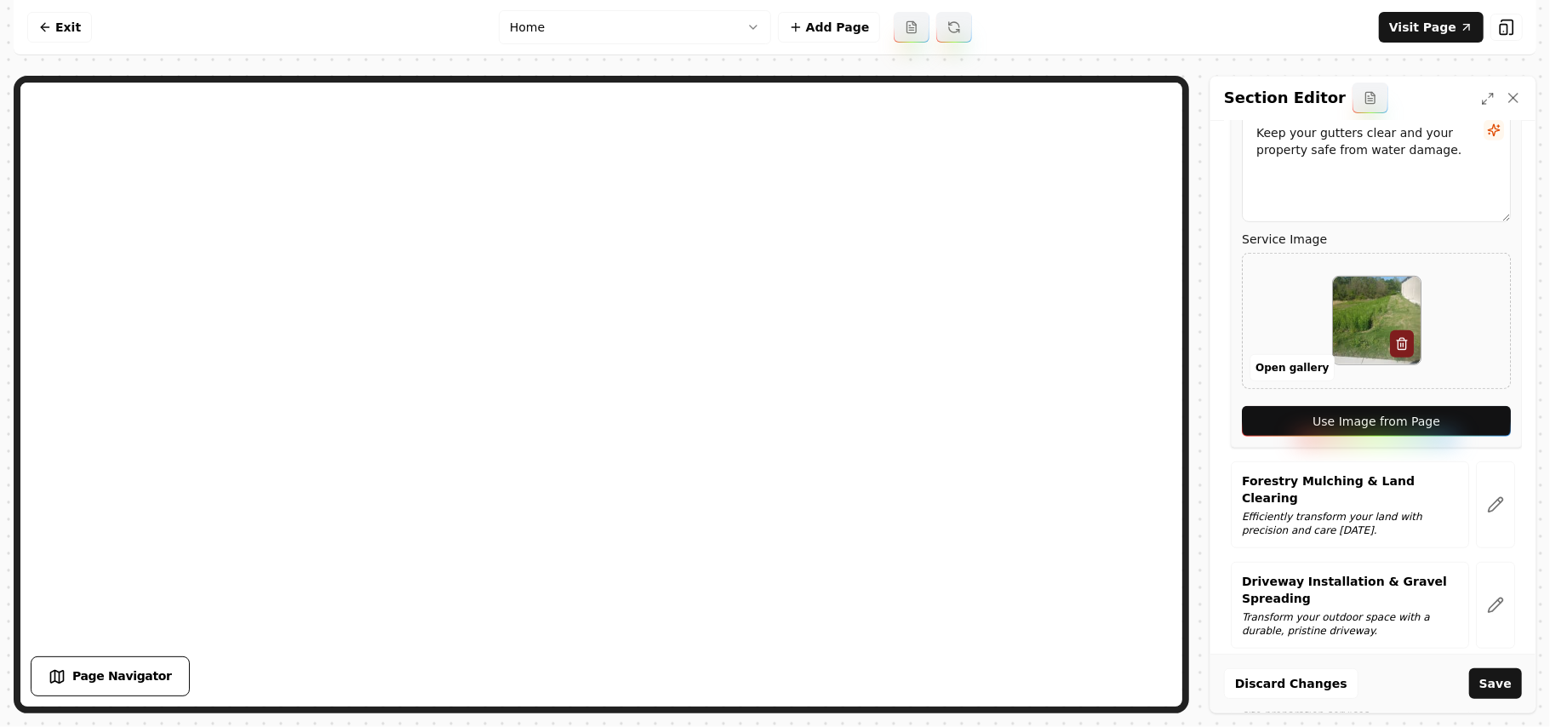
click at [1482, 423] on button "Use Image from Page" at bounding box center [1376, 421] width 269 height 31
click at [1482, 509] on button "button" at bounding box center [1495, 504] width 39 height 87
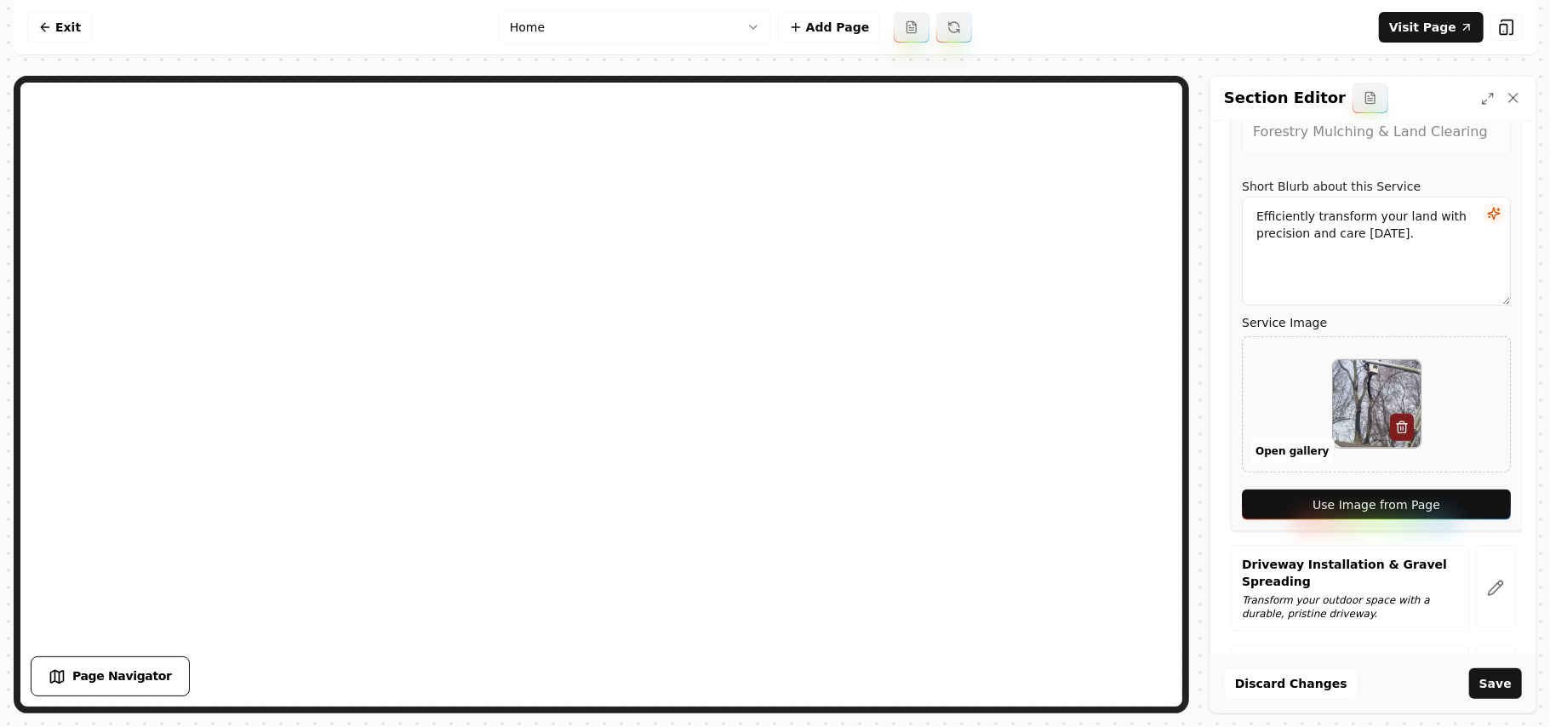
click at [1481, 518] on button "Use Image from Page" at bounding box center [1376, 504] width 269 height 31
click at [1487, 585] on icon "button" at bounding box center [1495, 588] width 17 height 17
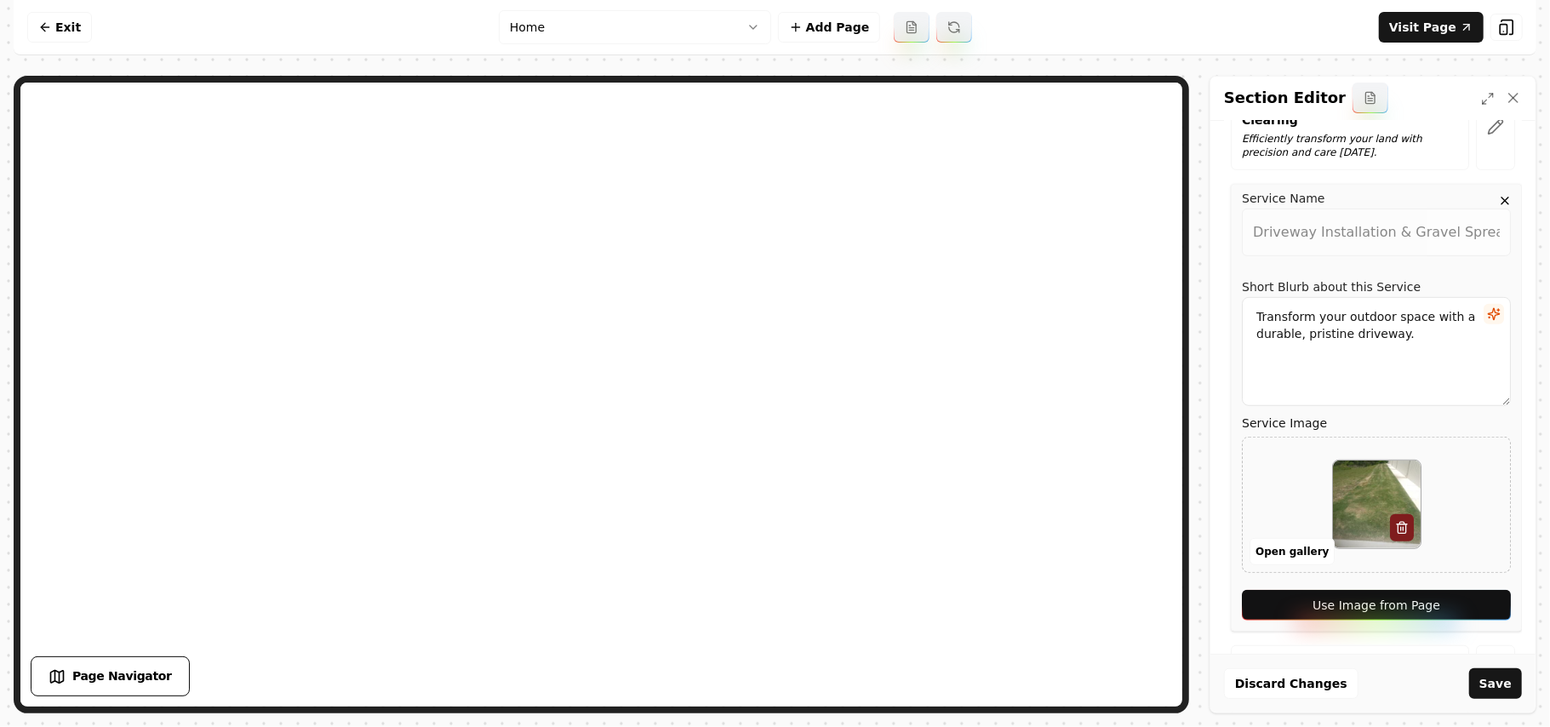
click at [1476, 591] on button "Use Image from Page" at bounding box center [1376, 605] width 269 height 31
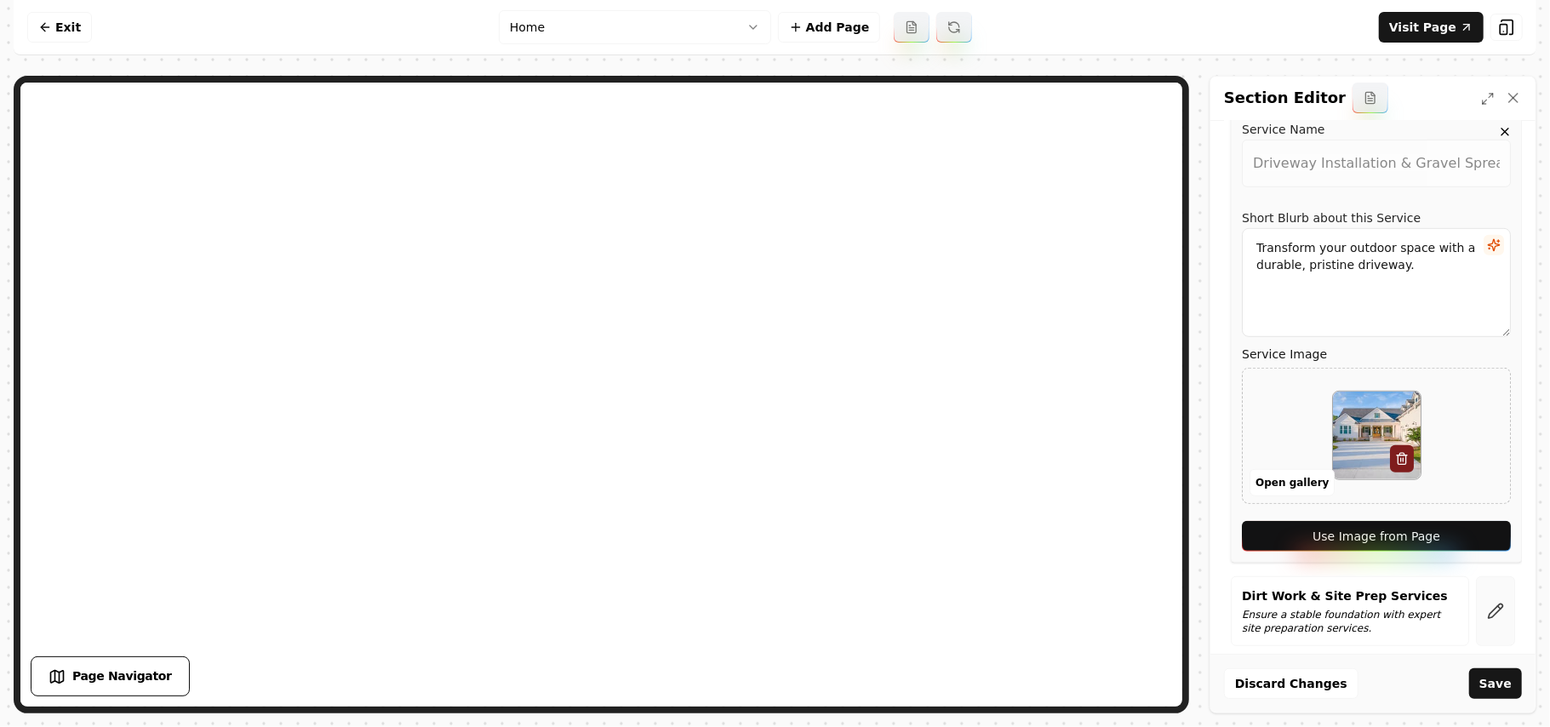
click at [1487, 603] on icon "button" at bounding box center [1495, 611] width 17 height 17
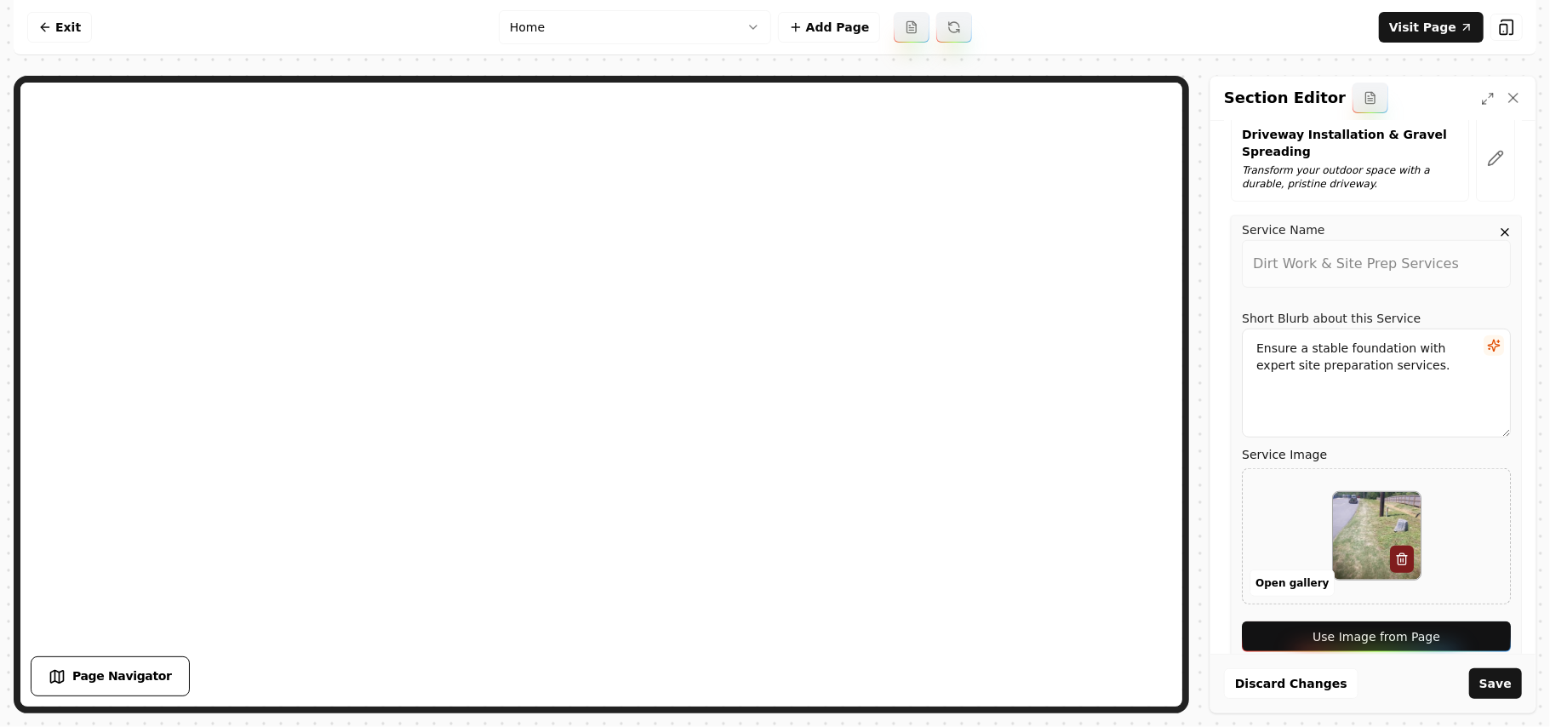
click at [1479, 594] on div "Service Name Dirt Work & Site Prep Services Short Blurb about this Service Ensu…" at bounding box center [1376, 439] width 291 height 448
click at [1475, 621] on button "Use Image from Page" at bounding box center [1376, 636] width 269 height 31
click at [1493, 672] on button "Save" at bounding box center [1495, 683] width 53 height 31
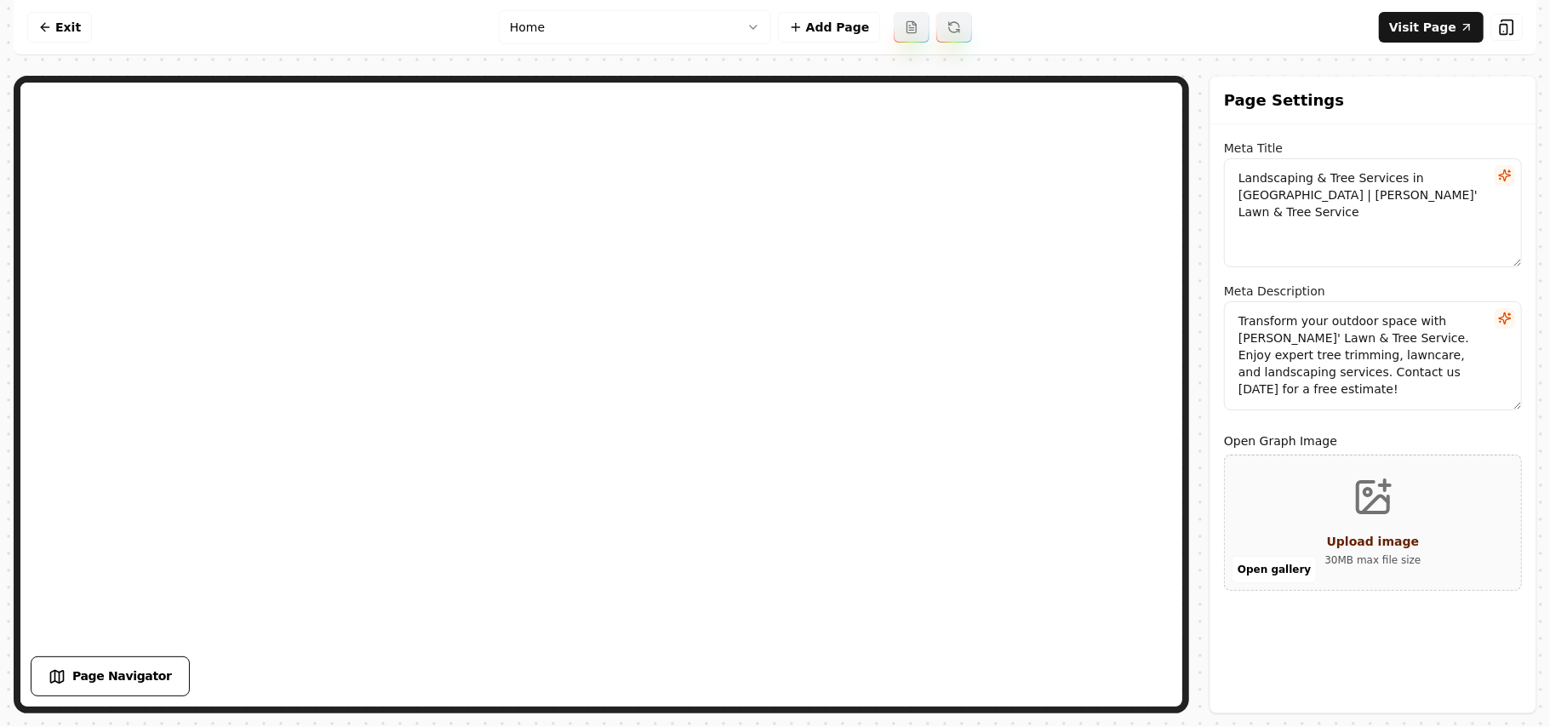
scroll to position [0, 0]
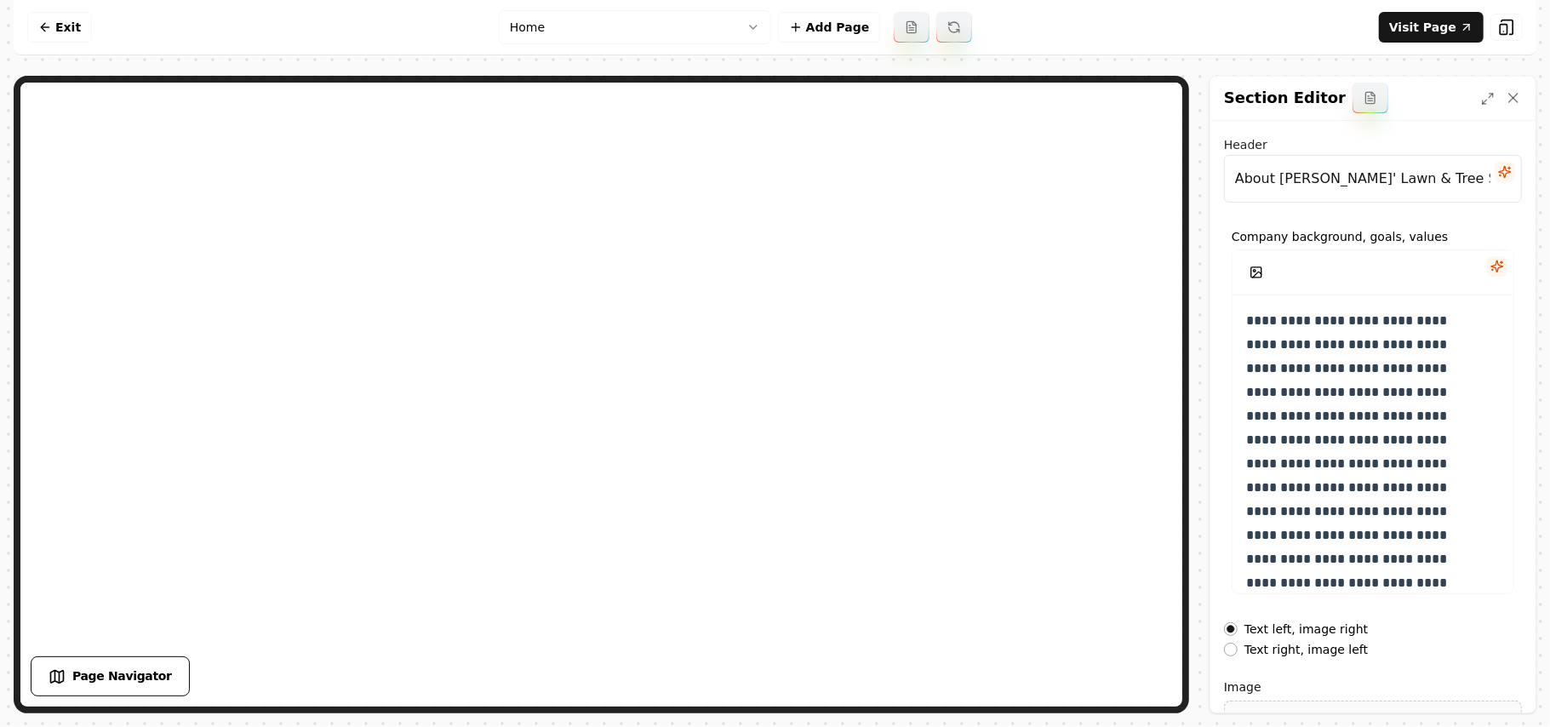
click at [1413, 175] on input "About Rogers' Lawn & Tree Service" at bounding box center [1373, 179] width 298 height 48
click at [1410, 175] on input "About Rogers' Lawn & Tree Service" at bounding box center [1373, 179] width 298 height 48
paste input "Consult with Our Lawn Care and Landscaping Experts"
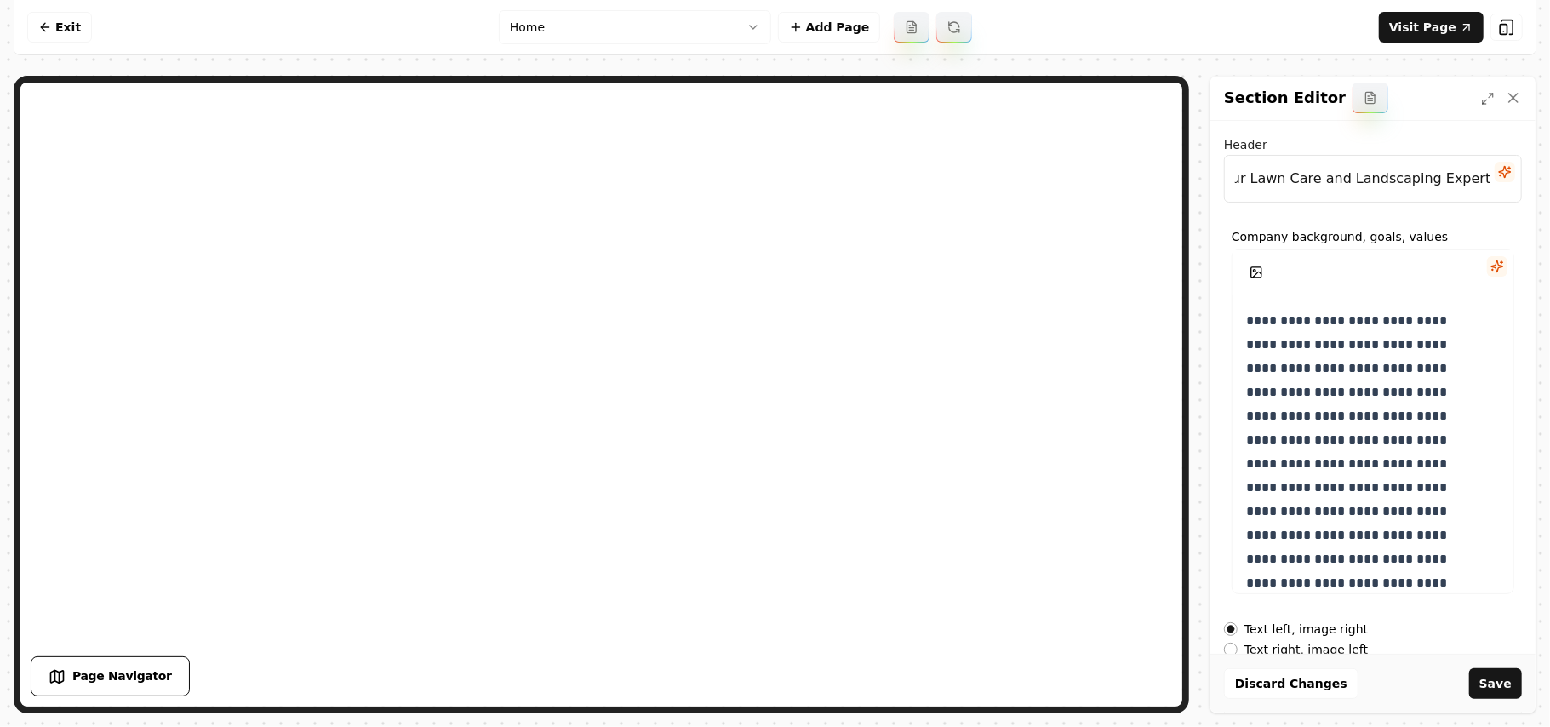
type input "Consult with Our Lawn Care and Landscaping Experts"
click at [1413, 324] on p "**********" at bounding box center [1355, 523] width 218 height 429
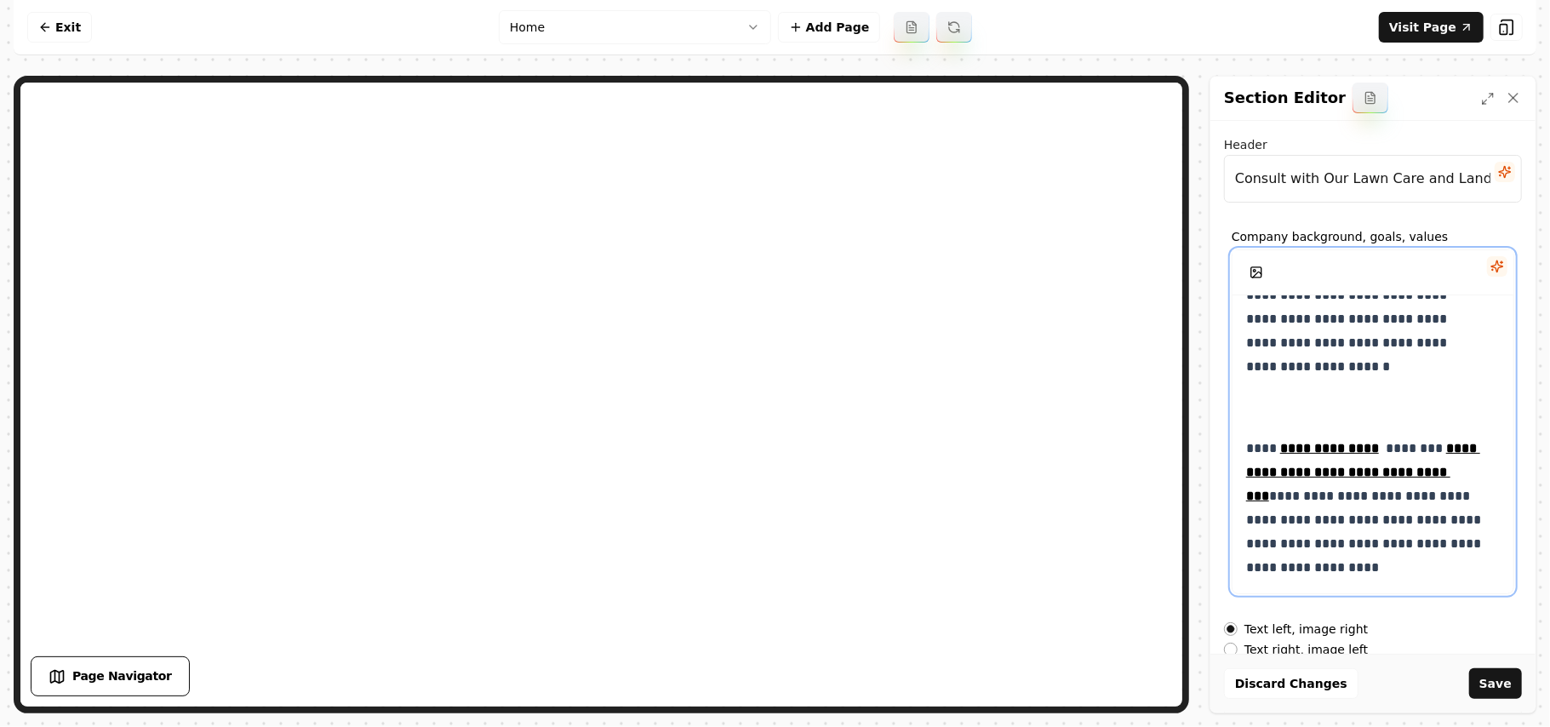
click at [1372, 381] on p at bounding box center [1373, 396] width 254 height 48
click at [1367, 391] on p "**********" at bounding box center [1355, 205] width 218 height 429
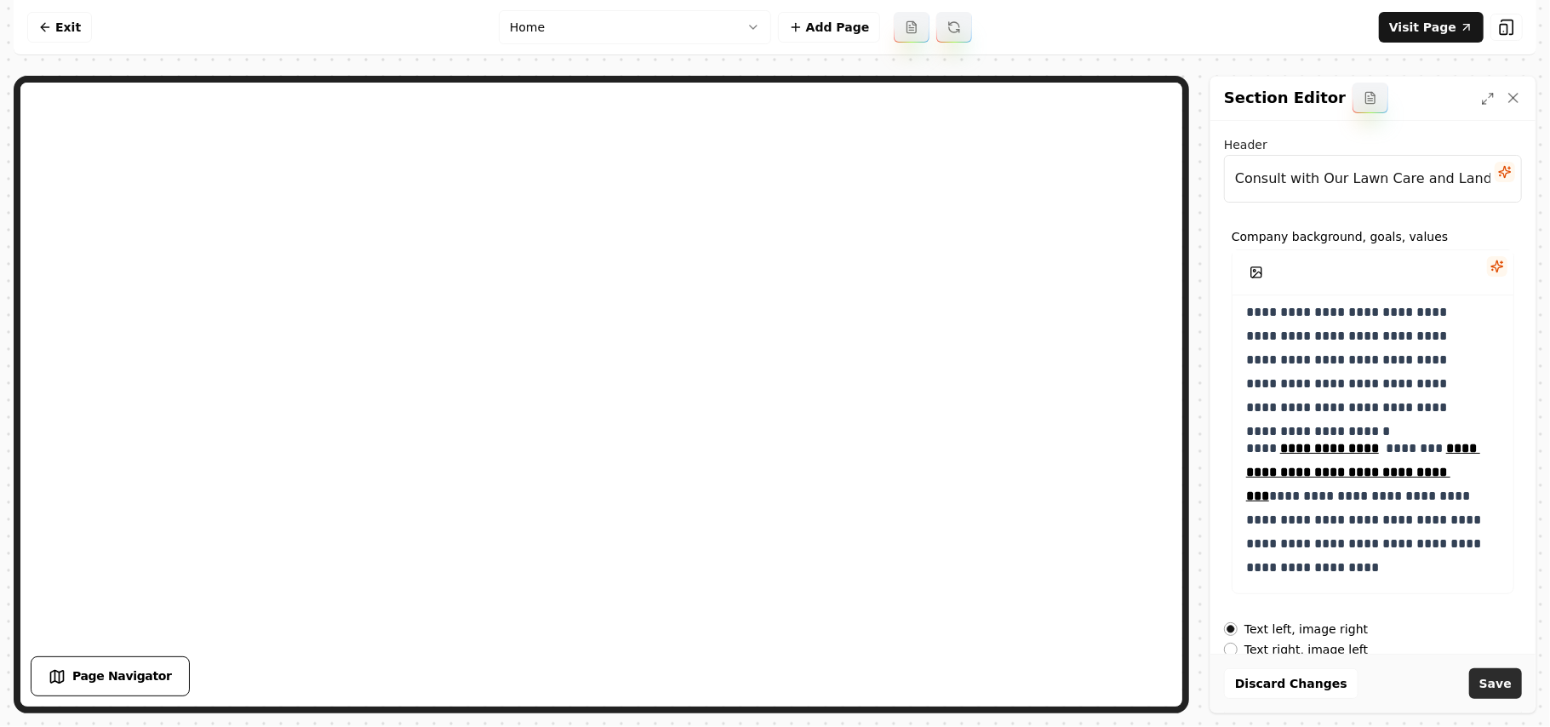
click at [1499, 678] on button "Save" at bounding box center [1495, 683] width 53 height 31
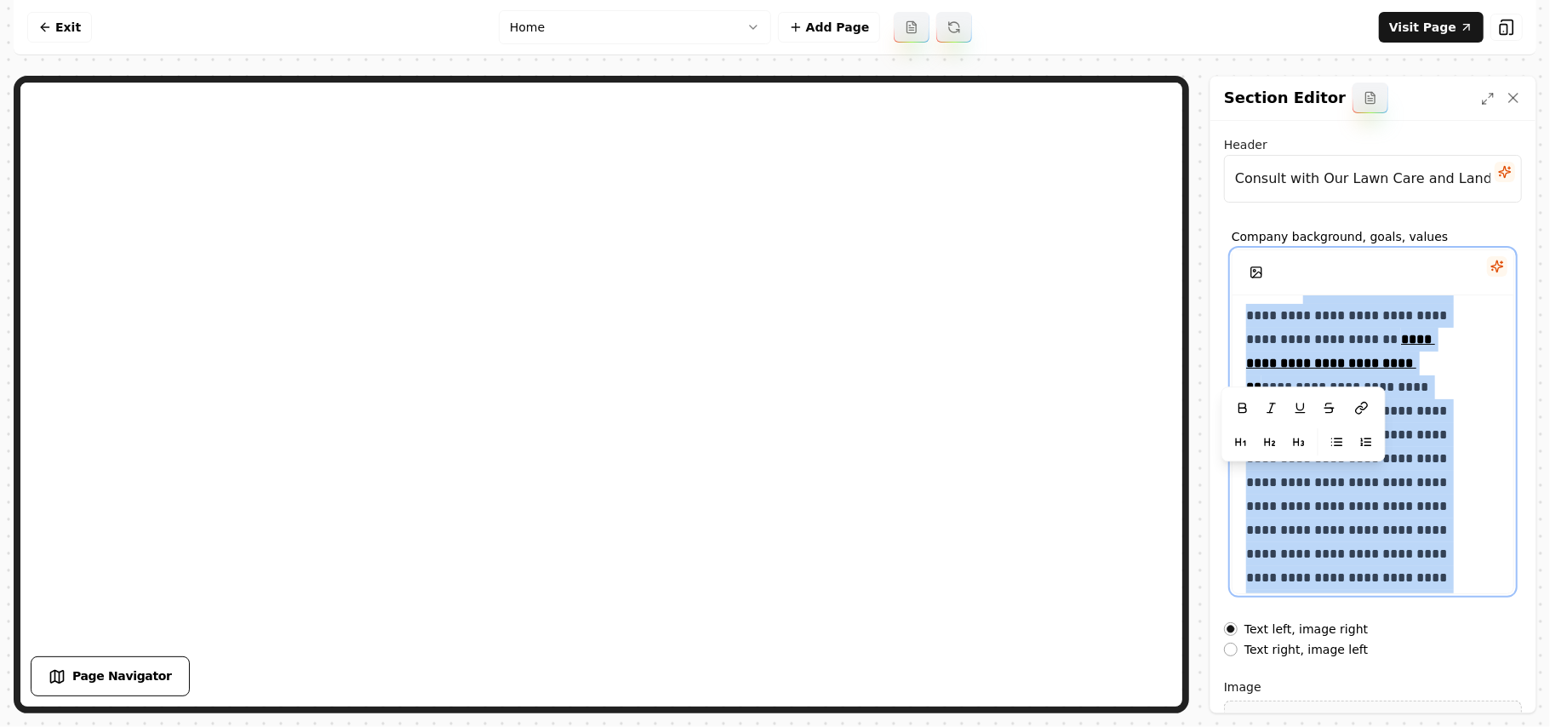
scroll to position [0, 0]
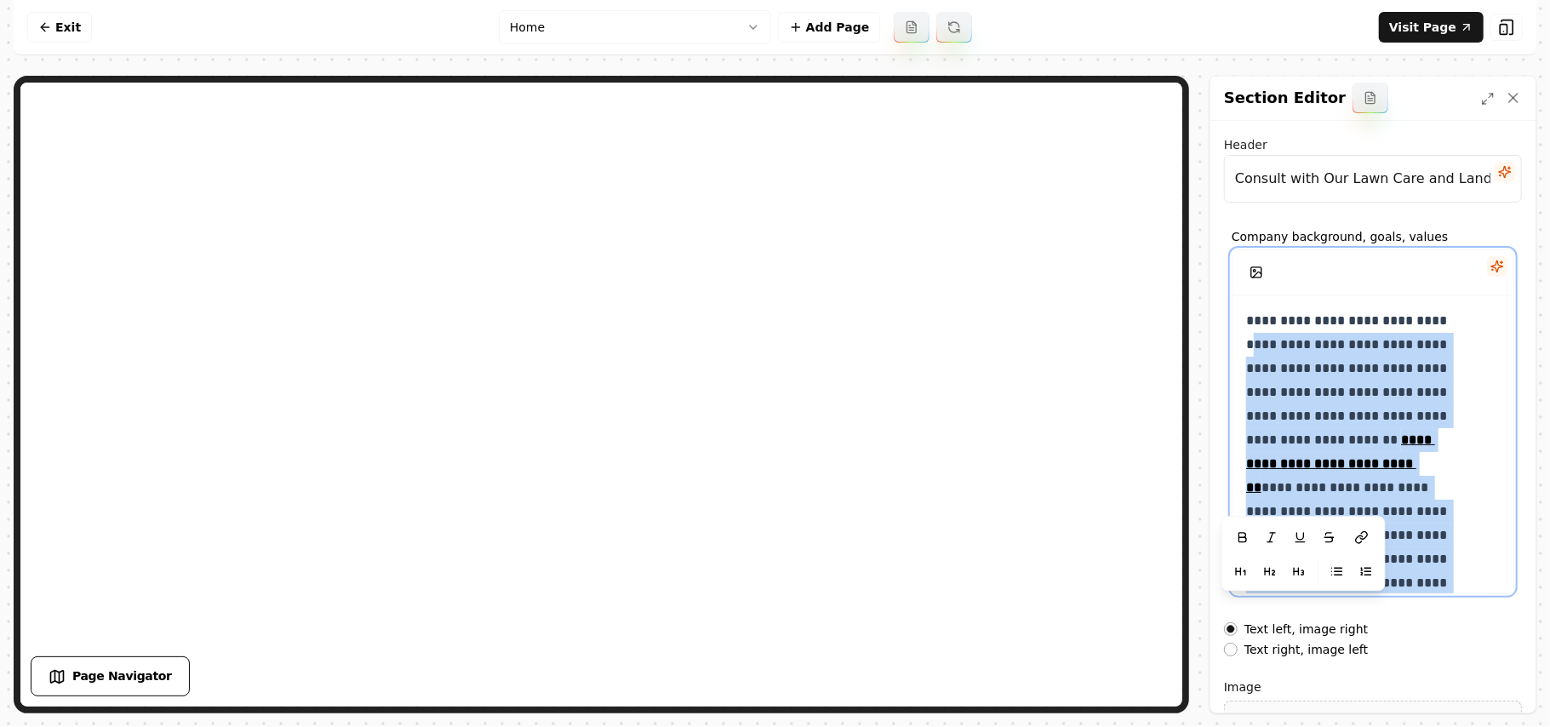
drag, startPoint x: 1359, startPoint y: 494, endPoint x: 1173, endPoint y: 351, distance: 234.9
click at [1117, 257] on div "**********" at bounding box center [775, 394] width 1522 height 637
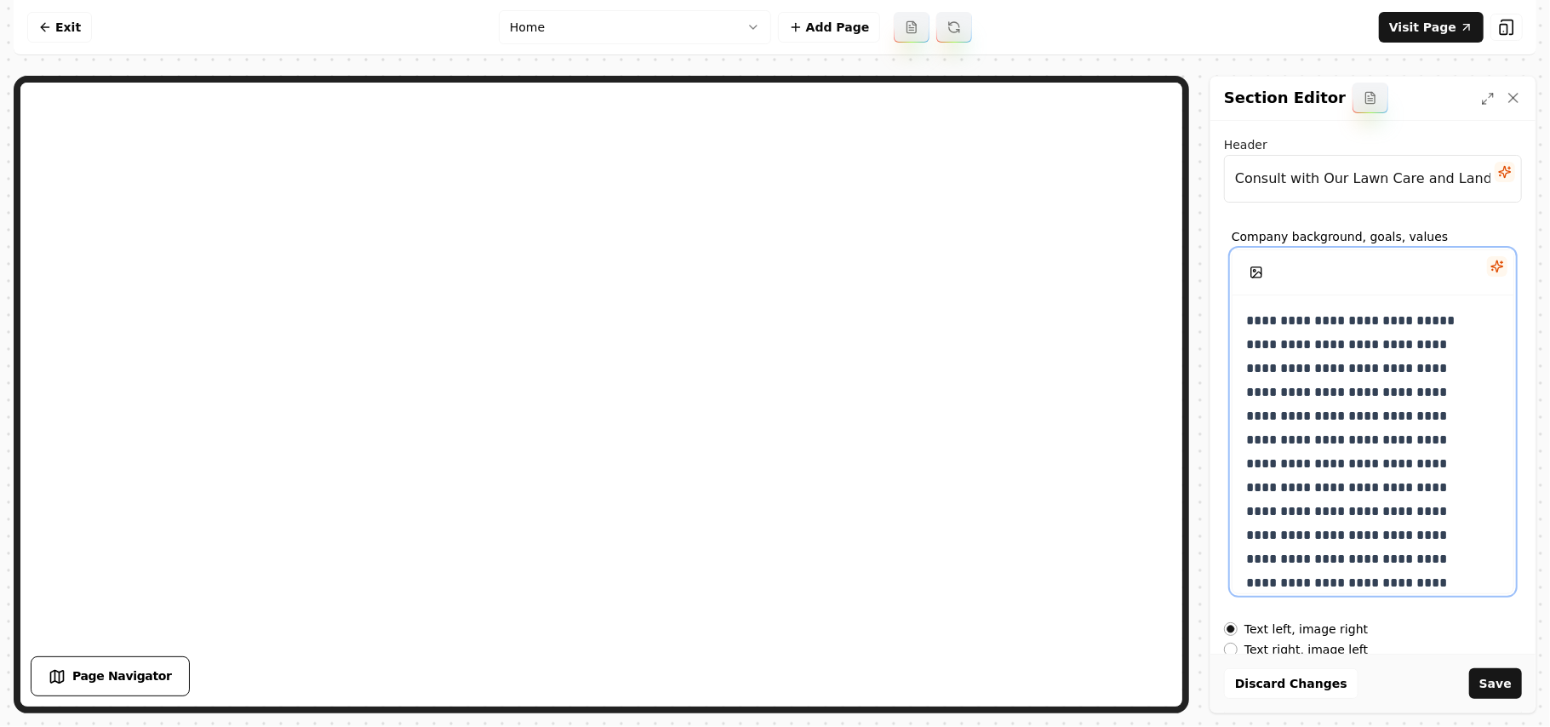
scroll to position [233, 0]
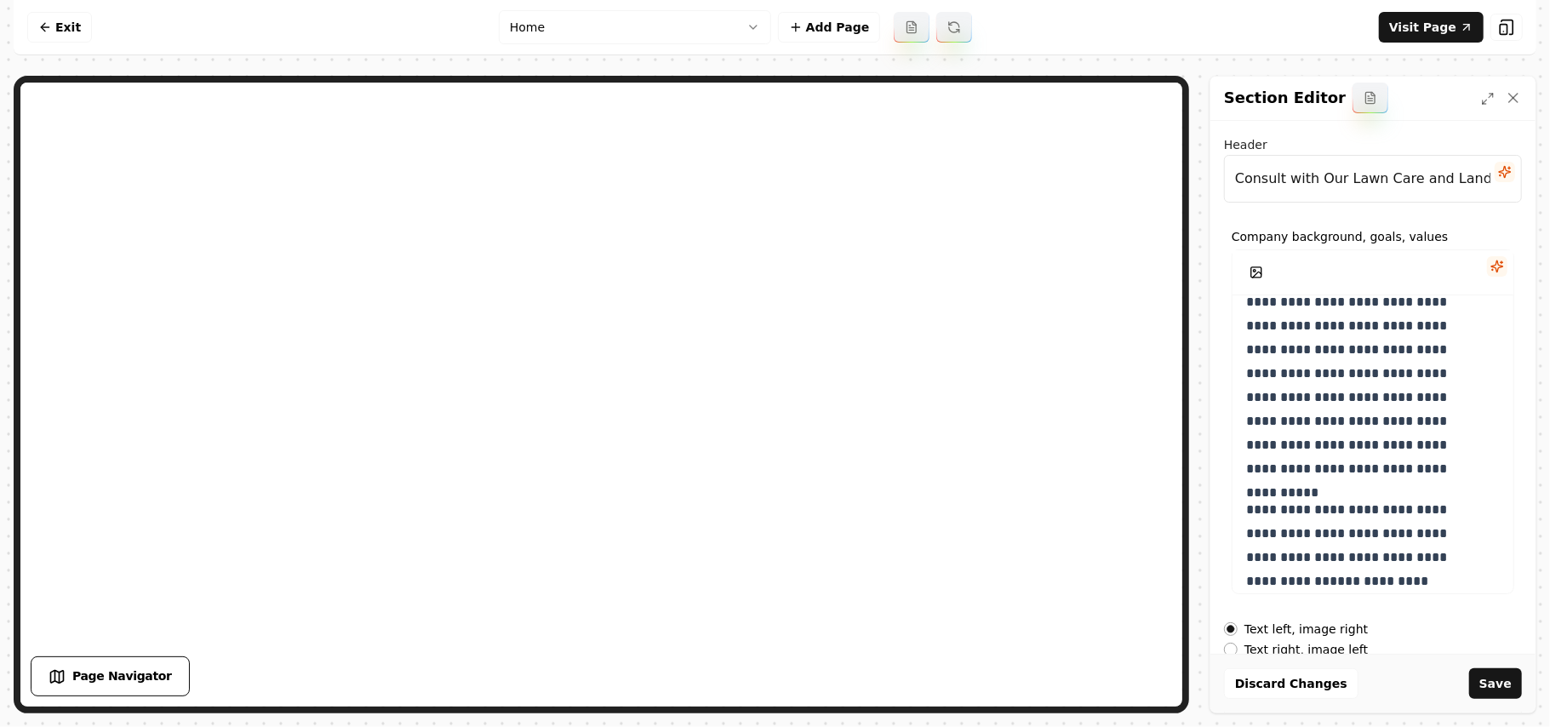
click at [1485, 682] on button "Save" at bounding box center [1495, 683] width 53 height 31
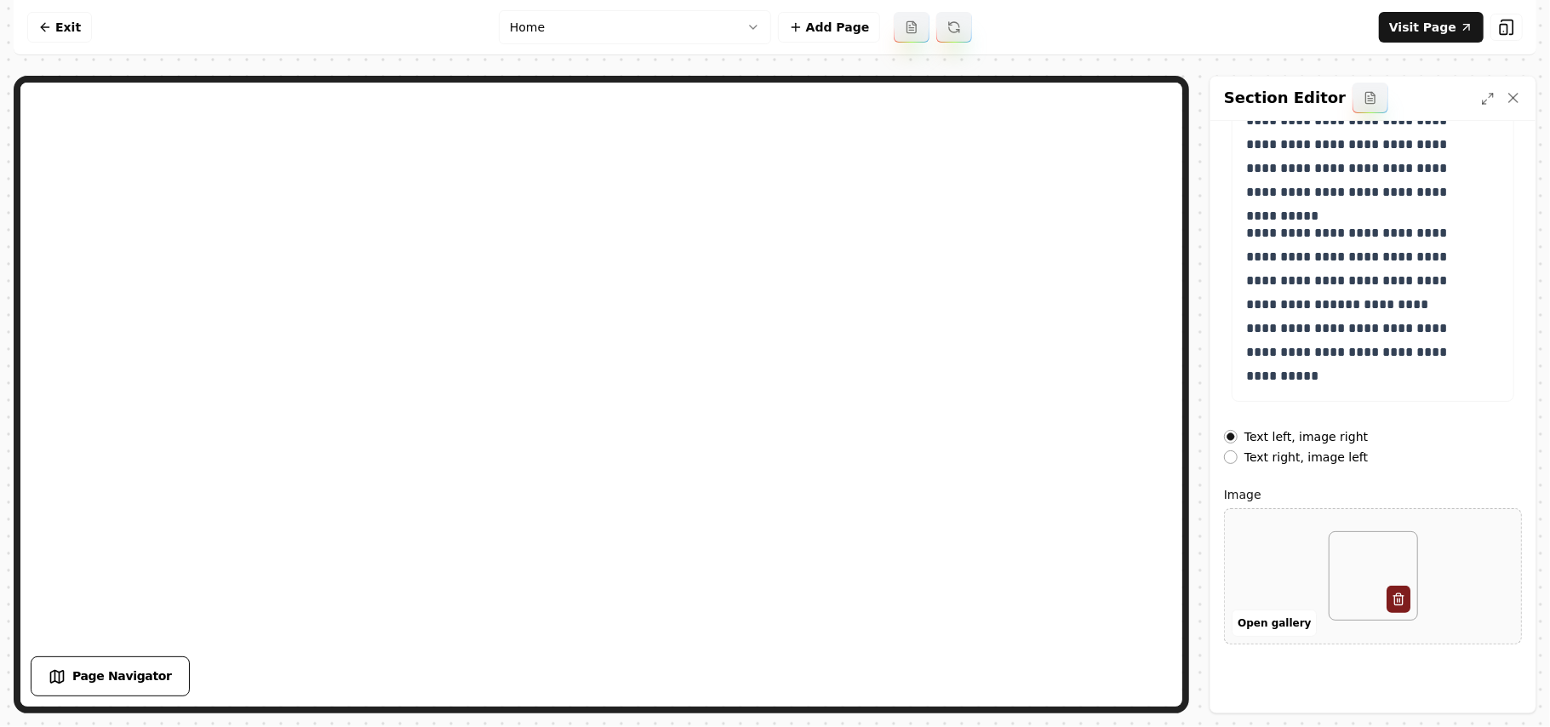
scroll to position [194, 0]
click at [1292, 631] on button "Open gallery" at bounding box center [1273, 622] width 85 height 27
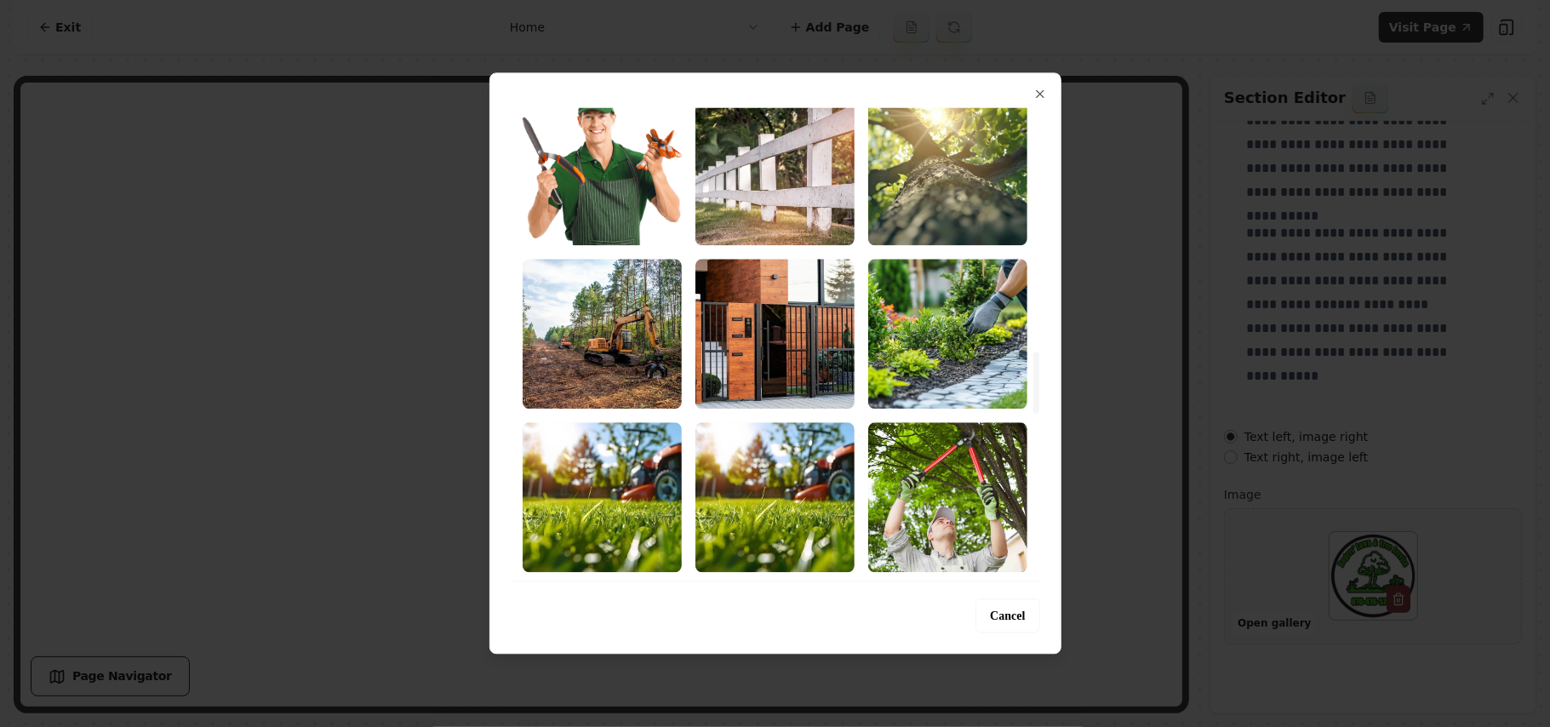
scroll to position [2042, 0]
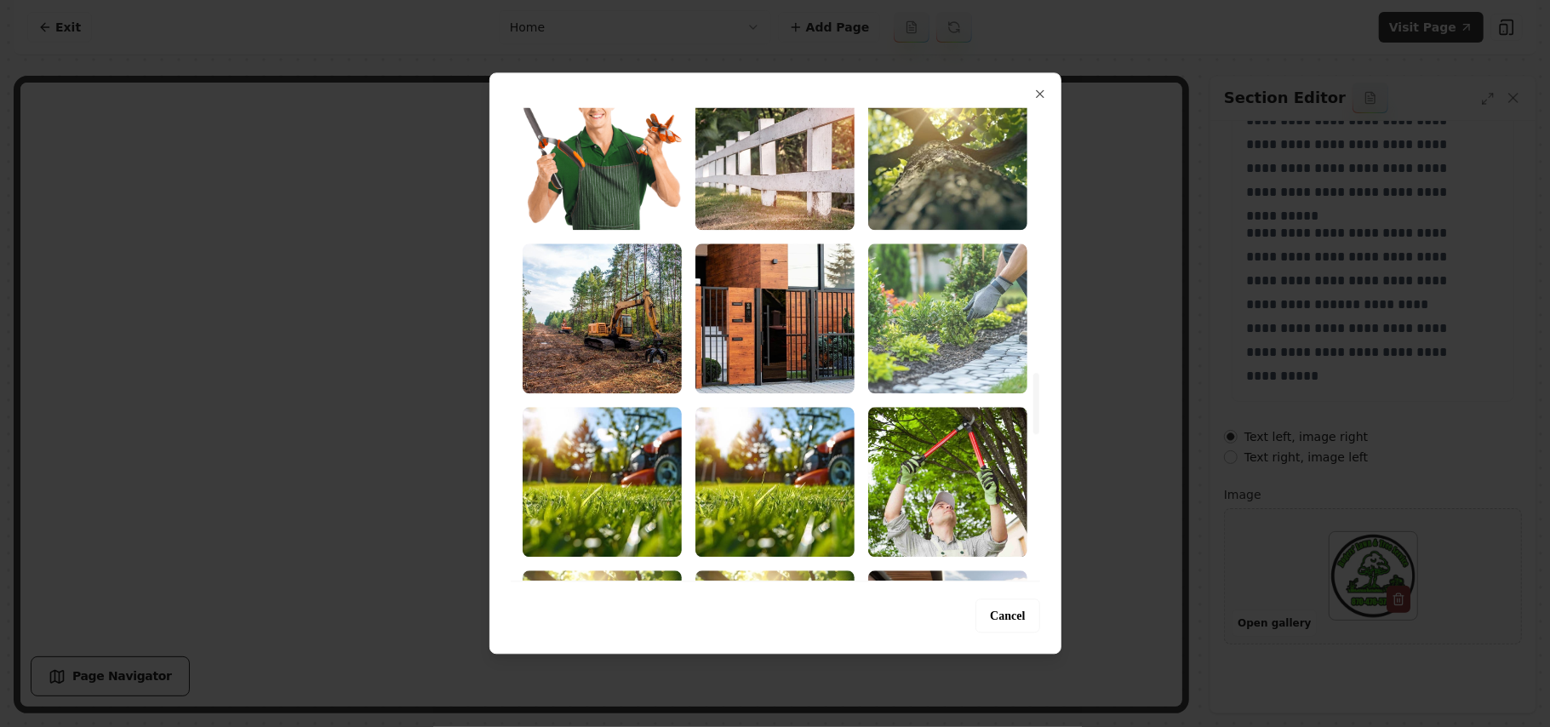
click at [940, 337] on img "Select image image_68b72bb85c7cd75eb8860c7f.jpg" at bounding box center [947, 318] width 159 height 150
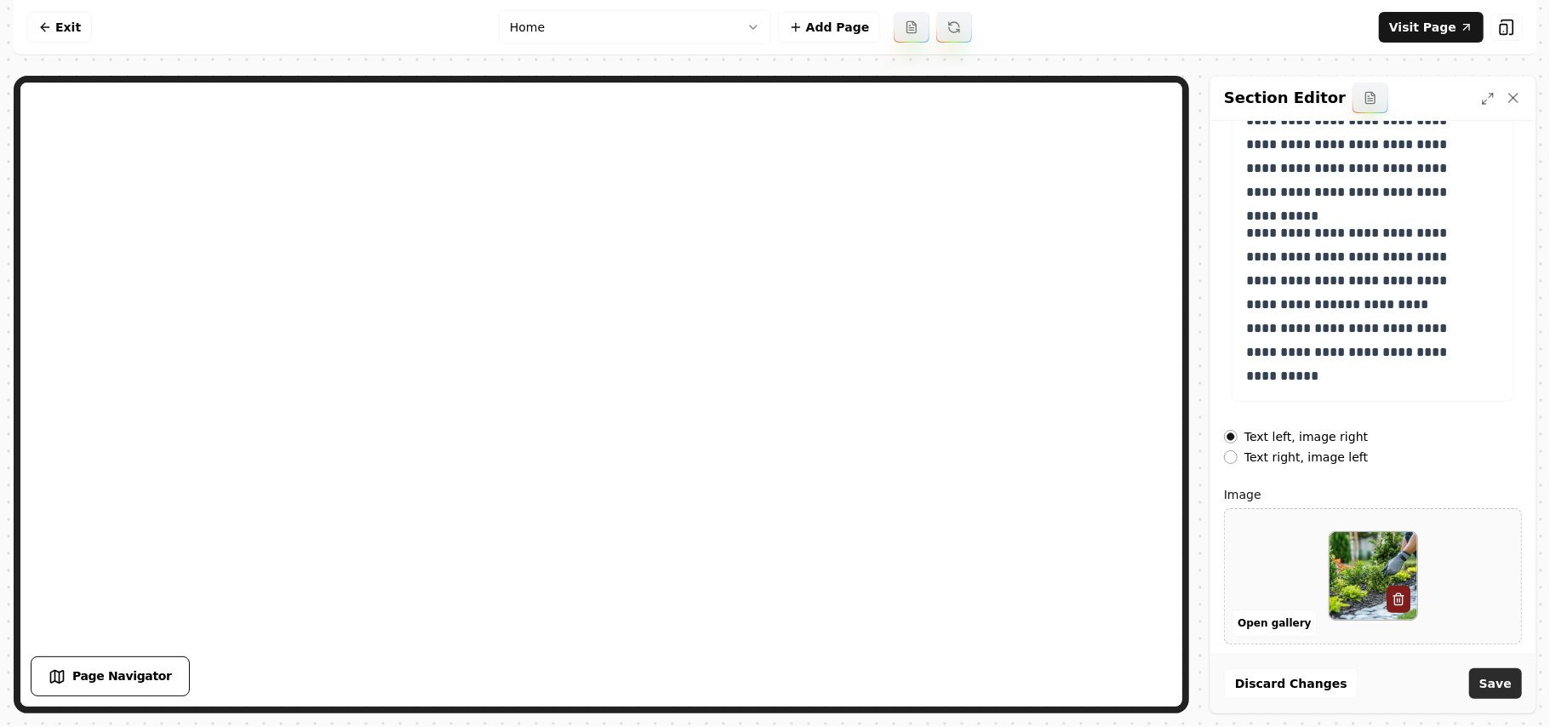
click at [1501, 668] on button "Save" at bounding box center [1495, 683] width 53 height 31
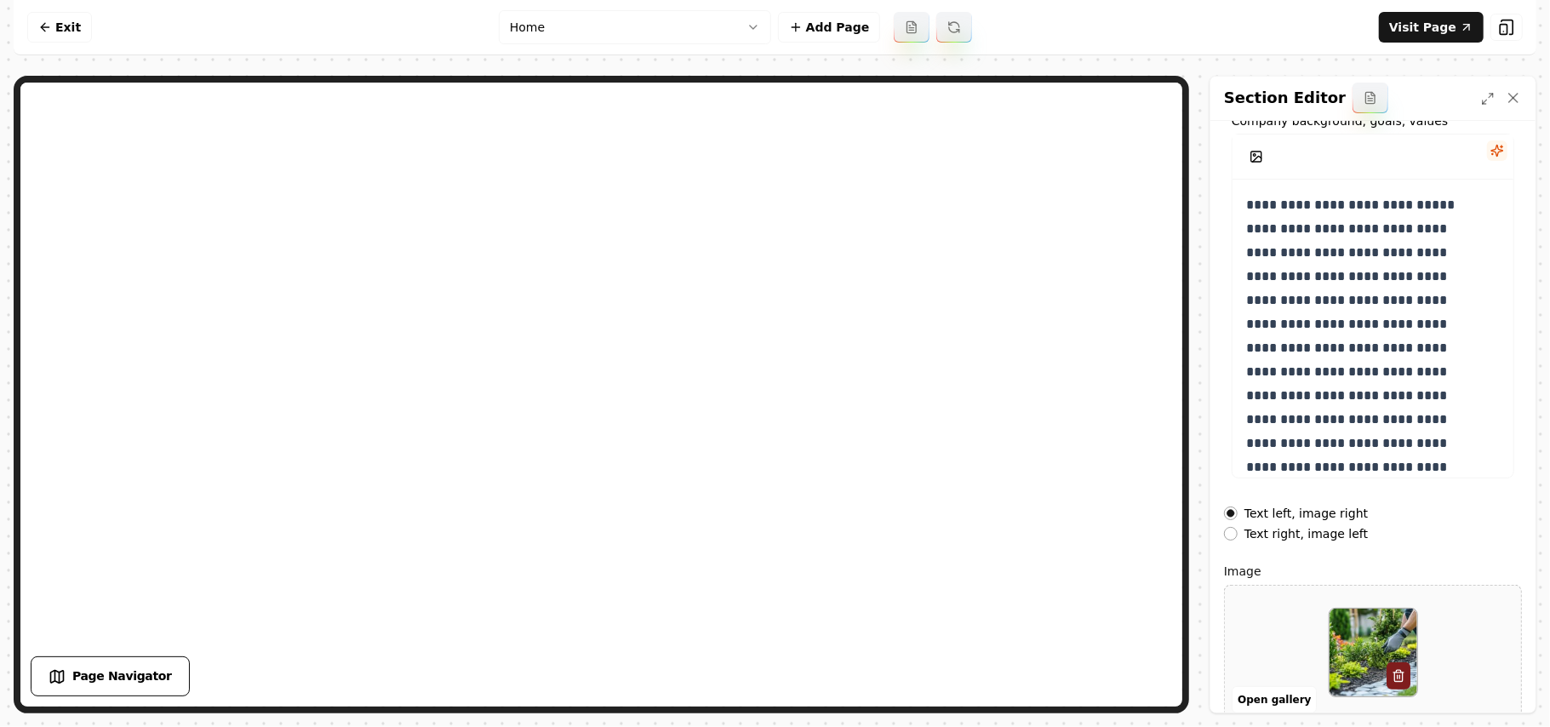
scroll to position [0, 0]
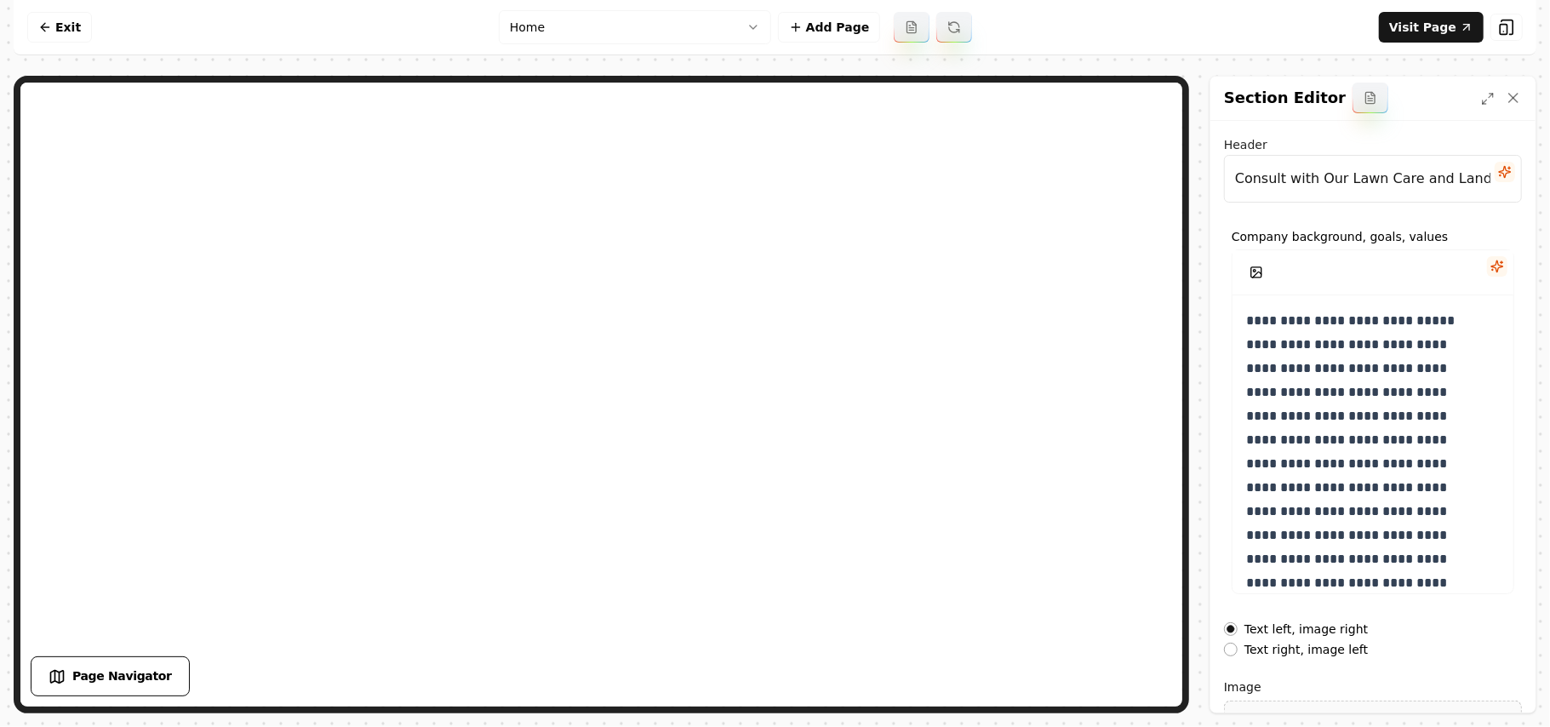
click at [1365, 178] on input "Consult with Our Lawn Care and Landscaping Experts" at bounding box center [1373, 179] width 298 height 48
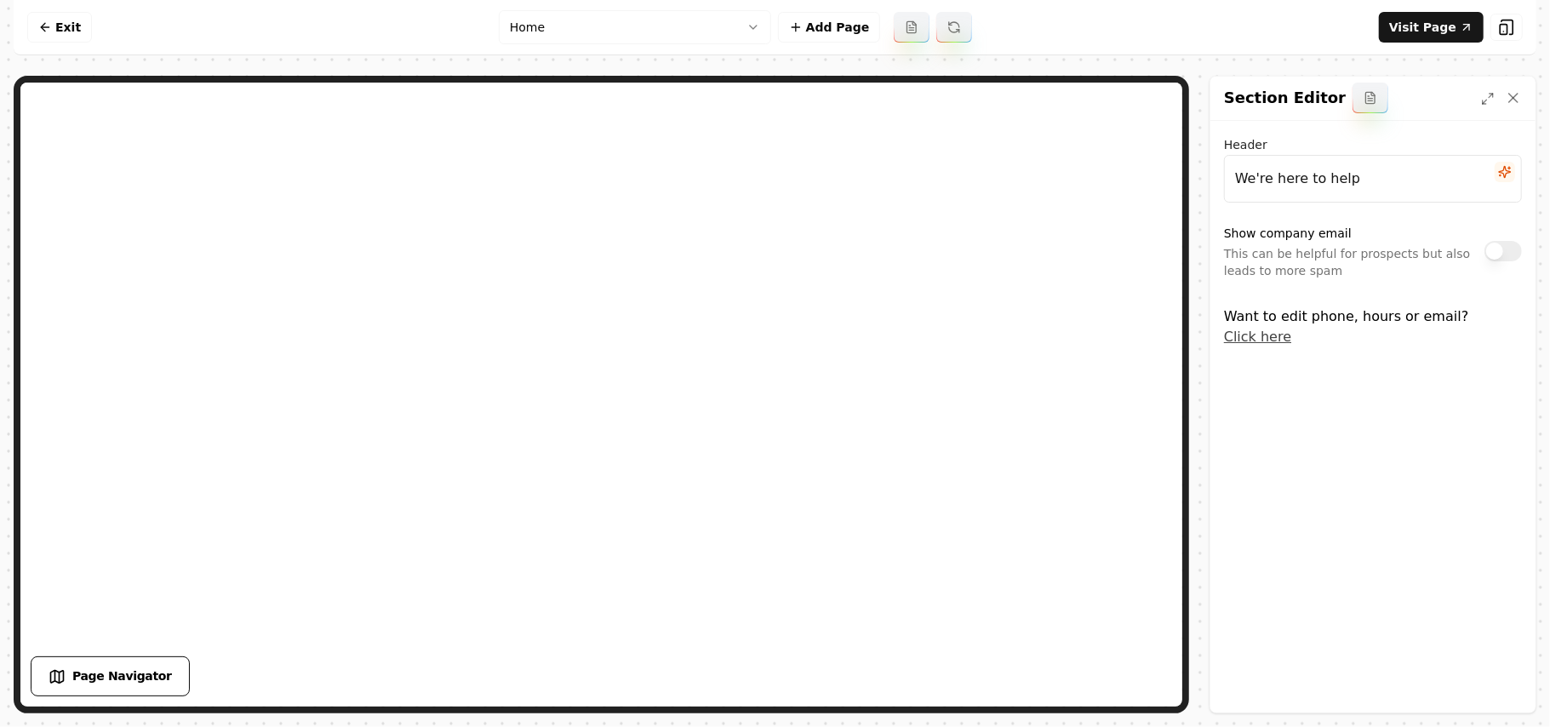
click at [1494, 259] on button "Show company email" at bounding box center [1502, 251] width 37 height 20
click at [1503, 679] on button "Save" at bounding box center [1495, 683] width 53 height 31
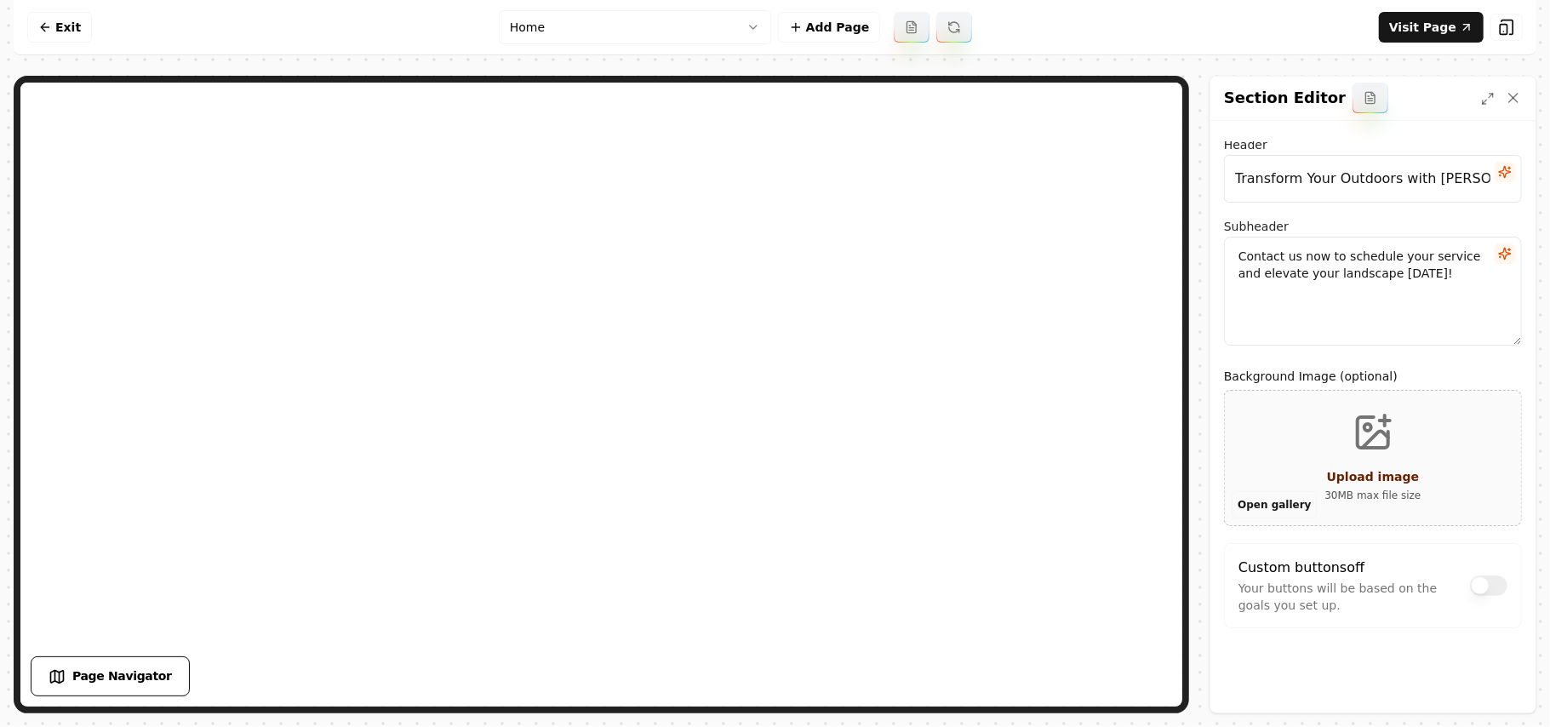
click at [1283, 509] on button "Open gallery" at bounding box center [1273, 504] width 85 height 27
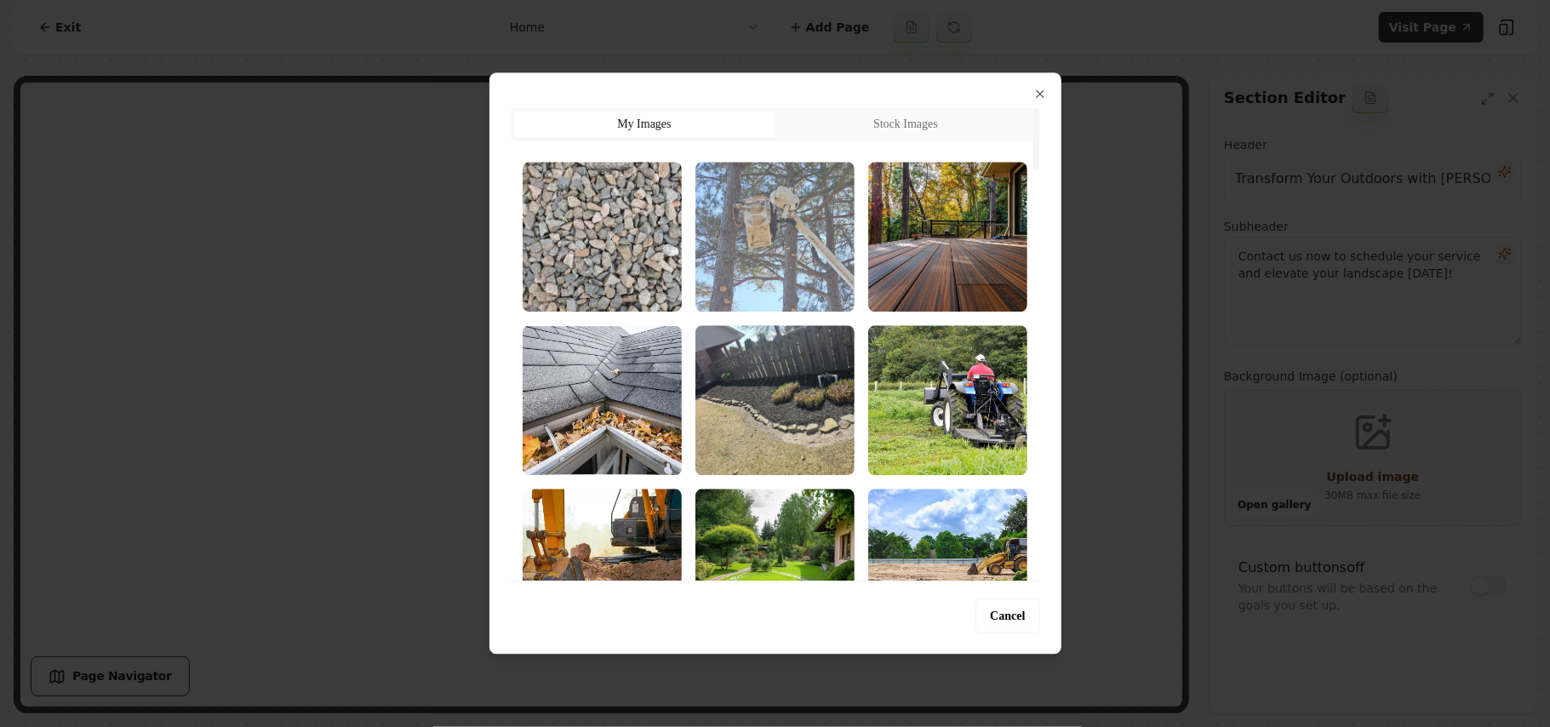
click at [763, 255] on img "Select image image_68b72bb85c7cd75eb88615cf.jpg" at bounding box center [774, 237] width 159 height 150
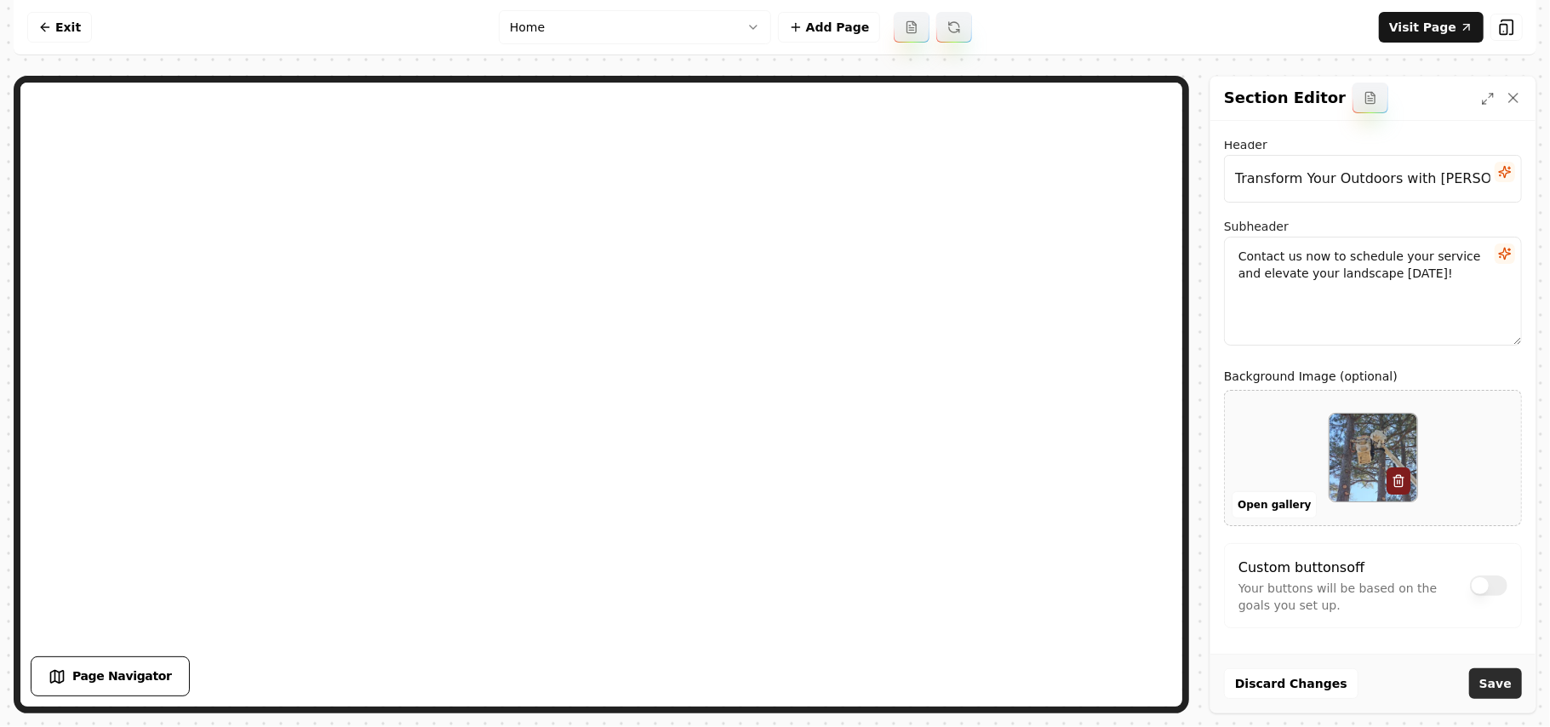
click at [1506, 692] on button "Save" at bounding box center [1495, 683] width 53 height 31
click at [559, 24] on html "Computer Required This feature is only available on a computer. Please switch t…" at bounding box center [775, 363] width 1550 height 727
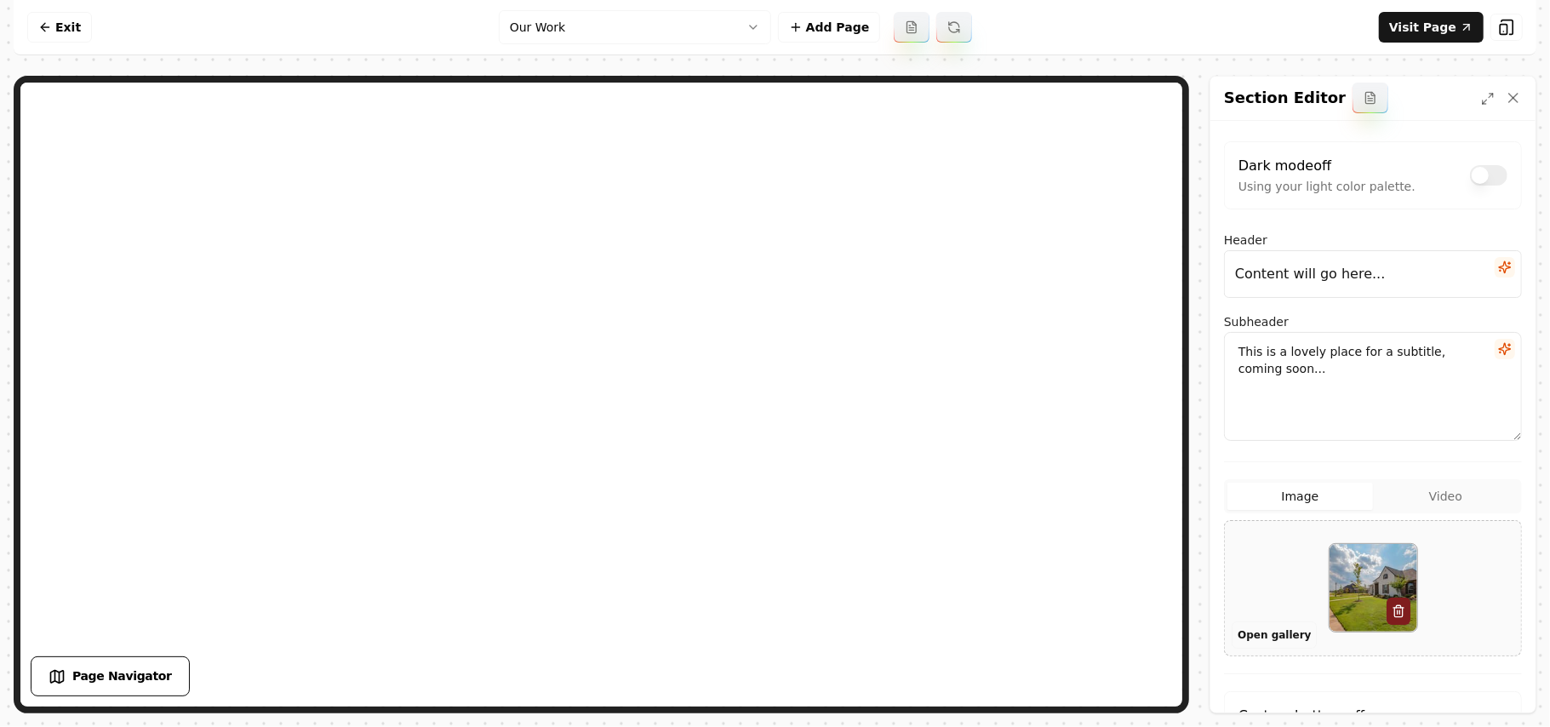
click at [1276, 623] on button "Open gallery" at bounding box center [1273, 634] width 85 height 27
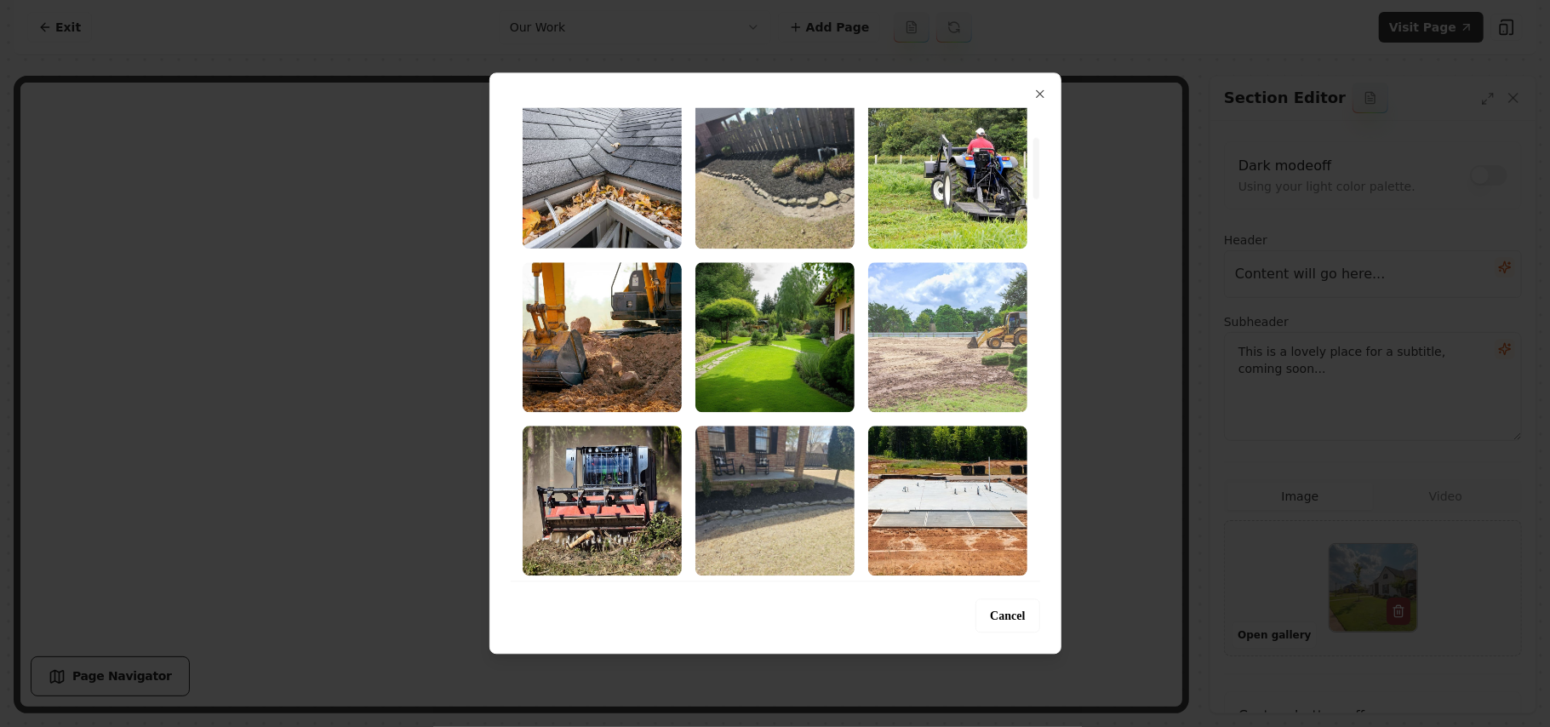
scroll to position [340, 0]
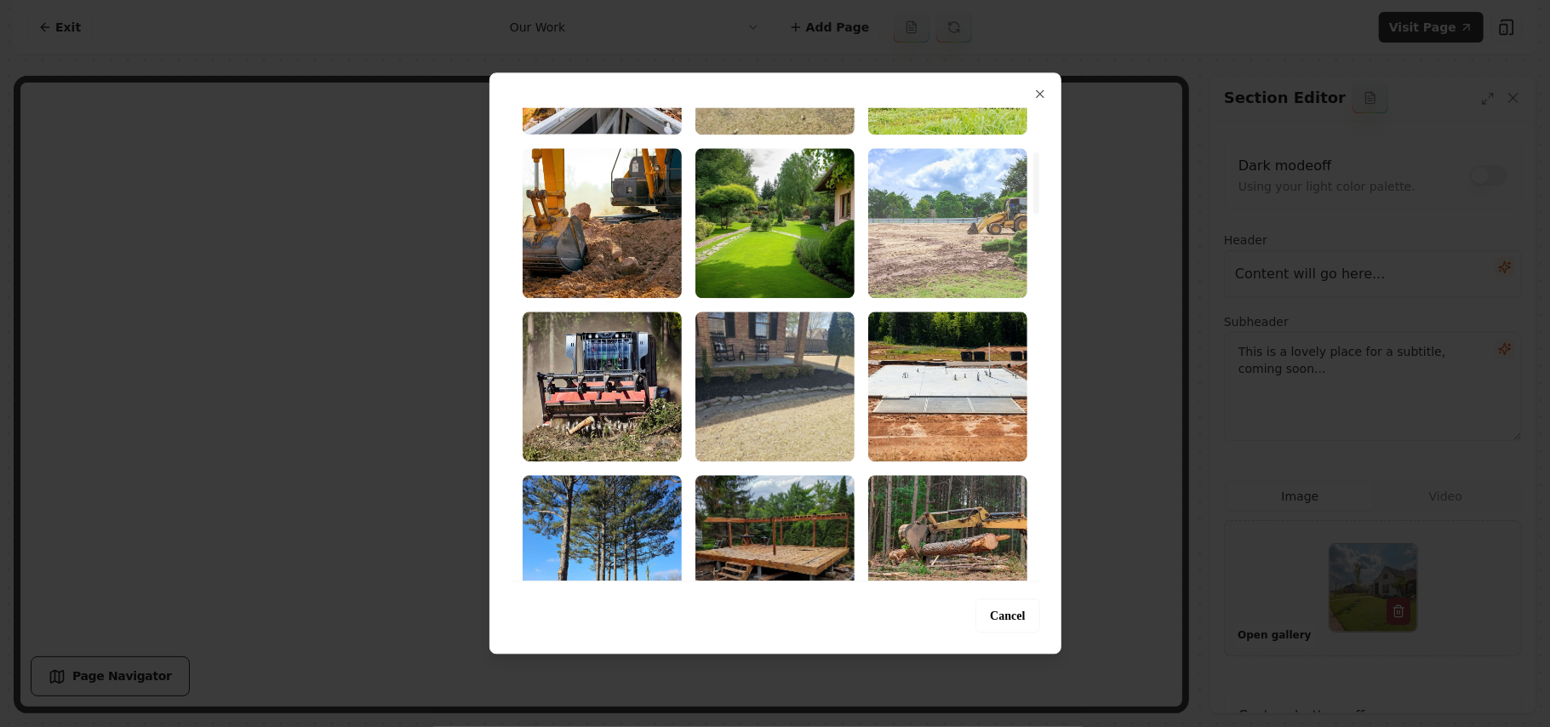
click at [974, 264] on img "Select image image_68b72bb85c7cd75eb88613d3.jpg" at bounding box center [947, 223] width 159 height 150
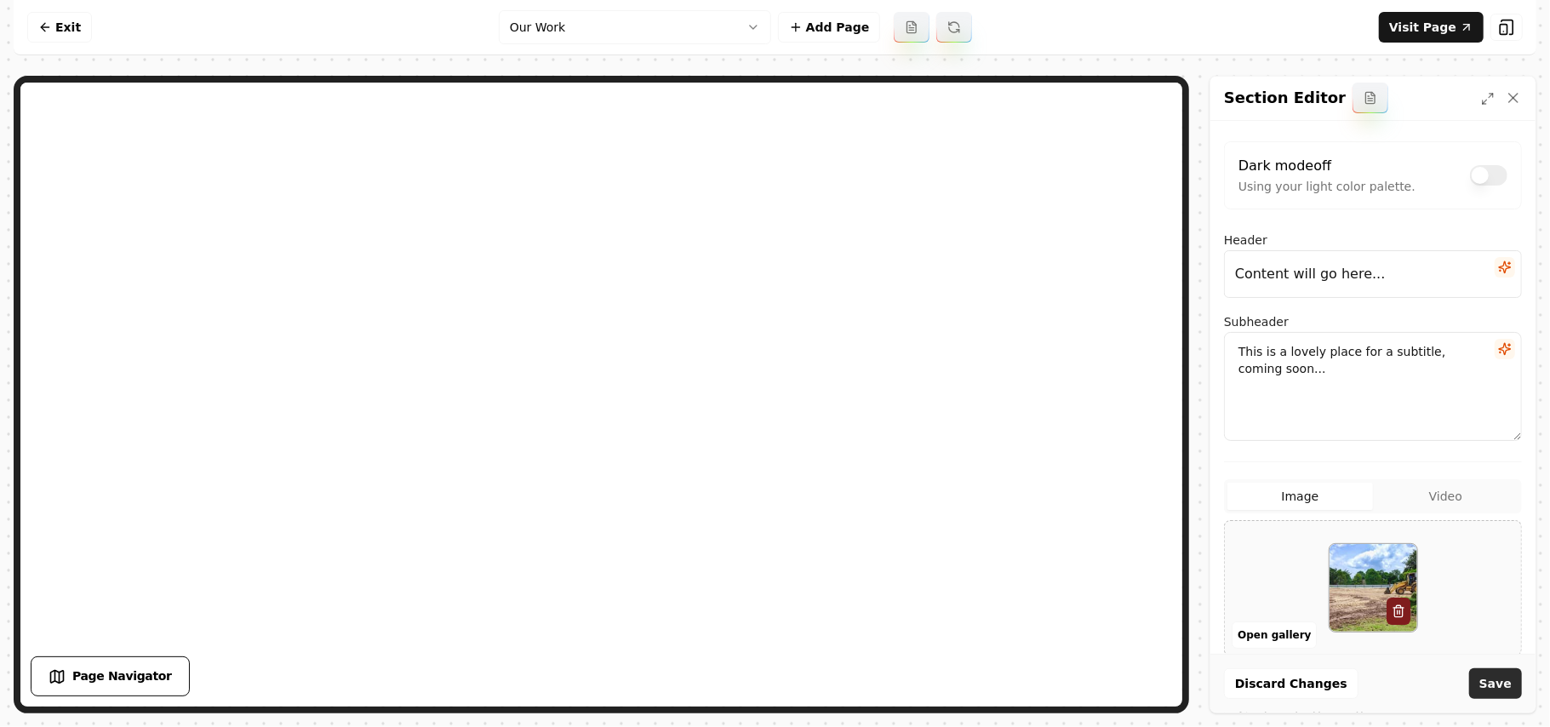
click at [1505, 692] on button "Save" at bounding box center [1495, 683] width 53 height 31
click at [1498, 260] on icon "button" at bounding box center [1505, 267] width 14 height 14
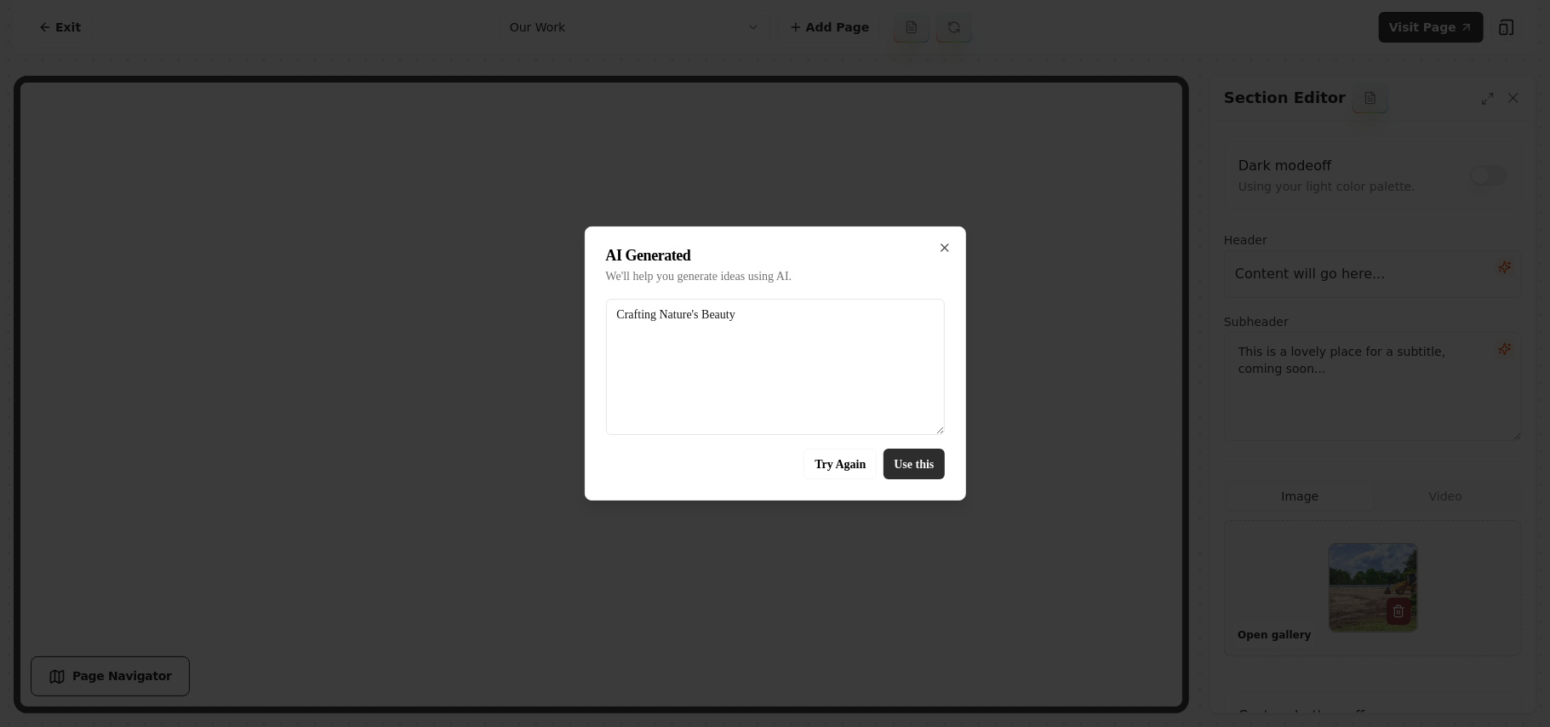
click at [930, 466] on button "Use this" at bounding box center [913, 463] width 60 height 31
type input "Crafting Nature's Beauty"
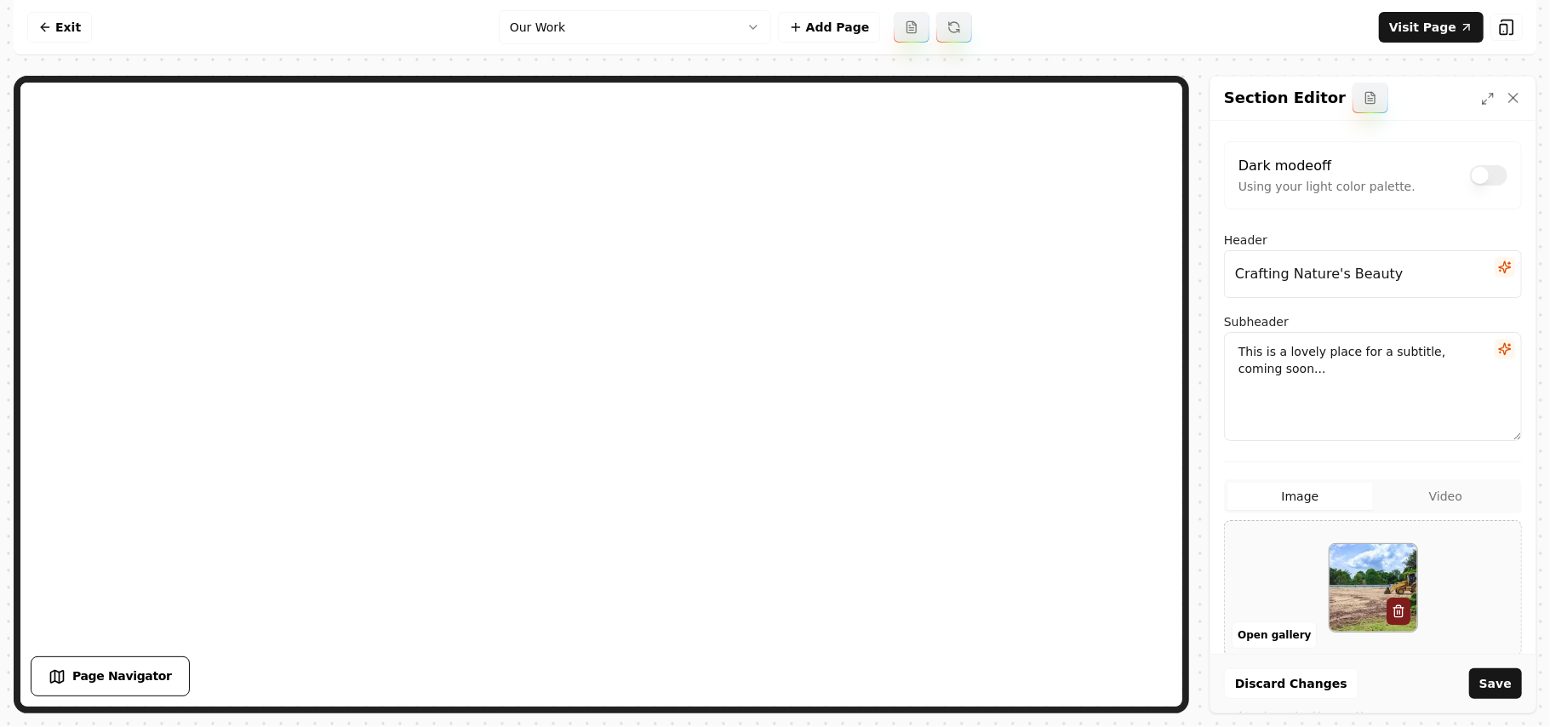
click at [1498, 344] on icon "button" at bounding box center [1505, 349] width 14 height 14
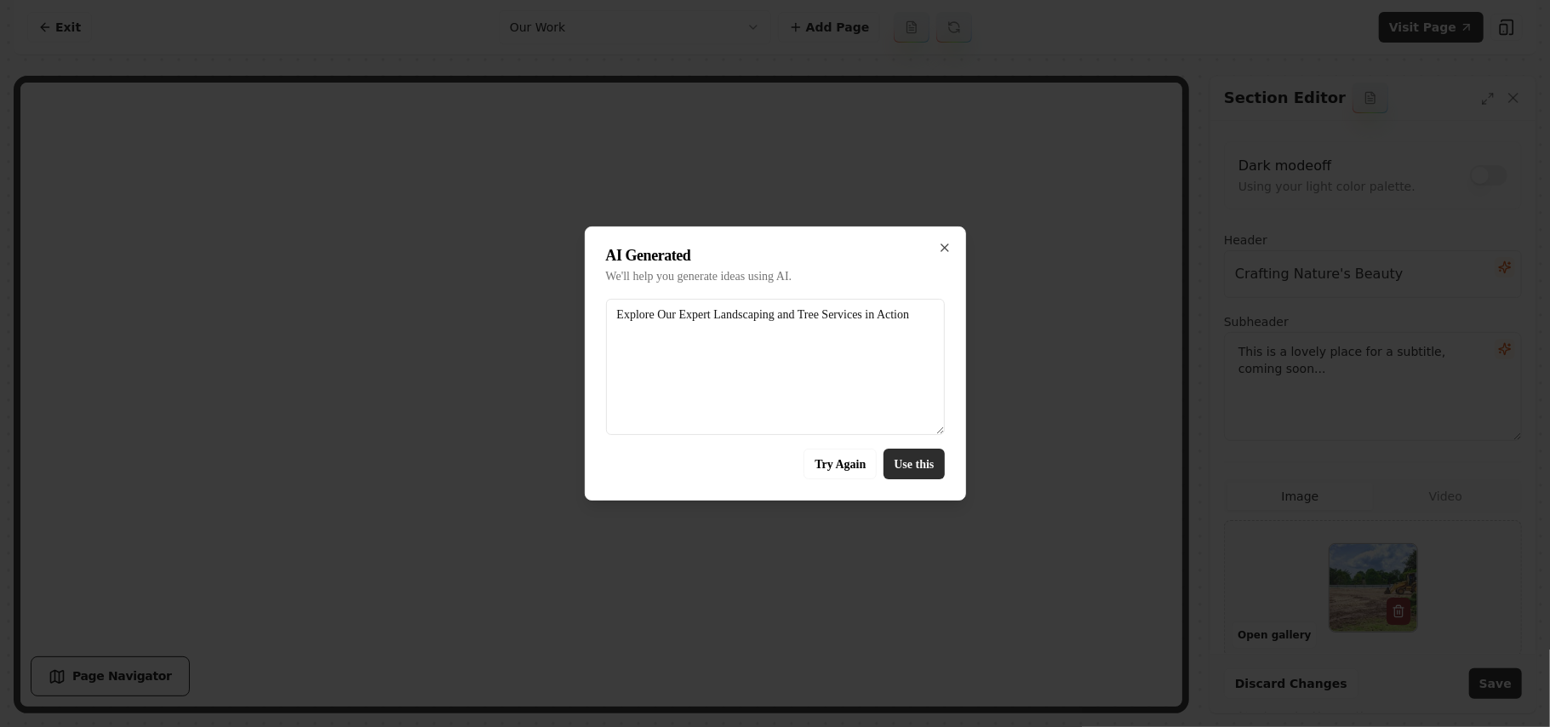
click at [896, 451] on button "Use this" at bounding box center [913, 463] width 60 height 31
type textarea "Explore Our Expert Landscaping and Tree Services in Action"
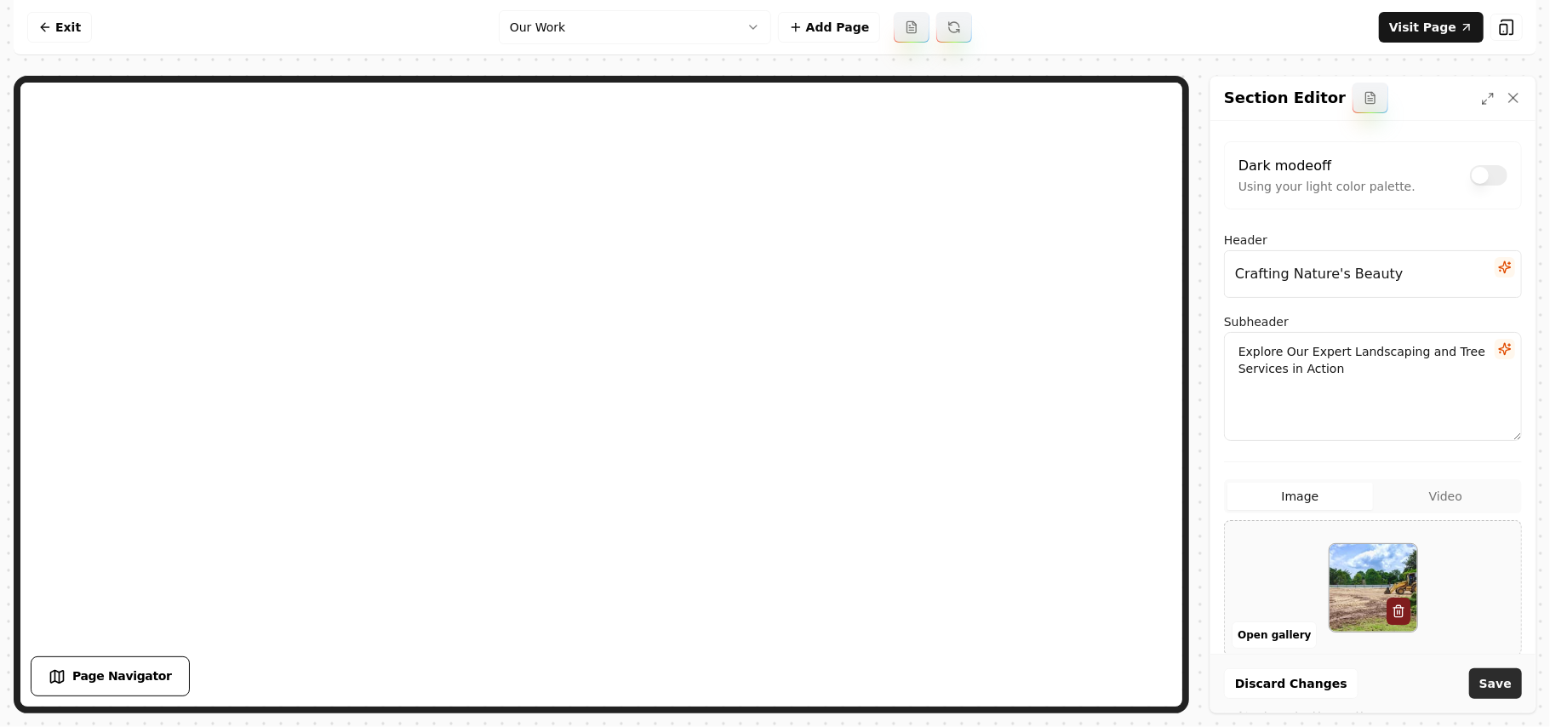
click at [1493, 688] on button "Save" at bounding box center [1495, 683] width 53 height 31
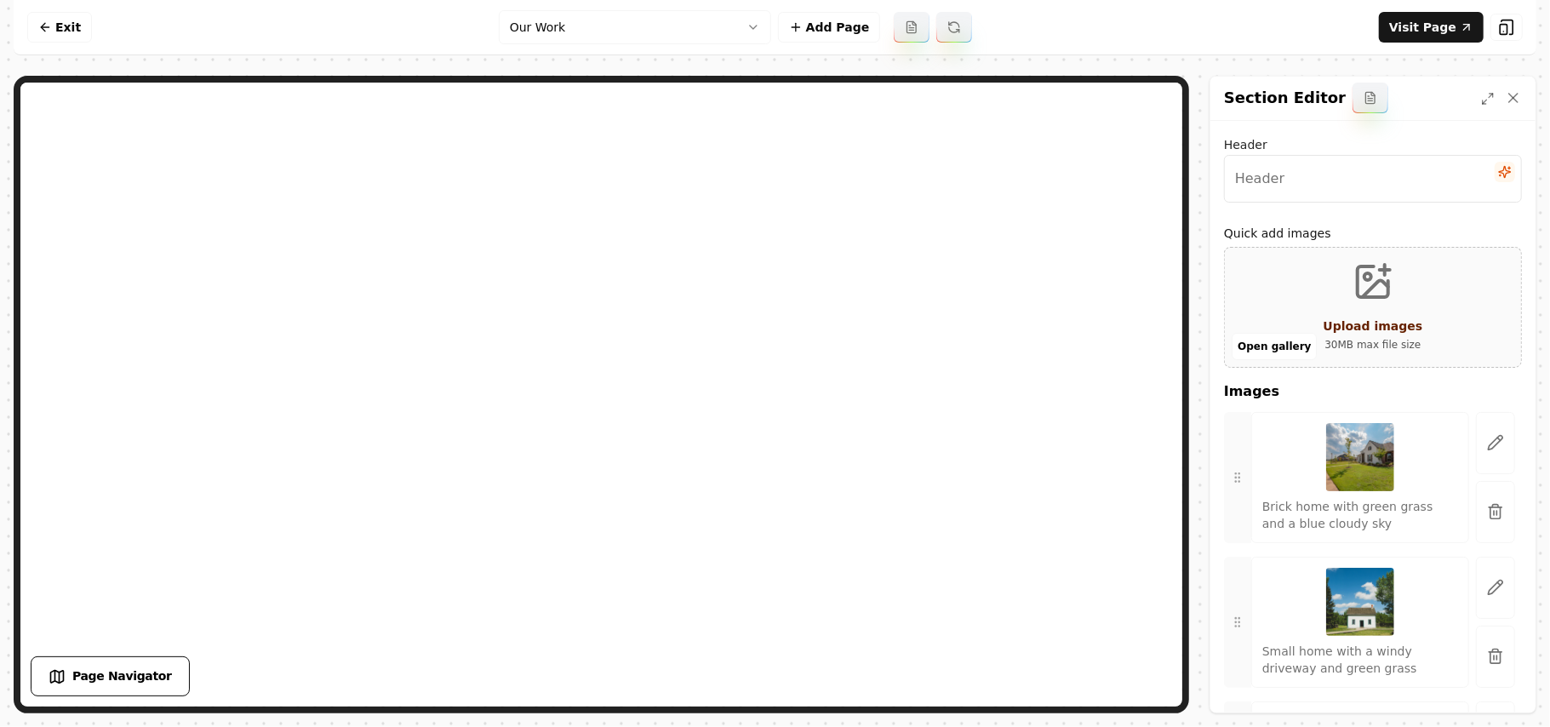
click at [1305, 162] on input "Header" at bounding box center [1373, 179] width 298 height 48
paste input "View Our Recent Projects"
type input "View Our Recent Projects"
click at [1487, 518] on icon "button" at bounding box center [1495, 511] width 17 height 17
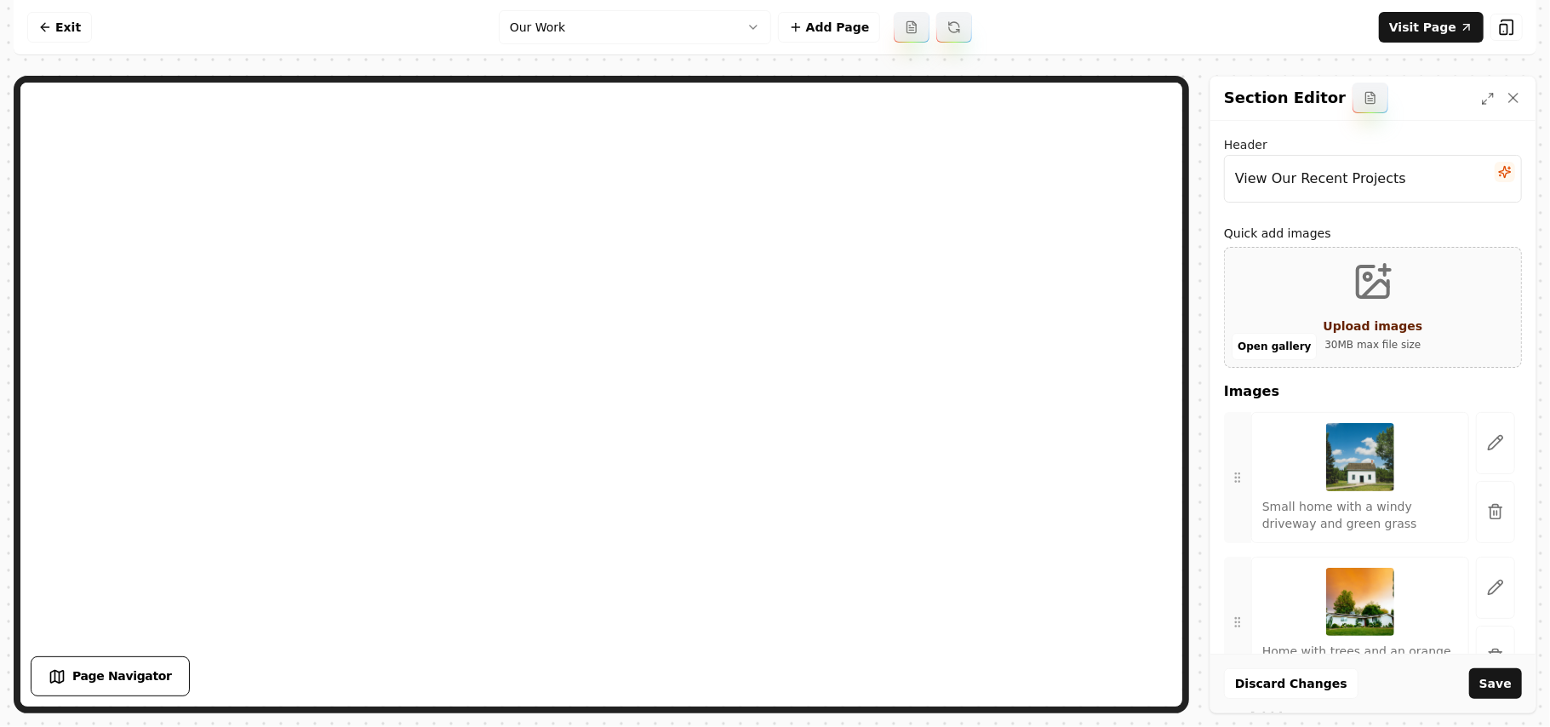
click at [1487, 518] on icon "button" at bounding box center [1495, 511] width 17 height 17
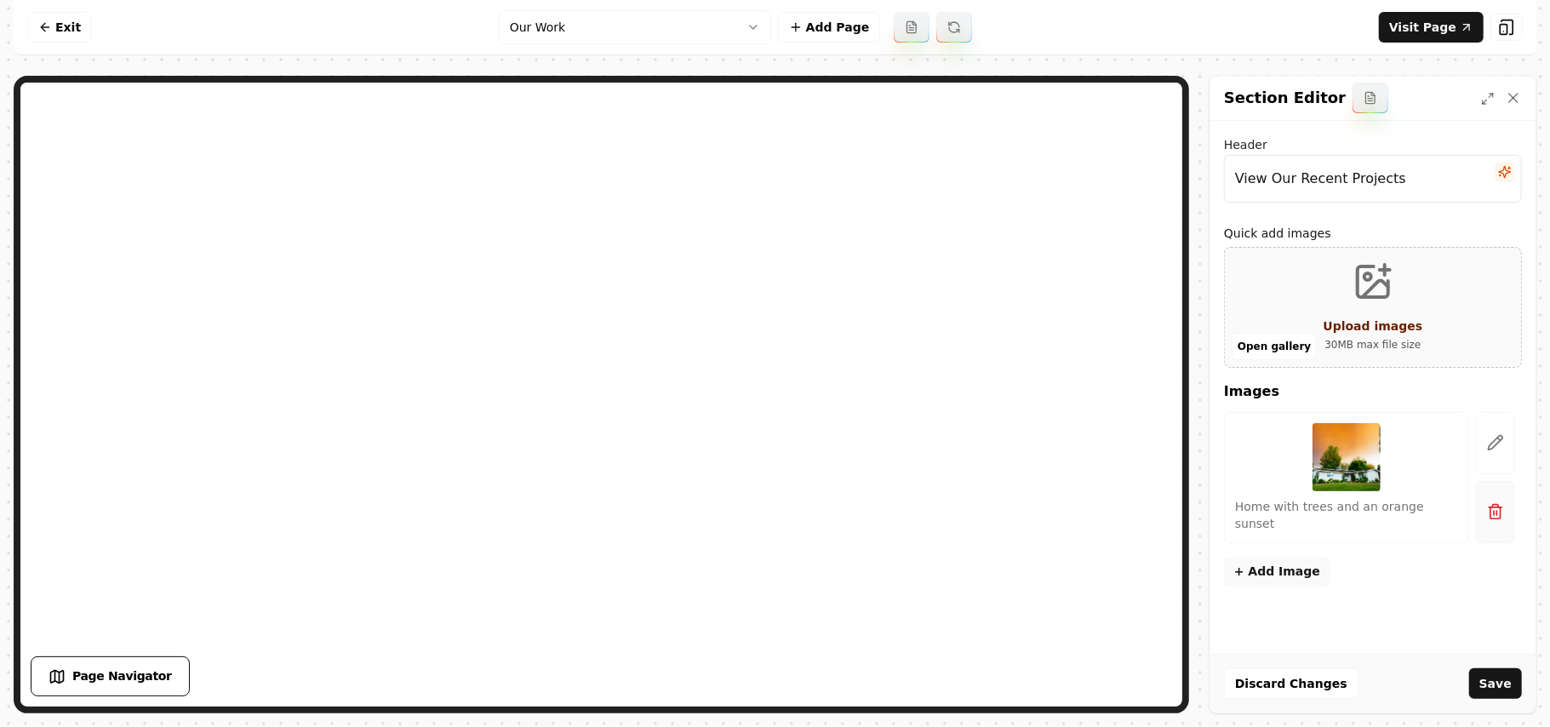
click at [1488, 505] on icon "button" at bounding box center [1495, 511] width 17 height 17
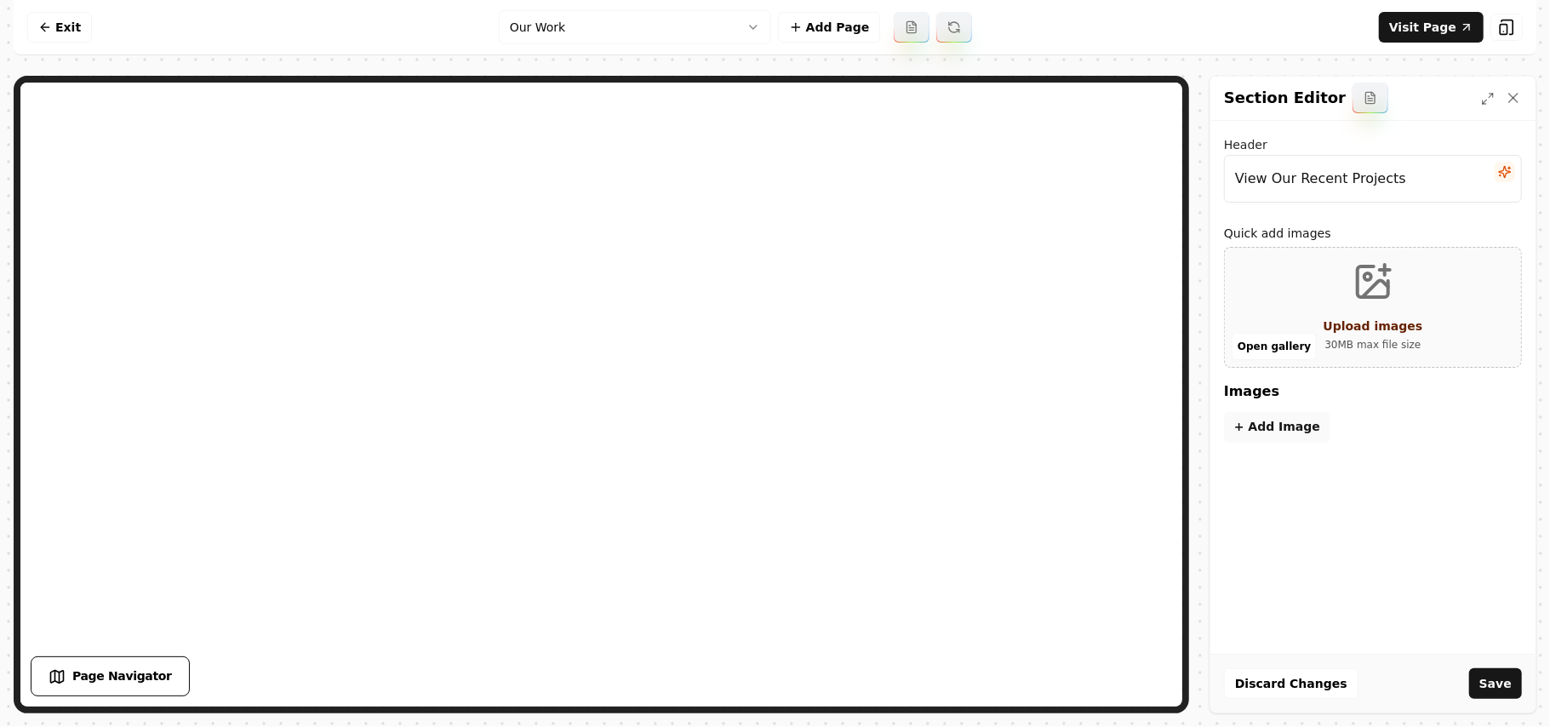
click at [1366, 335] on div "Upload images" at bounding box center [1373, 326] width 100 height 20
type input "**********"
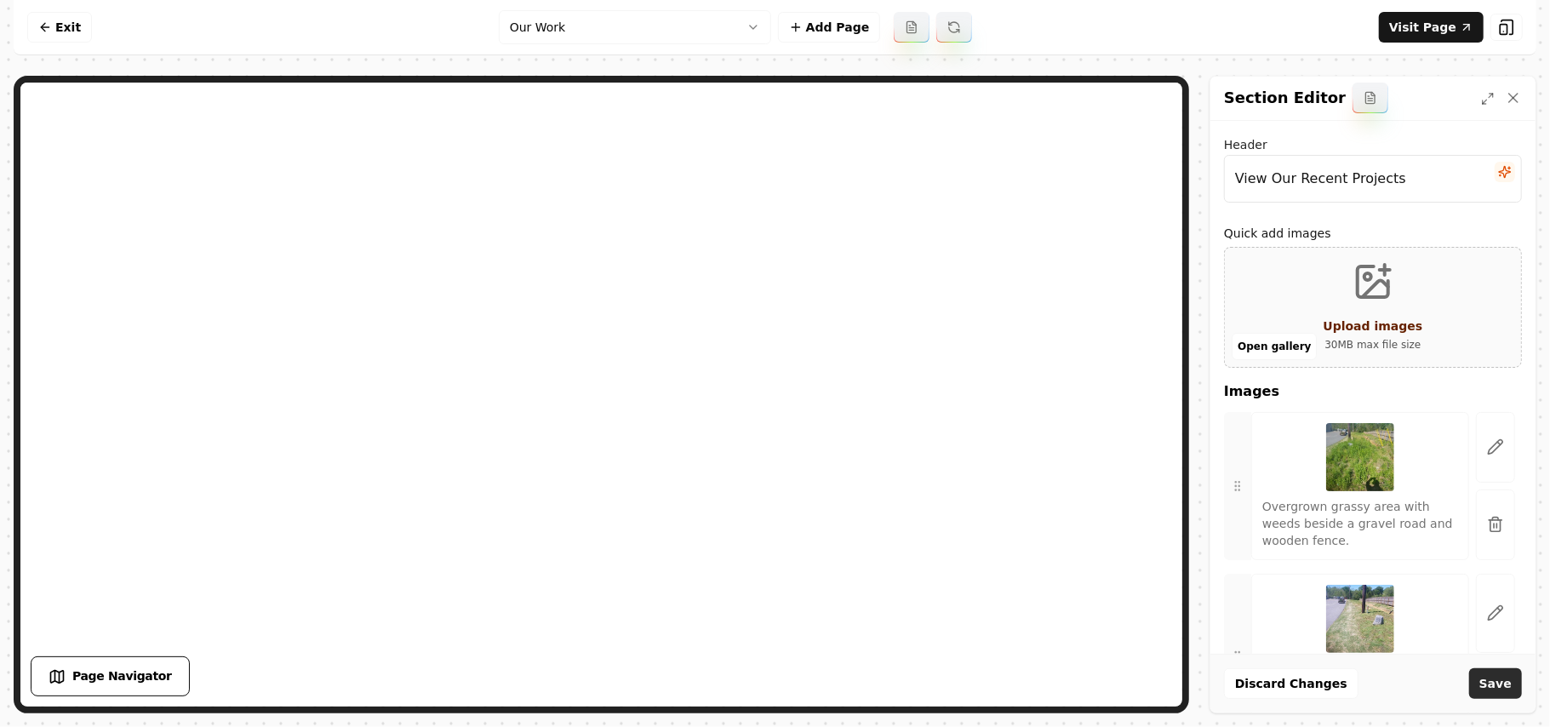
click at [1501, 685] on button "Save" at bounding box center [1495, 683] width 53 height 31
click at [80, 27] on link "Exit" at bounding box center [59, 27] width 65 height 31
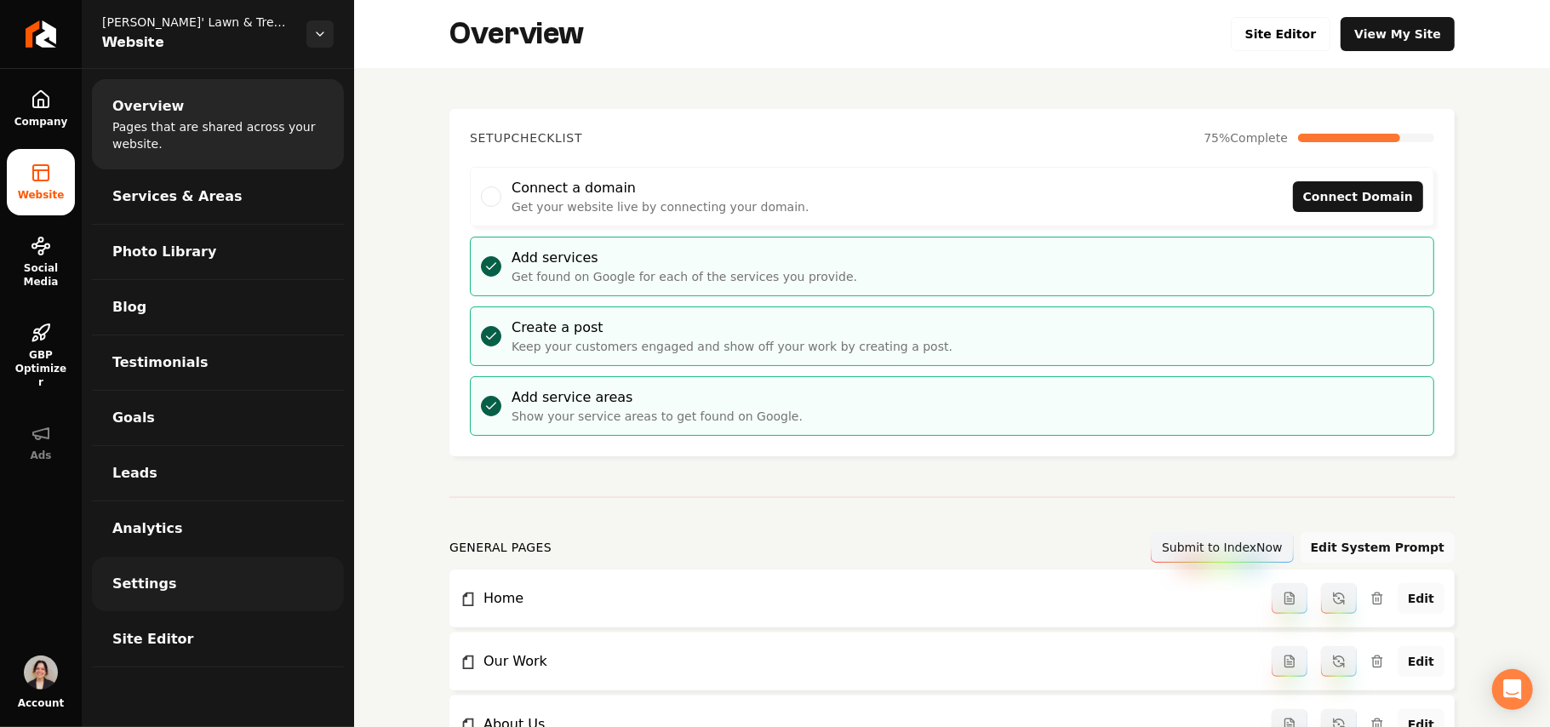
click at [157, 585] on span "Settings" at bounding box center [144, 584] width 65 height 20
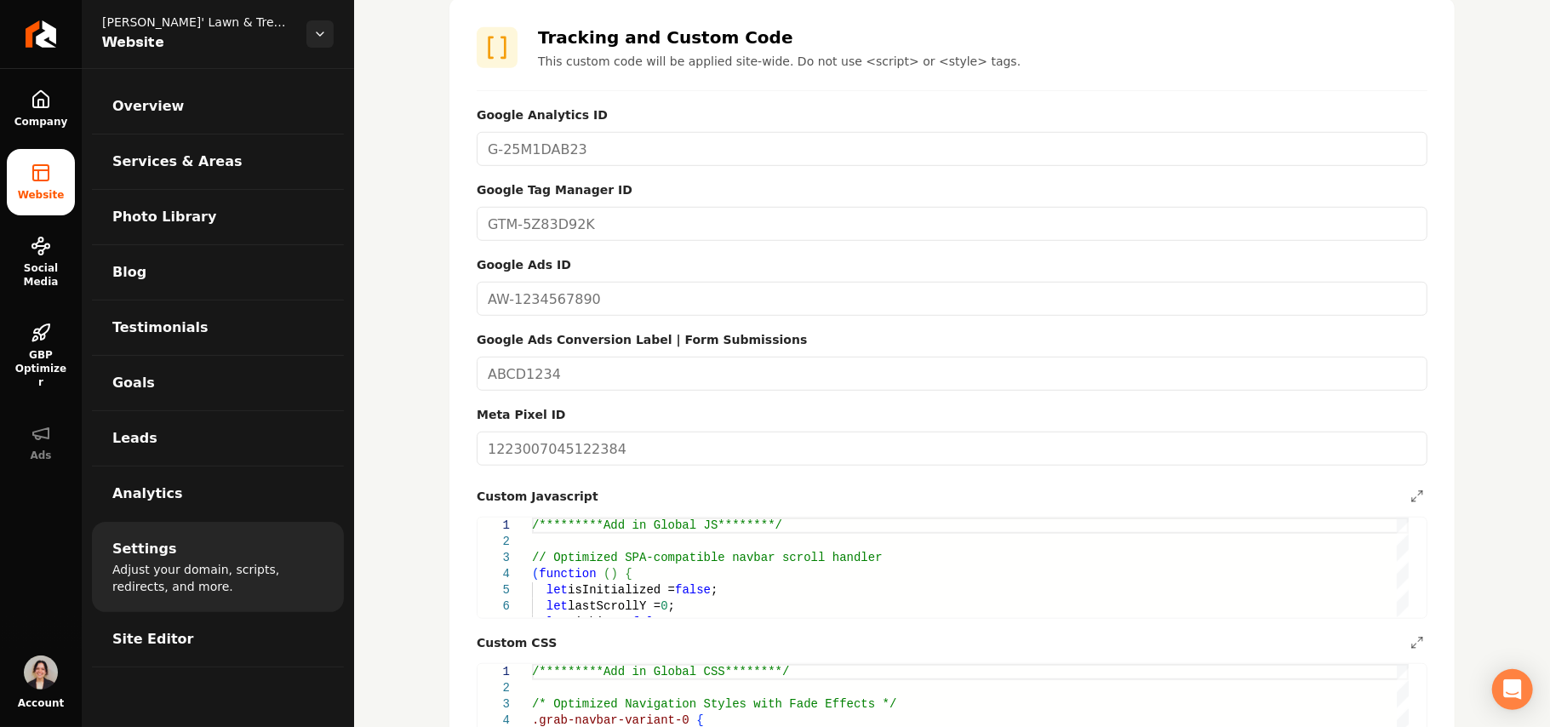
scroll to position [1030, 0]
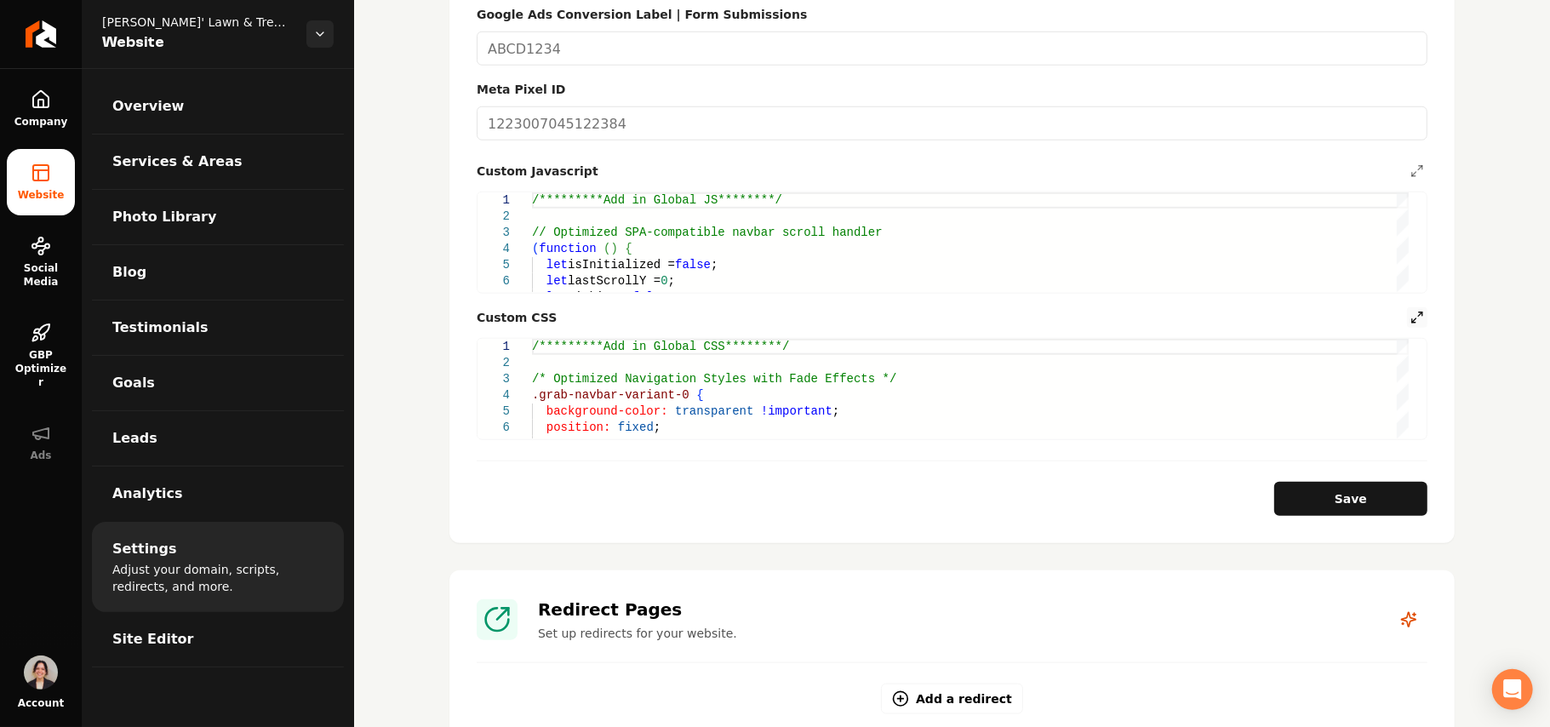
click at [1410, 311] on icon "Main content area" at bounding box center [1417, 318] width 14 height 14
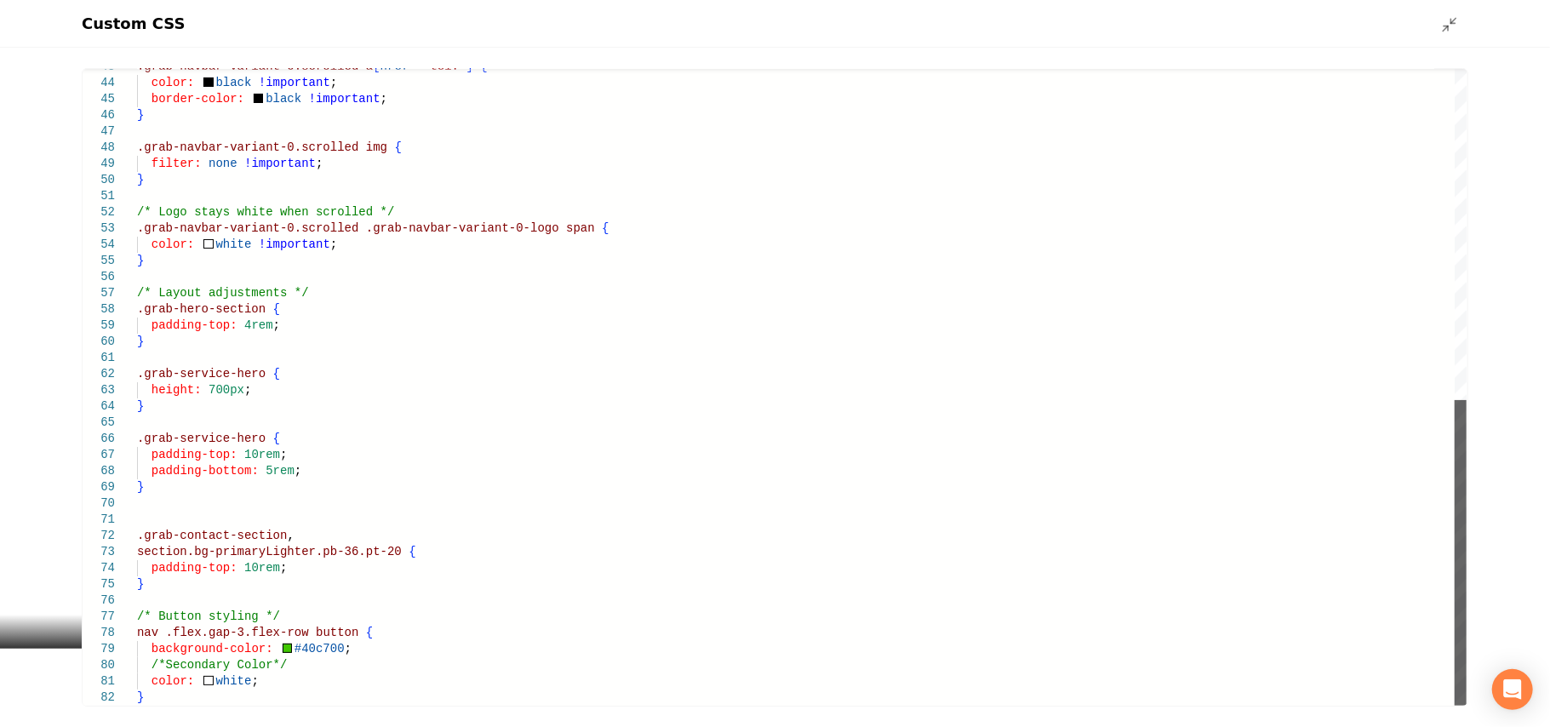
click at [1462, 705] on div "Main content area" at bounding box center [1460, 553] width 12 height 306
click at [153, 700] on div ".grab-navbar-variant-0.scrolled a [ href *= "tel:" ] { color: black !important …" at bounding box center [801, 43] width 1329 height 1326
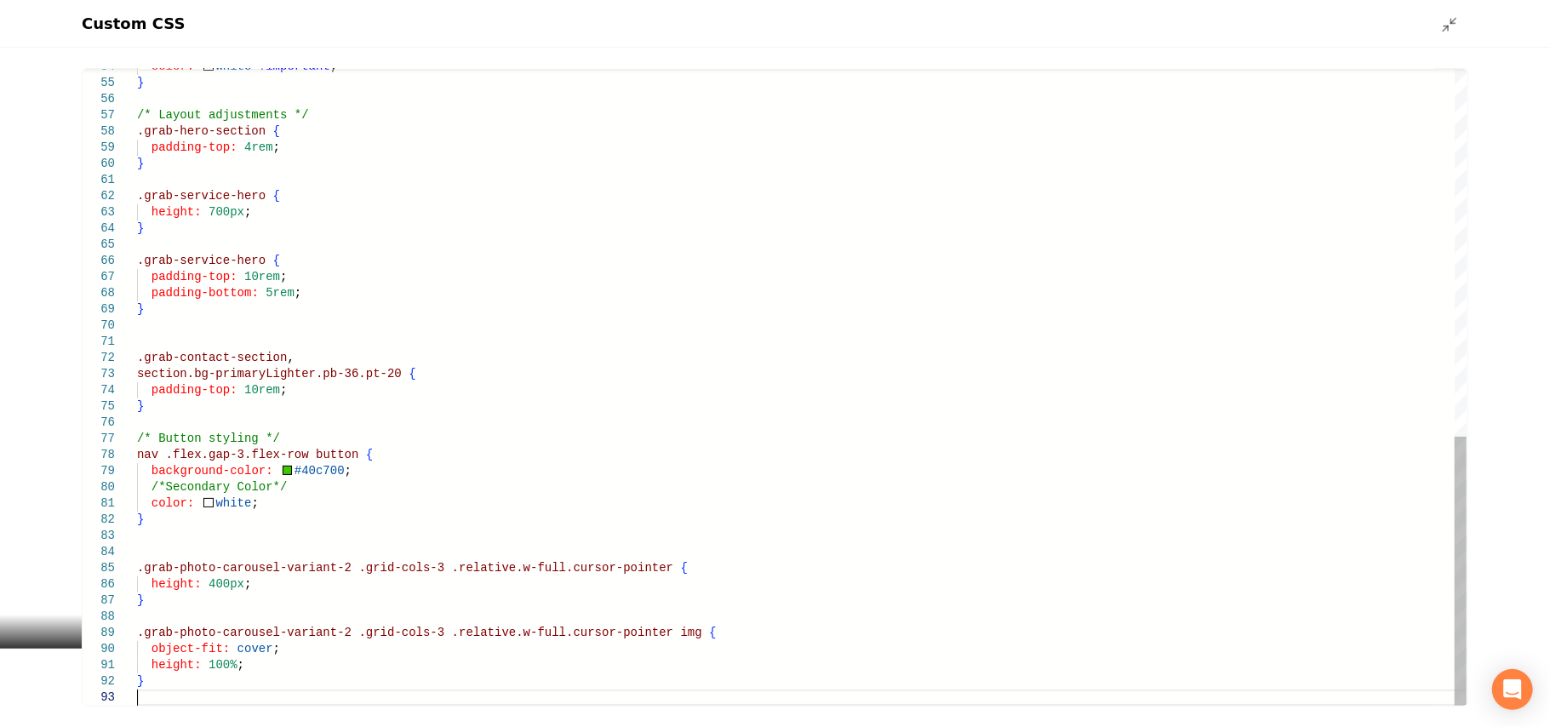
scroll to position [48, 0]
type textarea "**********"
click at [1451, 14] on div "Main content area" at bounding box center [1454, 23] width 27 height 19
click at [1451, 41] on div "Custom CSS" at bounding box center [775, 24] width 1550 height 48
click at [1451, 27] on icon "Main content area" at bounding box center [1449, 24] width 17 height 17
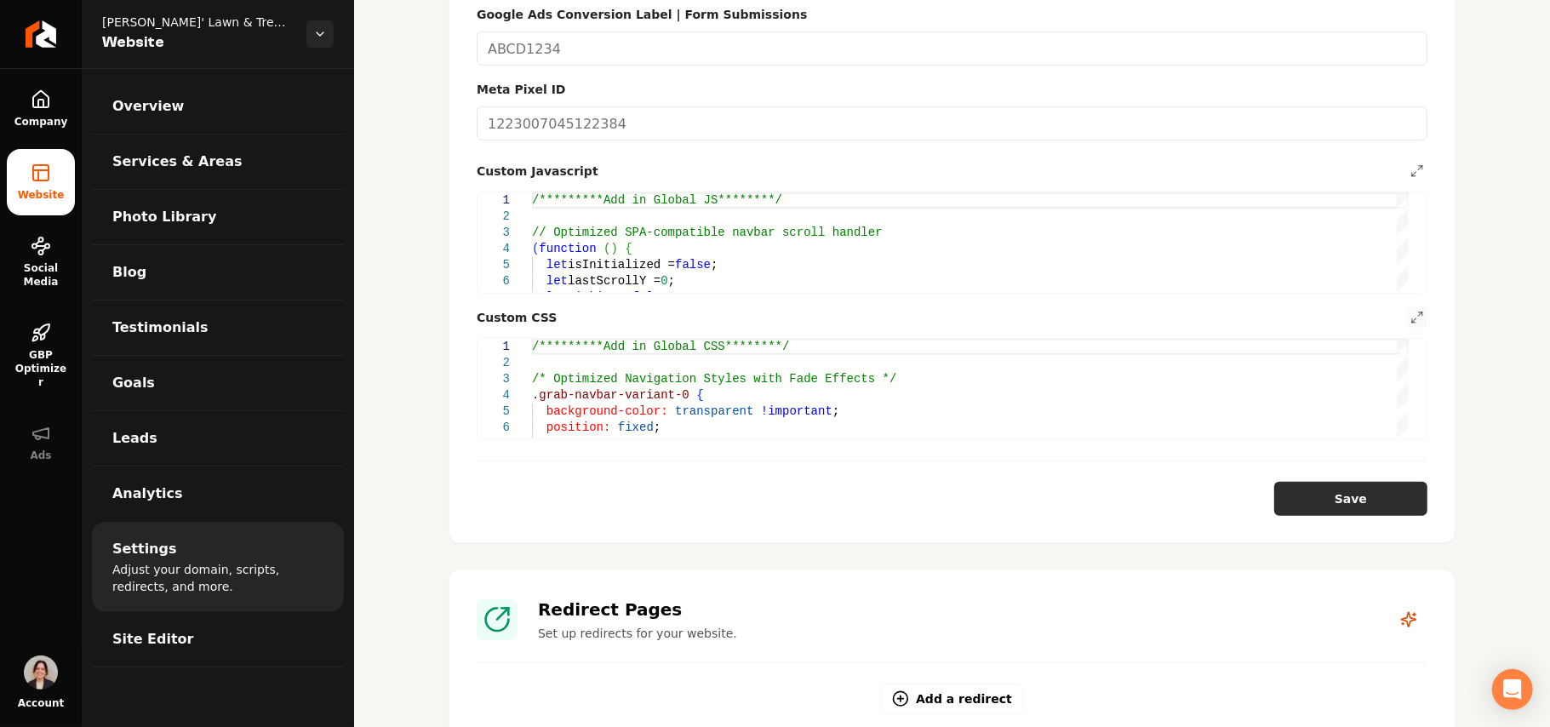
click at [1353, 487] on button "Save" at bounding box center [1350, 499] width 153 height 34
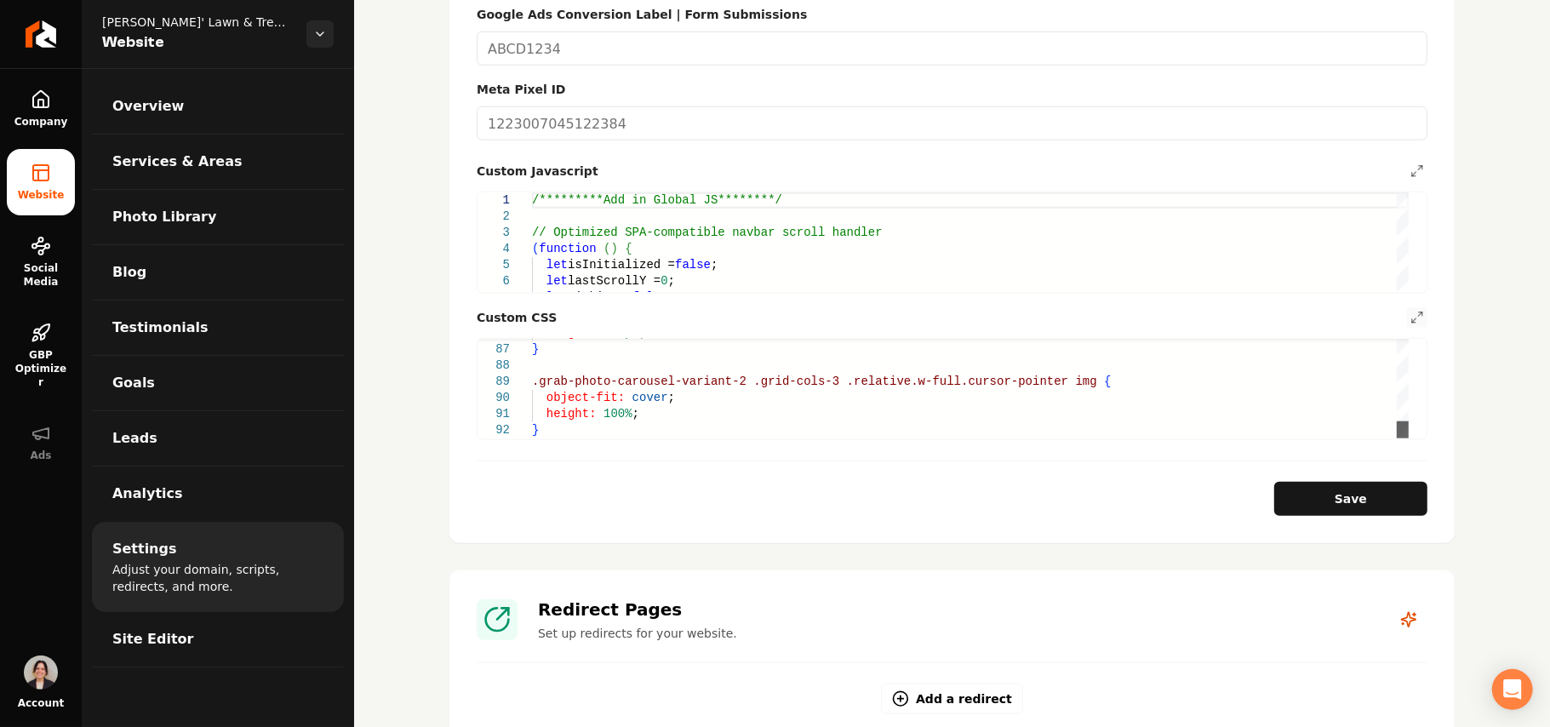
click at [1408, 438] on div "Main content area" at bounding box center [1402, 429] width 12 height 17
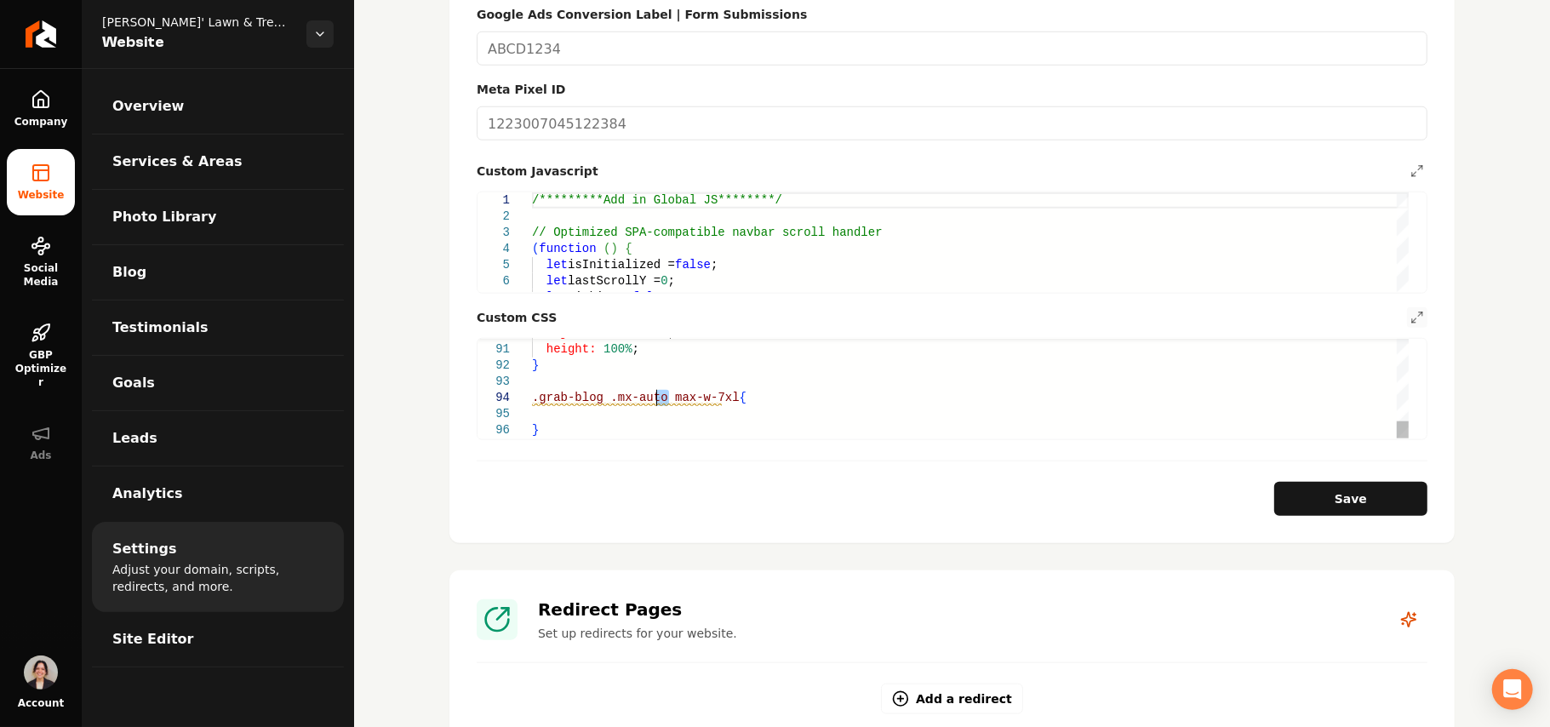
drag, startPoint x: 667, startPoint y: 375, endPoint x: 657, endPoint y: 375, distance: 10.2
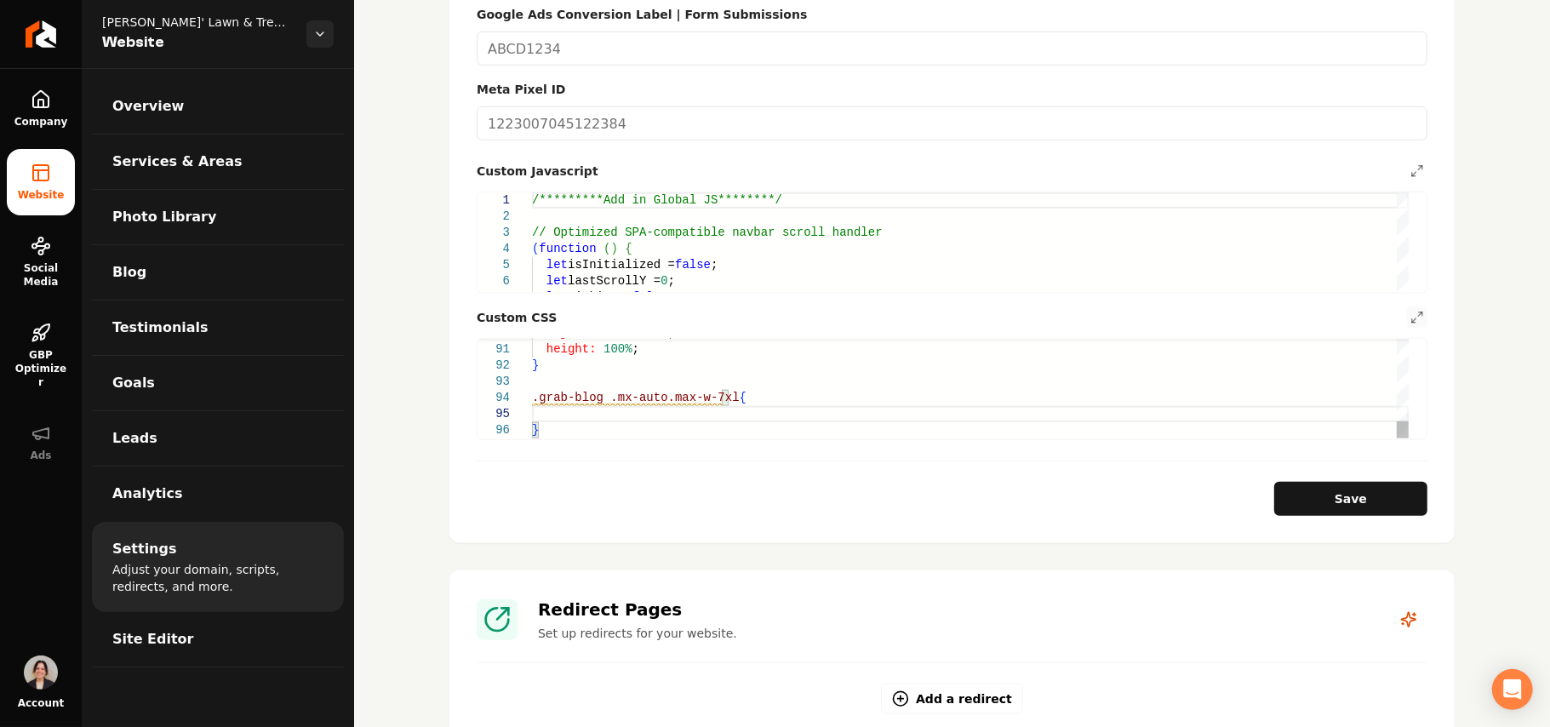
type textarea "**********"
click at [1399, 288] on form "**********" at bounding box center [952, 148] width 951 height 736
click at [1407, 307] on button "Main content area" at bounding box center [1417, 317] width 20 height 20
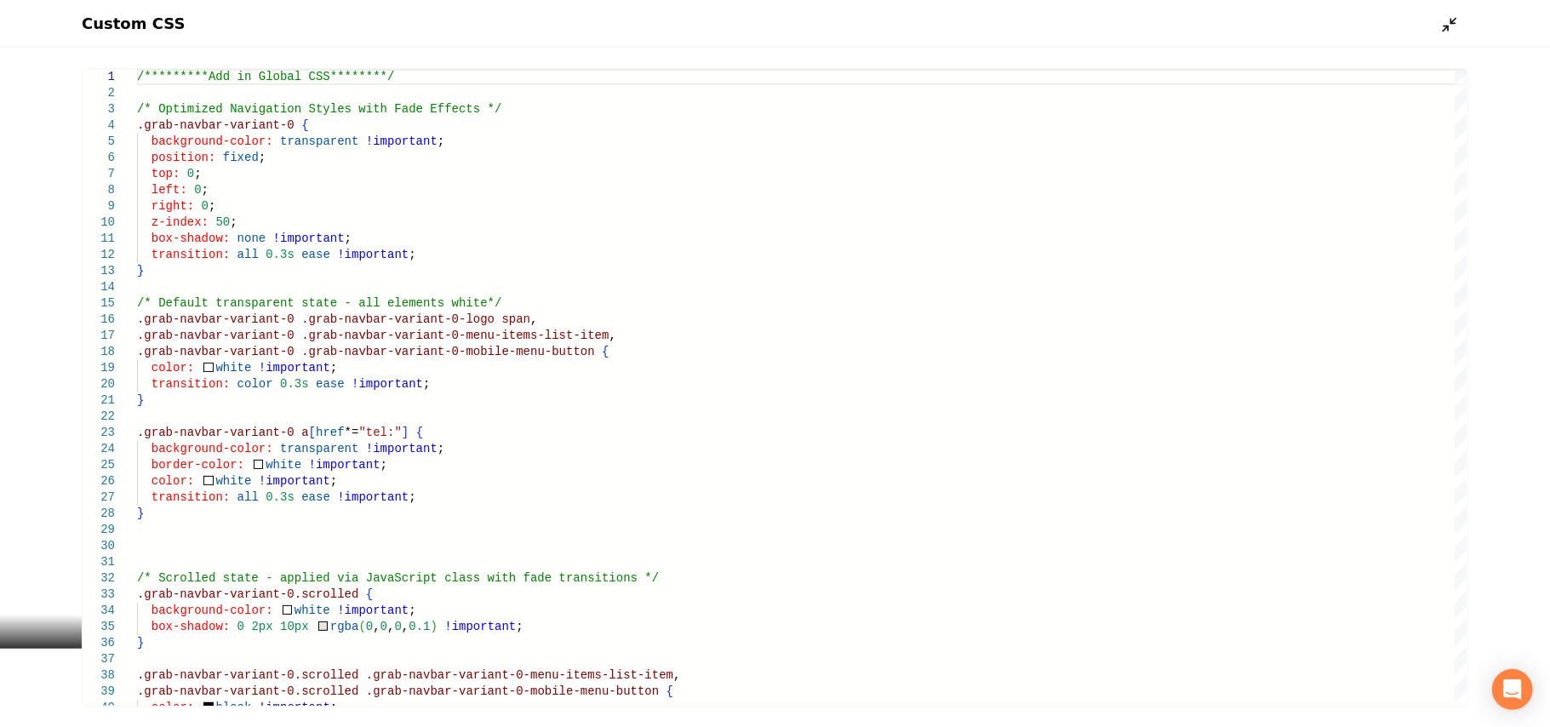
click at [1448, 19] on icon "Main content area" at bounding box center [1449, 24] width 17 height 17
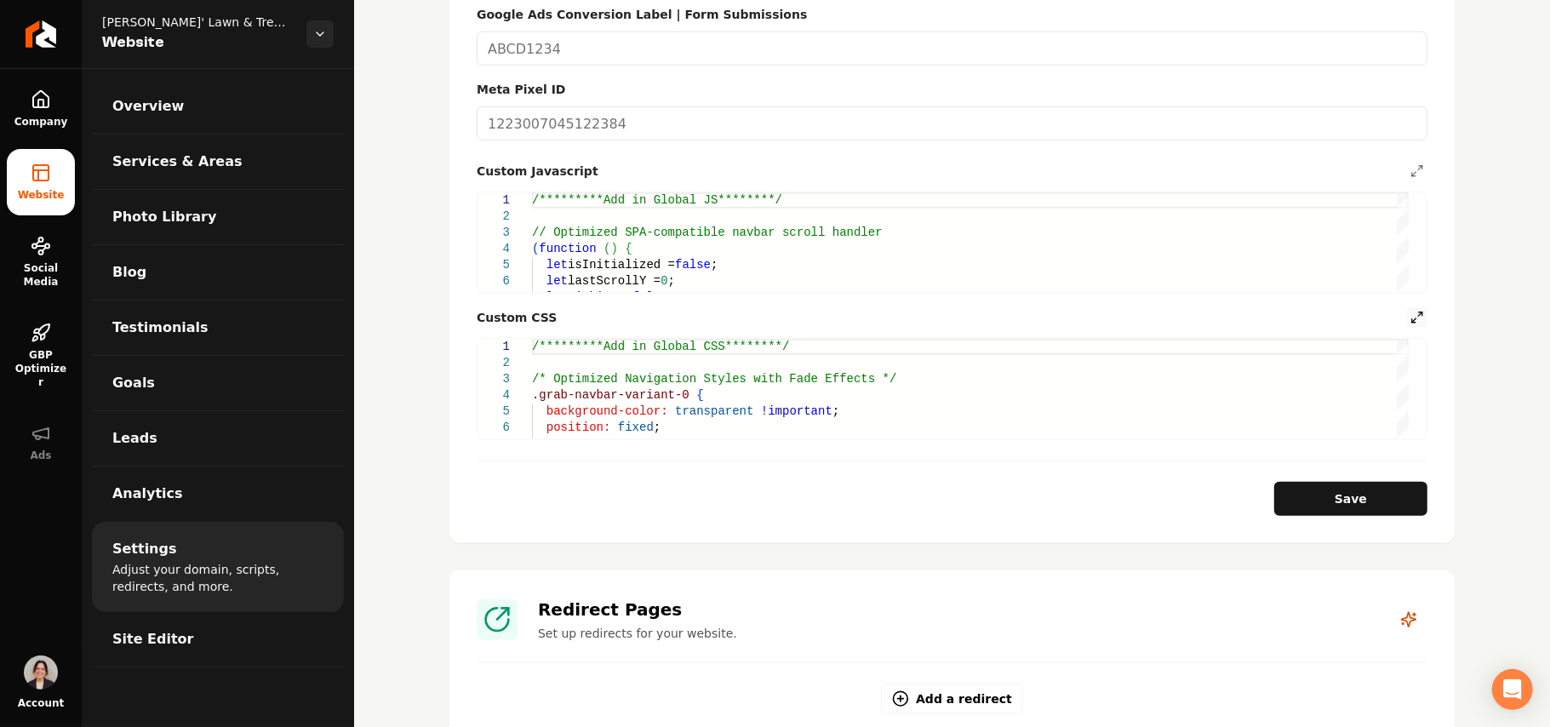
click at [1410, 311] on icon "Main content area" at bounding box center [1417, 318] width 14 height 14
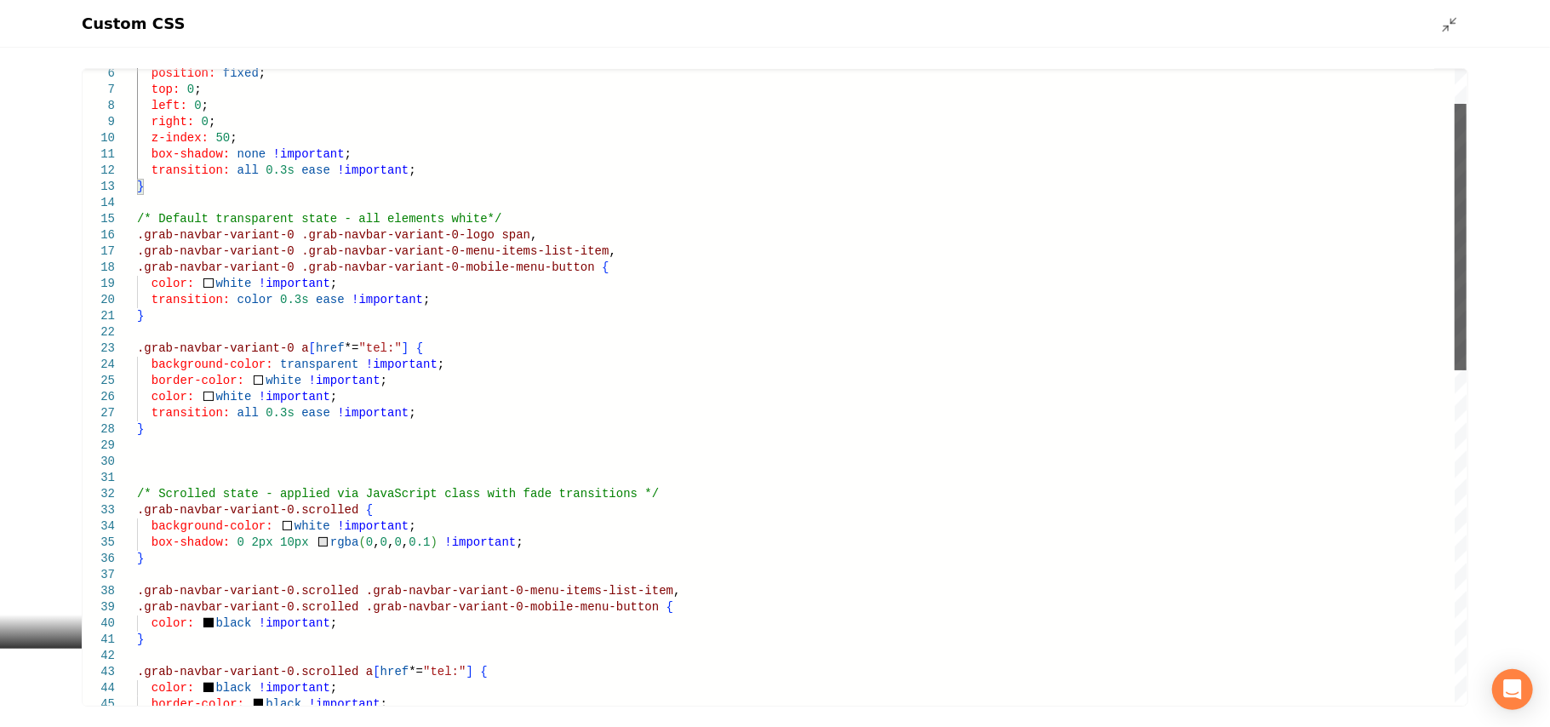
click at [1466, 370] on div "Main content area" at bounding box center [1460, 237] width 12 height 266
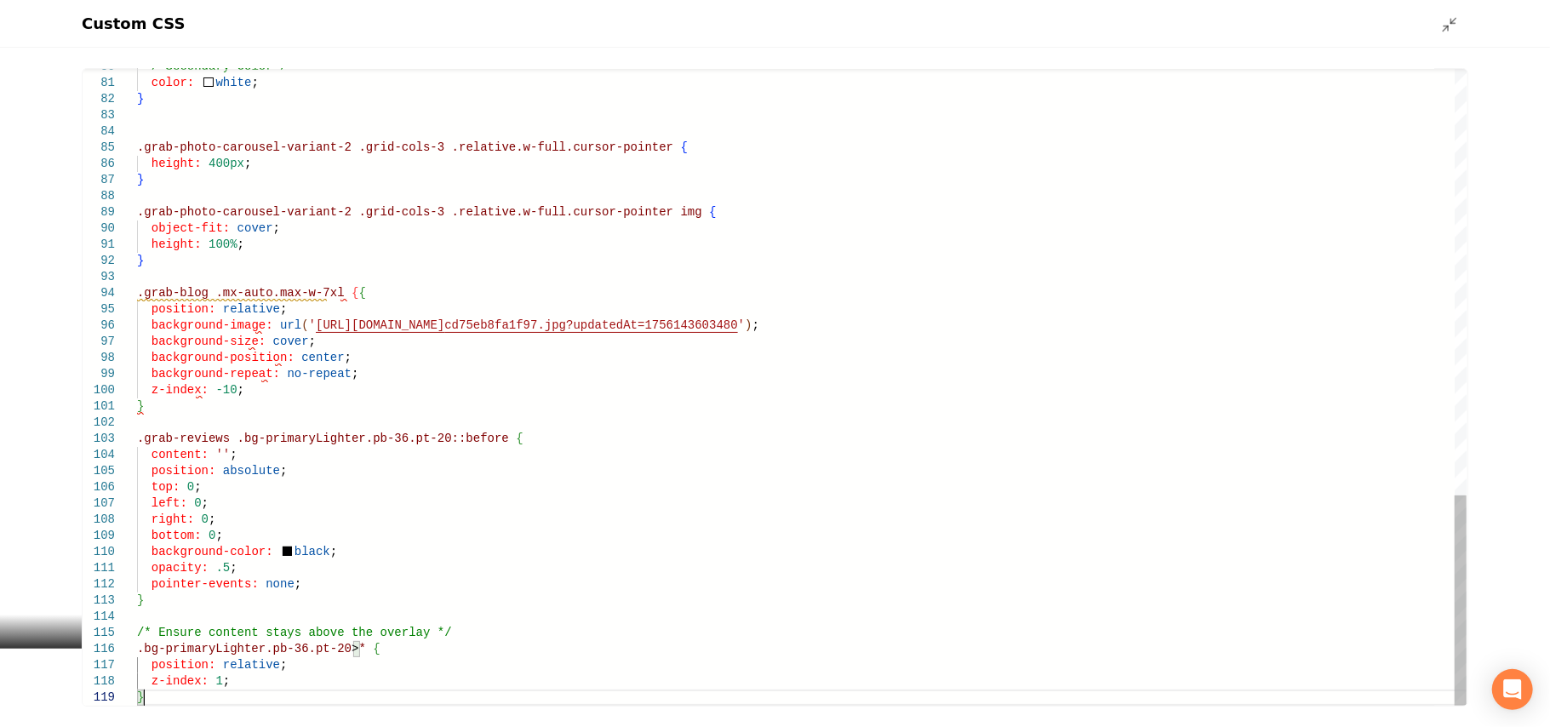
drag, startPoint x: 331, startPoint y: 294, endPoint x: 62, endPoint y: 297, distance: 268.9
drag, startPoint x: 424, startPoint y: 437, endPoint x: 58, endPoint y: 433, distance: 366.0
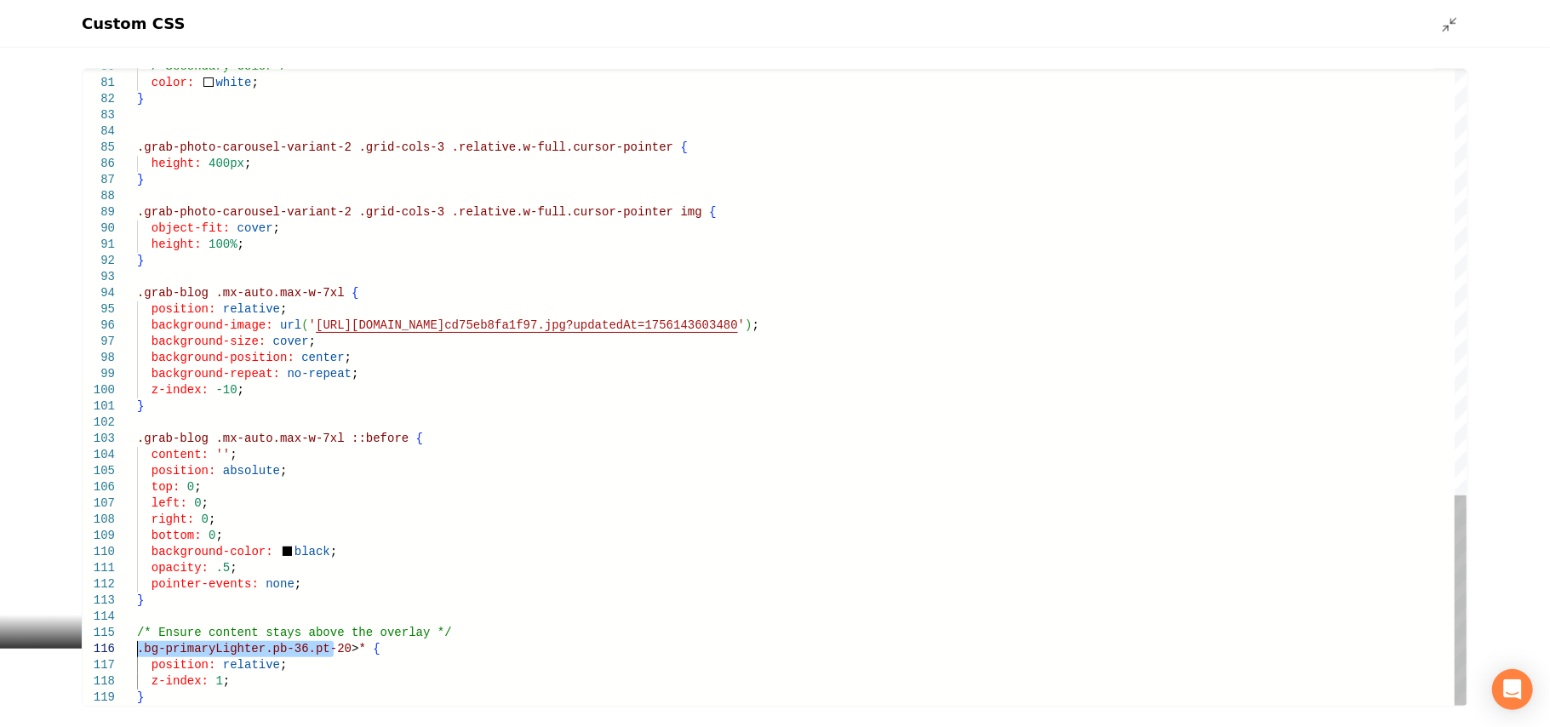
drag, startPoint x: 335, startPoint y: 650, endPoint x: 24, endPoint y: 647, distance: 311.5
type textarea "**********"
click at [1452, 20] on line "Main content area" at bounding box center [1453, 20] width 5 height 5
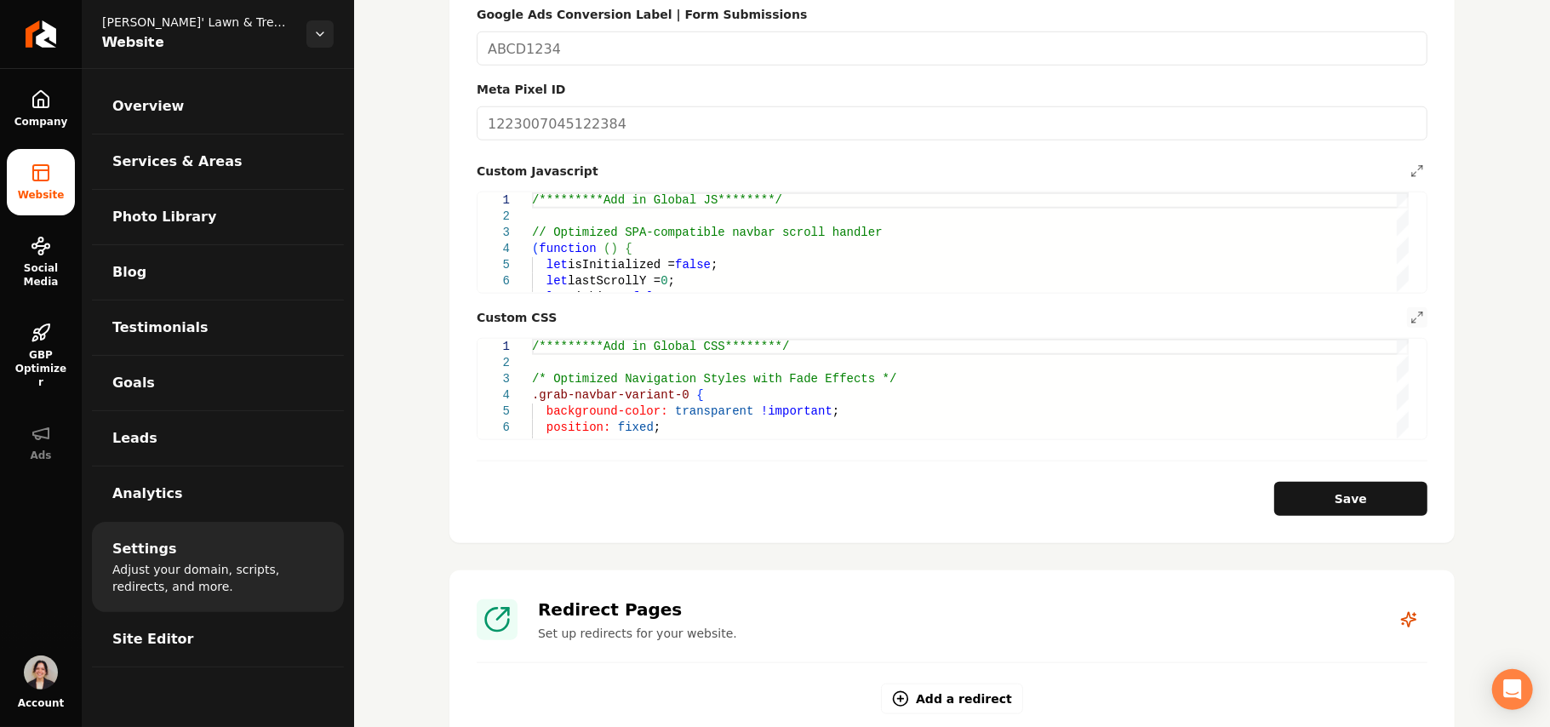
click at [1338, 500] on section "**********" at bounding box center [951, 108] width 1005 height 870
click at [1335, 482] on button "Save" at bounding box center [1350, 499] width 153 height 34
click at [1401, 288] on form "**********" at bounding box center [952, 148] width 951 height 736
click at [1408, 307] on button "Main content area" at bounding box center [1417, 317] width 20 height 20
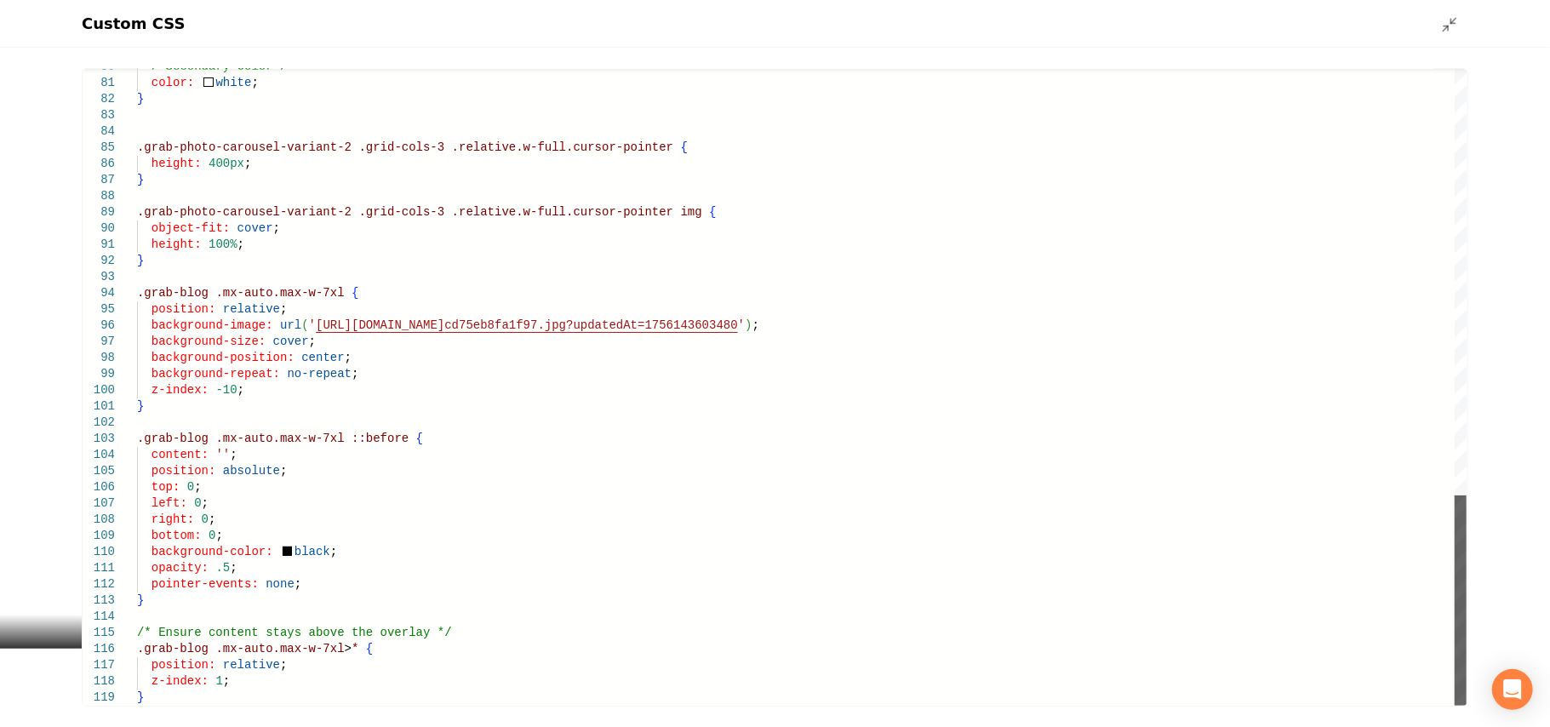
click at [1454, 705] on div "Main content area" at bounding box center [1460, 600] width 12 height 210
click at [1454, 29] on icon "Main content area" at bounding box center [1449, 24] width 17 height 17
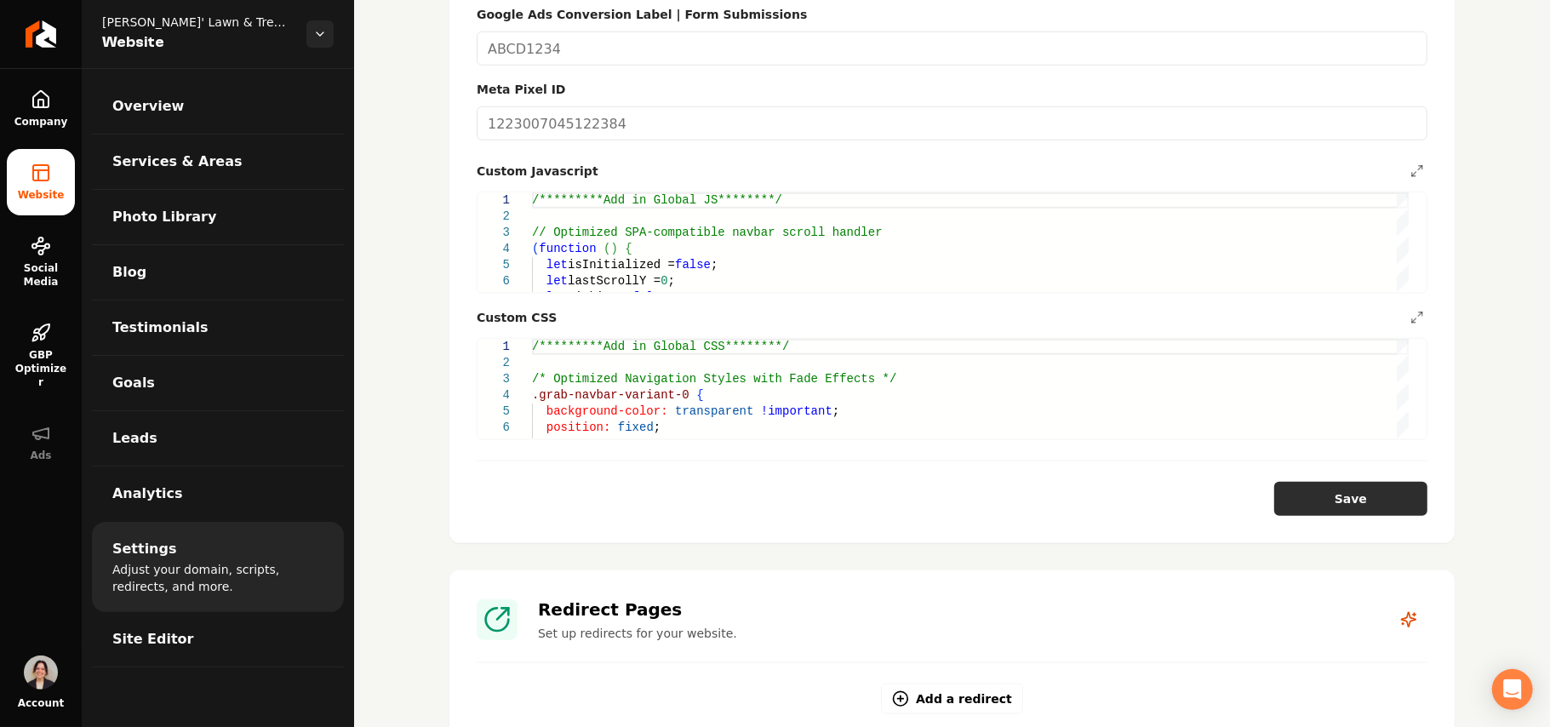
click at [1325, 482] on button "Save" at bounding box center [1350, 499] width 153 height 34
click at [1407, 307] on button "Main content area" at bounding box center [1417, 317] width 20 height 20
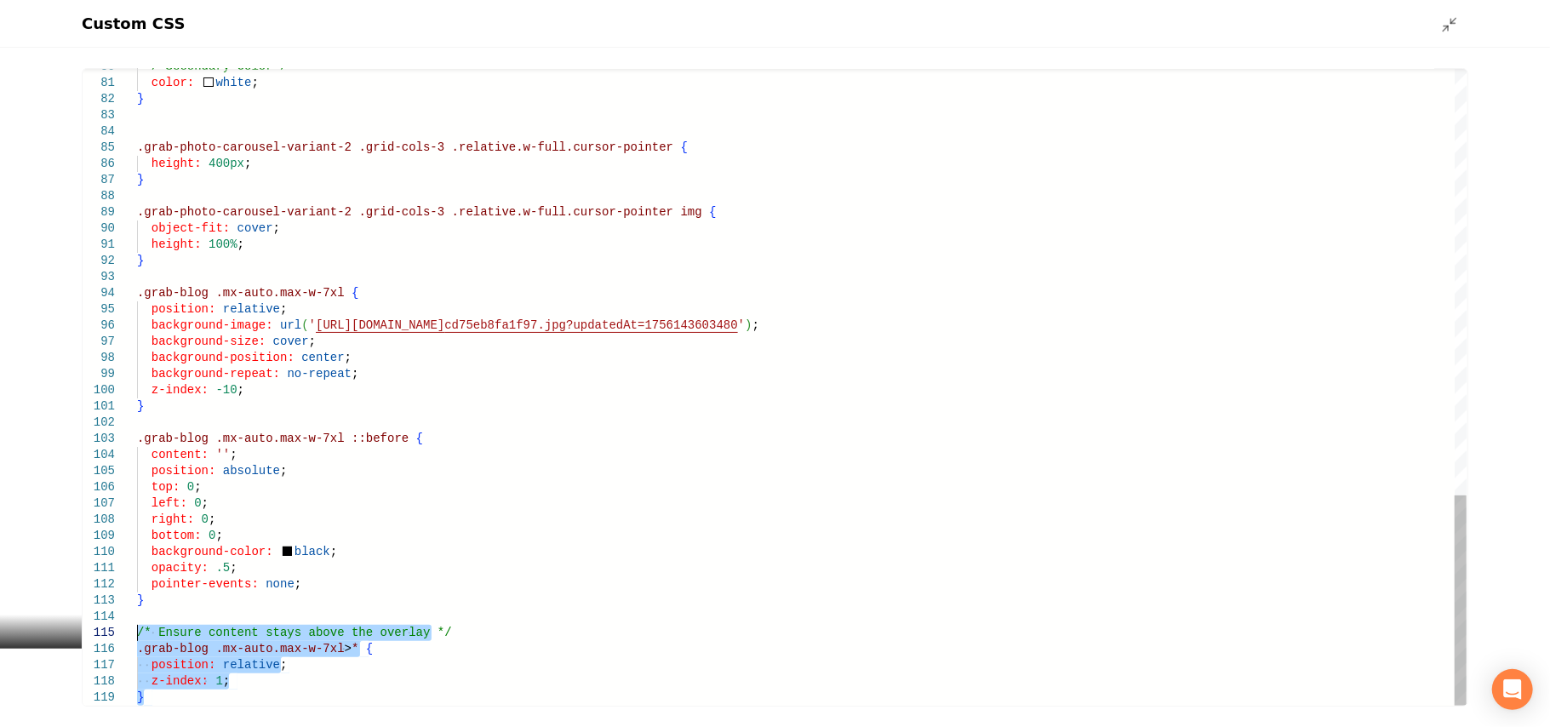
drag, startPoint x: 153, startPoint y: 681, endPoint x: 110, endPoint y: 634, distance: 63.8
type textarea "**********"
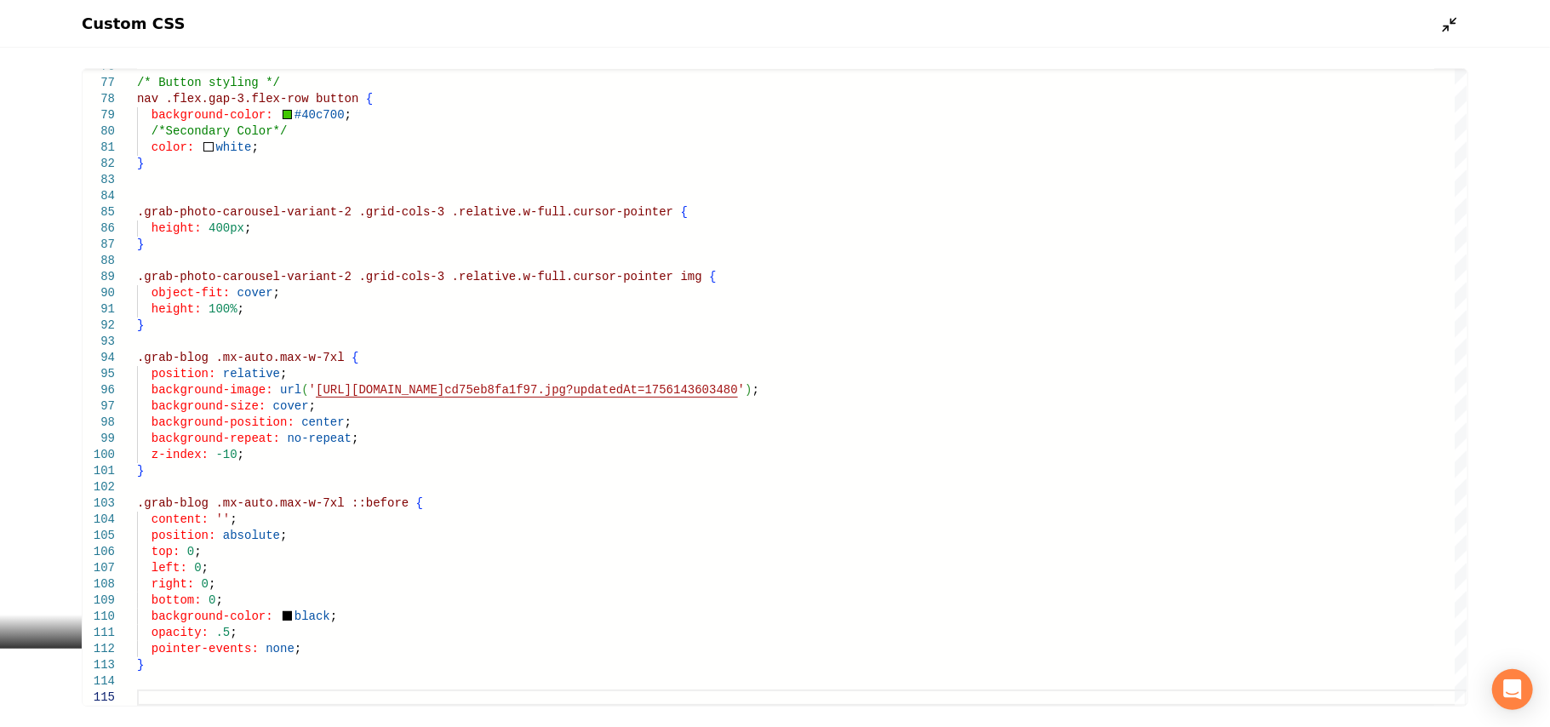
click at [1454, 16] on icon "Main content area" at bounding box center [1449, 24] width 17 height 17
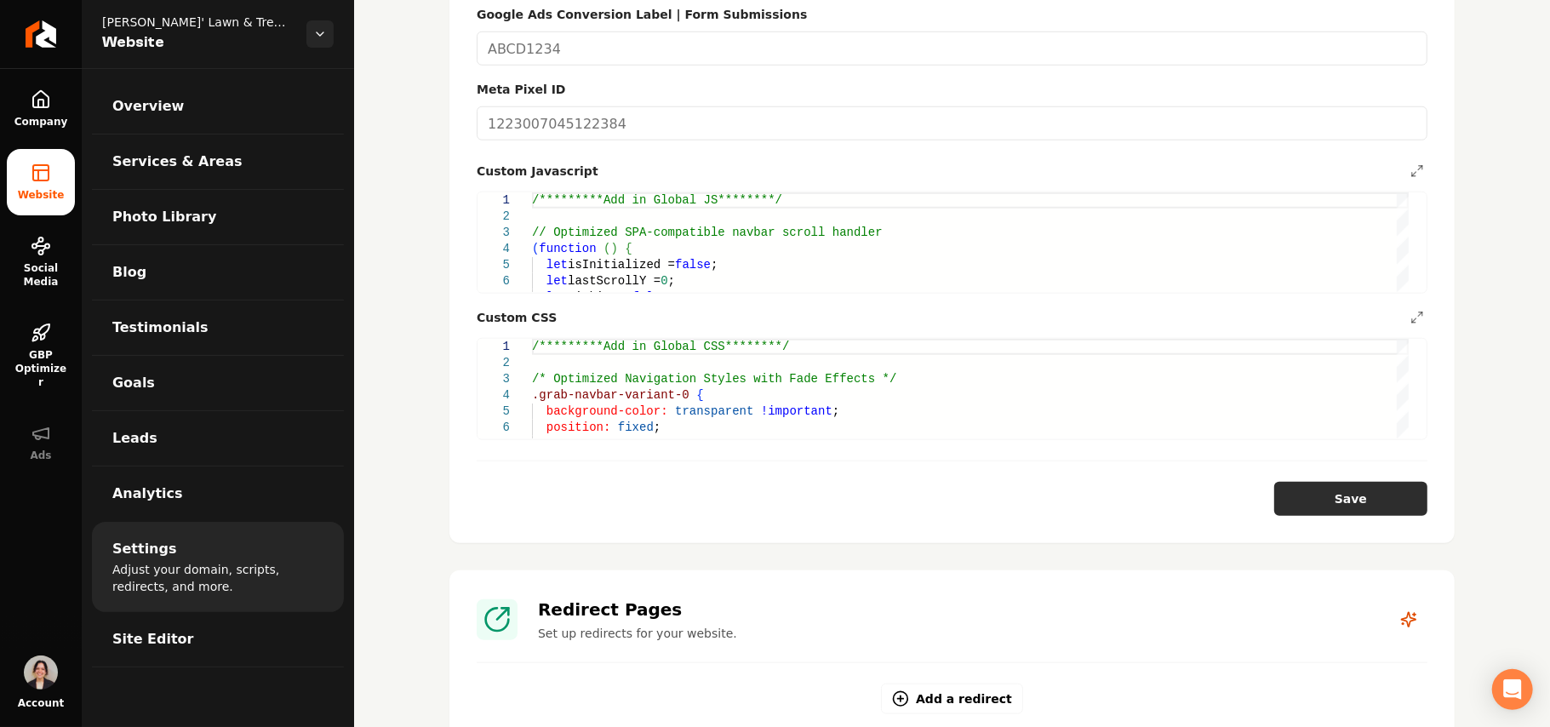
click at [1376, 482] on button "Save" at bounding box center [1350, 499] width 153 height 34
click at [1410, 311] on icon "Main content area" at bounding box center [1417, 318] width 14 height 14
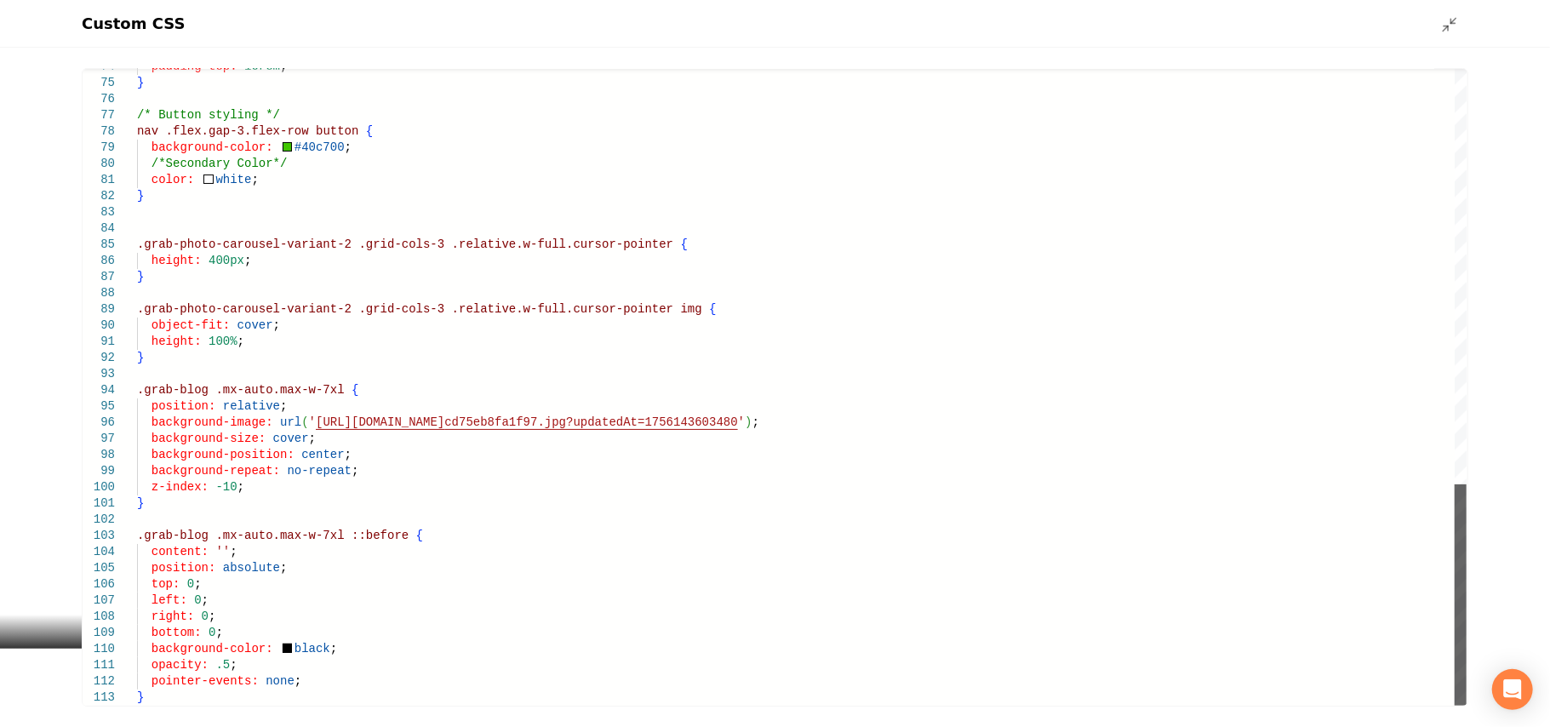
click at [1466, 705] on div "Main content area" at bounding box center [1460, 594] width 12 height 221
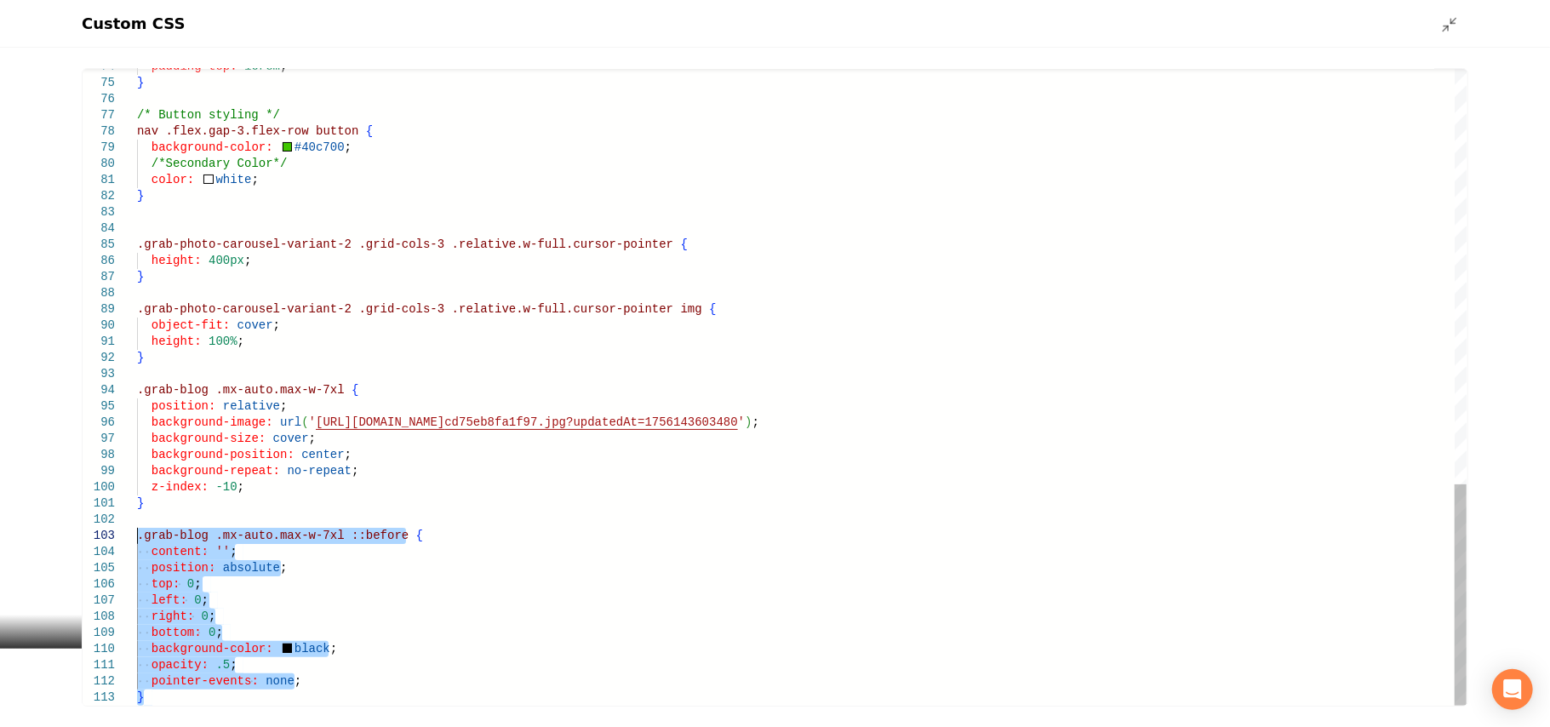
drag, startPoint x: 168, startPoint y: 693, endPoint x: 99, endPoint y: 538, distance: 169.5
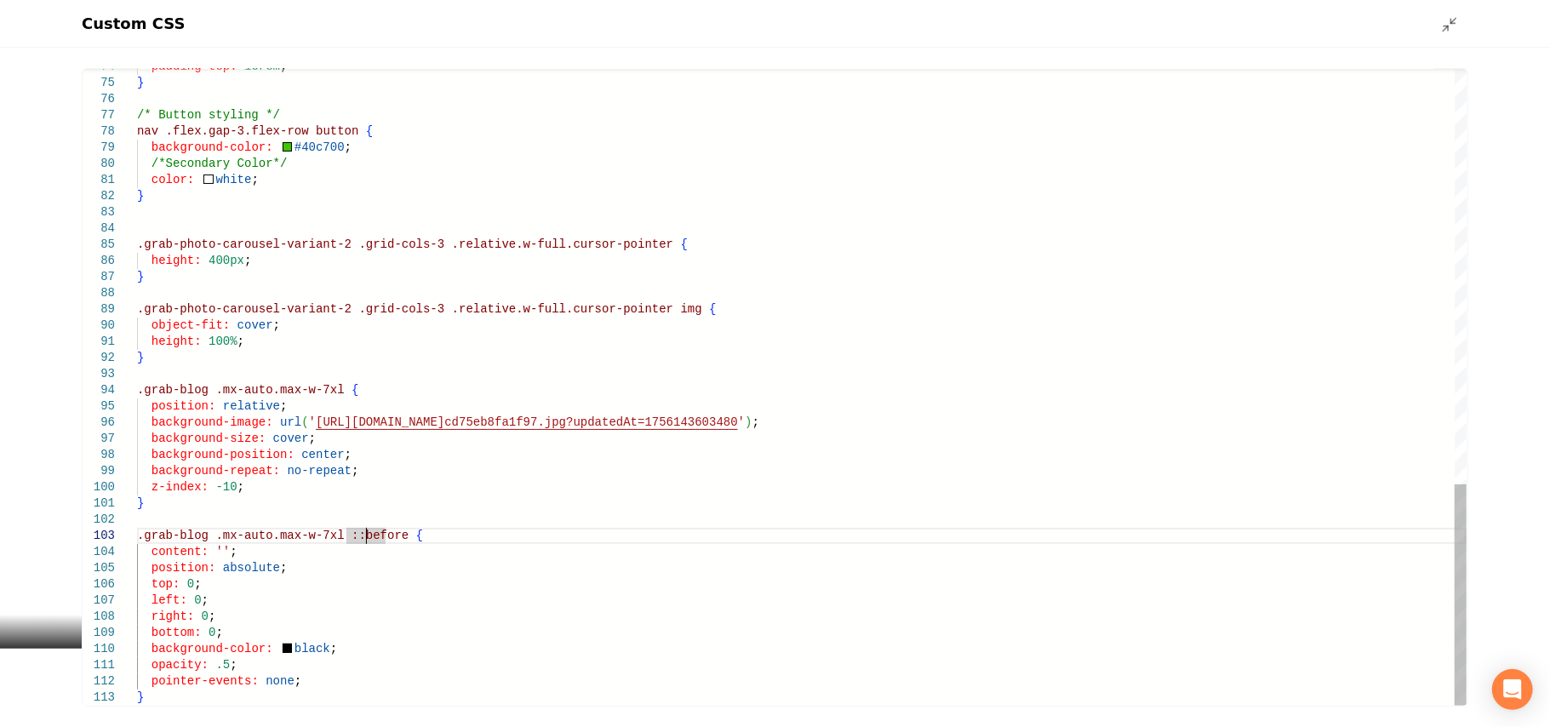
type textarea "**********"
click at [1450, 21] on icon "Main content area" at bounding box center [1449, 24] width 17 height 17
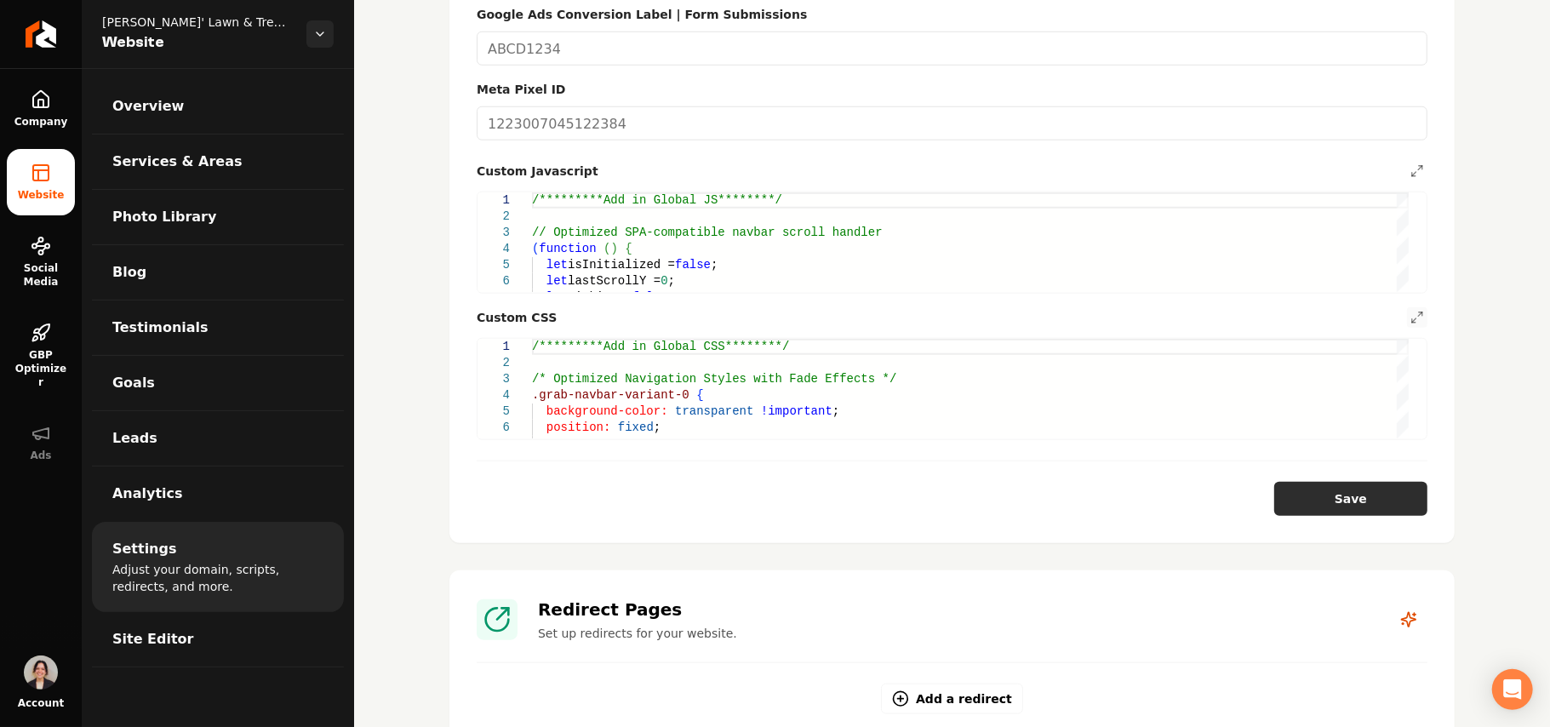
click at [1370, 482] on button "Save" at bounding box center [1350, 499] width 153 height 34
click at [1410, 311] on icon "Main content area" at bounding box center [1417, 318] width 14 height 14
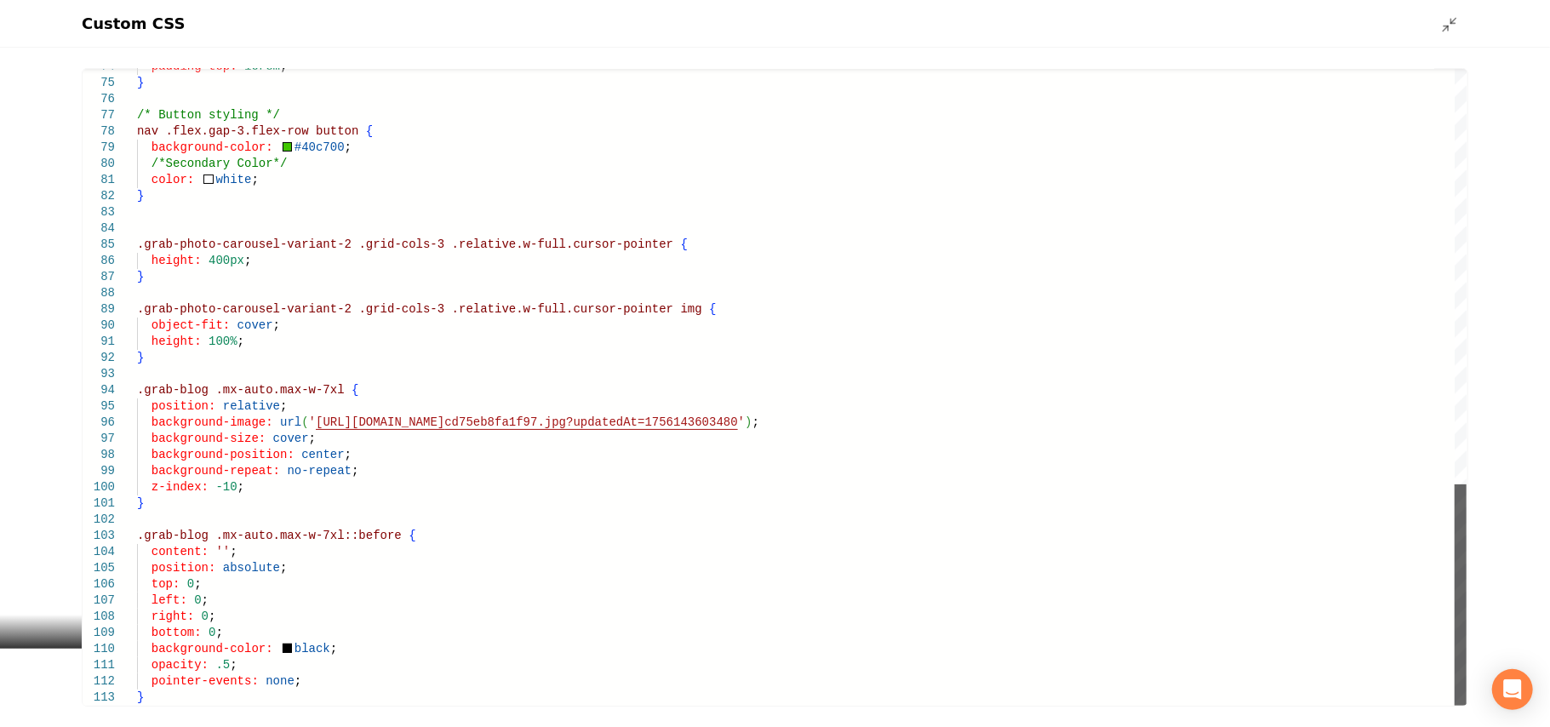
click at [1466, 705] on div "Main content area" at bounding box center [1460, 594] width 12 height 221
drag, startPoint x: 249, startPoint y: 482, endPoint x: 151, endPoint y: 492, distance: 99.2
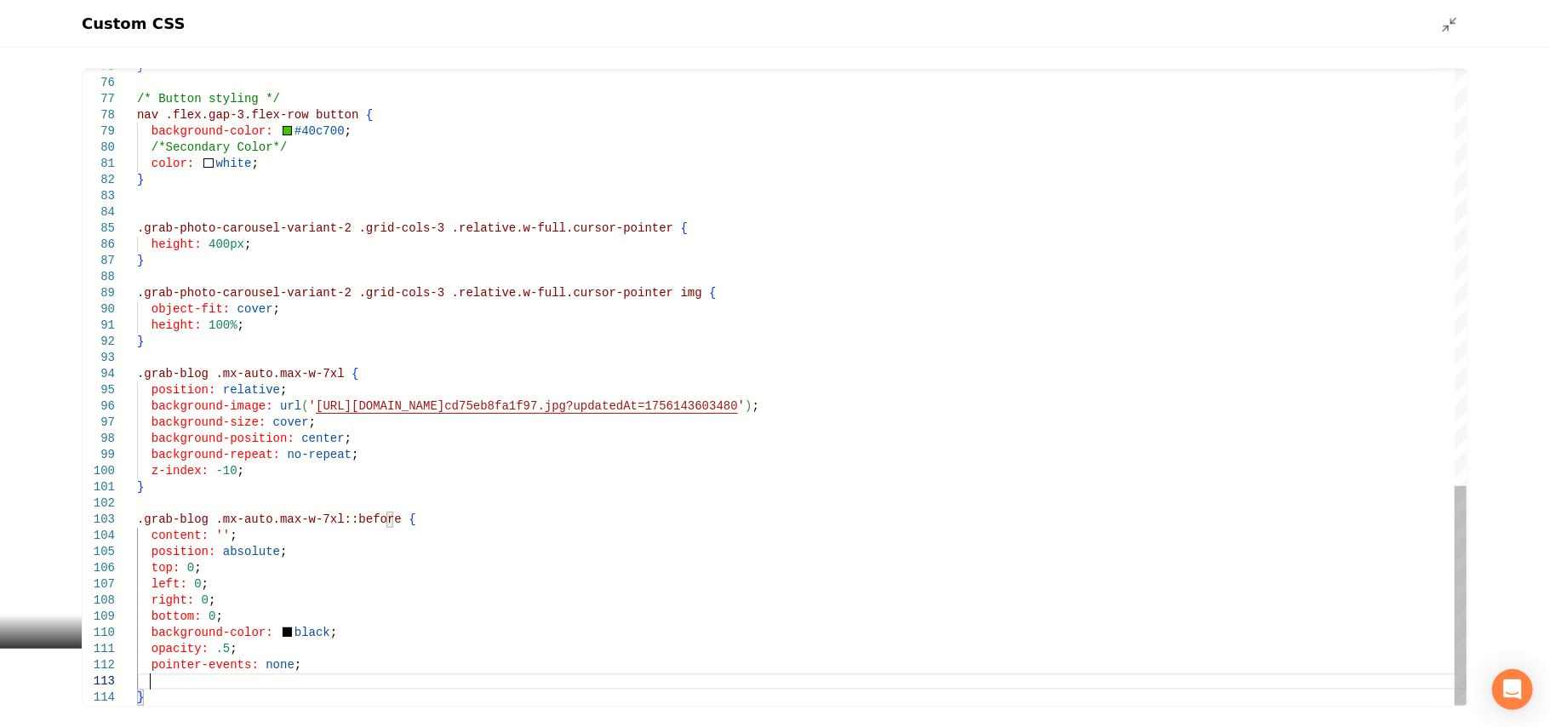
scroll to position [32, 10]
type textarea "**********"
click at [1451, 16] on icon "Main content area" at bounding box center [1449, 24] width 17 height 17
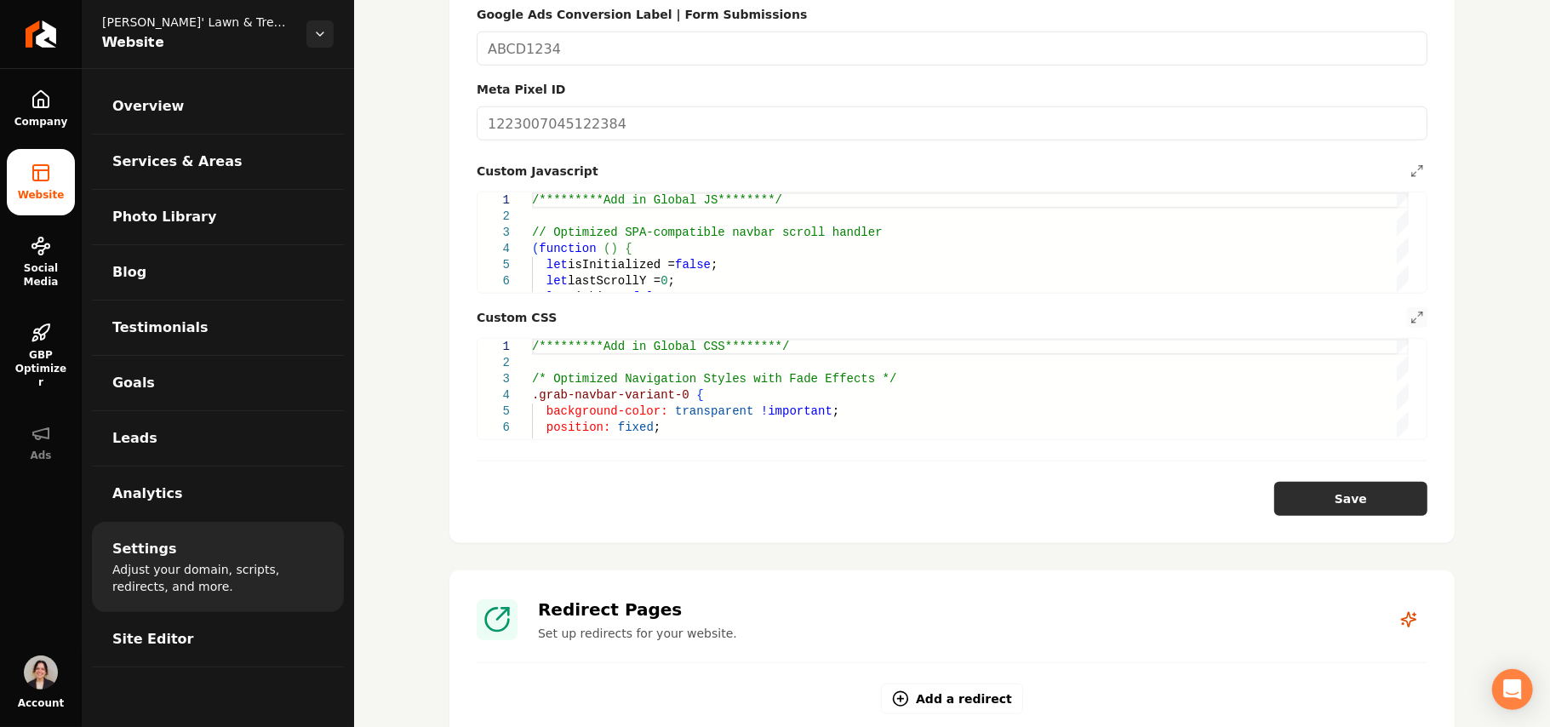
click at [1348, 482] on button "Save" at bounding box center [1350, 499] width 153 height 34
click at [1407, 307] on button "Main content area" at bounding box center [1417, 317] width 20 height 20
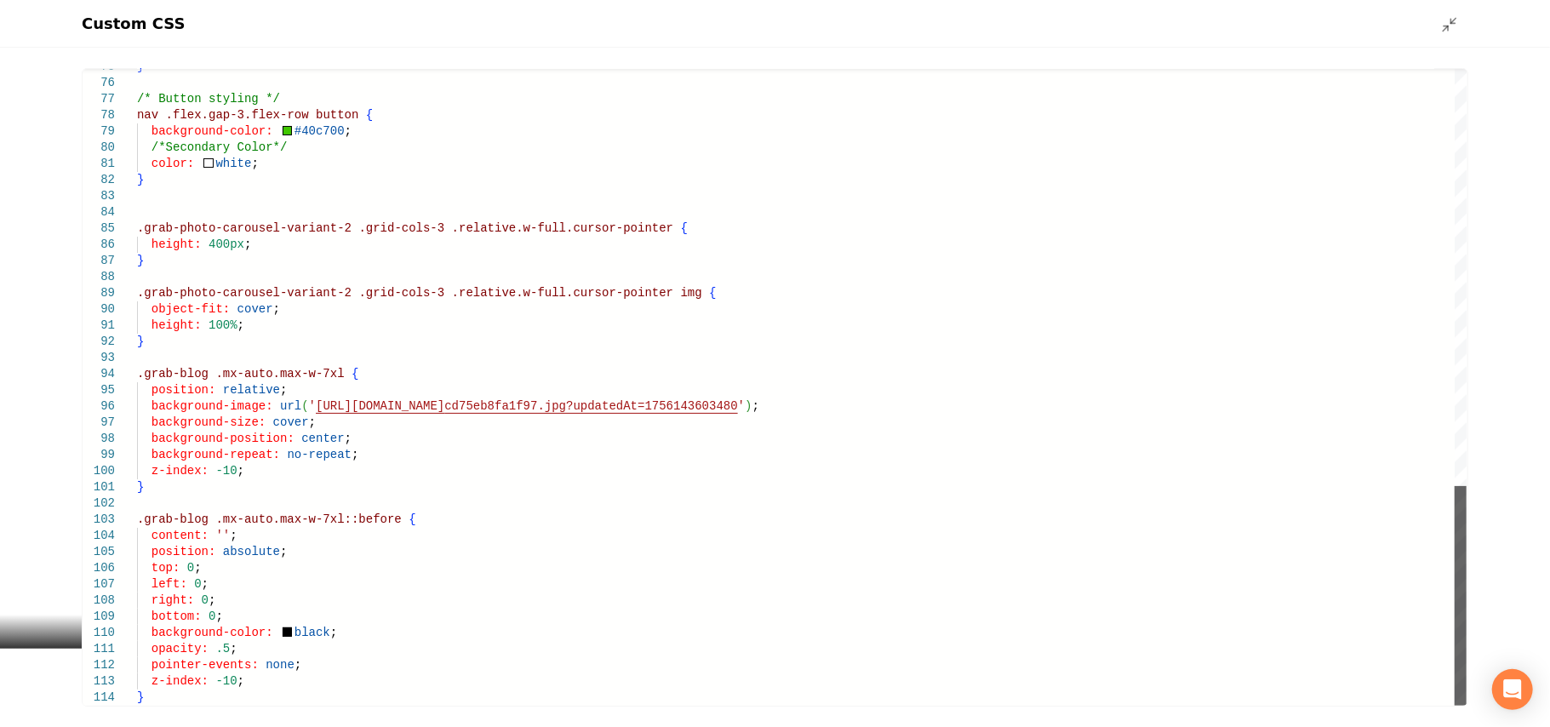
click at [1458, 705] on div "Main content area" at bounding box center [1460, 596] width 12 height 220
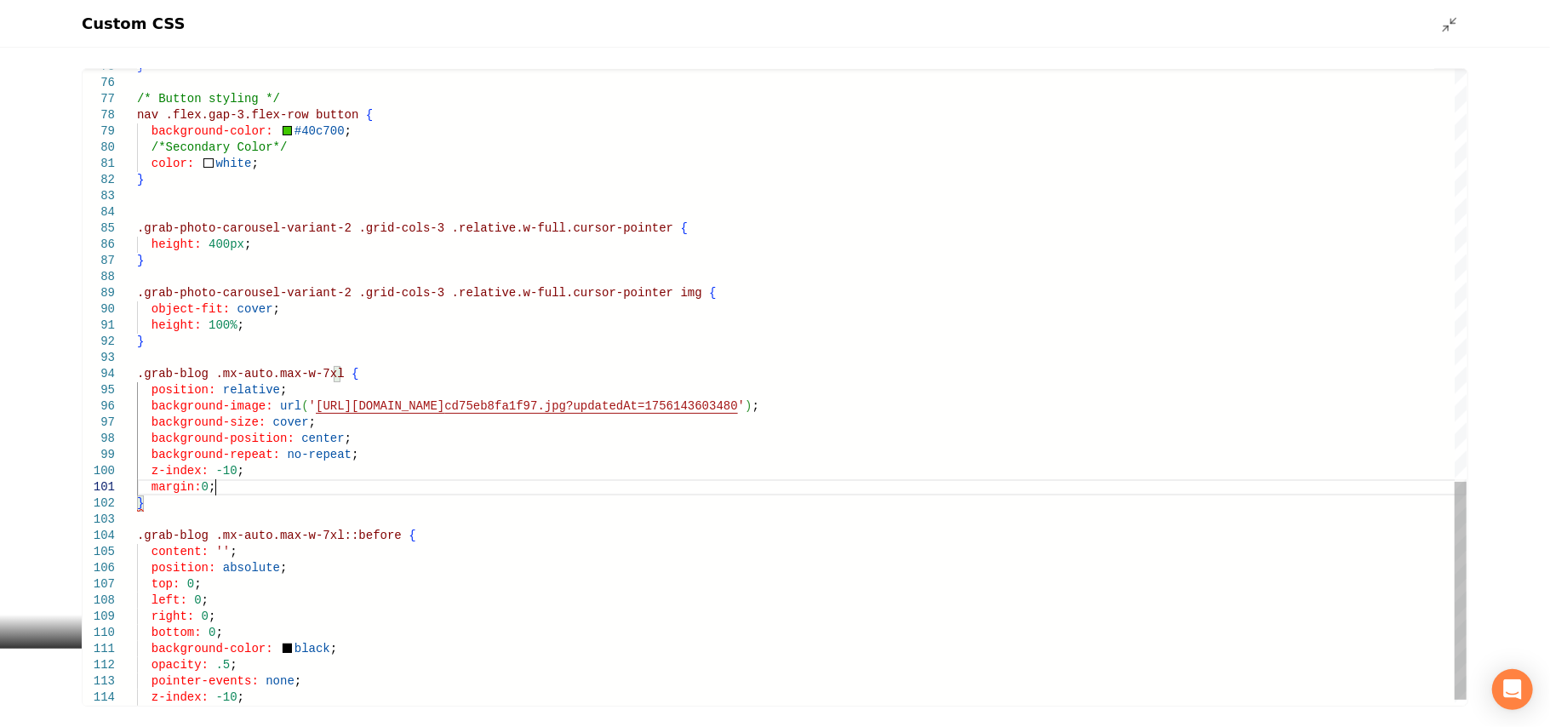
scroll to position [0, 76]
type textarea "**********"
click at [1458, 24] on div "Main content area" at bounding box center [1454, 23] width 27 height 19
click at [1444, 19] on icon "Main content area" at bounding box center [1449, 24] width 17 height 17
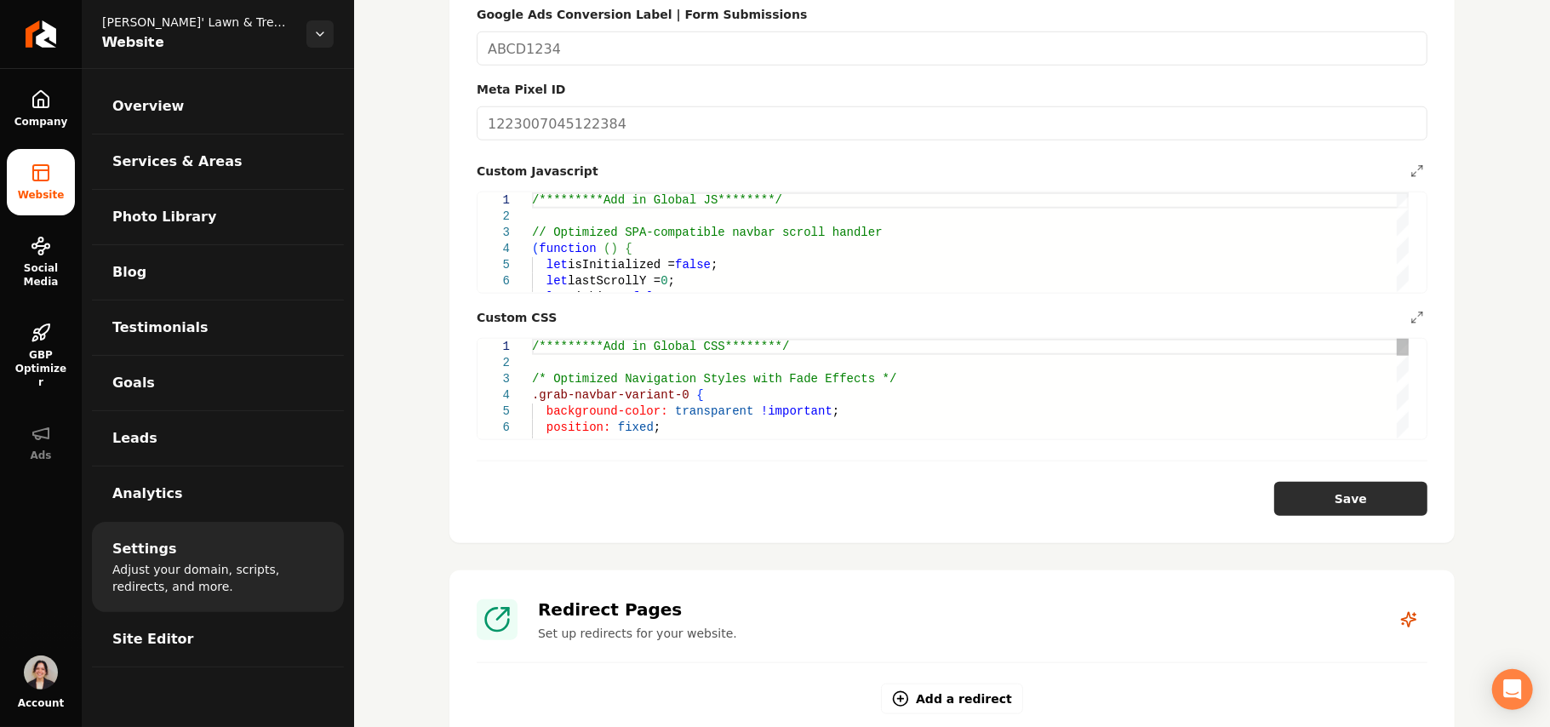
click at [1362, 494] on button "Save" at bounding box center [1350, 499] width 153 height 34
drag, startPoint x: 1409, startPoint y: 321, endPoint x: 1409, endPoint y: 351, distance: 30.6
click at [1409, 351] on div "**********" at bounding box center [952, 389] width 951 height 102
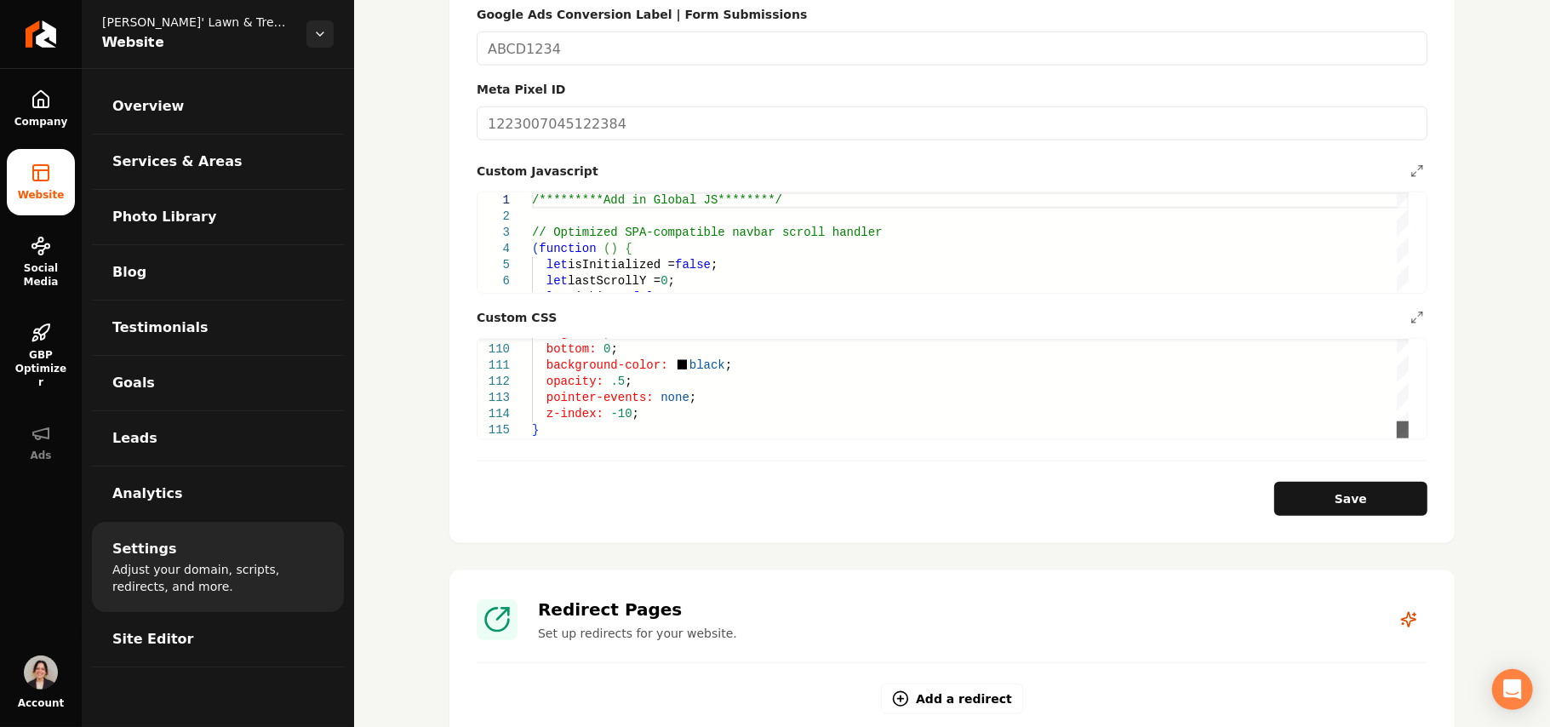
click at [1408, 438] on div "Main content area" at bounding box center [1402, 429] width 12 height 17
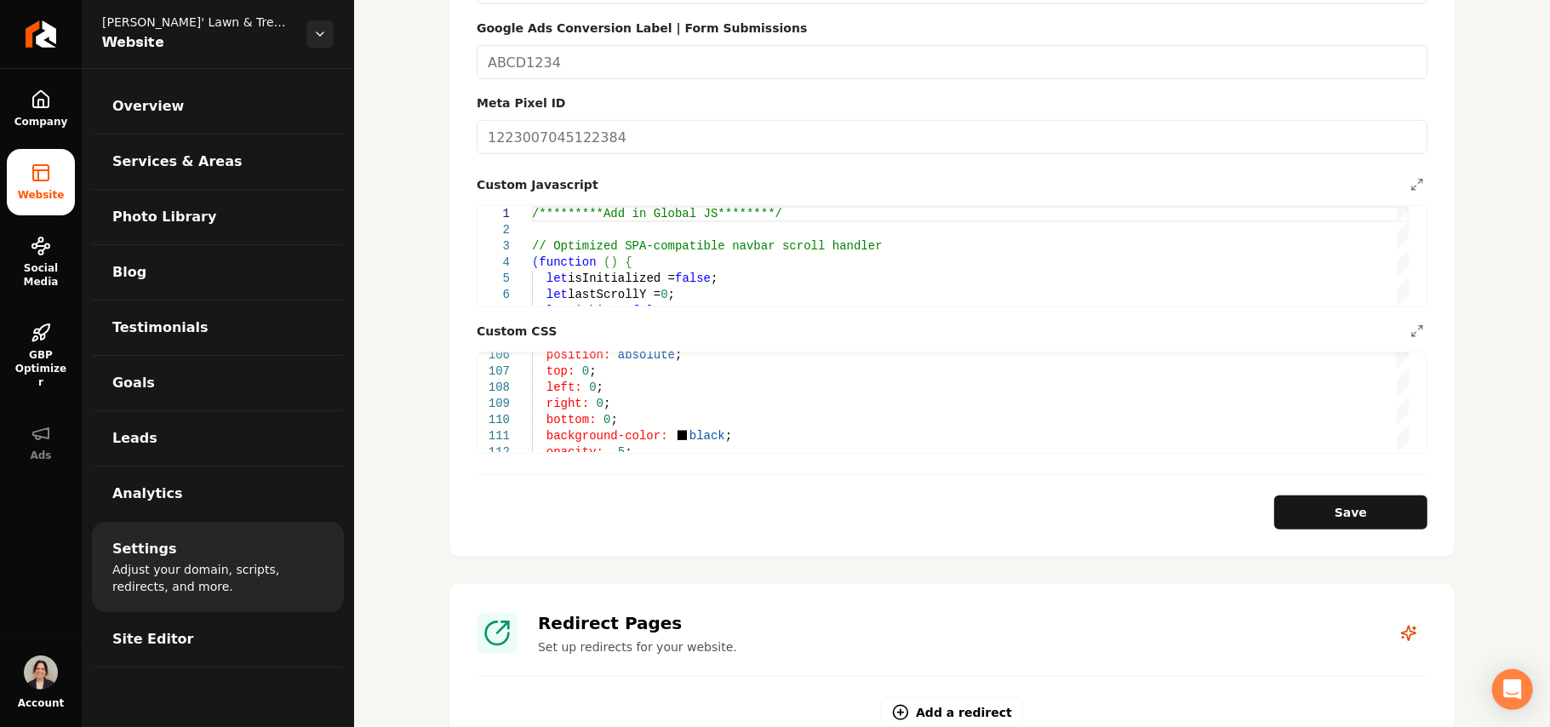
scroll to position [803, 0]
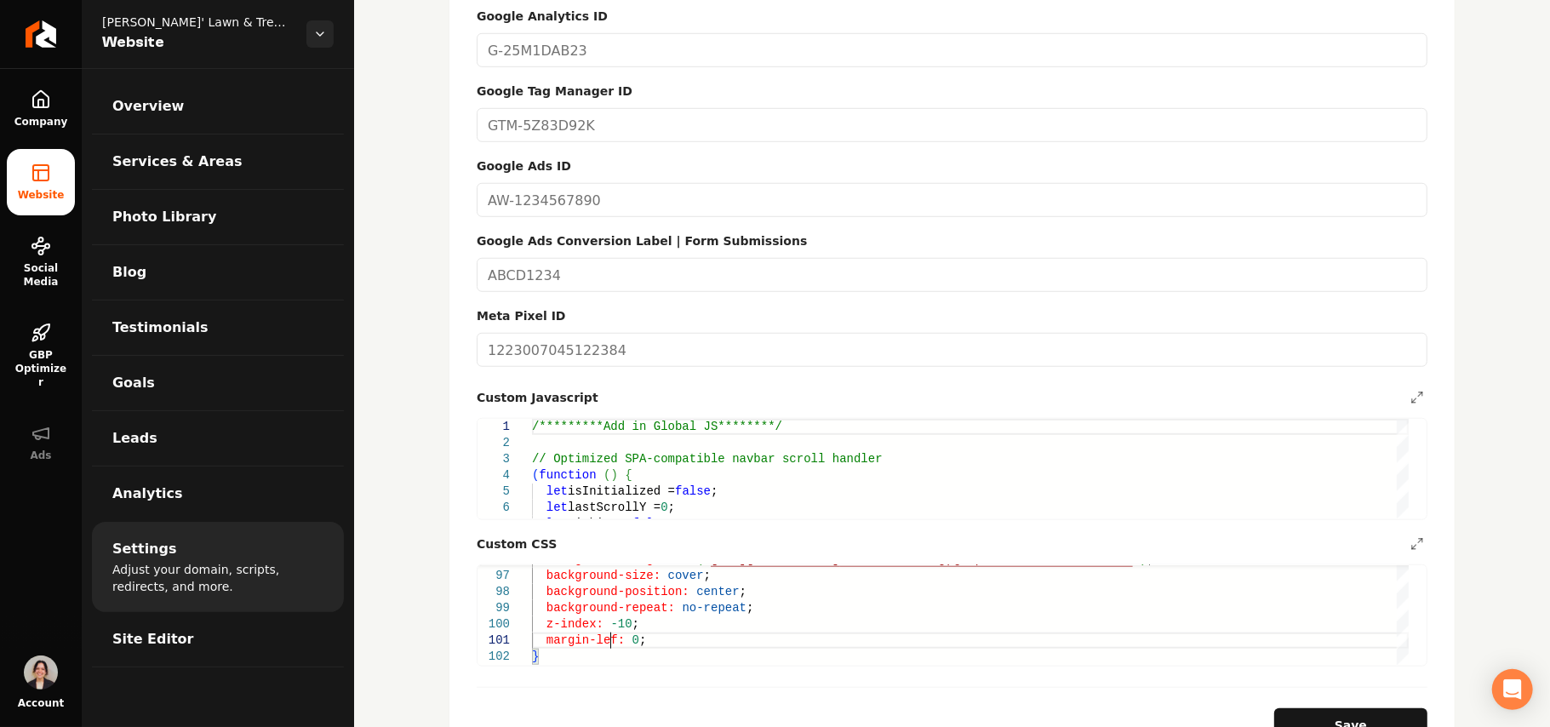
scroll to position [0, 85]
click at [1355, 708] on button "Save" at bounding box center [1350, 725] width 153 height 34
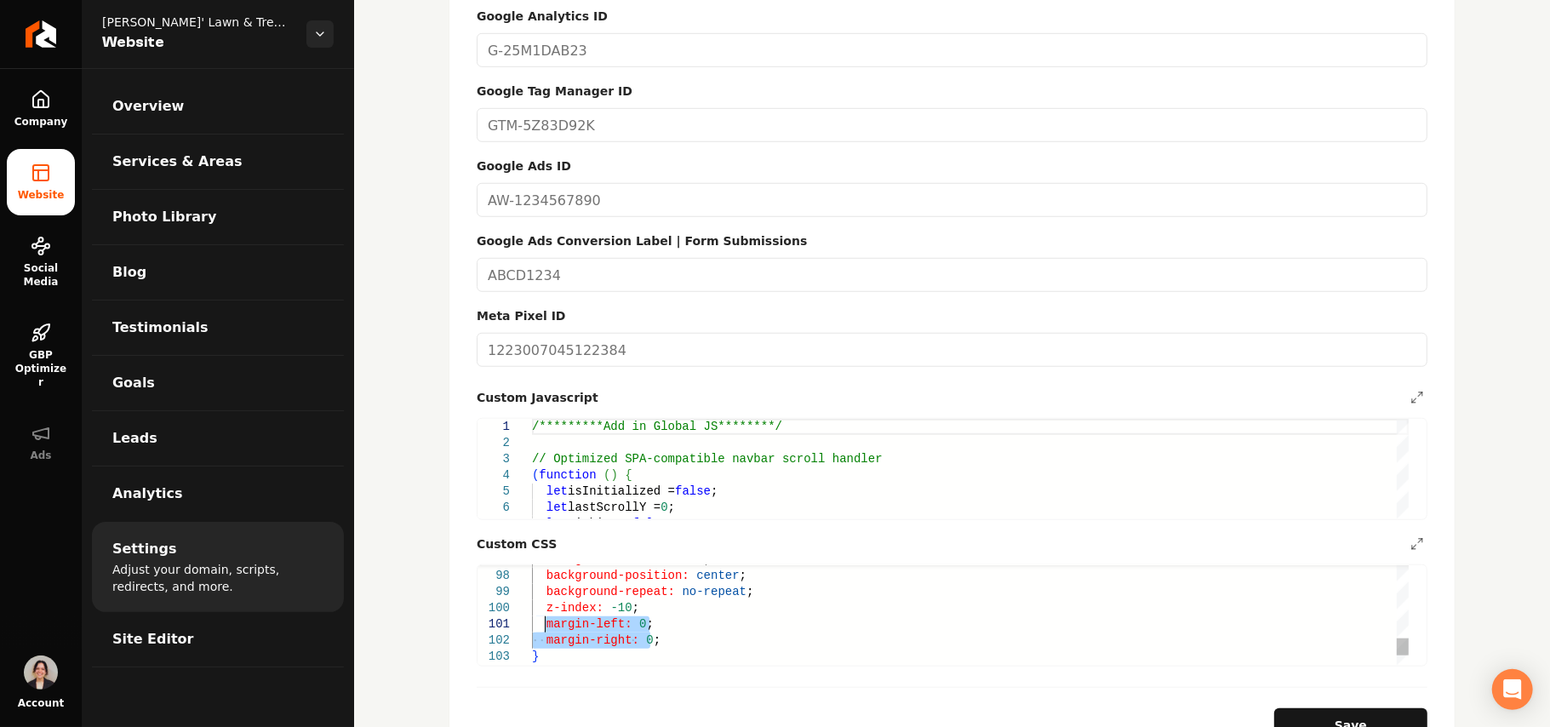
drag, startPoint x: 665, startPoint y: 625, endPoint x: 543, endPoint y: 603, distance: 124.4
click at [1356, 708] on button "Save" at bounding box center [1350, 725] width 153 height 34
type textarea "**********"
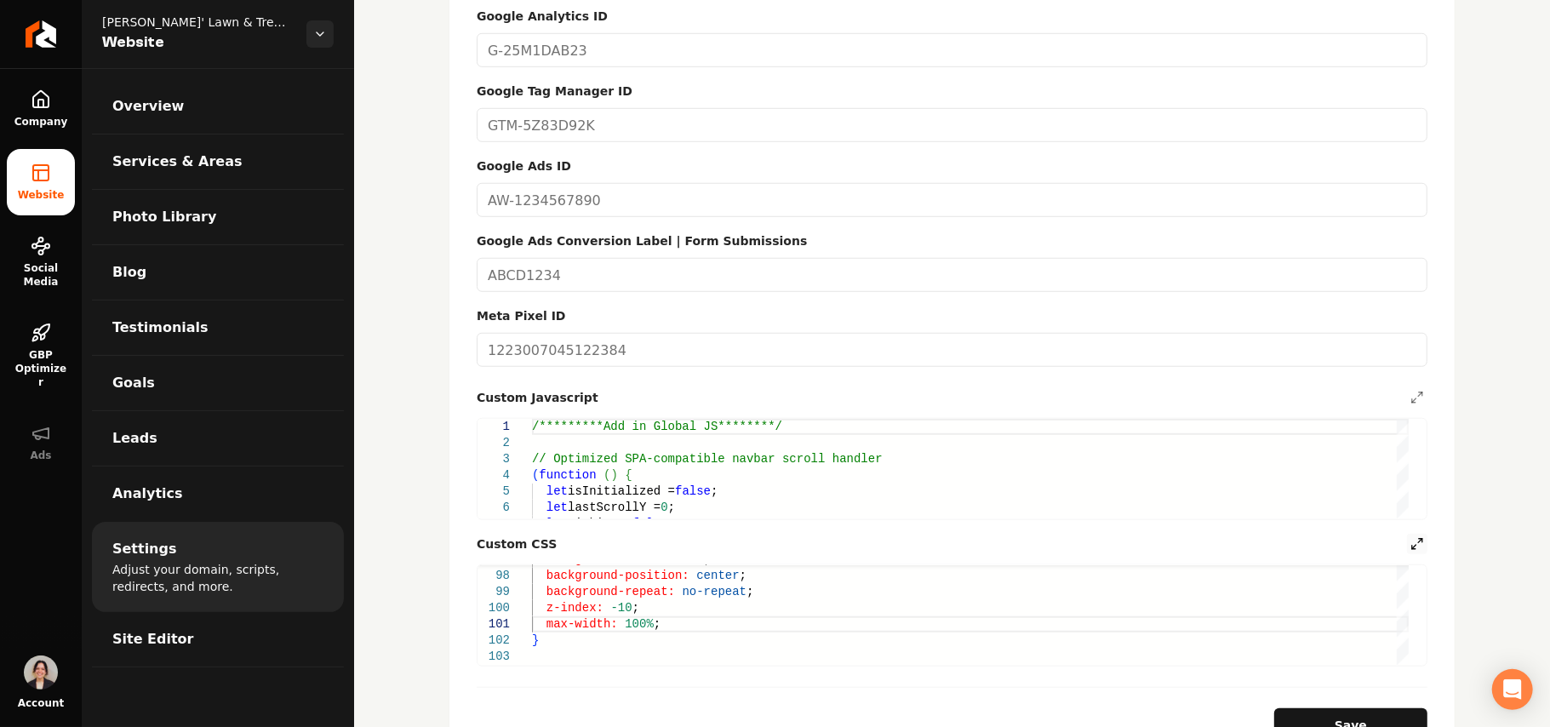
click at [1410, 537] on icon "Main content area" at bounding box center [1417, 544] width 14 height 14
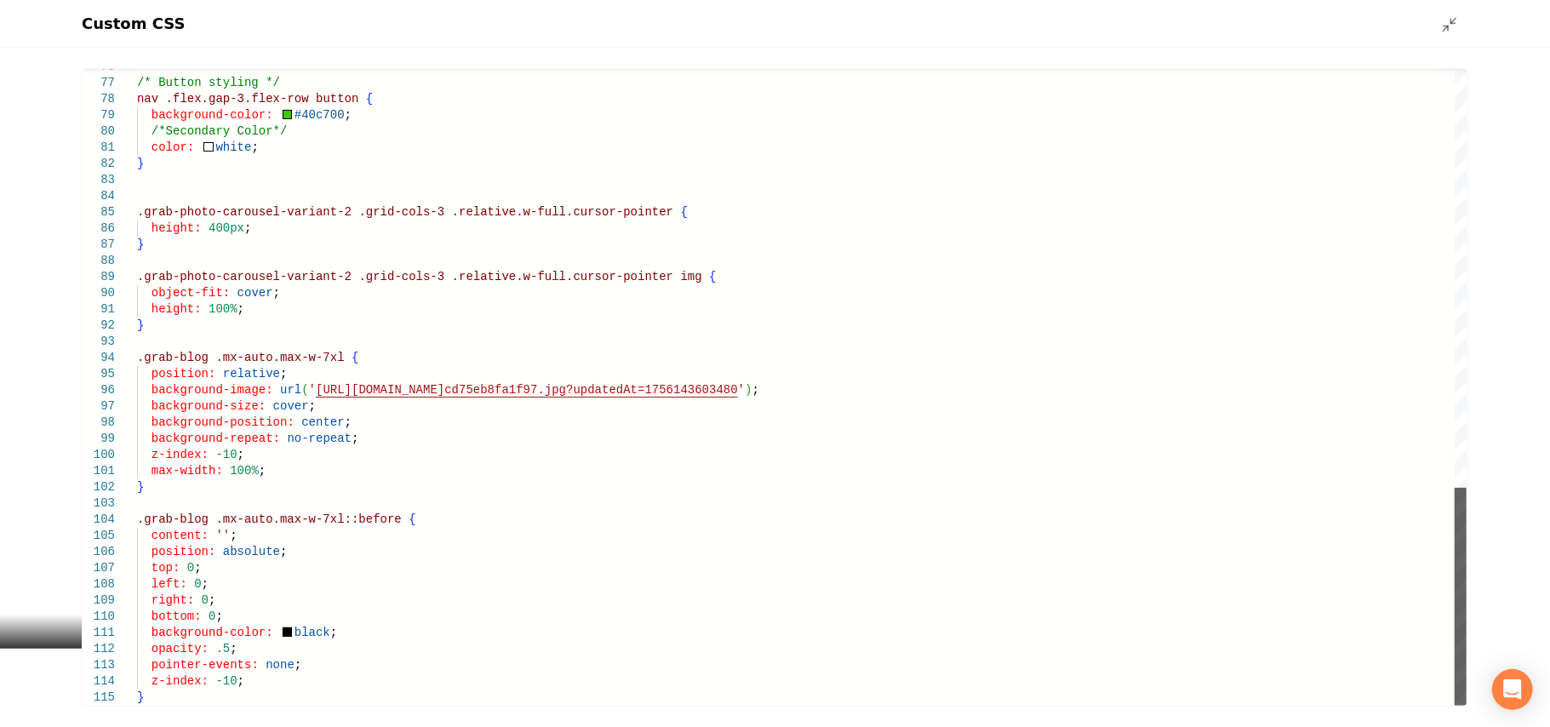
click at [1466, 705] on div "Main content area" at bounding box center [1460, 597] width 12 height 218
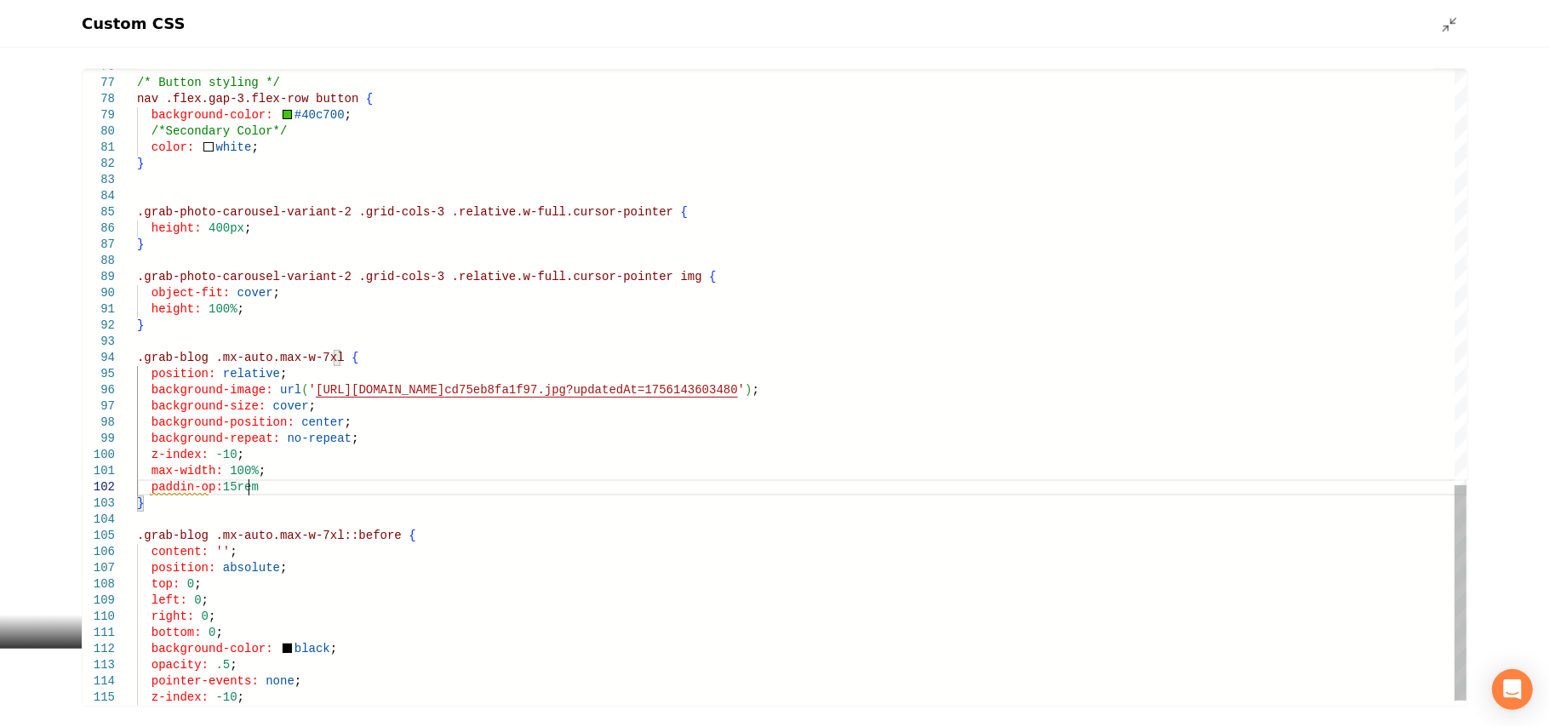
scroll to position [15, 116]
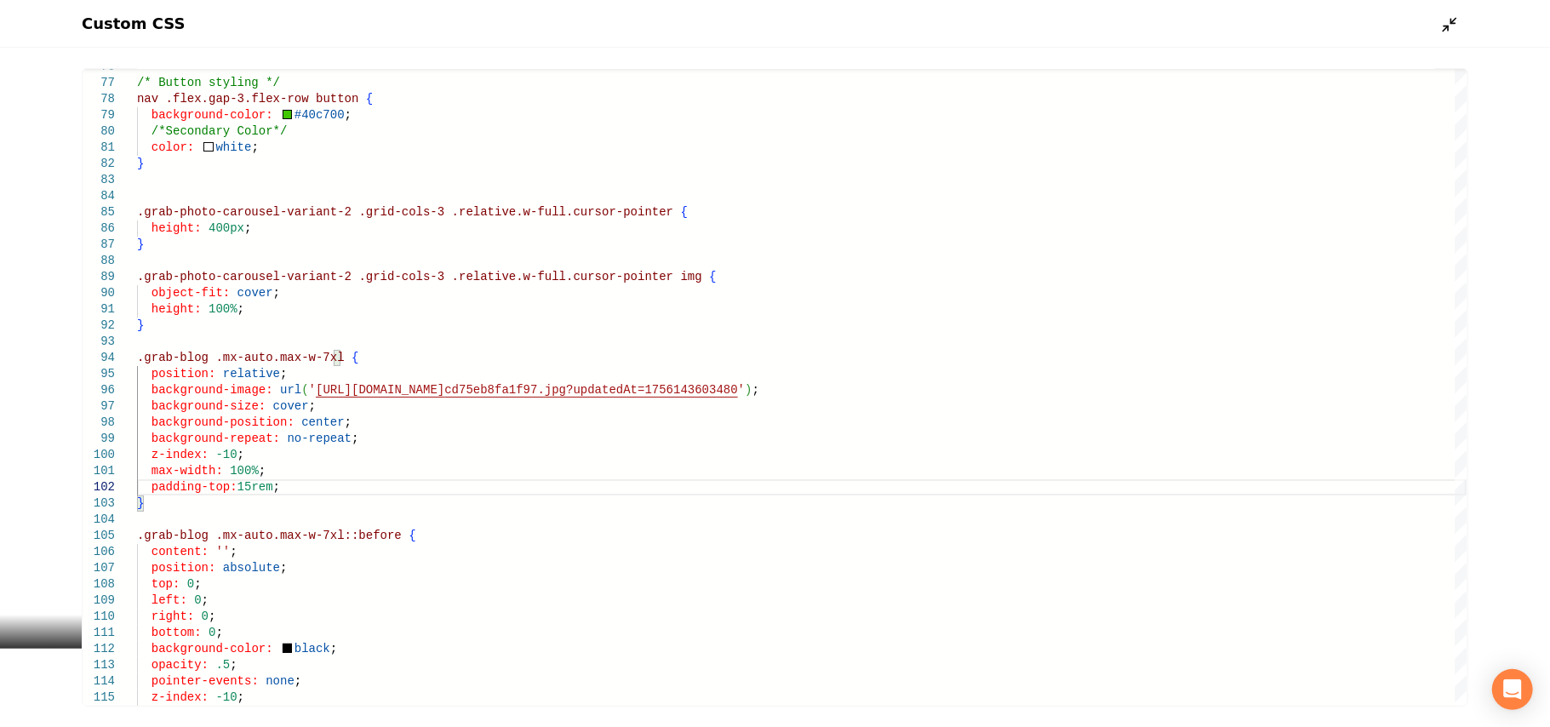
type textarea "**********"
click at [1453, 22] on polyline "Main content area" at bounding box center [1453, 21] width 4 height 4
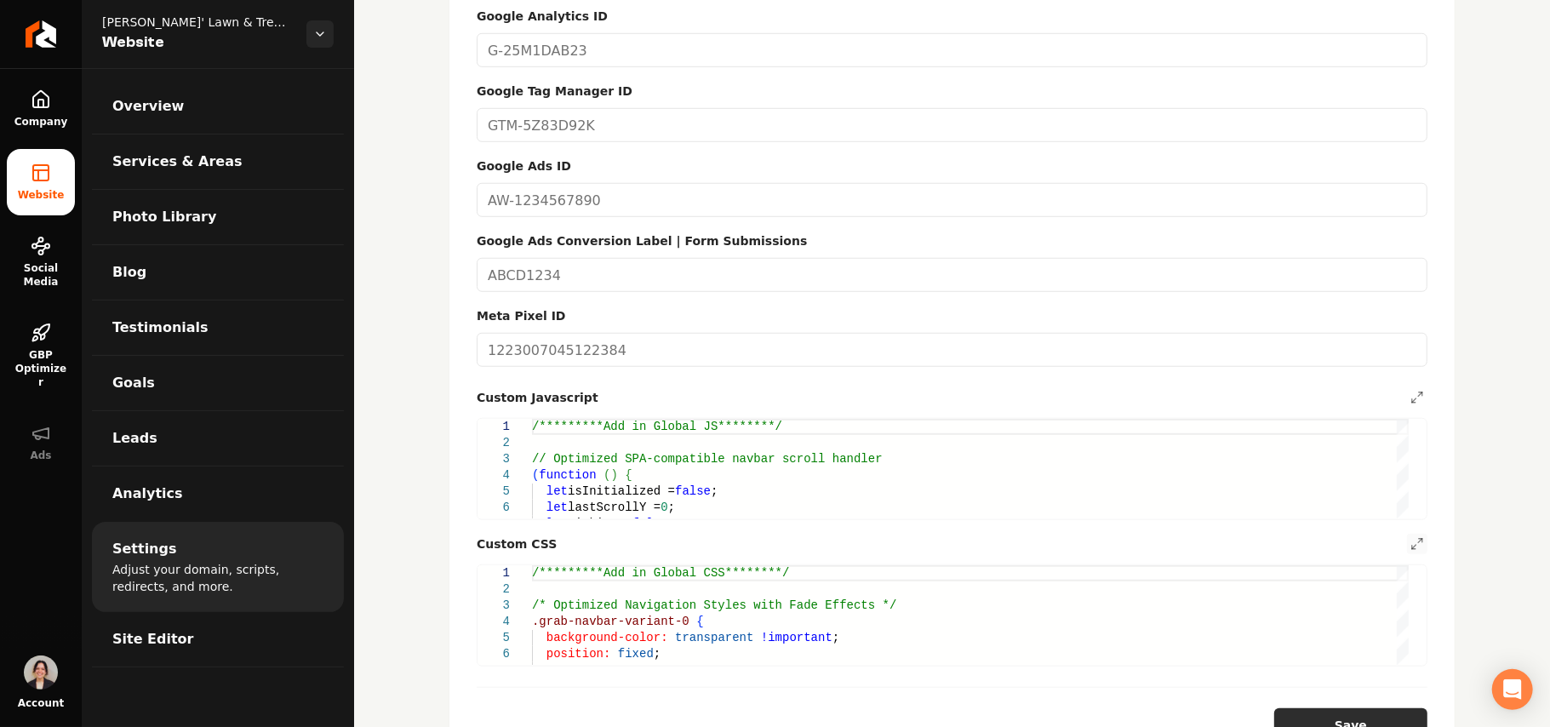
click at [1341, 709] on button "Save" at bounding box center [1350, 725] width 153 height 34
click at [1410, 537] on icon "Main content area" at bounding box center [1417, 544] width 14 height 14
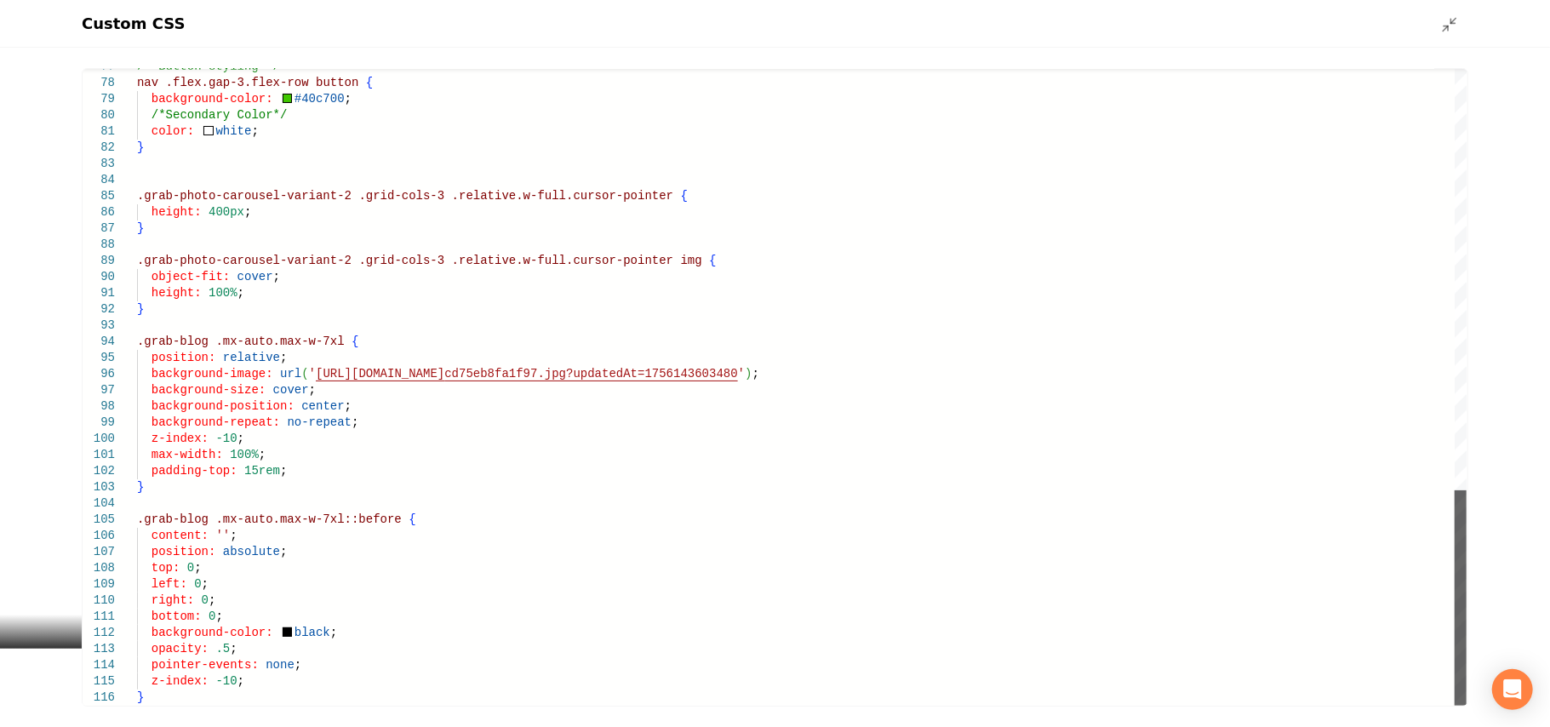
click at [1458, 698] on div "Main content area" at bounding box center [1460, 597] width 12 height 215
type textarea "**********"
click at [1443, 20] on icon "Main content area" at bounding box center [1449, 24] width 17 height 17
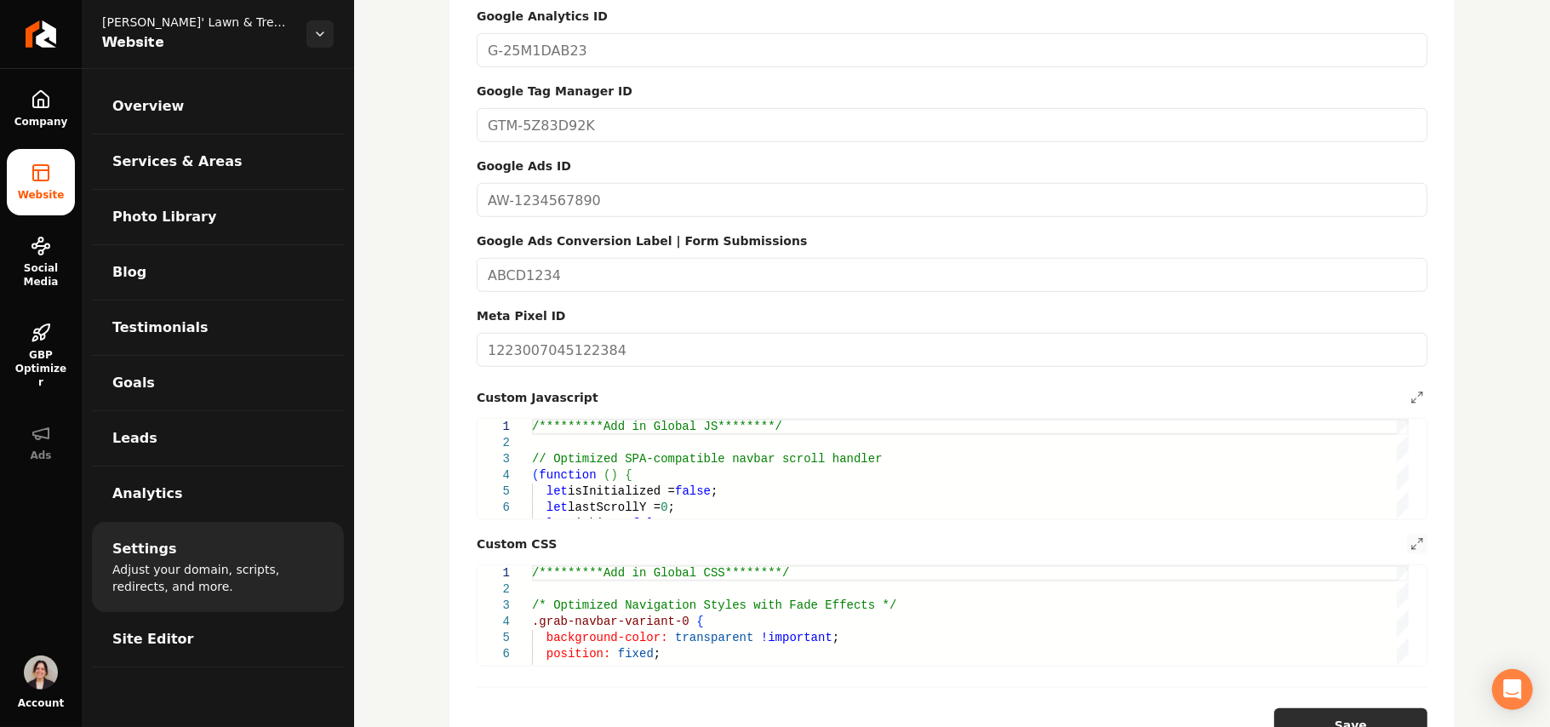
click at [1359, 708] on button "Save" at bounding box center [1350, 725] width 153 height 34
click at [177, 204] on link "Photo Library" at bounding box center [218, 217] width 252 height 54
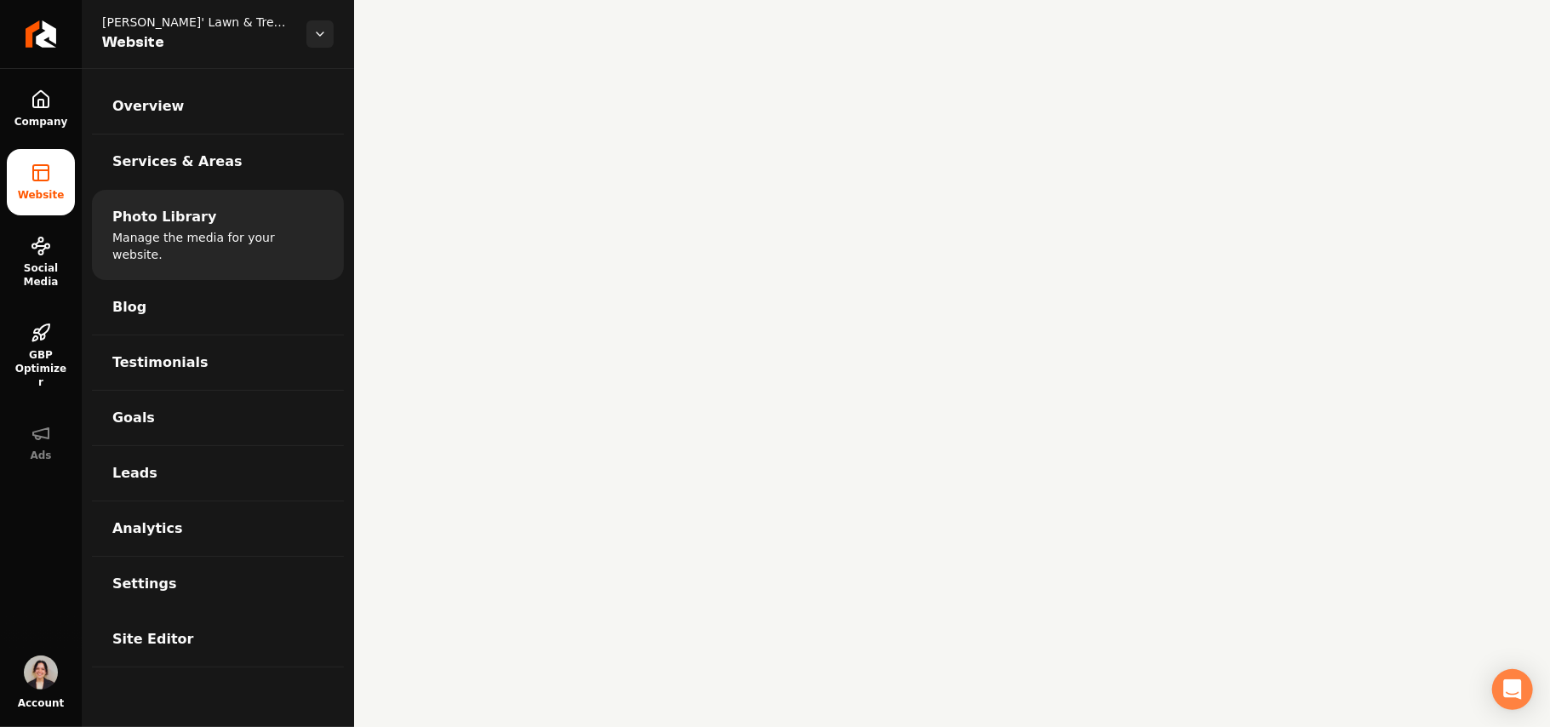
scroll to position [2496, 0]
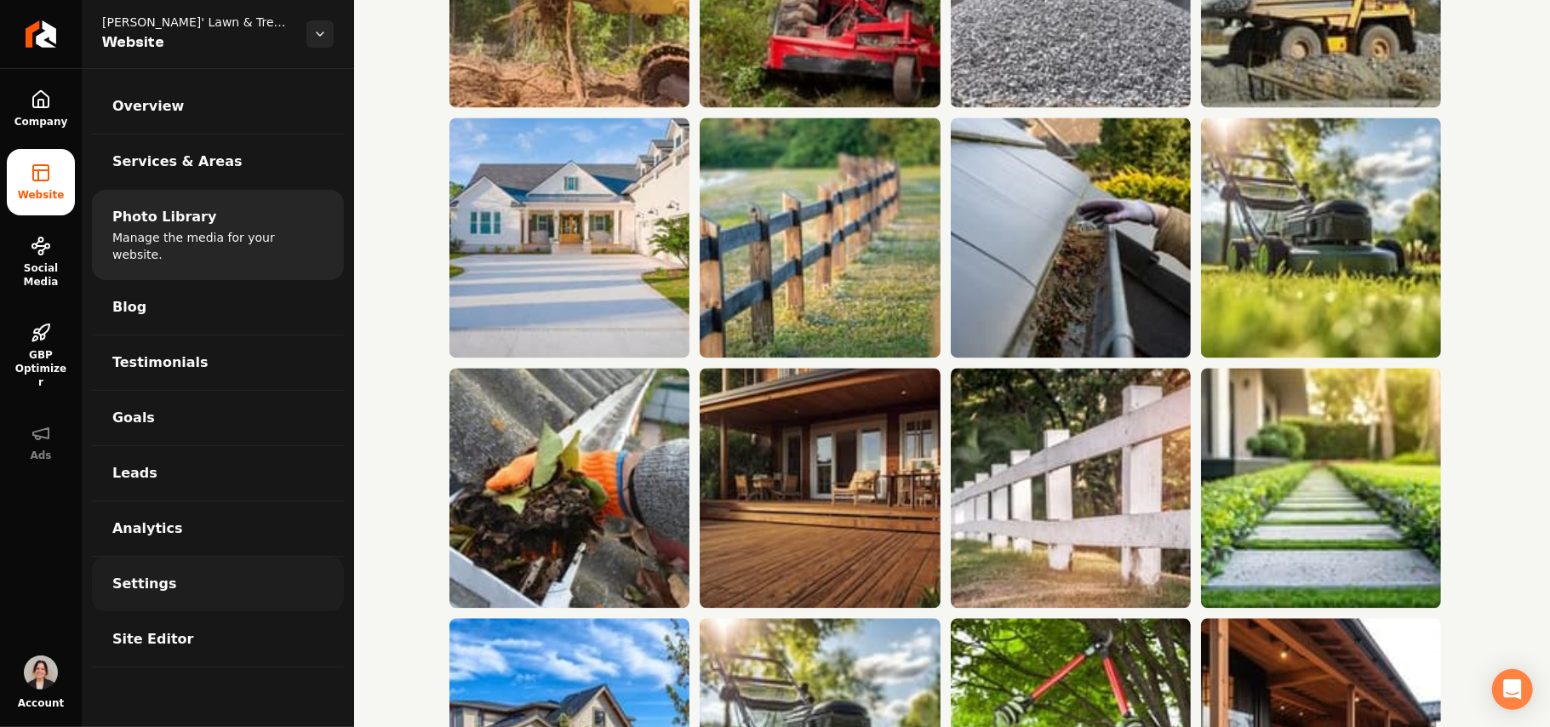
click at [182, 579] on link "Settings" at bounding box center [218, 584] width 252 height 54
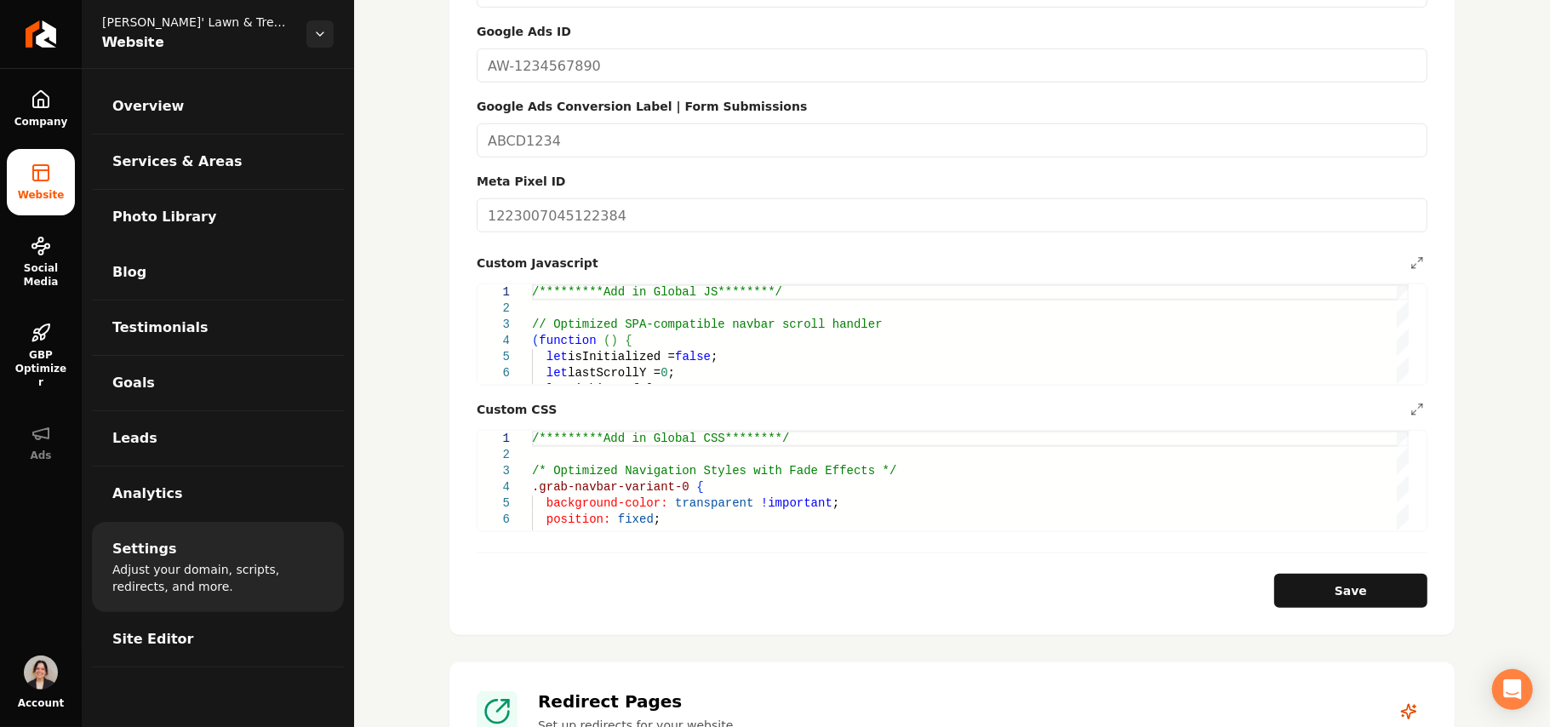
scroll to position [1021, 0]
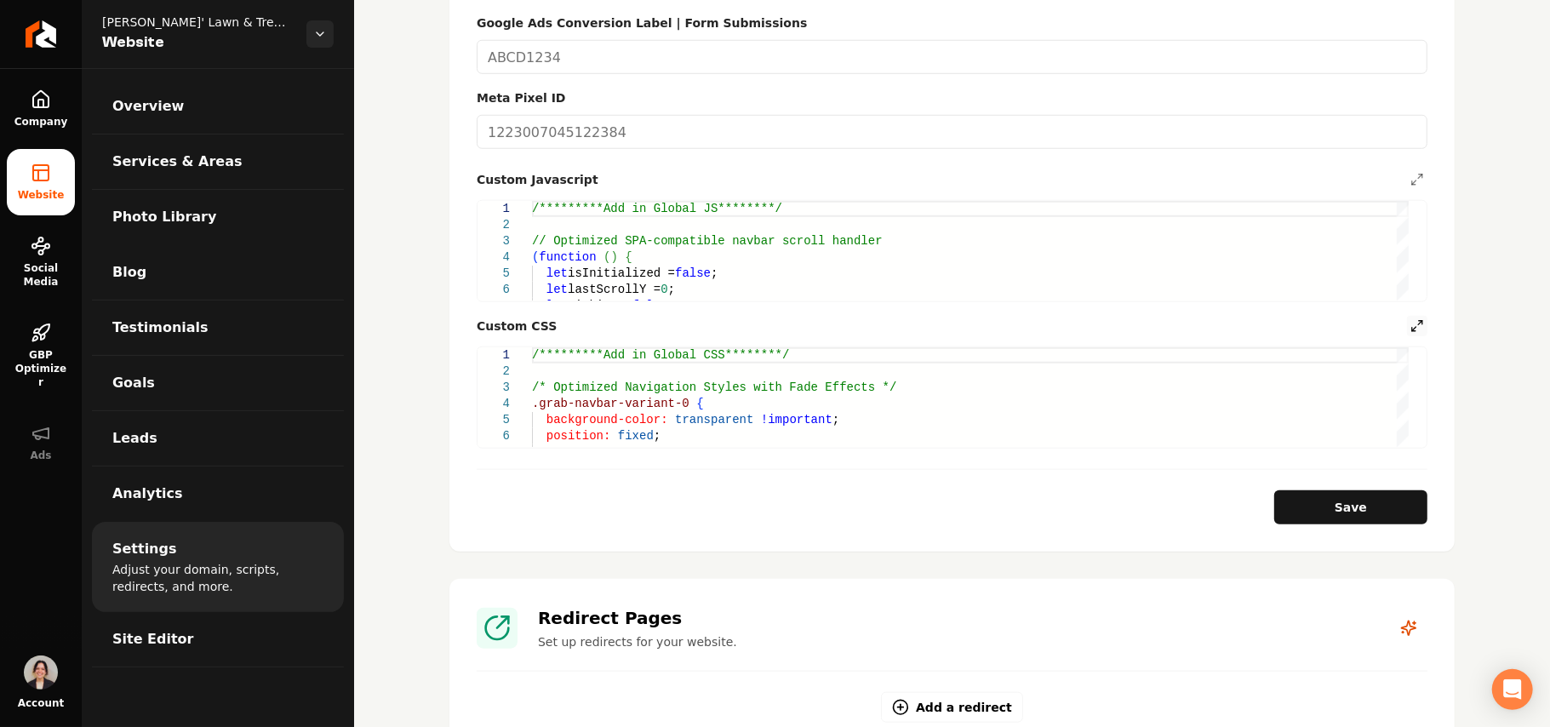
click at [1410, 319] on icon "Main content area" at bounding box center [1417, 326] width 14 height 14
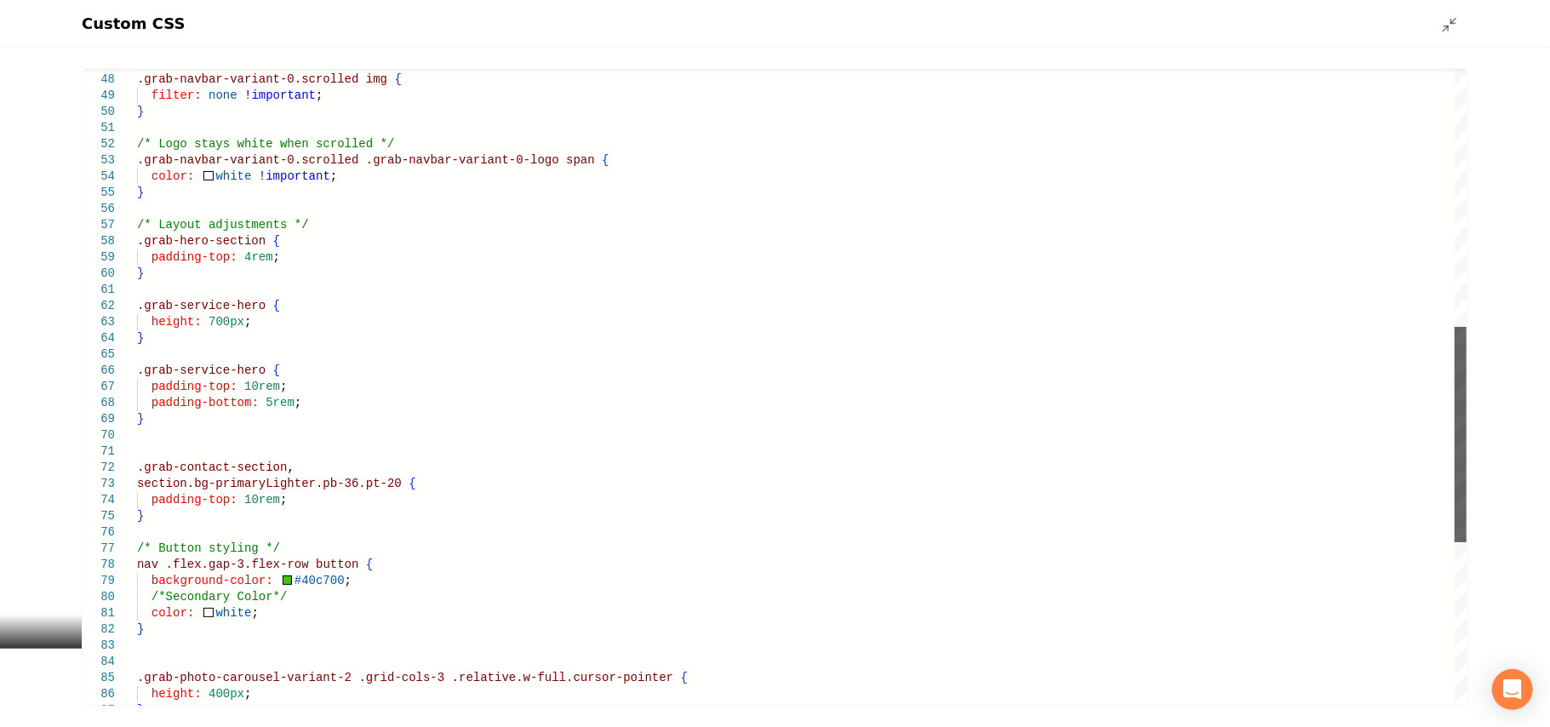
click at [1454, 542] on div "Main content area" at bounding box center [1460, 434] width 12 height 215
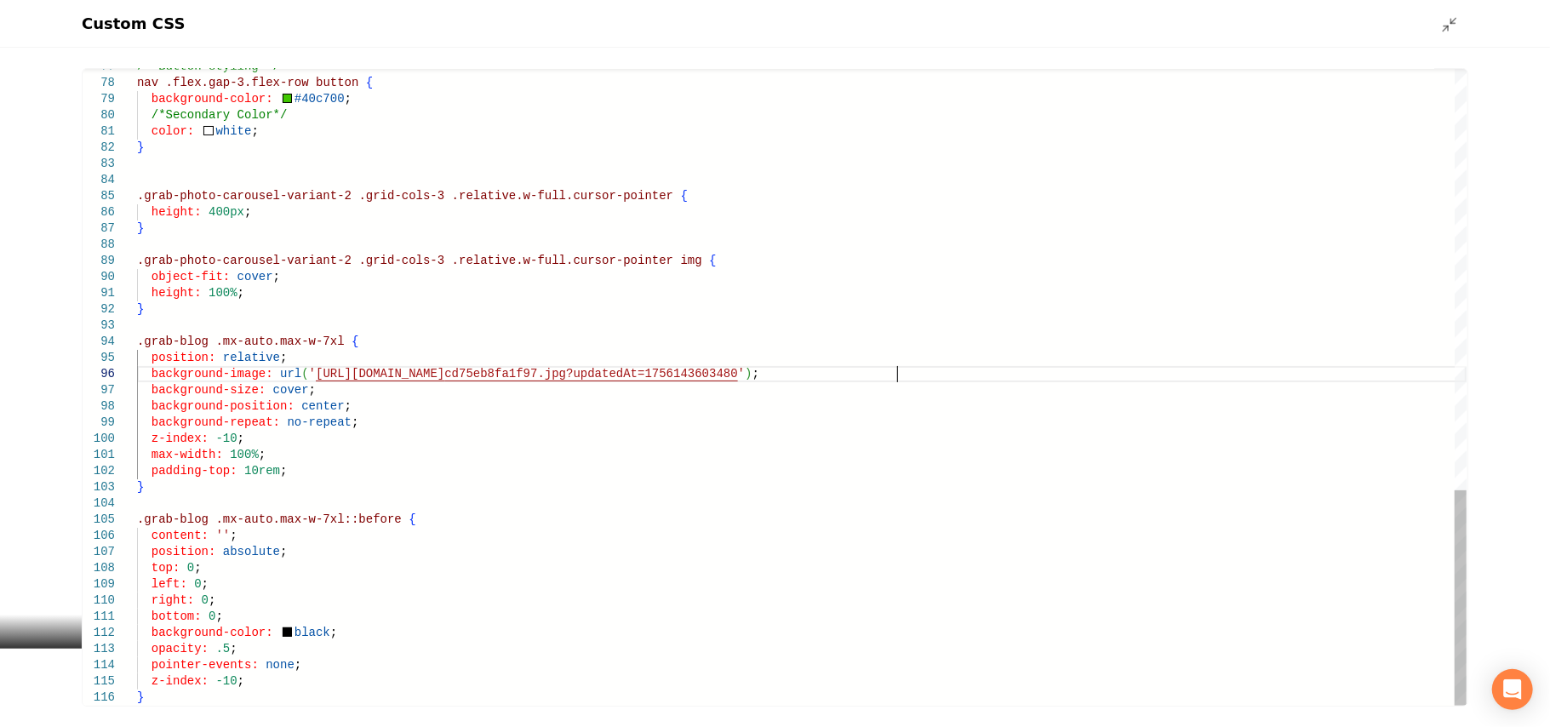
scroll to position [0, 0]
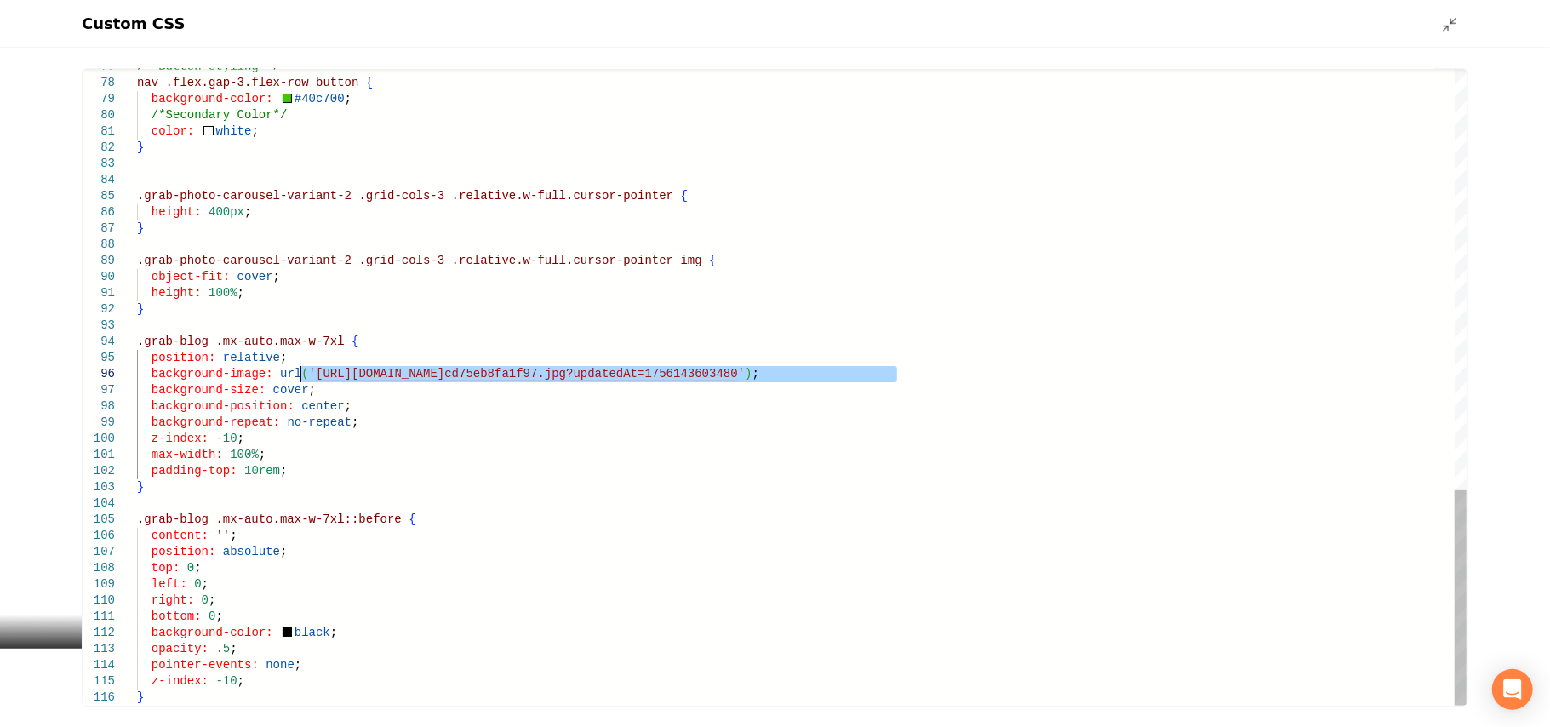
drag, startPoint x: 897, startPoint y: 372, endPoint x: 301, endPoint y: 369, distance: 595.7
type textarea "**********"
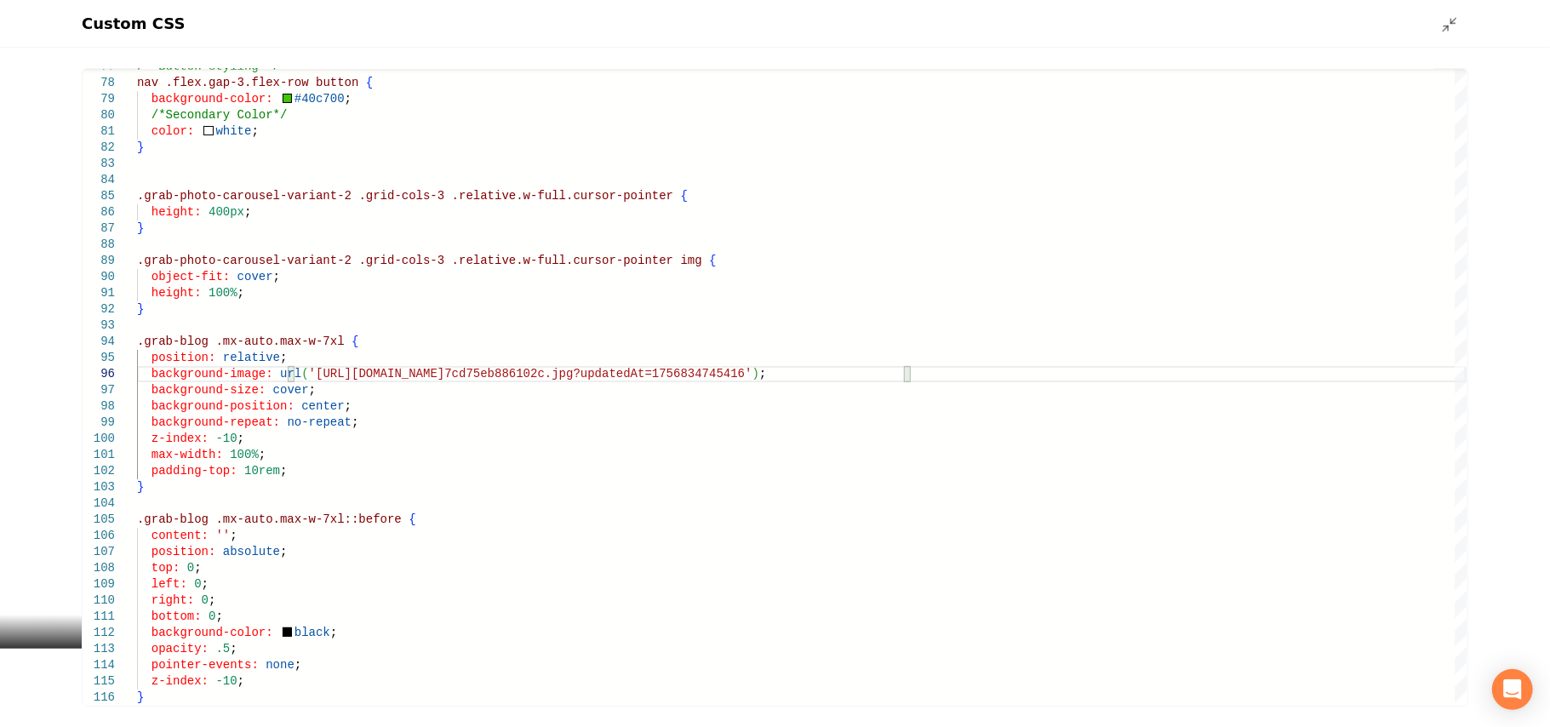
click at [1440, 22] on div "Custom CSS" at bounding box center [775, 24] width 1550 height 48
click at [1442, 22] on icon "Main content area" at bounding box center [1449, 24] width 17 height 17
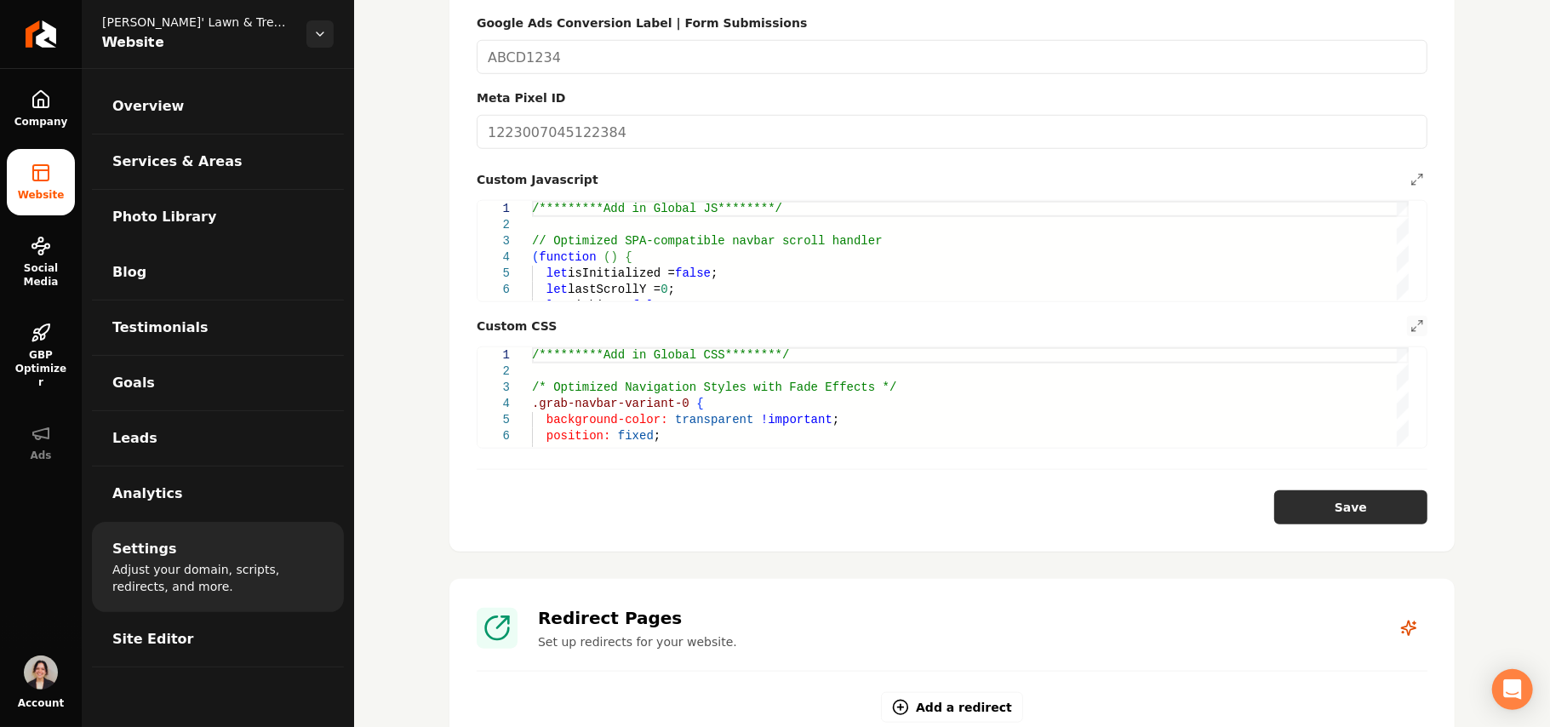
click at [1336, 473] on form "**********" at bounding box center [952, 156] width 951 height 736
click at [1336, 490] on button "Save" at bounding box center [1350, 507] width 153 height 34
click at [1410, 319] on icon "Main content area" at bounding box center [1417, 326] width 14 height 14
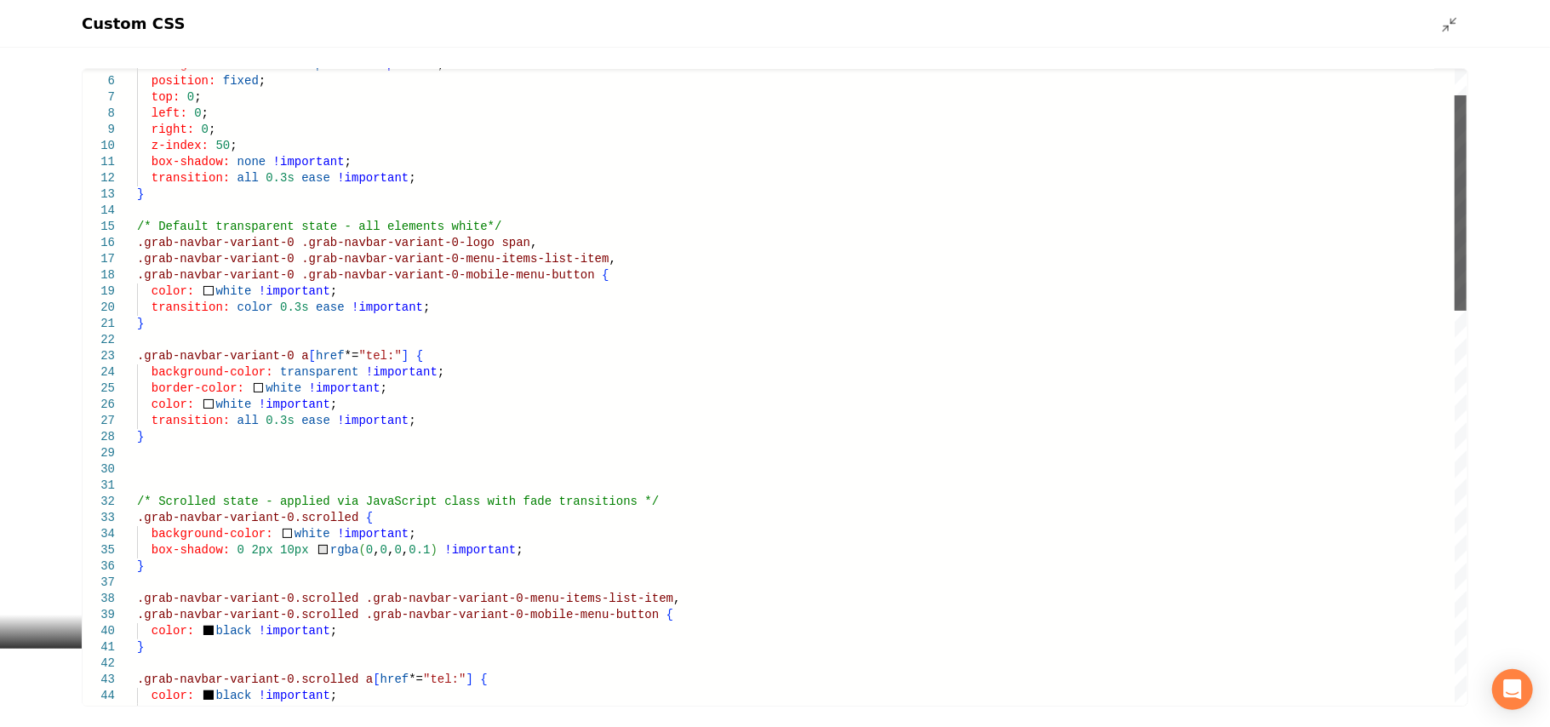
click at [1466, 311] on div "Main content area" at bounding box center [1460, 202] width 12 height 215
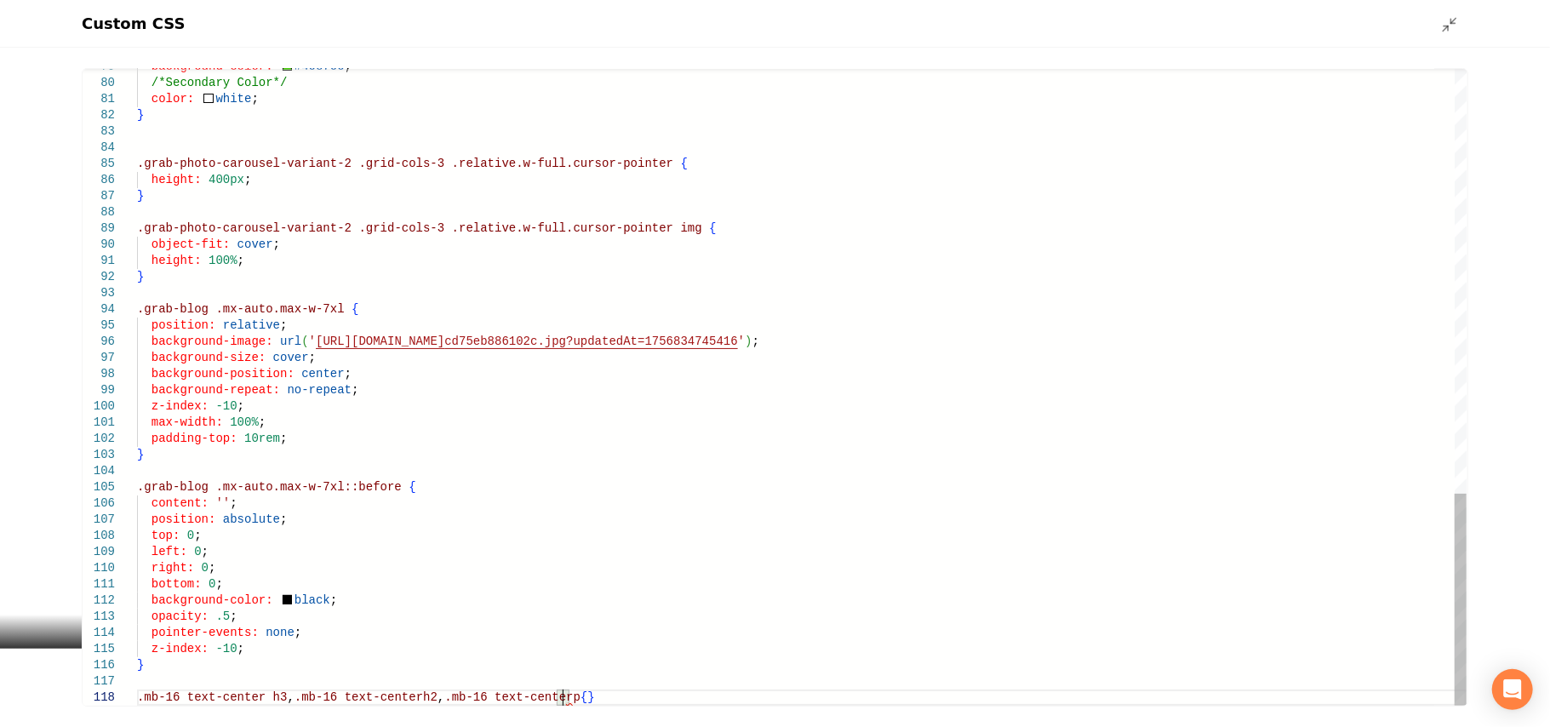
scroll to position [128, 11]
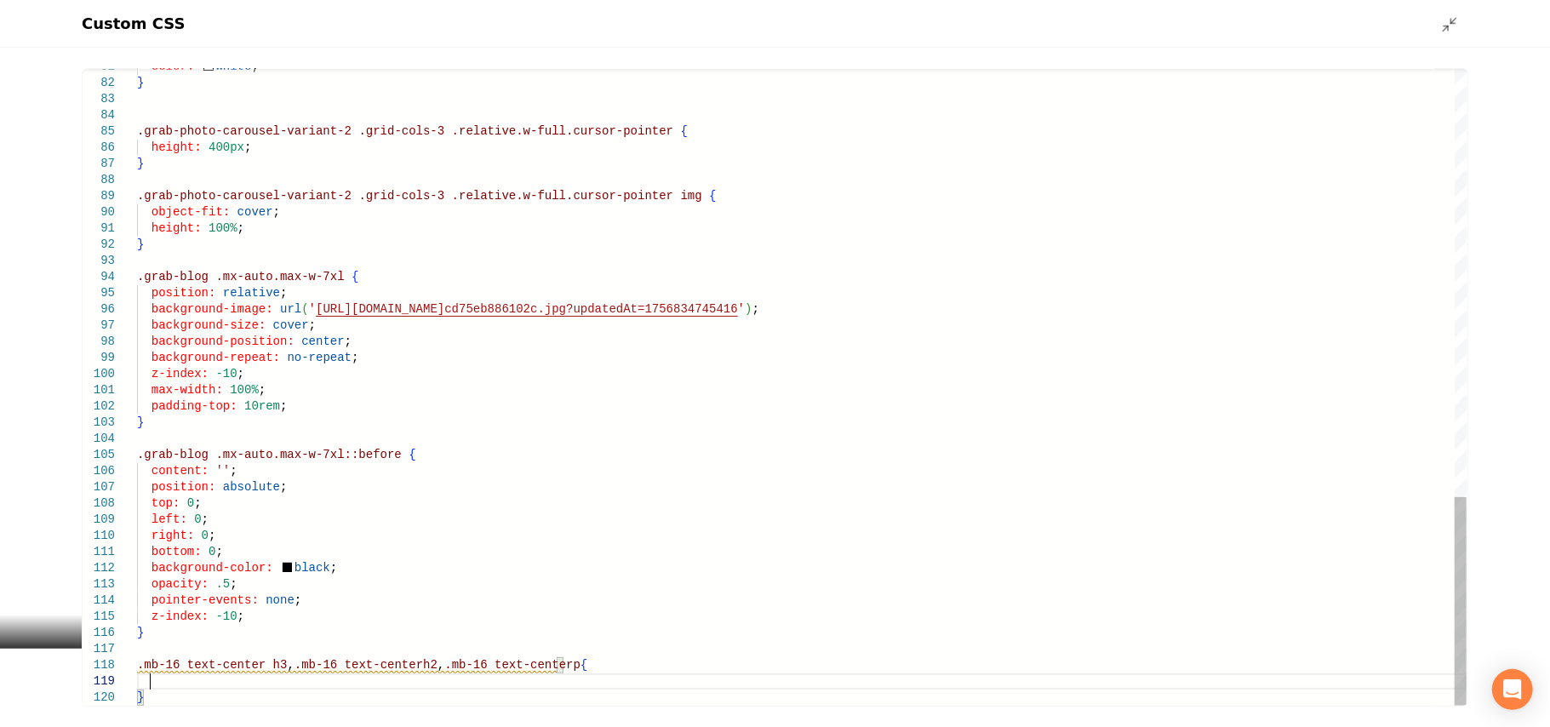
drag, startPoint x: 208, startPoint y: 446, endPoint x: 117, endPoint y: 460, distance: 92.1
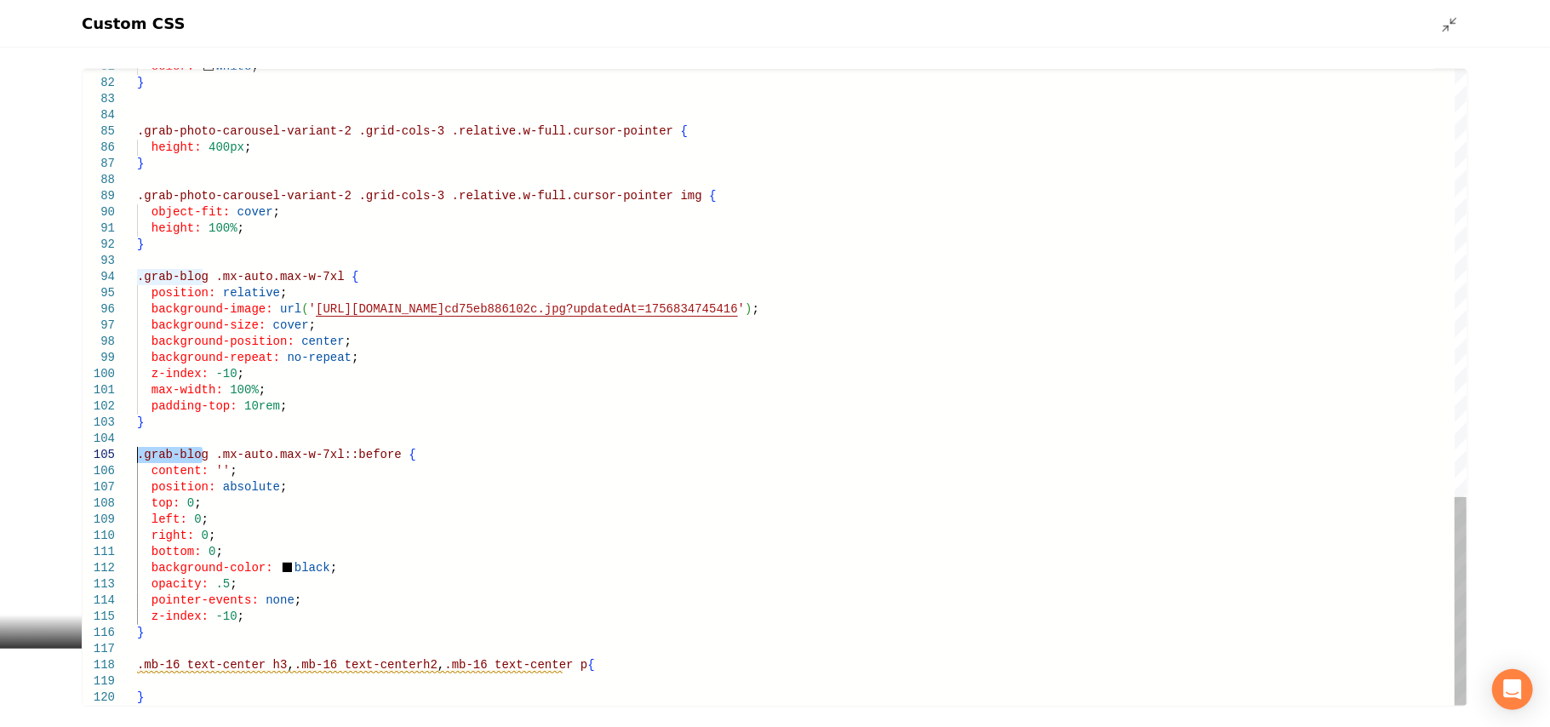
drag, startPoint x: 204, startPoint y: 454, endPoint x: 97, endPoint y: 461, distance: 107.4
click at [137, 671] on span ".mb-16" at bounding box center [158, 665] width 43 height 14
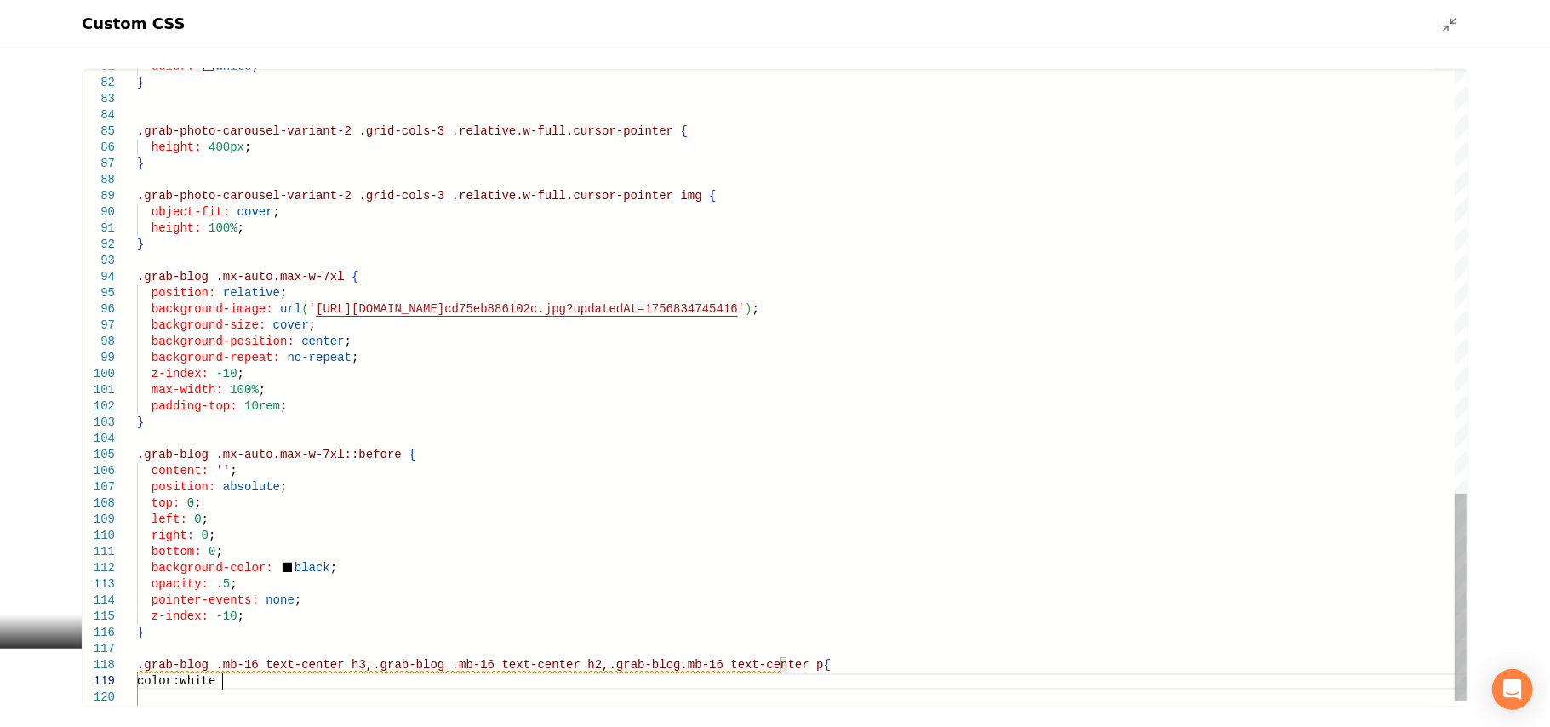
scroll to position [129, 89]
type textarea "**********"
click at [1444, 29] on line "Main content area" at bounding box center [1445, 28] width 5 height 5
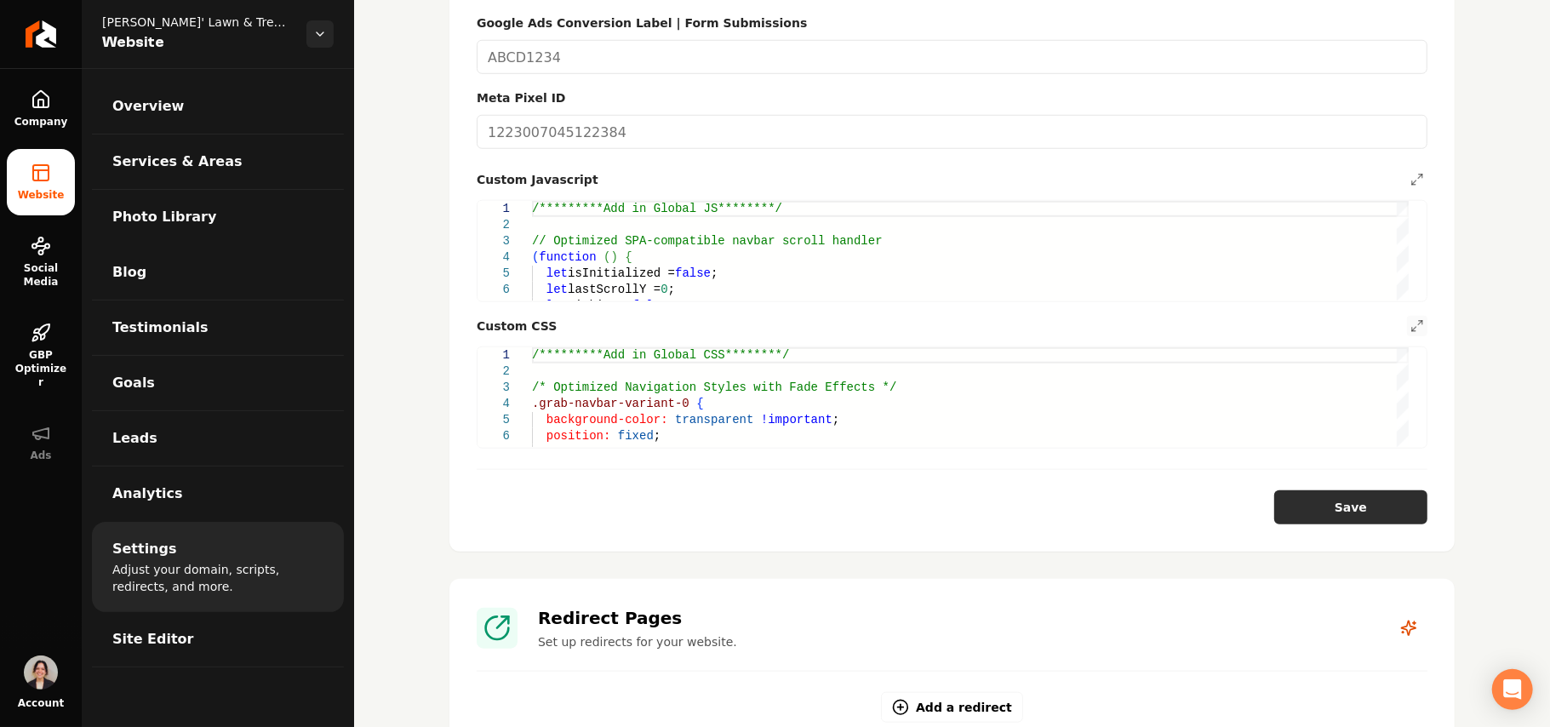
click at [1331, 490] on button "Save" at bounding box center [1350, 507] width 153 height 34
click at [1339, 490] on button "Save" at bounding box center [1350, 507] width 153 height 34
click at [1410, 319] on icon "Main content area" at bounding box center [1417, 326] width 14 height 14
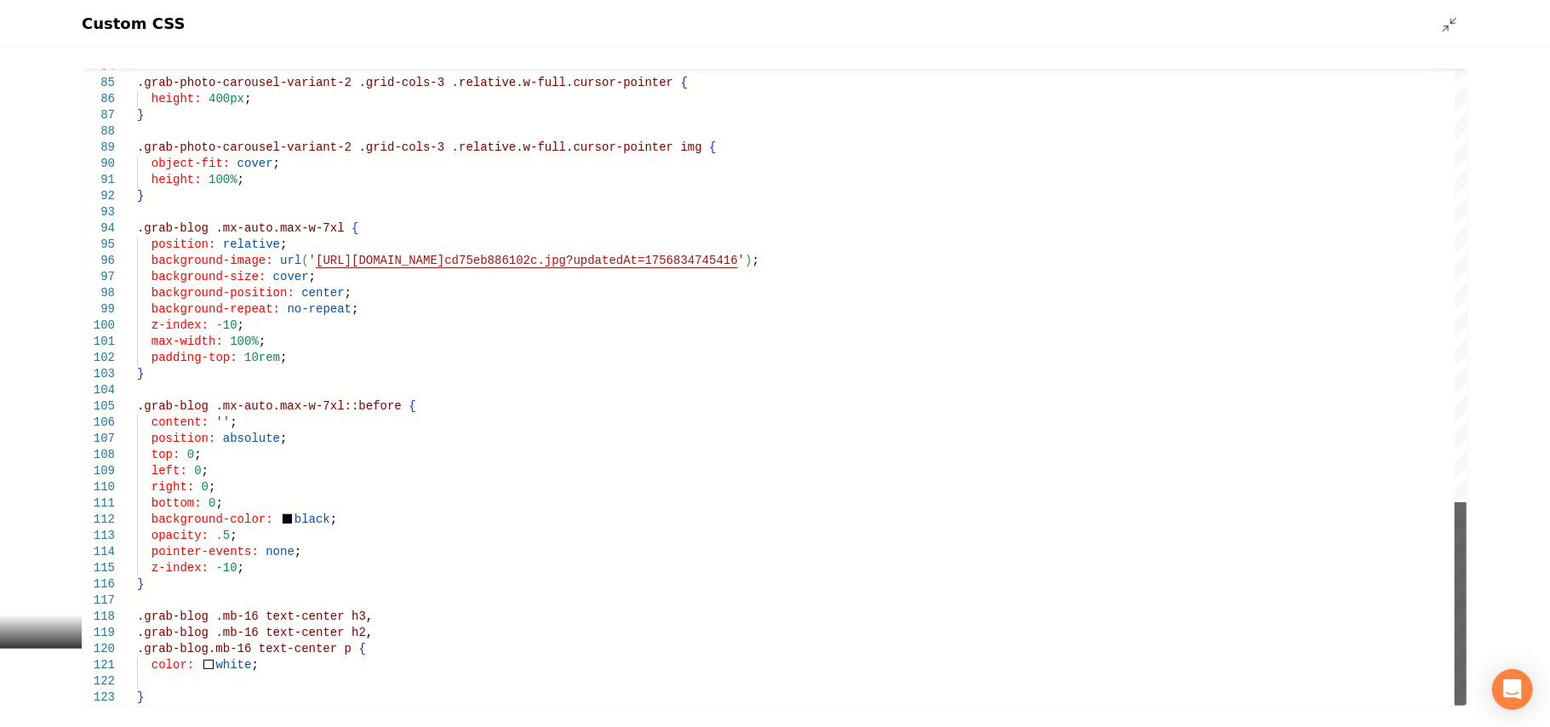
click at [1458, 705] on div "Main content area" at bounding box center [1460, 603] width 12 height 203
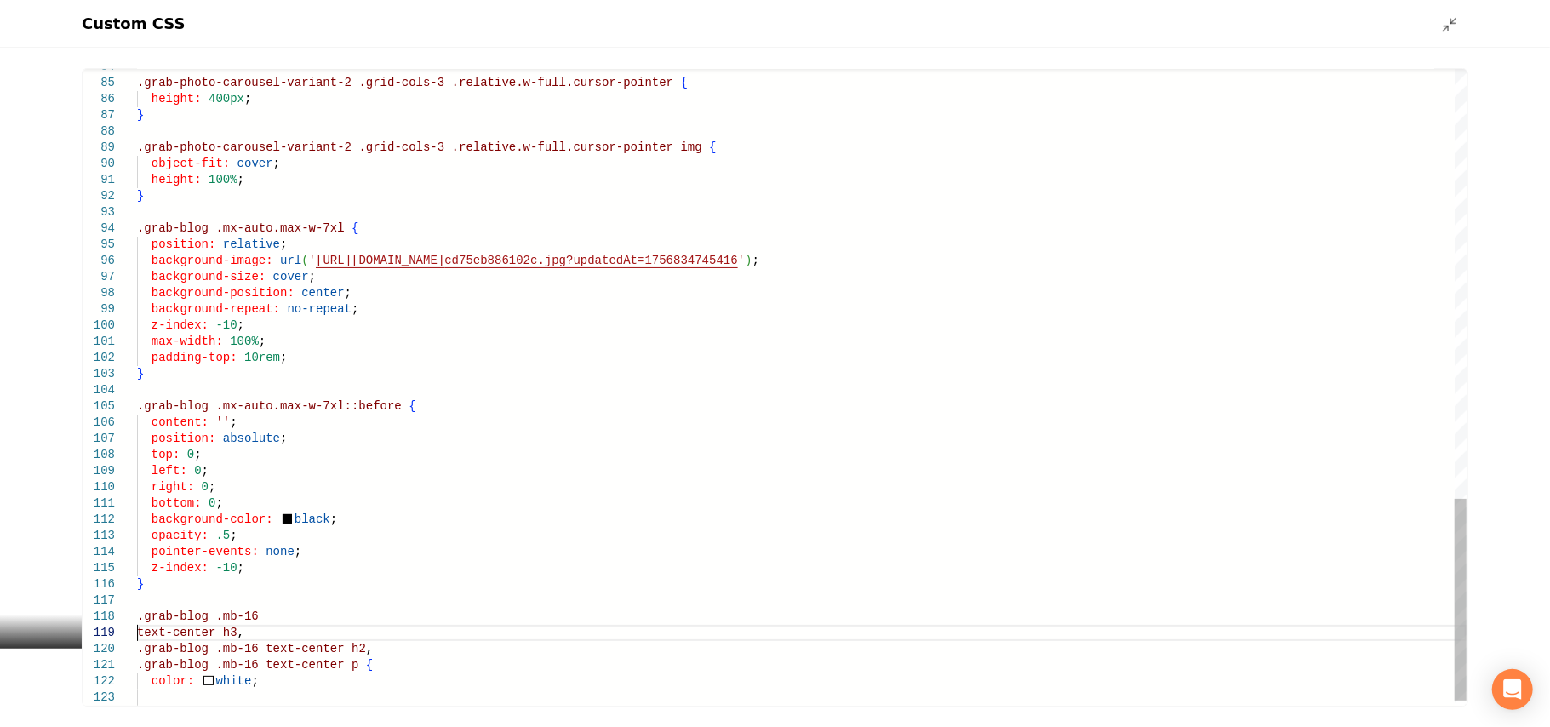
scroll to position [144, 1]
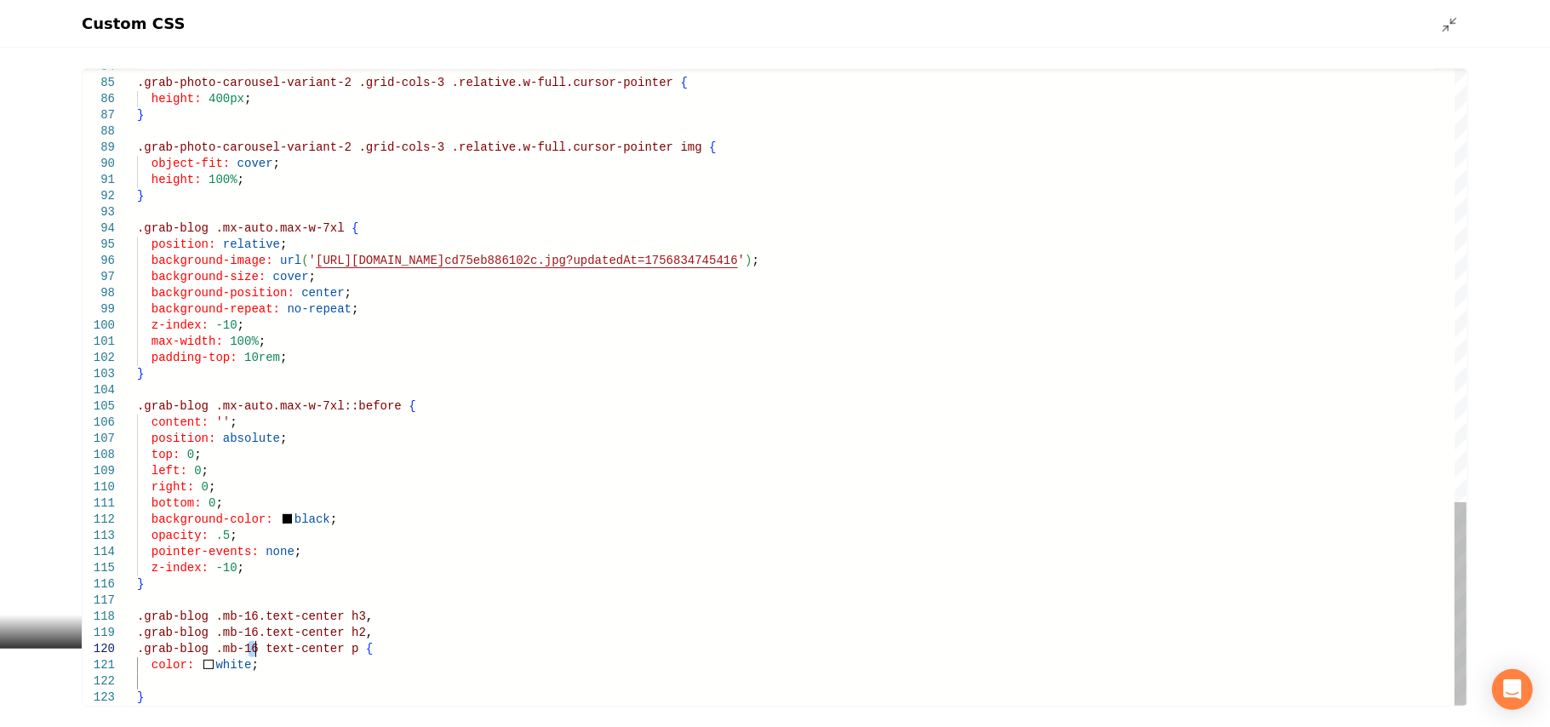
type textarea "**********"
click at [1448, 21] on icon "Main content area" at bounding box center [1449, 24] width 17 height 17
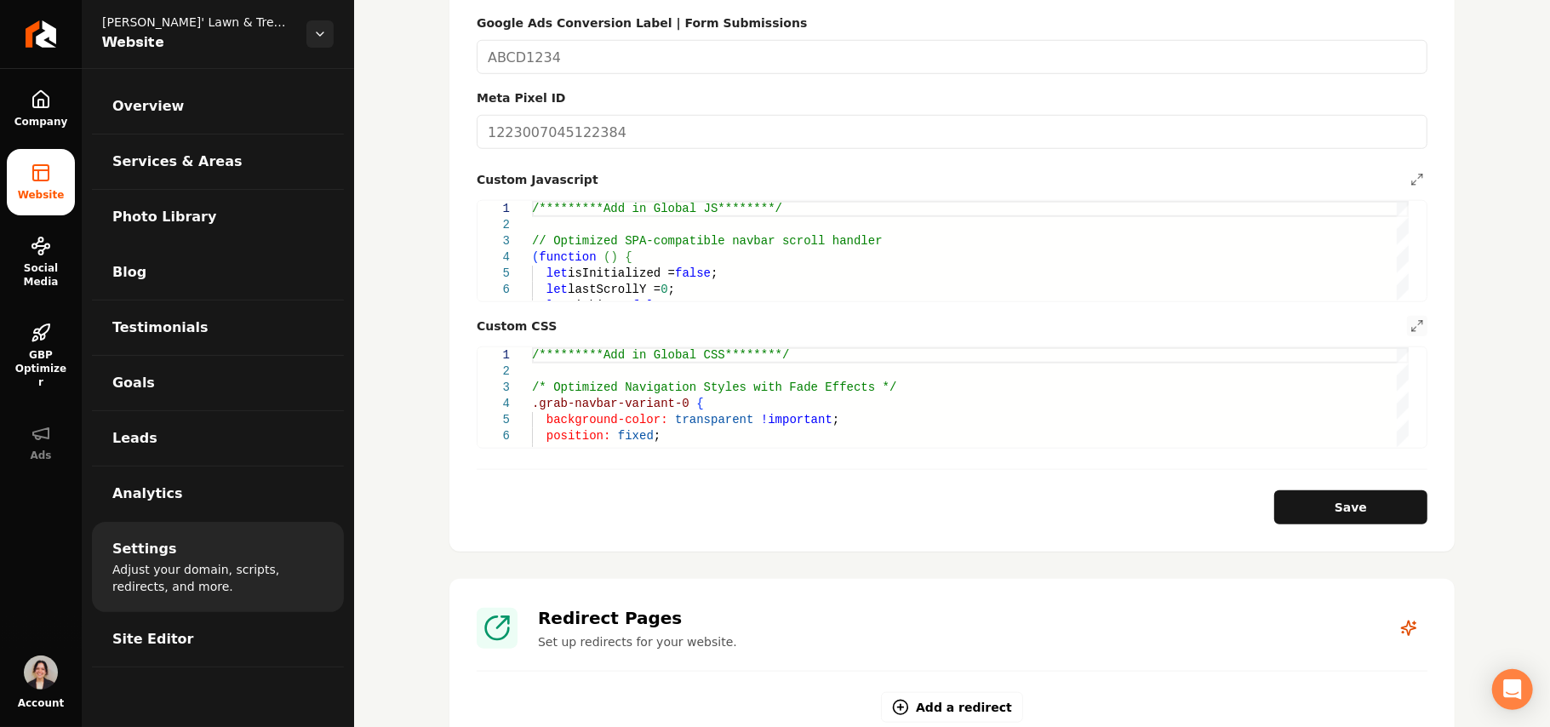
click at [1331, 491] on button "Save" at bounding box center [1350, 507] width 153 height 34
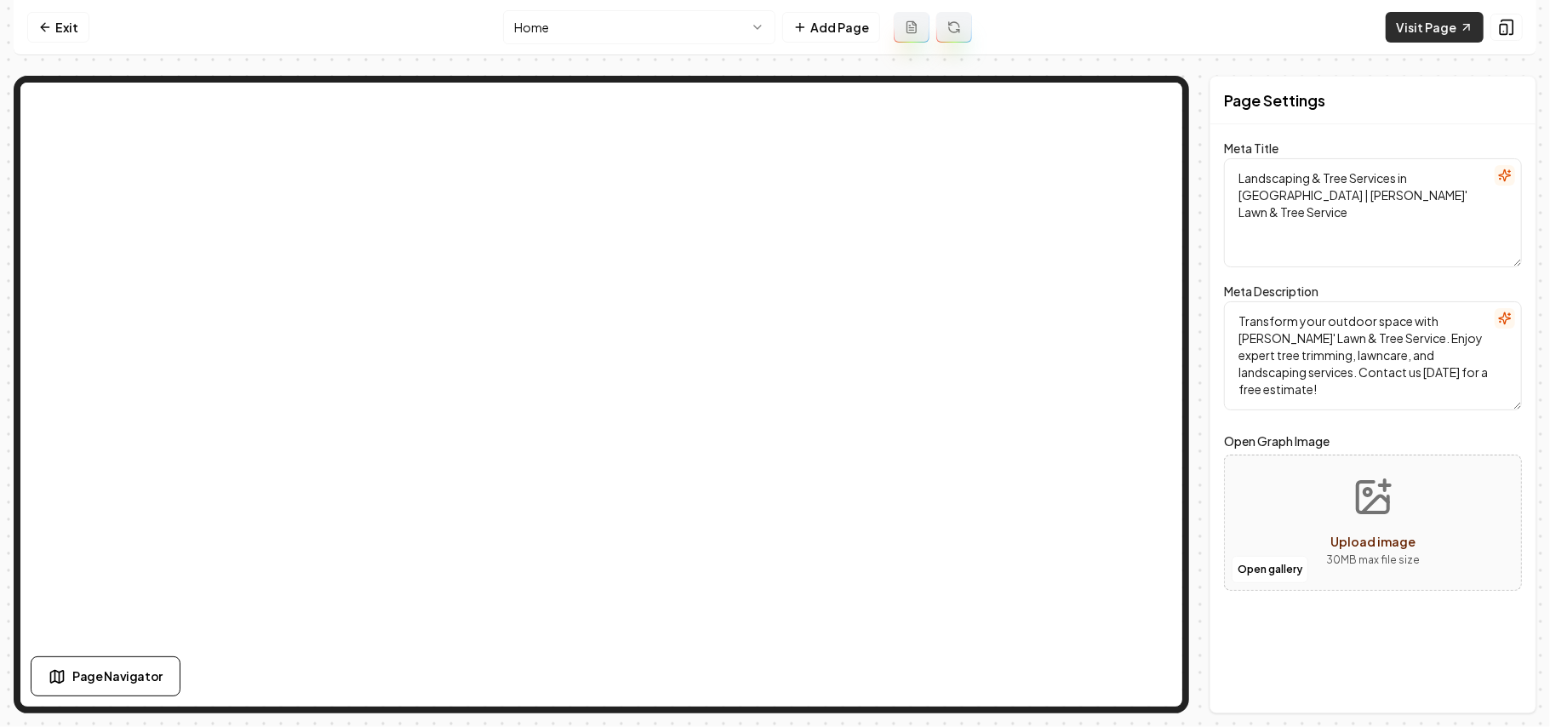
click at [1417, 36] on link "Visit Page" at bounding box center [1434, 27] width 98 height 31
click at [647, 27] on html "Computer Required This feature is only available on a computer. Please switch t…" at bounding box center [775, 363] width 1550 height 727
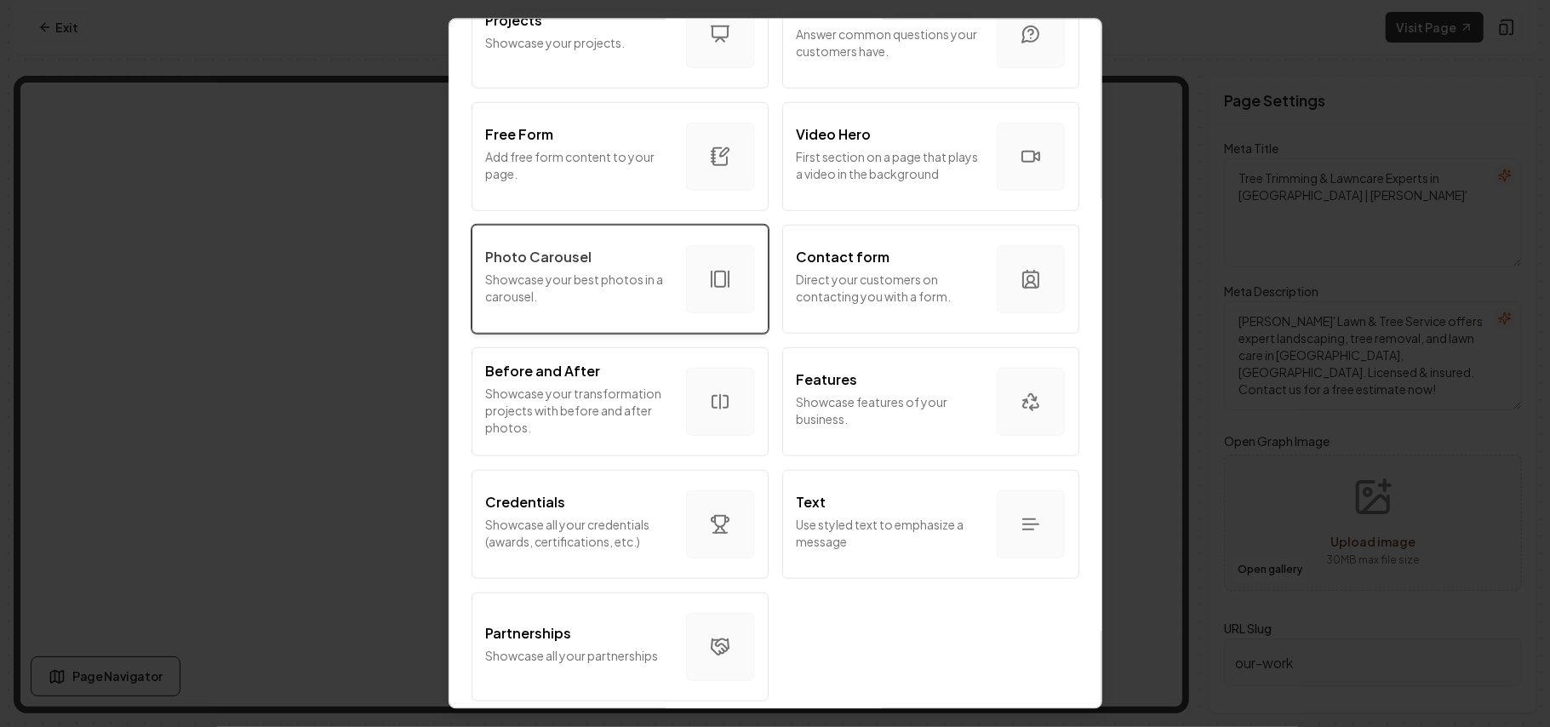
scroll to position [919, 0]
click at [569, 270] on p "Showcase your best photos in a carousel." at bounding box center [579, 287] width 186 height 34
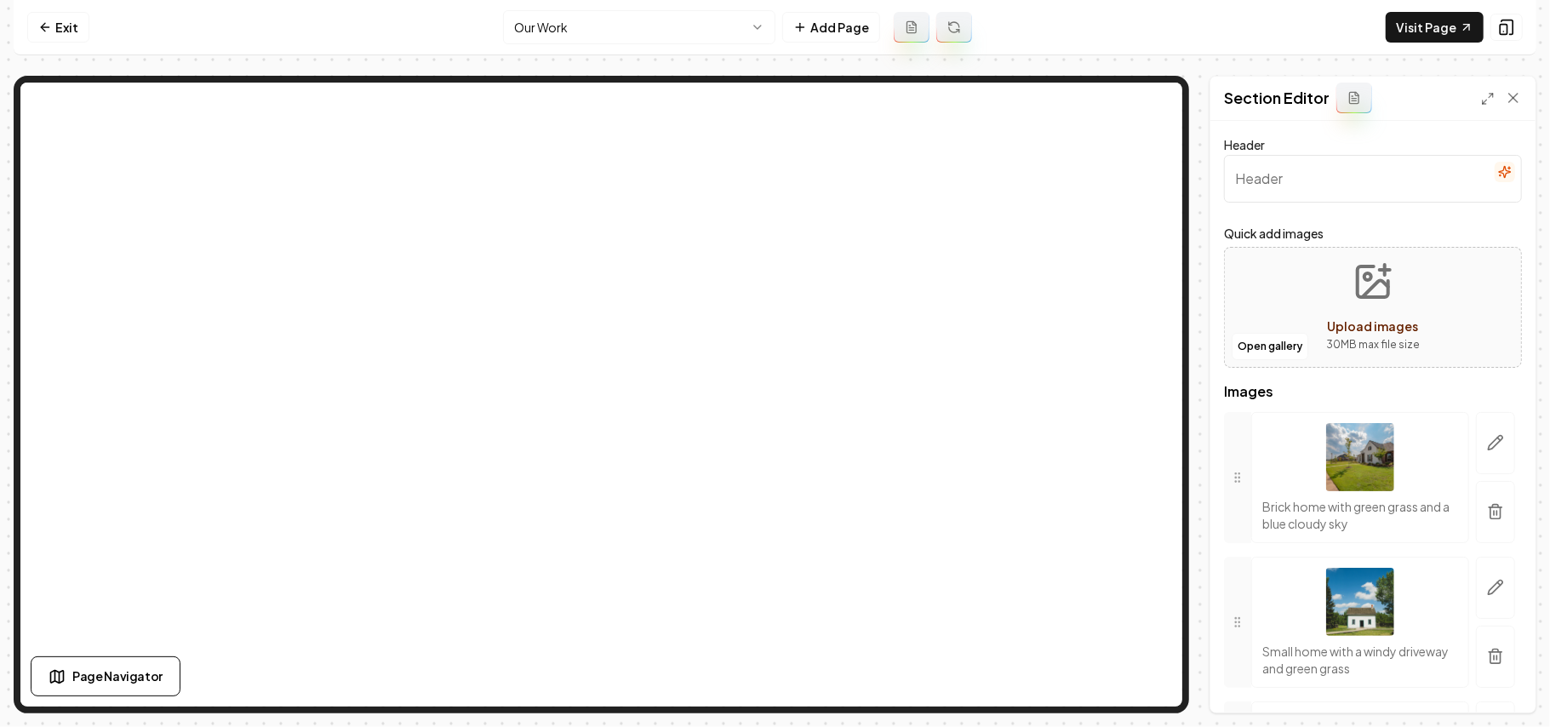
click at [1349, 182] on input "Header" at bounding box center [1373, 179] width 298 height 48
paste input "Landscaping Services"
type input "Landscaping Services"
click at [1494, 512] on button "button" at bounding box center [1495, 512] width 39 height 62
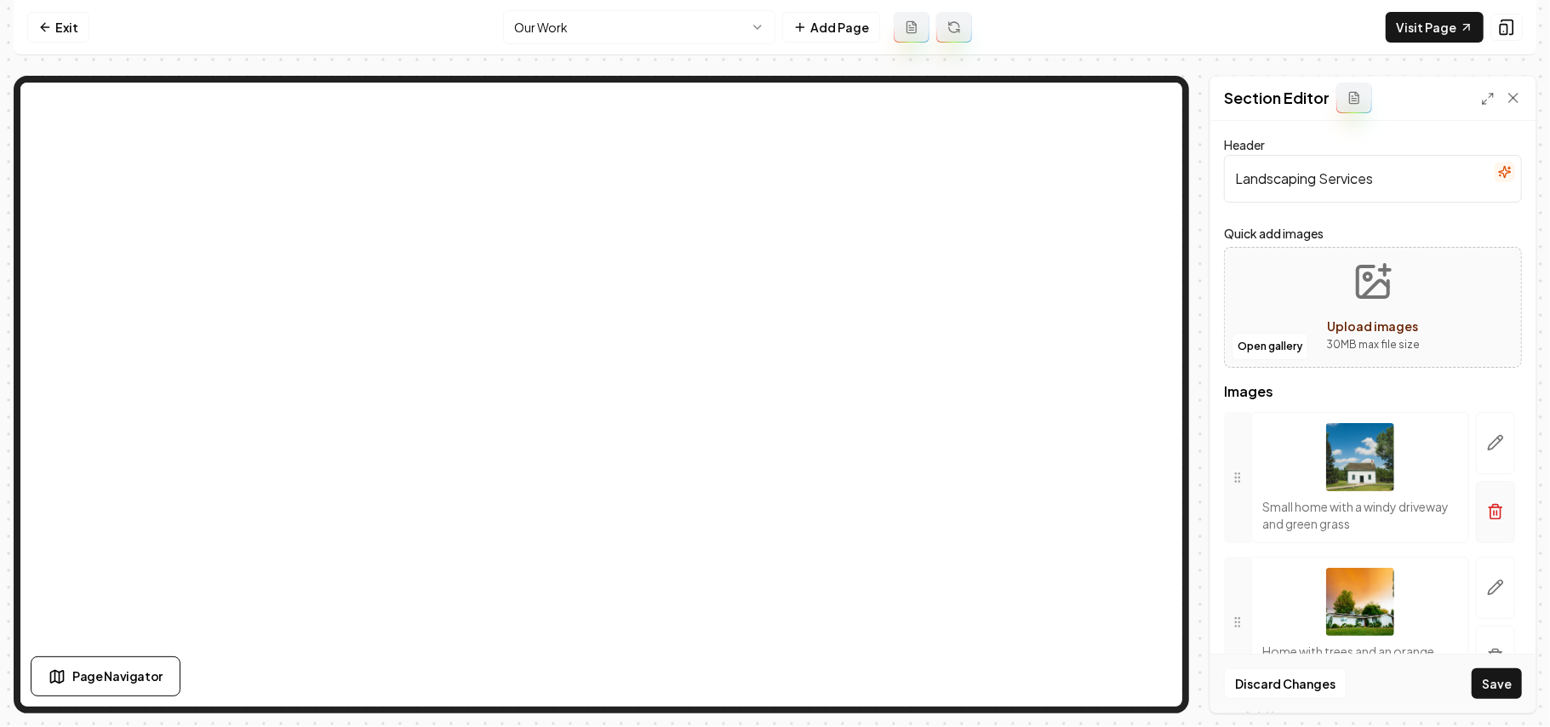
click at [1487, 518] on icon "button" at bounding box center [1495, 511] width 17 height 17
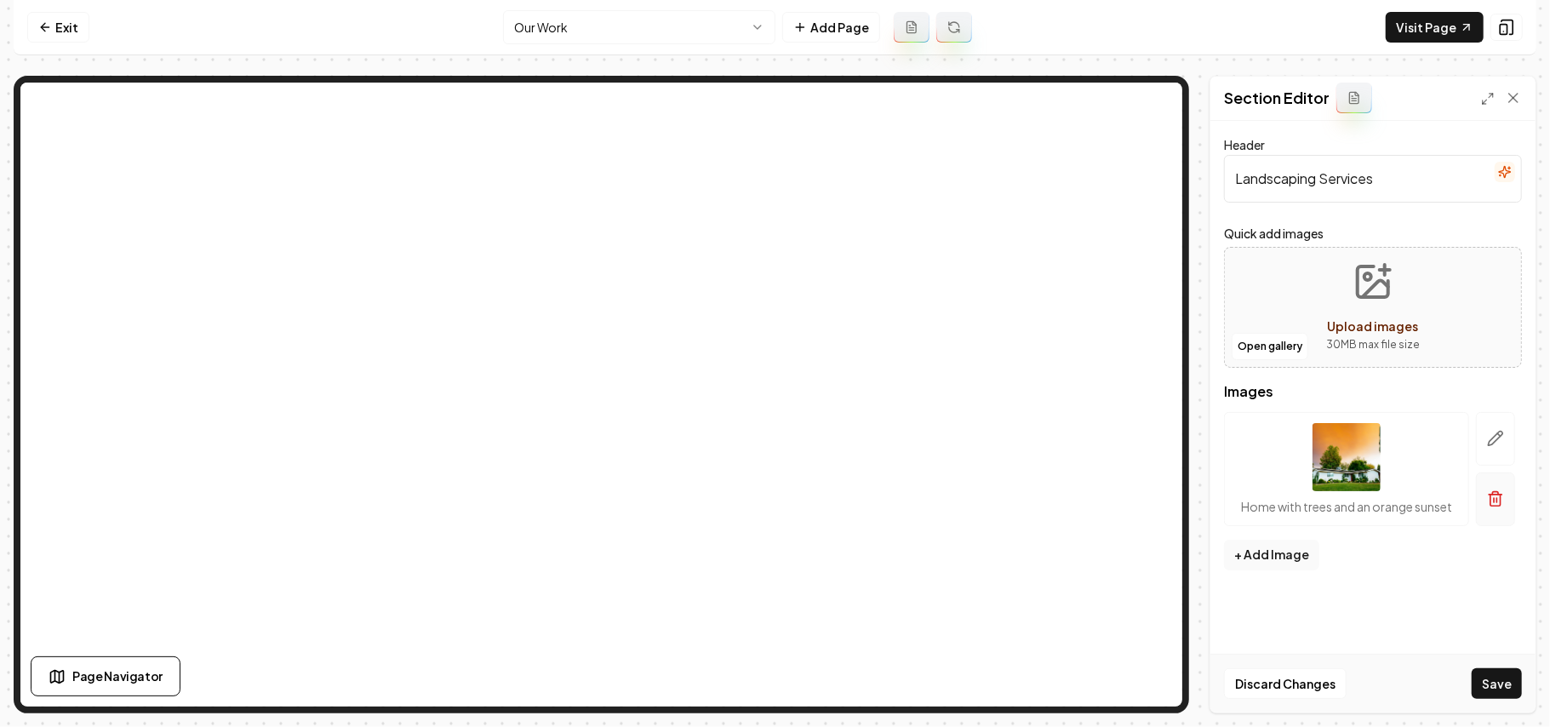
click at [1489, 511] on button "button" at bounding box center [1495, 499] width 39 height 54
click at [1342, 324] on span "Upload images" at bounding box center [1373, 325] width 91 height 15
type input "**********"
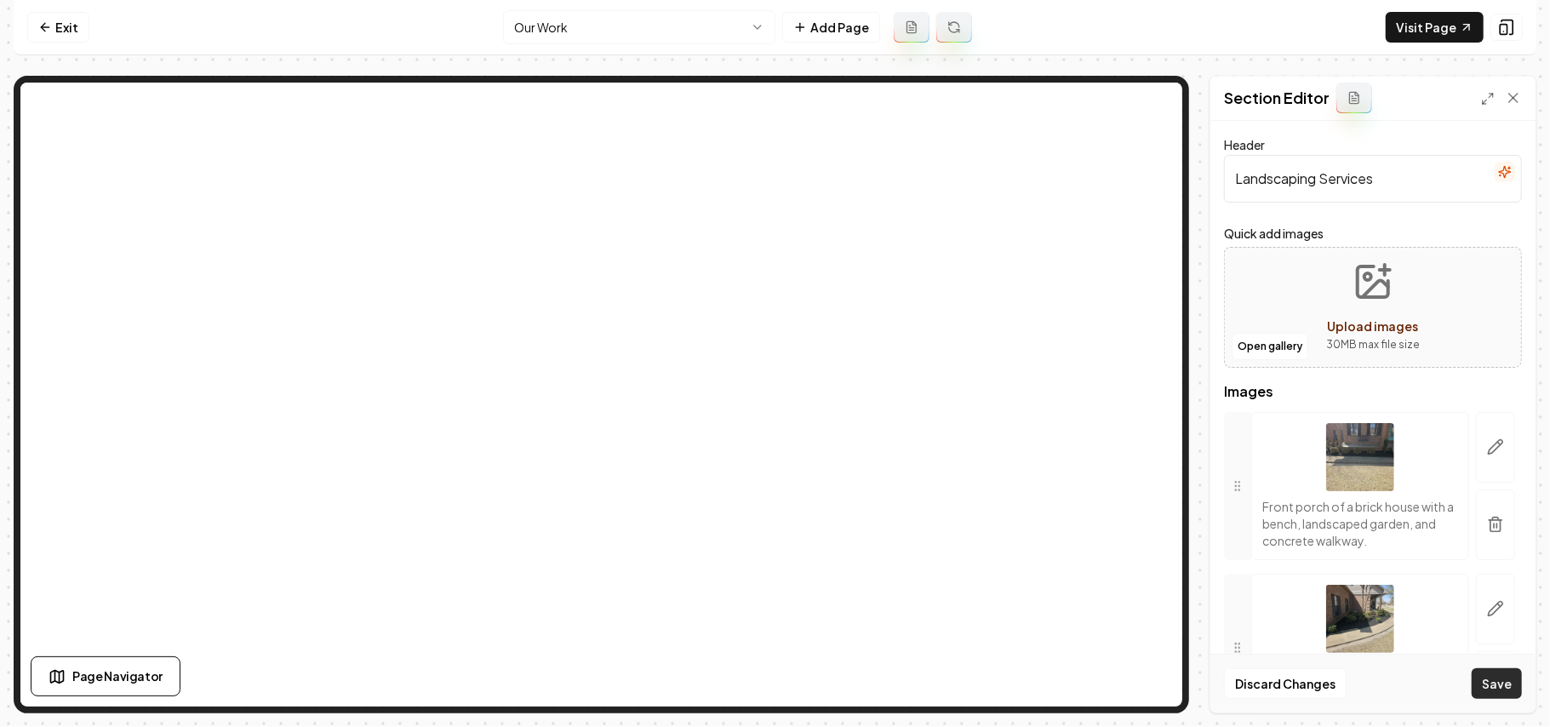
click at [1499, 675] on button "Save" at bounding box center [1496, 683] width 50 height 31
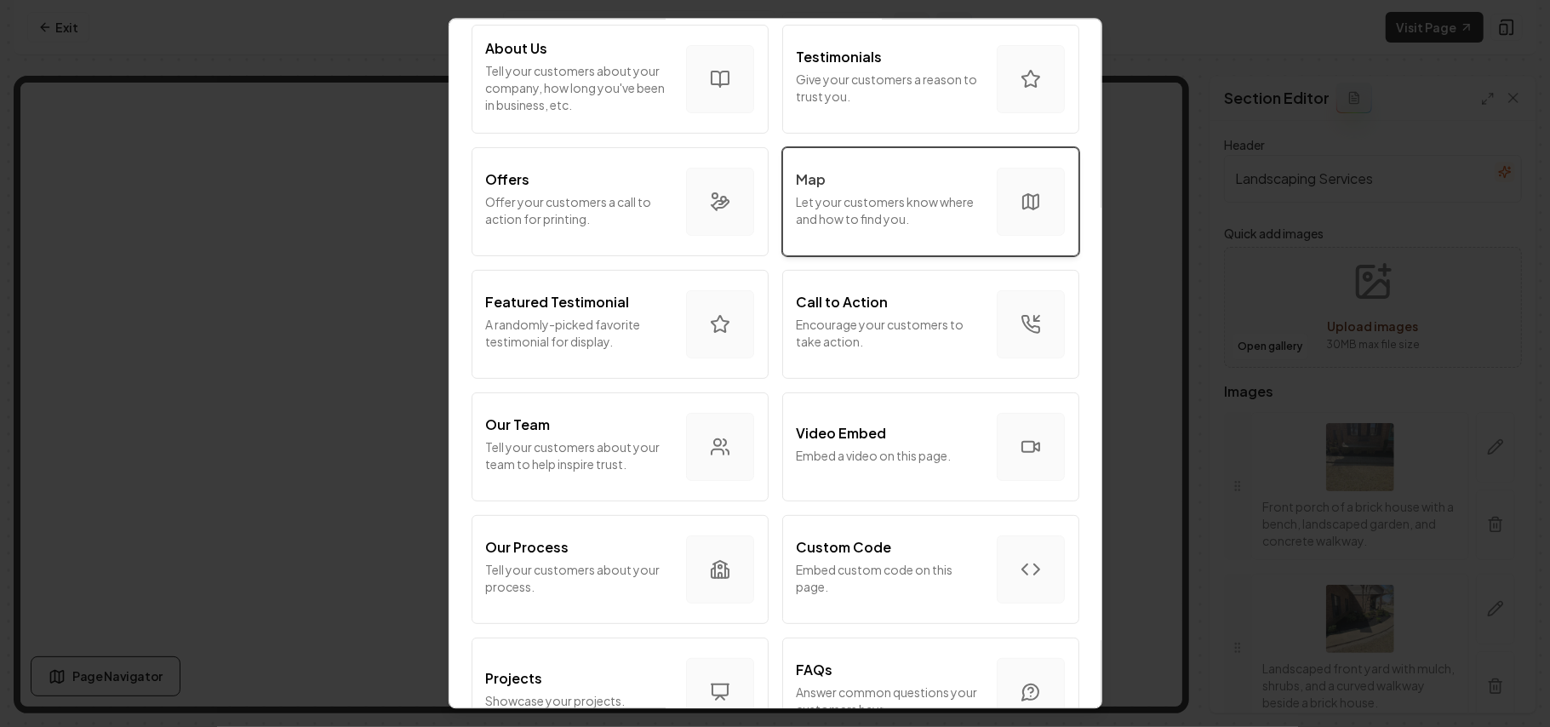
scroll to position [454, 0]
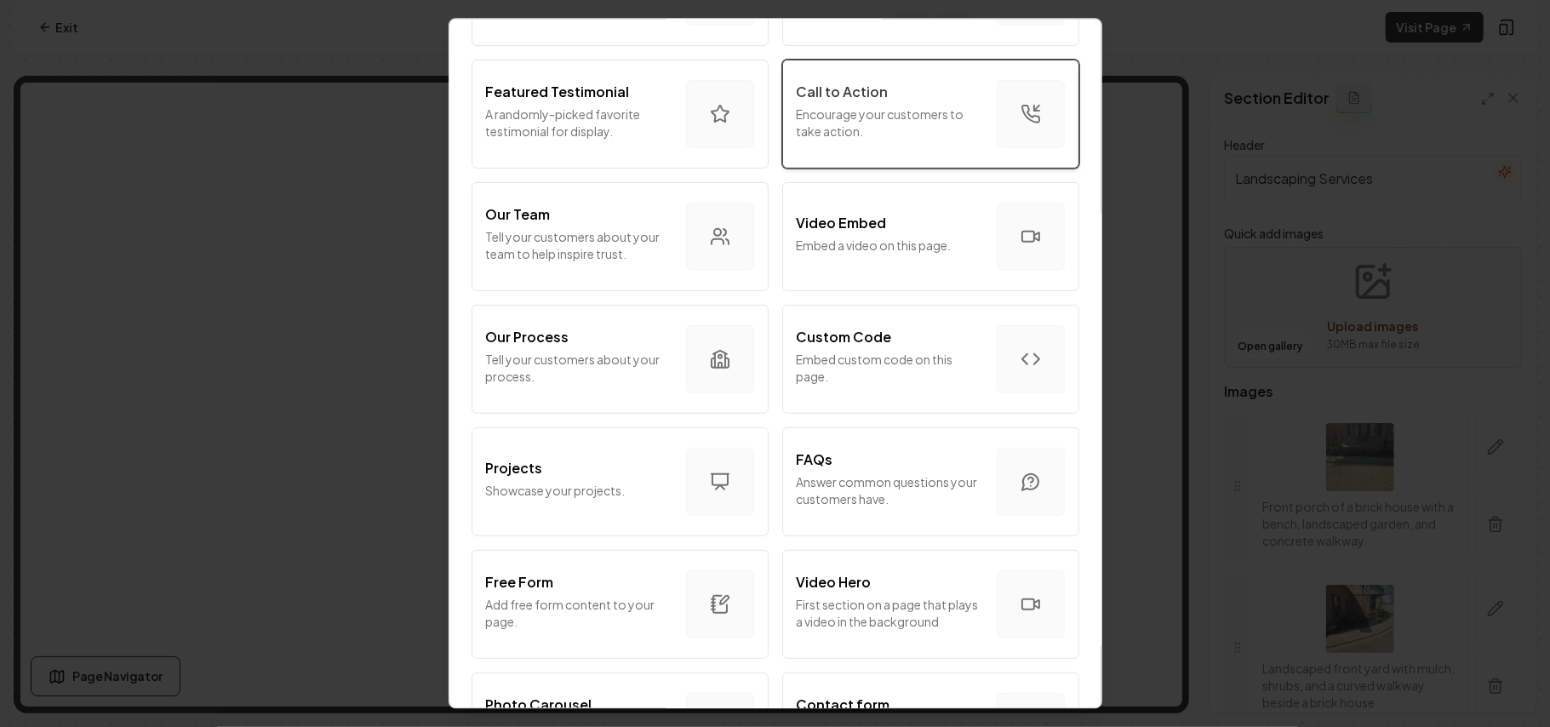
click at [892, 117] on p "Encourage your customers to take action." at bounding box center [890, 123] width 186 height 34
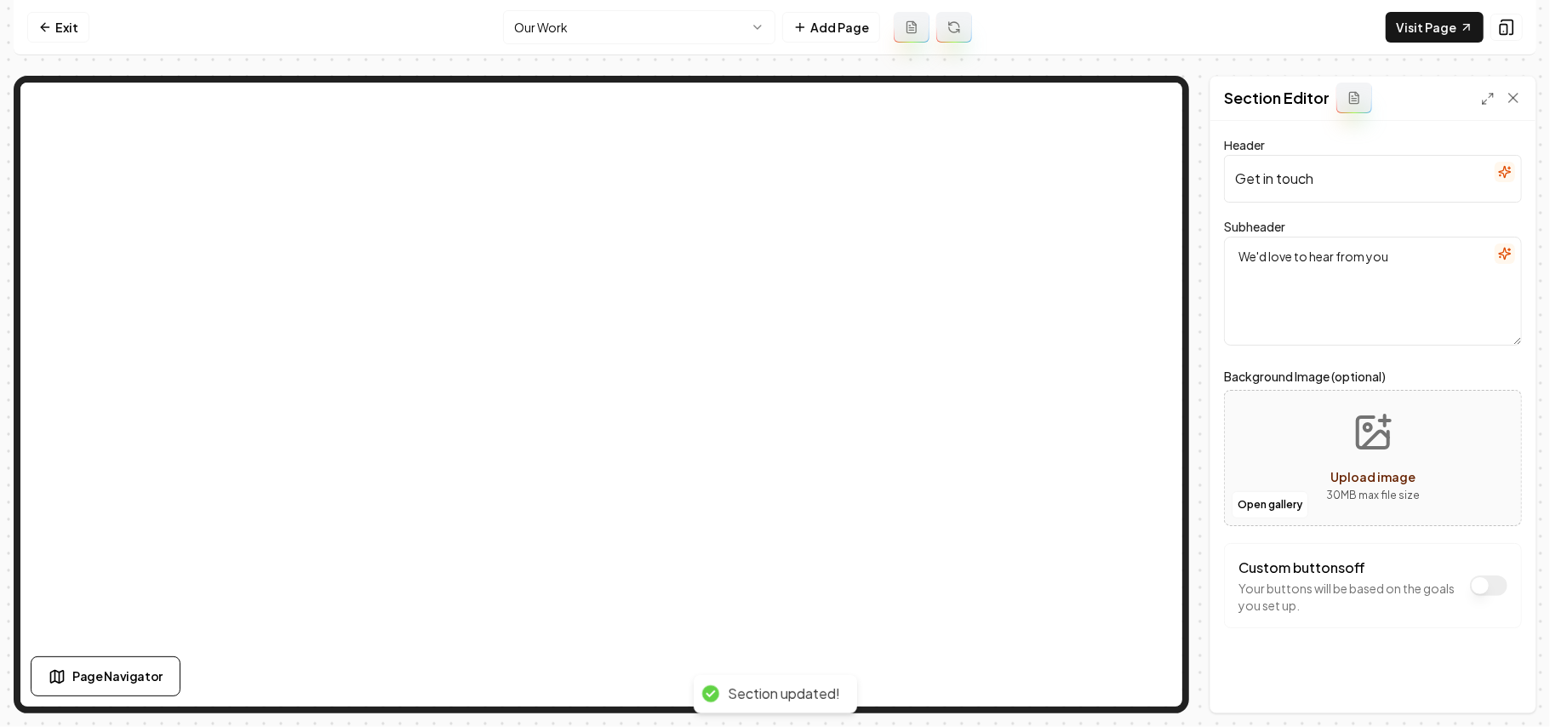
click at [1494, 163] on button "button" at bounding box center [1504, 172] width 20 height 20
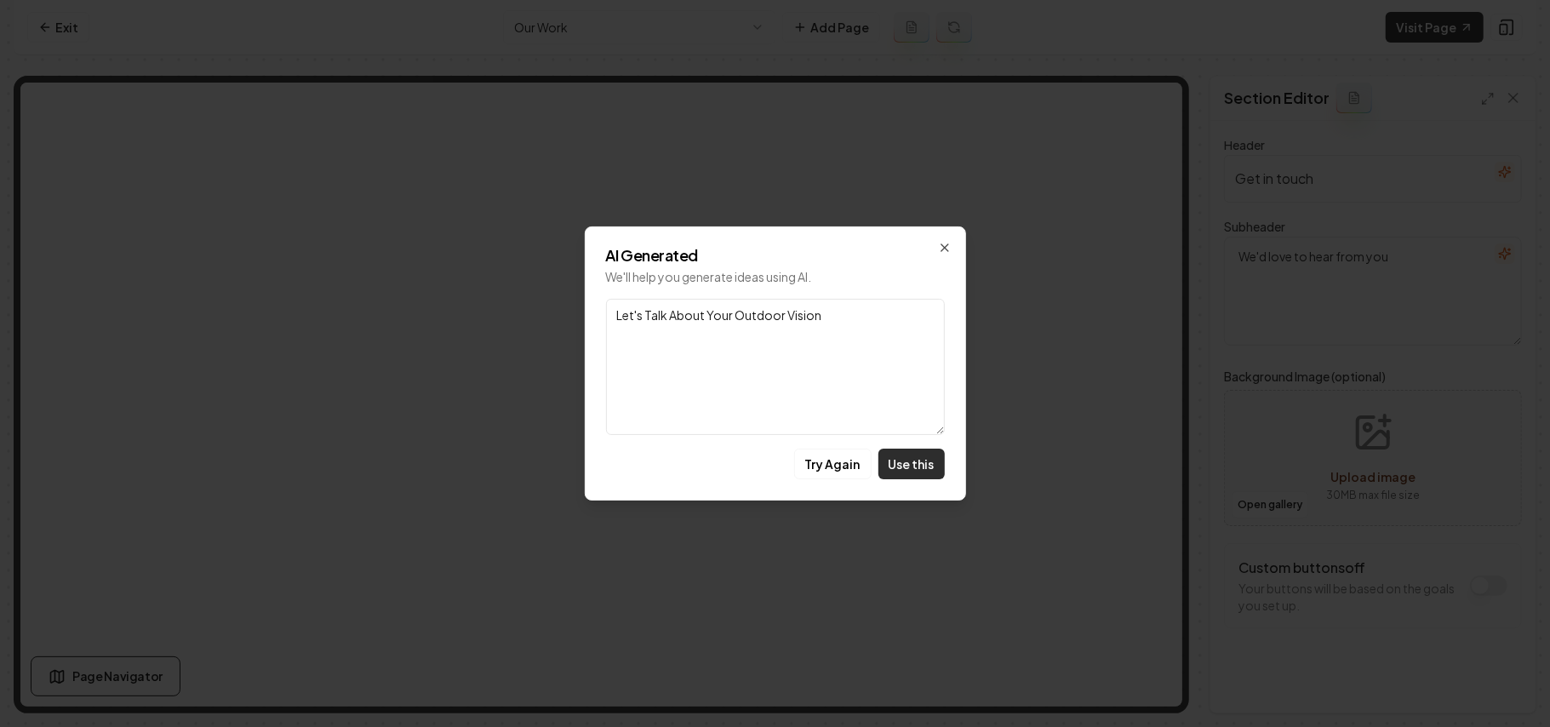
click at [920, 465] on button "Use this" at bounding box center [911, 463] width 66 height 31
type input "Let's Talk About Your Outdoor Vision"
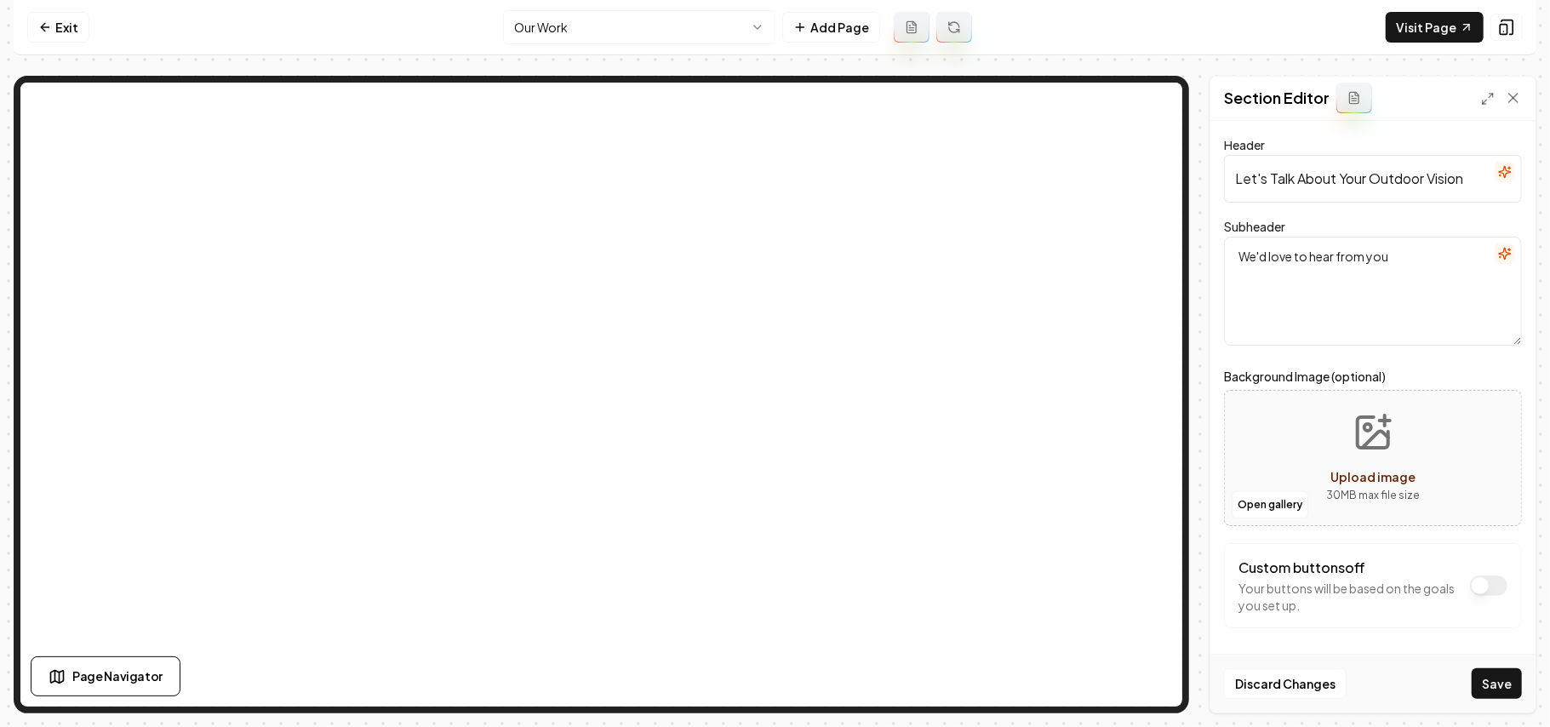
click at [1499, 250] on icon "button" at bounding box center [1504, 253] width 11 height 11
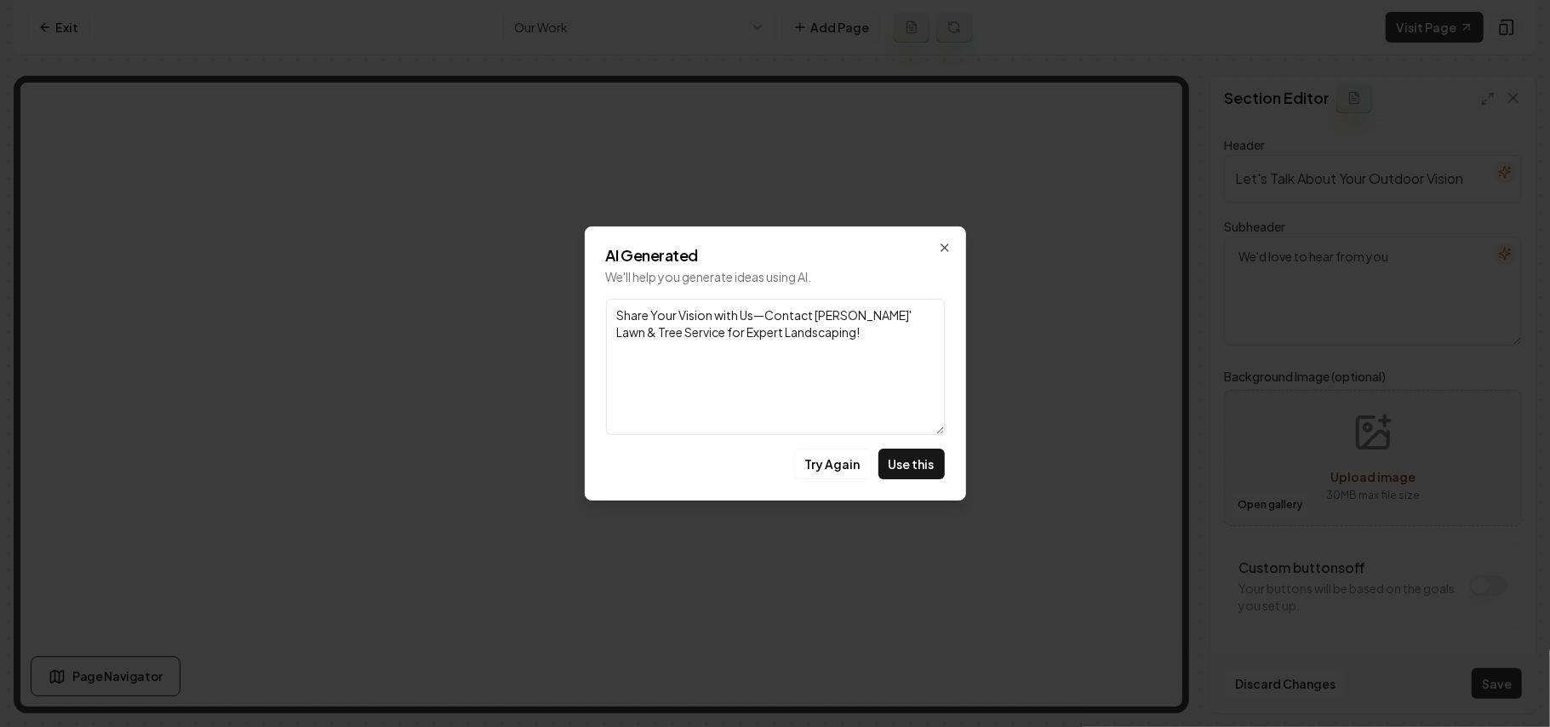
click at [934, 464] on button "Use this" at bounding box center [911, 463] width 66 height 31
type textarea "Share Your Vision with Us—Contact Rogers' Lawn & Tree Service for Expert Landsc…"
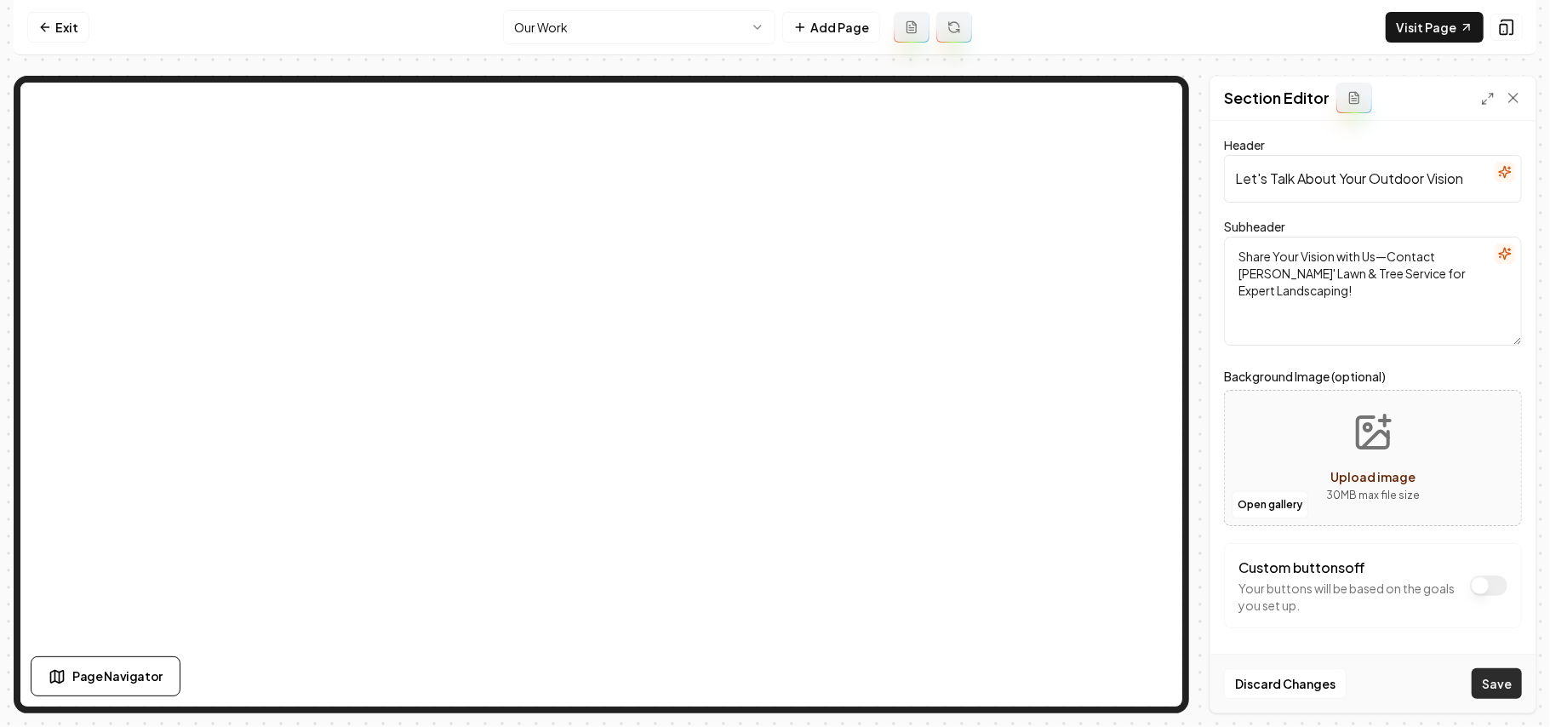
click at [1511, 691] on button "Save" at bounding box center [1496, 683] width 50 height 31
click at [1264, 505] on button "Open gallery" at bounding box center [1269, 504] width 77 height 27
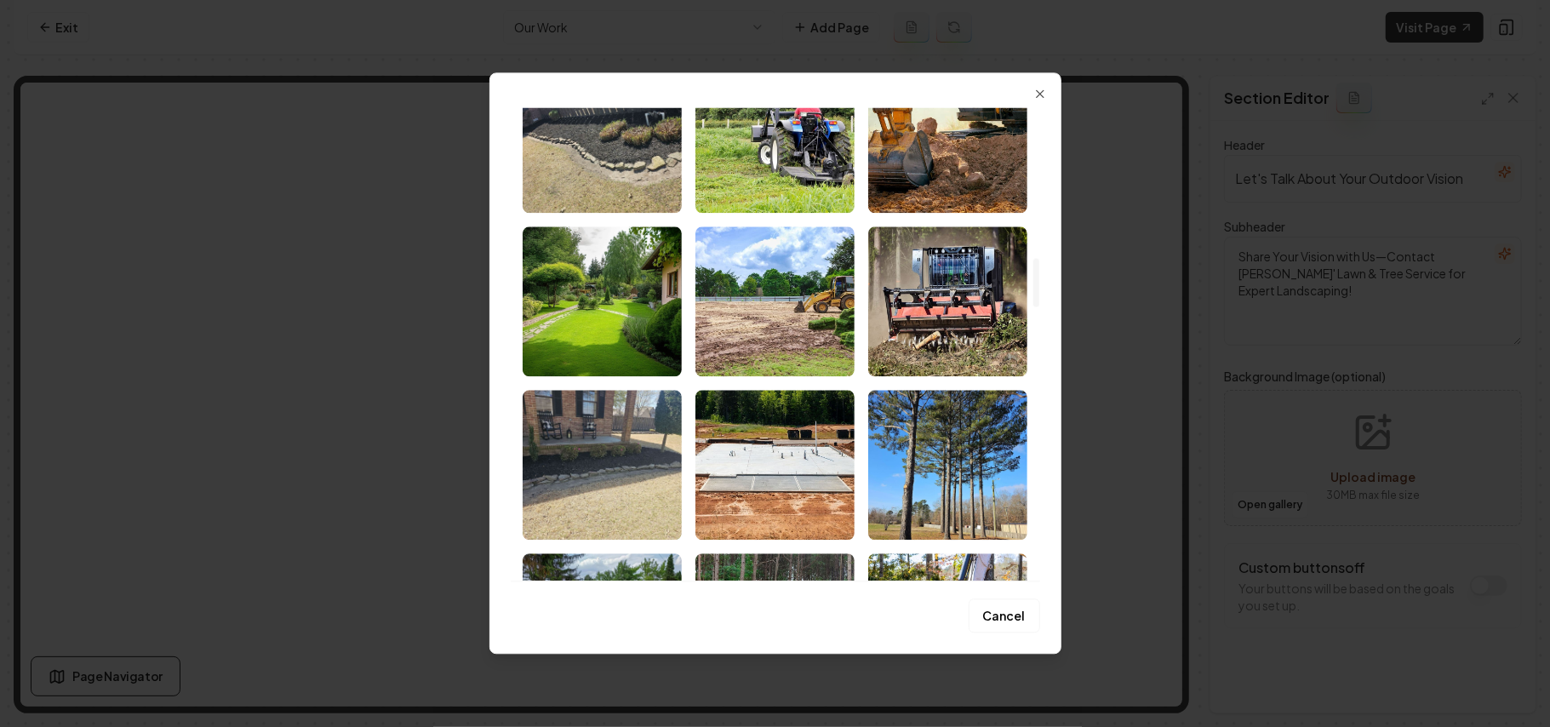
scroll to position [1475, 0]
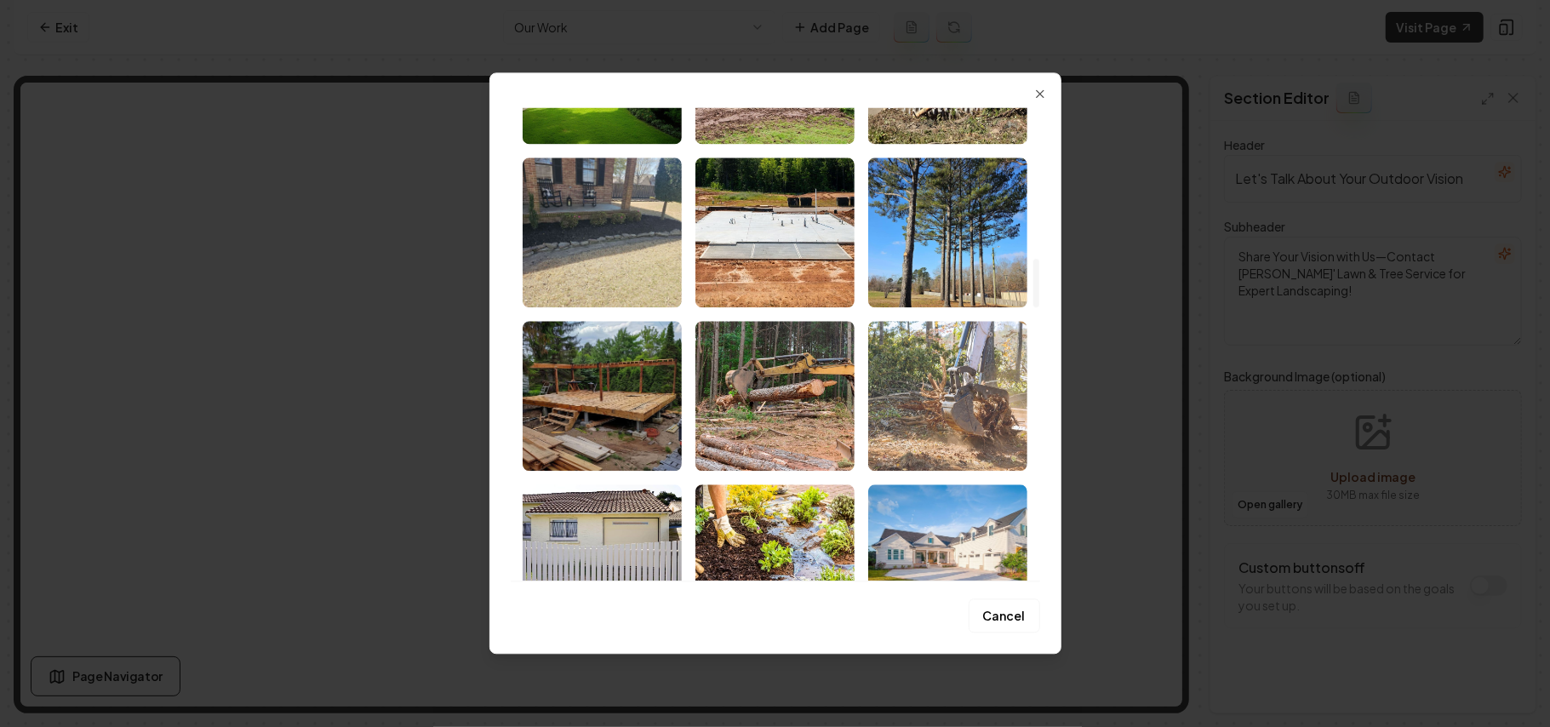
click at [903, 409] on img "Select image image_68b72bb85c7cd75eb8861458.jpg" at bounding box center [947, 396] width 159 height 150
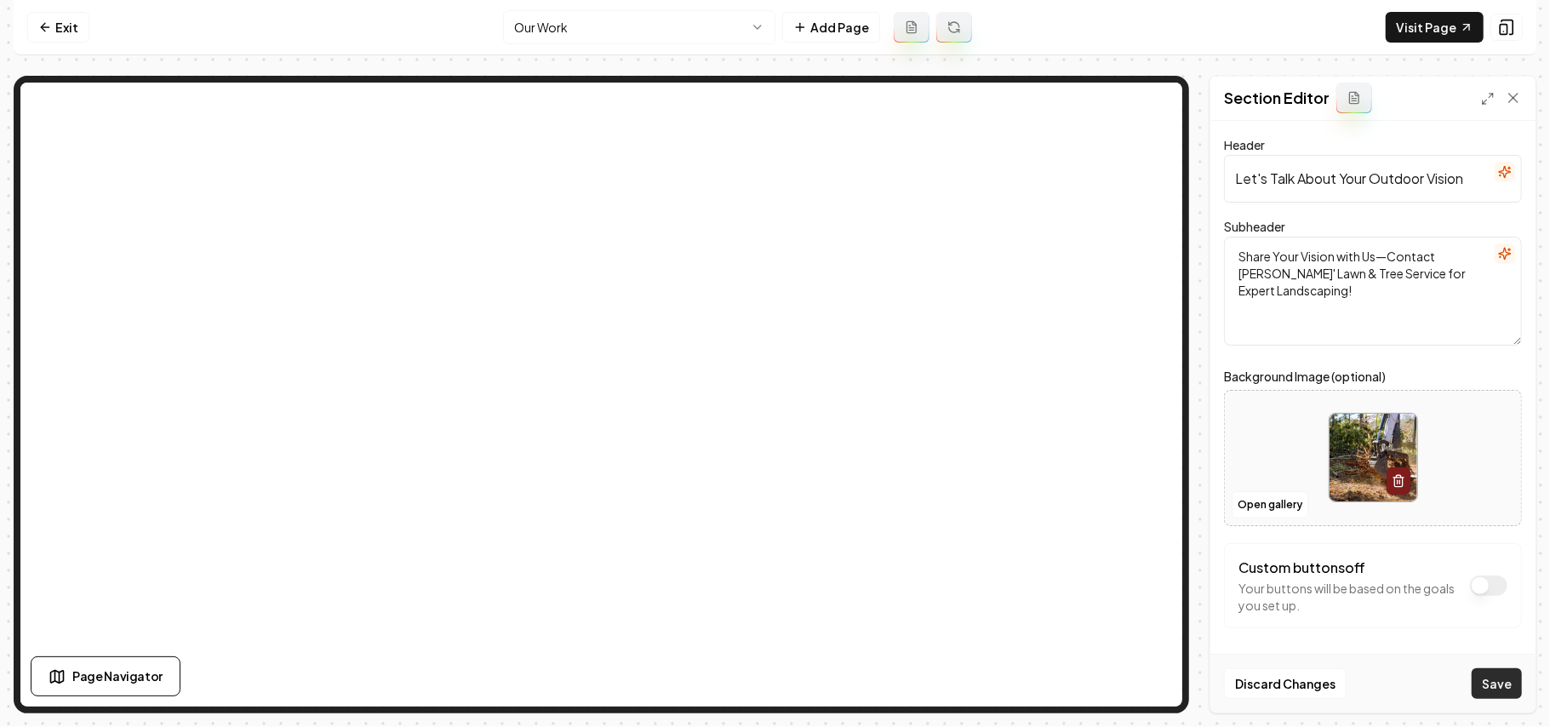
click at [1494, 672] on button "Save" at bounding box center [1496, 683] width 50 height 31
click at [589, 24] on html "Computer Required This feature is only available on a computer. Please switch t…" at bounding box center [775, 363] width 1550 height 727
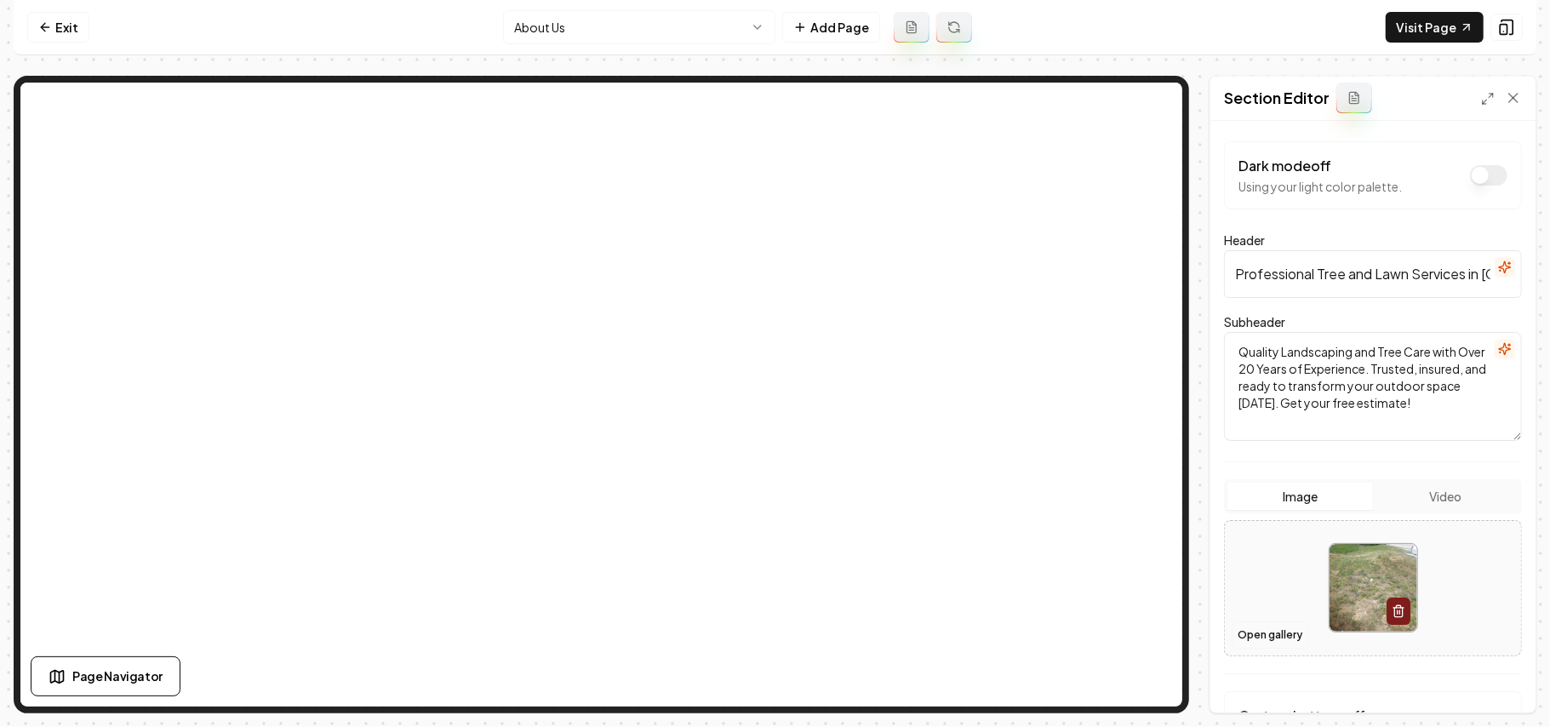
click at [1270, 634] on button "Open gallery" at bounding box center [1269, 634] width 77 height 27
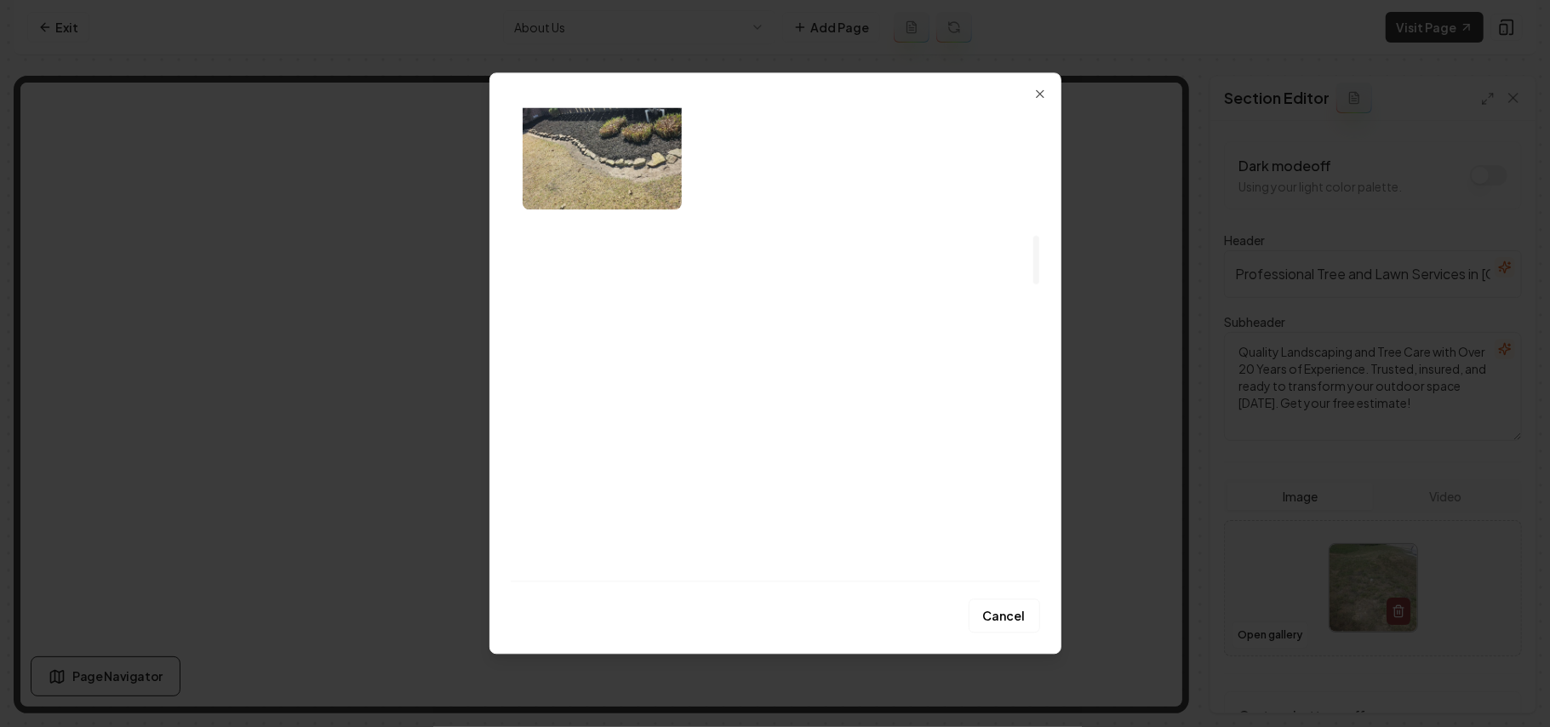
scroll to position [1248, 0]
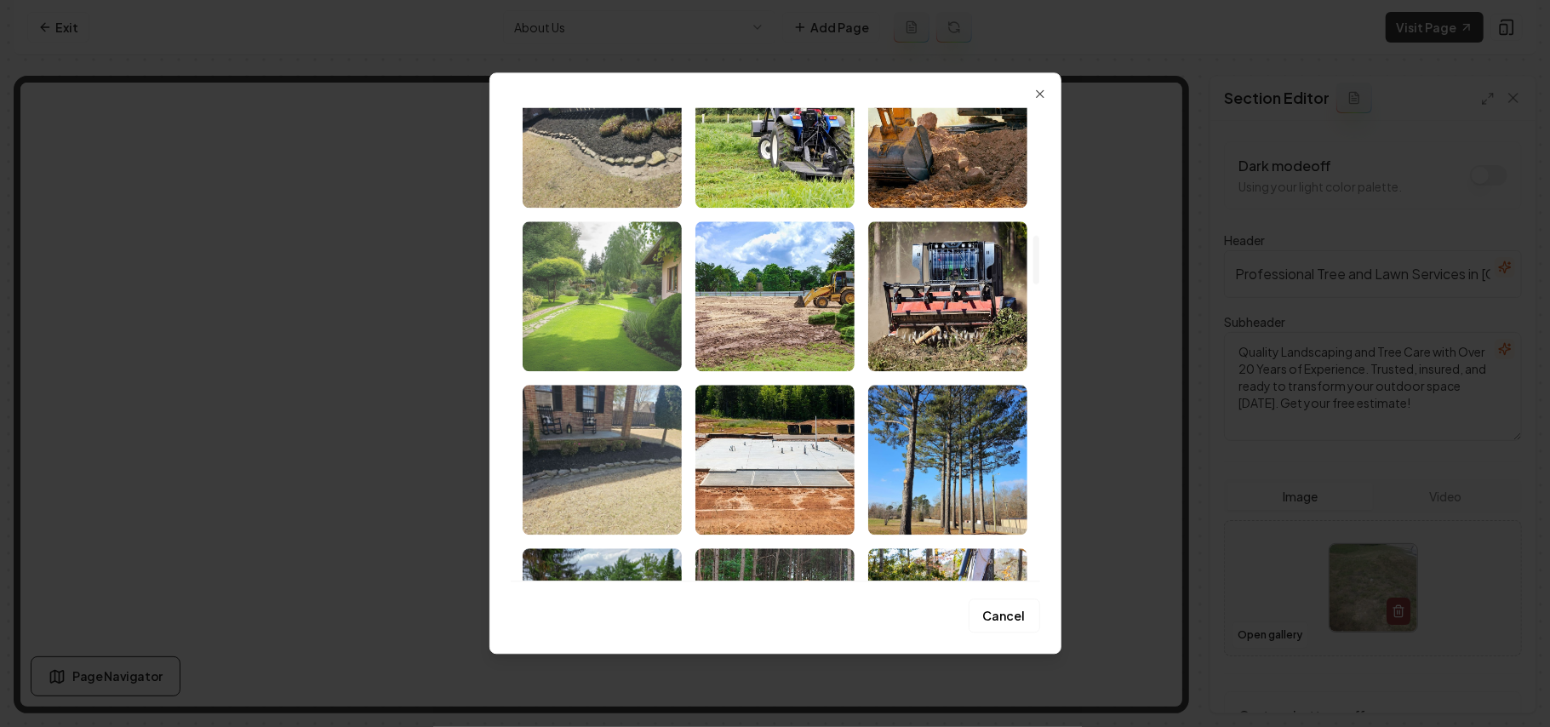
click at [604, 300] on img "Select image image_68b72bb85c7cd75eb88614ed.jpg" at bounding box center [602, 296] width 159 height 150
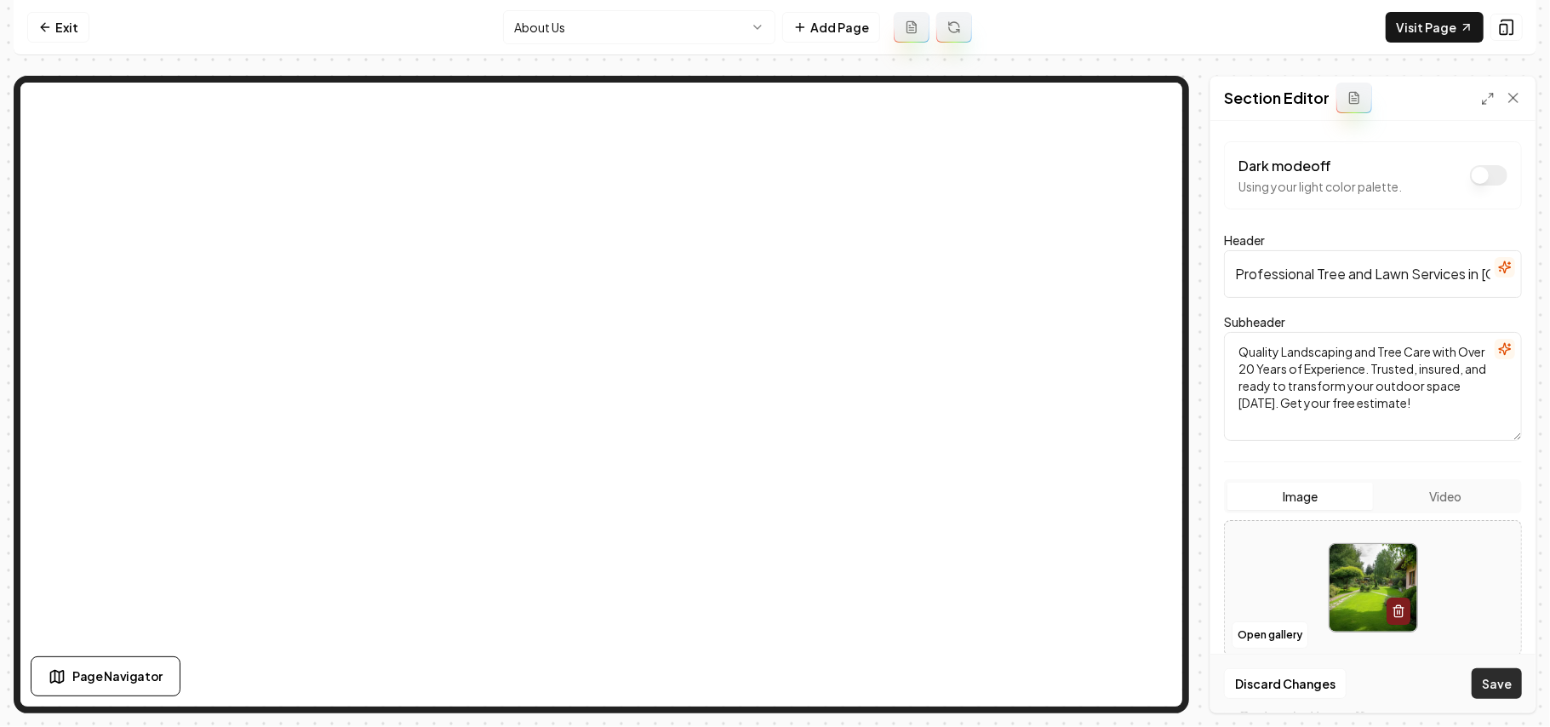
click at [1498, 686] on button "Save" at bounding box center [1496, 683] width 50 height 31
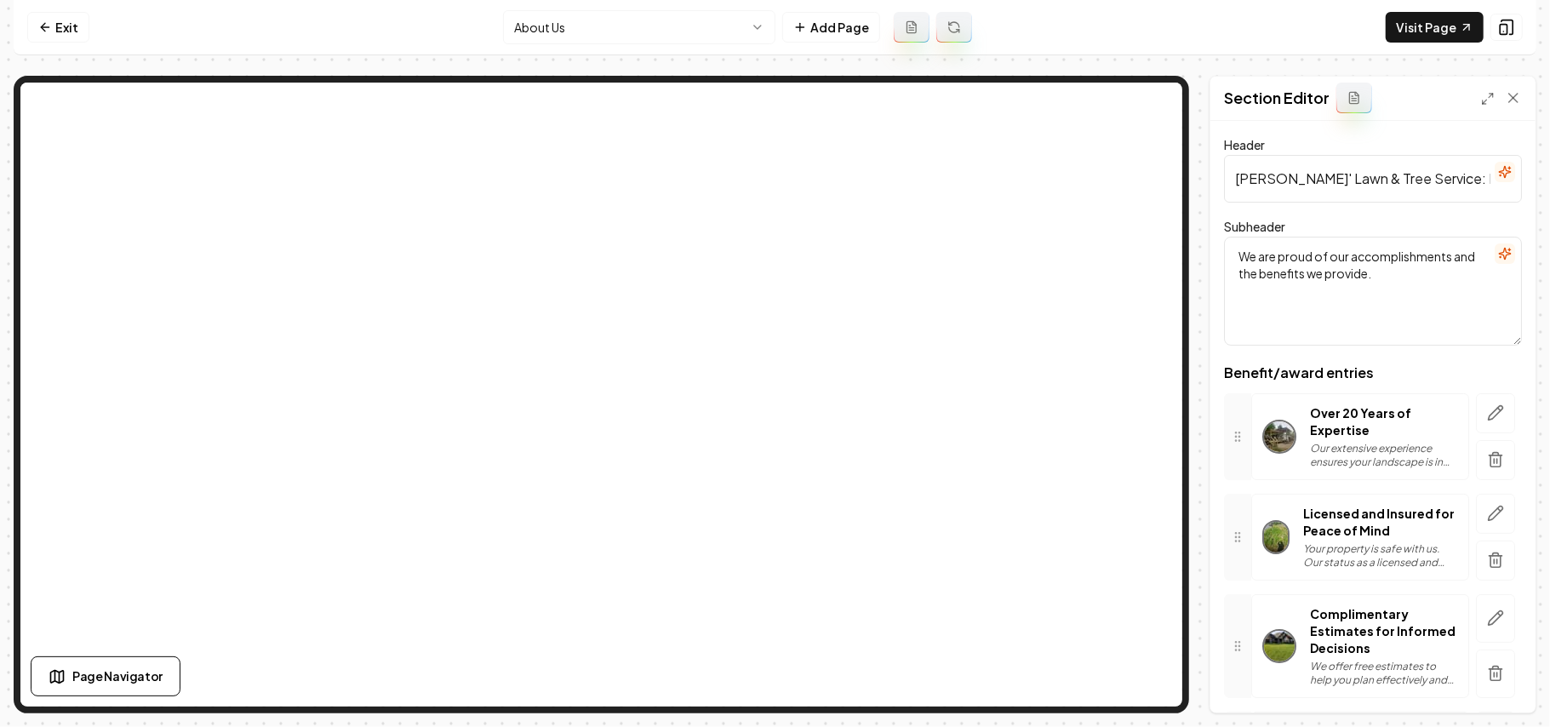
click at [1443, 405] on div "Over 20 Years of Expertise Our extensive experience ensures your landscape is i…" at bounding box center [1360, 436] width 218 height 87
click at [1492, 409] on button "button" at bounding box center [1495, 413] width 39 height 40
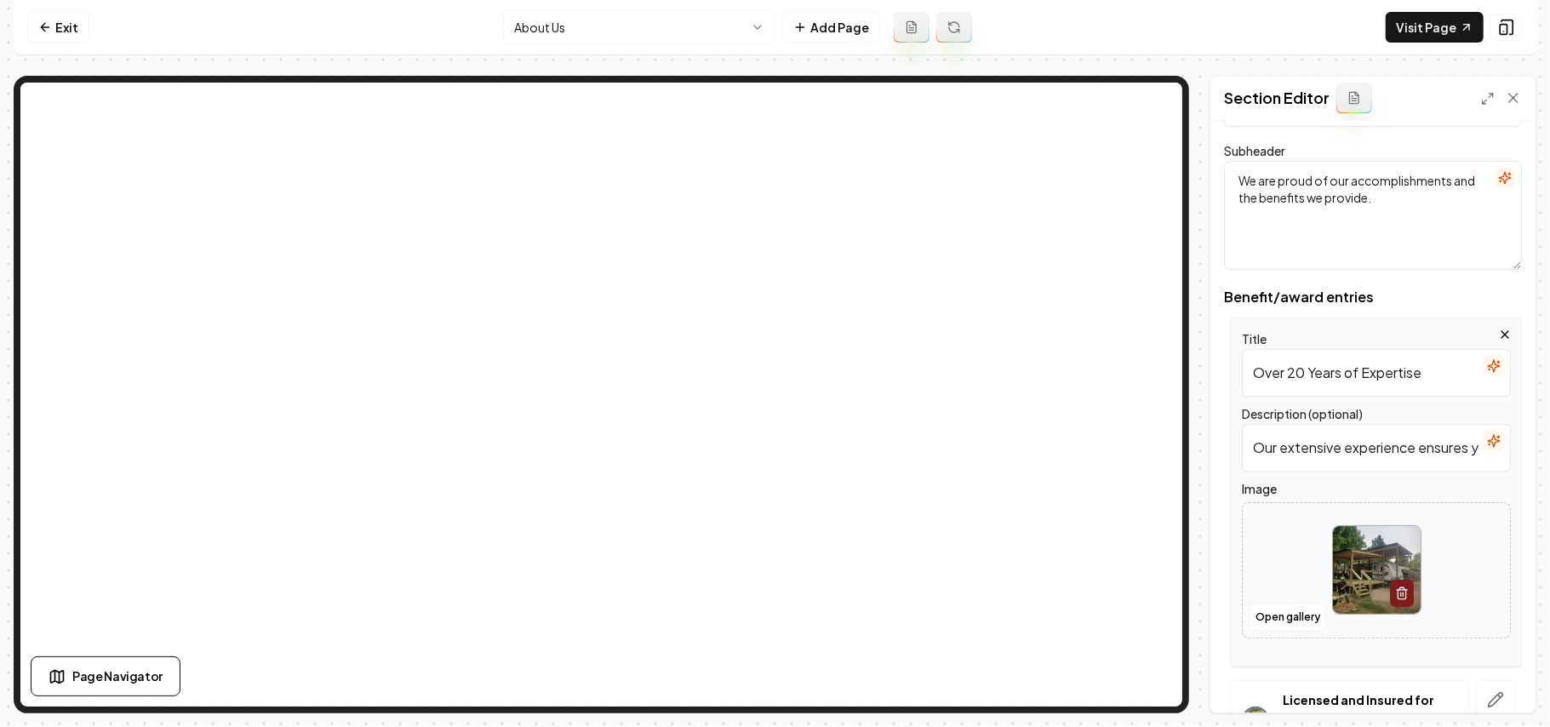
scroll to position [226, 0]
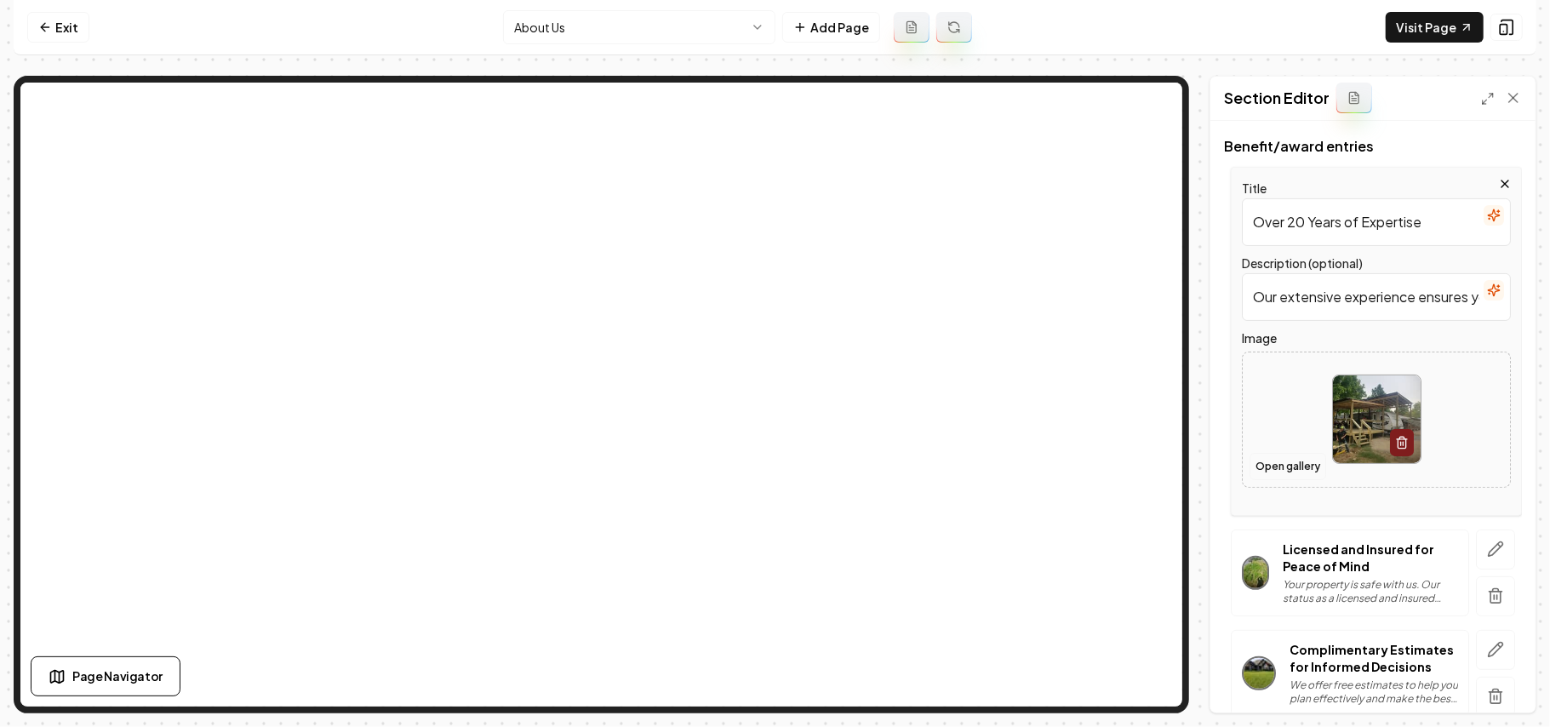
click at [1291, 471] on button "Open gallery" at bounding box center [1287, 466] width 77 height 27
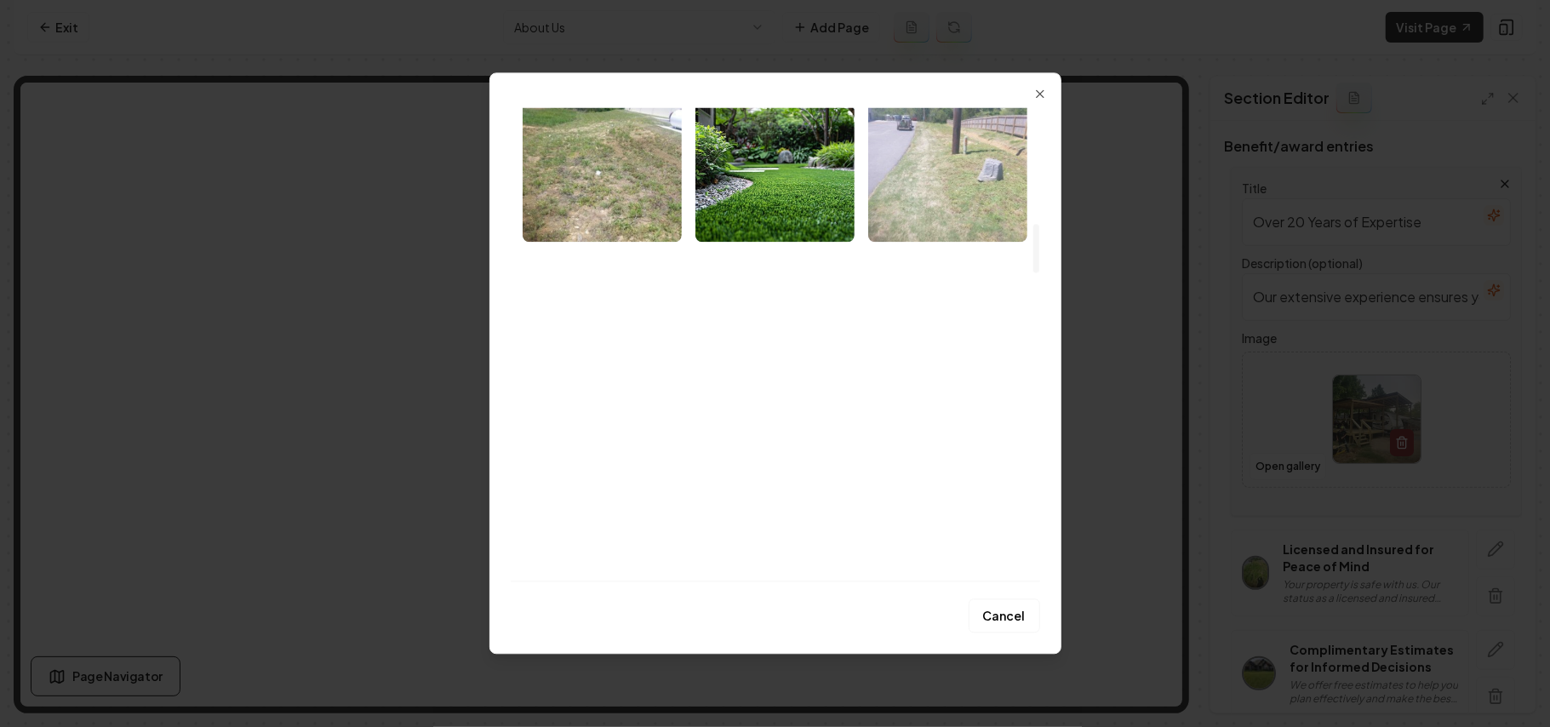
scroll to position [1134, 0]
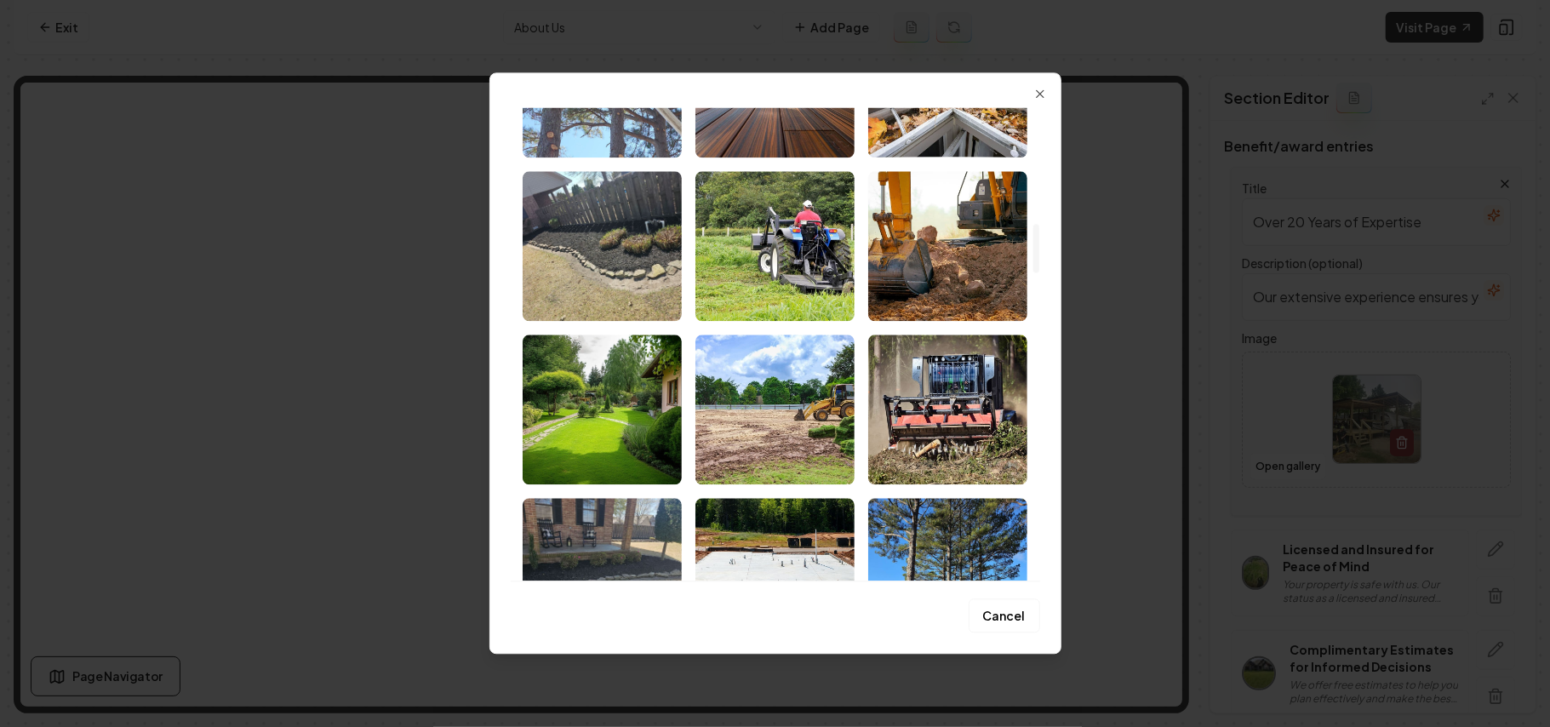
drag, startPoint x: 756, startPoint y: 271, endPoint x: 1389, endPoint y: 422, distance: 651.0
click at [757, 271] on img "Select image image_68b72bb85c7cd75eb8861423.jpg" at bounding box center [774, 246] width 159 height 150
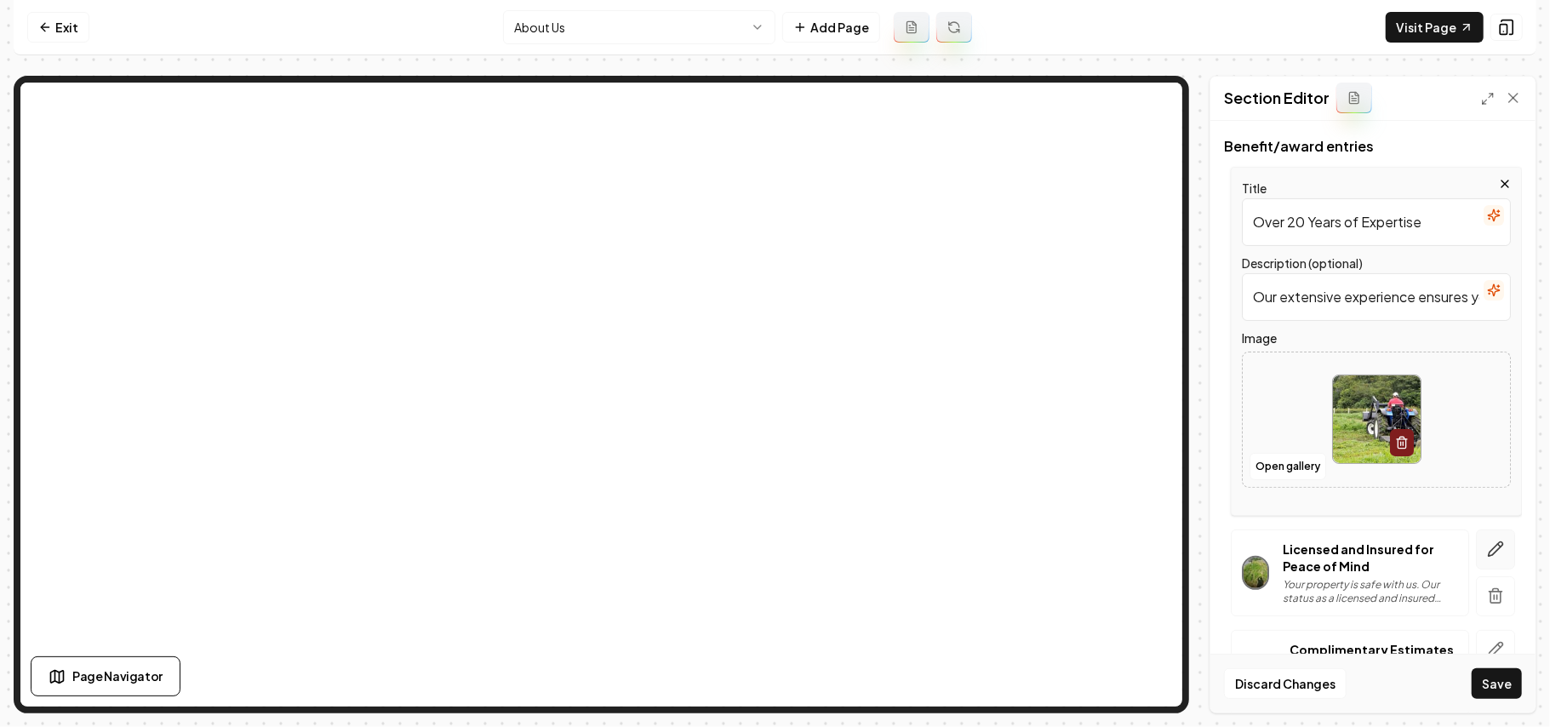
click at [1479, 536] on button "button" at bounding box center [1495, 549] width 39 height 40
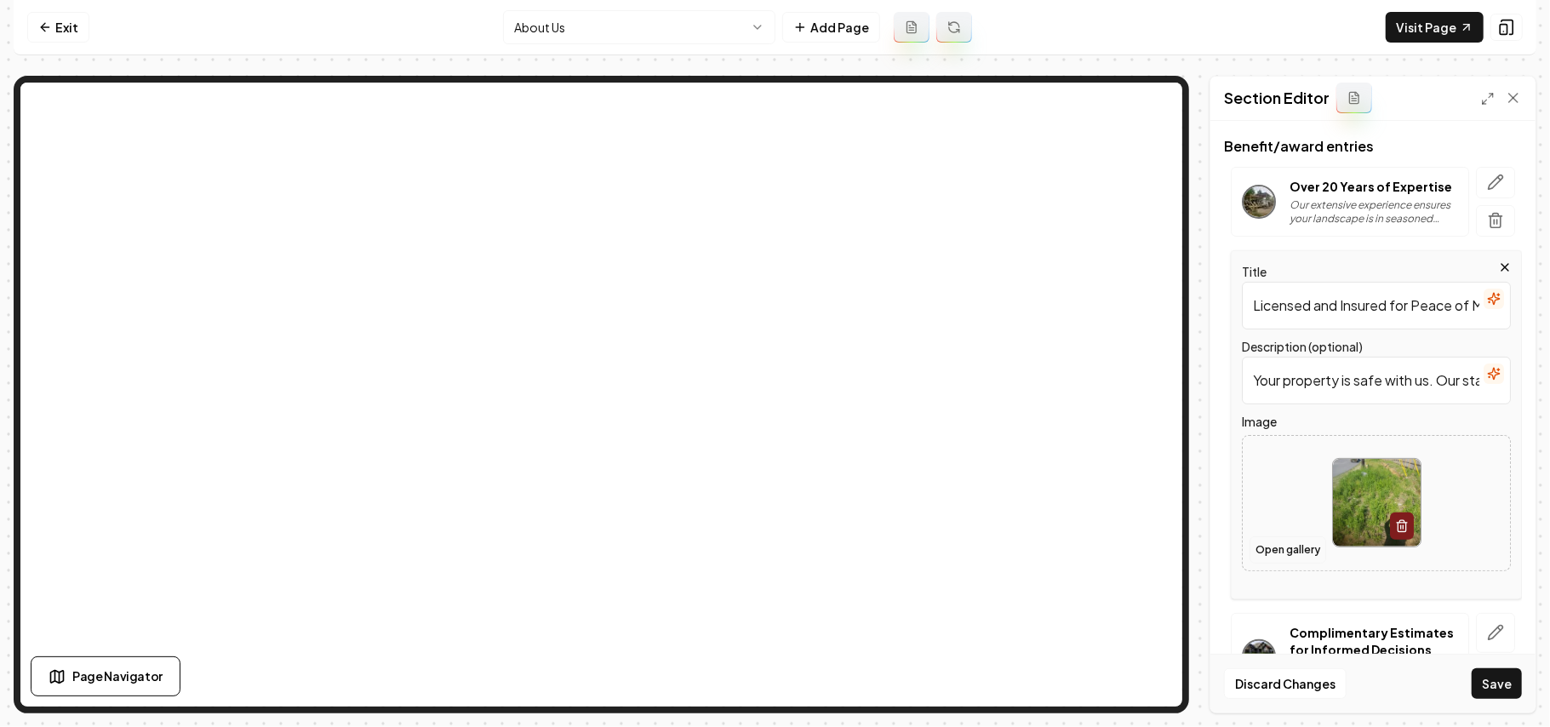
click at [1297, 563] on button "Open gallery" at bounding box center [1287, 549] width 77 height 27
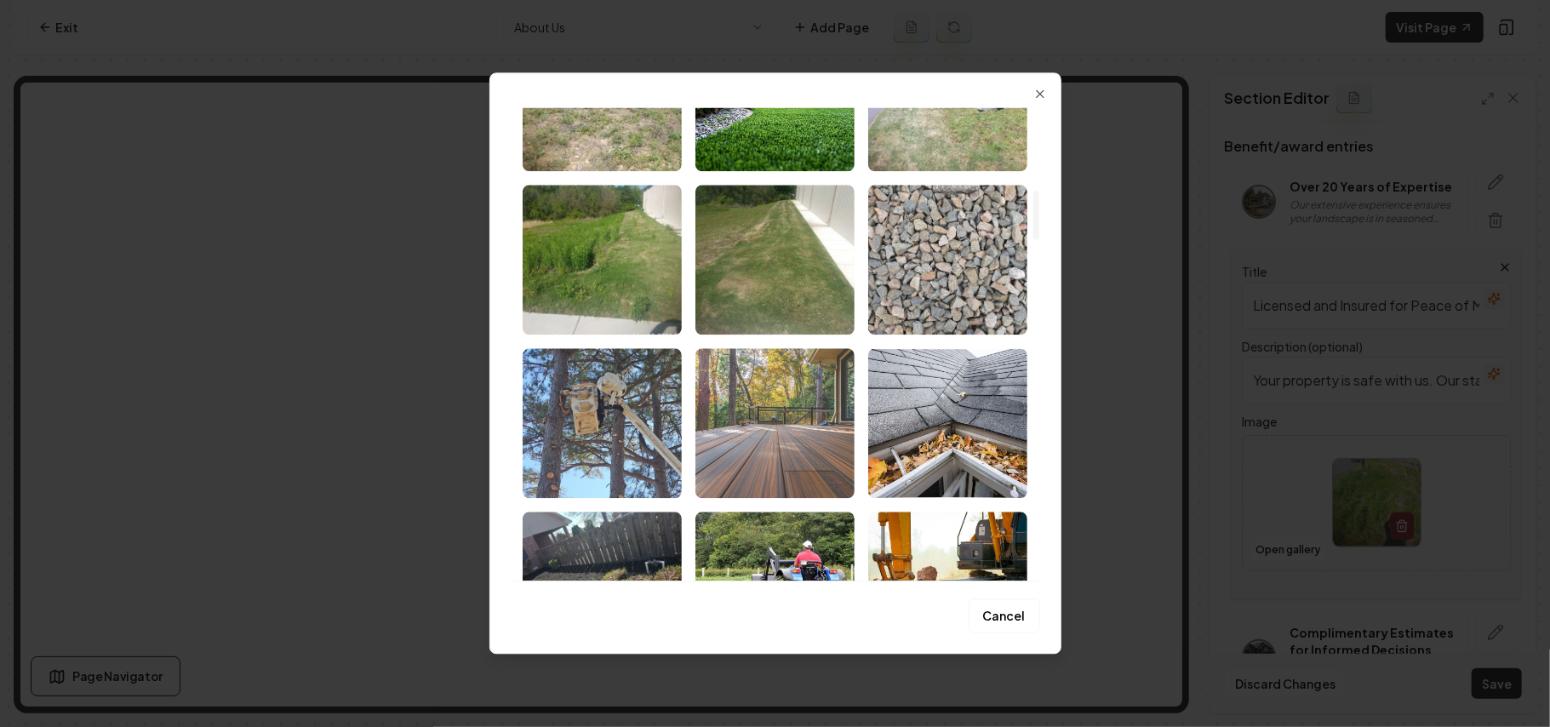
scroll to position [1475, 0]
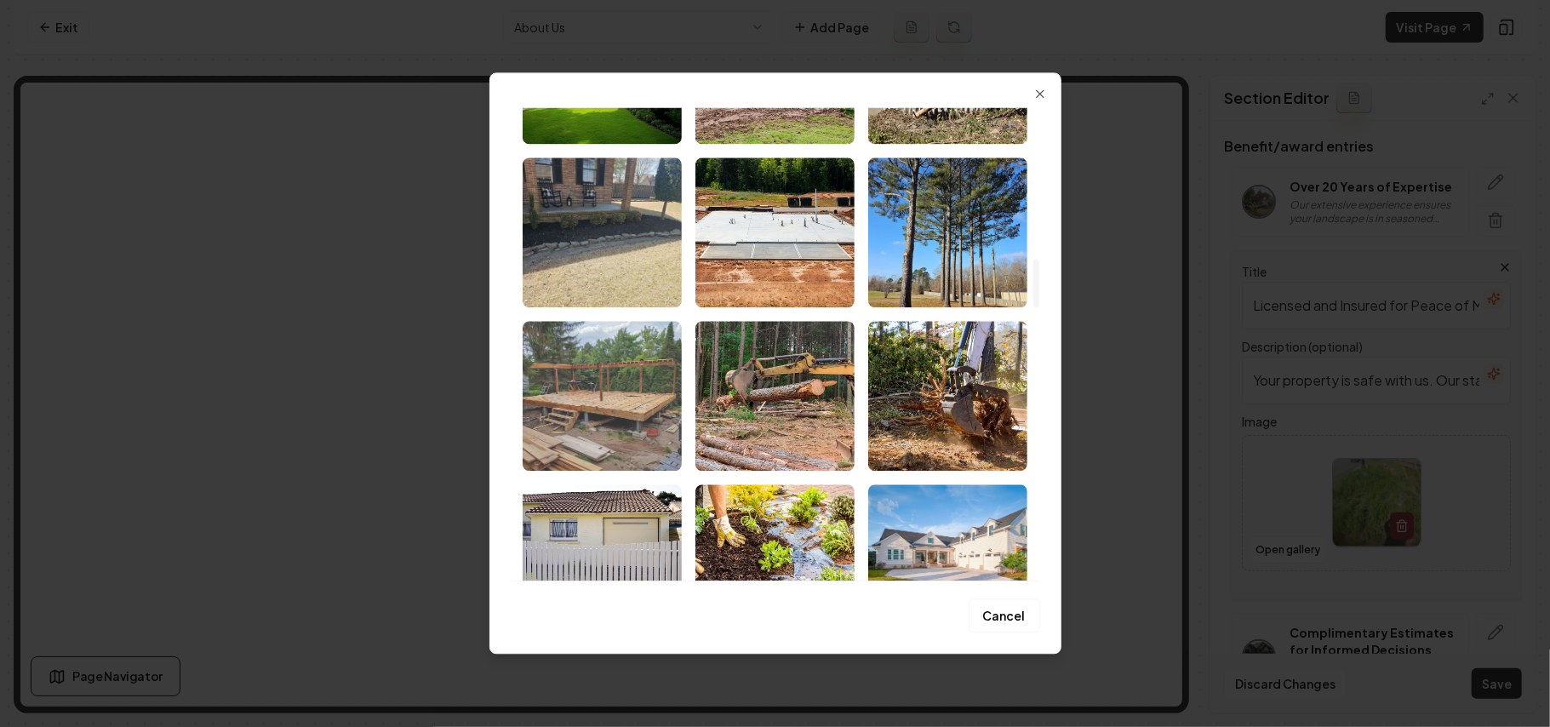
click at [652, 412] on img "Select image image_68b72bb85c7cd75eb88615e7.jpg" at bounding box center [602, 396] width 159 height 150
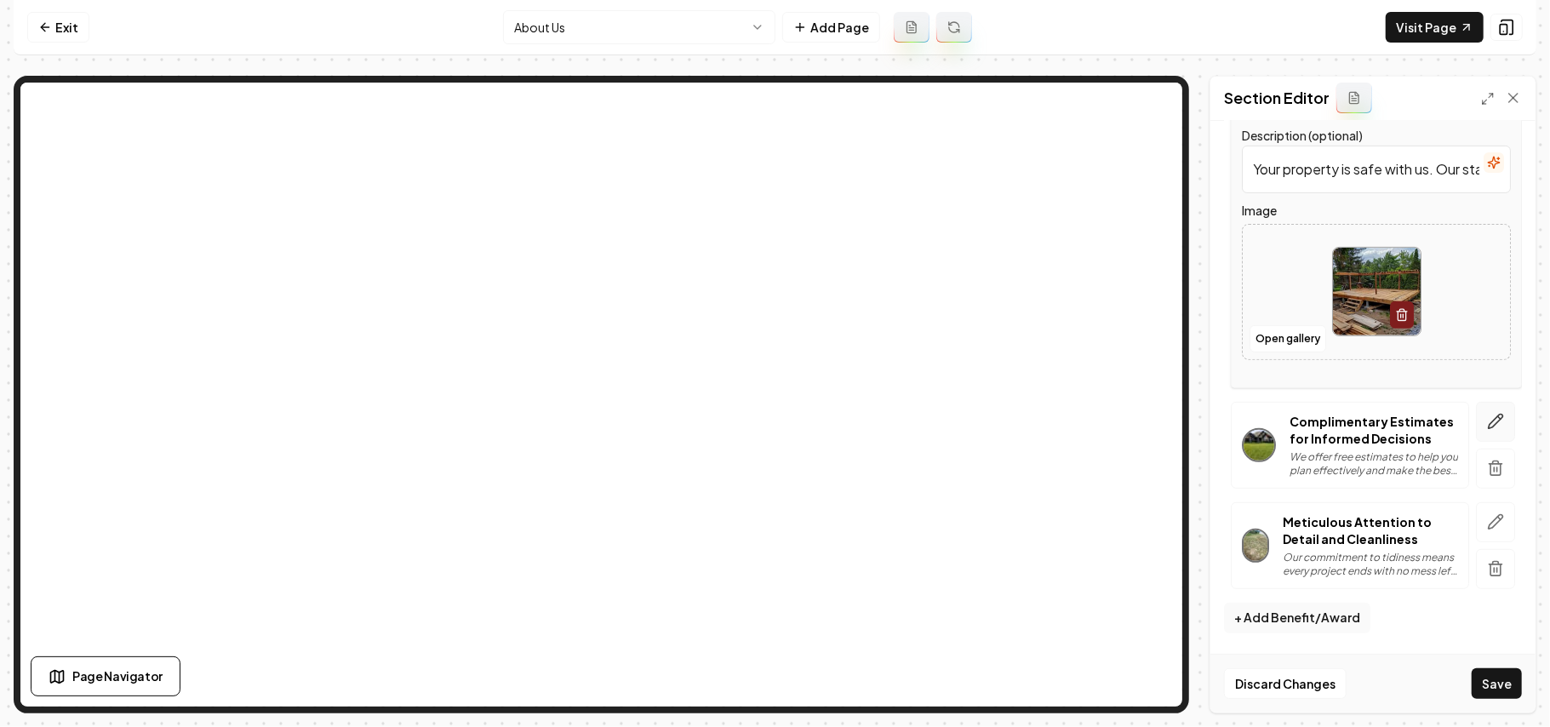
click at [1488, 414] on icon "button" at bounding box center [1495, 421] width 14 height 14
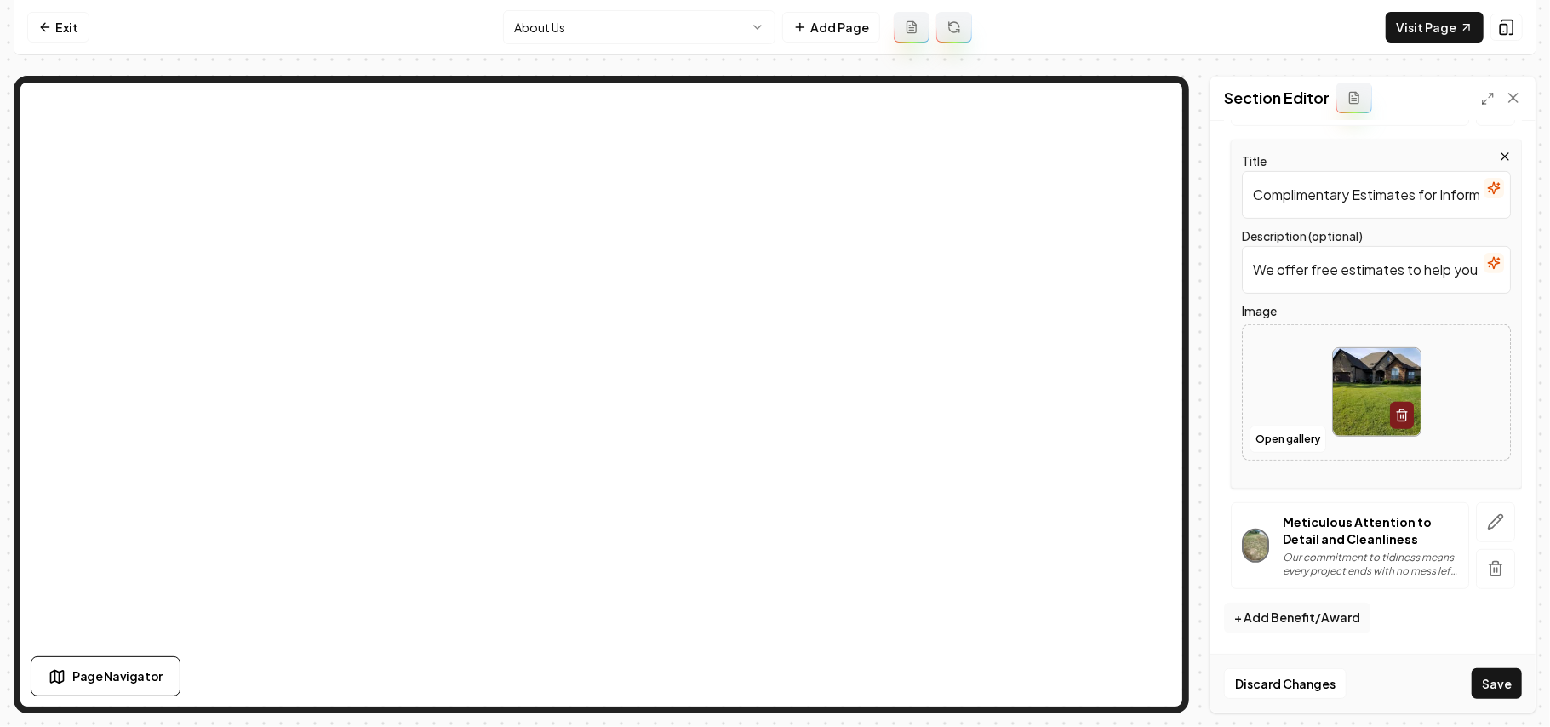
scroll to position [457, 0]
click at [1288, 443] on button "Open gallery" at bounding box center [1287, 438] width 77 height 27
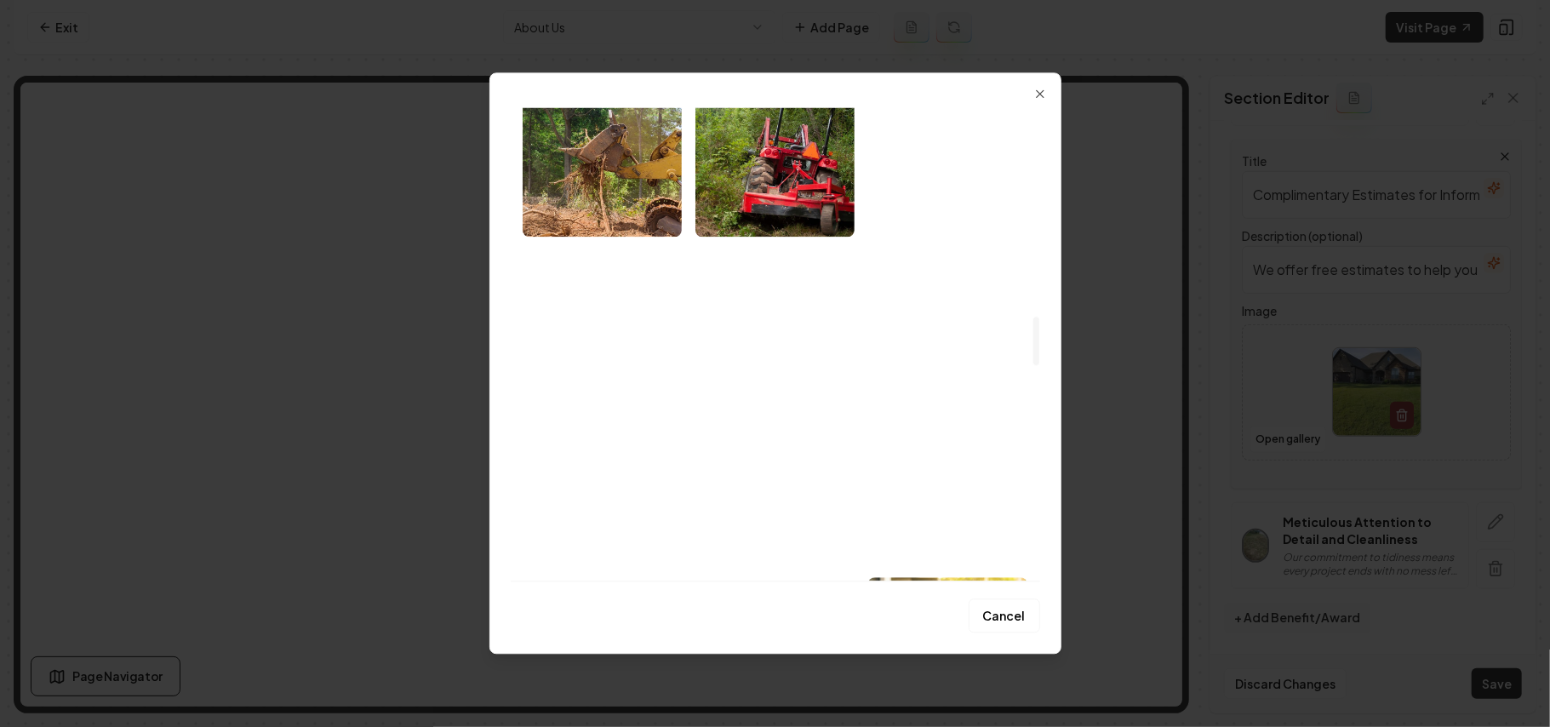
scroll to position [2042, 0]
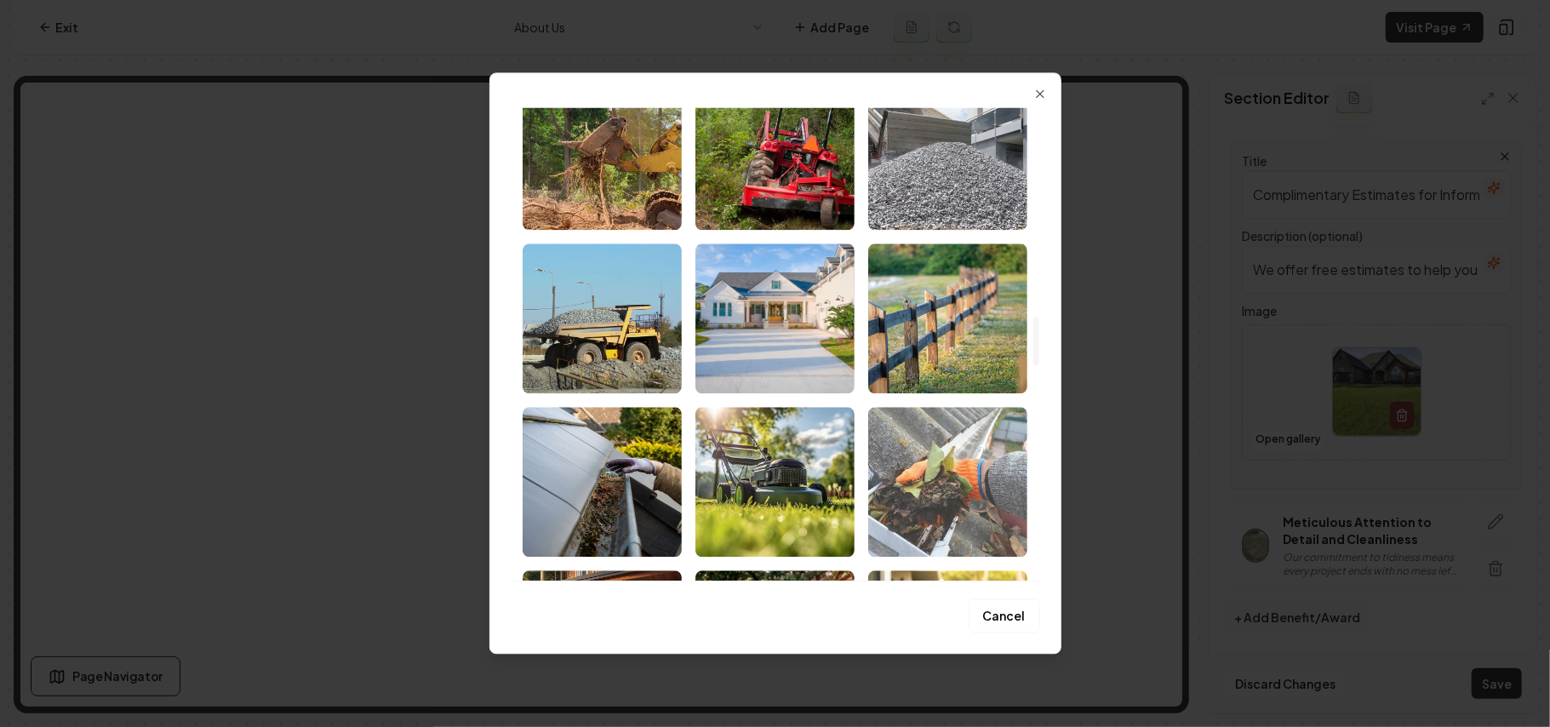
click at [967, 499] on img "Select image image_68b72bb85c7cd75eb8861169.jpg" at bounding box center [947, 482] width 159 height 150
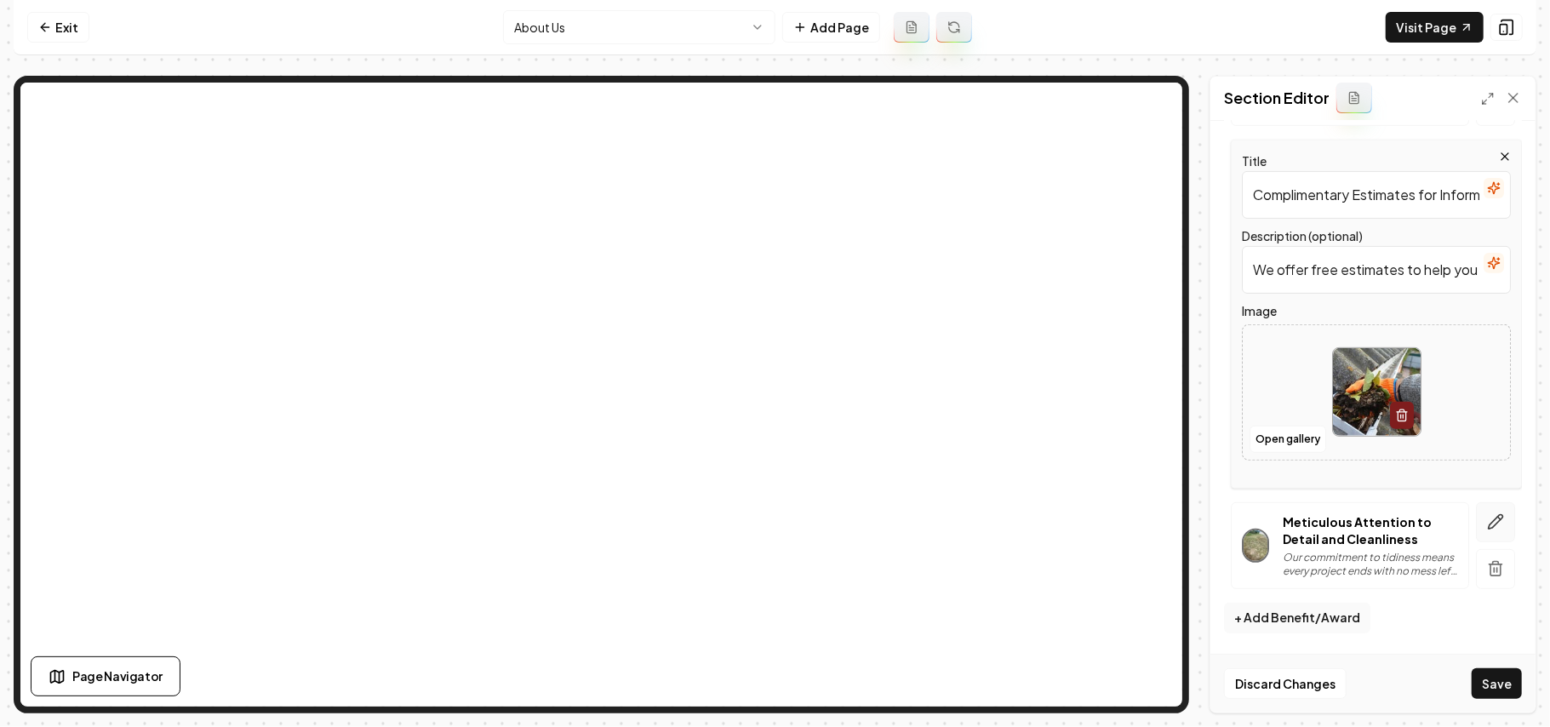
click at [1476, 509] on button "button" at bounding box center [1495, 522] width 39 height 40
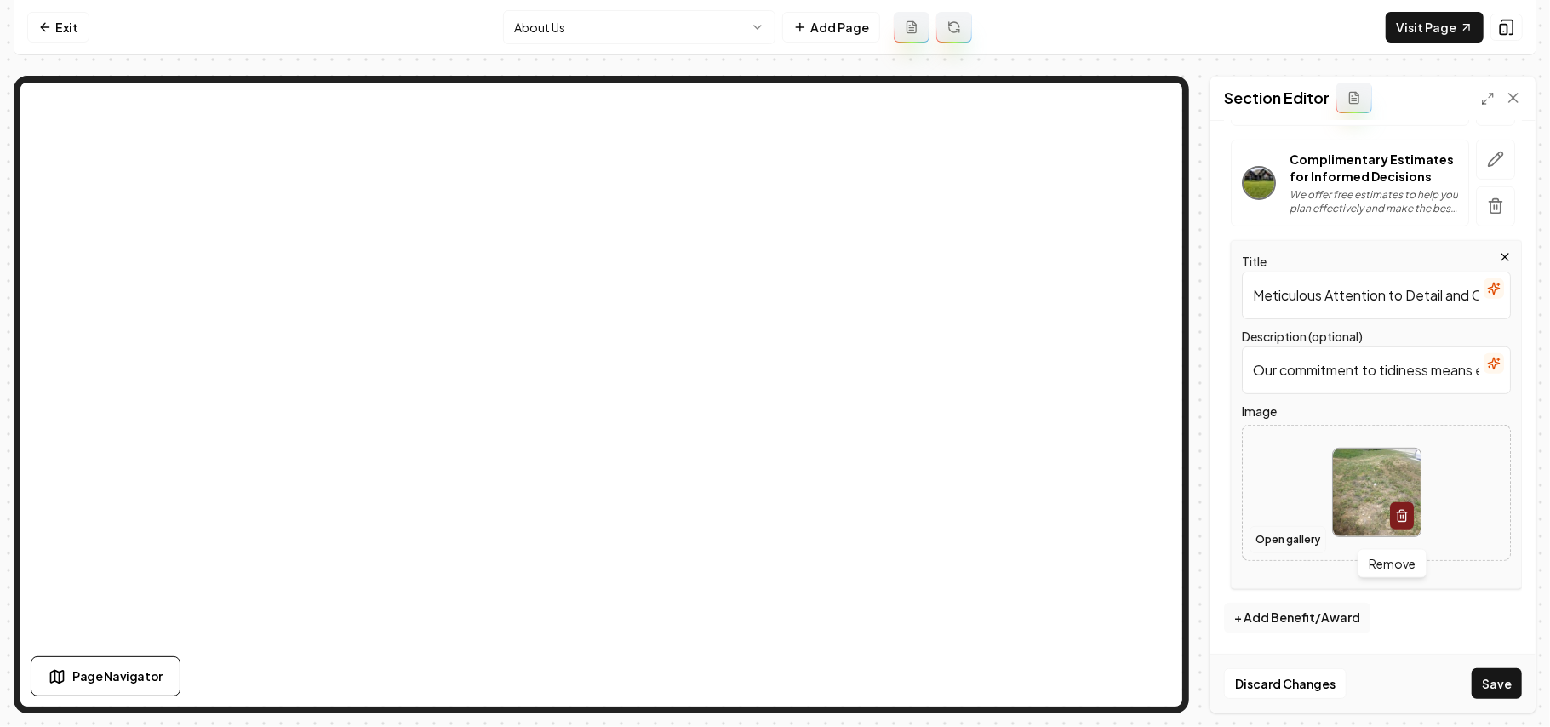
click at [1295, 553] on button "Open gallery" at bounding box center [1287, 539] width 77 height 27
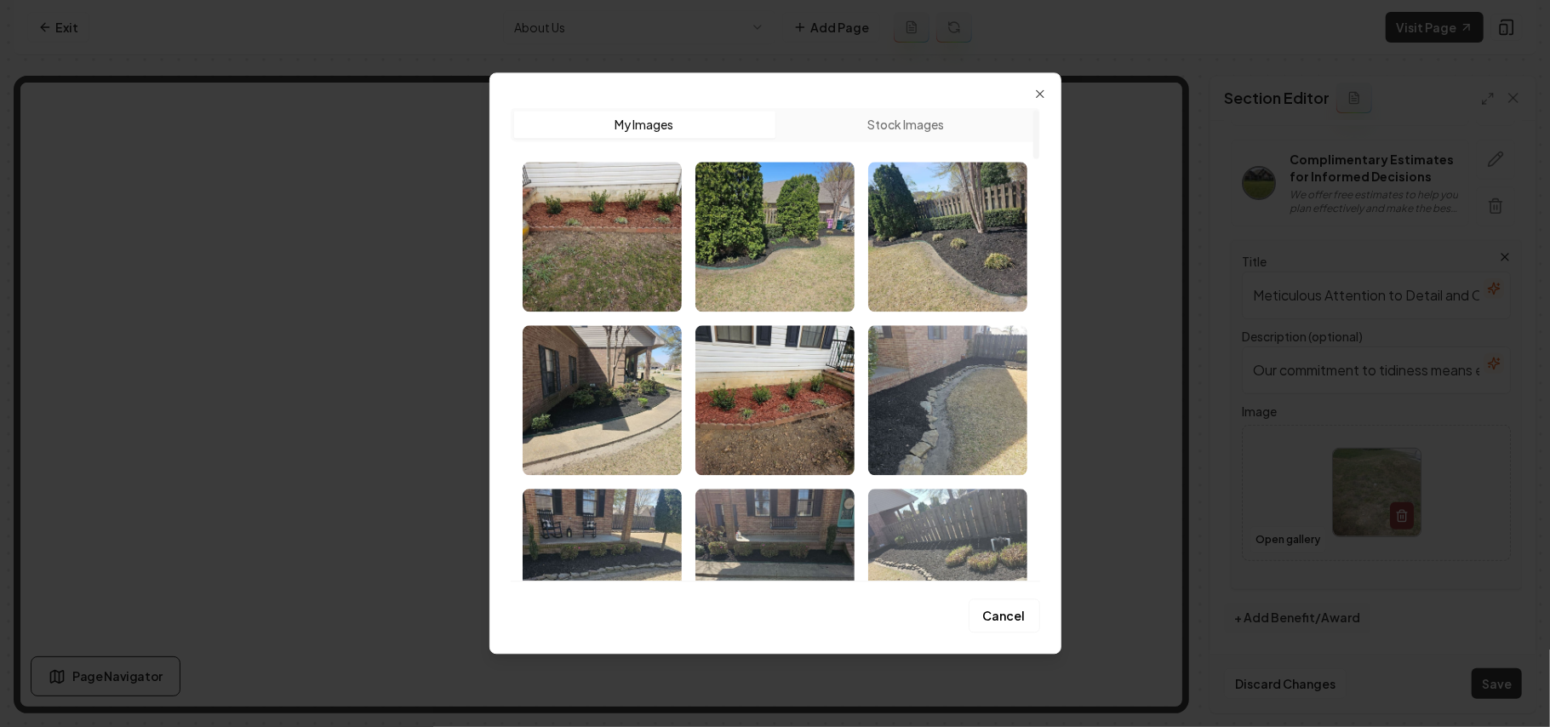
scroll to position [681, 0]
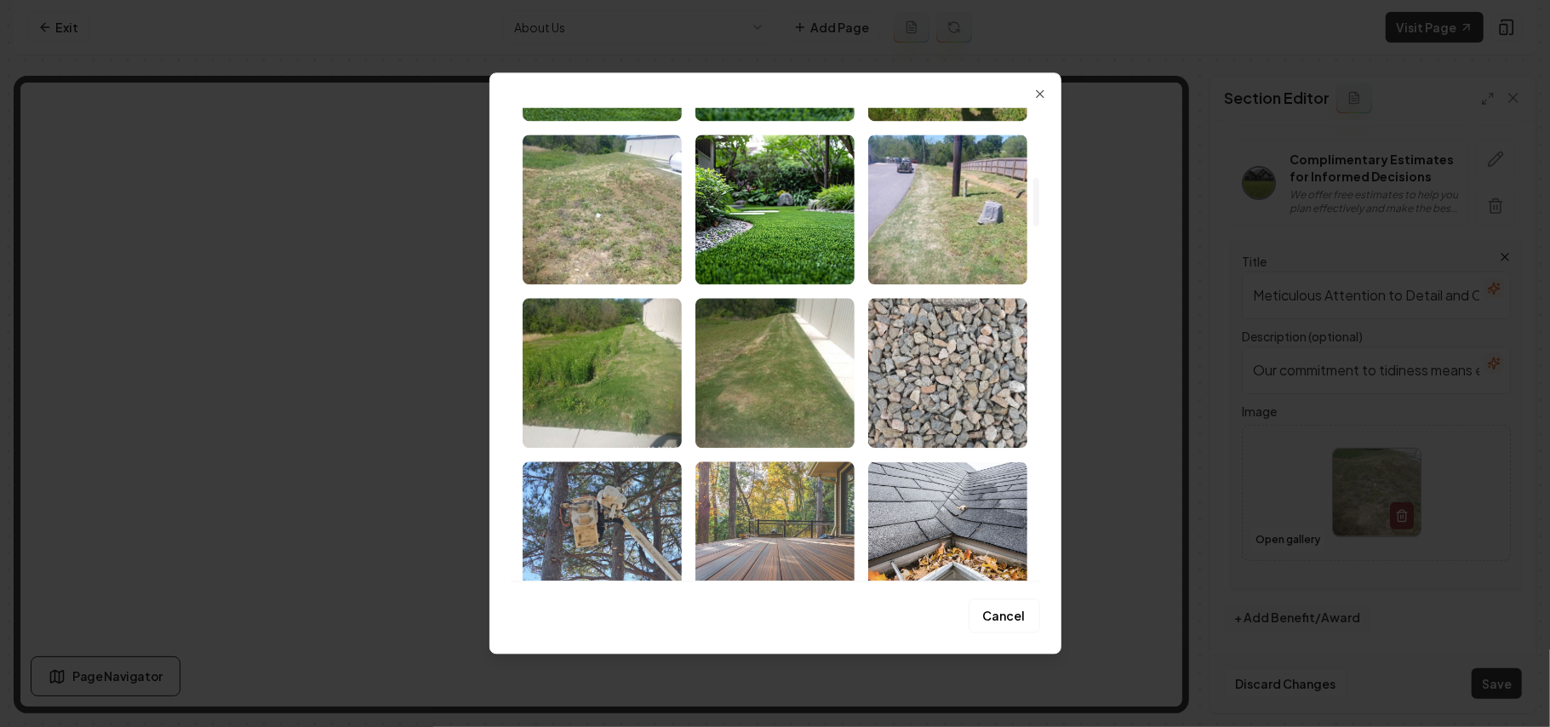
click at [740, 532] on img "Select image image_68b72bb85c7cd75eb8861414.jpg" at bounding box center [774, 536] width 159 height 150
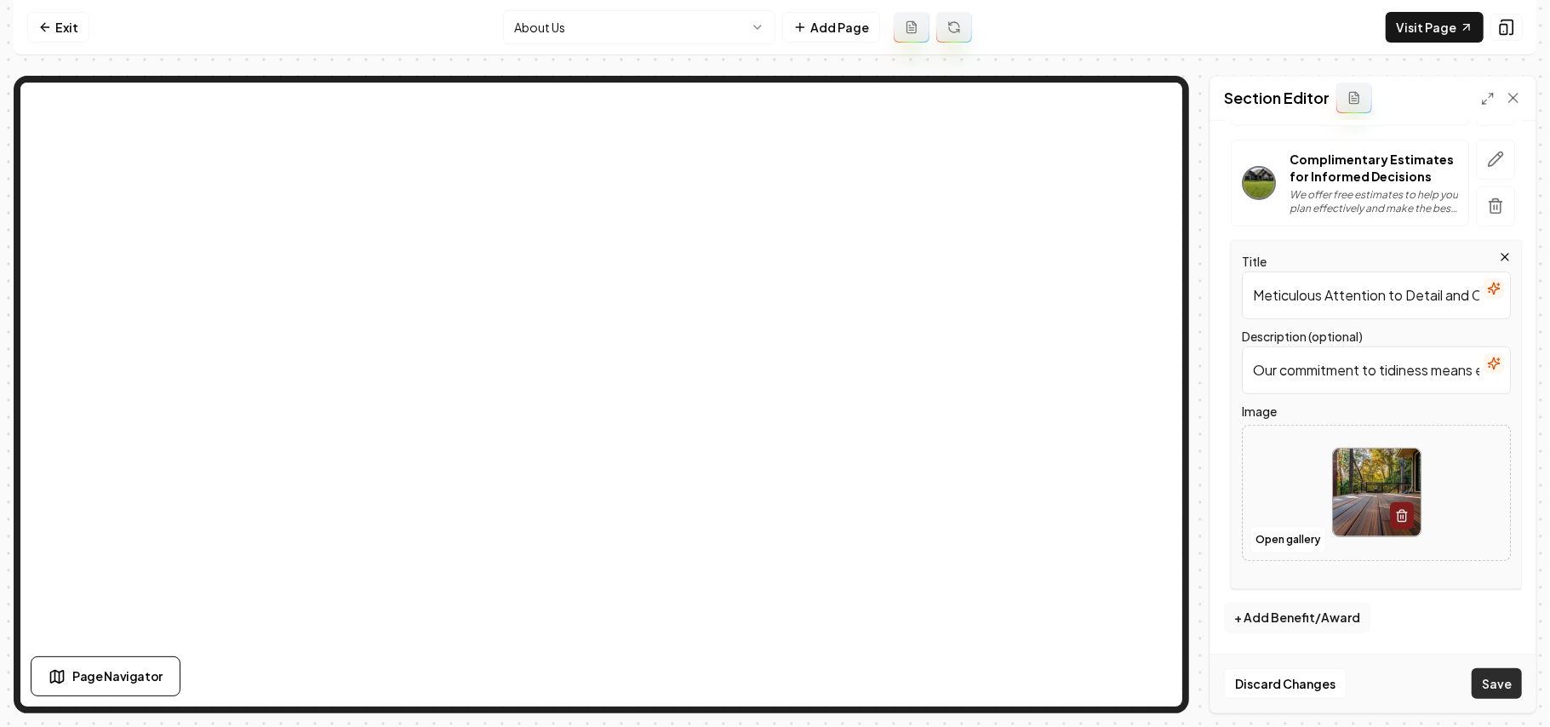
click at [1492, 688] on button "Save" at bounding box center [1496, 683] width 50 height 31
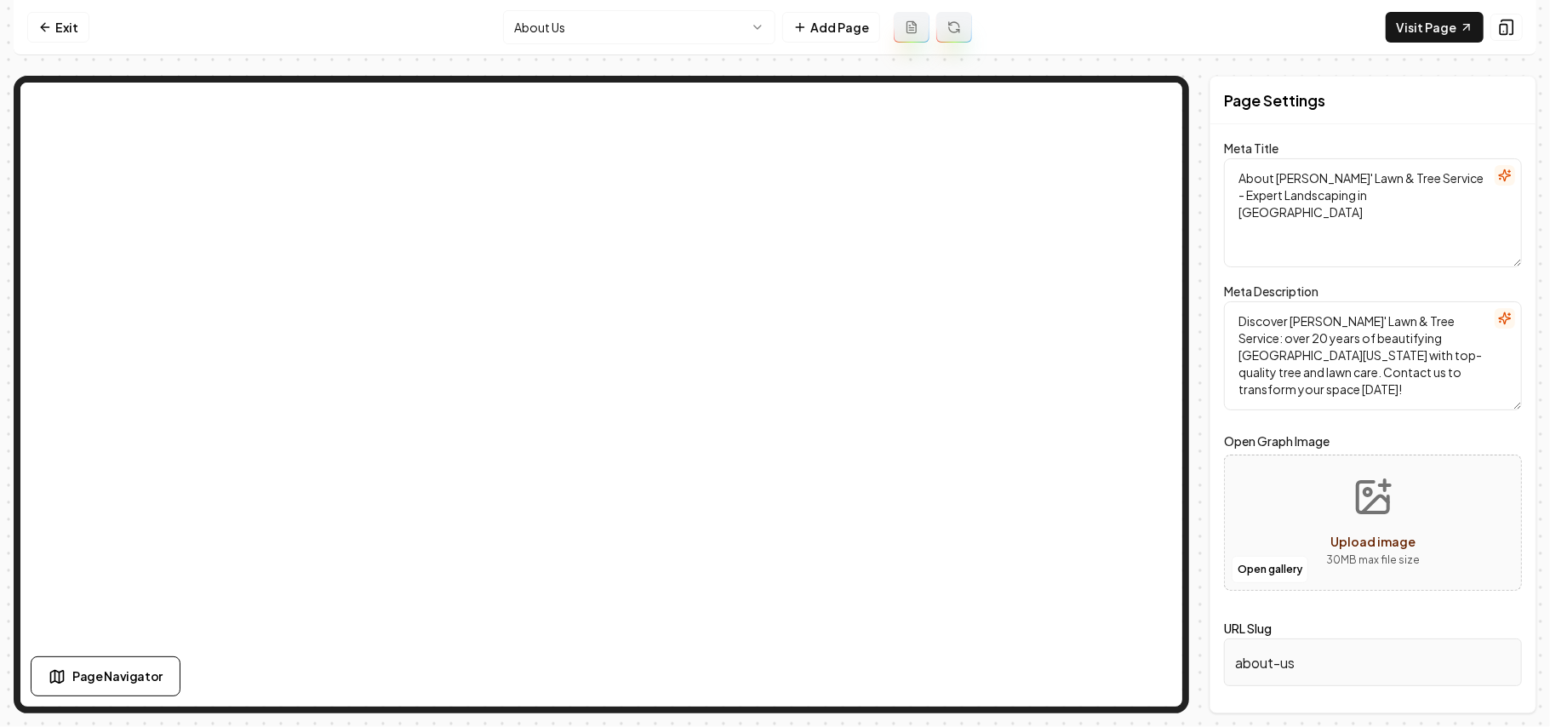
scroll to position [0, 0]
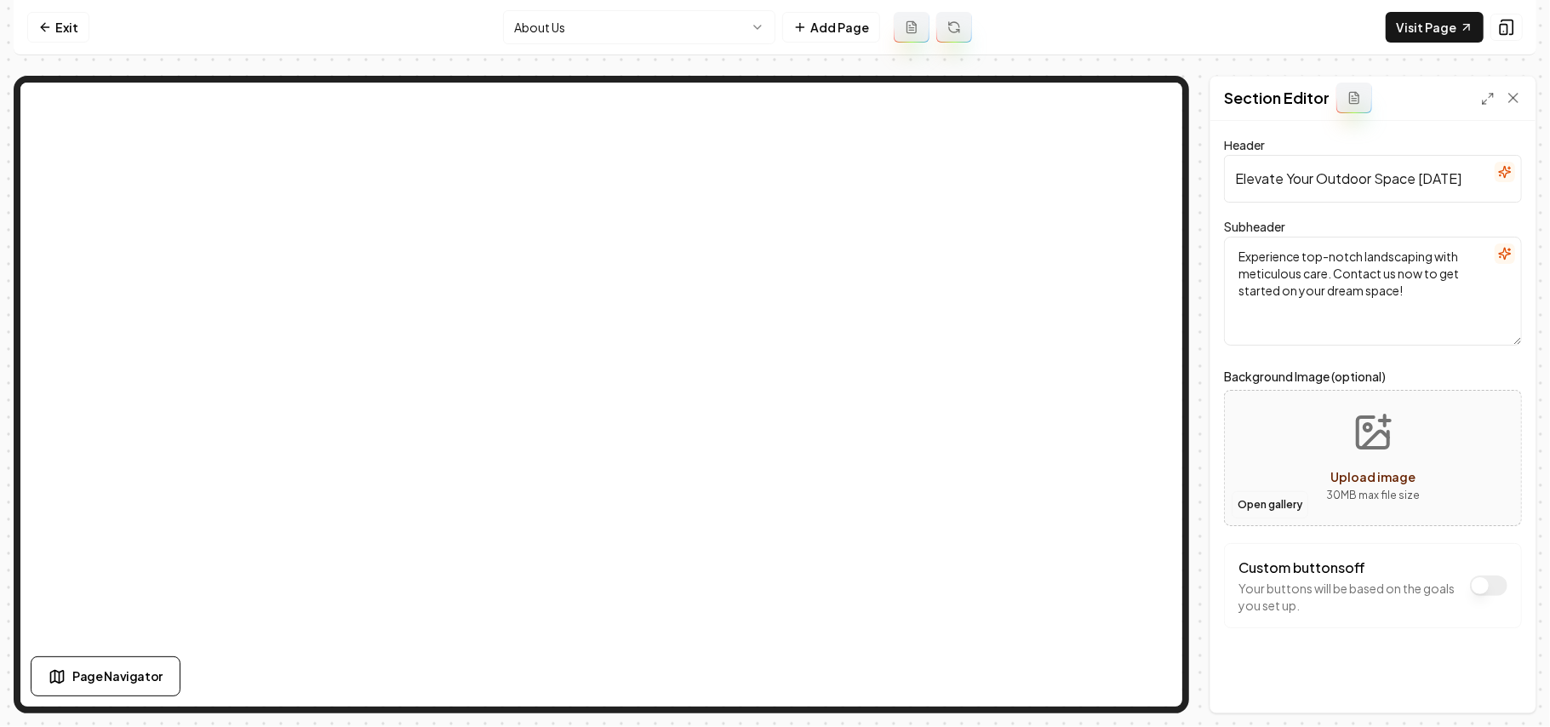
click at [1282, 507] on button "Open gallery" at bounding box center [1269, 504] width 77 height 27
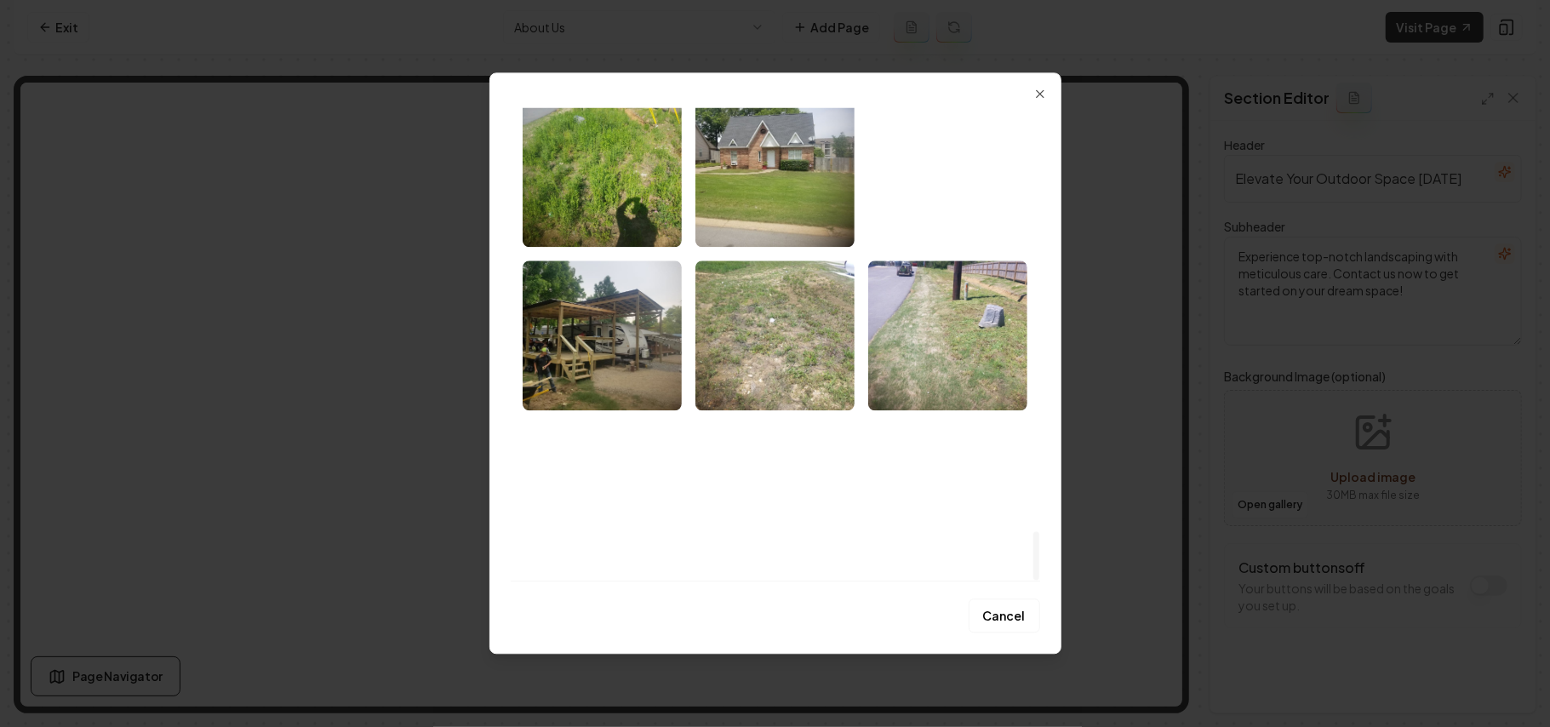
drag, startPoint x: 1038, startPoint y: 110, endPoint x: 1047, endPoint y: 551, distance: 441.7
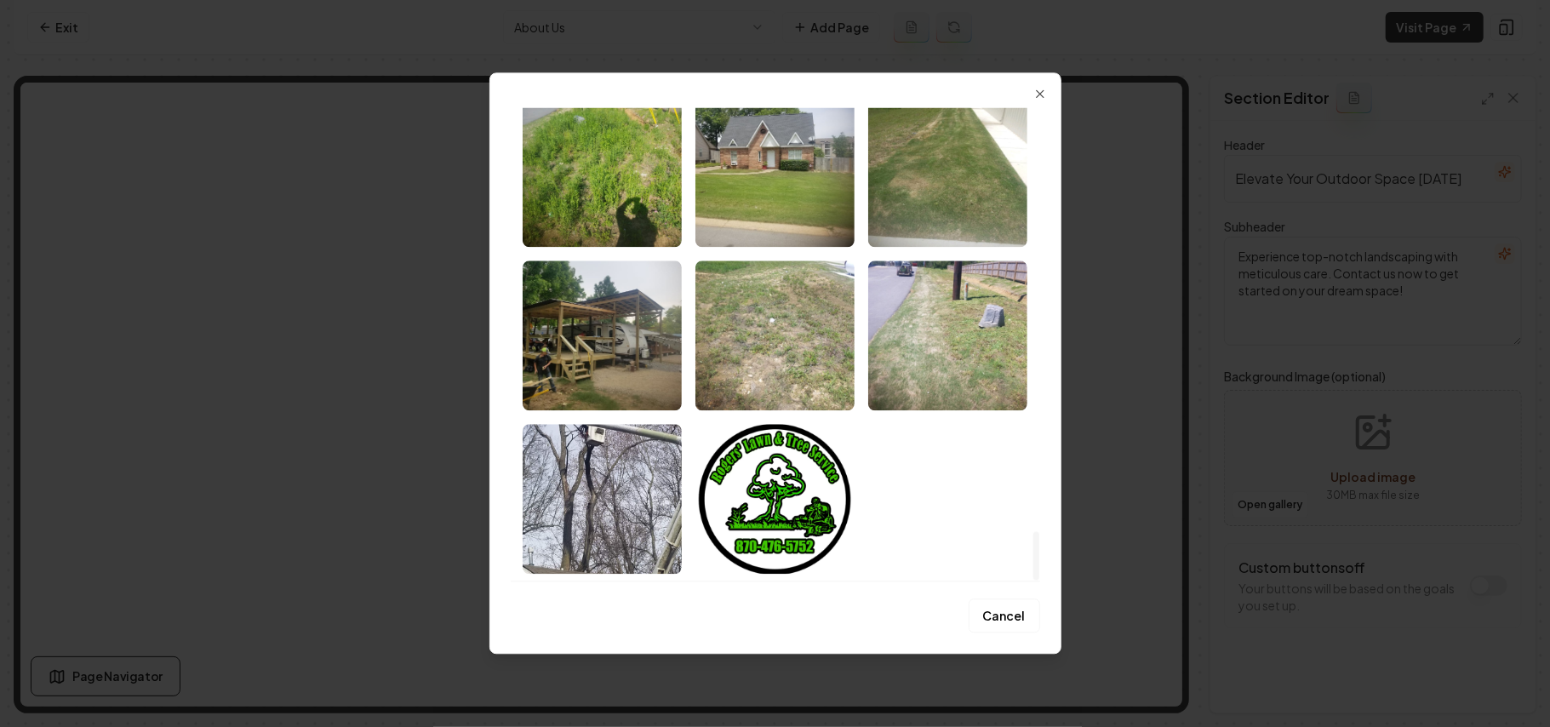
click at [1039, 551] on div at bounding box center [1036, 556] width 6 height 49
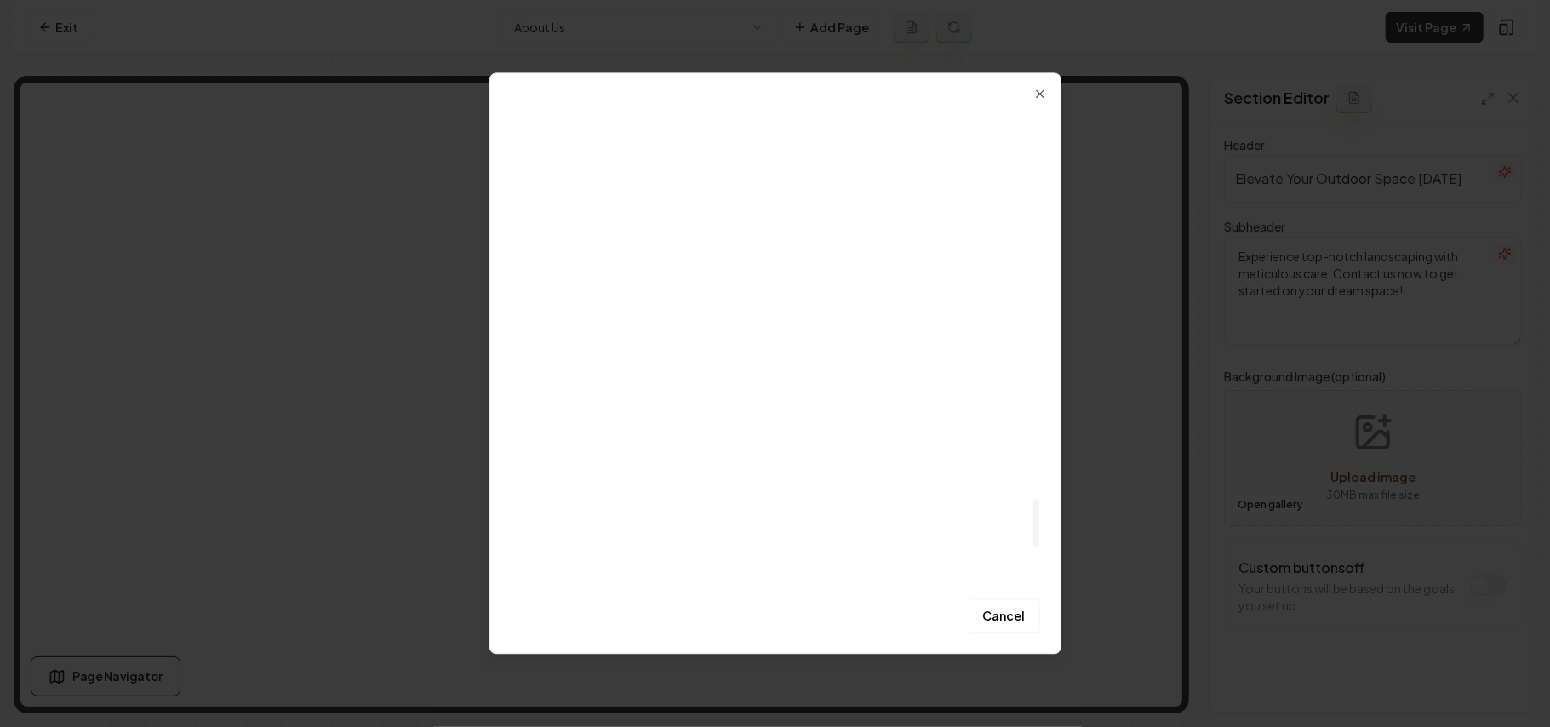
scroll to position [3582, 0]
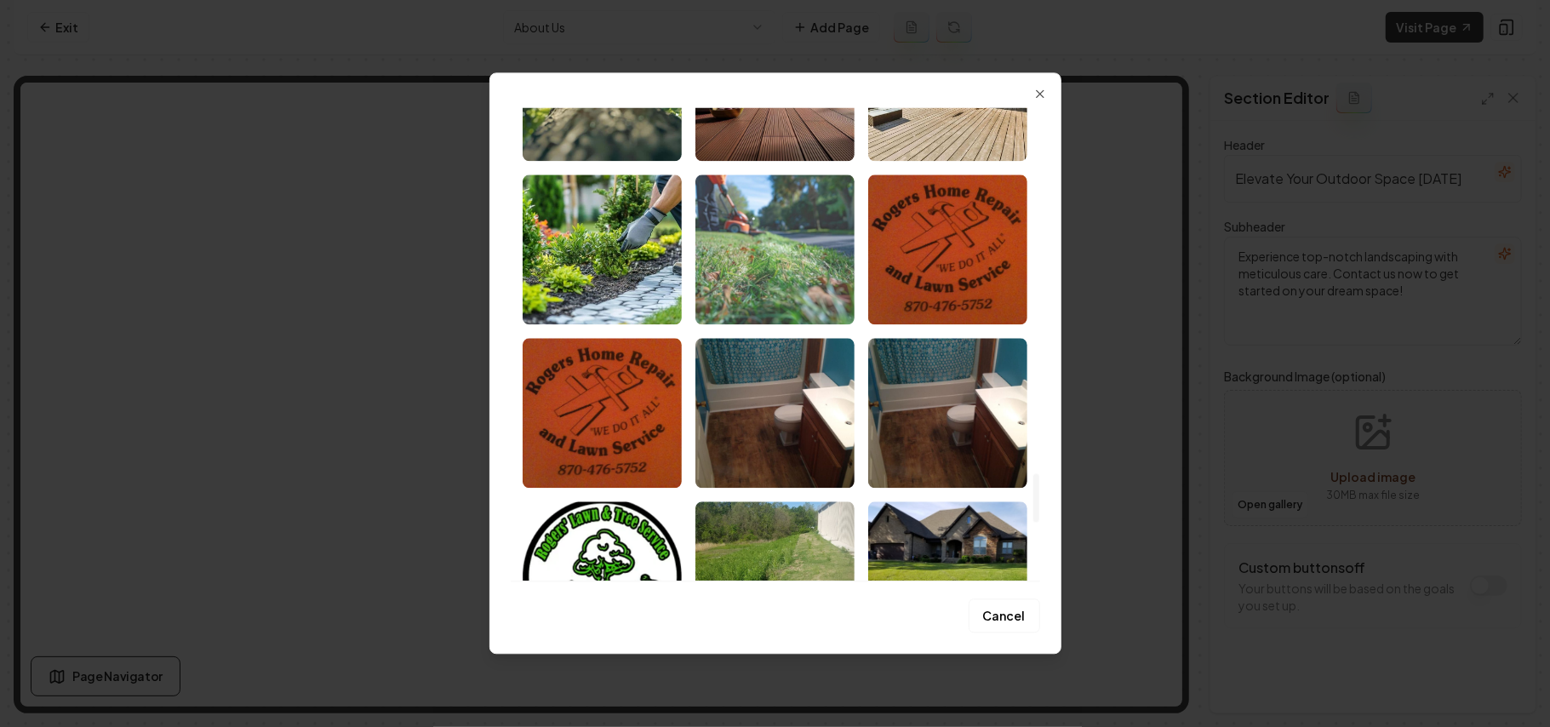
click at [737, 266] on img "Select image image_68b72bb75c7cd75eb886092e.jpg" at bounding box center [774, 249] width 159 height 150
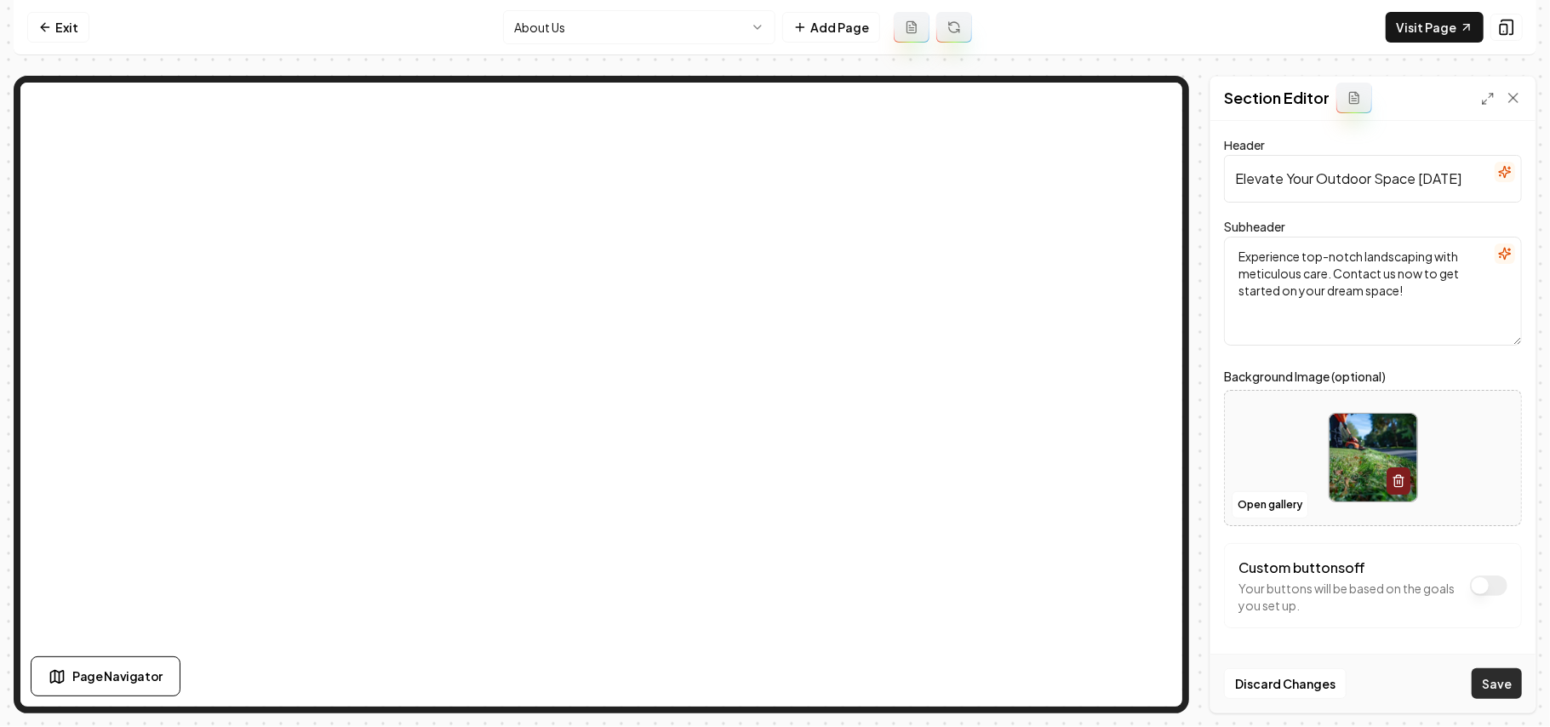
click at [1489, 688] on button "Save" at bounding box center [1496, 683] width 50 height 31
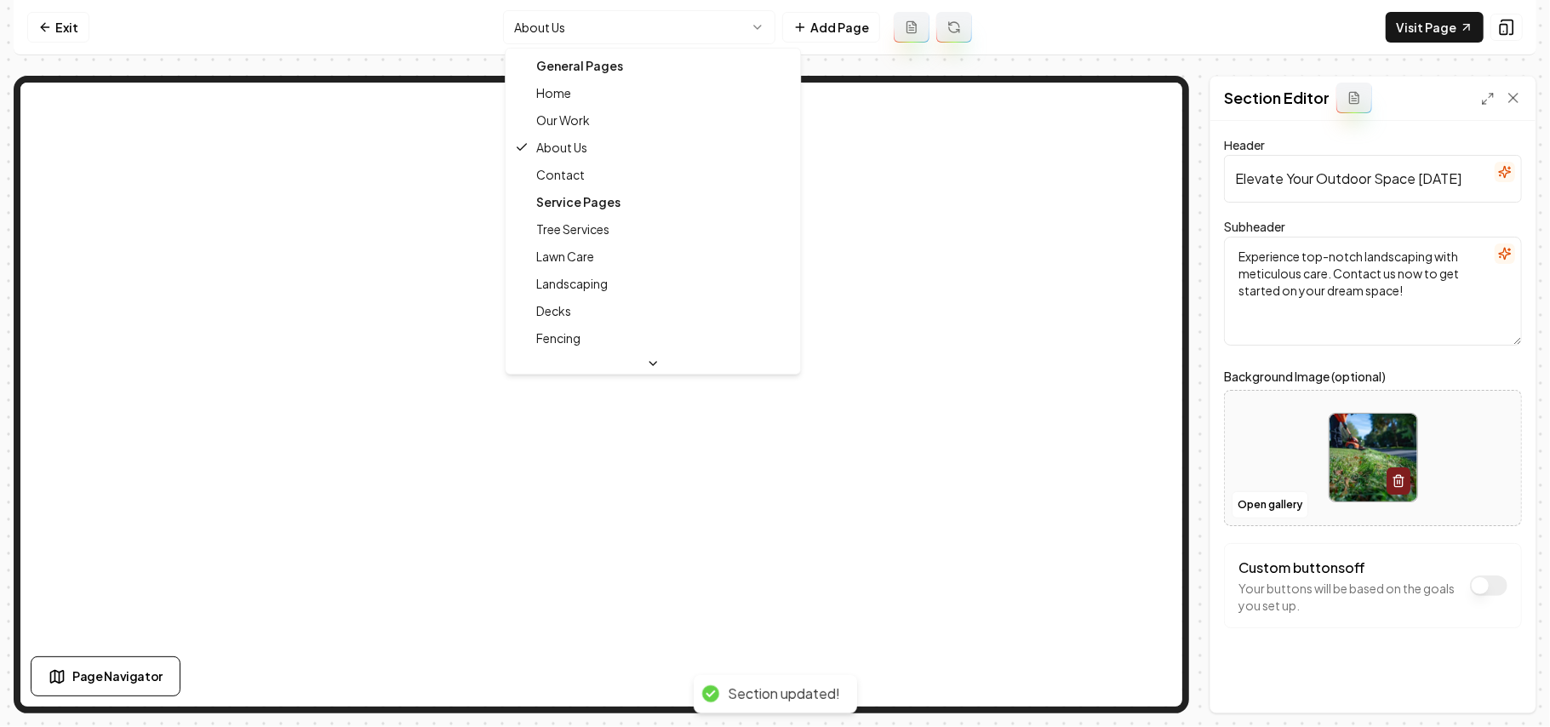
click at [691, 27] on html "Computer Required This feature is only available on a computer. Please switch t…" at bounding box center [775, 363] width 1550 height 727
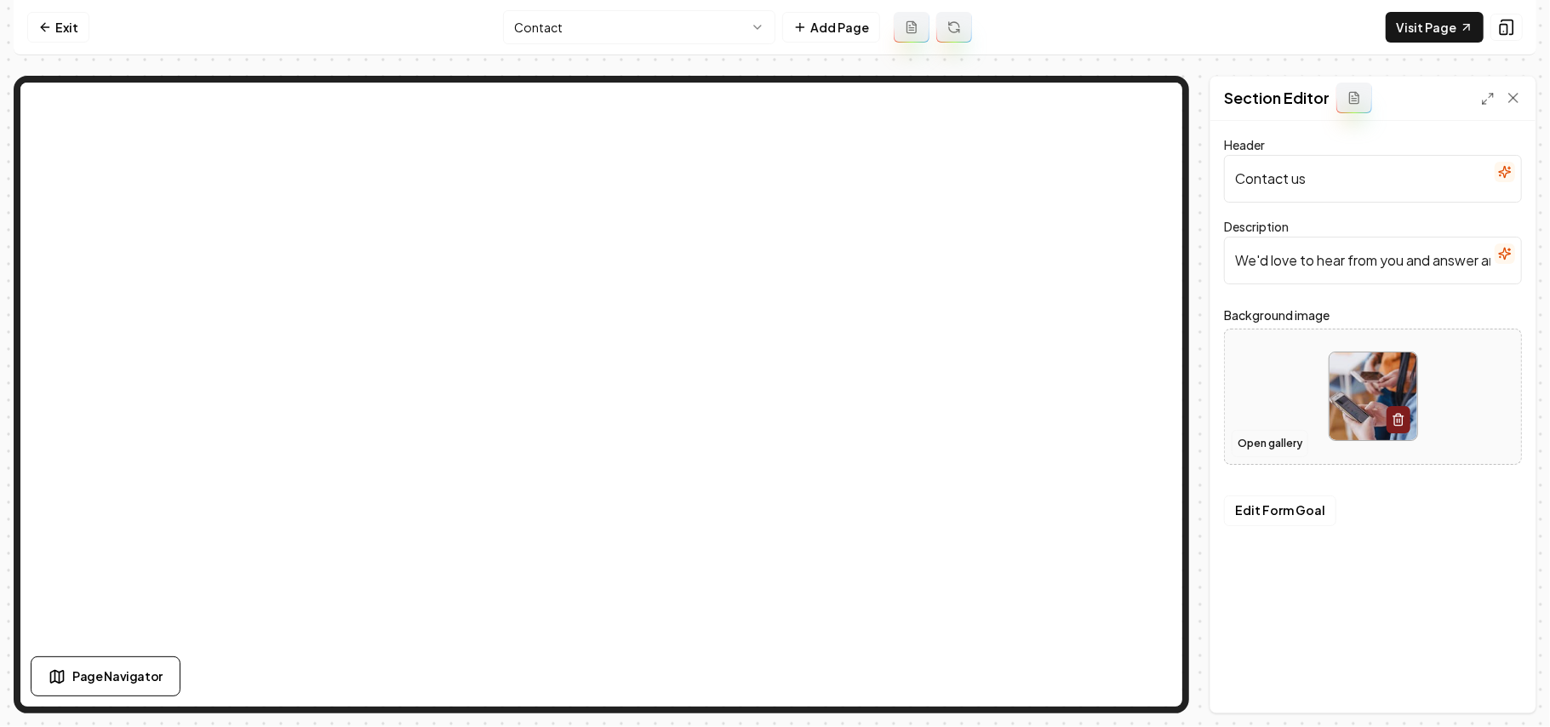
click at [1267, 430] on button "Open gallery" at bounding box center [1269, 443] width 77 height 27
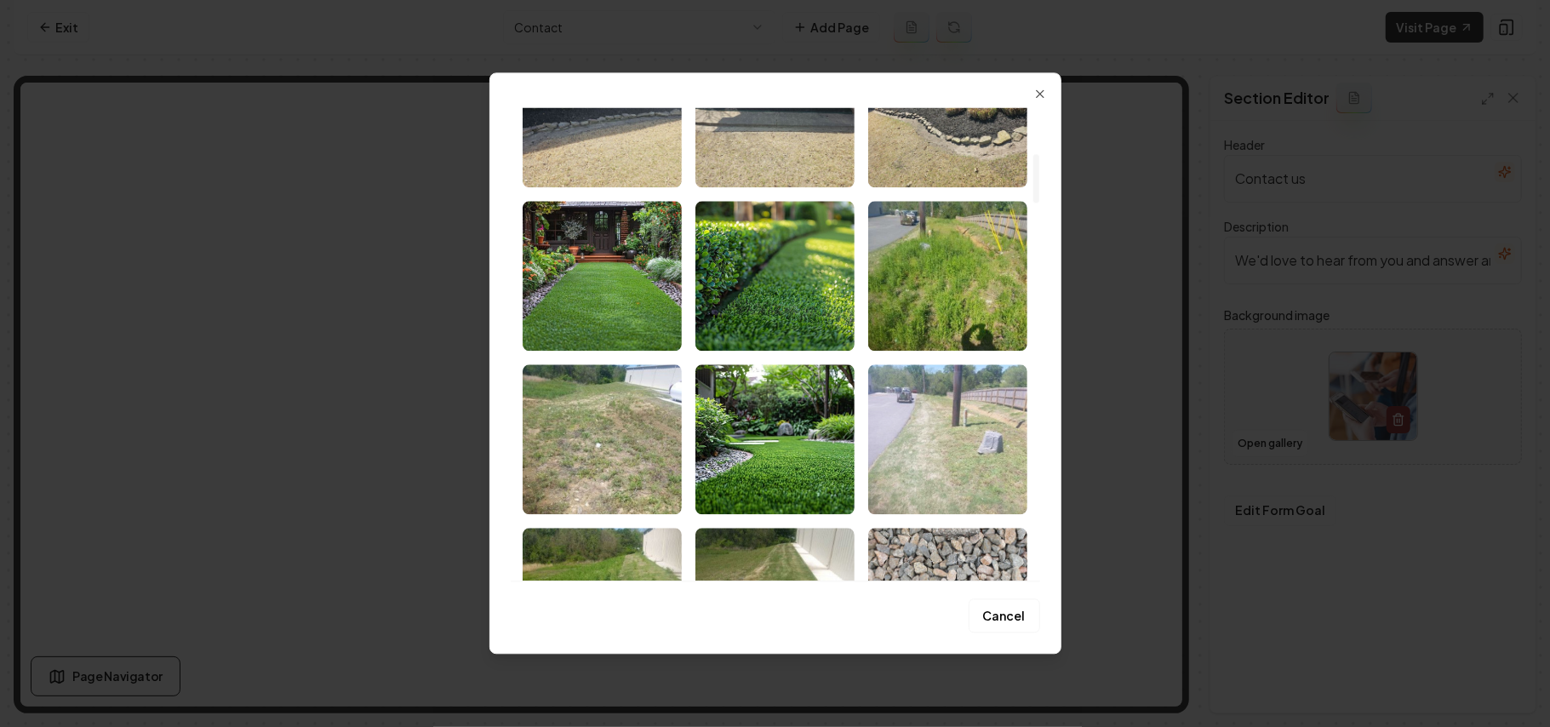
scroll to position [454, 0]
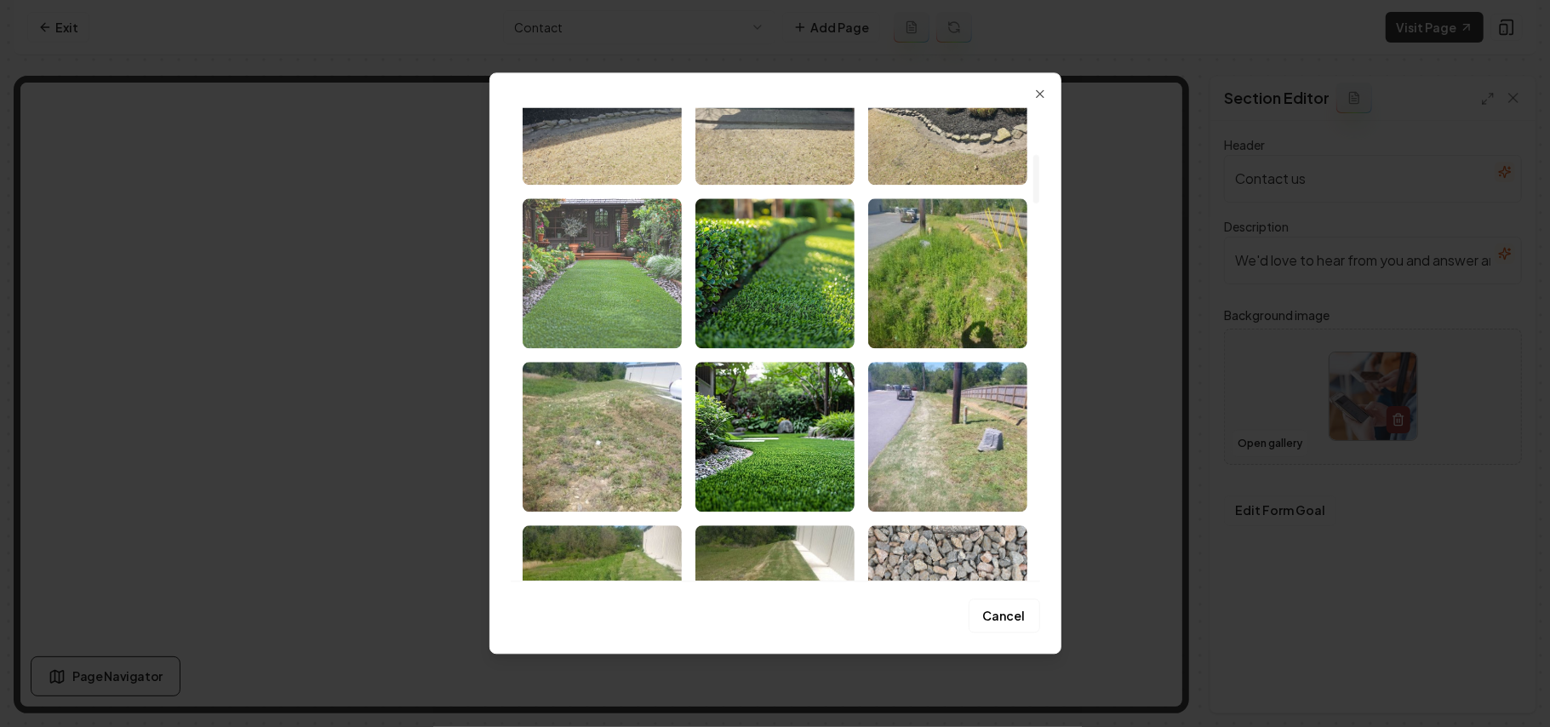
click at [585, 283] on img "Select image image_68b72f305c7cd75eb8973c63.jpg" at bounding box center [602, 273] width 159 height 150
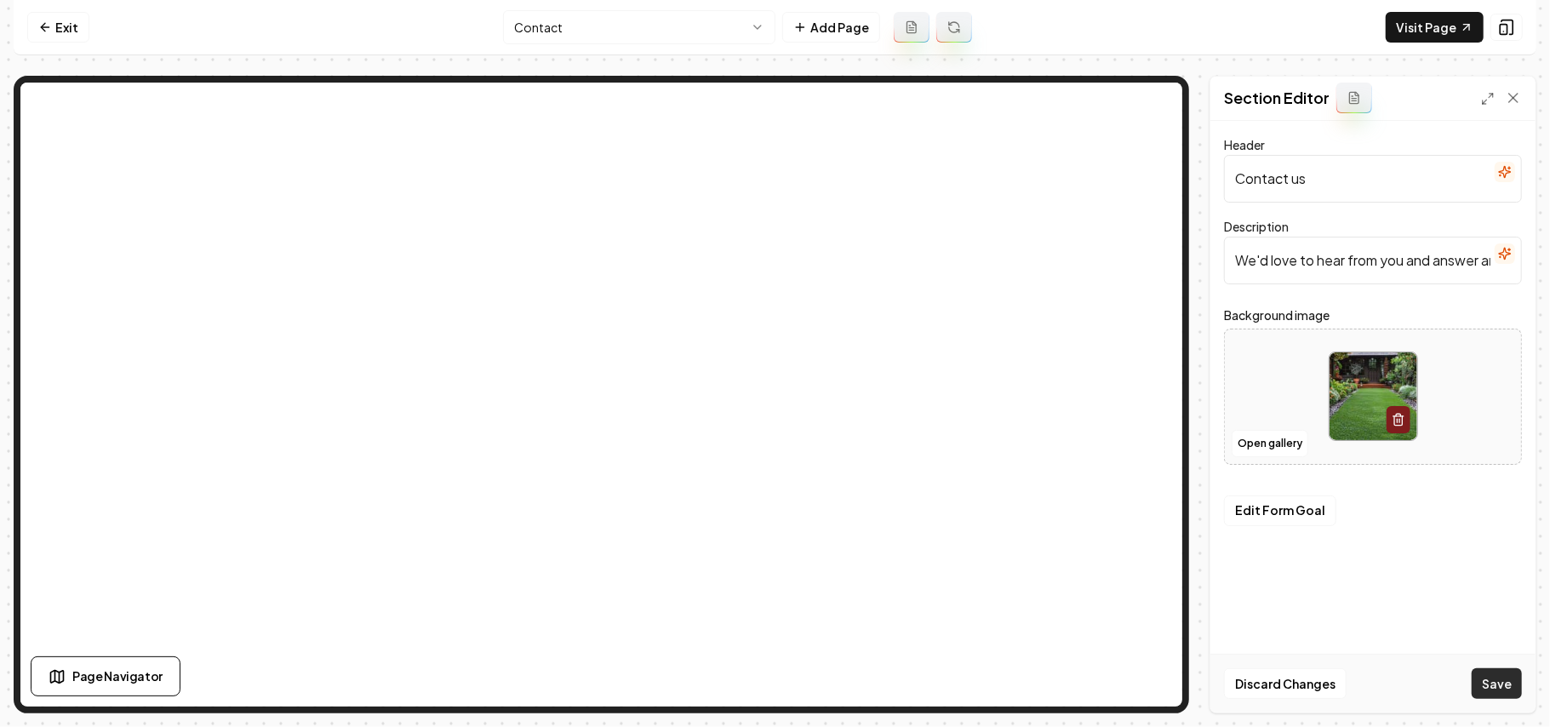
click at [1505, 682] on button "Save" at bounding box center [1496, 683] width 50 height 31
click at [1428, 24] on link "Visit Page" at bounding box center [1434, 27] width 98 height 31
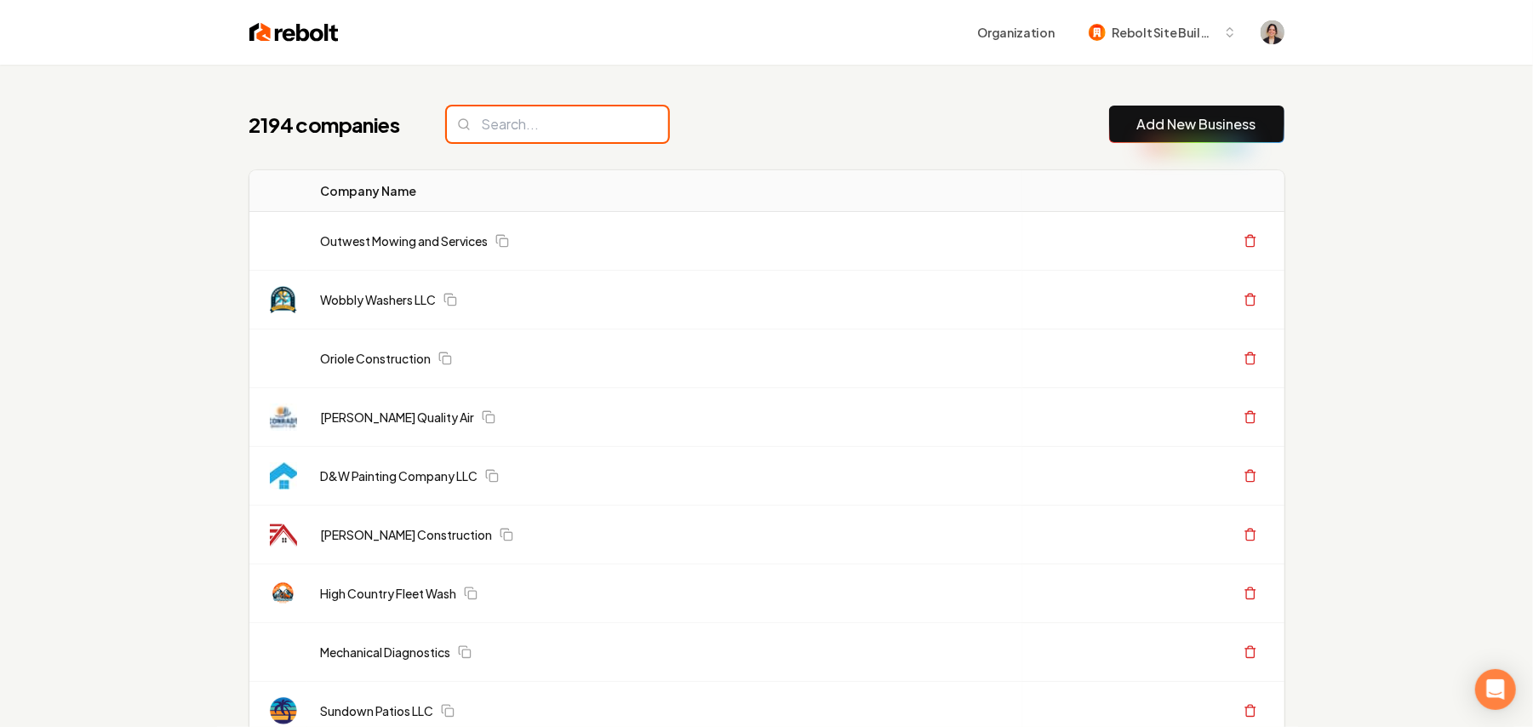
click at [522, 123] on input "search" at bounding box center [557, 124] width 221 height 36
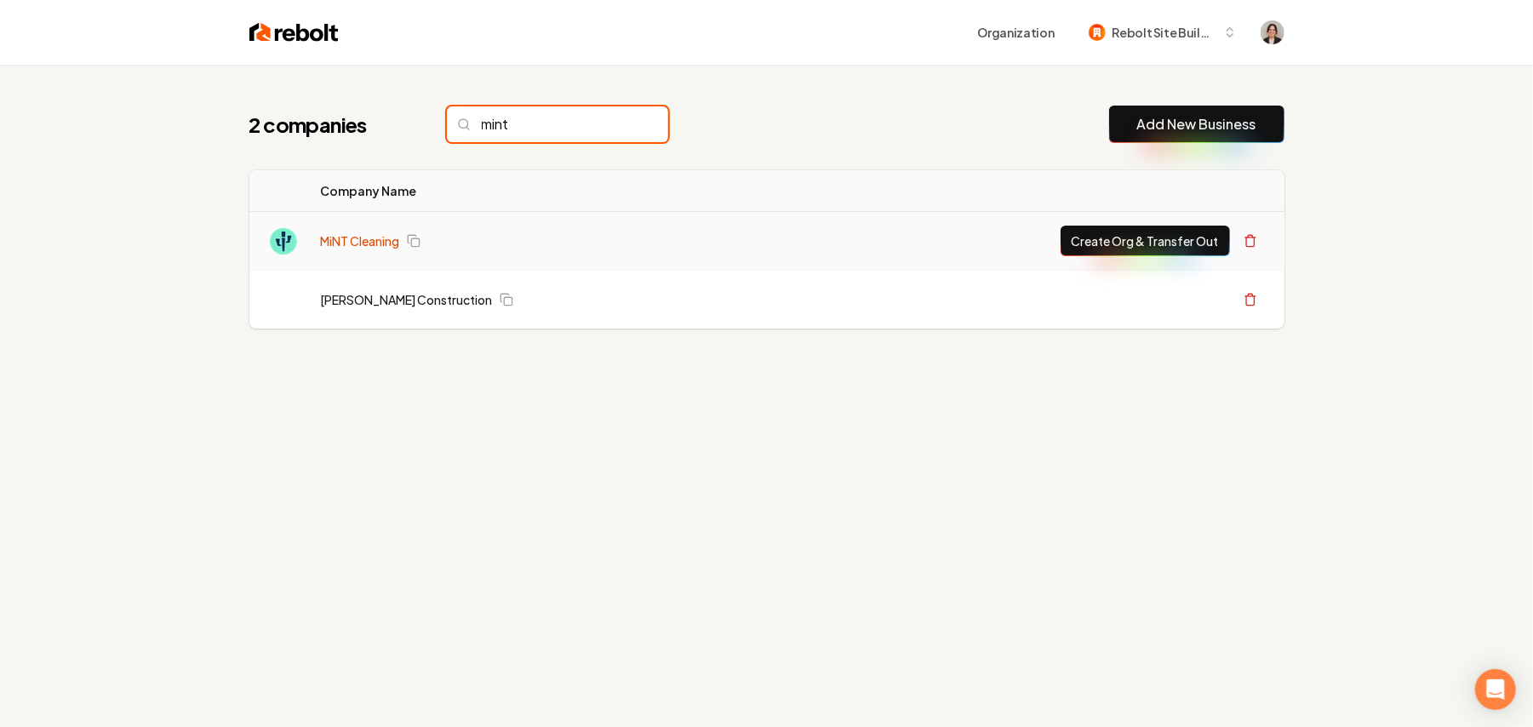
type input "mint"
click at [371, 243] on link "MiNT Cleaning" at bounding box center [360, 240] width 79 height 17
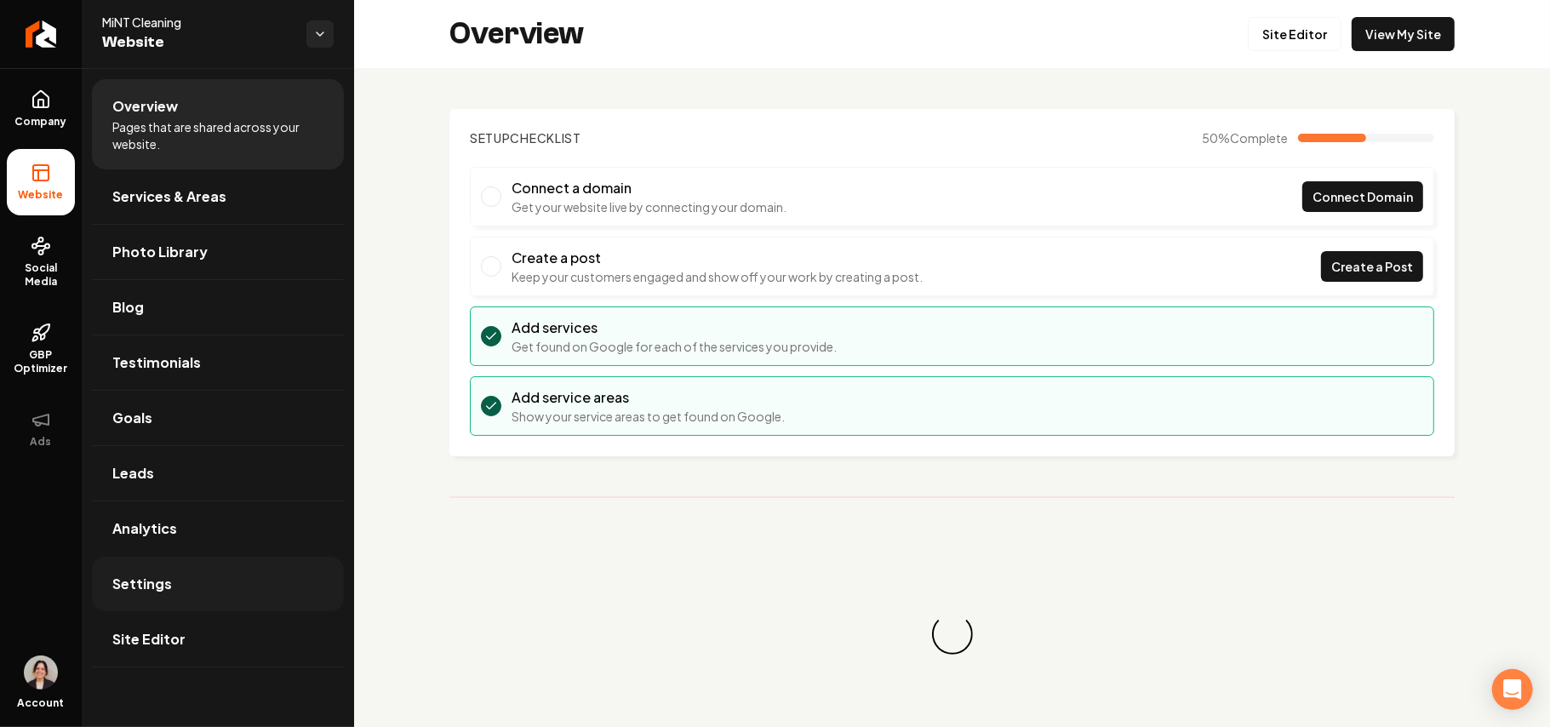
click at [199, 597] on link "Settings" at bounding box center [218, 584] width 252 height 54
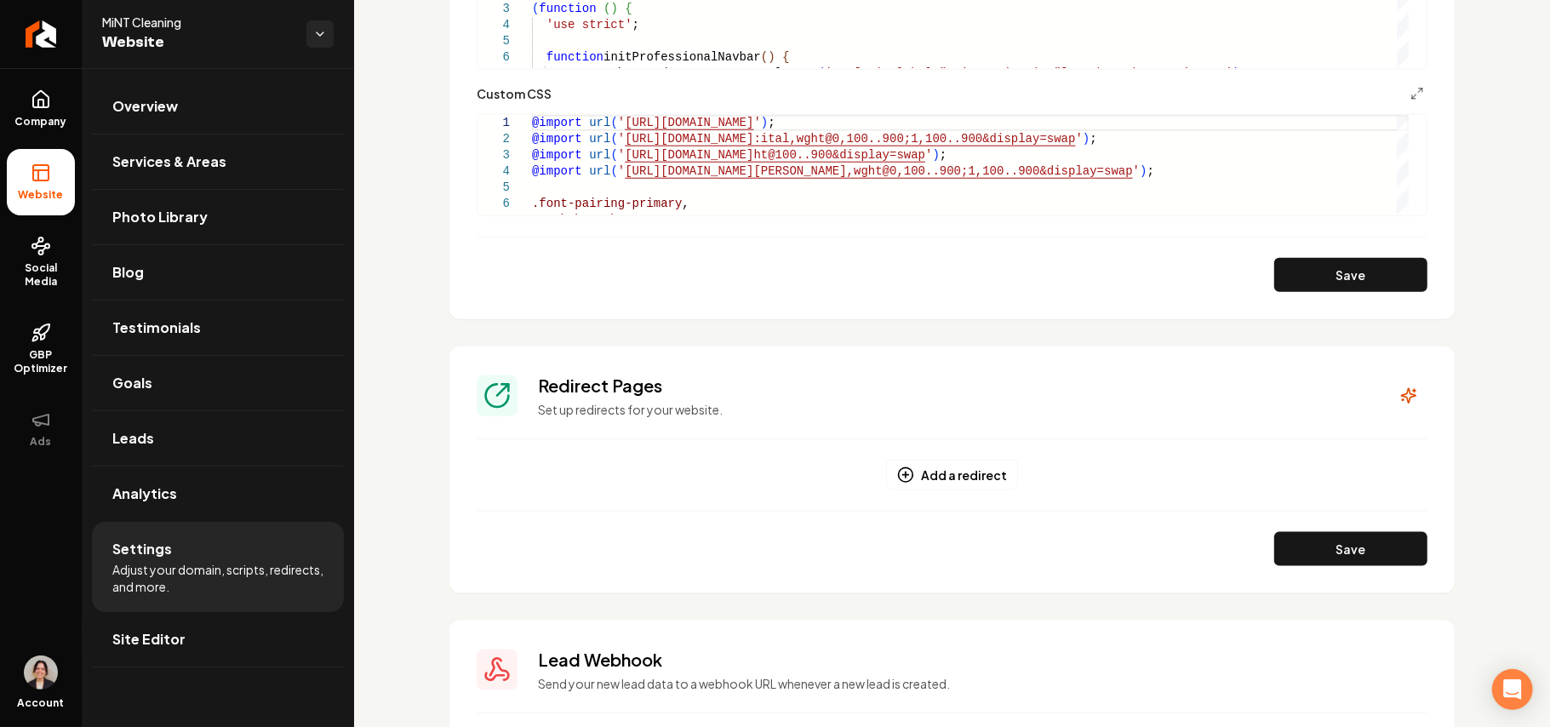
scroll to position [1248, 0]
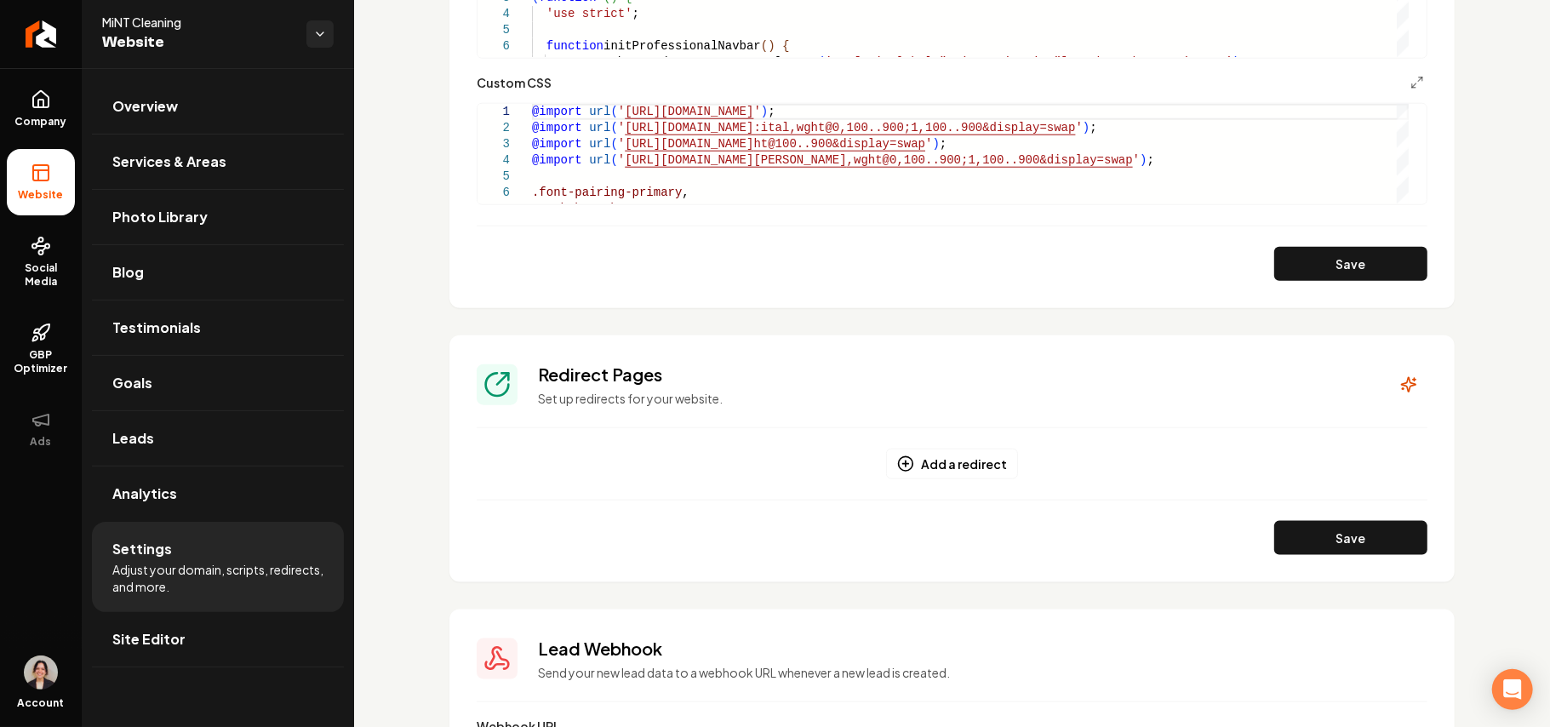
click at [1410, 78] on icon "Main content area" at bounding box center [1417, 83] width 14 height 14
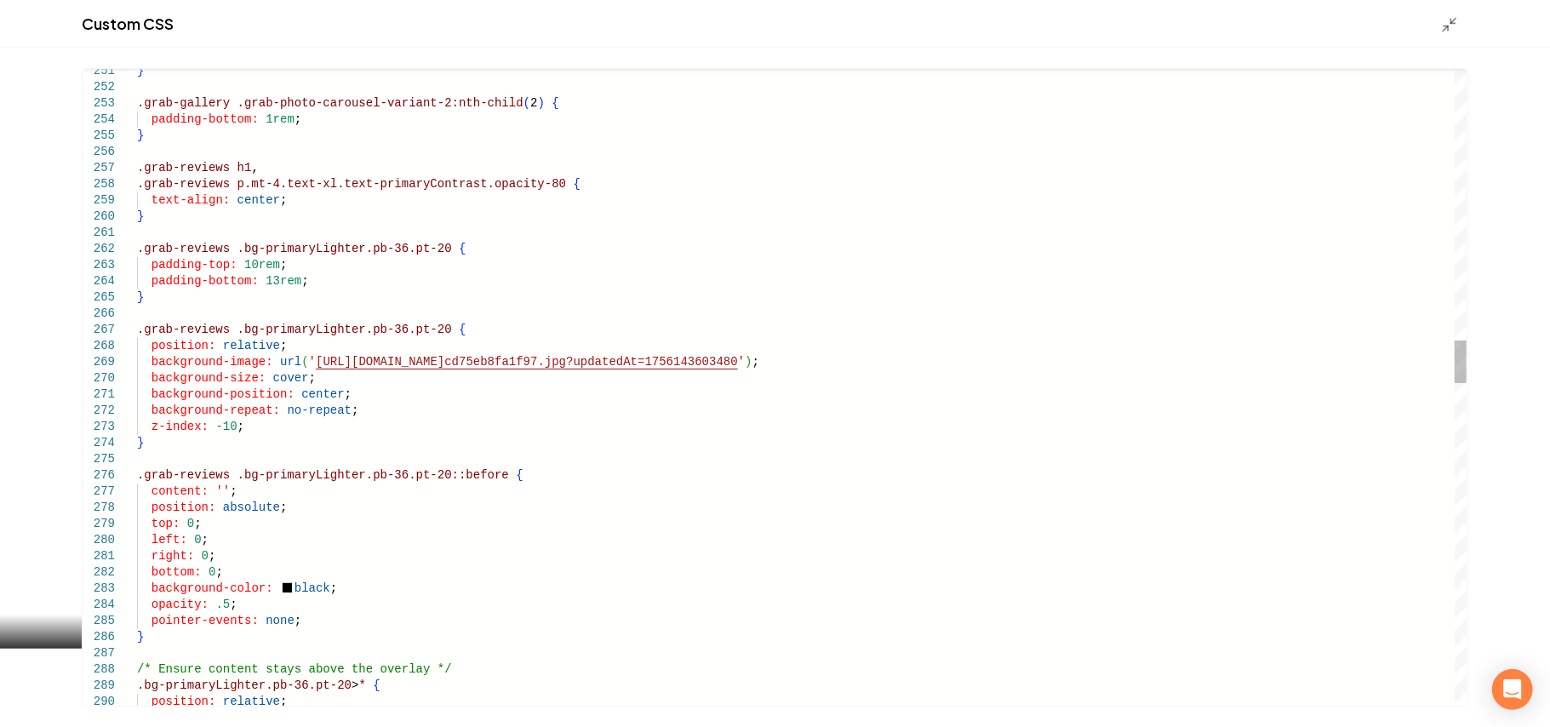
scroll to position [0, 195]
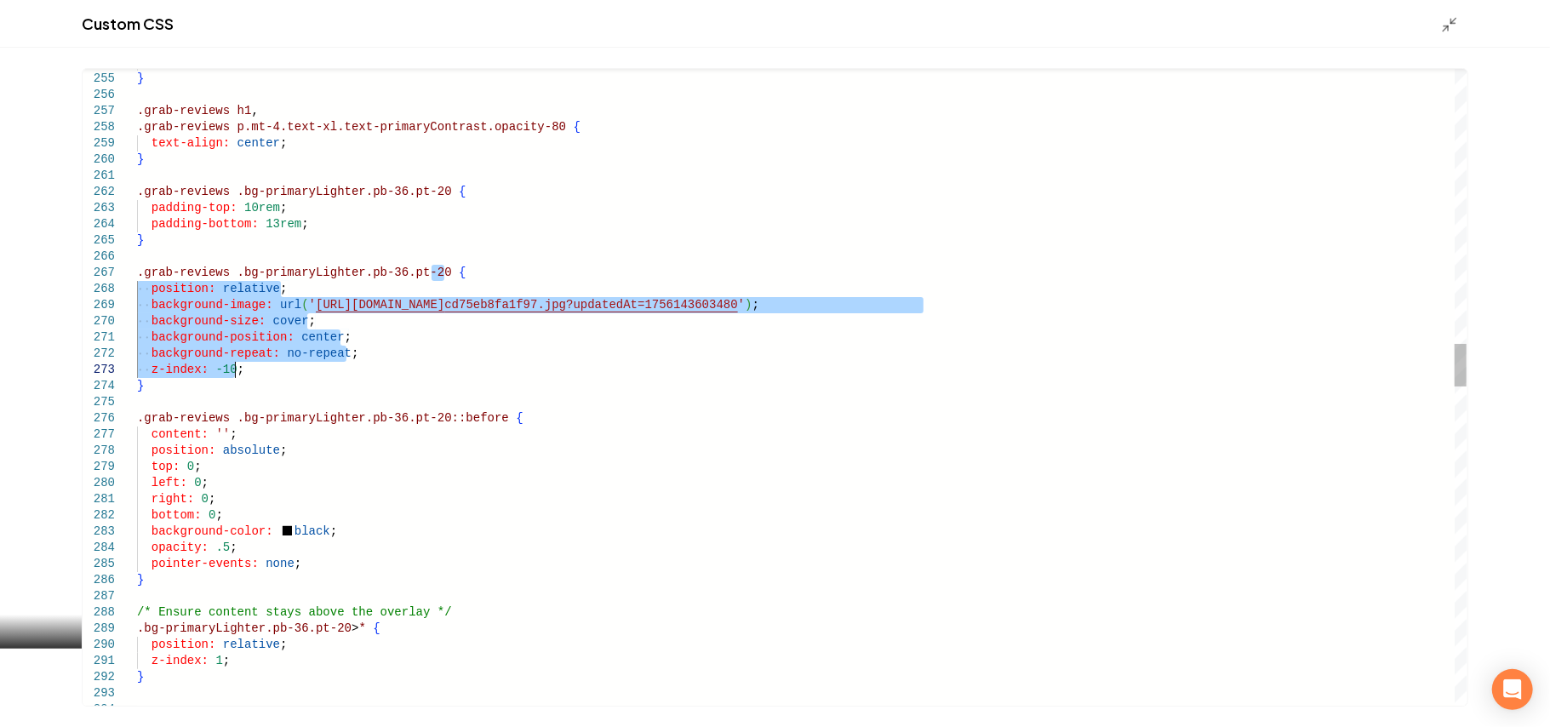
type textarea "**********"
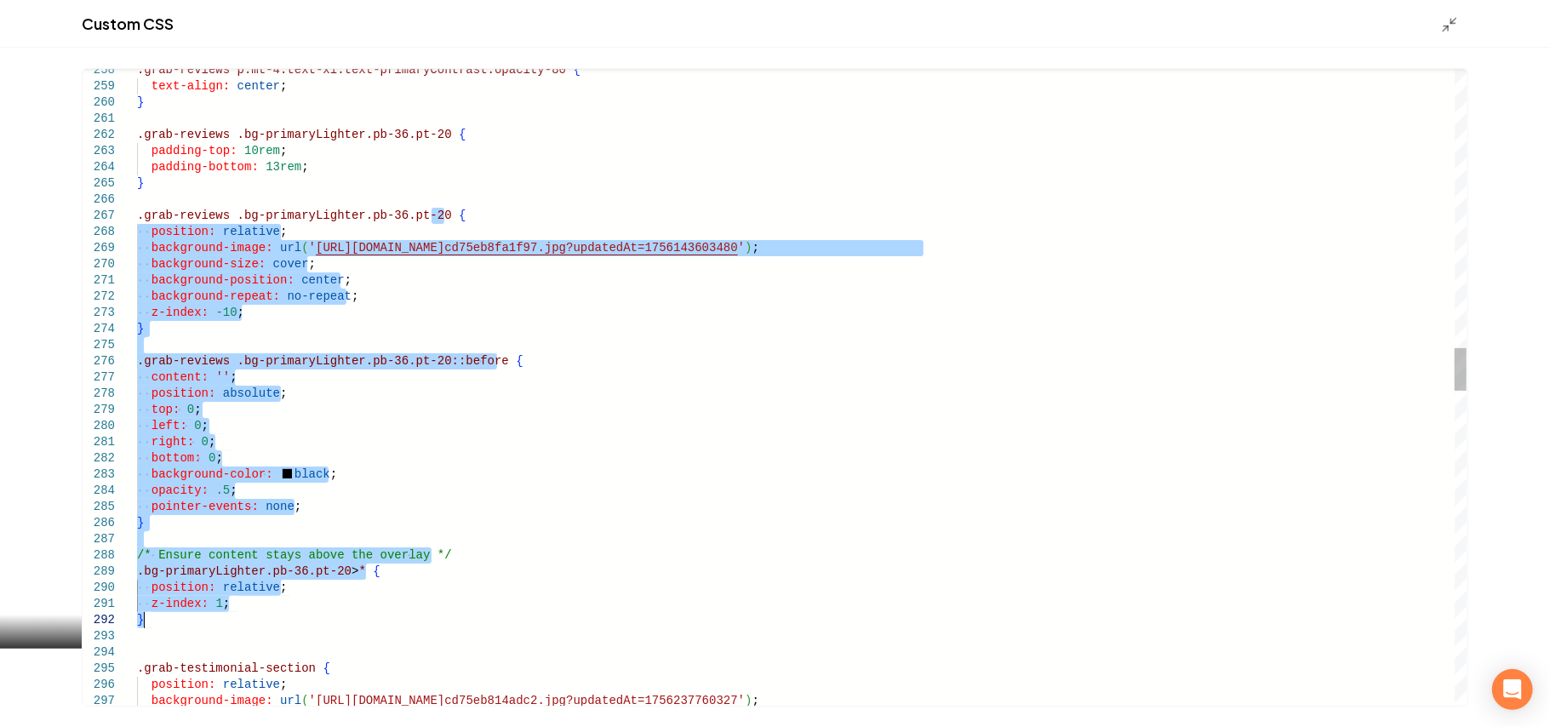
drag, startPoint x: 431, startPoint y: 334, endPoint x: 188, endPoint y: 621, distance: 376.2
click at [188, 621] on div ".grab-reviews p.mt-4.text-xl.text-primaryContrast.opacity-80 { text-align: cent…" at bounding box center [801, 660] width 1329 height 9507
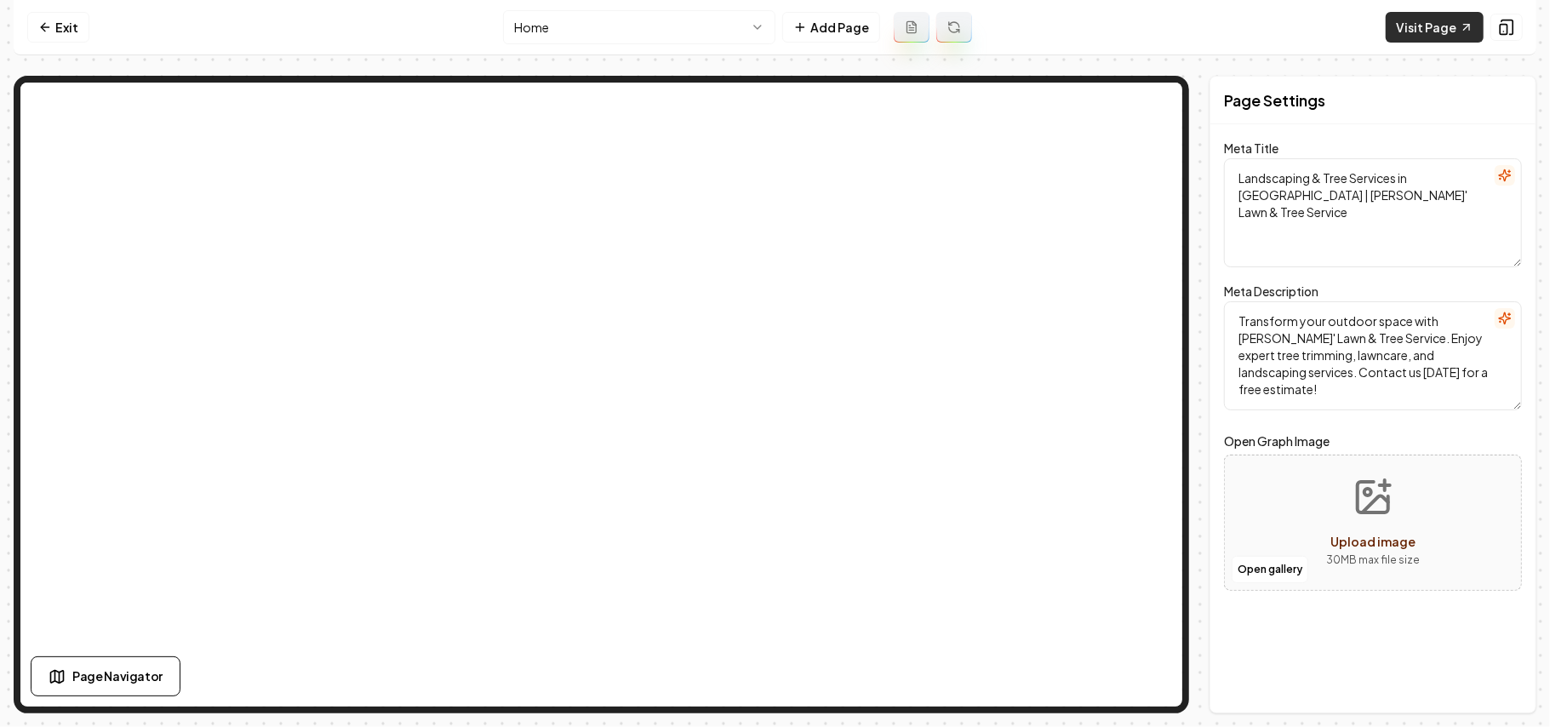
click at [1421, 29] on link "Visit Page" at bounding box center [1434, 27] width 98 height 31
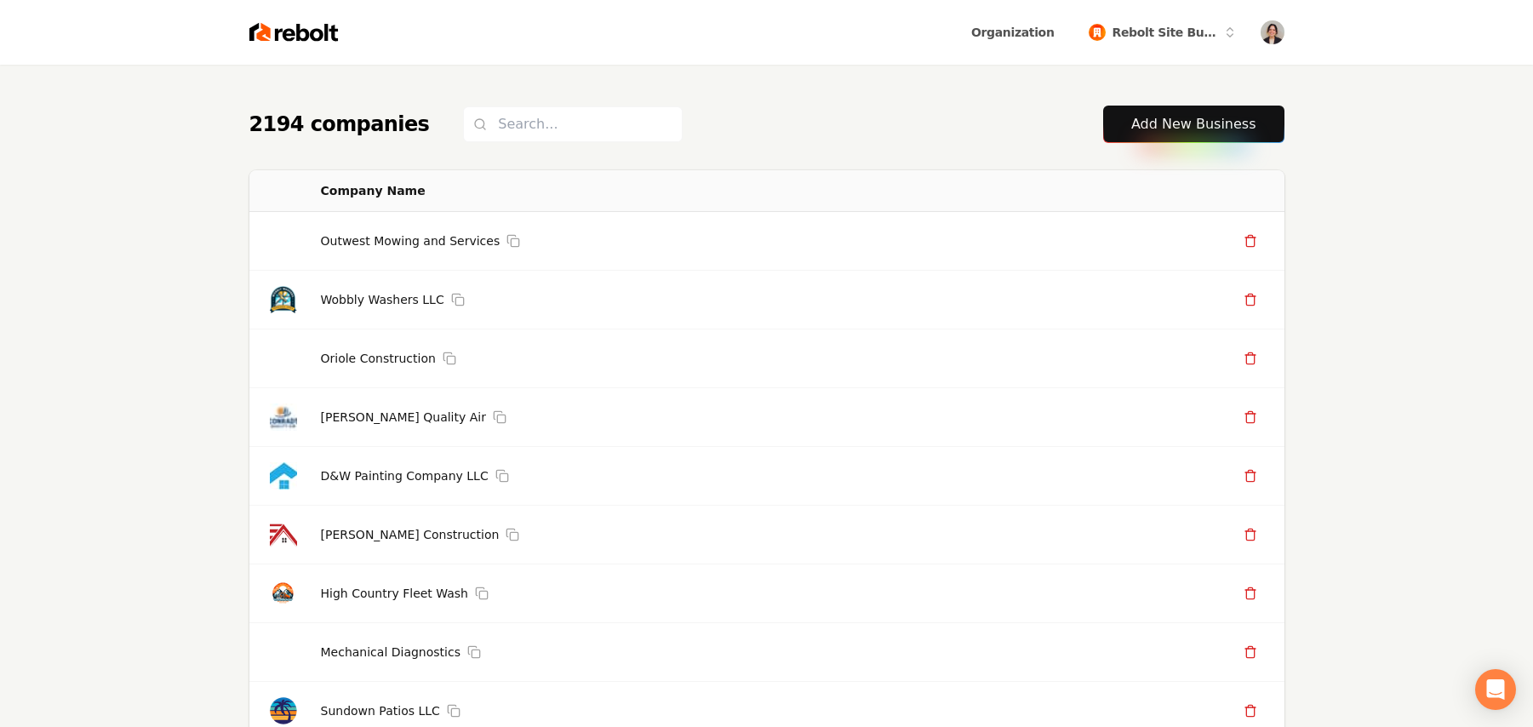
click at [1216, 114] on link "Add New Business" at bounding box center [1193, 124] width 125 height 20
click at [1227, 130] on link "Add New Business" at bounding box center [1193, 124] width 125 height 20
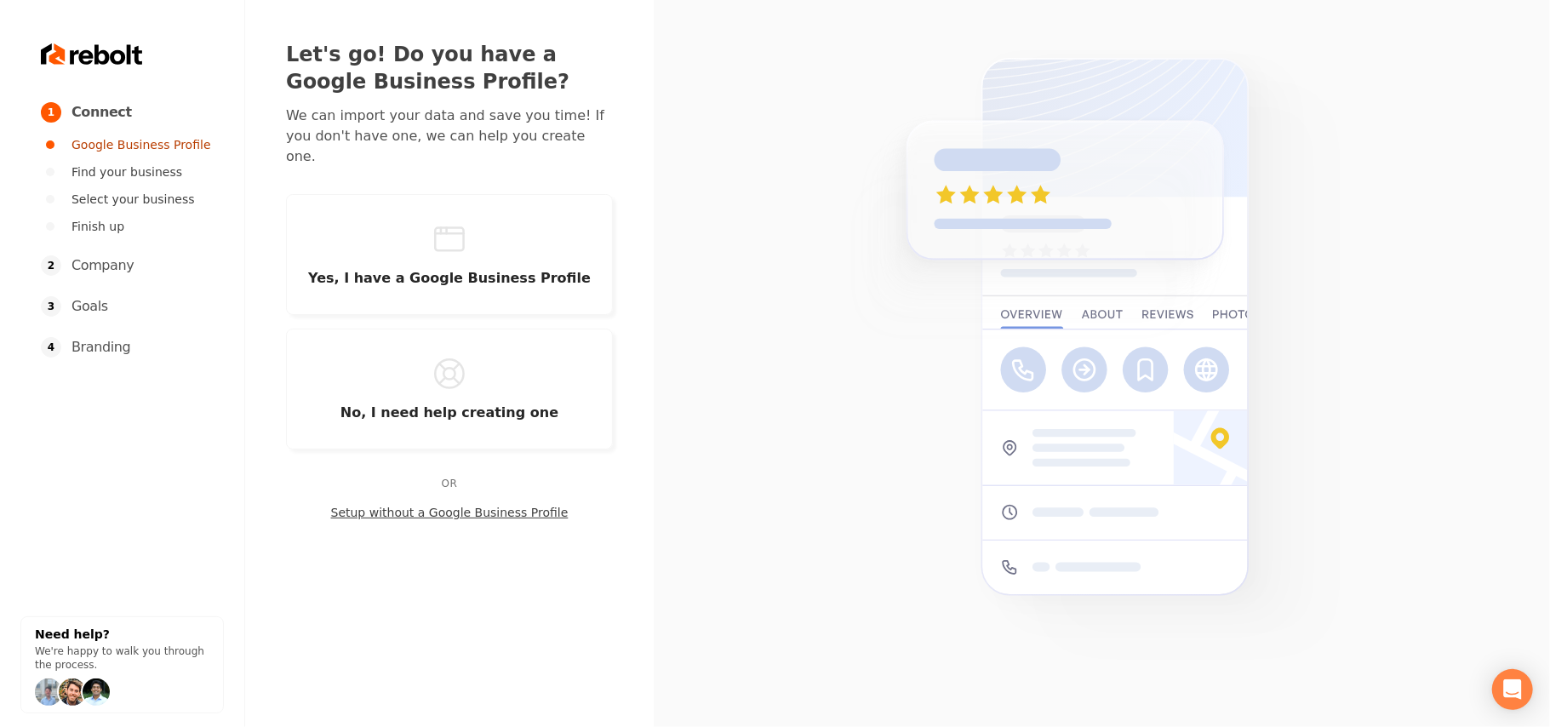
click at [502, 504] on button "Setup without a Google Business Profile" at bounding box center [449, 512] width 327 height 17
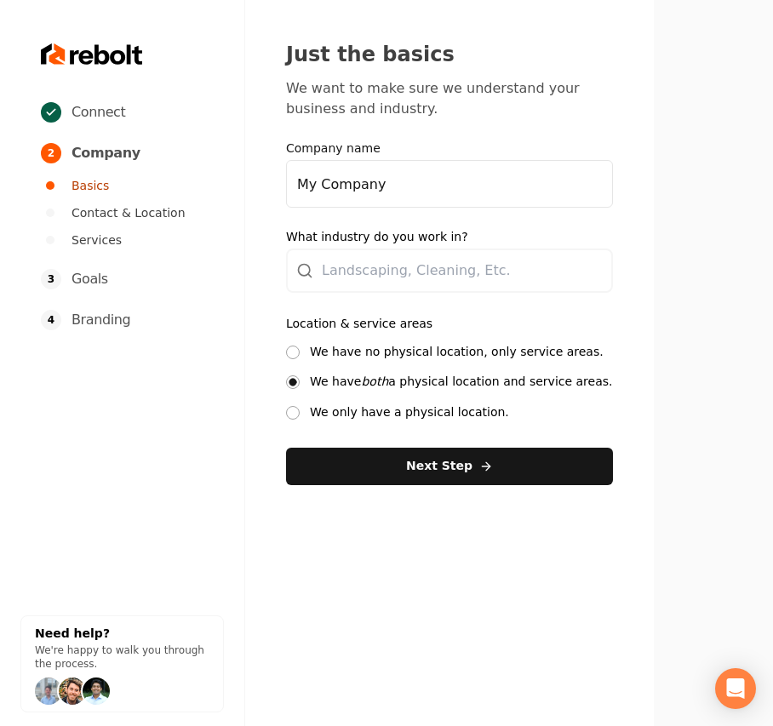
click at [471, 184] on input "My Company" at bounding box center [449, 184] width 327 height 48
drag, startPoint x: 471, startPoint y: 184, endPoint x: -81, endPoint y: 187, distance: 551.5
click at [0, 187] on html "Connect 2 Company Basics Contact & Location Services 3 Goals 4 Branding Need he…" at bounding box center [386, 363] width 773 height 726
paste input "ree up cleaning"
click at [327, 181] on input "Free up cleaning" at bounding box center [449, 184] width 327 height 48
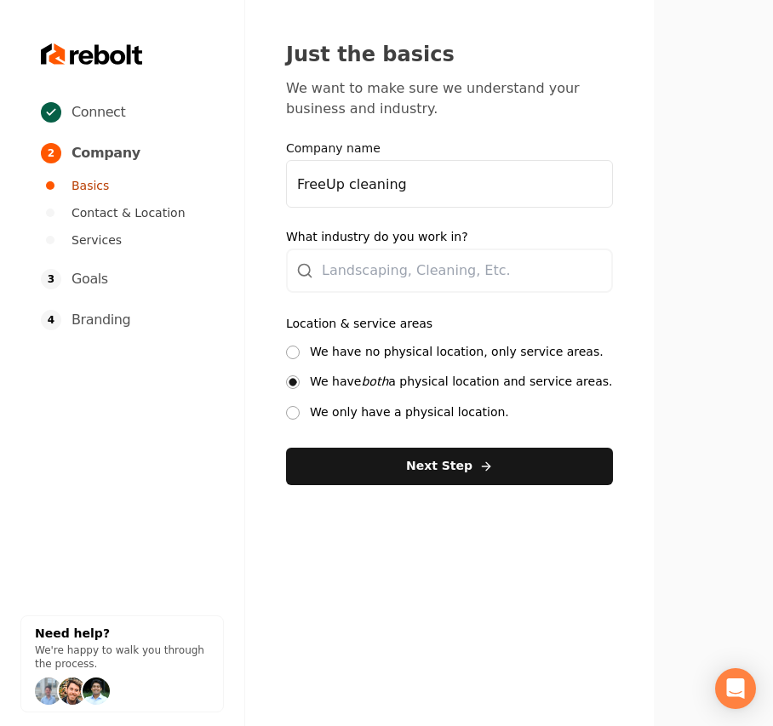
click at [348, 182] on input "FreeUp cleaning" at bounding box center [449, 184] width 327 height 48
click at [331, 182] on input "FreeUp Cleaning" at bounding box center [449, 184] width 327 height 48
click at [327, 184] on input "FreeUp Cleaning" at bounding box center [449, 184] width 327 height 48
type input "Free Up Cleaning"
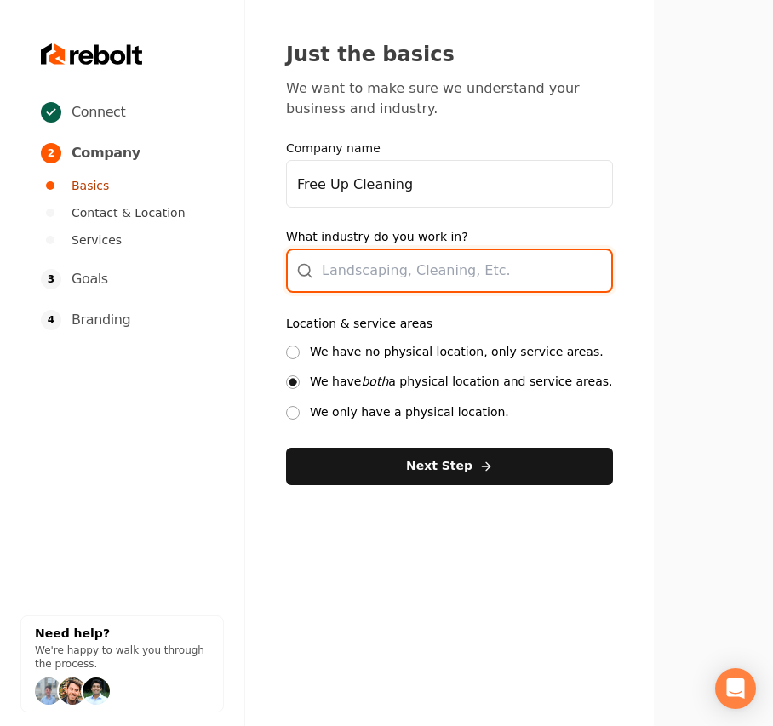
click at [346, 280] on div at bounding box center [449, 270] width 327 height 44
type input "Cleaning / Maid Service"
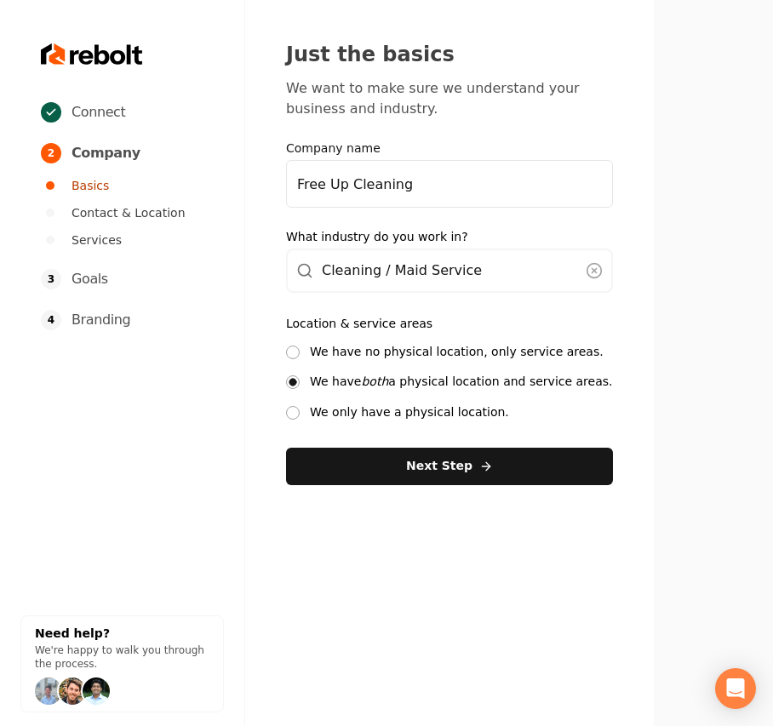
click at [348, 351] on label "We have no physical location, only service areas." at bounding box center [457, 352] width 294 height 16
click at [300, 351] on button "We have no physical location, only service areas." at bounding box center [293, 353] width 14 height 14
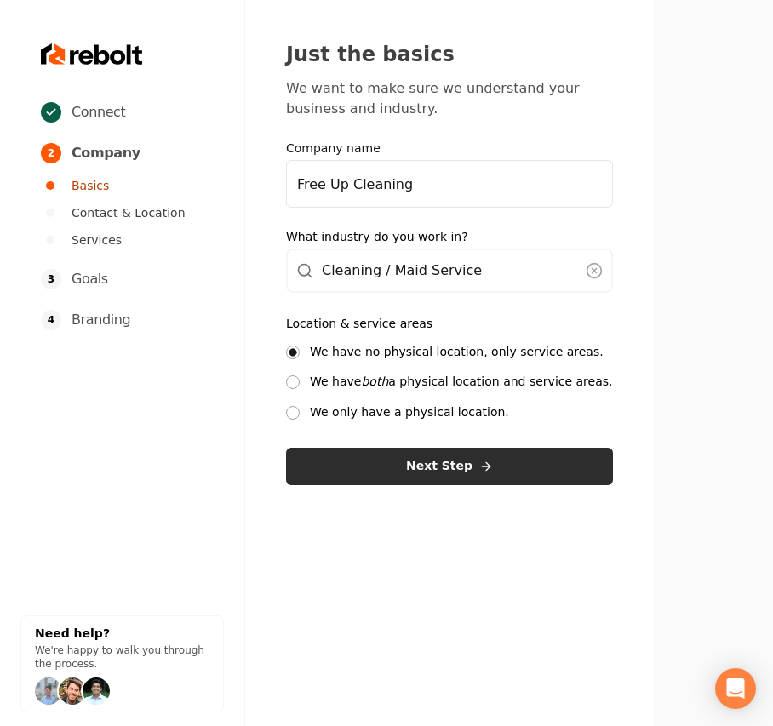
click at [372, 460] on button "Next Step" at bounding box center [449, 466] width 327 height 37
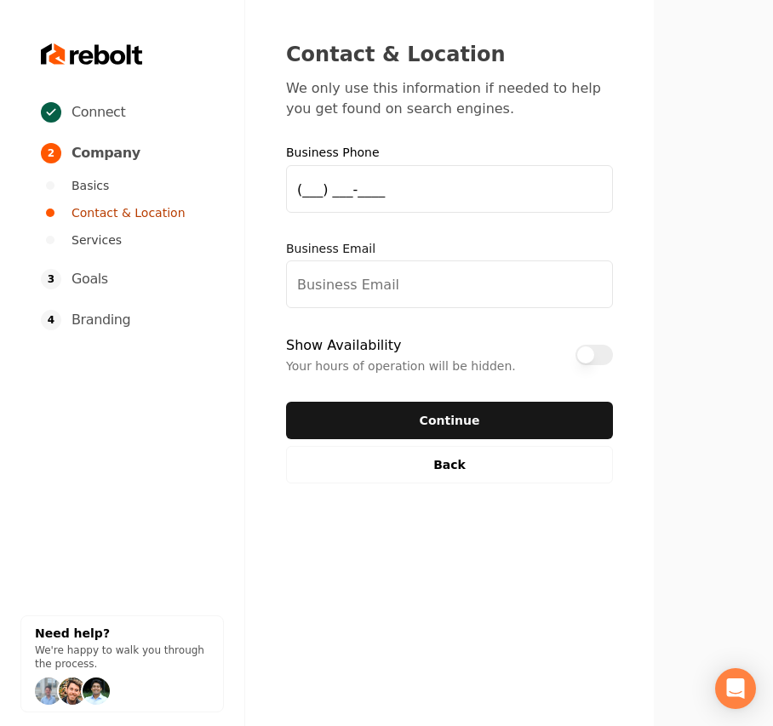
click at [378, 197] on input "(___) ___-____" at bounding box center [449, 189] width 327 height 48
click at [337, 303] on input "Business Email" at bounding box center [449, 284] width 327 height 48
paste input "[EMAIL_ADDRESS][DOMAIN_NAME]"
type input "[EMAIL_ADDRESS][DOMAIN_NAME]"
drag, startPoint x: 521, startPoint y: 203, endPoint x: 25, endPoint y: 194, distance: 496.2
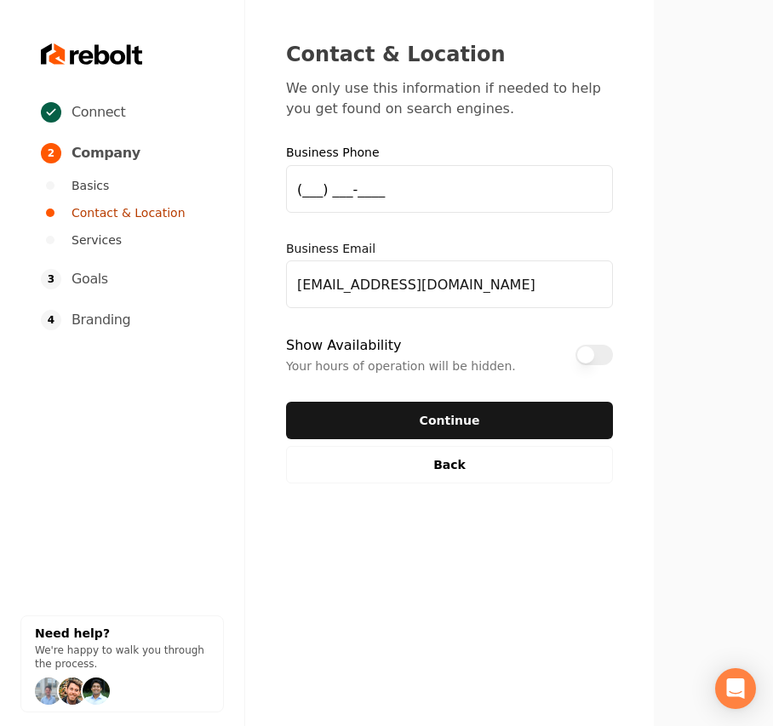
click at [60, 198] on div "Connect 2 Company Basics Contact & Location Services 3 Goals 4 Branding Need he…" at bounding box center [386, 363] width 773 height 726
paste input "519) 830-4419"
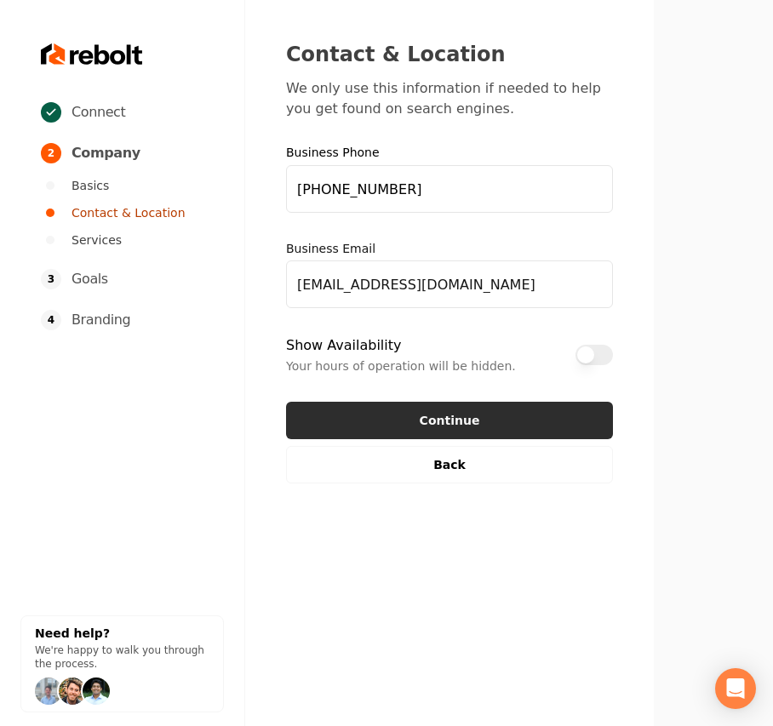
type input "[PHONE_NUMBER]"
click at [580, 408] on button "Continue" at bounding box center [449, 420] width 327 height 37
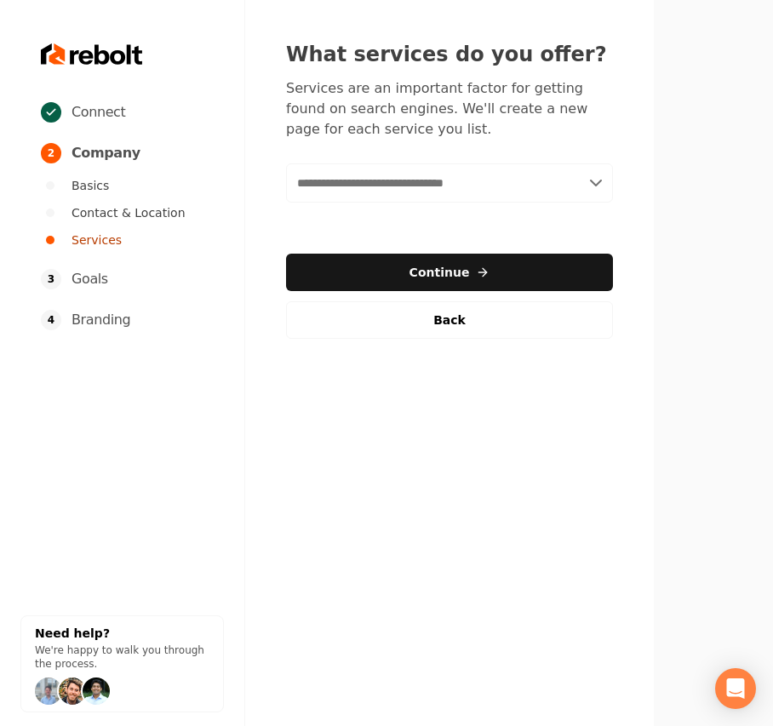
click at [371, 201] on input "text" at bounding box center [449, 182] width 327 height 39
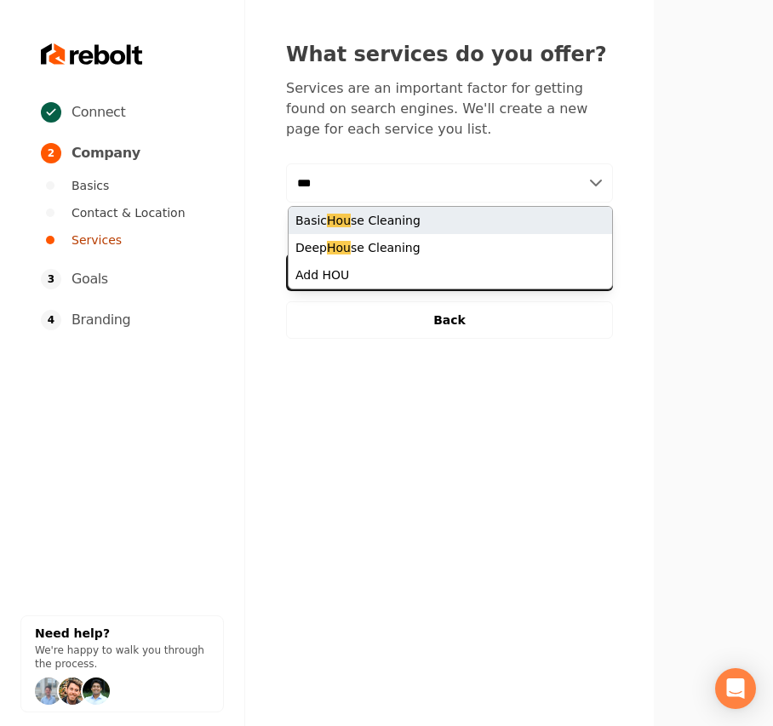
type input "***"
click at [381, 219] on div "Basic Hou se Cleaning" at bounding box center [449, 220] width 323 height 27
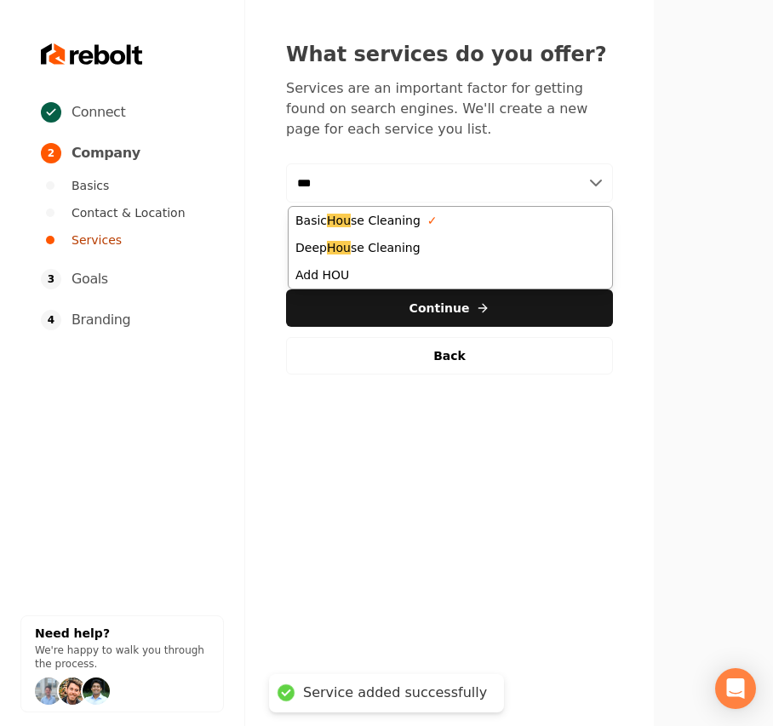
type input "***"
click at [395, 252] on div "Deep Hou se Cleaning" at bounding box center [449, 247] width 323 height 27
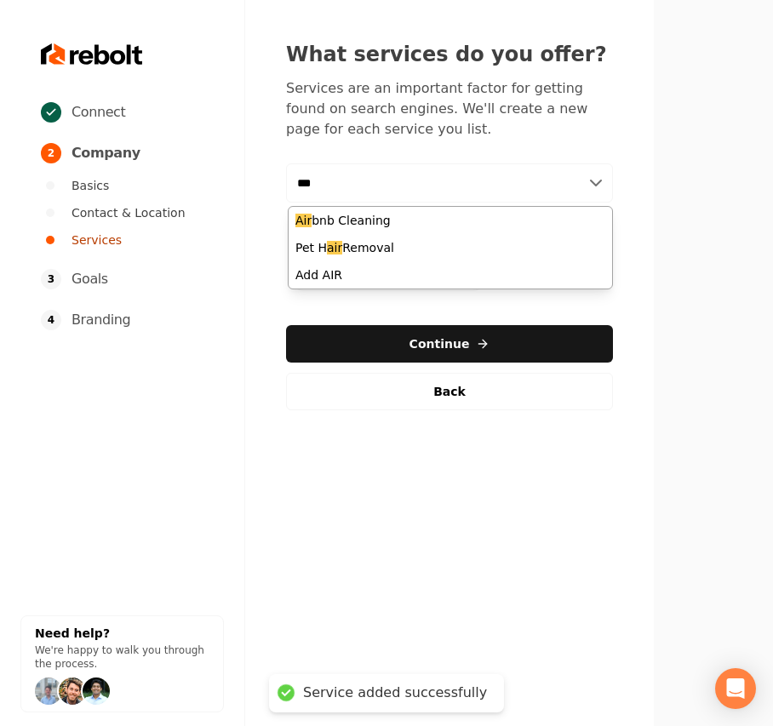
type input "***"
click at [375, 216] on div "Air bnb Cleaning" at bounding box center [449, 220] width 323 height 27
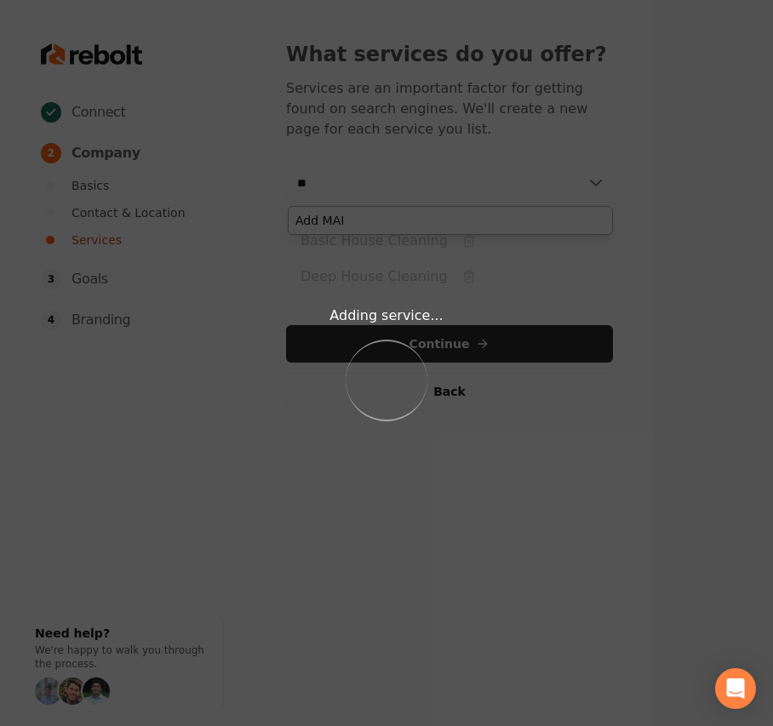
type input "*"
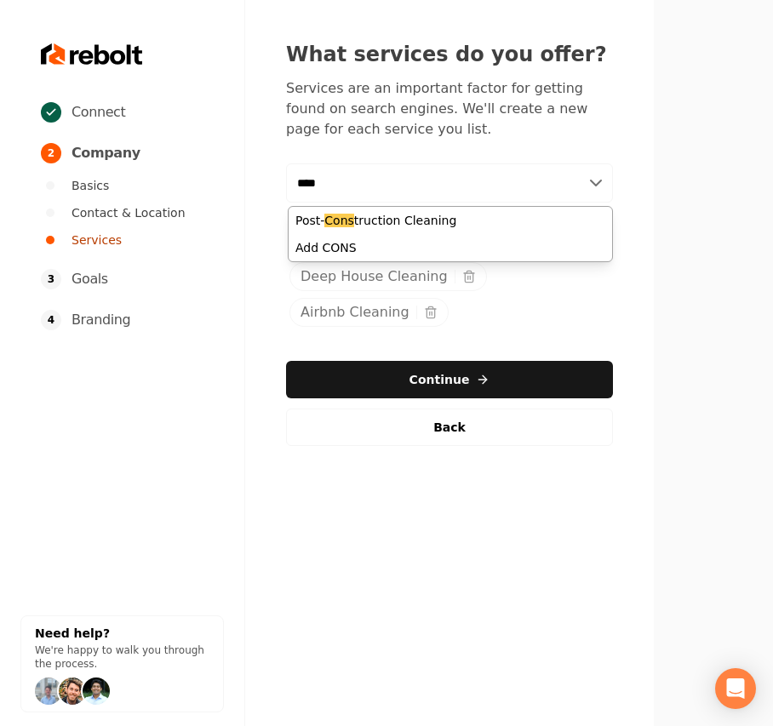
type input "****"
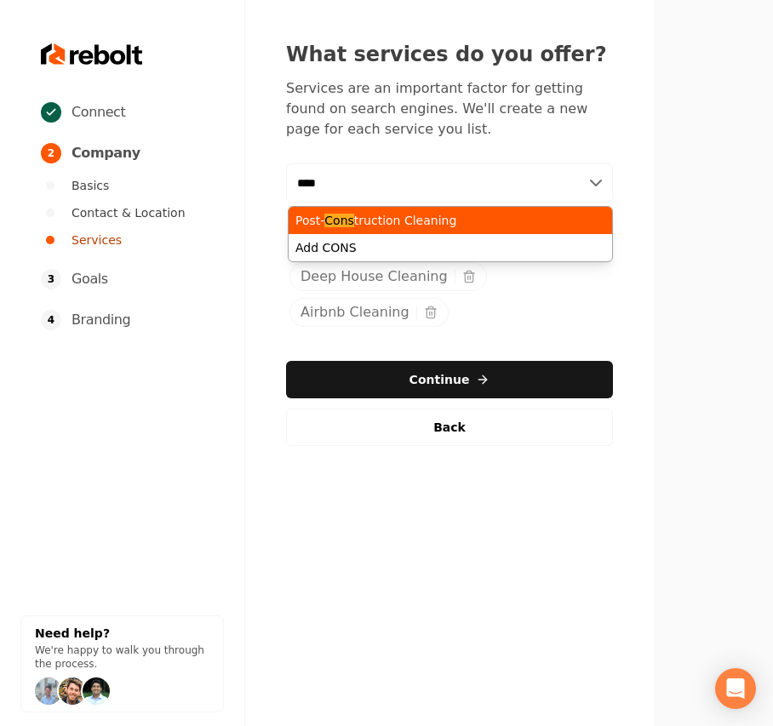
click at [375, 216] on div "Post- Cons truction Cleaning" at bounding box center [449, 220] width 323 height 27
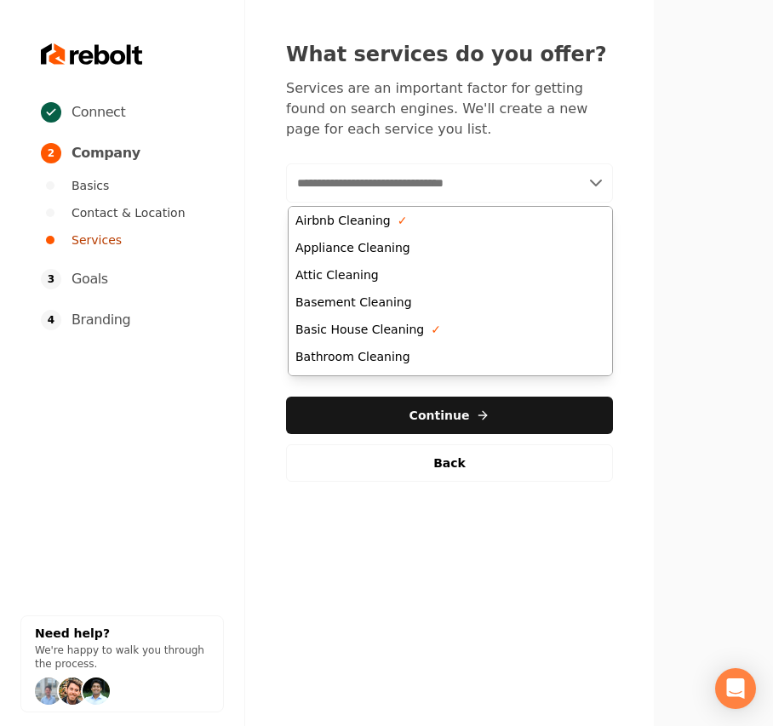
click at [699, 424] on section at bounding box center [713, 363] width 119 height 726
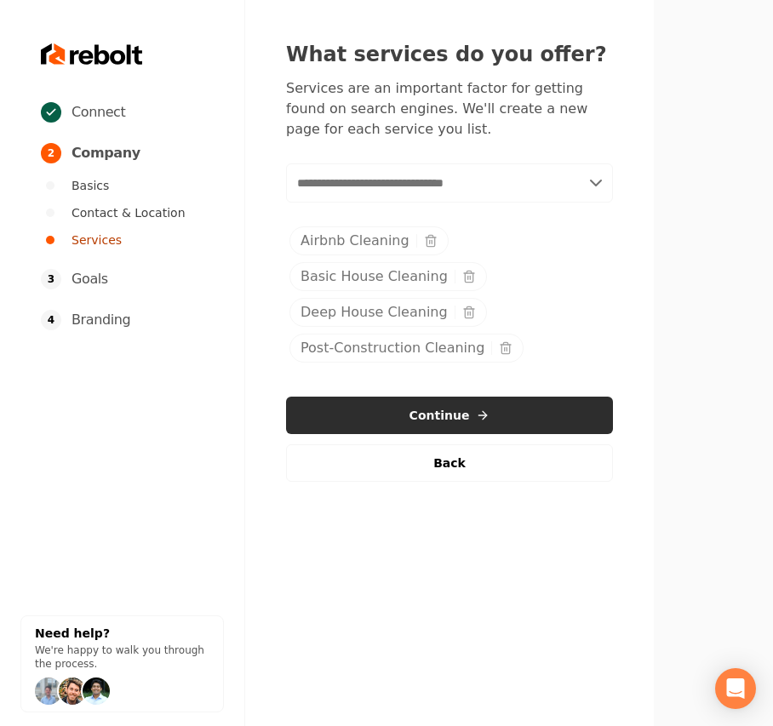
click at [471, 419] on button "Continue" at bounding box center [449, 415] width 327 height 37
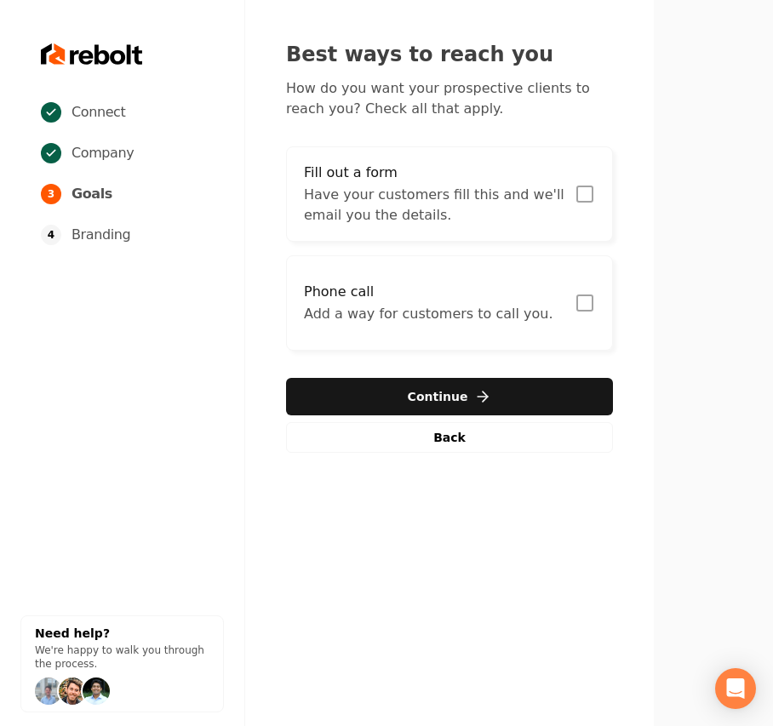
click at [426, 198] on p "Have your customers fill this and we'll email you the details." at bounding box center [434, 205] width 260 height 41
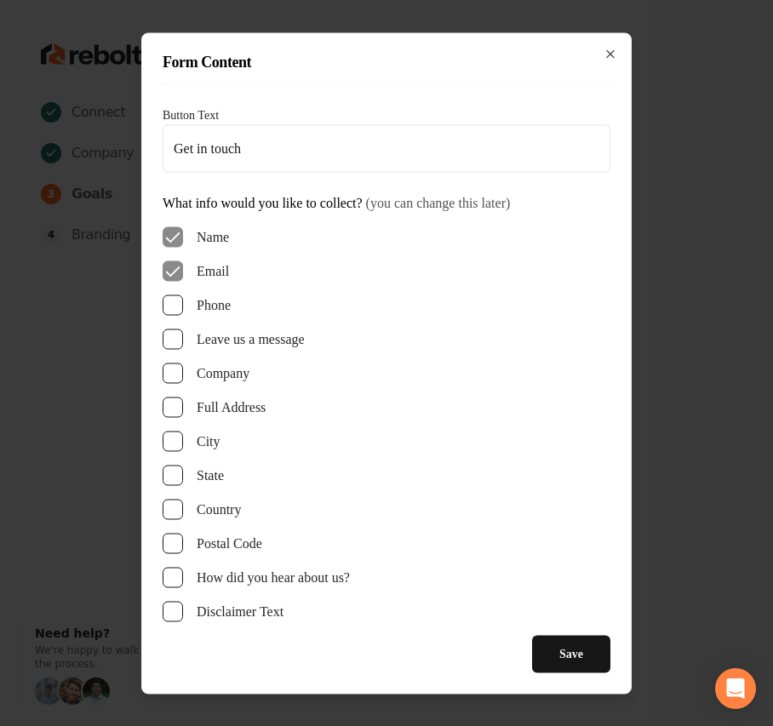
click at [182, 298] on button "Phone" at bounding box center [173, 304] width 20 height 20
click at [245, 340] on label "Leave us a message" at bounding box center [251, 338] width 108 height 20
click at [183, 340] on button "Leave us a message" at bounding box center [173, 338] width 20 height 20
click at [568, 647] on button "Save" at bounding box center [571, 653] width 78 height 37
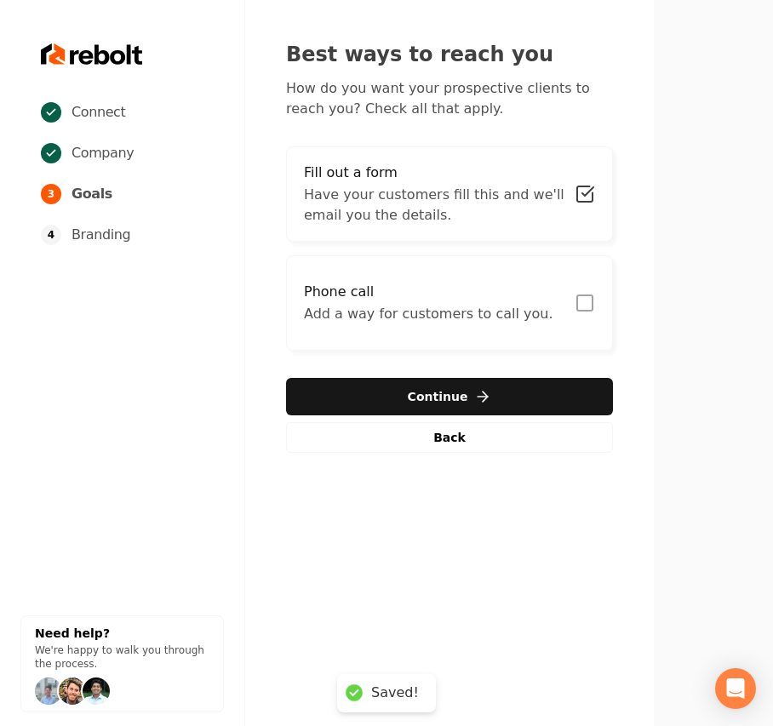
click at [358, 313] on p "Add a way for customers to call you." at bounding box center [428, 314] width 248 height 20
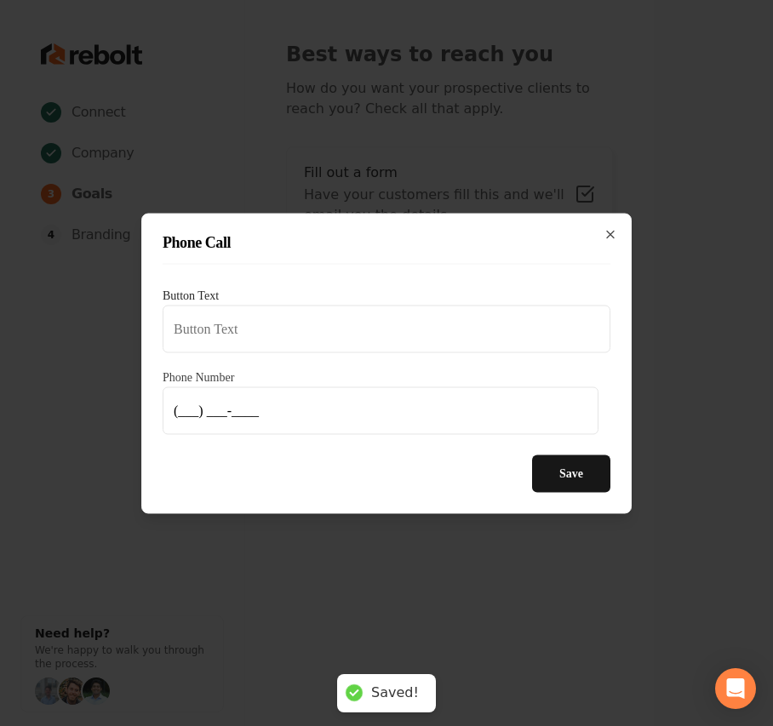
type input "Call us"
type input "[PHONE_NUMBER]"
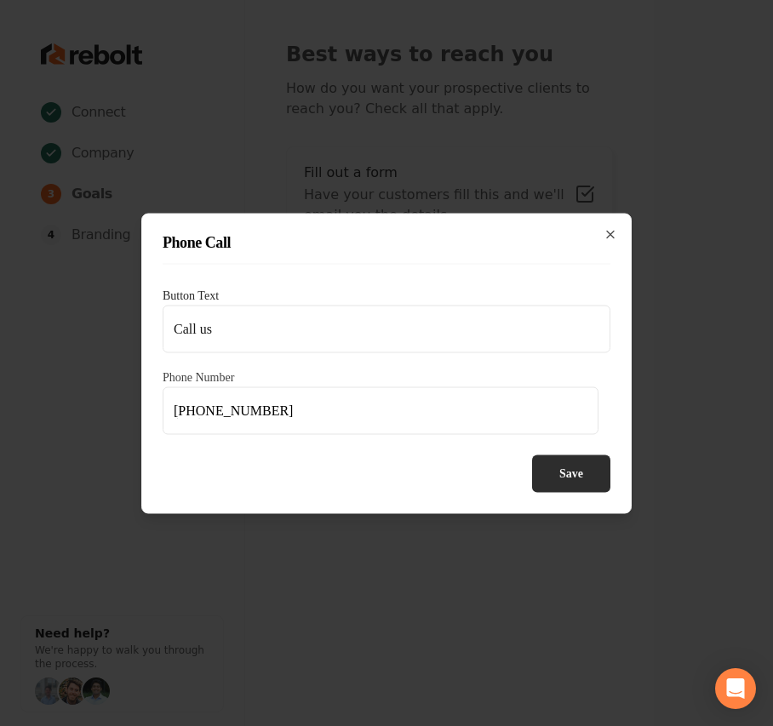
click at [550, 466] on button "Save" at bounding box center [571, 472] width 78 height 37
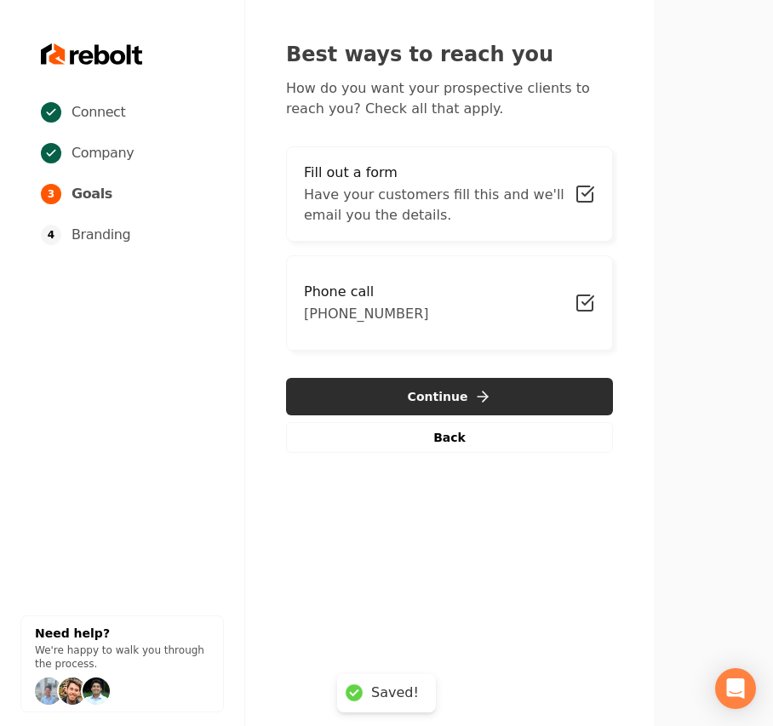
click at [509, 398] on button "Continue" at bounding box center [449, 396] width 327 height 37
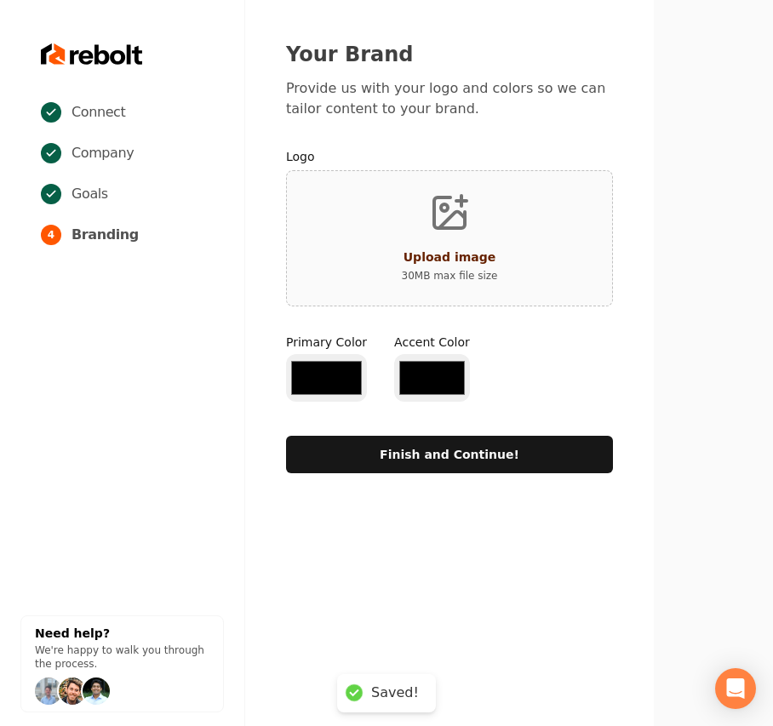
click at [432, 264] on div "Upload image" at bounding box center [449, 257] width 93 height 20
type input "#194d33"
type input "#70be00"
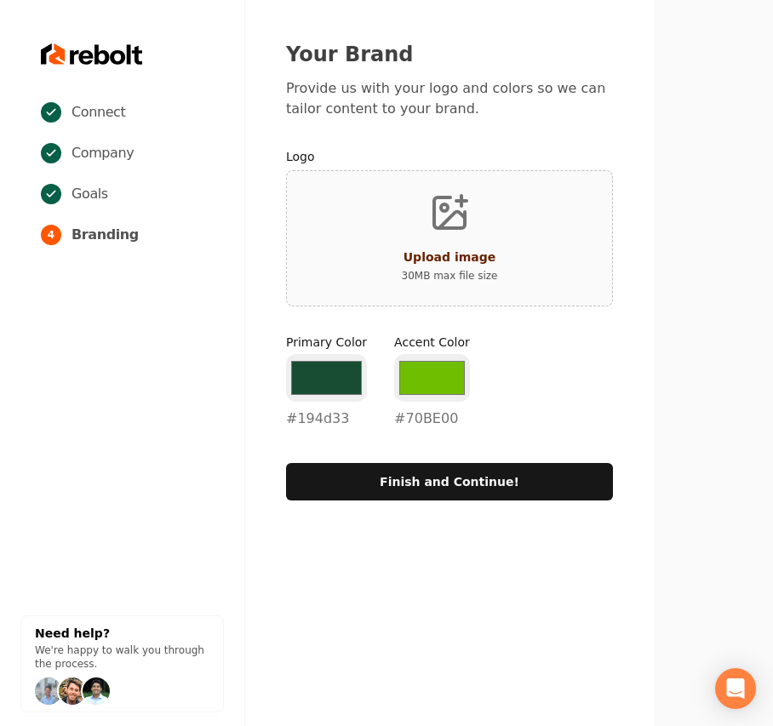
click at [344, 213] on div "Upload image 30 MB max file size" at bounding box center [449, 238] width 327 height 136
click at [504, 208] on button "Upload image 30 MB max file size" at bounding box center [449, 238] width 123 height 119
type input "**********"
click at [307, 389] on input "#194d33" at bounding box center [326, 378] width 81 height 48
type input "#1c3548"
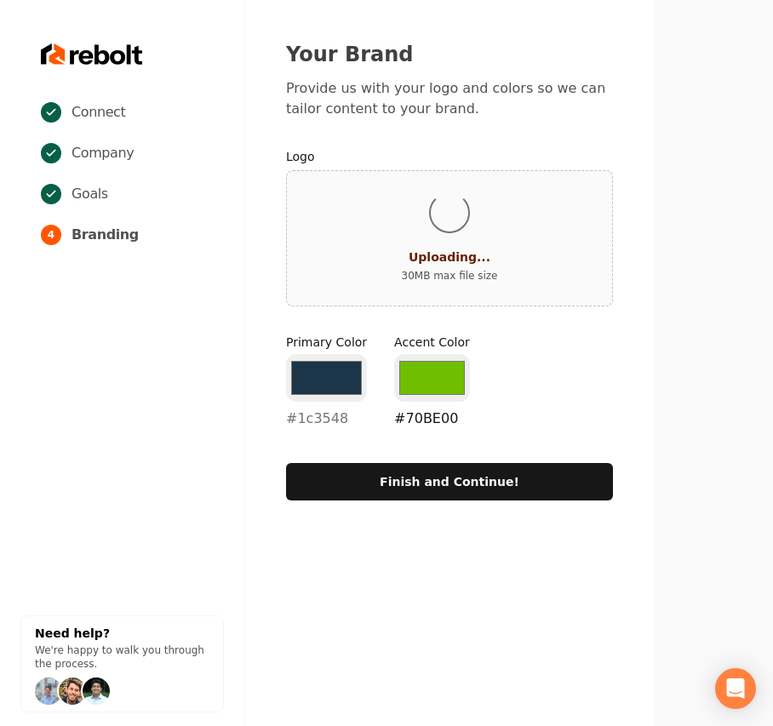
click at [405, 373] on input "#70be00" at bounding box center [432, 378] width 76 height 48
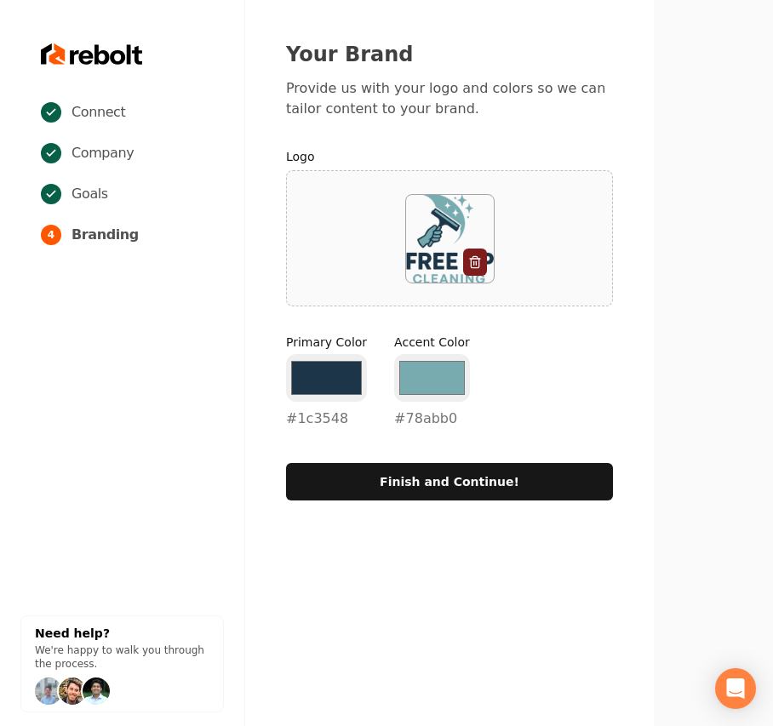
type input "#78abb0"
click at [618, 323] on div "Your Brand Provide us with your logo and colors so we can tailor content to you…" at bounding box center [449, 270] width 408 height 541
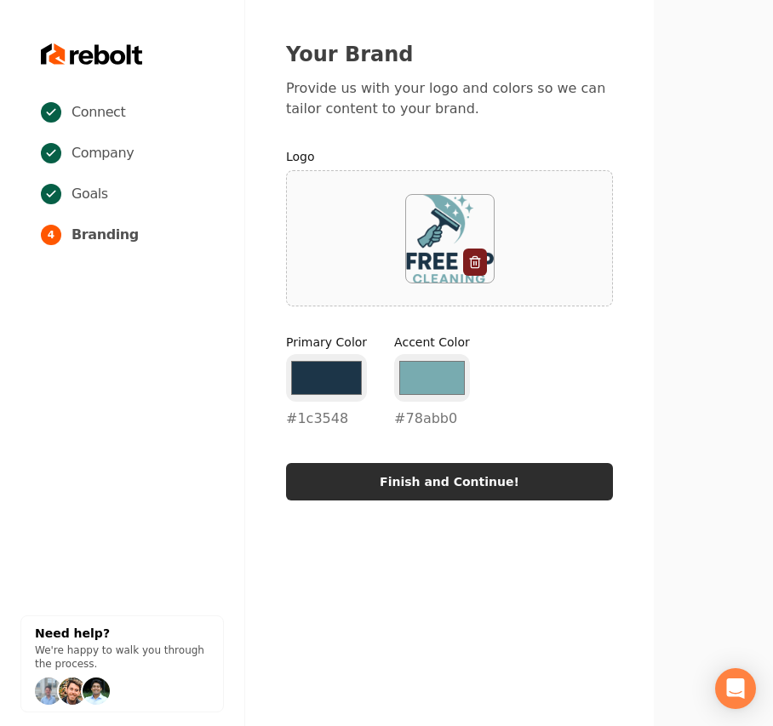
click at [458, 483] on button "Finish and Continue!" at bounding box center [449, 481] width 327 height 37
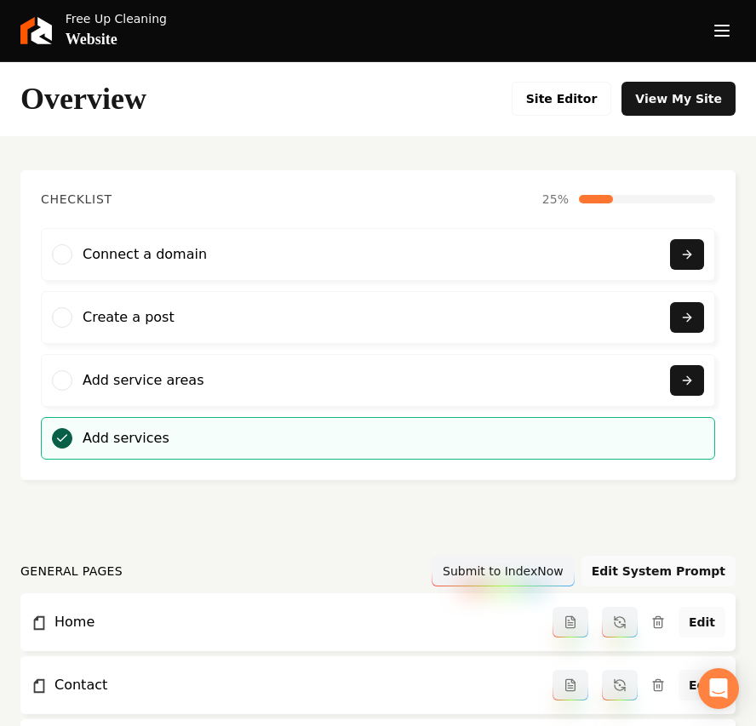
click at [717, 31] on line "Open navigation menu" at bounding box center [722, 31] width 14 height 0
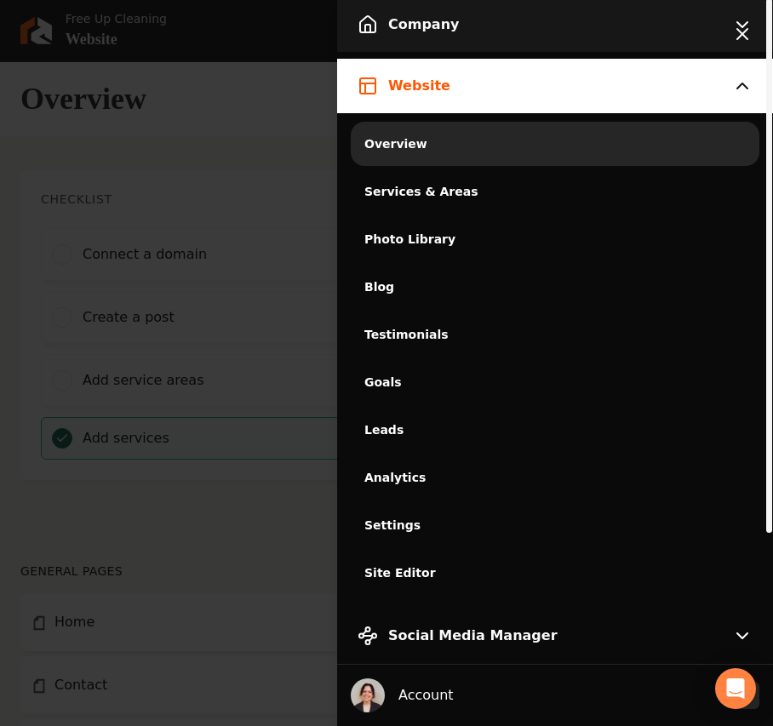
click at [447, 35] on button "Company" at bounding box center [555, 24] width 436 height 54
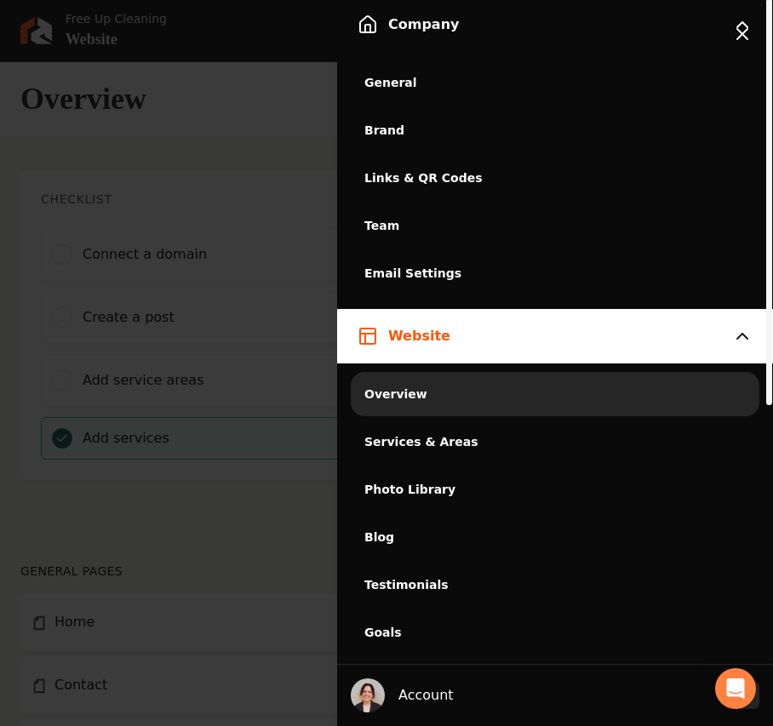
click at [408, 129] on span "Brand" at bounding box center [554, 130] width 381 height 17
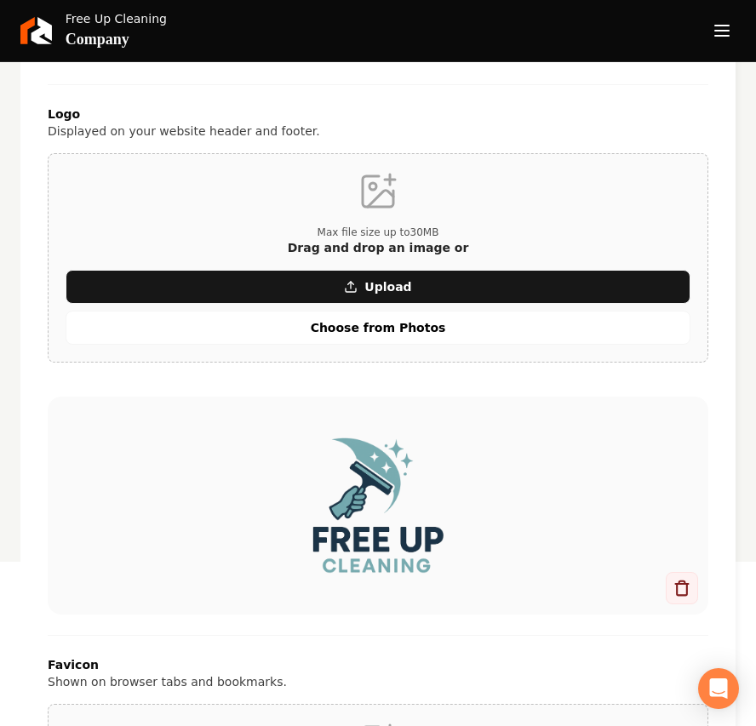
scroll to position [454, 0]
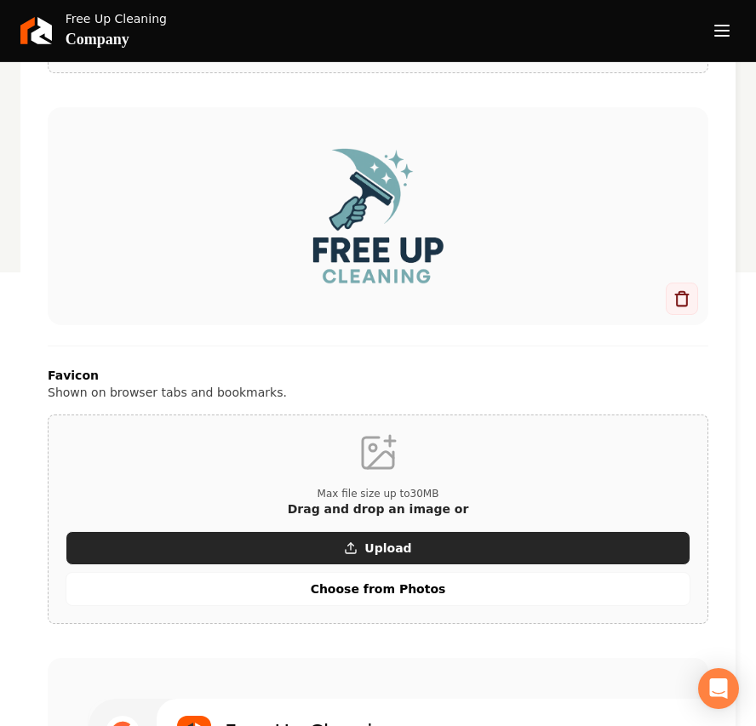
click at [328, 553] on button "Upload" at bounding box center [378, 548] width 625 height 34
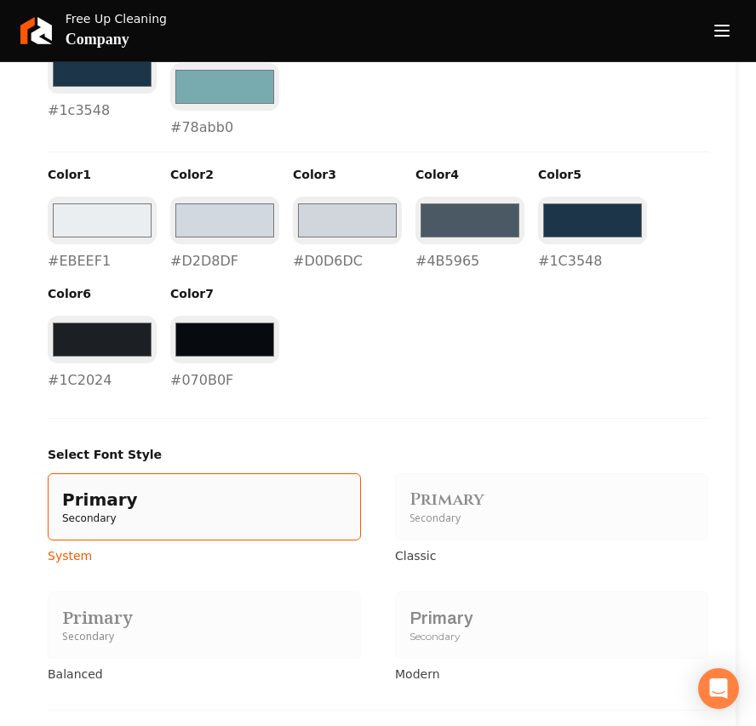
scroll to position [1702, 0]
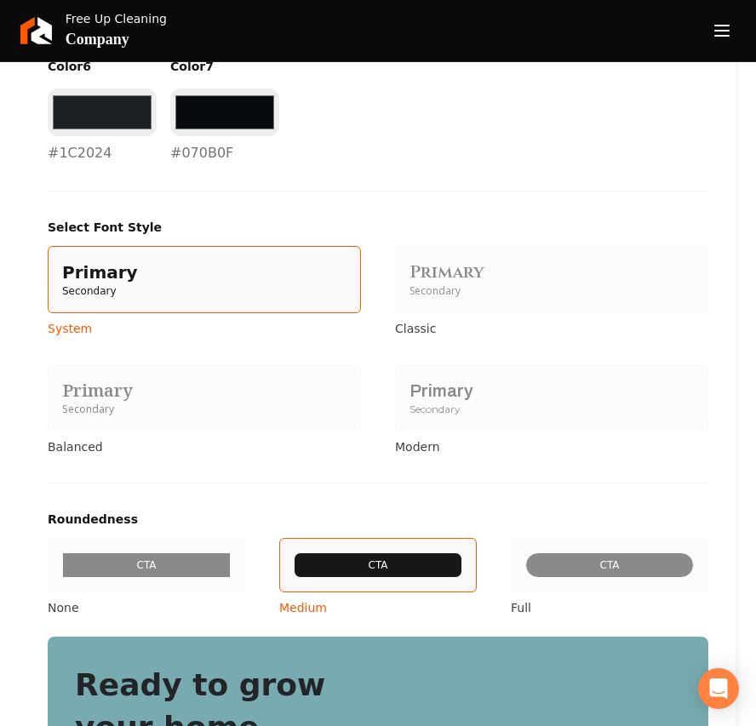
click at [505, 364] on div "Primary Secondary" at bounding box center [551, 397] width 313 height 67
click at [408, 391] on button "Primary Secondary Modern" at bounding box center [401, 398] width 14 height 14
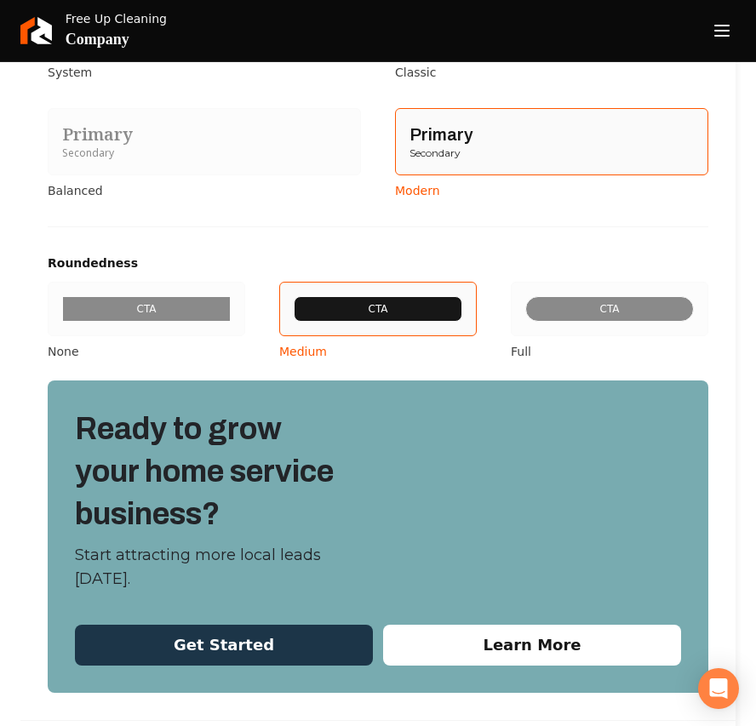
scroll to position [2090, 0]
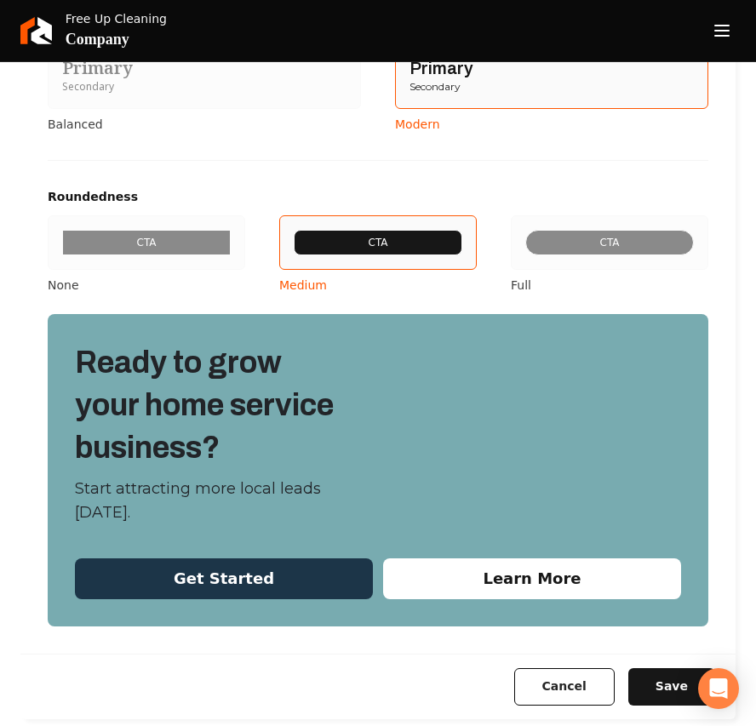
click at [542, 257] on label "CTA Full" at bounding box center [609, 254] width 197 height 78
click at [523, 249] on button "CTA Full" at bounding box center [517, 243] width 14 height 14
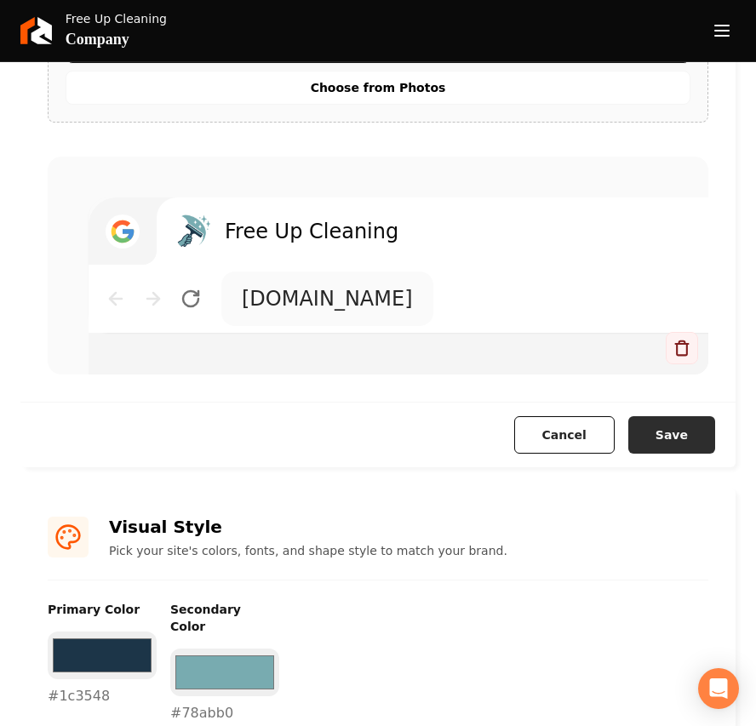
click at [676, 437] on button "Save" at bounding box center [671, 434] width 87 height 37
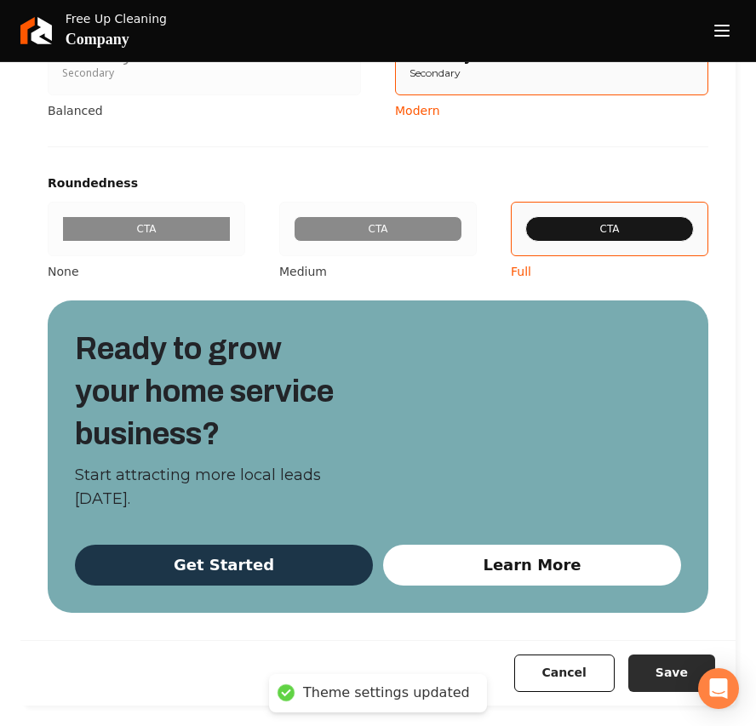
scroll to position [2024, 0]
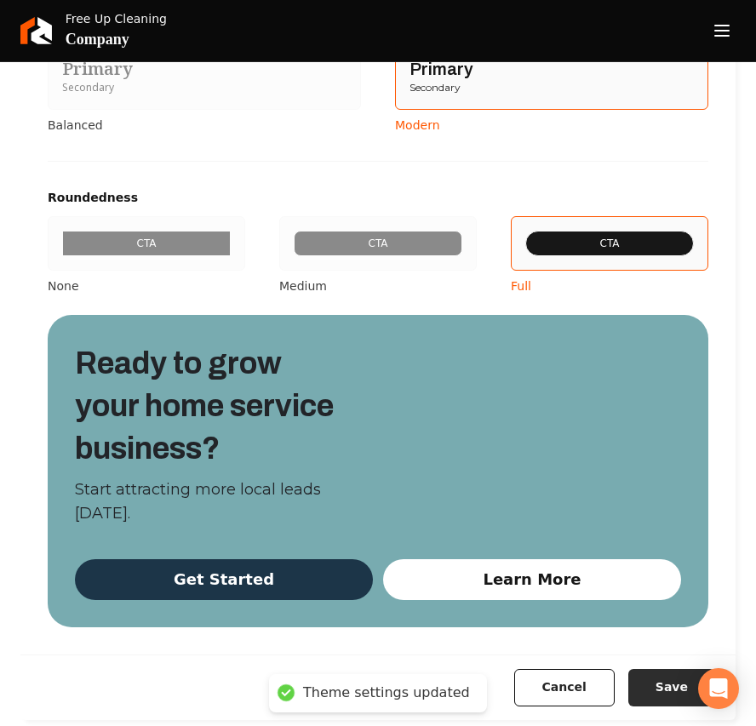
click at [642, 669] on button "Save" at bounding box center [671, 687] width 87 height 37
type input "#ebeef1"
type input "#d2d8df"
type input "#d0d6dc"
type input "#4b5965"
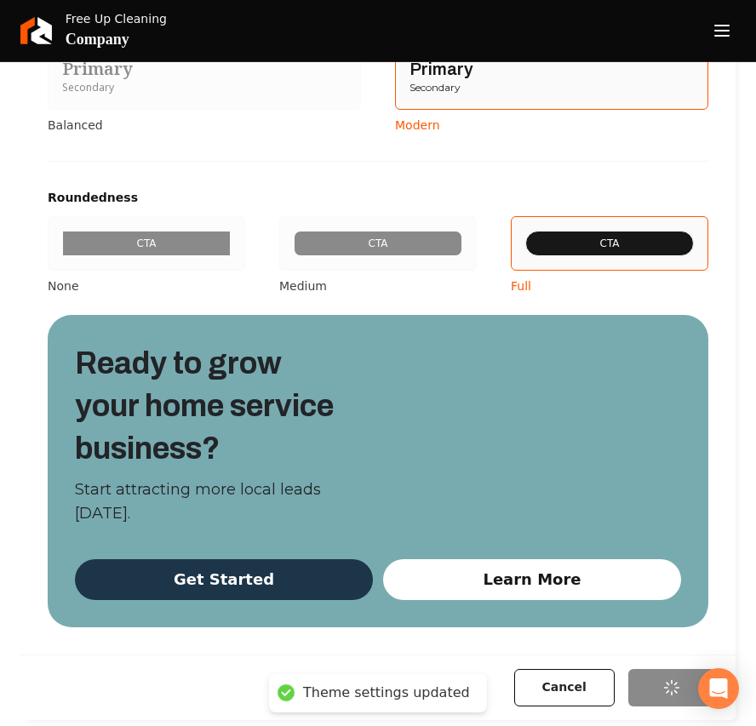
type input "#1c3548"
type input "#1c2024"
type input "#070b0f"
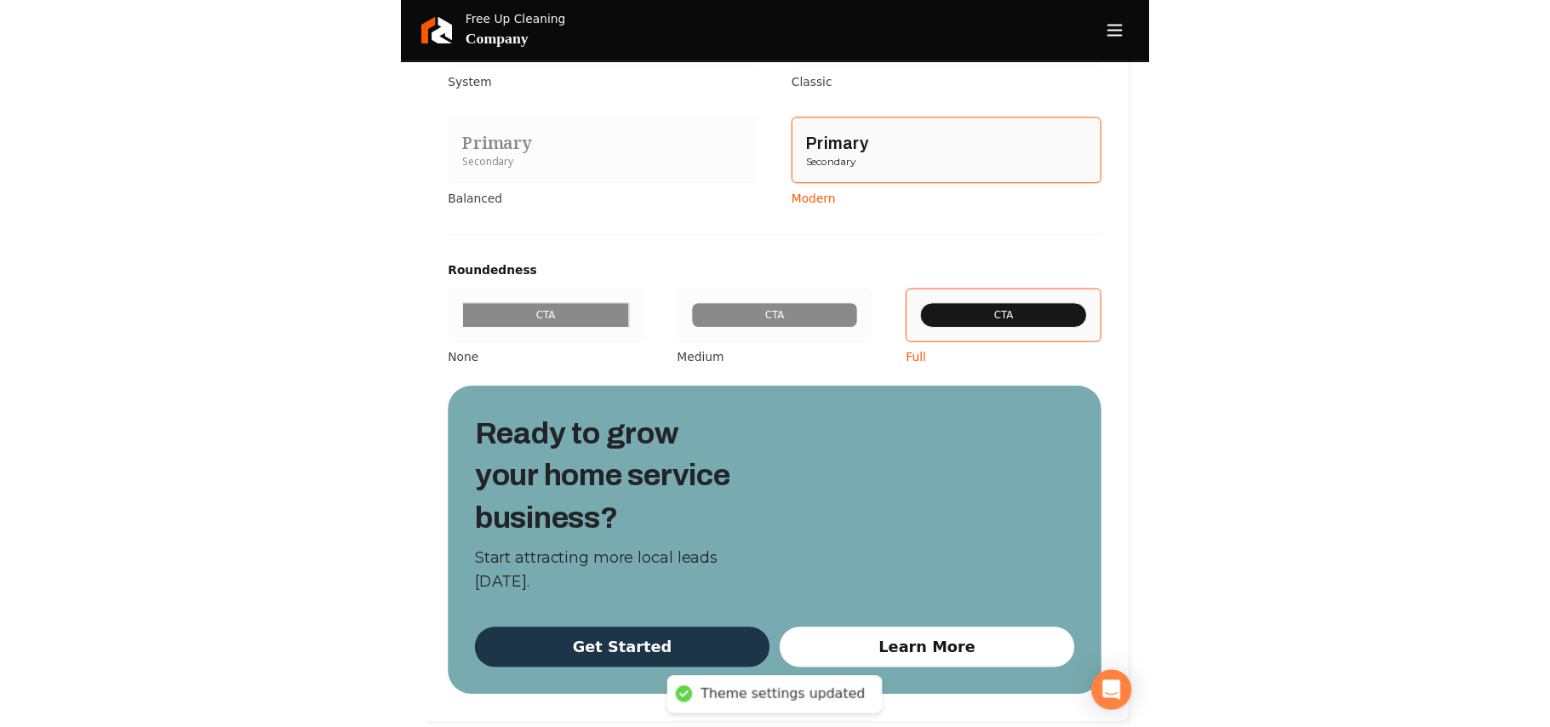
scroll to position [0, 0]
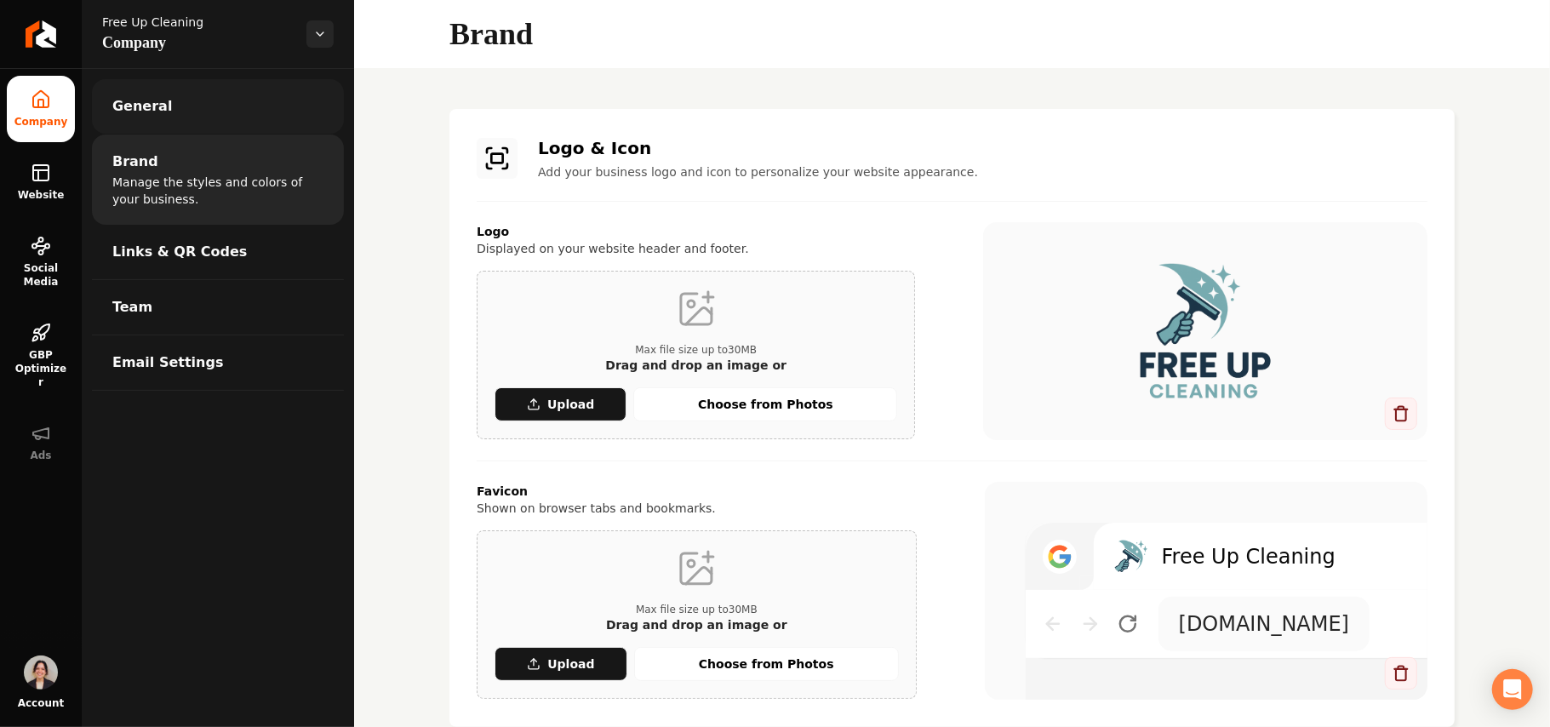
click at [140, 121] on link "General" at bounding box center [218, 106] width 252 height 54
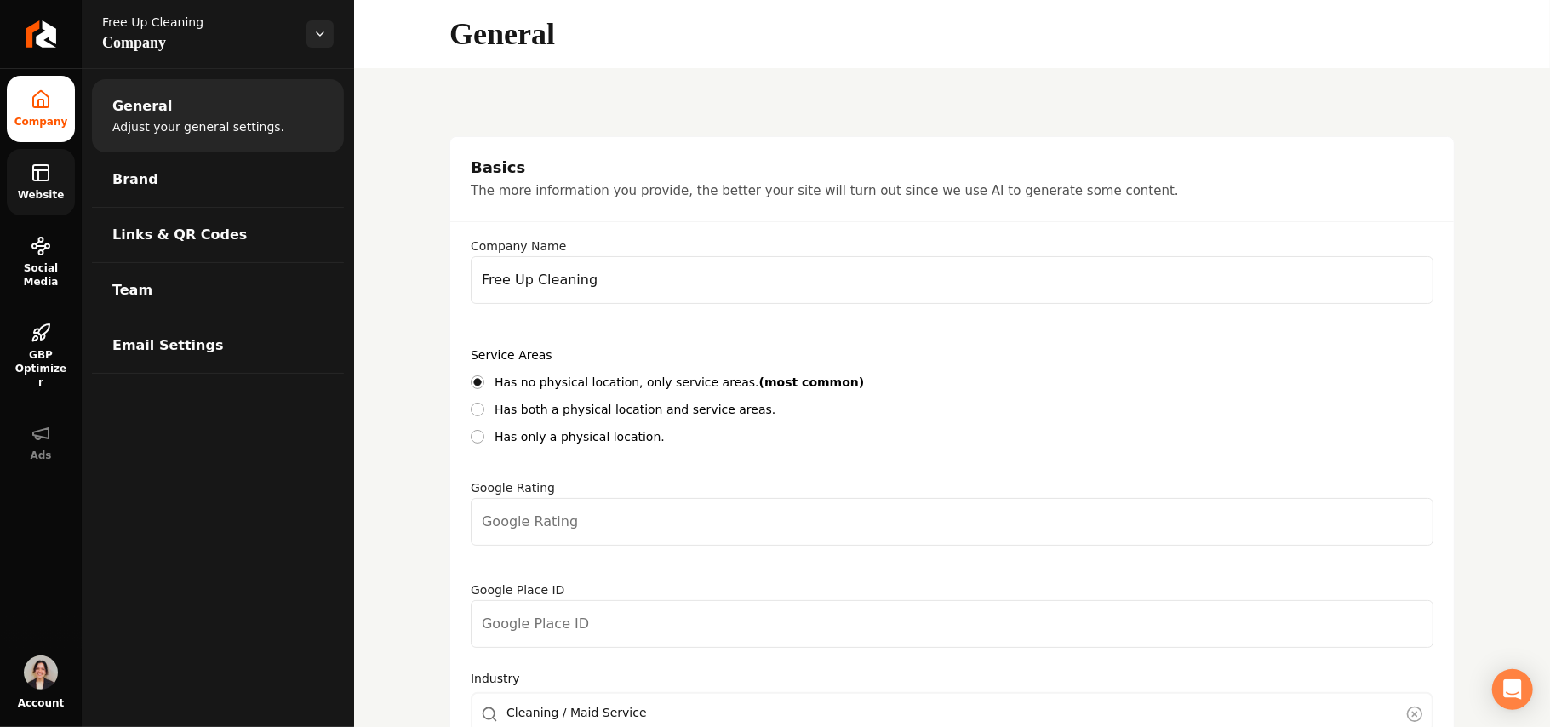
click at [35, 185] on link "Website" at bounding box center [41, 182] width 68 height 66
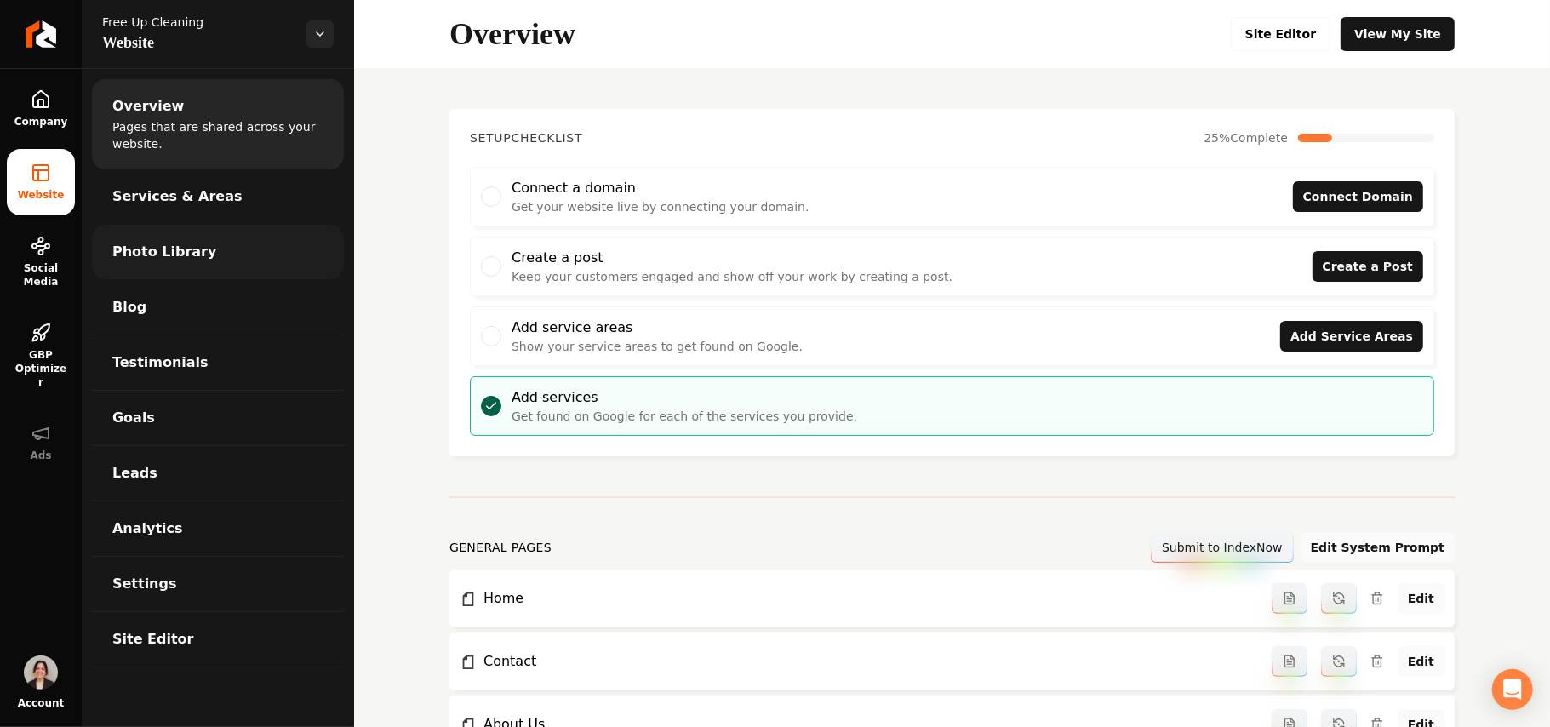
click at [197, 257] on span "Photo Library" at bounding box center [164, 252] width 104 height 20
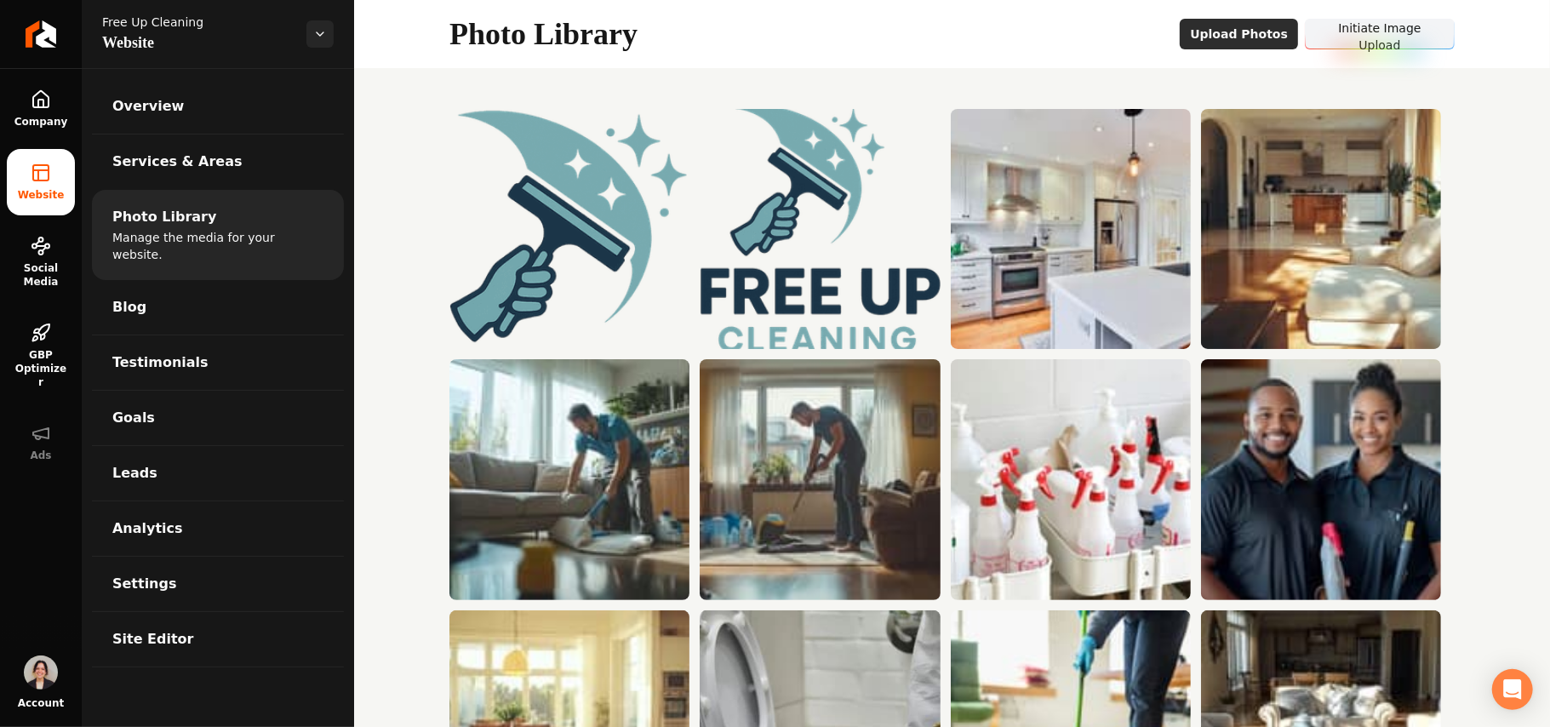
click at [1216, 32] on button "Upload Photos" at bounding box center [1238, 34] width 118 height 31
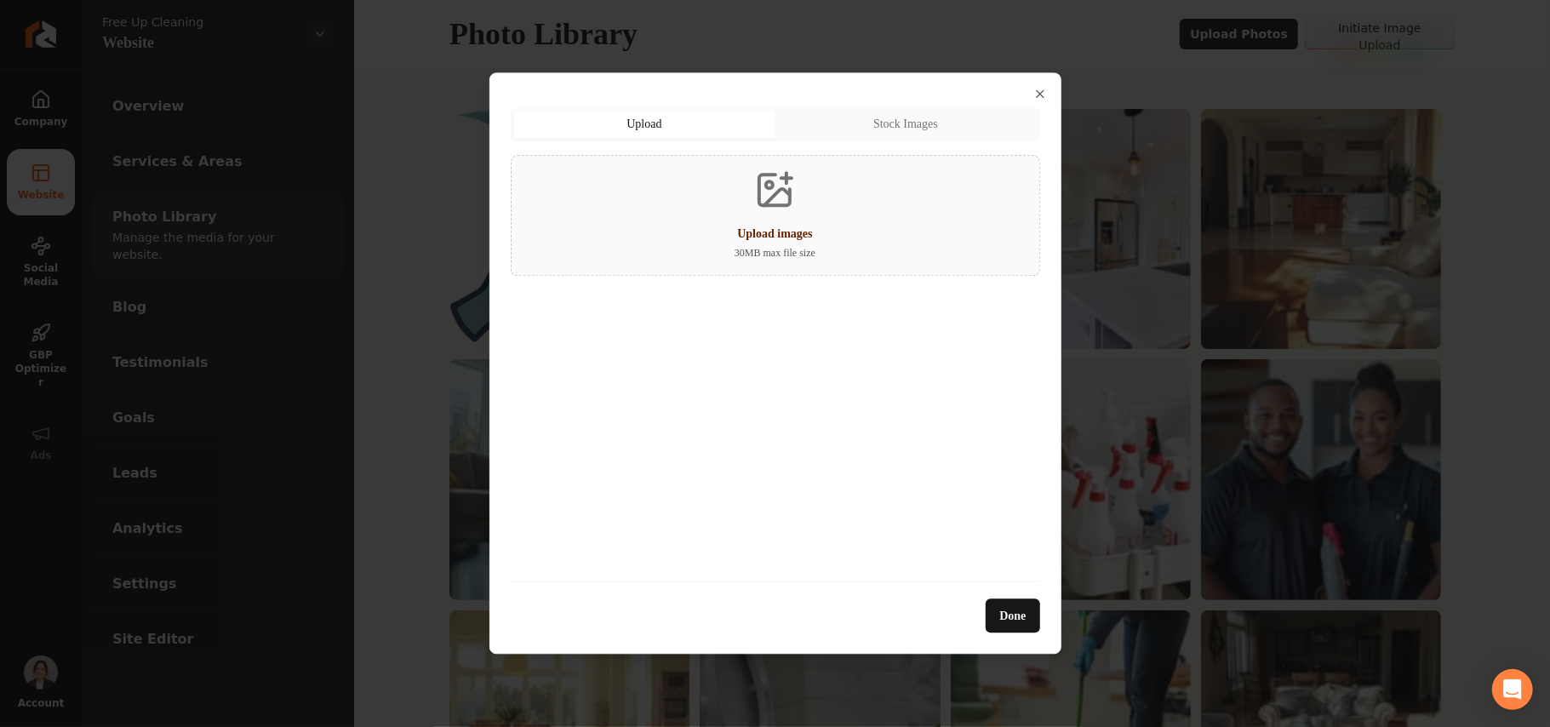
click at [872, 220] on div "Upload images 30 MB max file size" at bounding box center [775, 215] width 529 height 121
type input "**********"
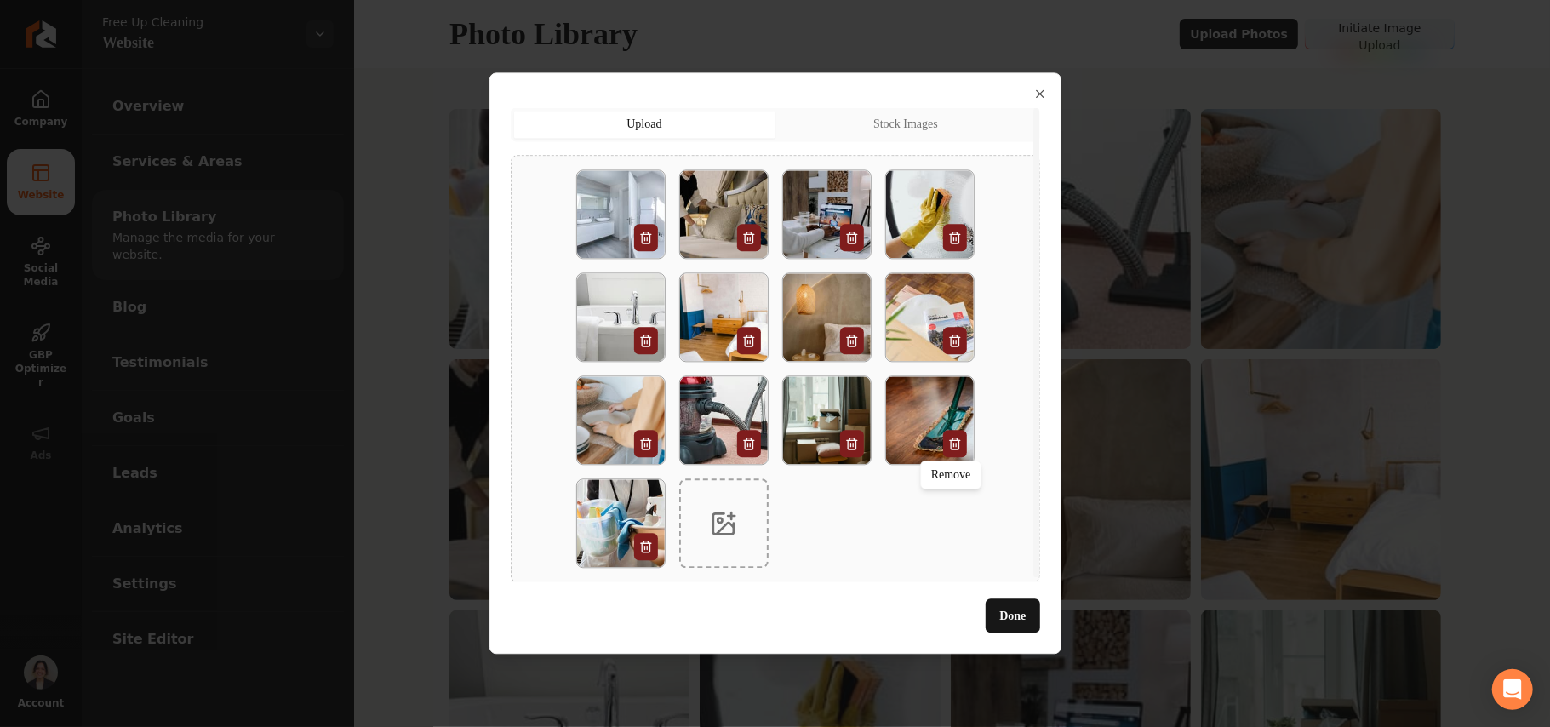
click at [1039, 608] on div "Upload Upload Stock Images Remove Remove Done Close" at bounding box center [775, 362] width 572 height 581
click at [1030, 609] on button "Done" at bounding box center [1012, 616] width 54 height 34
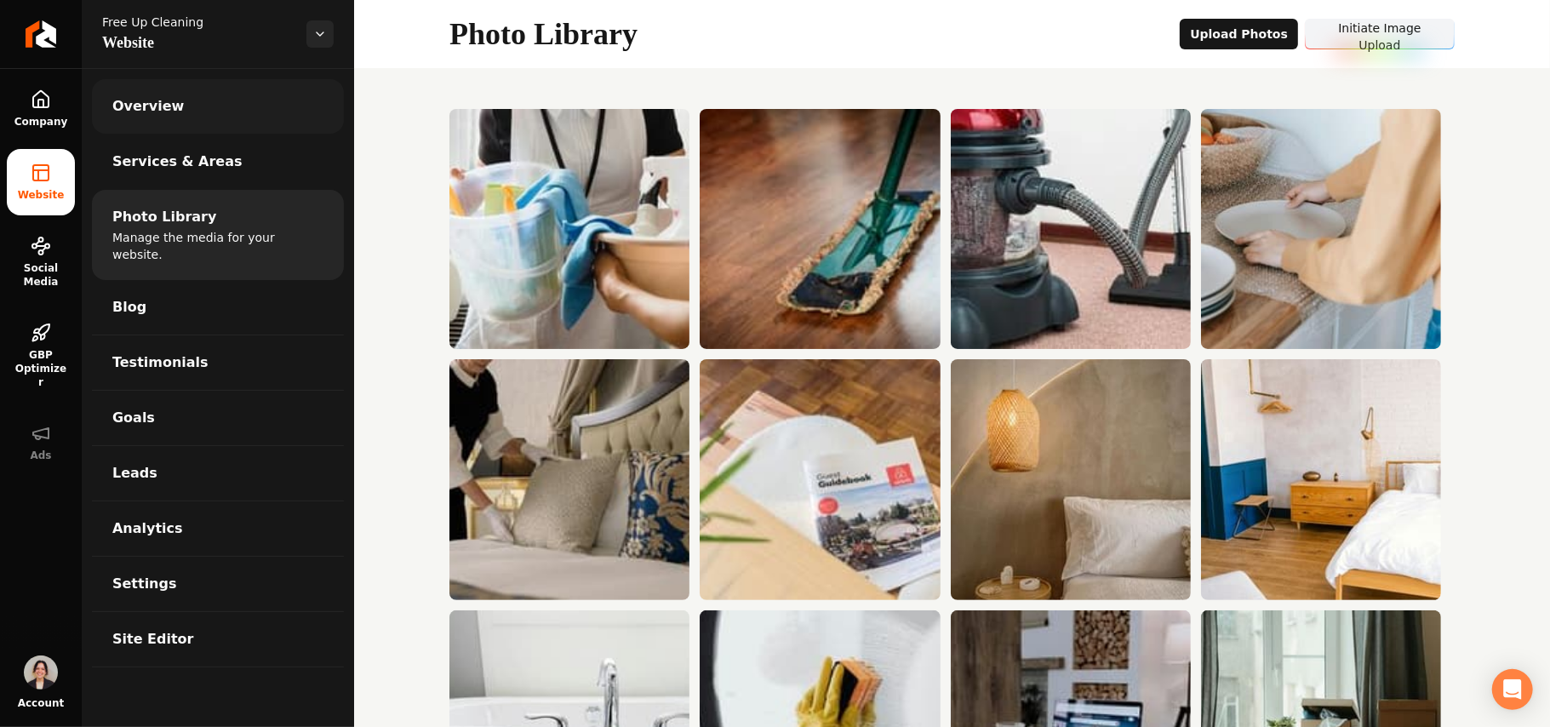
click at [235, 104] on link "Overview" at bounding box center [218, 106] width 252 height 54
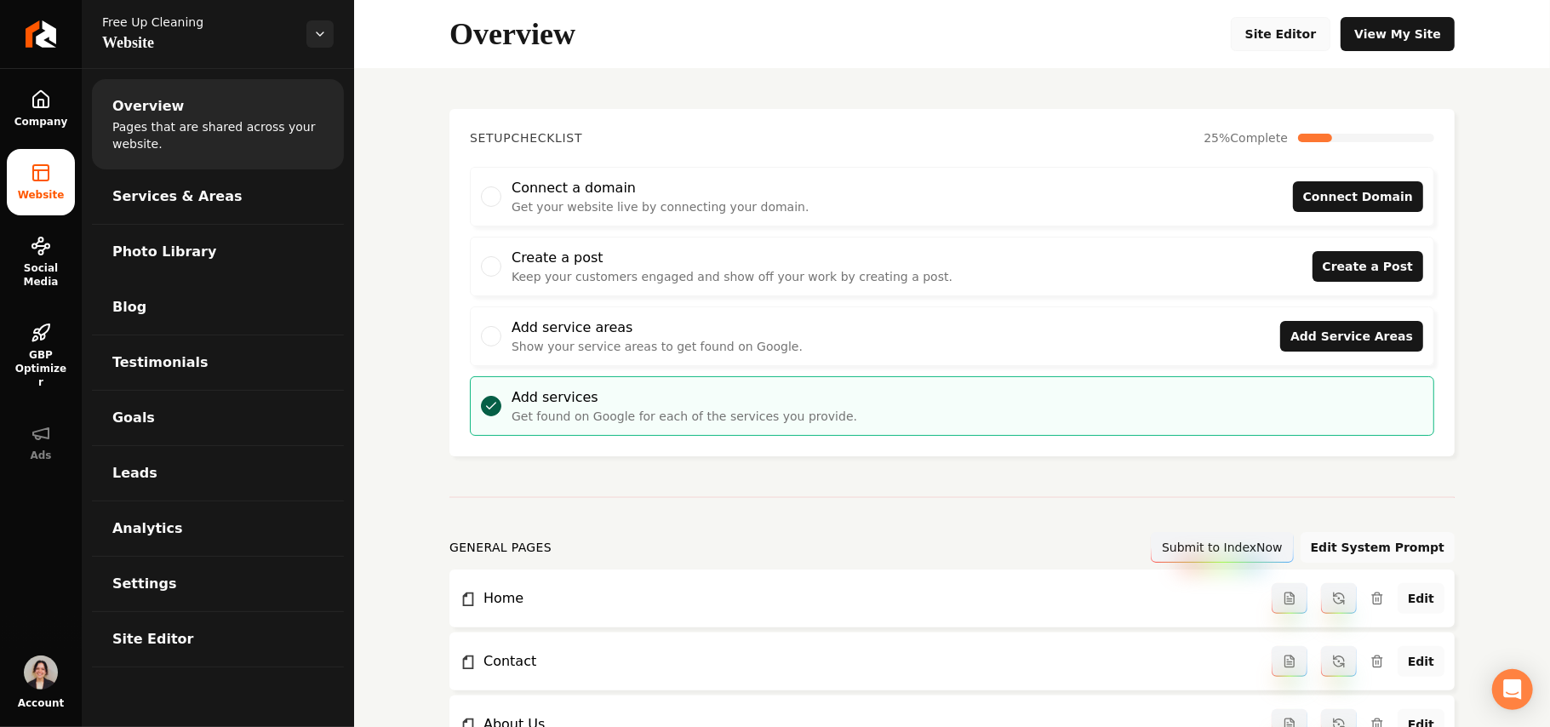
click at [1273, 22] on link "Site Editor" at bounding box center [1281, 34] width 100 height 34
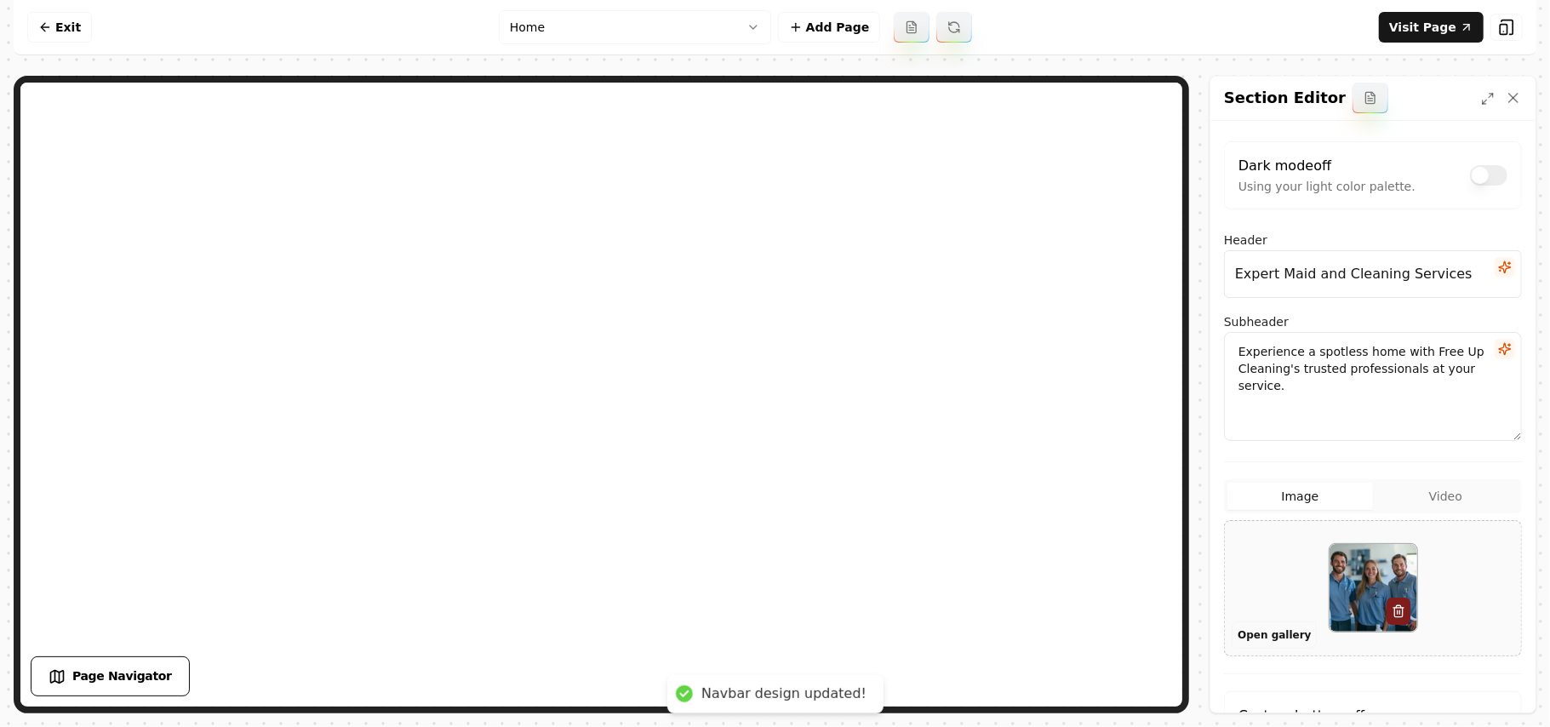
click at [1268, 633] on button "Open gallery" at bounding box center [1273, 634] width 85 height 27
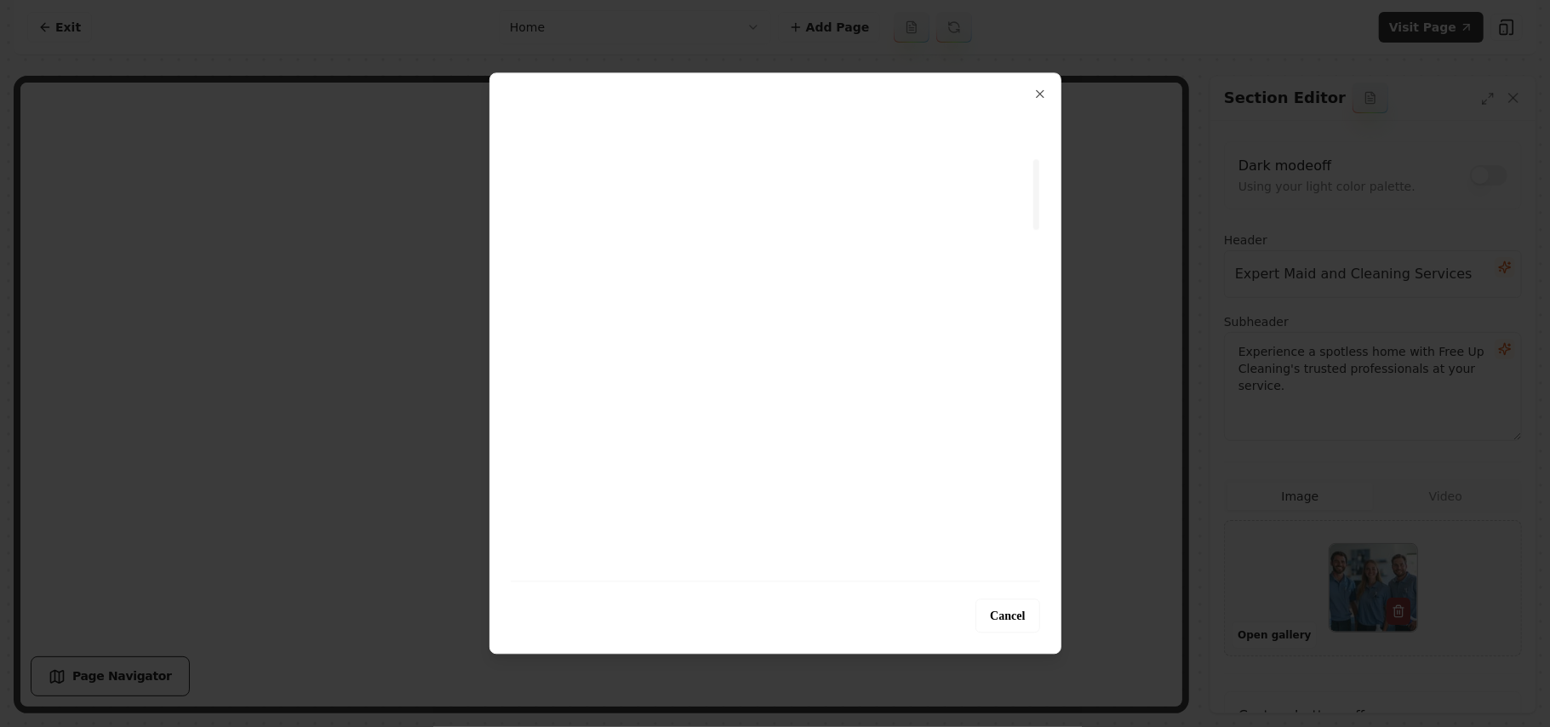
scroll to position [340, 0]
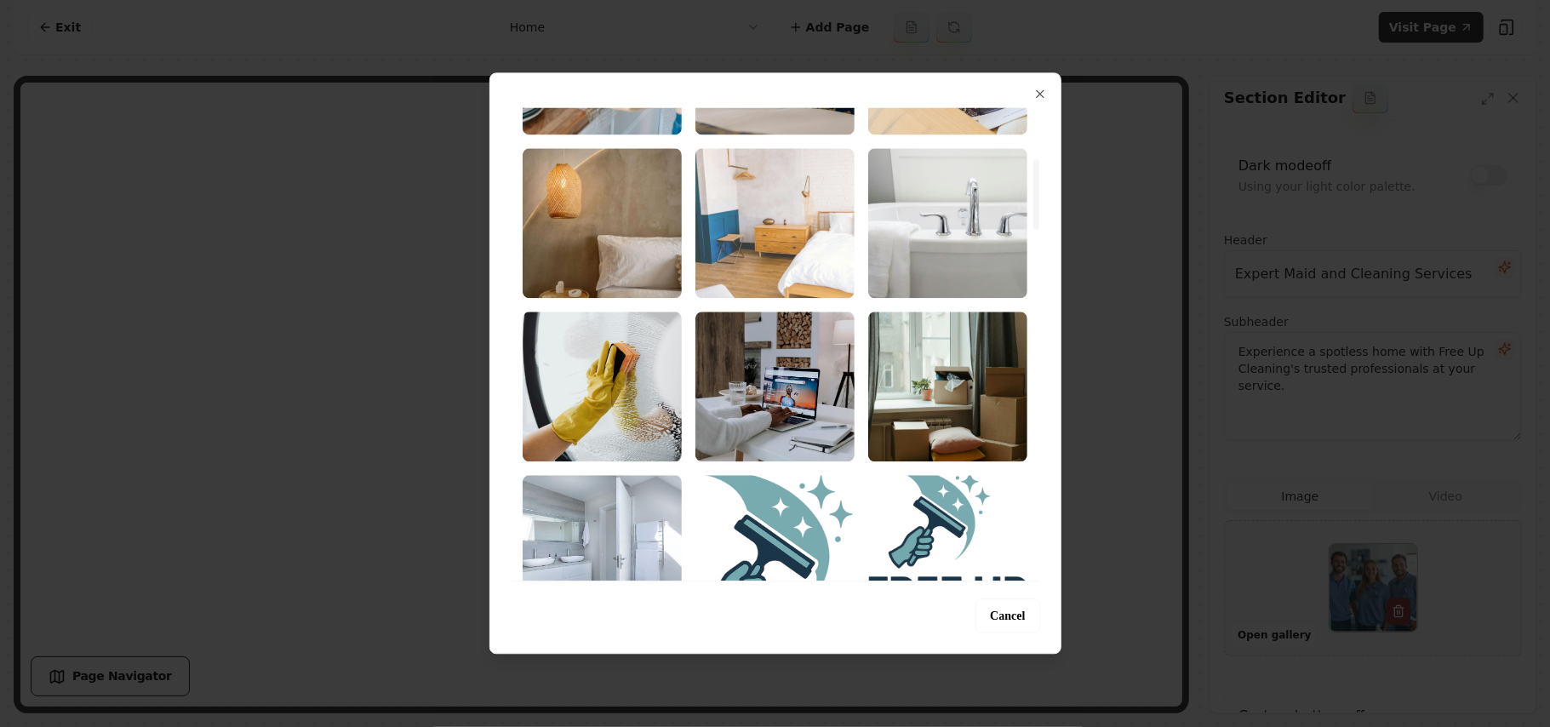
click at [798, 262] on img "Select image image_68b7360a5c7cd75eb8c2634d.jpg" at bounding box center [774, 223] width 159 height 150
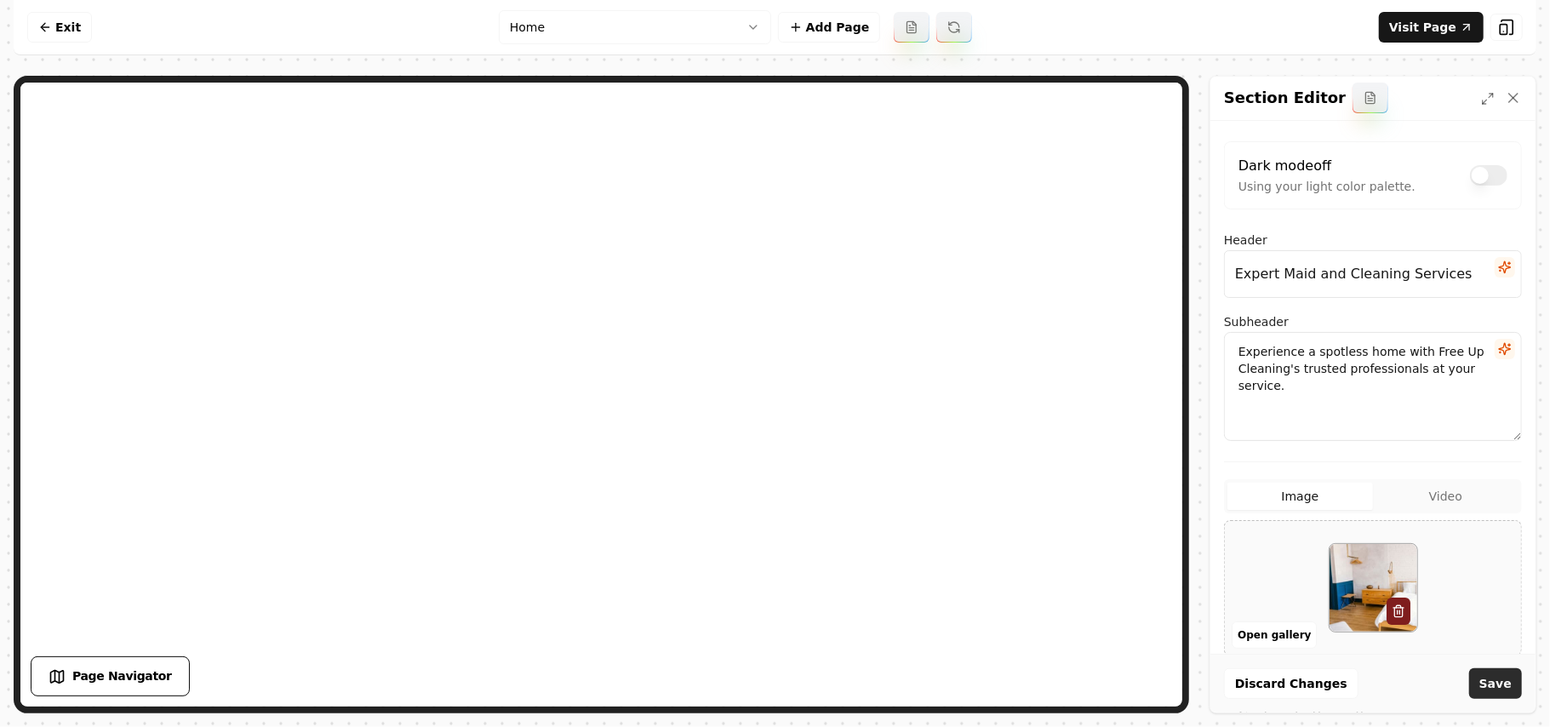
click at [1495, 688] on button "Save" at bounding box center [1495, 683] width 53 height 31
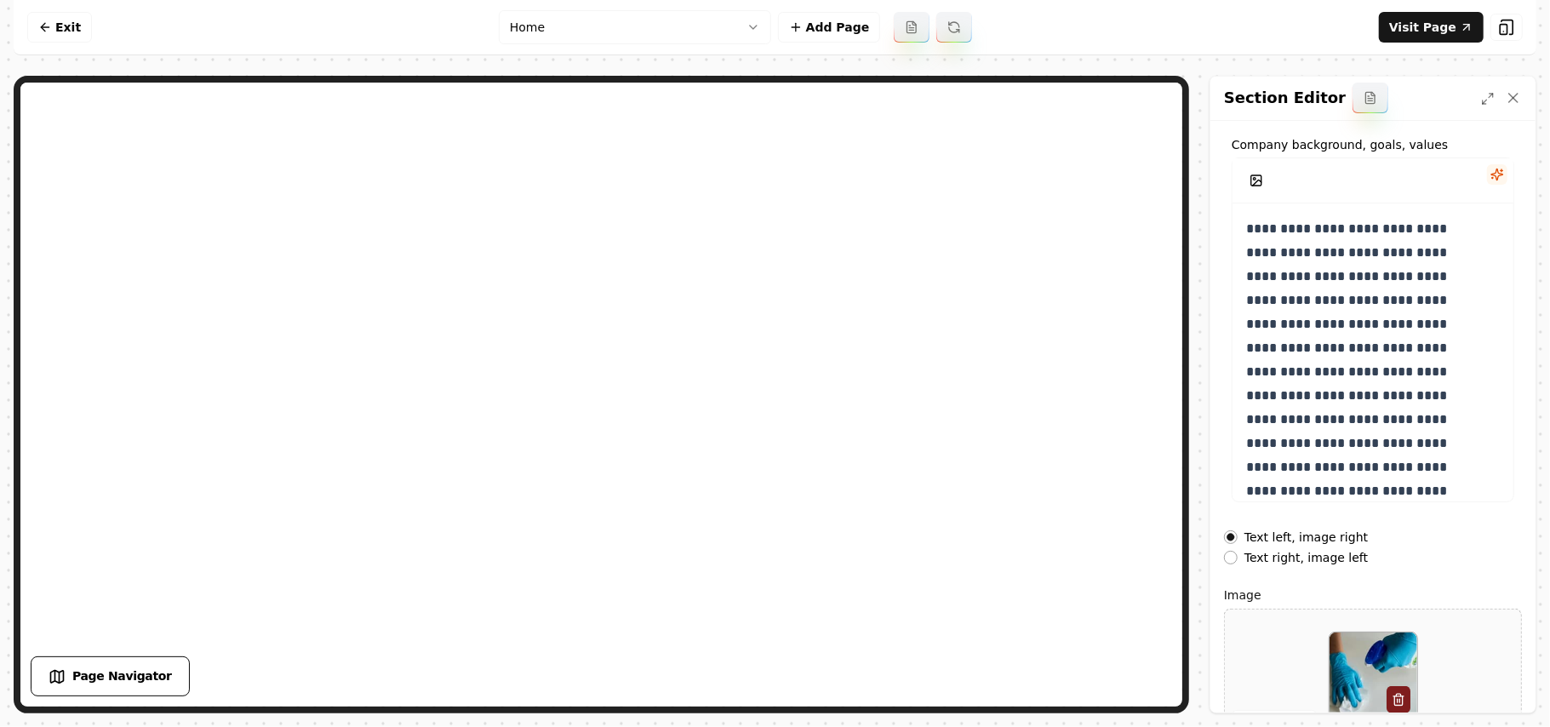
scroll to position [194, 0]
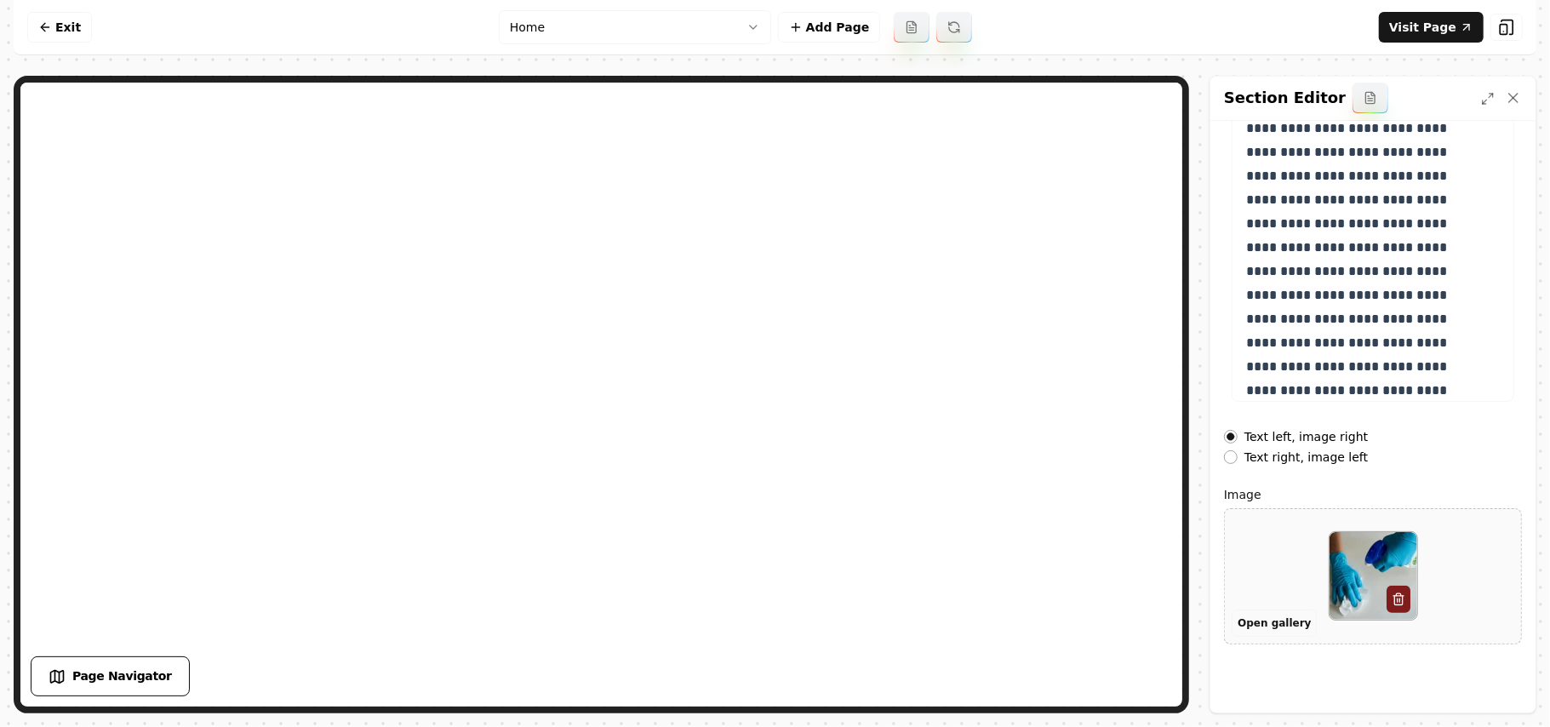
click at [1260, 620] on button "Open gallery" at bounding box center [1273, 622] width 85 height 27
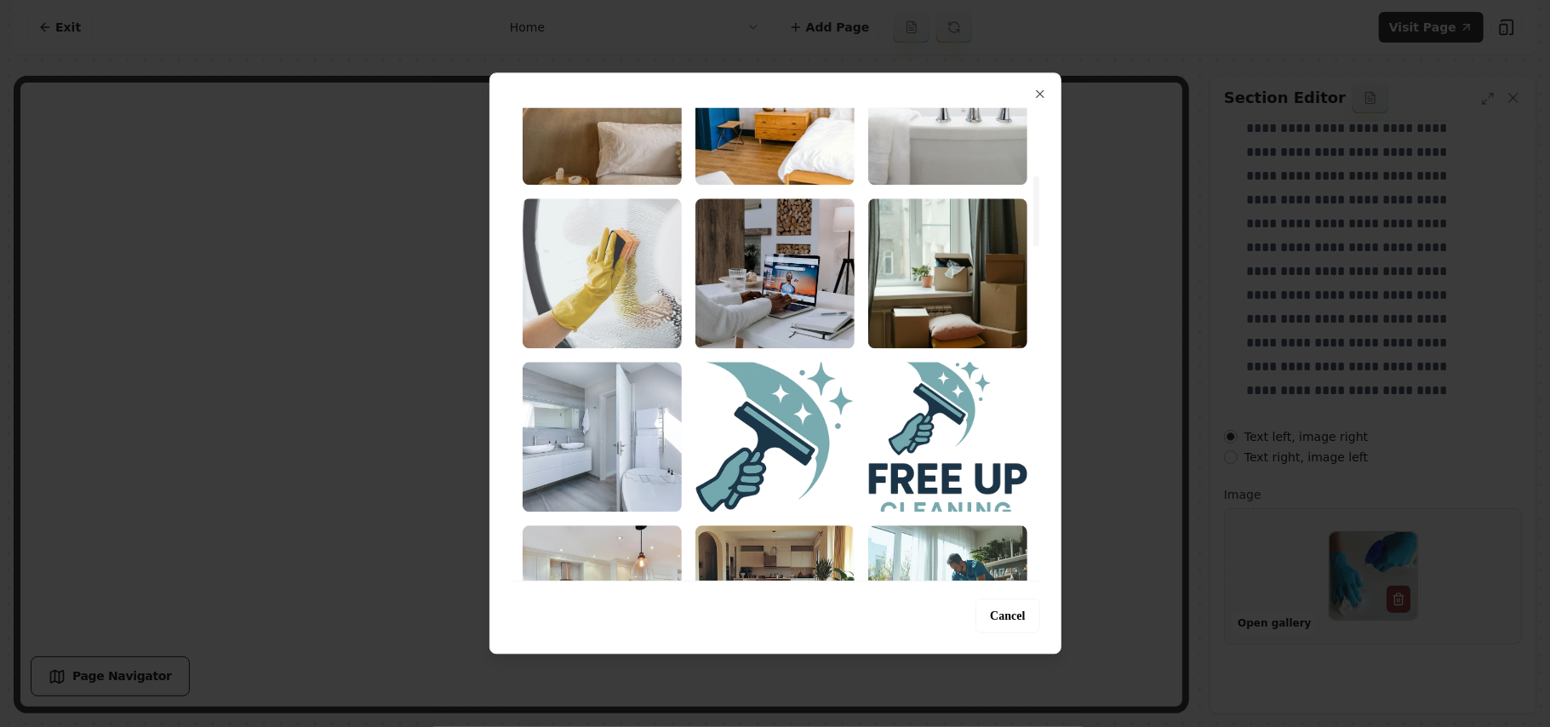
scroll to position [226, 0]
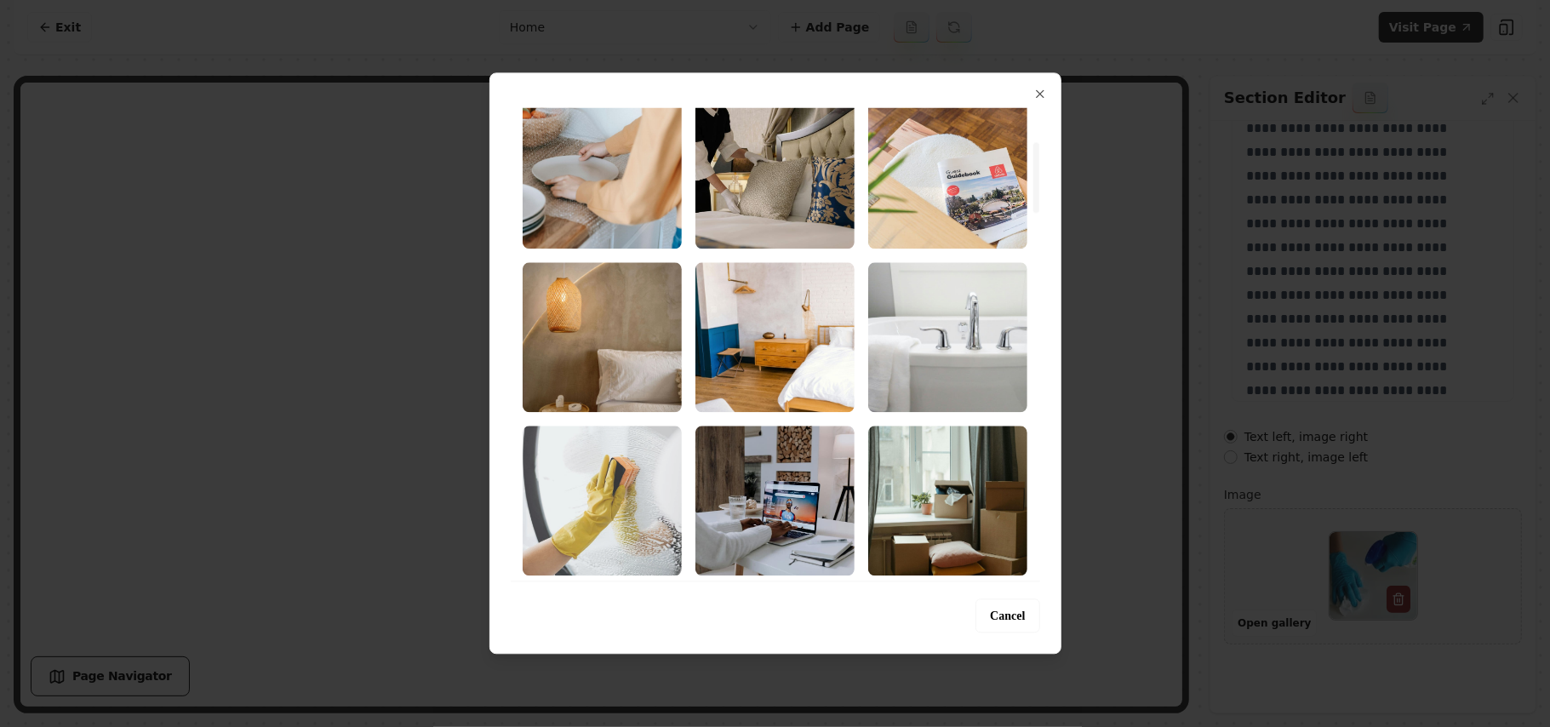
click at [607, 480] on img "Select image image_68b7360a5c7cd75eb8c263f0.jpg" at bounding box center [602, 500] width 159 height 150
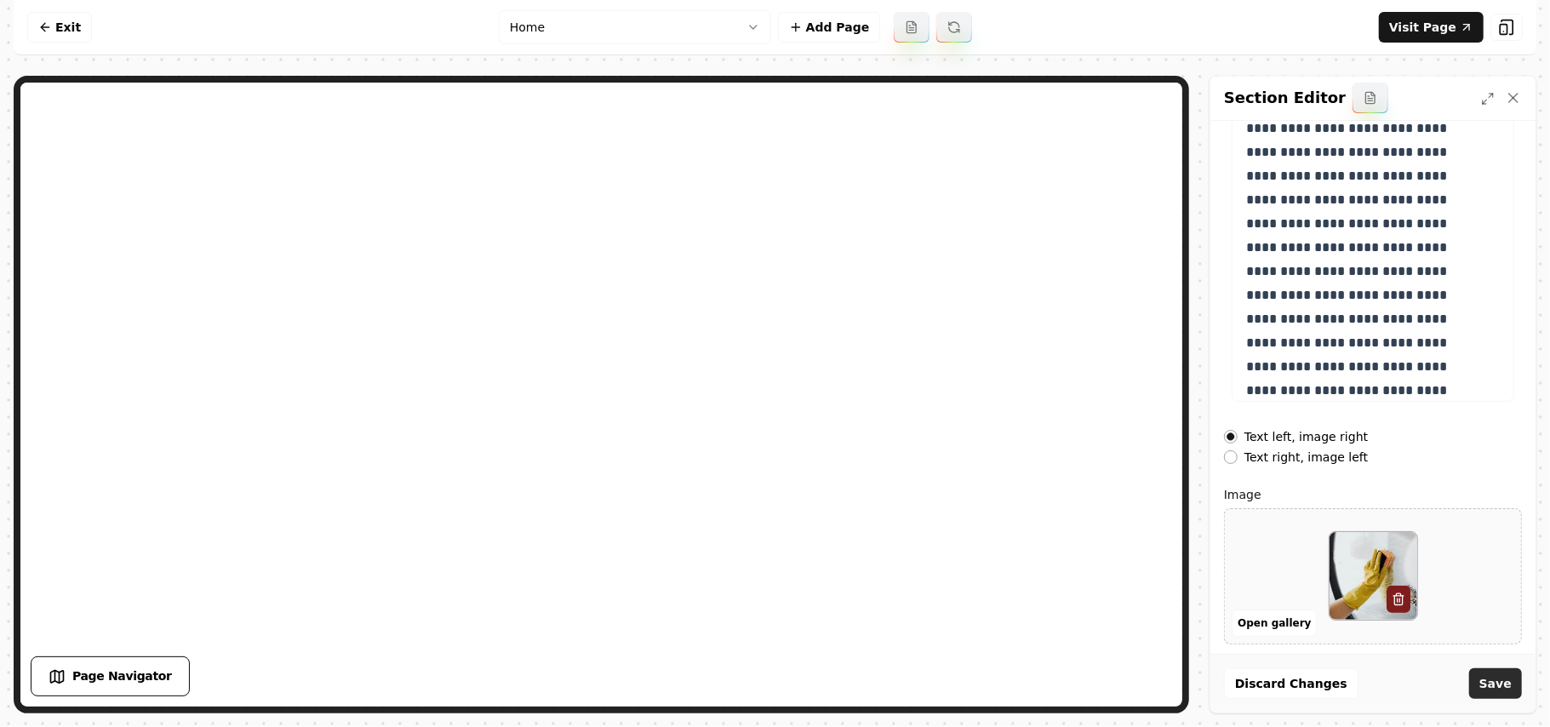
click at [1505, 671] on button "Save" at bounding box center [1495, 683] width 53 height 31
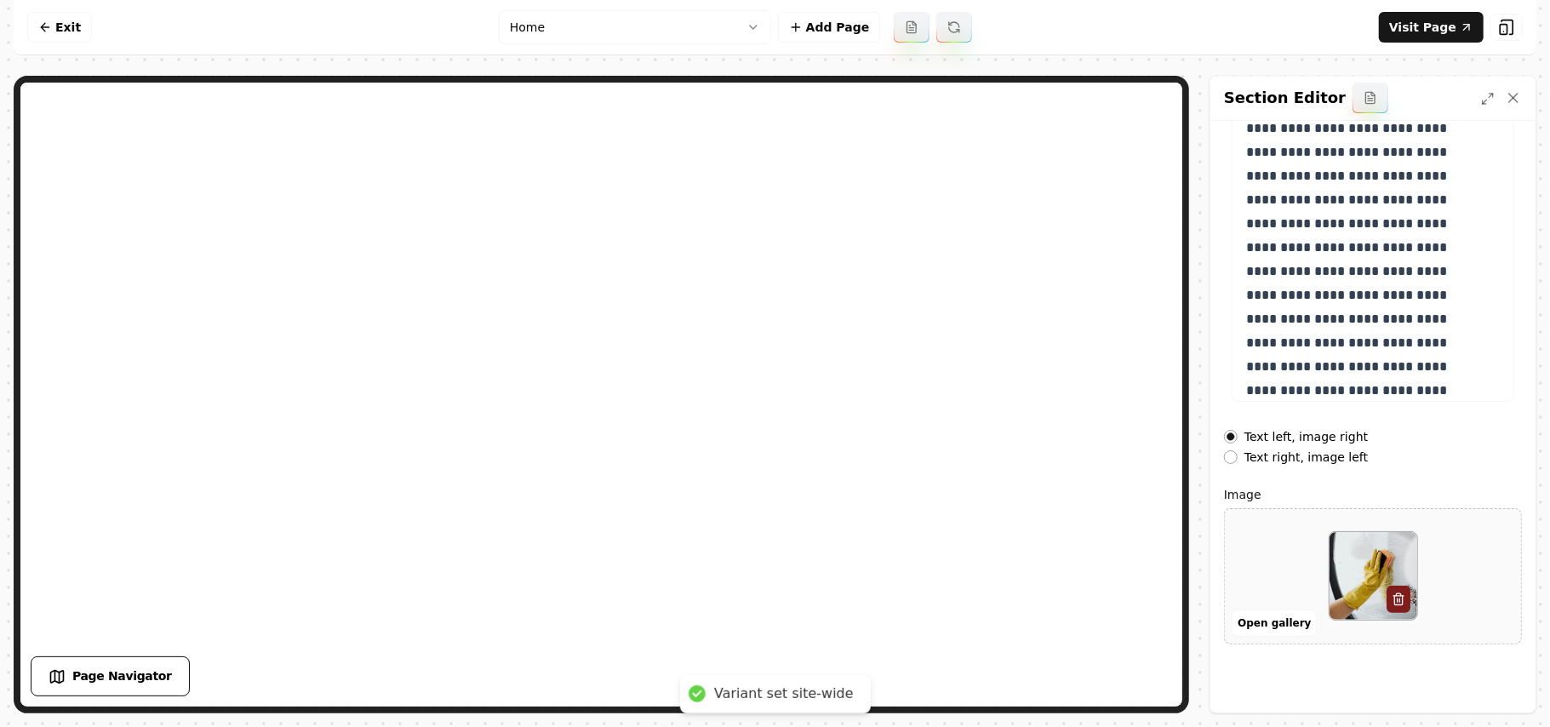
scroll to position [0, 0]
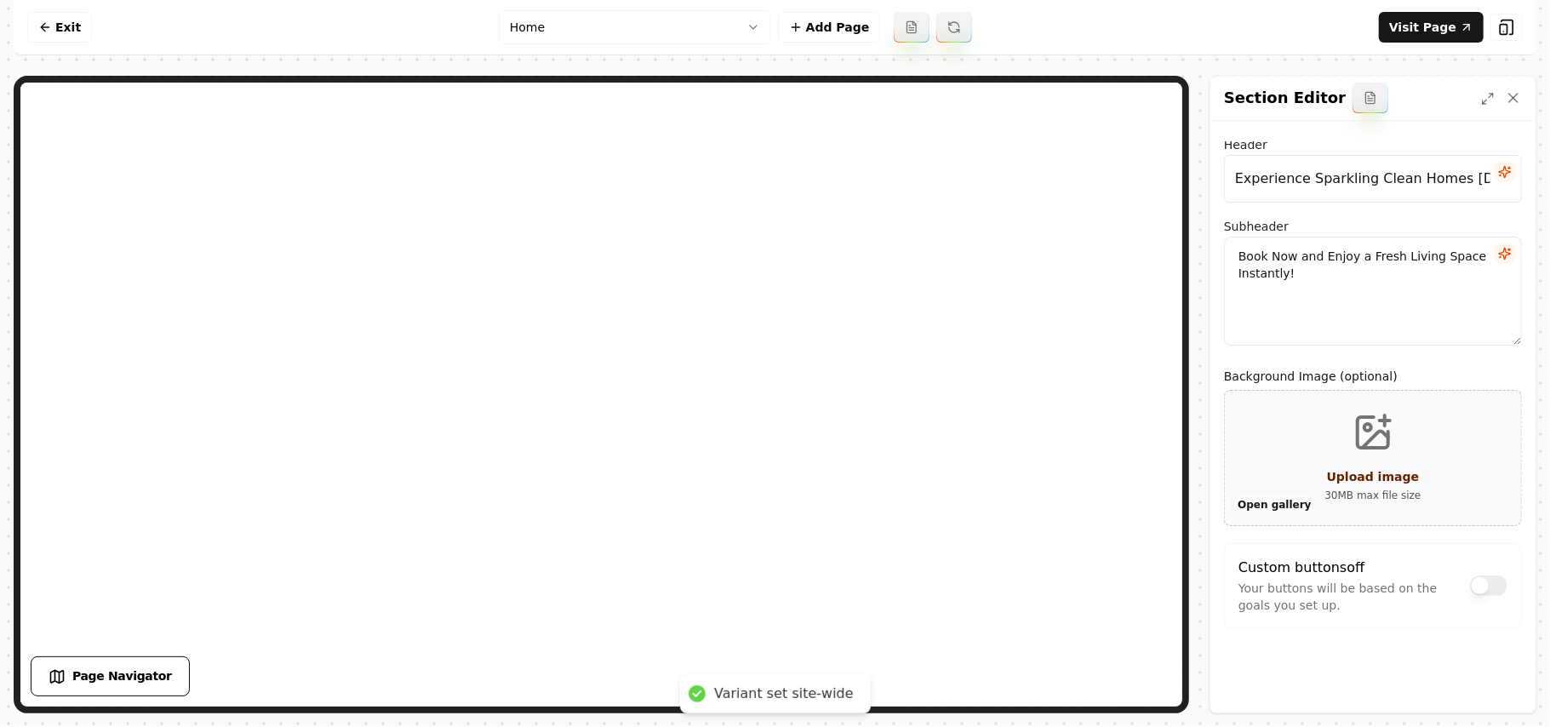
click at [1274, 508] on button "Open gallery" at bounding box center [1273, 504] width 85 height 27
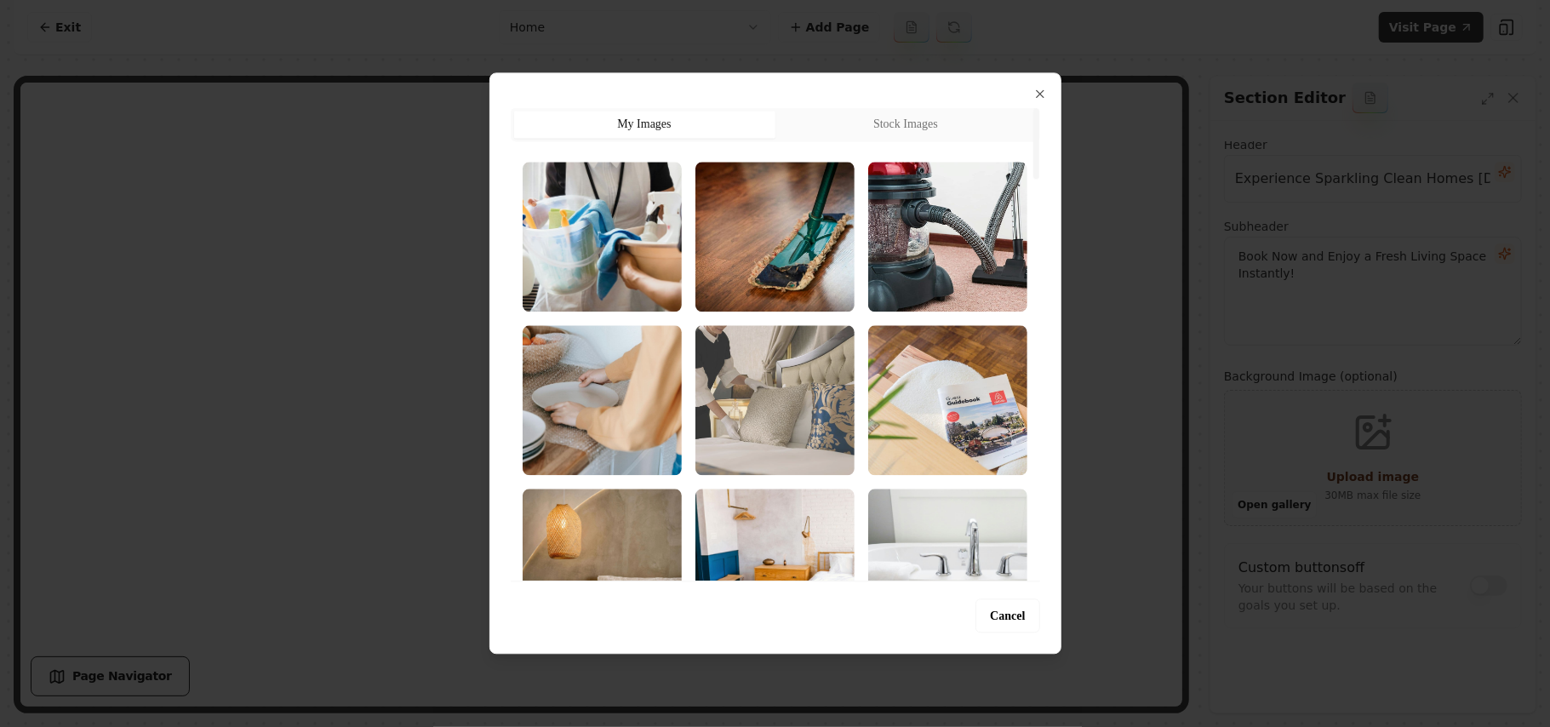
click at [790, 392] on img "Select image image_68b7360a5c7cd75eb8c2645f.jpg" at bounding box center [774, 400] width 159 height 150
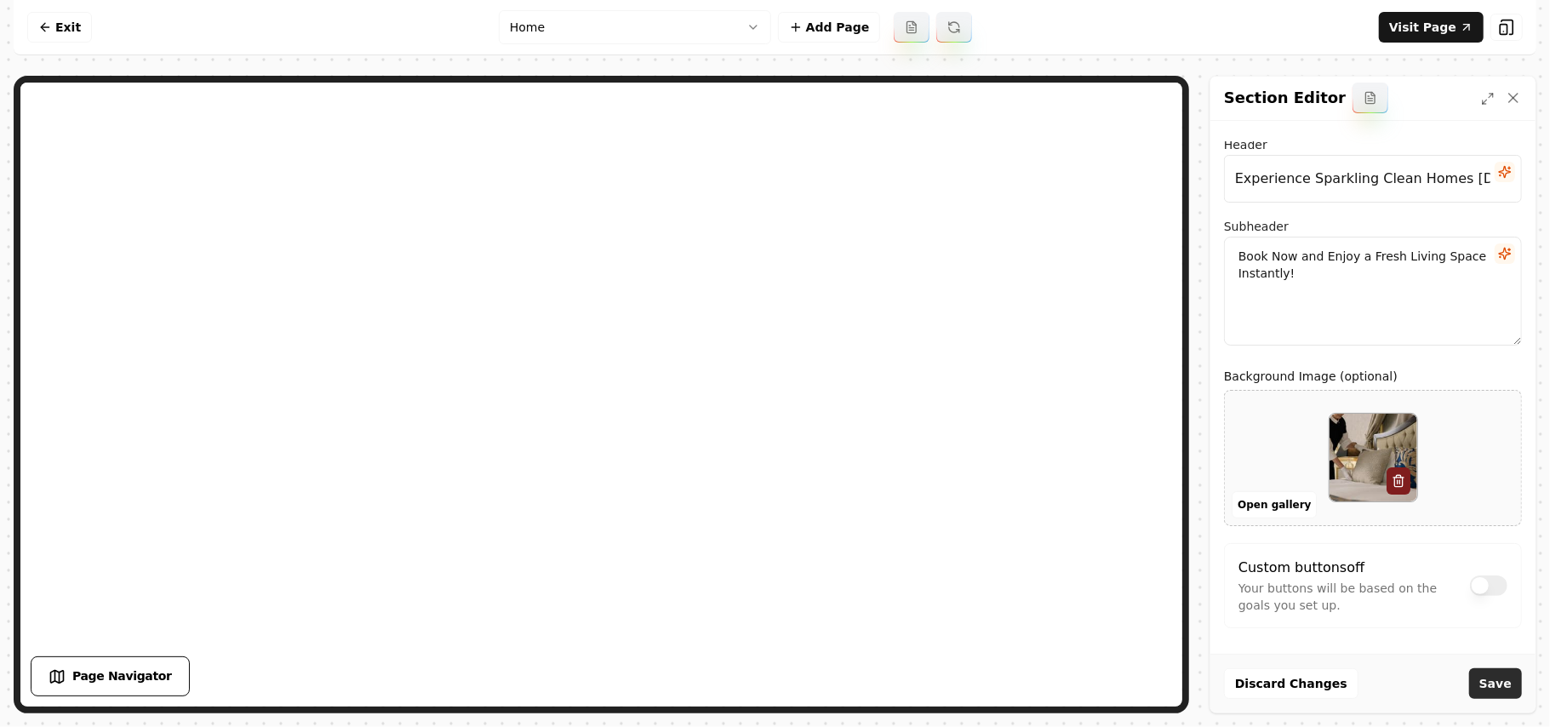
click at [1481, 685] on button "Save" at bounding box center [1495, 683] width 53 height 31
click at [634, 41] on html "Computer Required This feature is only available on a computer. Please switch t…" at bounding box center [775, 363] width 1550 height 727
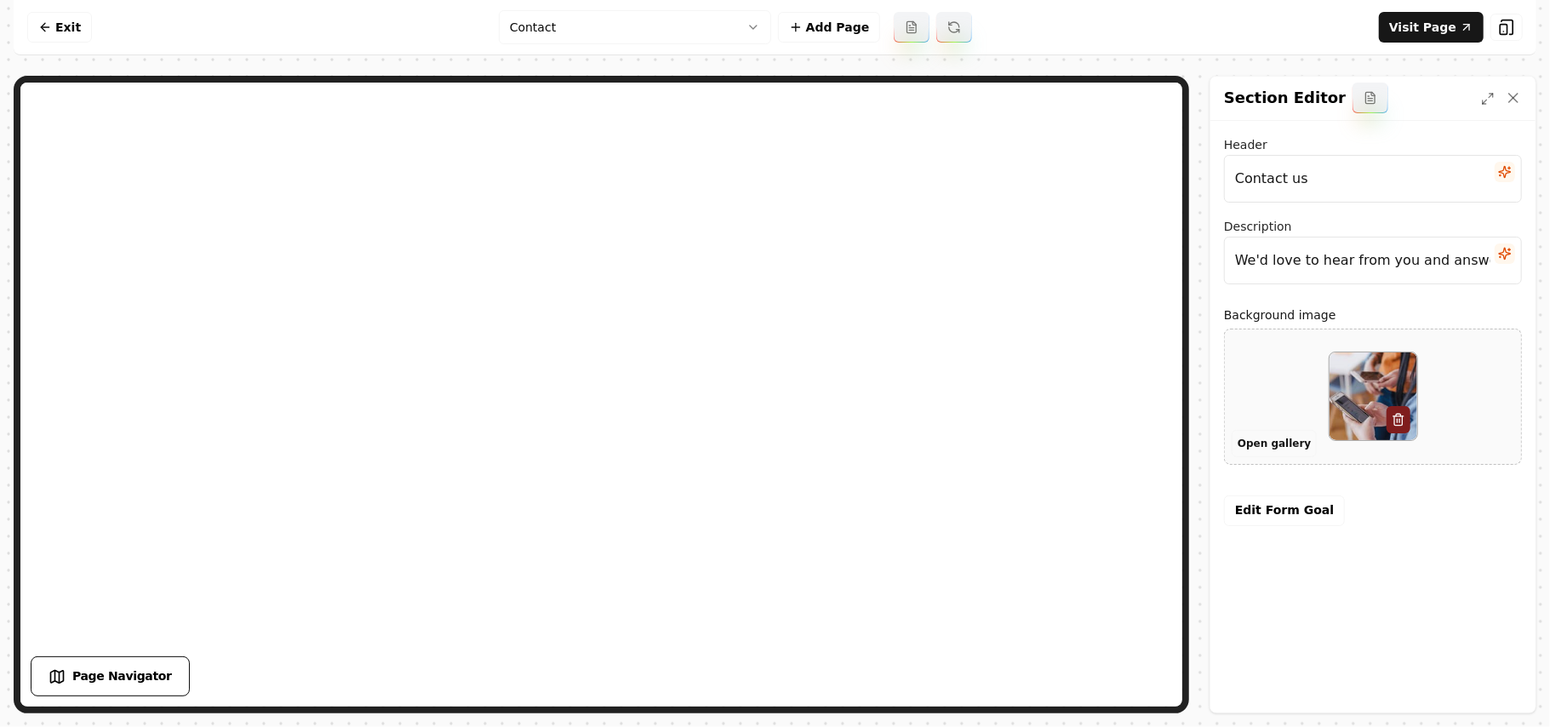
click at [1267, 443] on button "Open gallery" at bounding box center [1273, 443] width 85 height 27
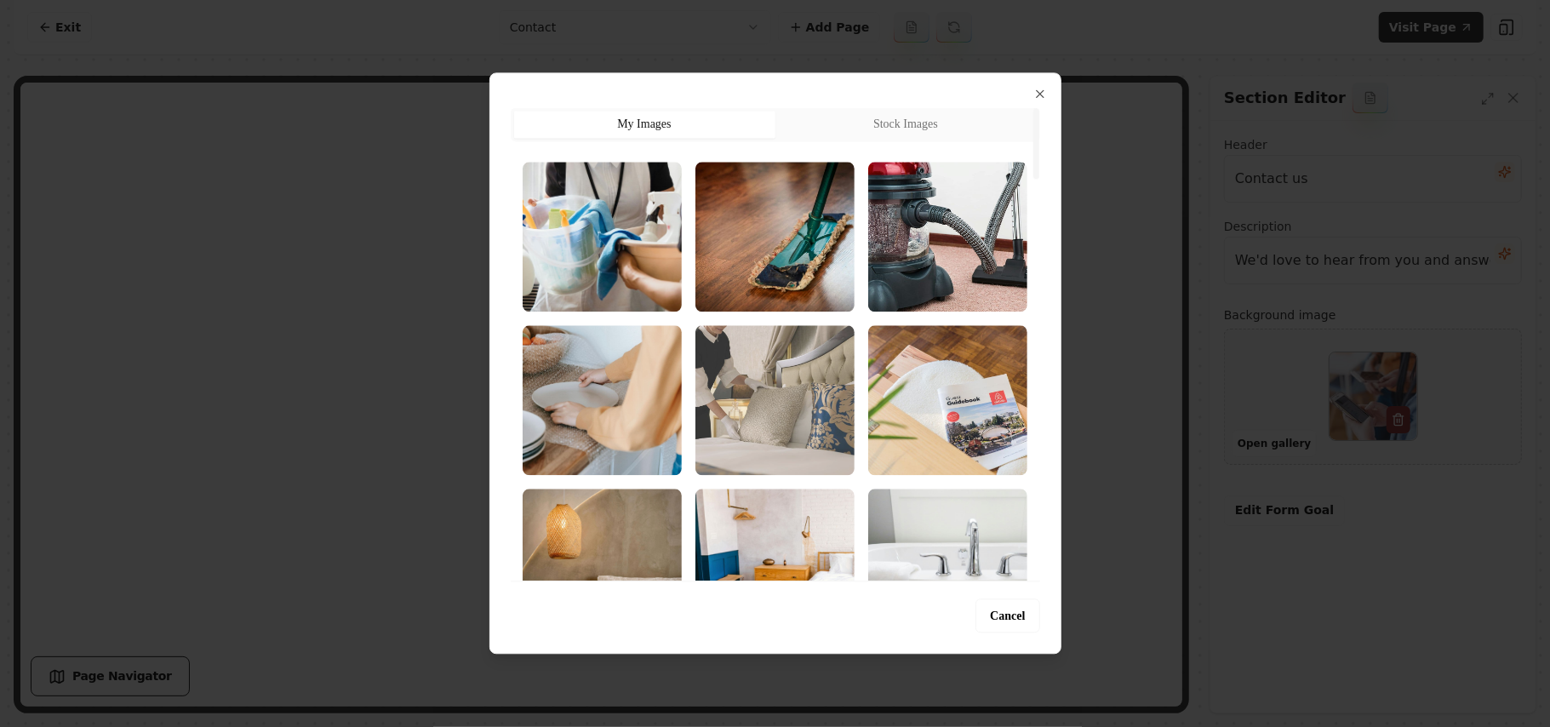
click at [807, 426] on img "Select image image_68b7360a5c7cd75eb8c2645f.jpg" at bounding box center [774, 400] width 159 height 150
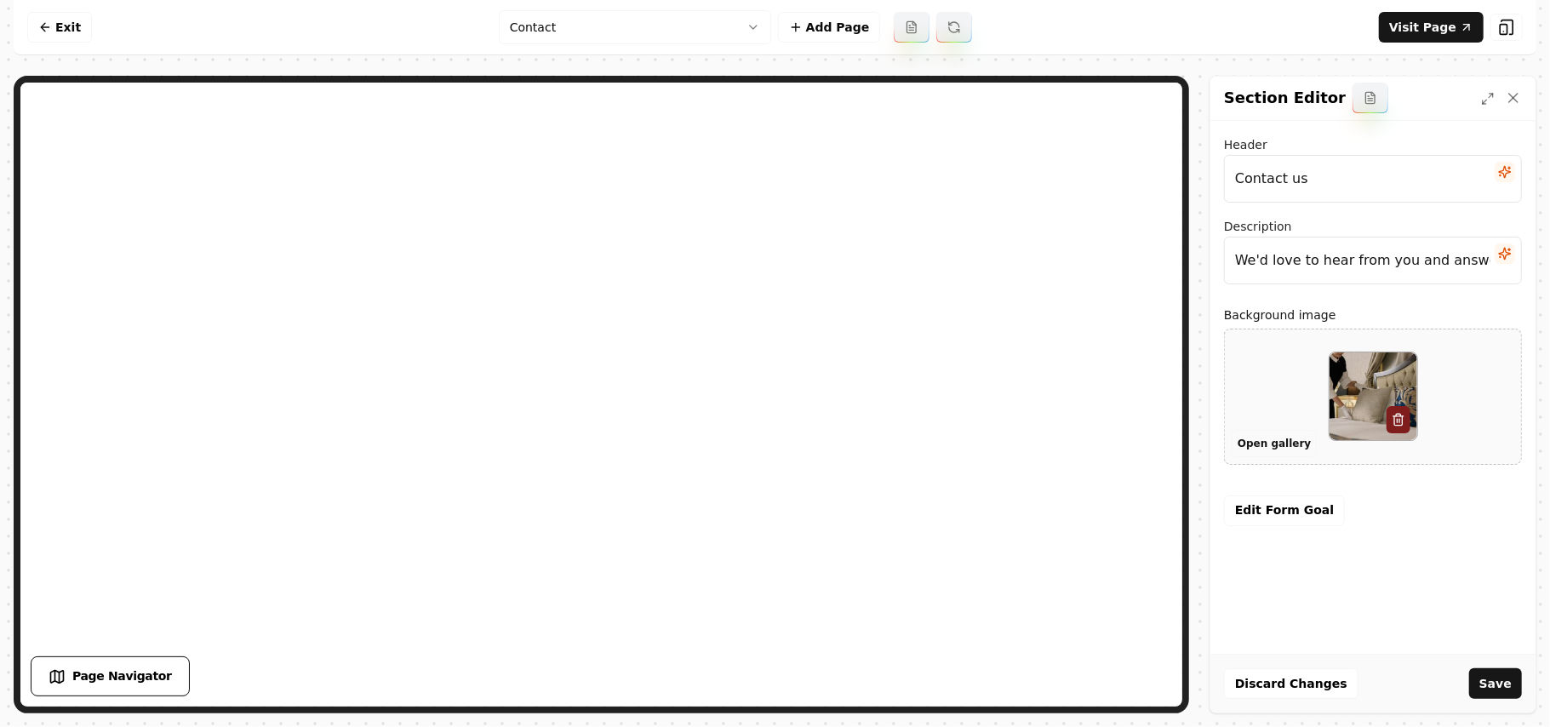
click at [1257, 437] on button "Open gallery" at bounding box center [1273, 443] width 85 height 27
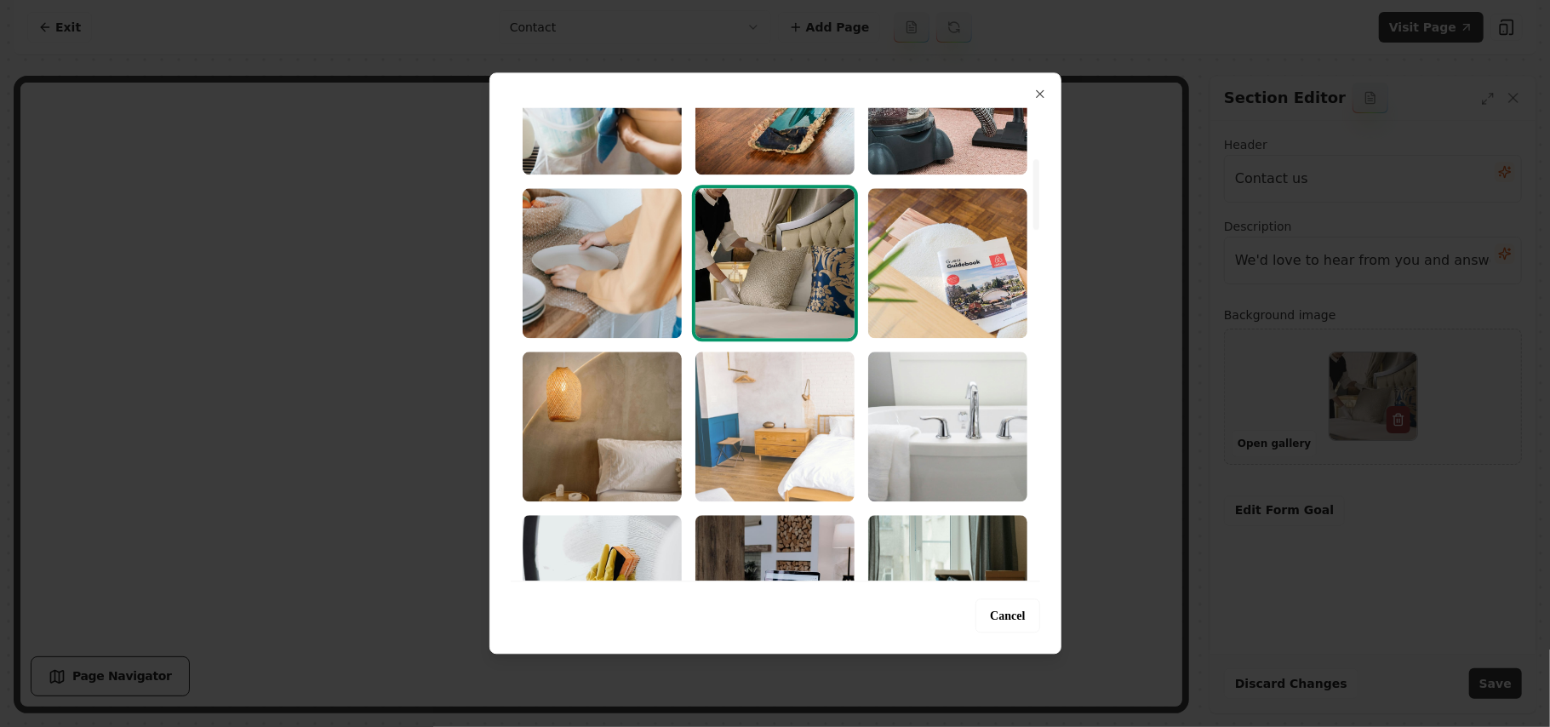
scroll to position [340, 0]
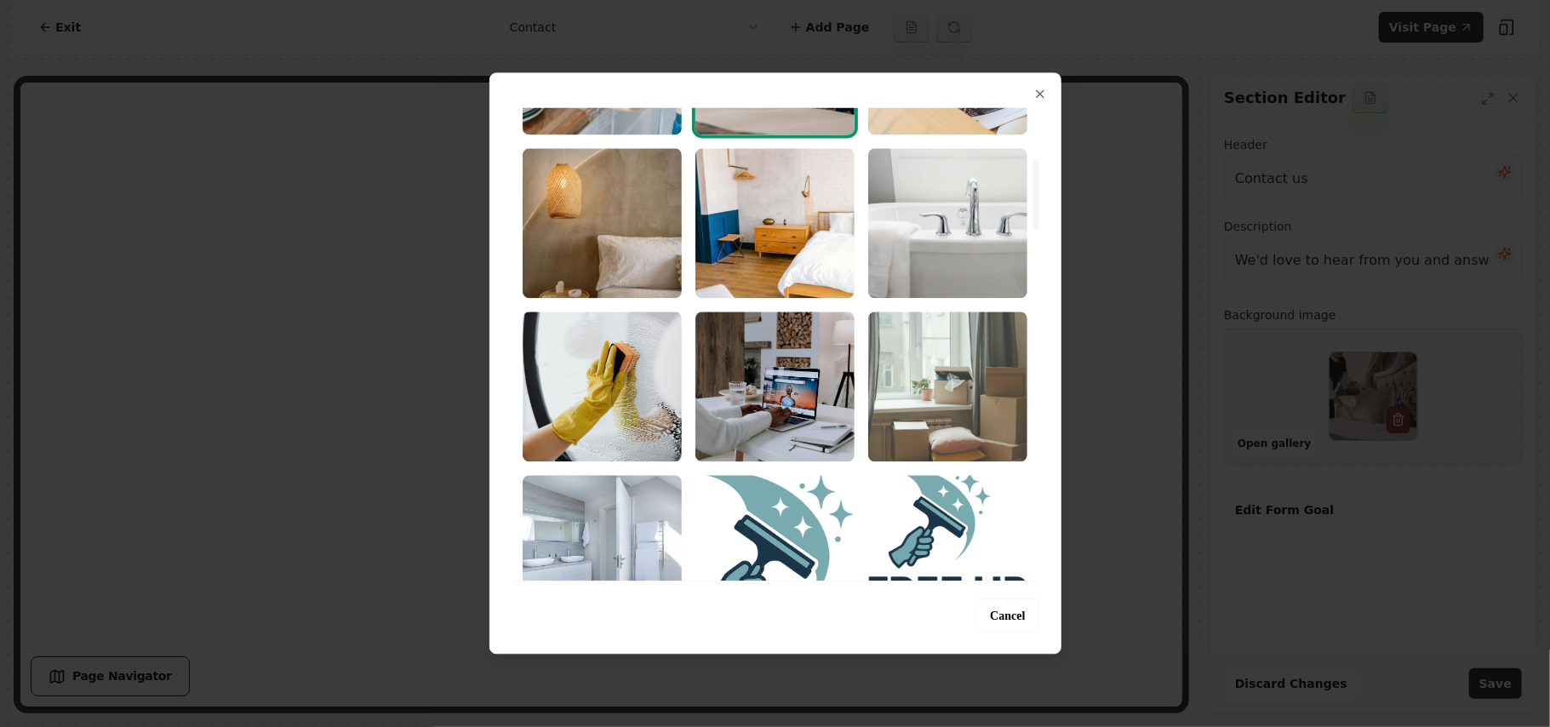
click at [939, 392] on img "Select image image_68b736095c7cd75eb8c2624d.jpg" at bounding box center [947, 386] width 159 height 150
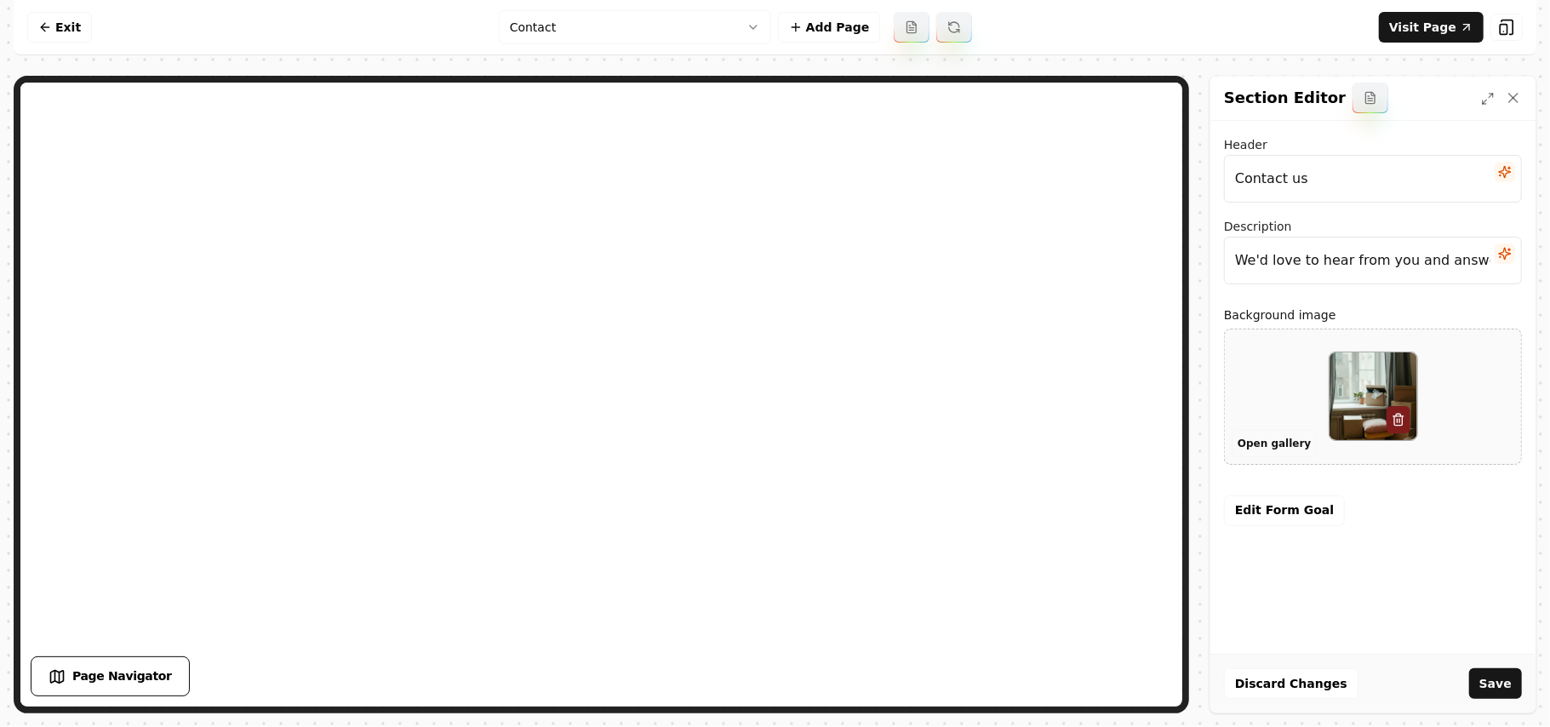
click at [1277, 444] on button "Open gallery" at bounding box center [1273, 443] width 85 height 27
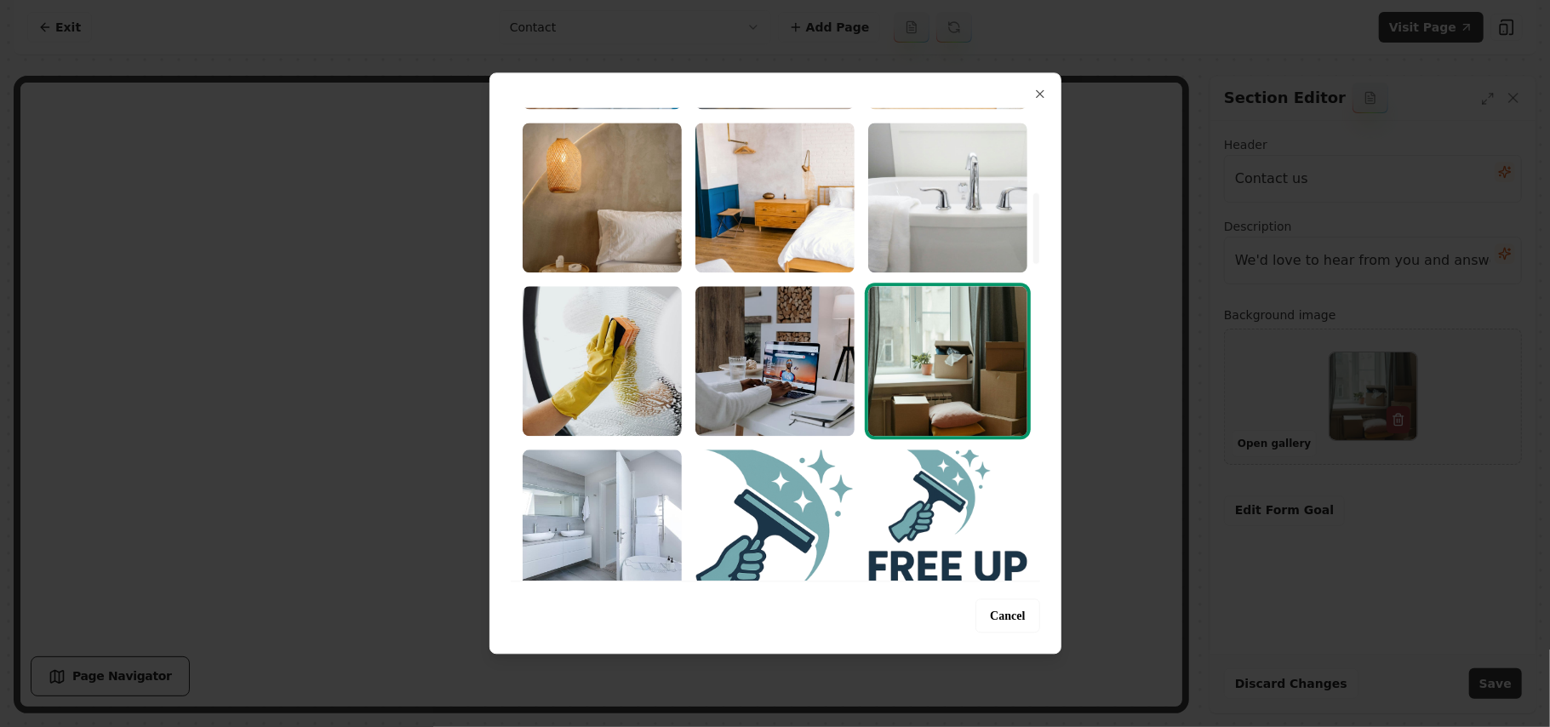
scroll to position [567, 0]
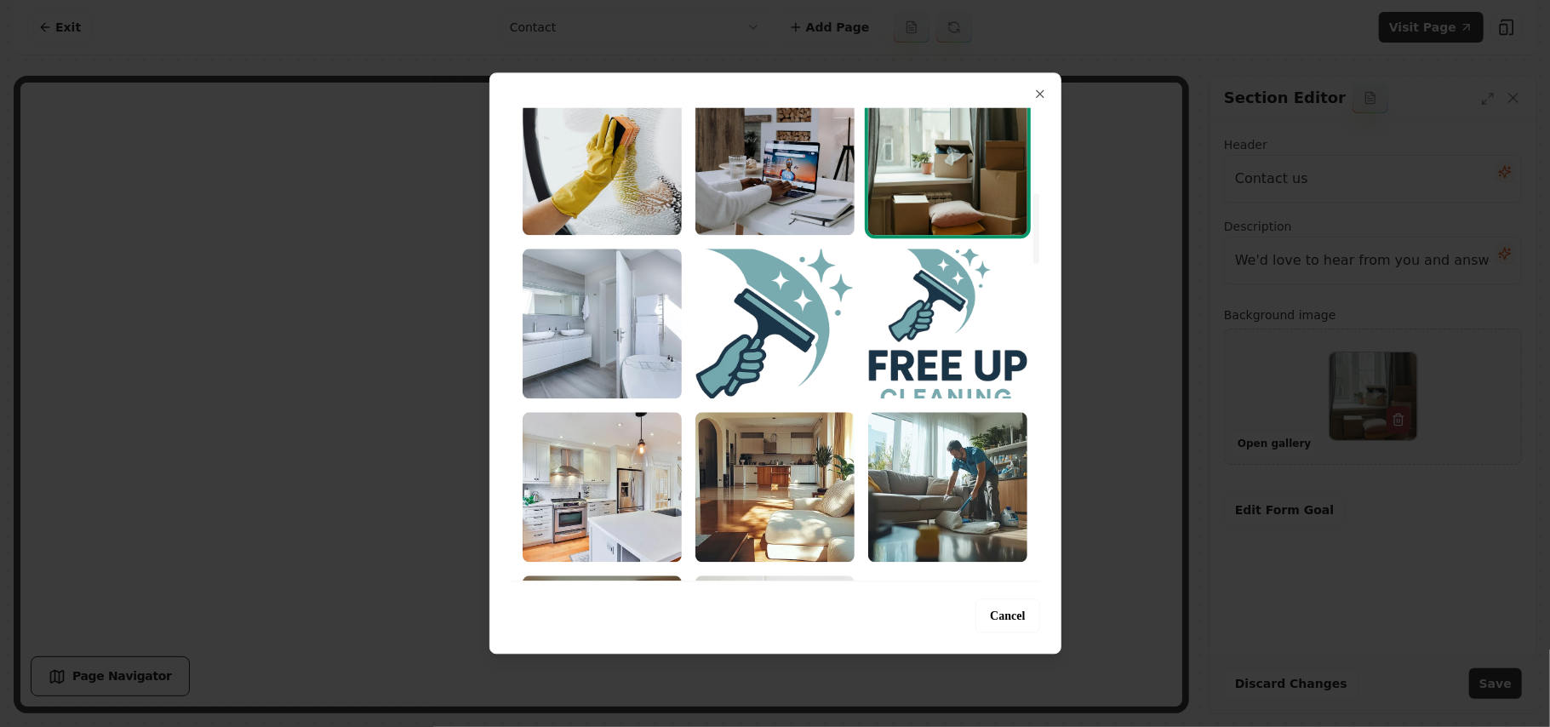
click at [769, 194] on img "Select image image_68b7360a5c7cd75eb8c263ed.jpg" at bounding box center [774, 160] width 159 height 150
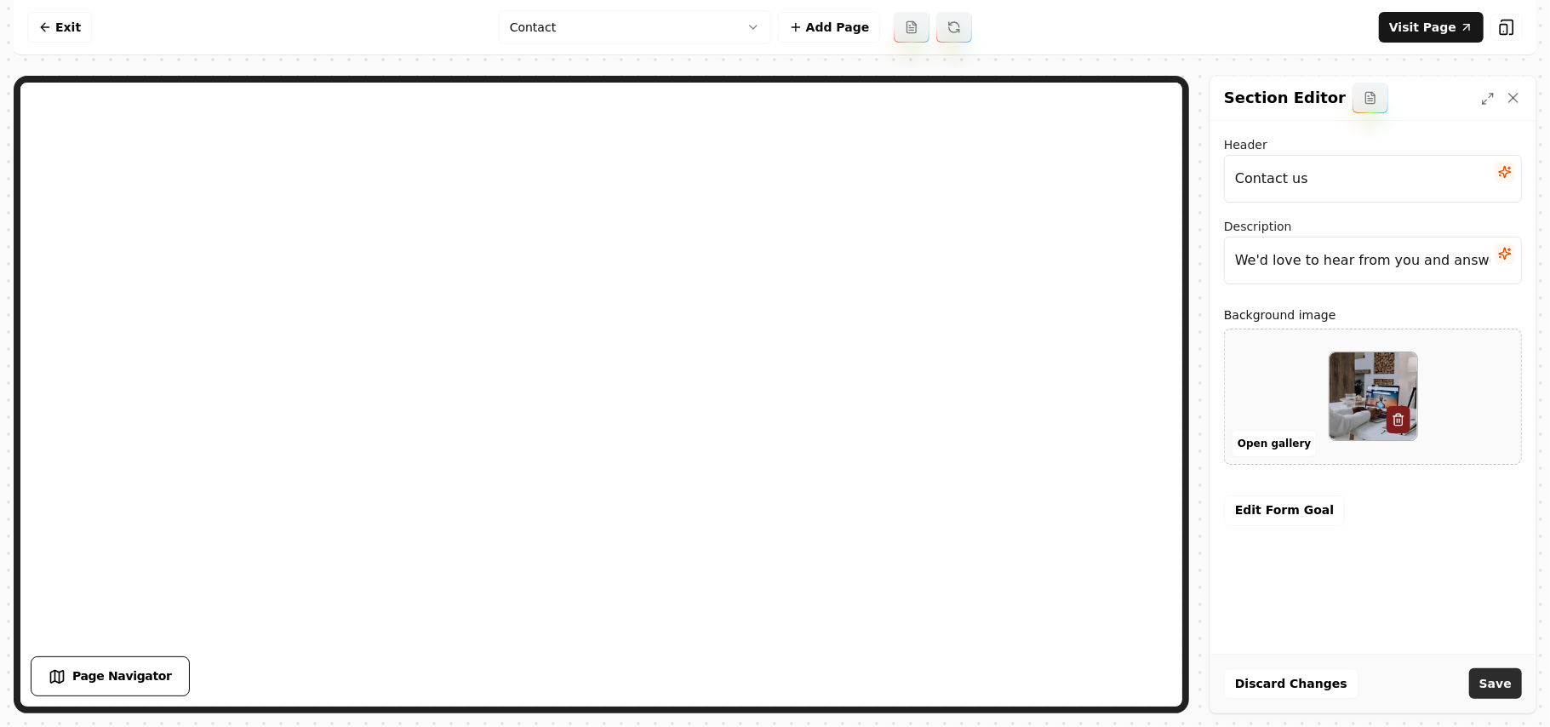
click at [1494, 689] on button "Save" at bounding box center [1495, 683] width 53 height 31
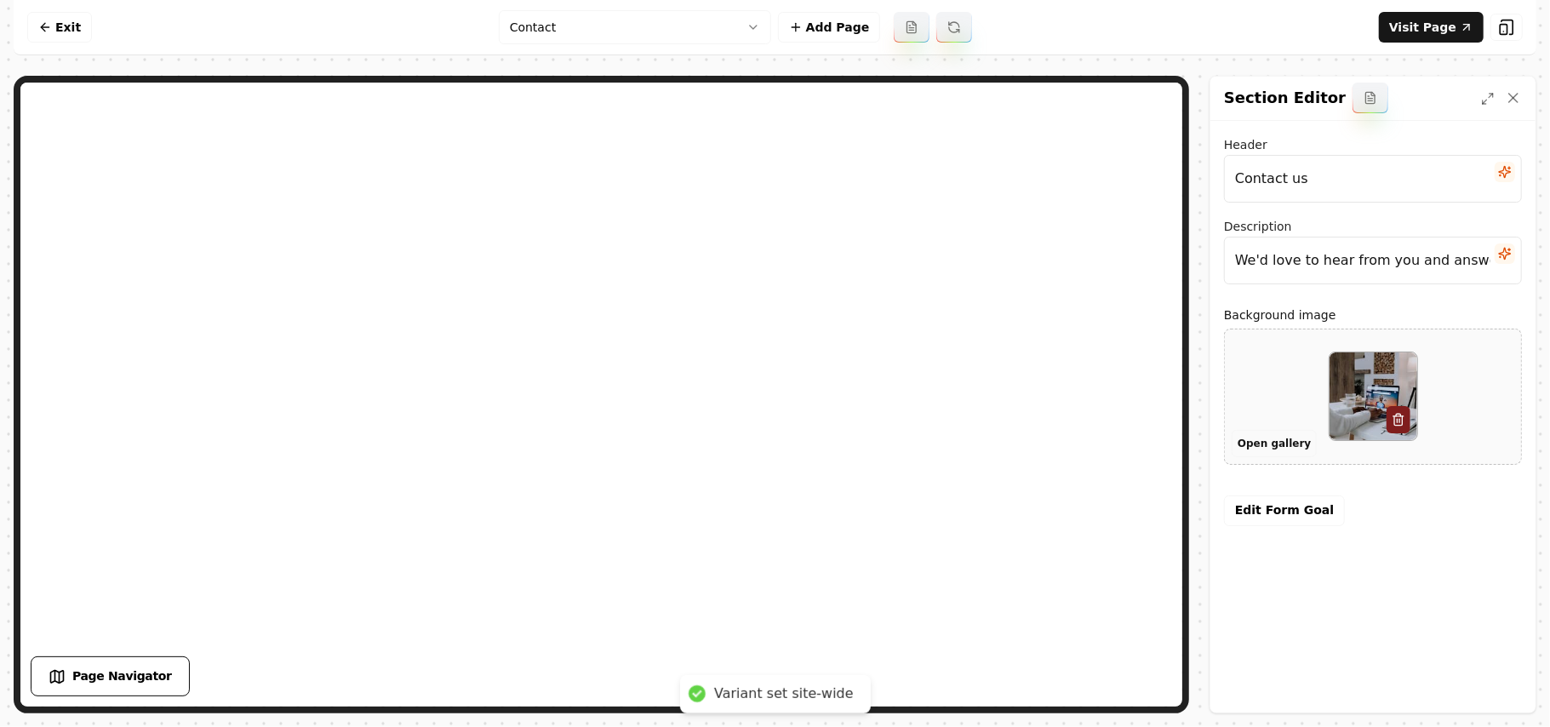
click at [1282, 446] on button "Open gallery" at bounding box center [1273, 443] width 85 height 27
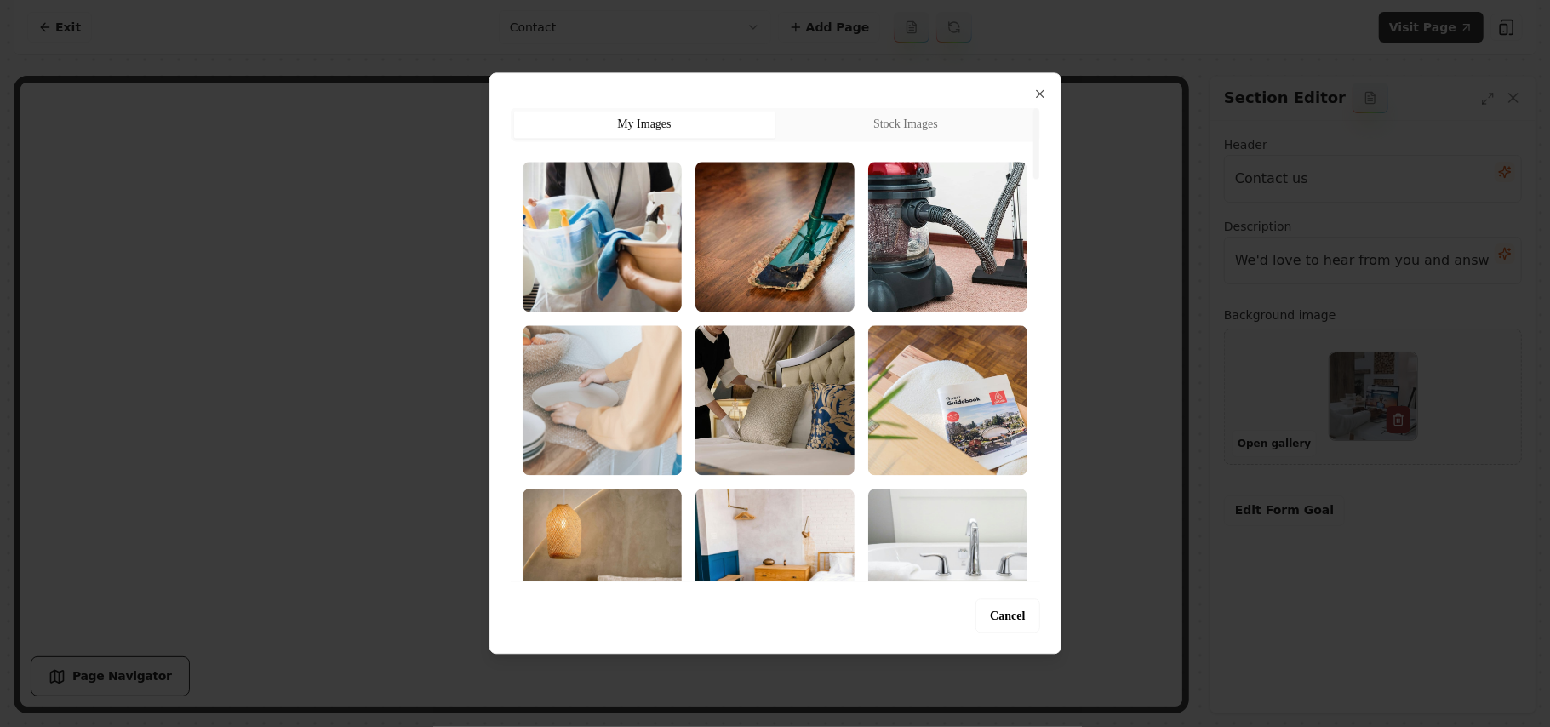
click at [539, 400] on img "Select image image_68b7360a5c7cd75eb8c2653d.jpg" at bounding box center [602, 400] width 159 height 150
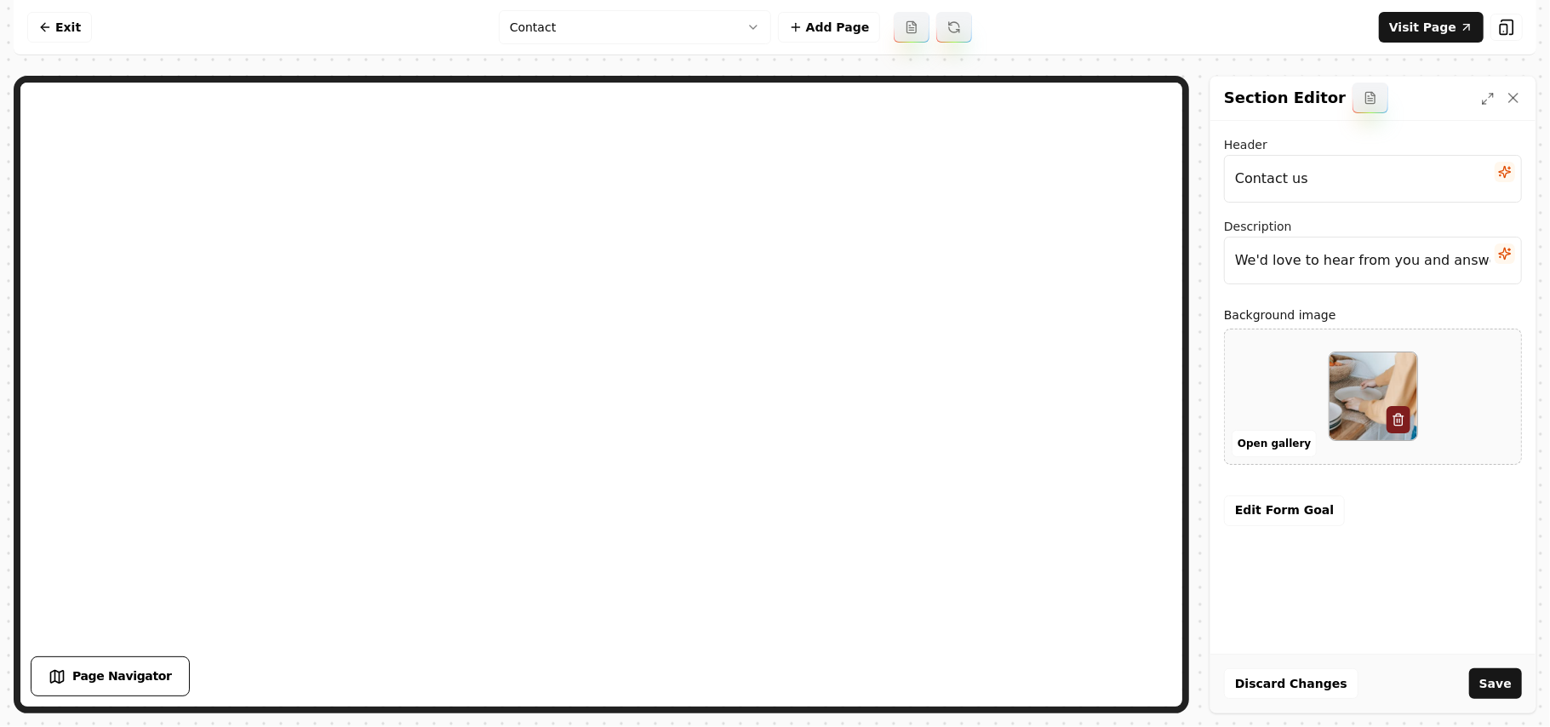
click at [1525, 677] on div "Discard Changes Save" at bounding box center [1372, 683] width 325 height 59
click at [1509, 685] on button "Save" at bounding box center [1495, 683] width 53 height 31
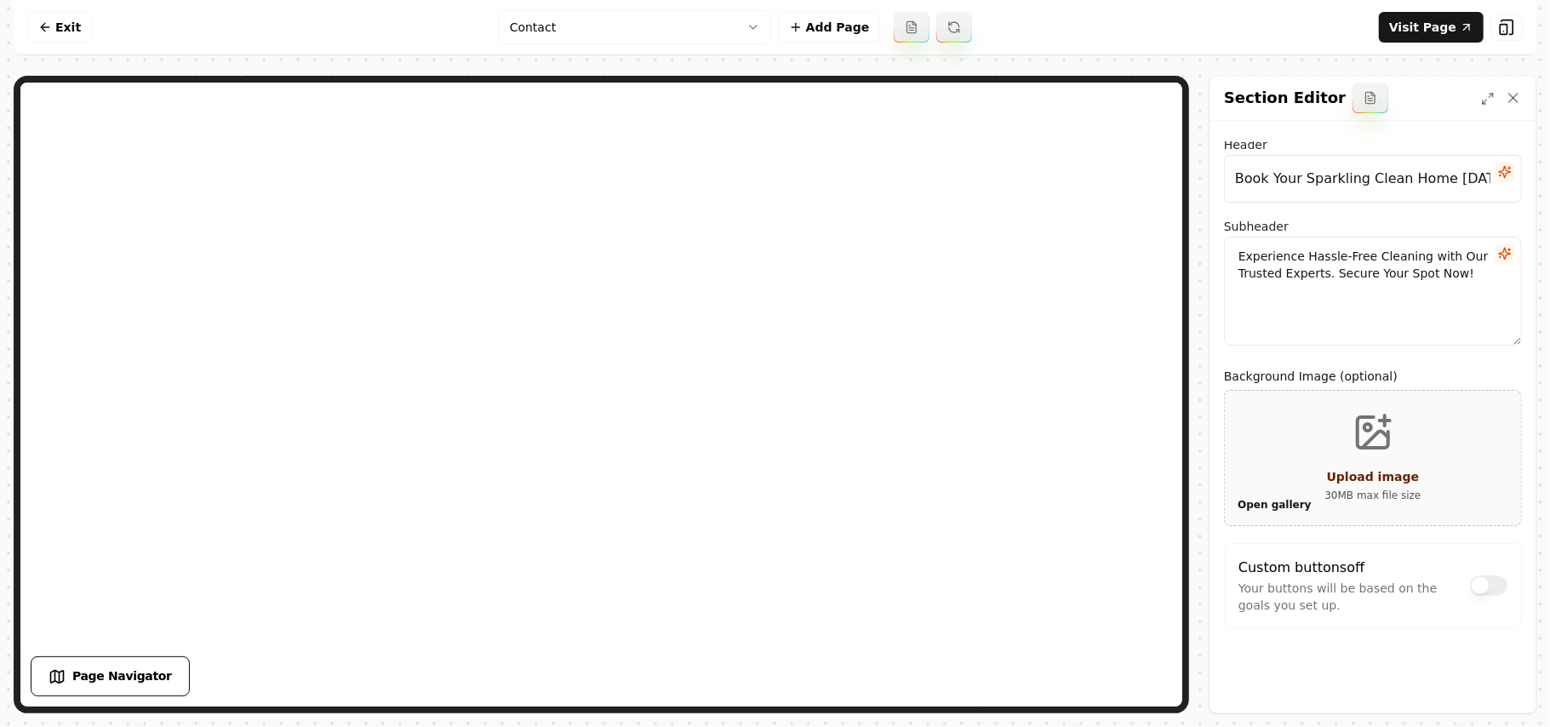
click at [1282, 512] on button "Open gallery" at bounding box center [1273, 504] width 85 height 27
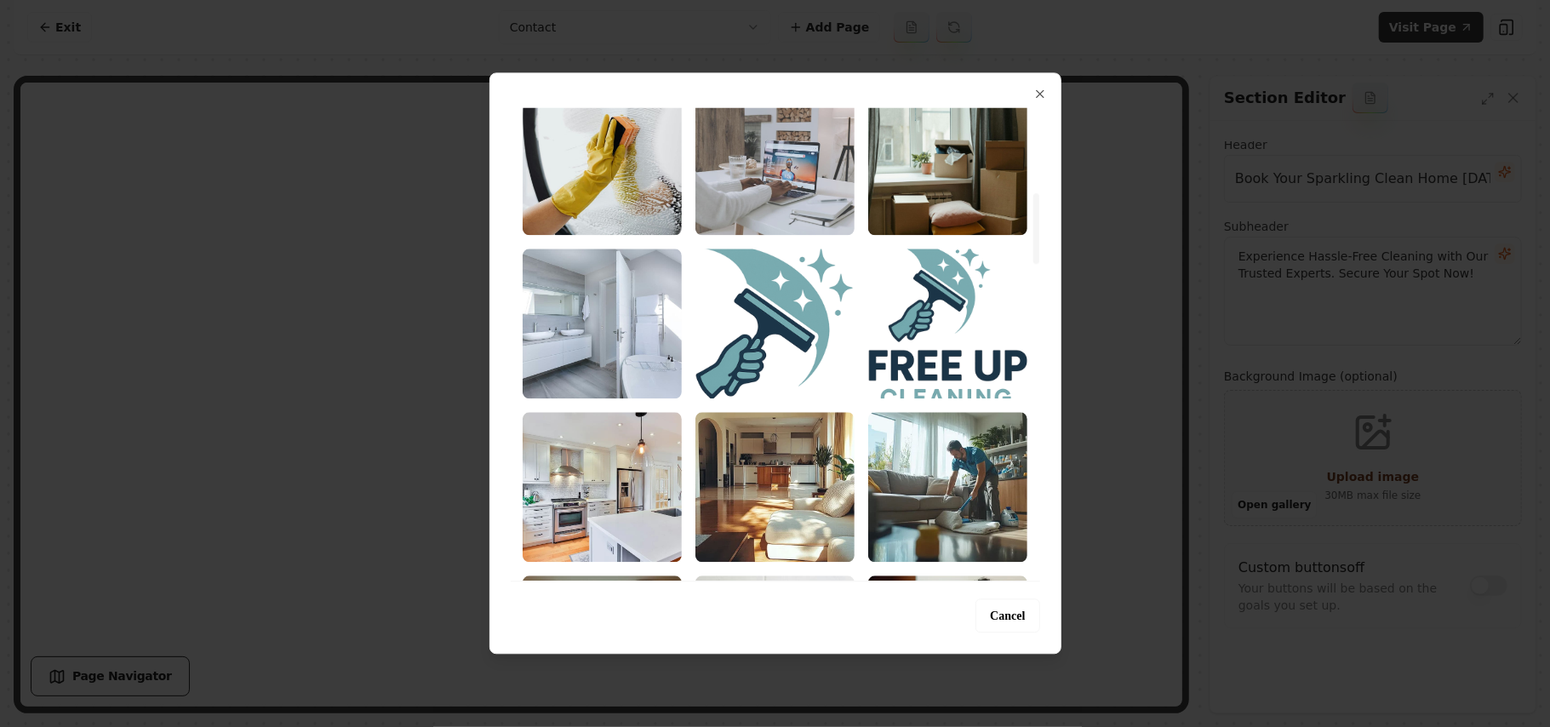
click at [795, 174] on img "Select image image_68b7360a5c7cd75eb8c263ed.jpg" at bounding box center [774, 160] width 159 height 150
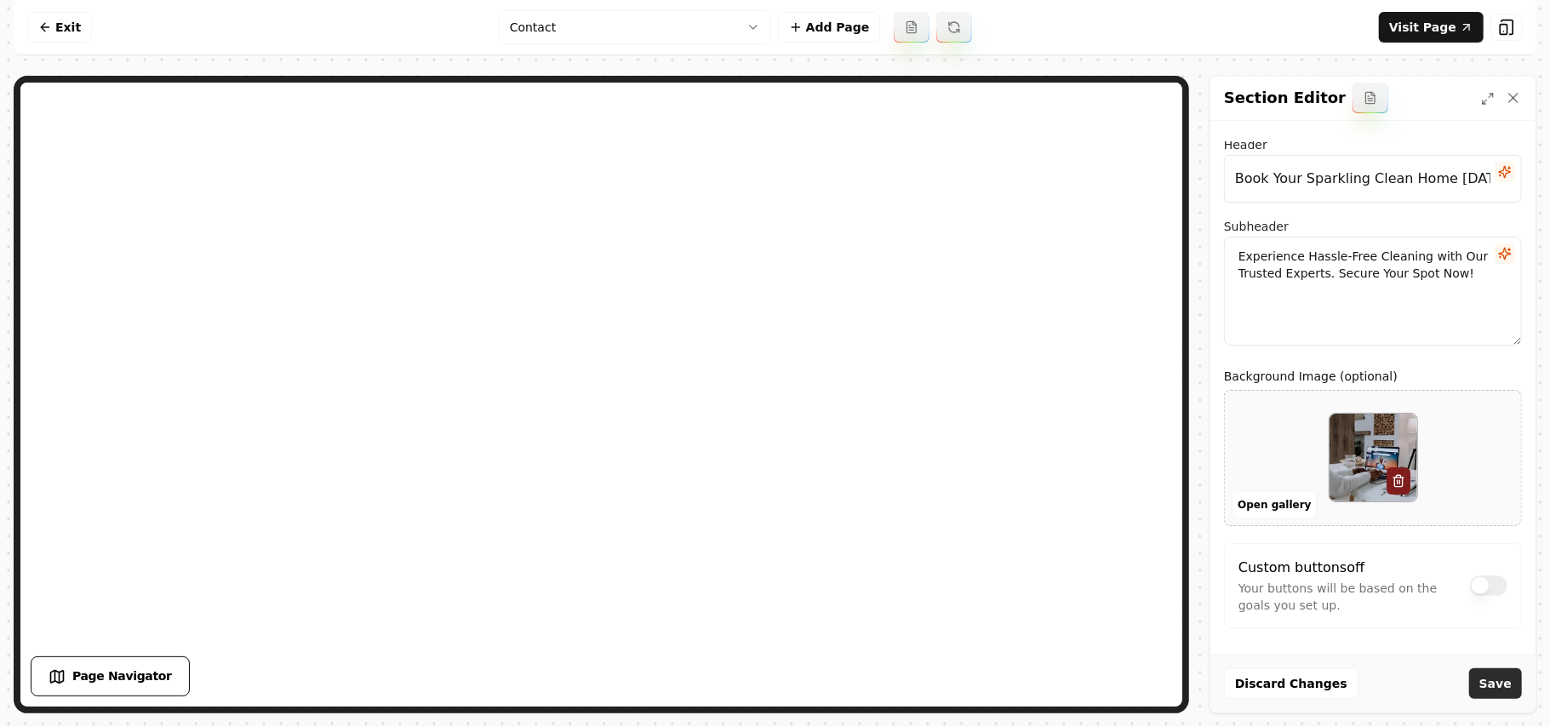
click at [1508, 692] on button "Save" at bounding box center [1495, 683] width 53 height 31
click at [698, 21] on html "Computer Required This feature is only available on a computer. Please switch t…" at bounding box center [775, 363] width 1550 height 727
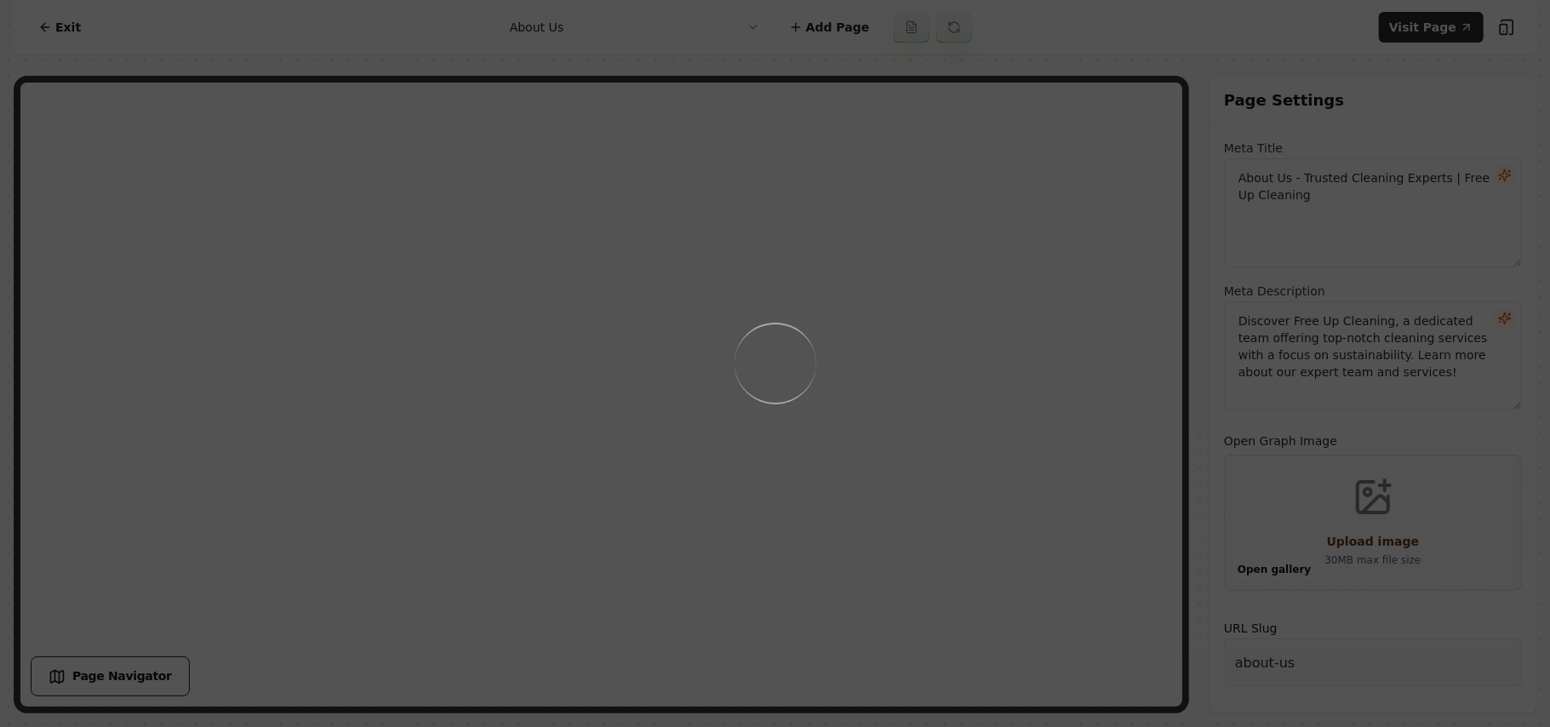
click at [957, 454] on div "Loading..." at bounding box center [775, 363] width 1550 height 727
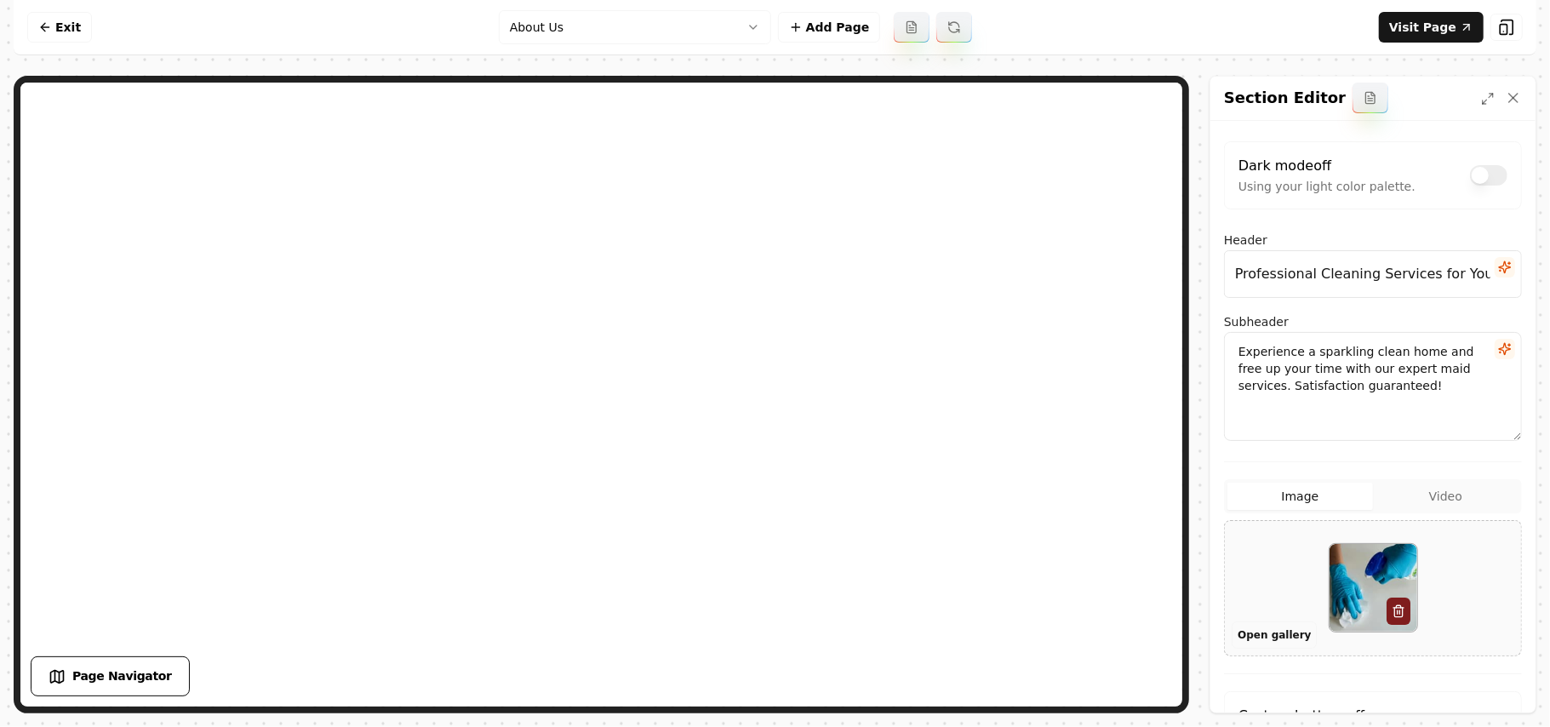
click at [1283, 638] on button "Open gallery" at bounding box center [1273, 634] width 85 height 27
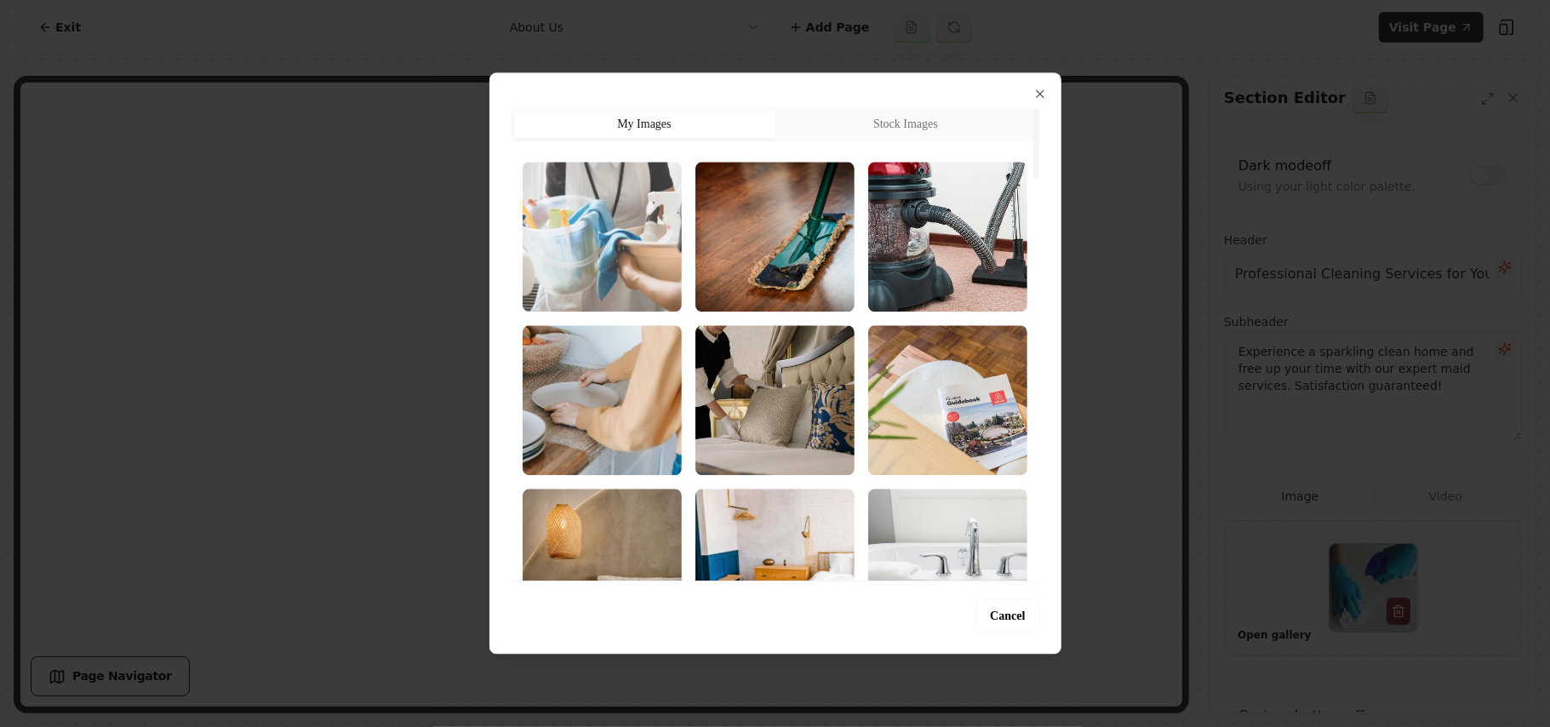
click at [625, 255] on img "Select image image_68b7360a5c7cd75eb8c26474.jpg" at bounding box center [602, 237] width 159 height 150
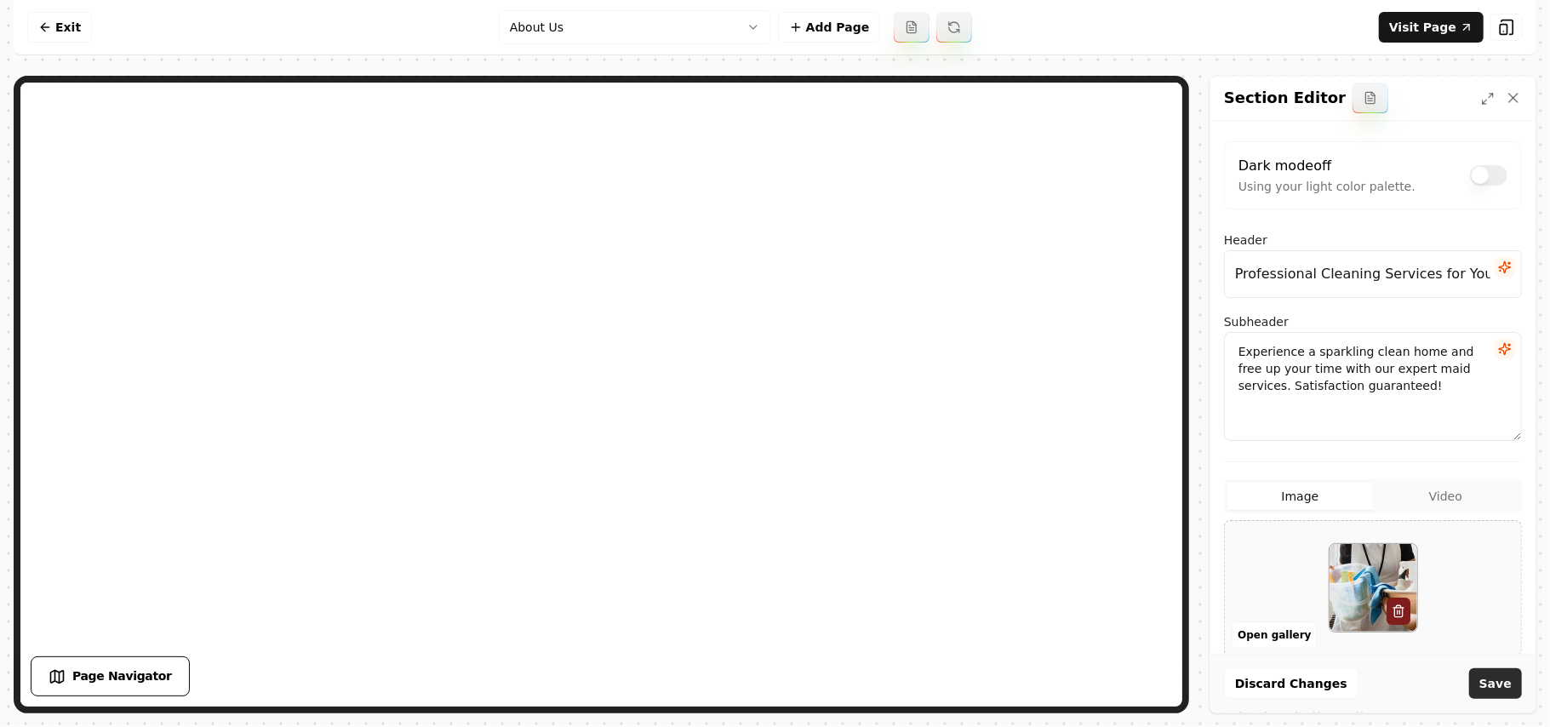
click at [1515, 685] on button "Save" at bounding box center [1495, 683] width 53 height 31
click at [603, 22] on html "Computer Required This feature is only available on a computer. Please switch t…" at bounding box center [775, 363] width 1550 height 727
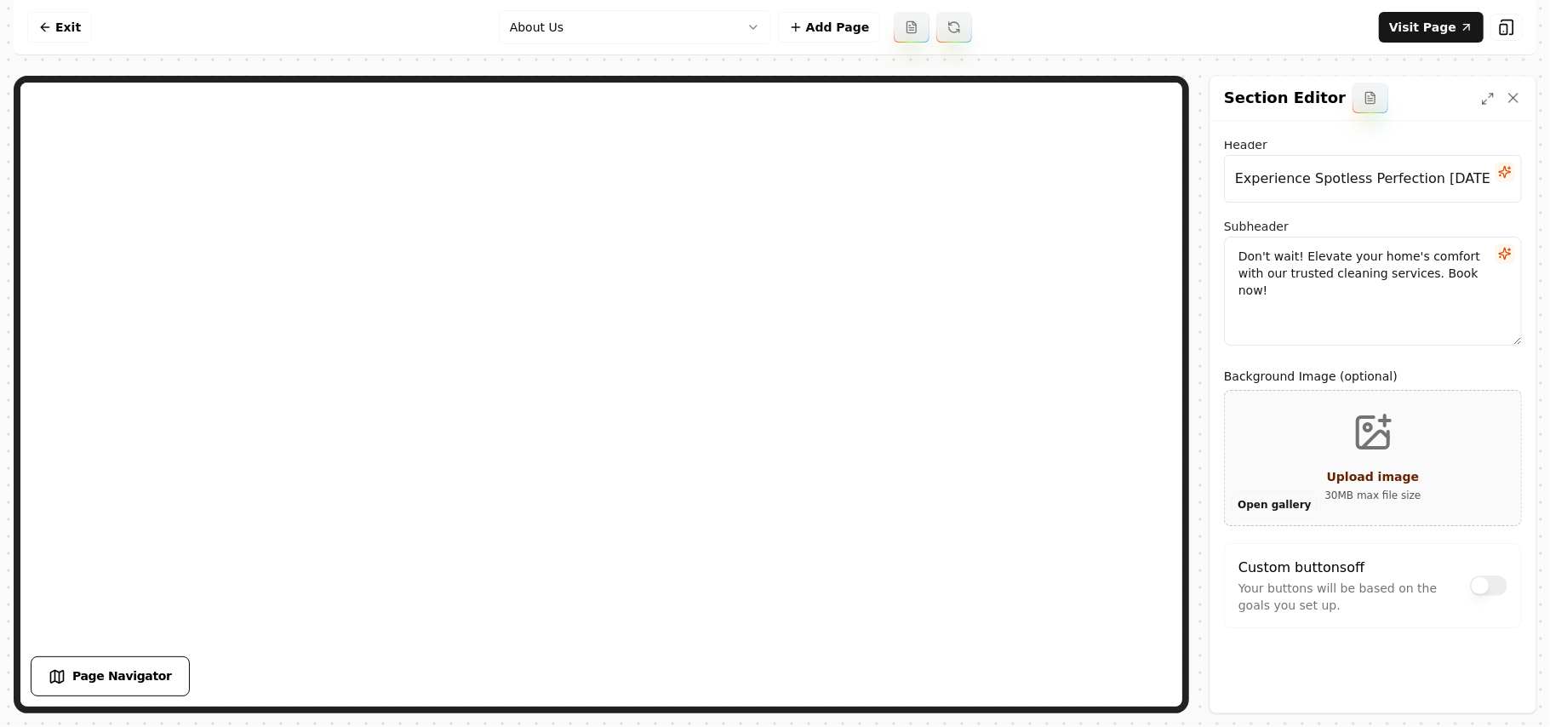
click at [1283, 505] on button "Open gallery" at bounding box center [1273, 504] width 85 height 27
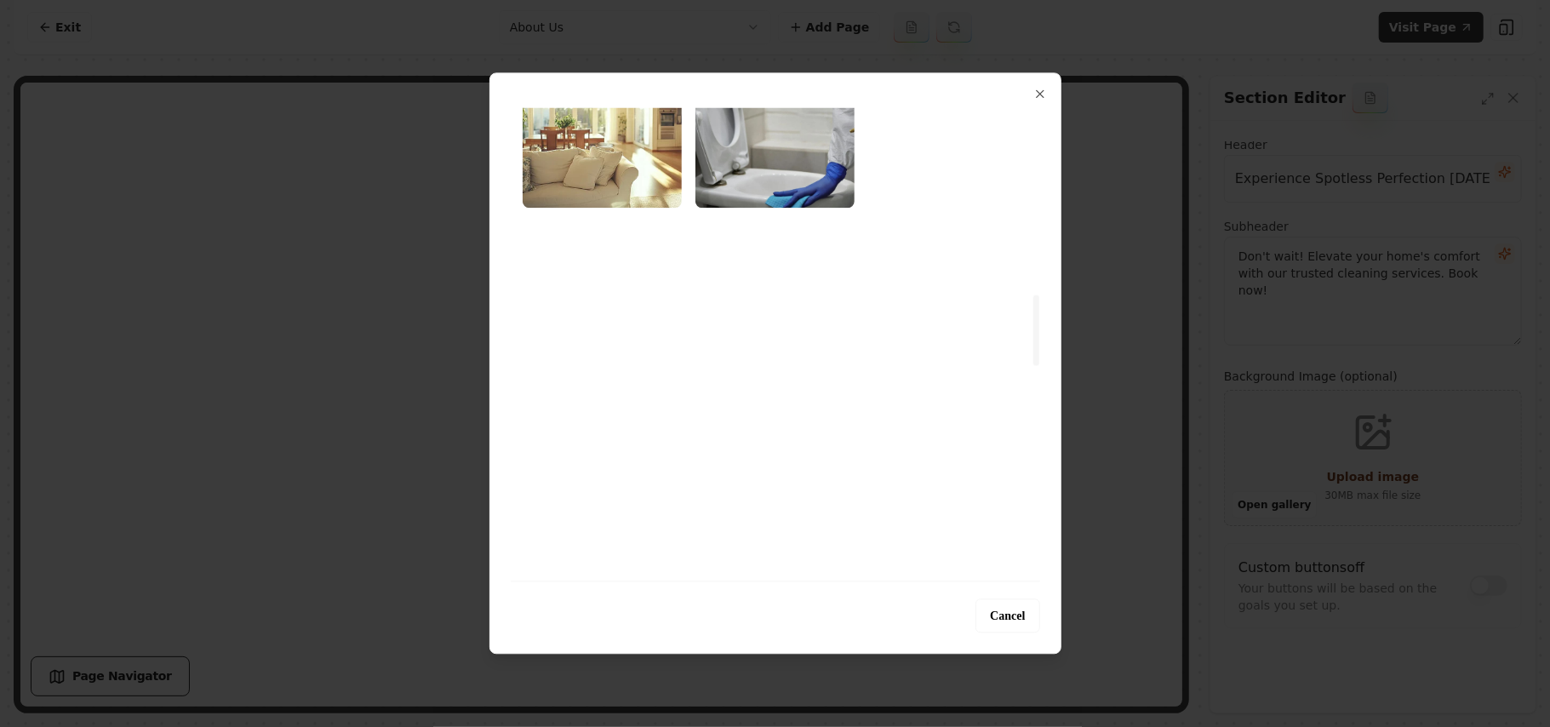
scroll to position [794, 0]
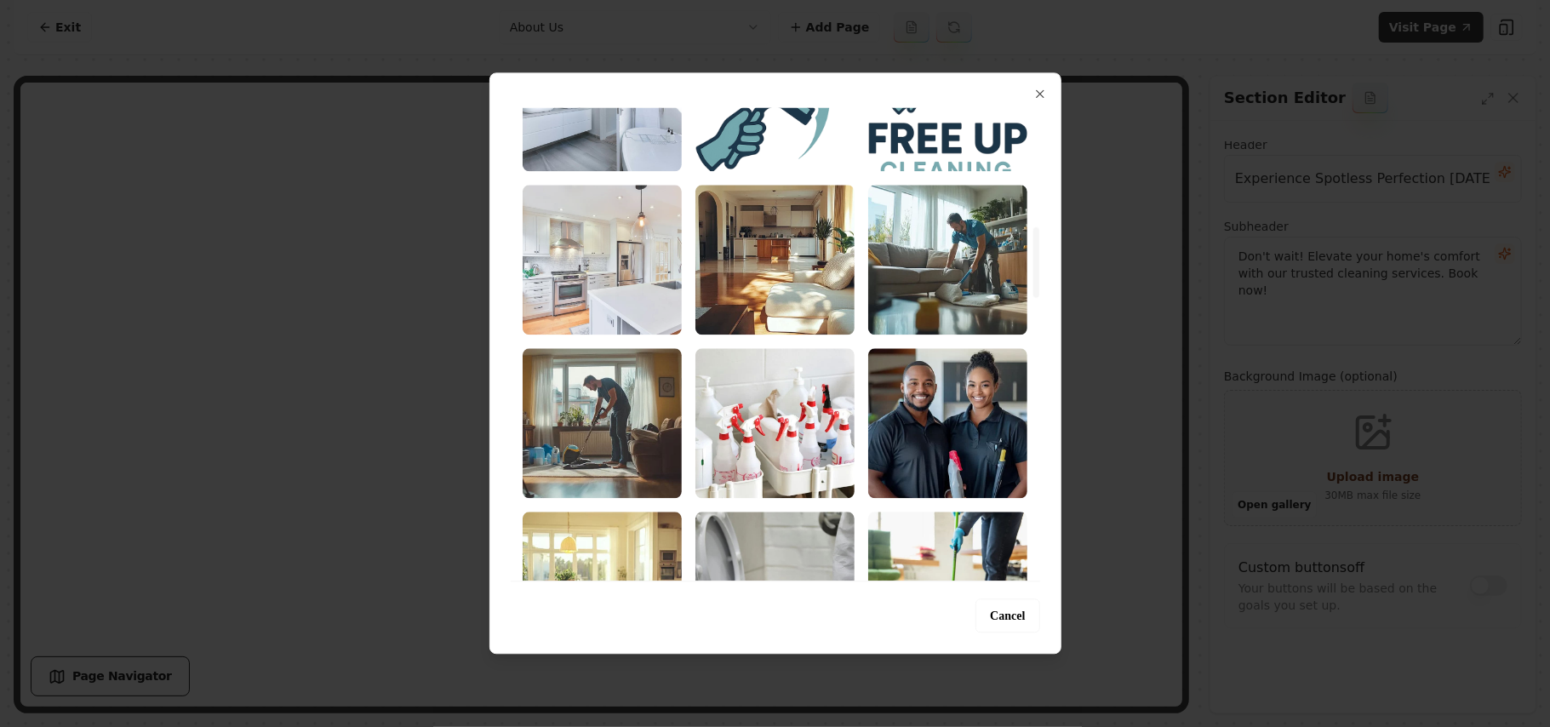
click at [642, 305] on img "Select image image_68b735115c7cd75eb8bd2b00.jpeg" at bounding box center [602, 260] width 159 height 150
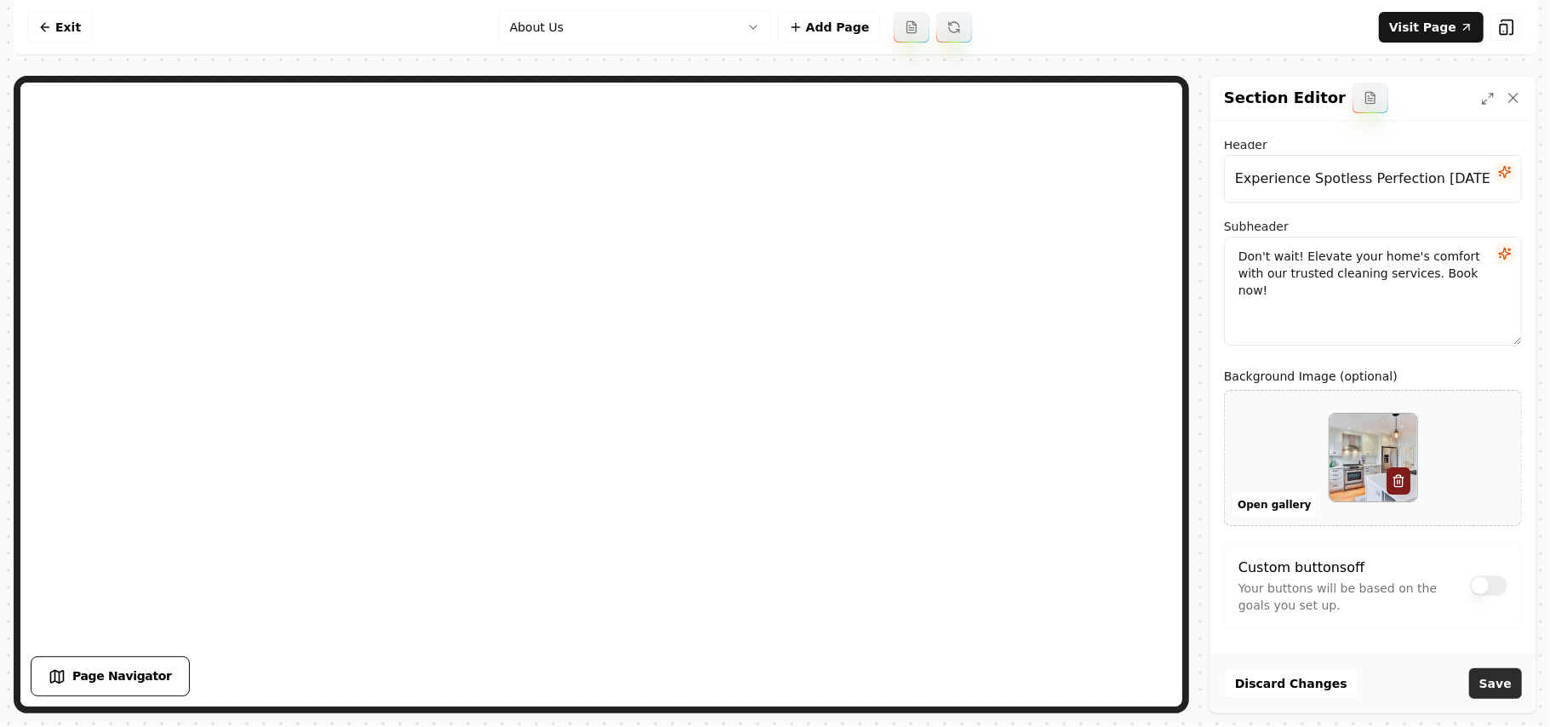
click at [1505, 682] on button "Save" at bounding box center [1495, 683] width 53 height 31
click at [633, 27] on html "Computer Required This feature is only available on a computer. Please switch t…" at bounding box center [775, 363] width 1550 height 727
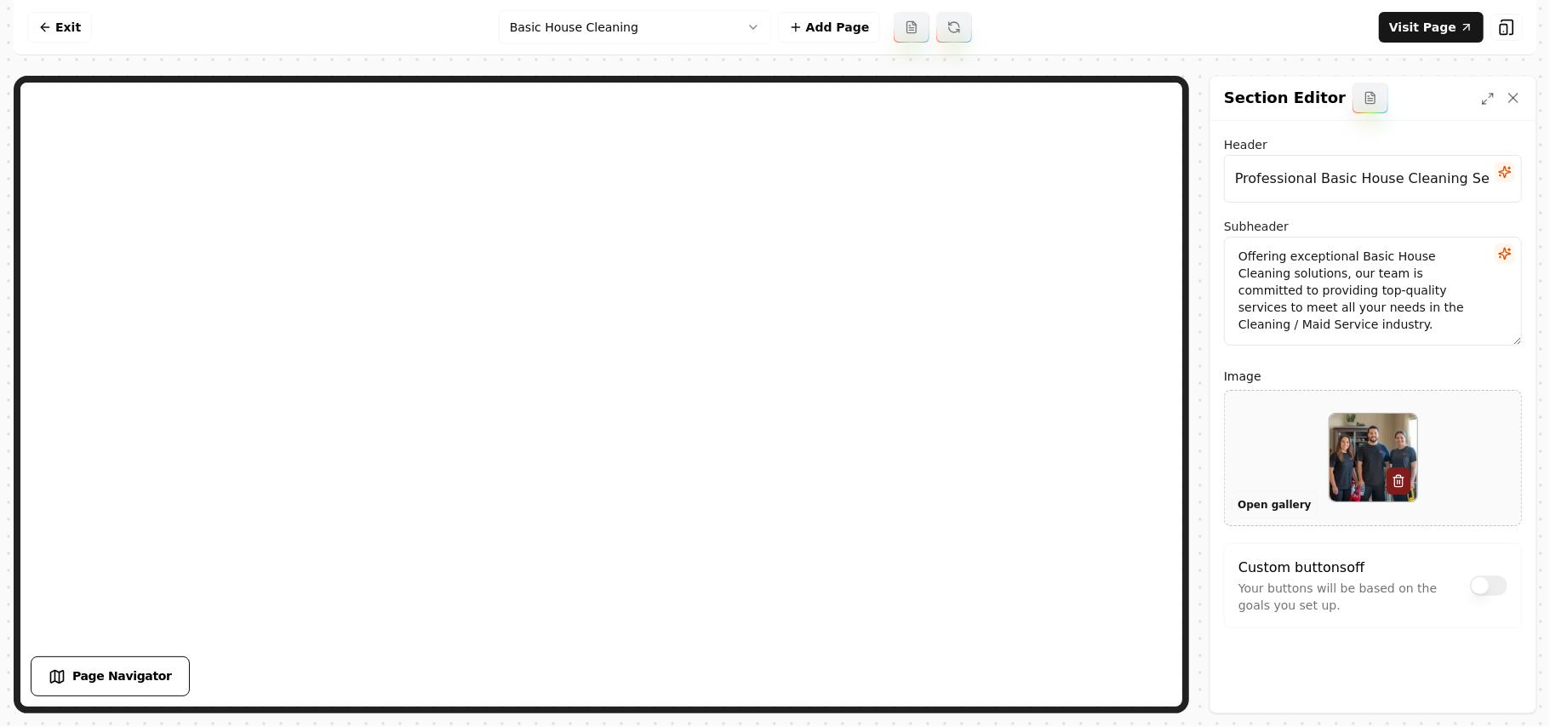
click at [1263, 500] on button "Open gallery" at bounding box center [1273, 504] width 85 height 27
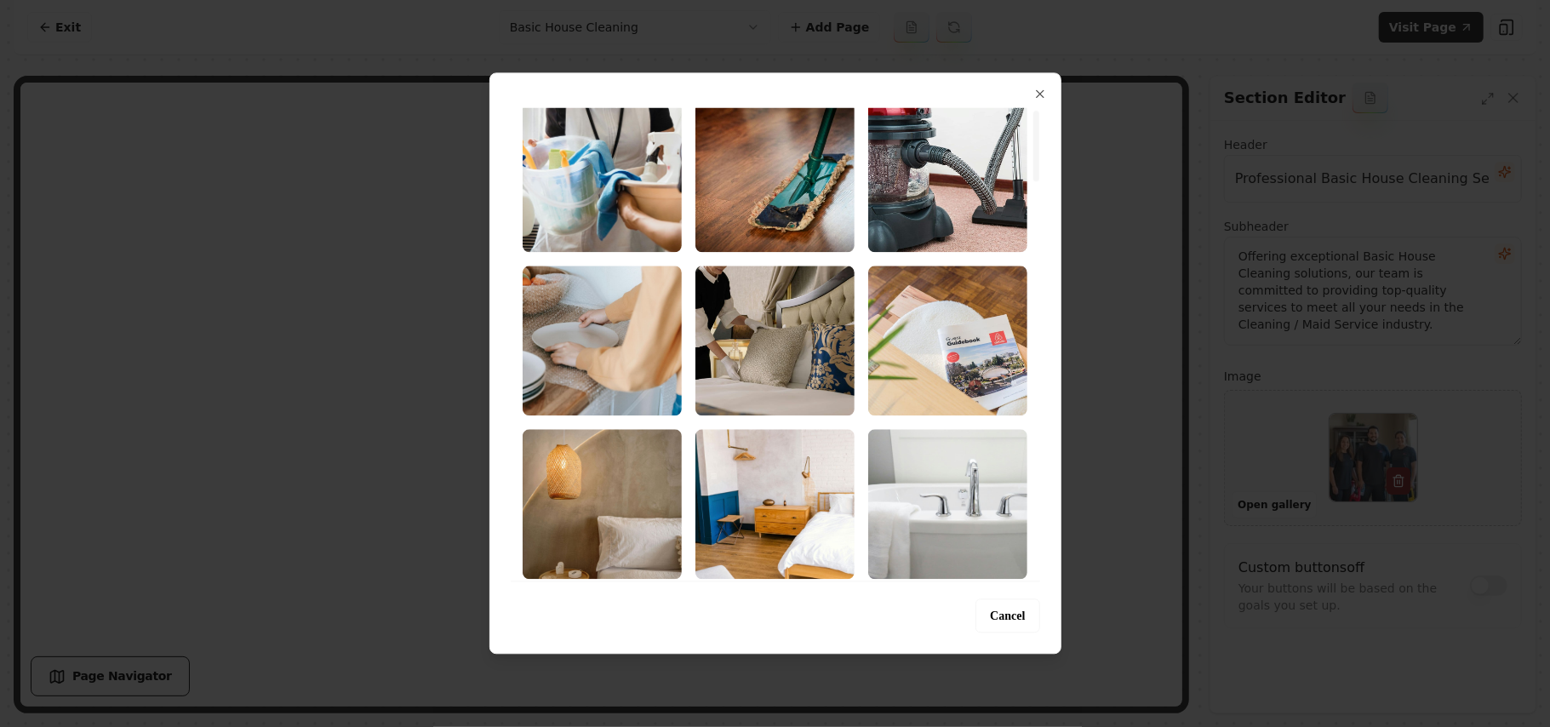
scroll to position [113, 0]
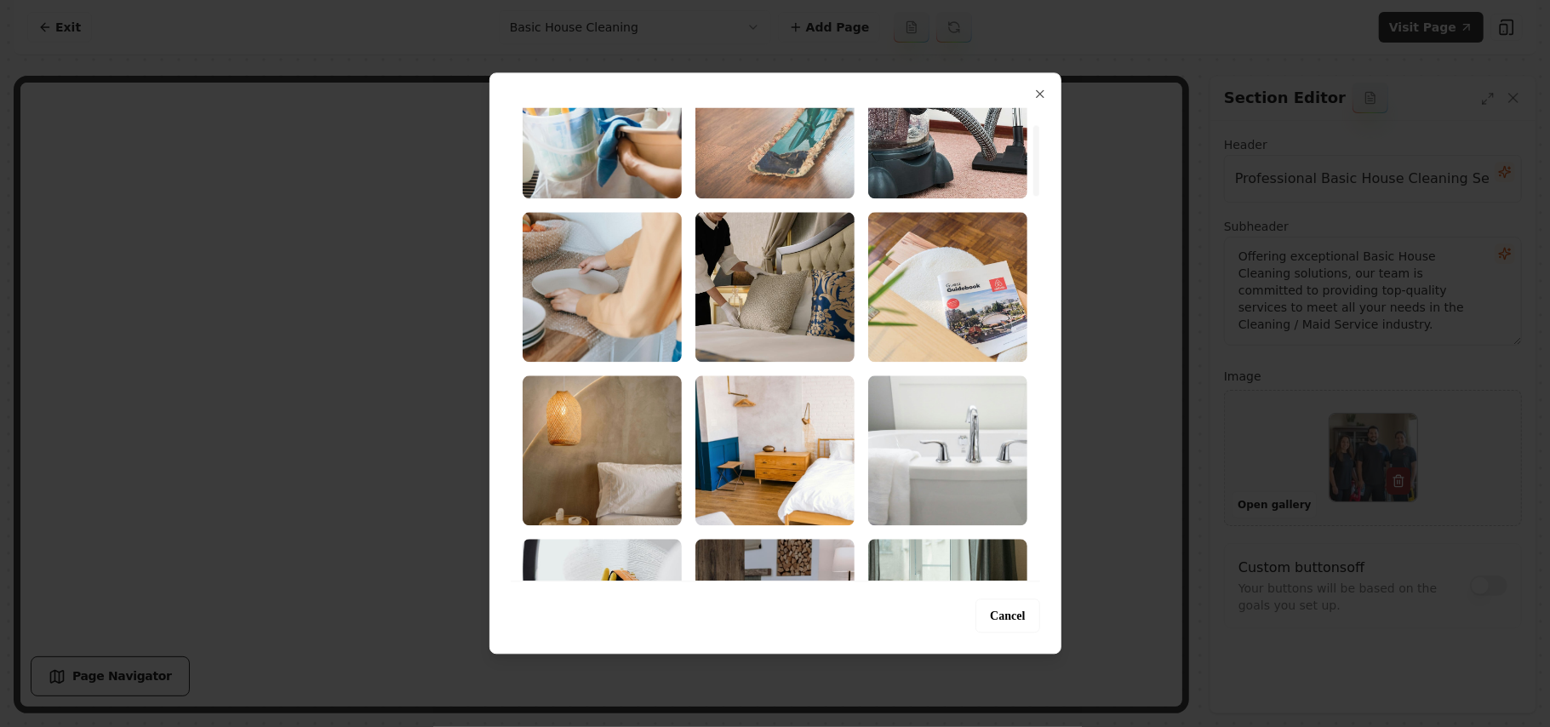
click at [804, 164] on img "Select image image_68b7360a5c7cd75eb8c263ff.jpg" at bounding box center [774, 124] width 159 height 150
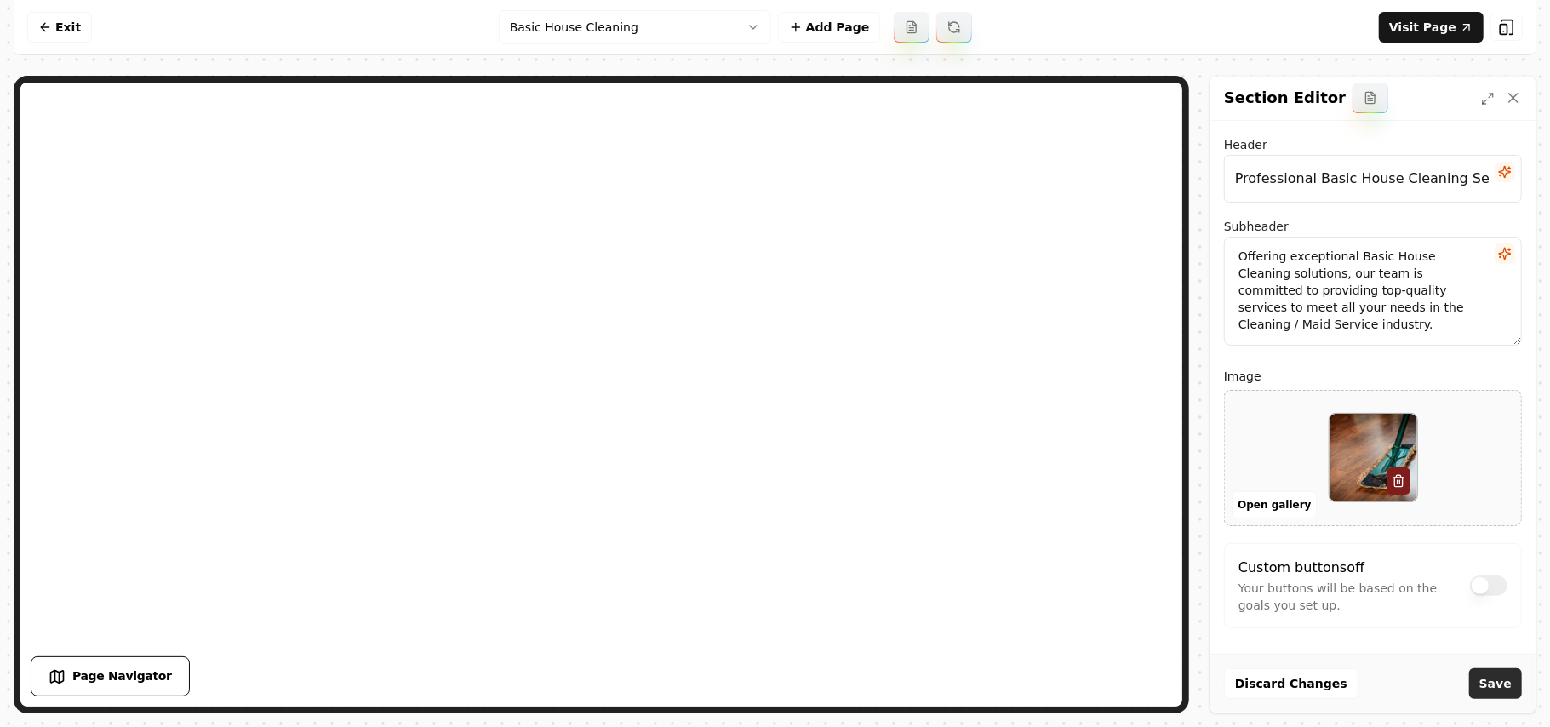
click at [1478, 677] on button "Save" at bounding box center [1495, 683] width 53 height 31
click at [620, 37] on html "Computer Required This feature is only available on a computer. Please switch t…" at bounding box center [775, 363] width 1550 height 727
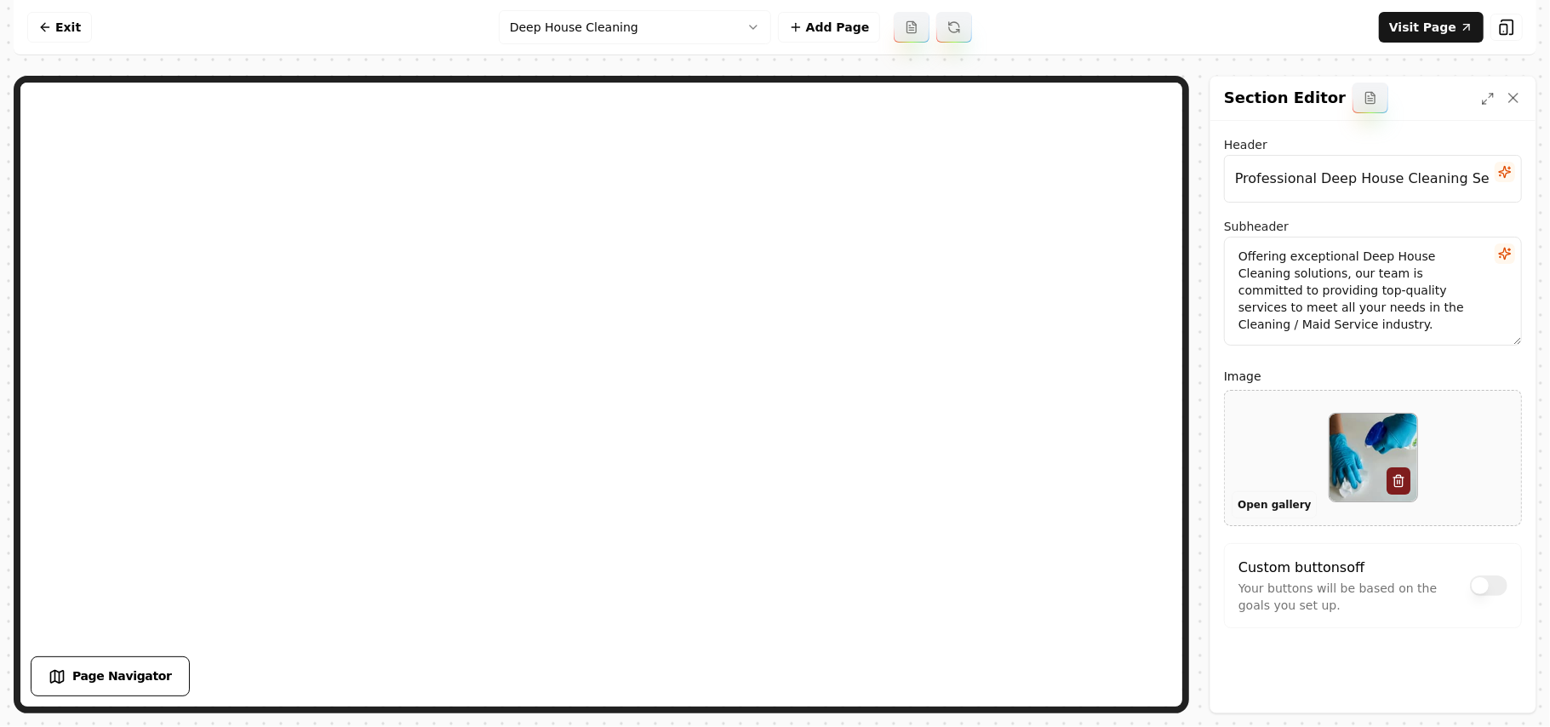
click at [1250, 499] on button "Open gallery" at bounding box center [1273, 504] width 85 height 27
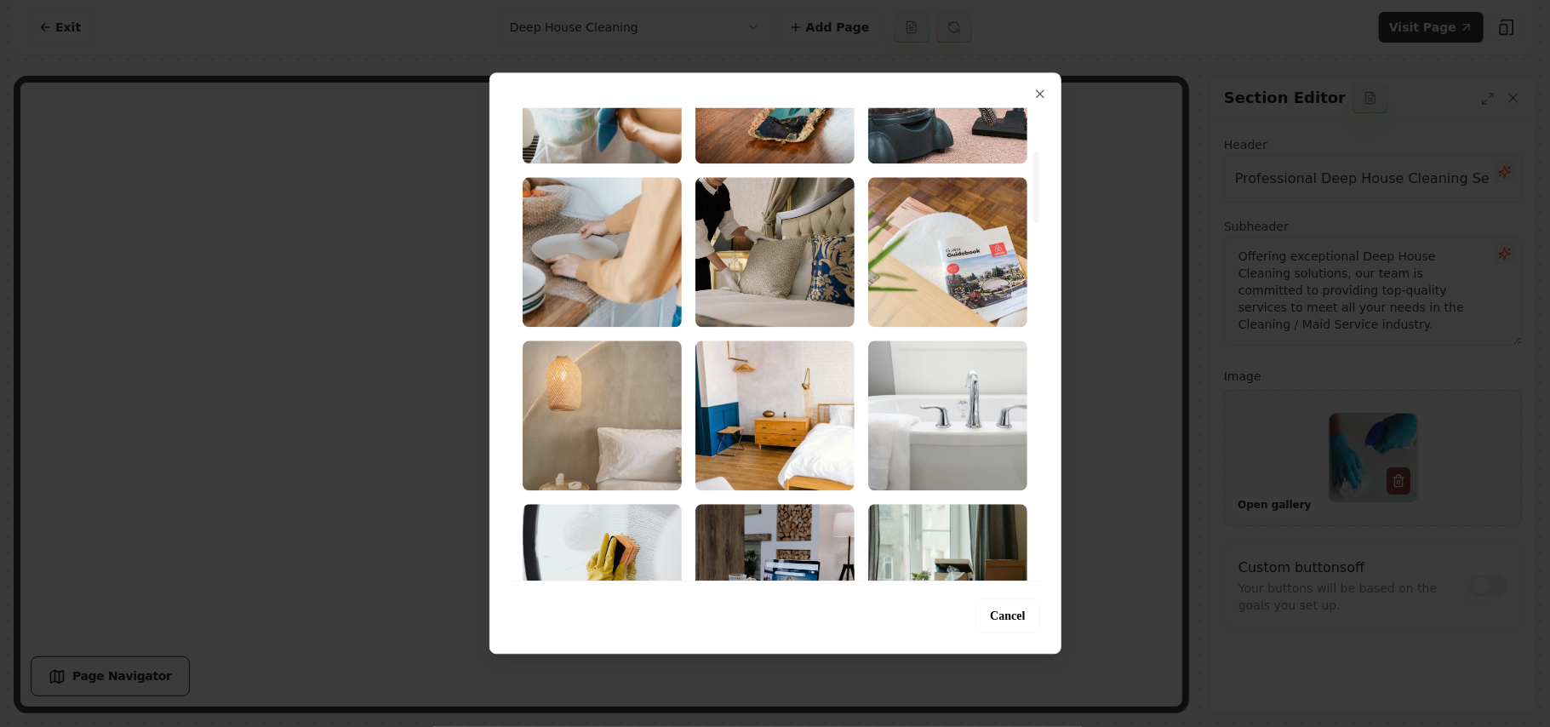
scroll to position [113, 0]
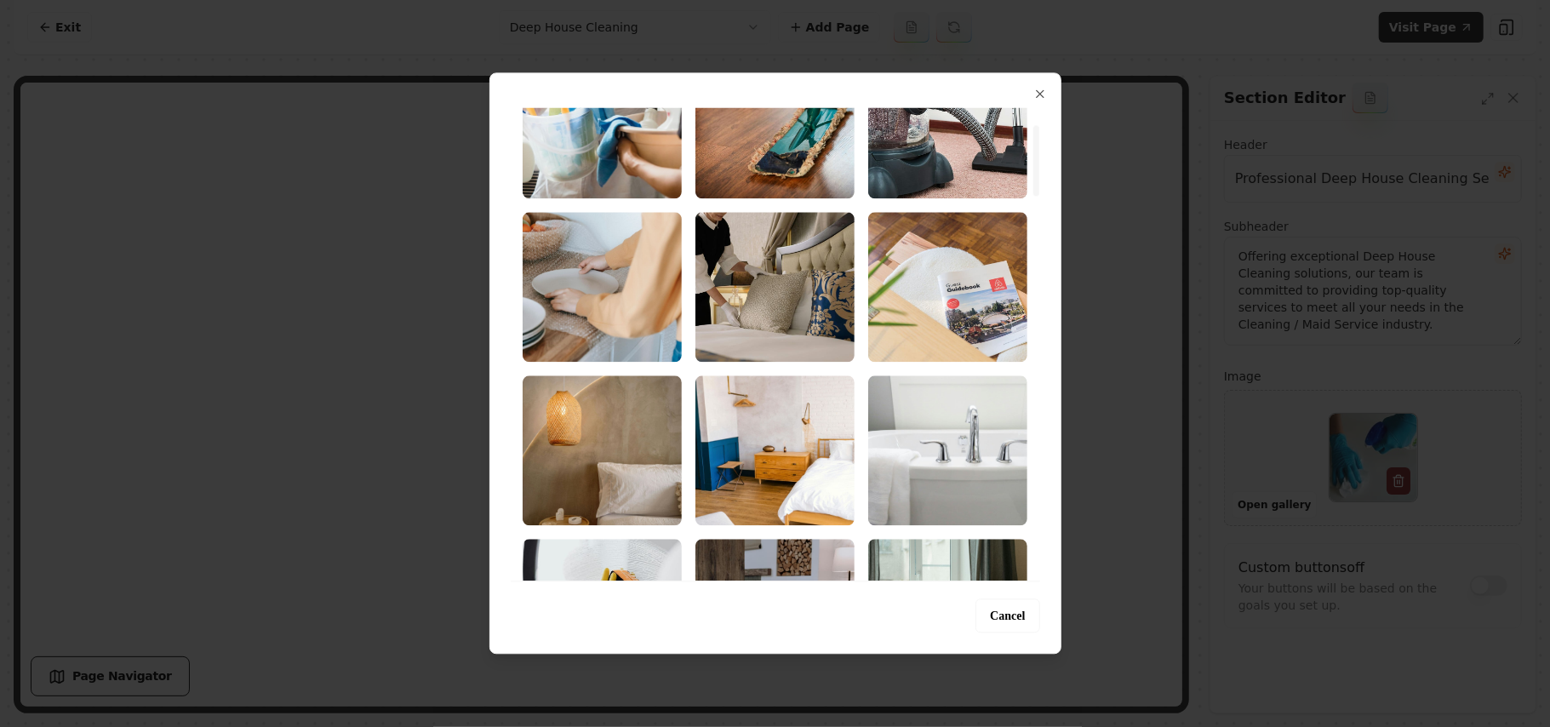
click at [938, 481] on img "Select image image_68b7360a5c7cd75eb8c2633f.jpg" at bounding box center [947, 450] width 159 height 150
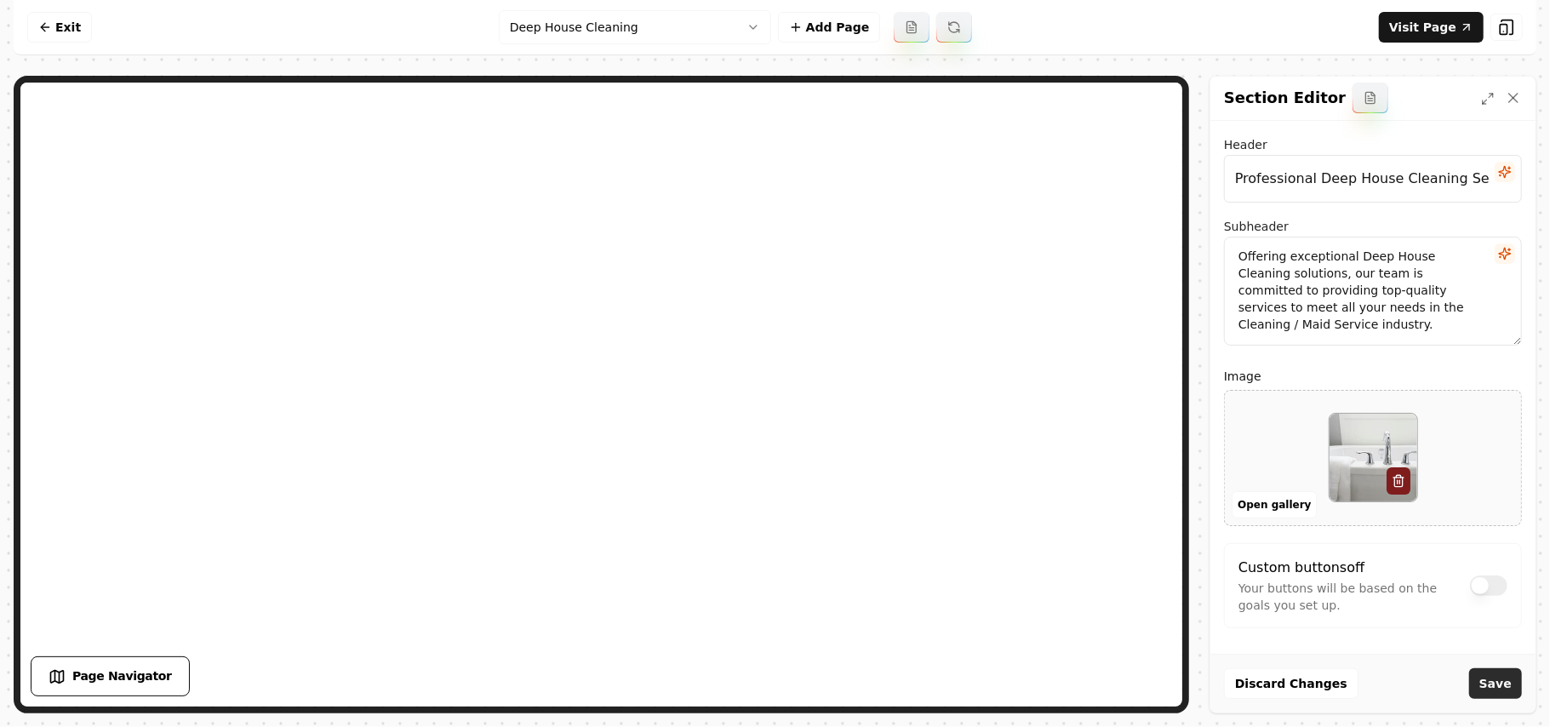
click at [1495, 682] on button "Save" at bounding box center [1495, 683] width 53 height 31
click at [654, 36] on html "Computer Required This feature is only available on a computer. Please switch t…" at bounding box center [775, 363] width 1550 height 727
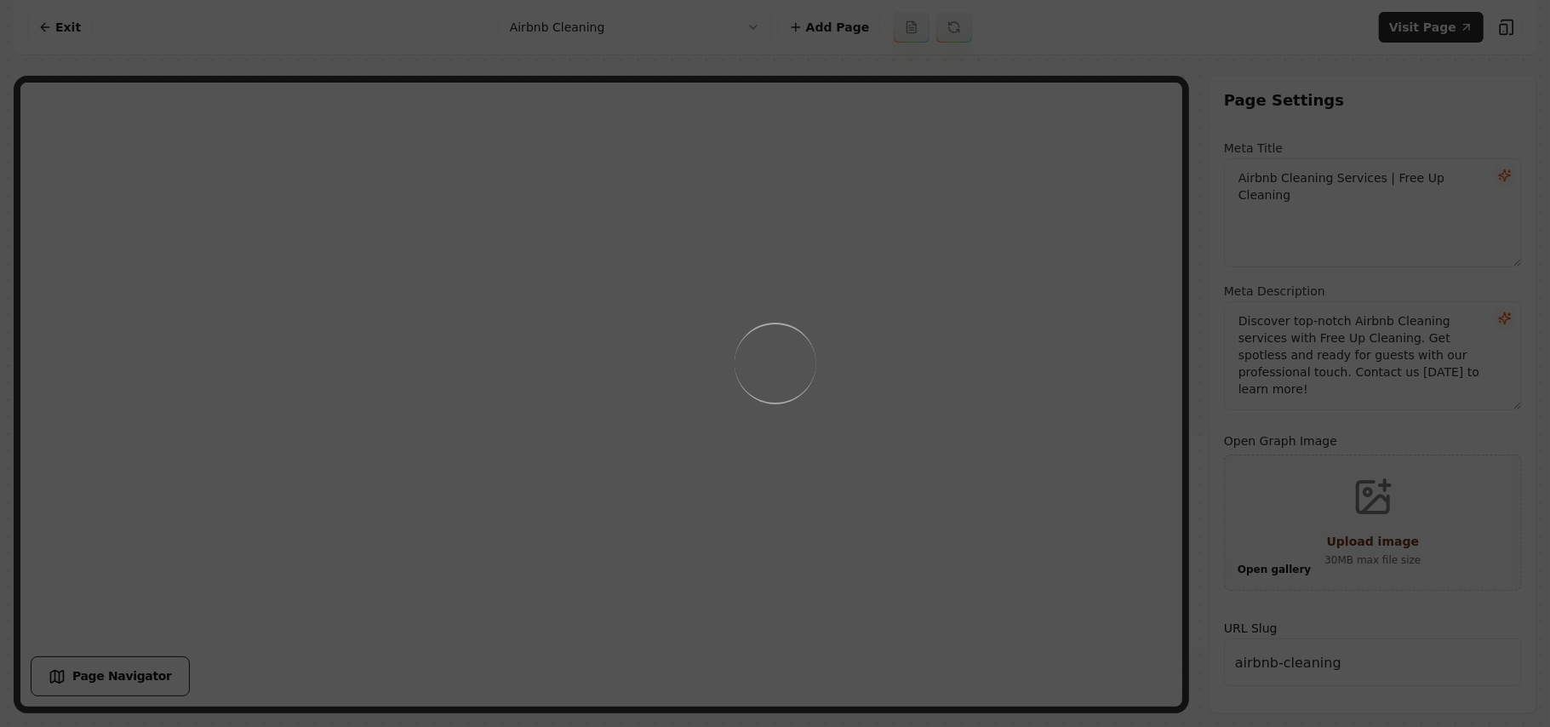
click at [1016, 494] on div "Loading..." at bounding box center [775, 363] width 1550 height 727
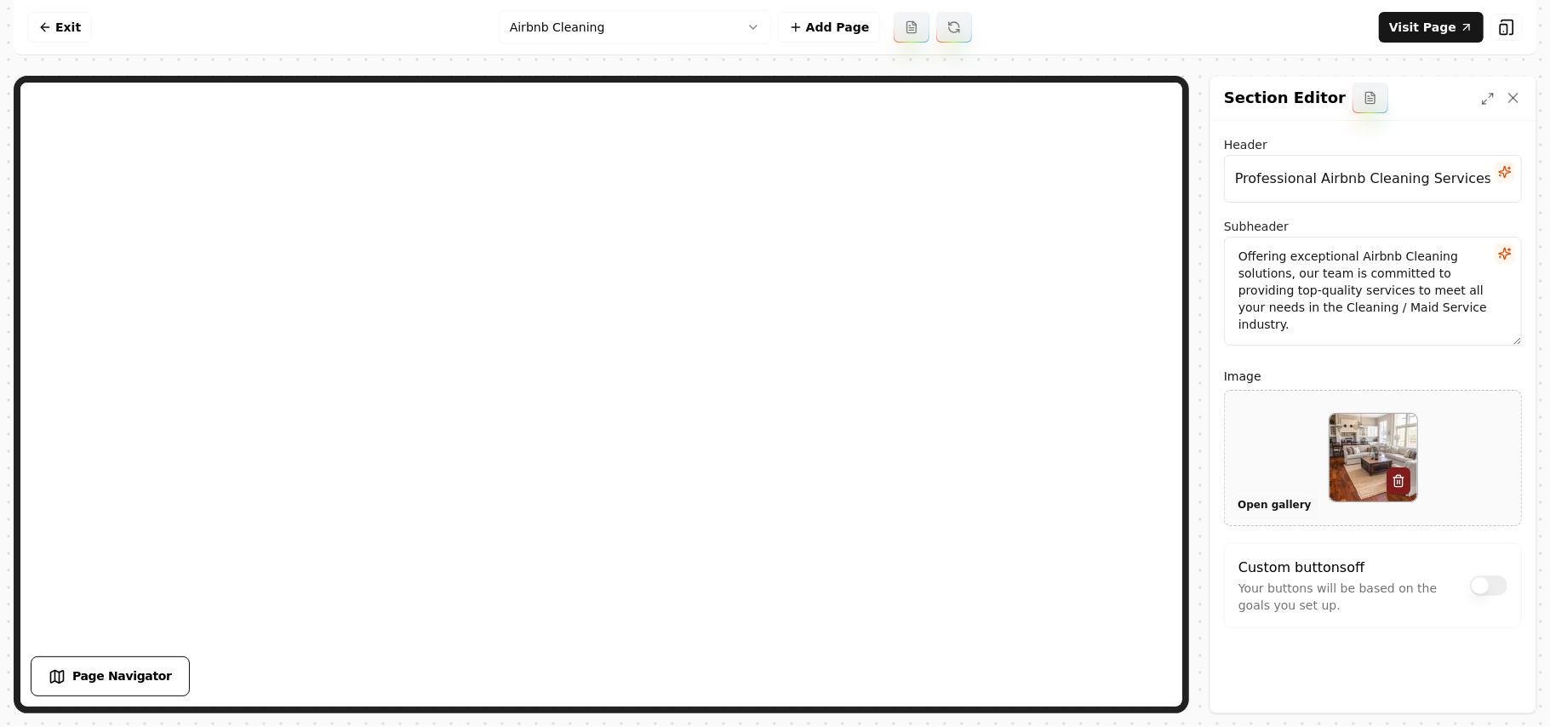
click at [1253, 508] on button "Open gallery" at bounding box center [1273, 504] width 85 height 27
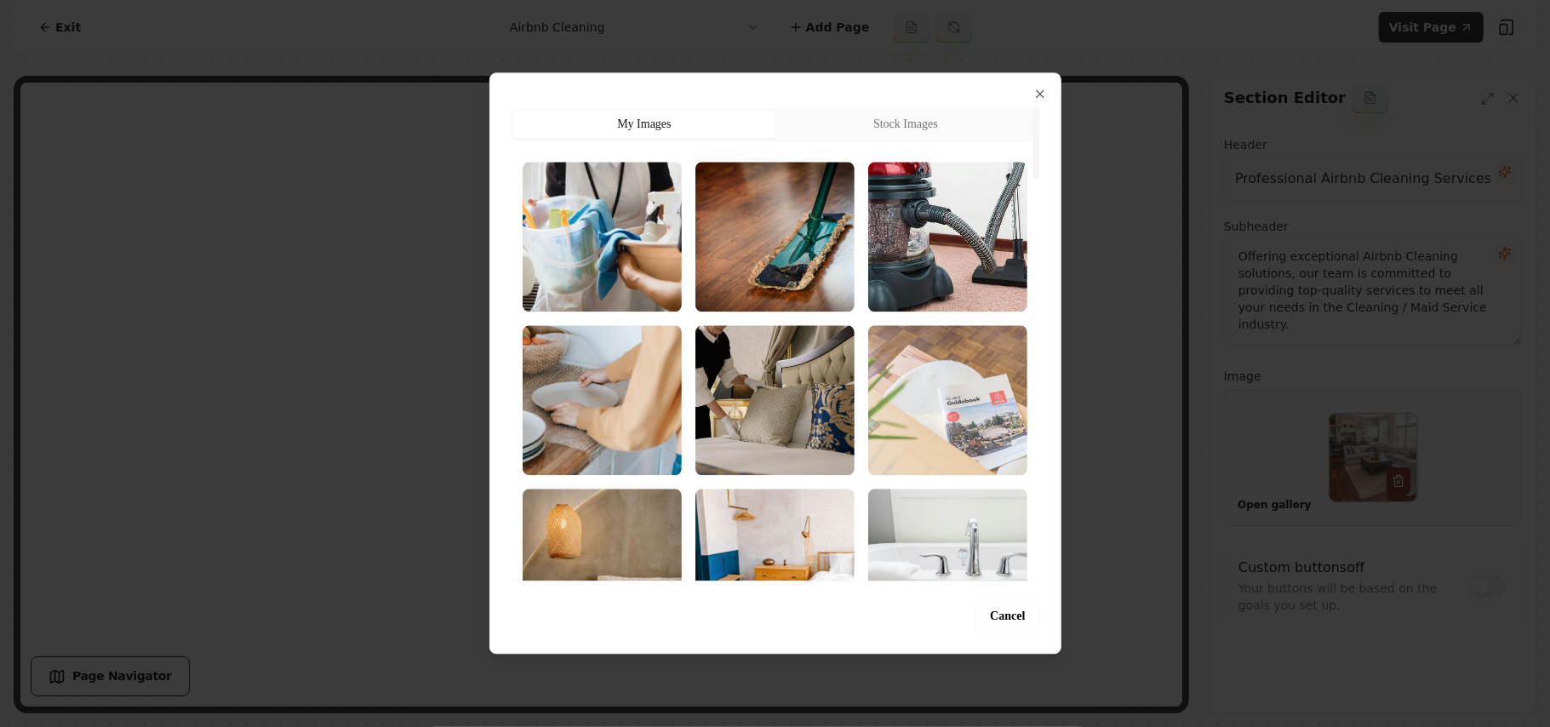
click at [961, 380] on img "Select image image_68b7360a5c7cd75eb8c2649c.jpg" at bounding box center [947, 400] width 159 height 150
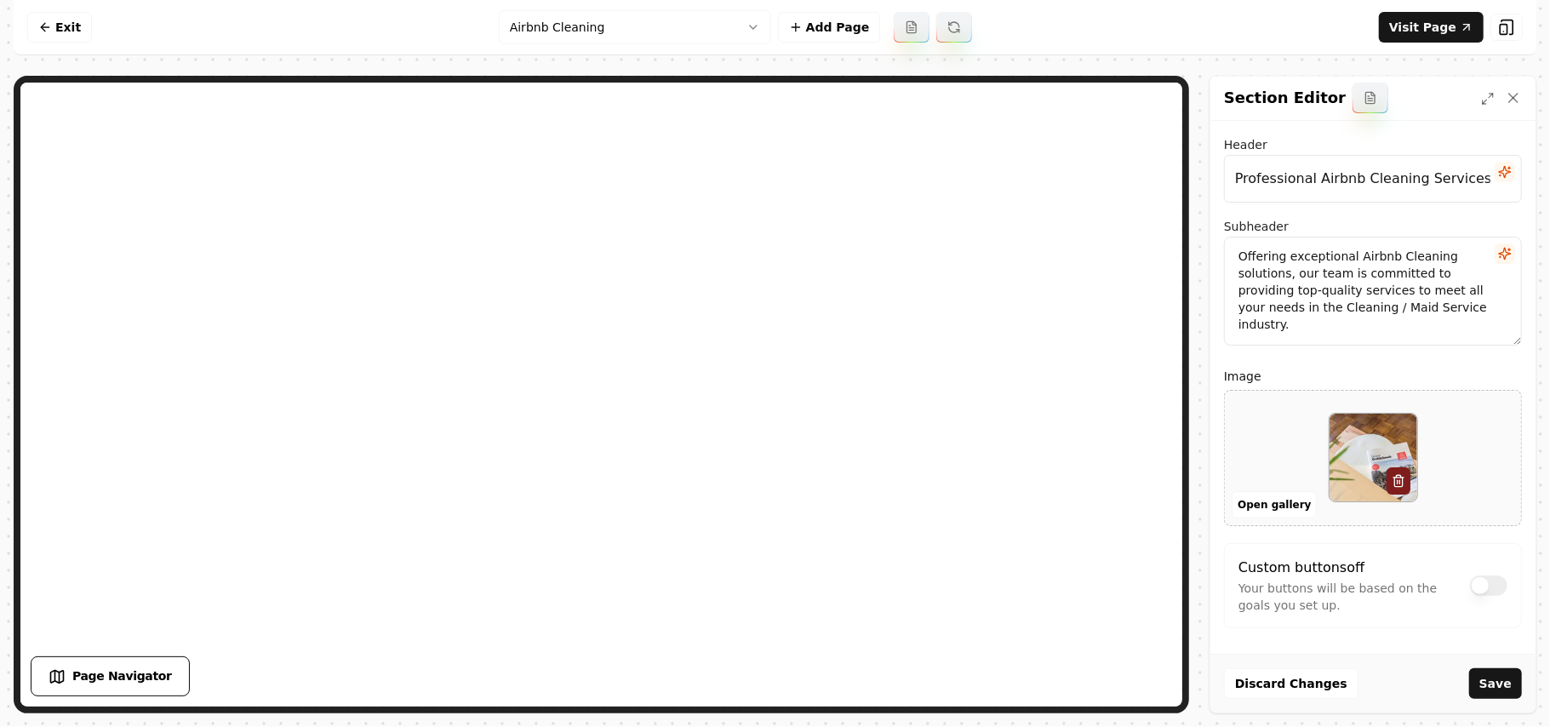
drag, startPoint x: 1493, startPoint y: 669, endPoint x: 1468, endPoint y: 651, distance: 30.5
click at [1494, 671] on button "Save" at bounding box center [1495, 683] width 53 height 31
click at [688, 26] on html "Computer Required This feature is only available on a computer. Please switch t…" at bounding box center [775, 363] width 1550 height 727
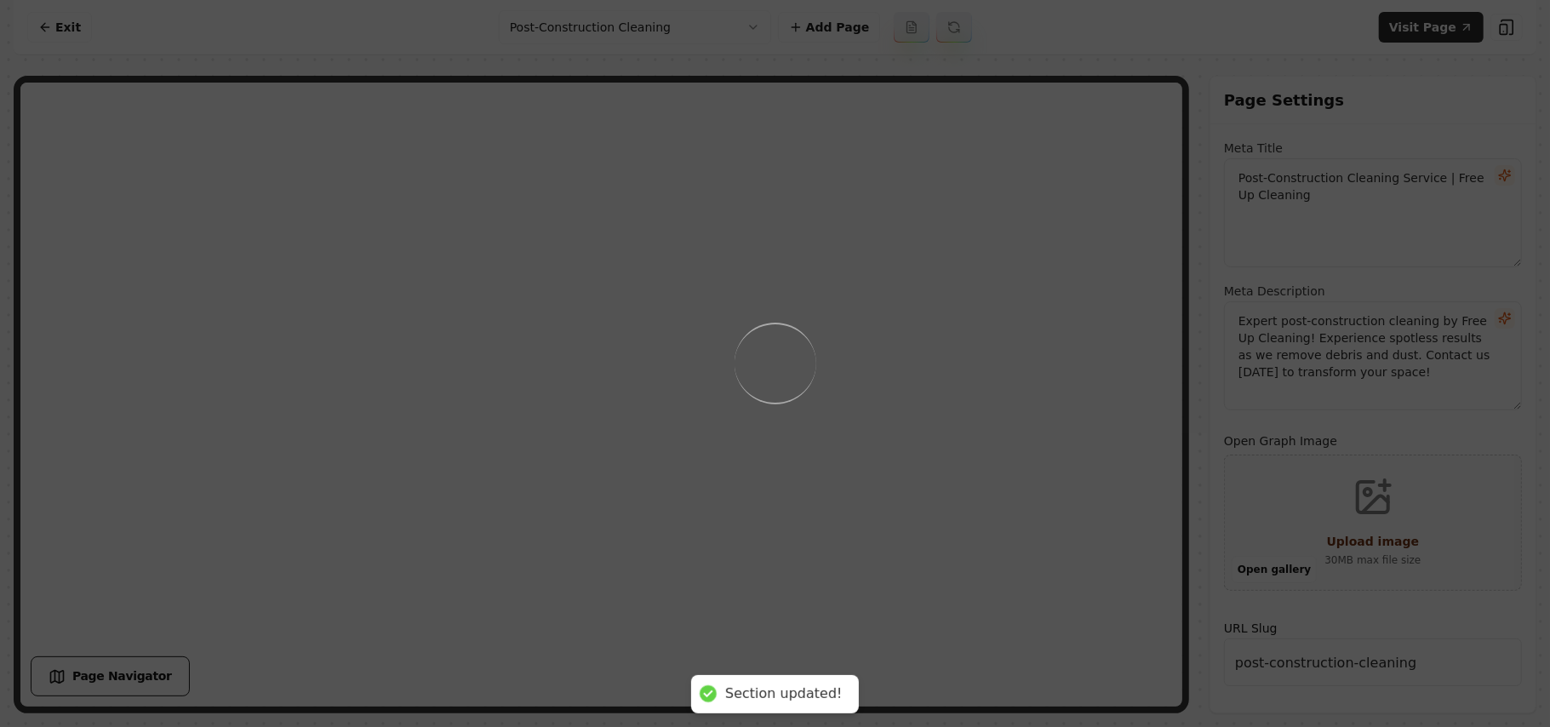
click at [934, 460] on div "Loading..." at bounding box center [775, 363] width 1550 height 727
click at [985, 477] on div "Loading..." at bounding box center [775, 363] width 1550 height 727
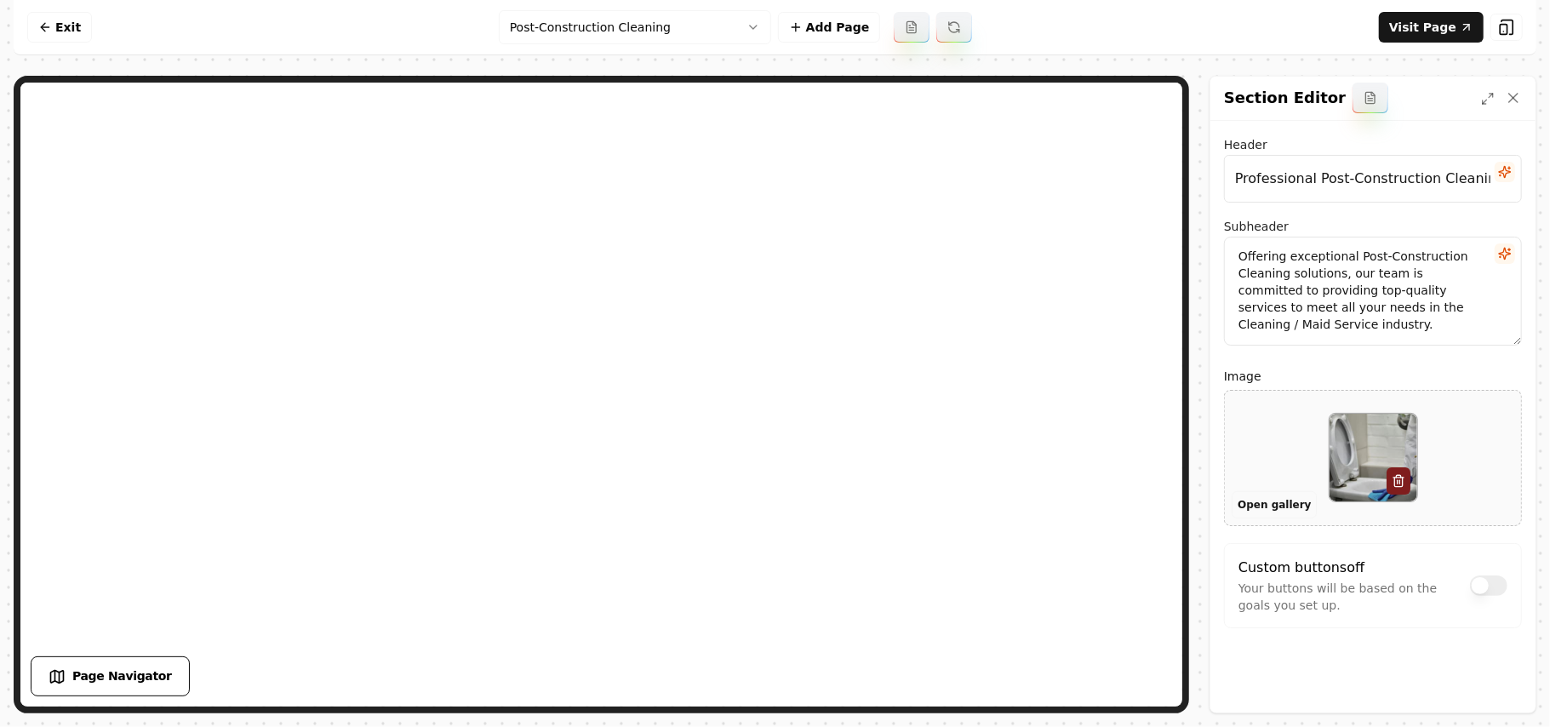
click at [1295, 498] on button "Open gallery" at bounding box center [1273, 504] width 85 height 27
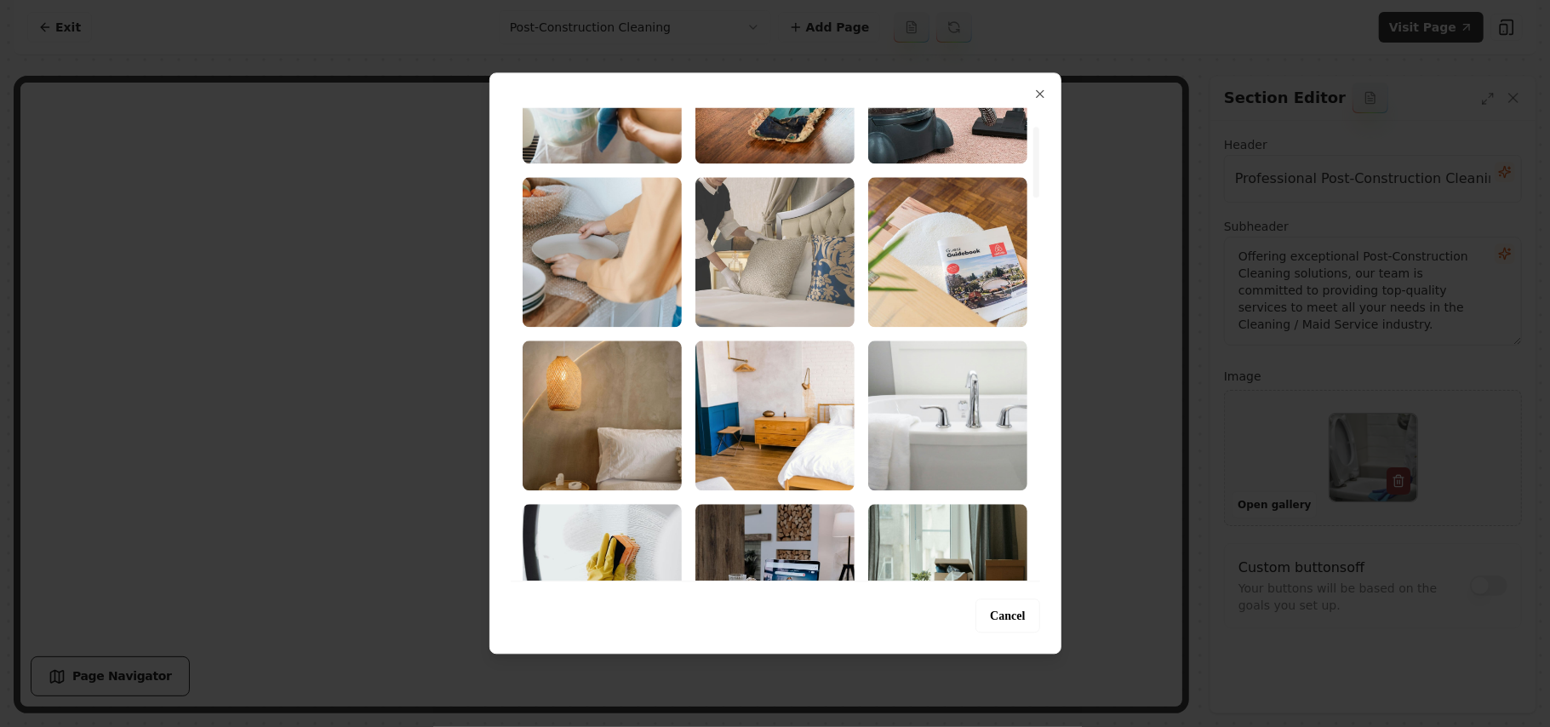
scroll to position [113, 0]
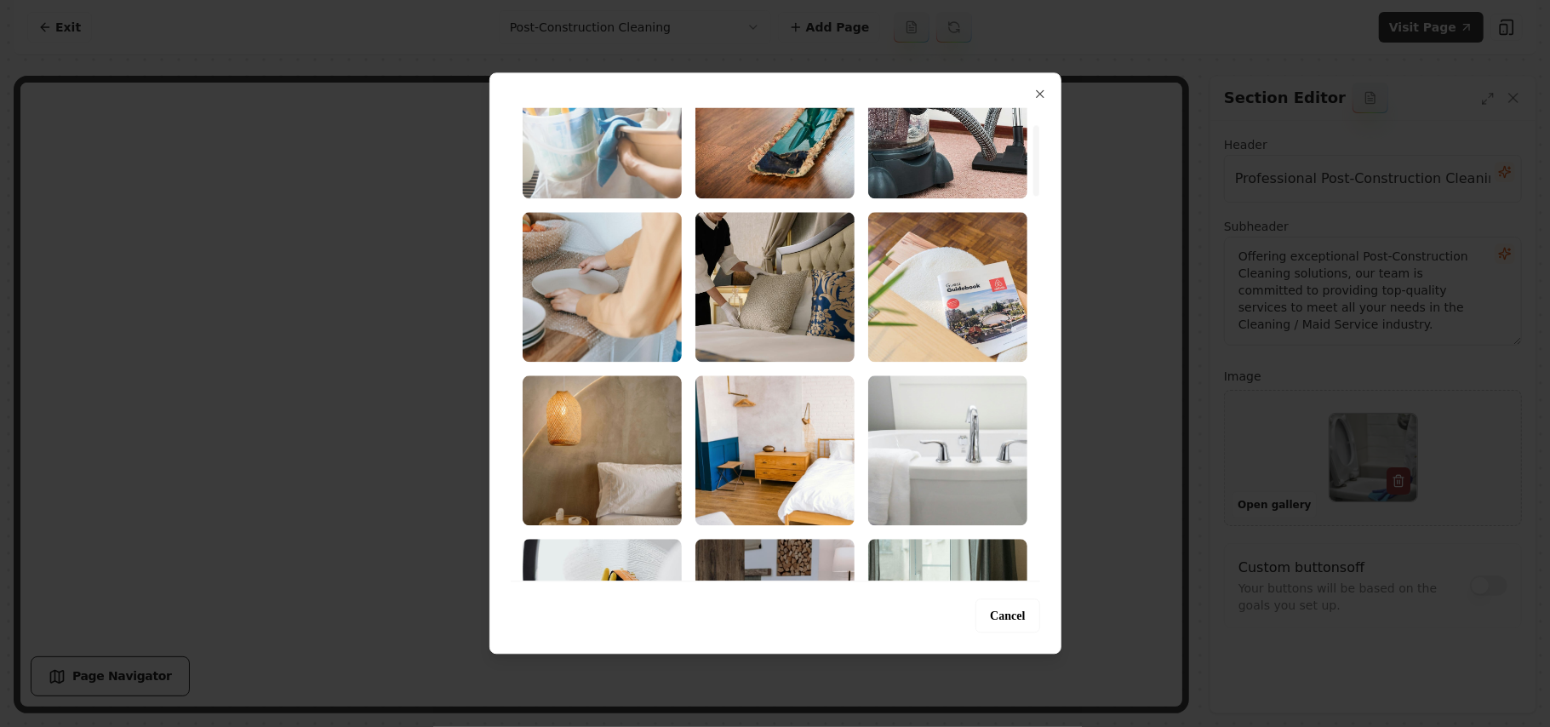
click at [634, 164] on img "Select image image_68b7360a5c7cd75eb8c26474.jpg" at bounding box center [602, 124] width 159 height 150
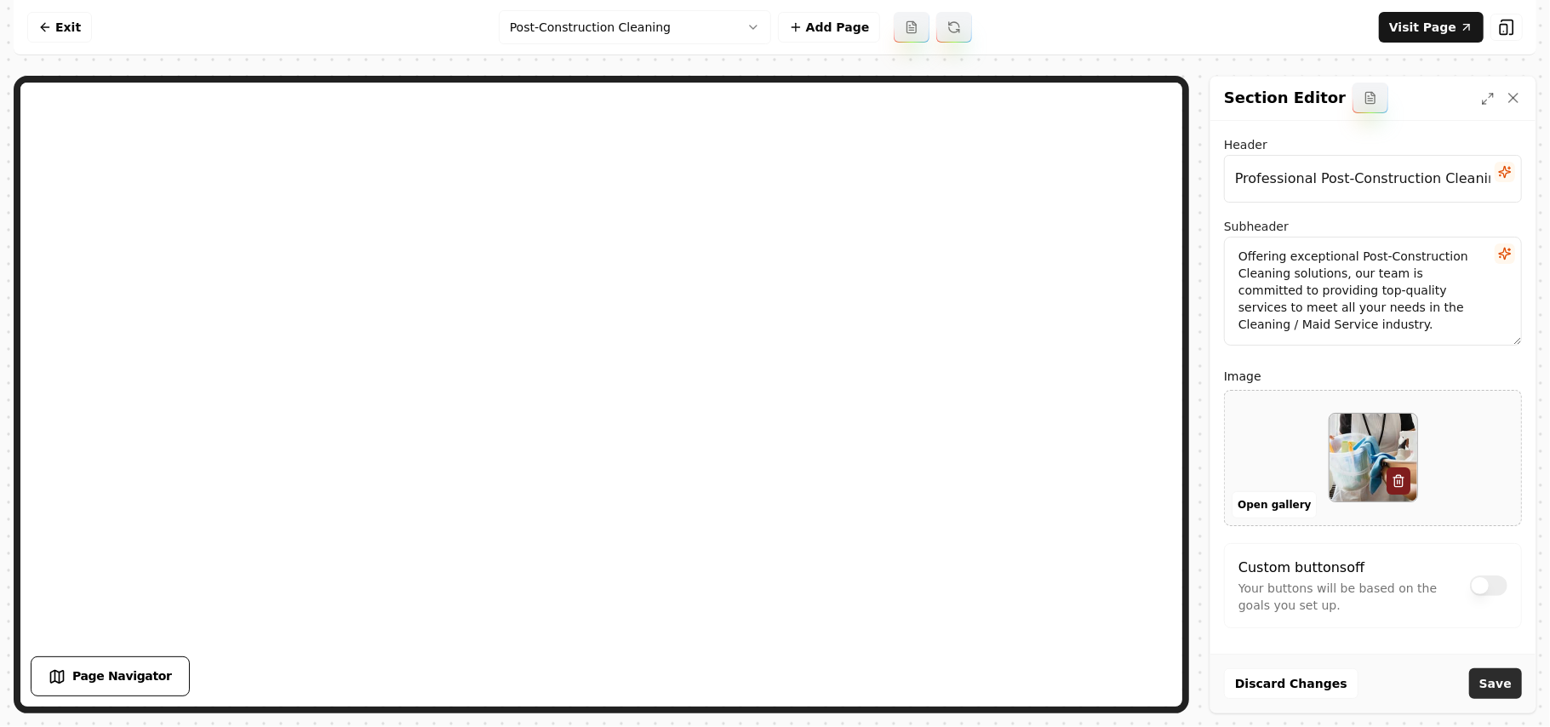
click at [1509, 681] on button "Save" at bounding box center [1495, 683] width 53 height 31
click at [654, 32] on html "Computer Required This feature is only available on a computer. Please switch t…" at bounding box center [775, 363] width 1550 height 727
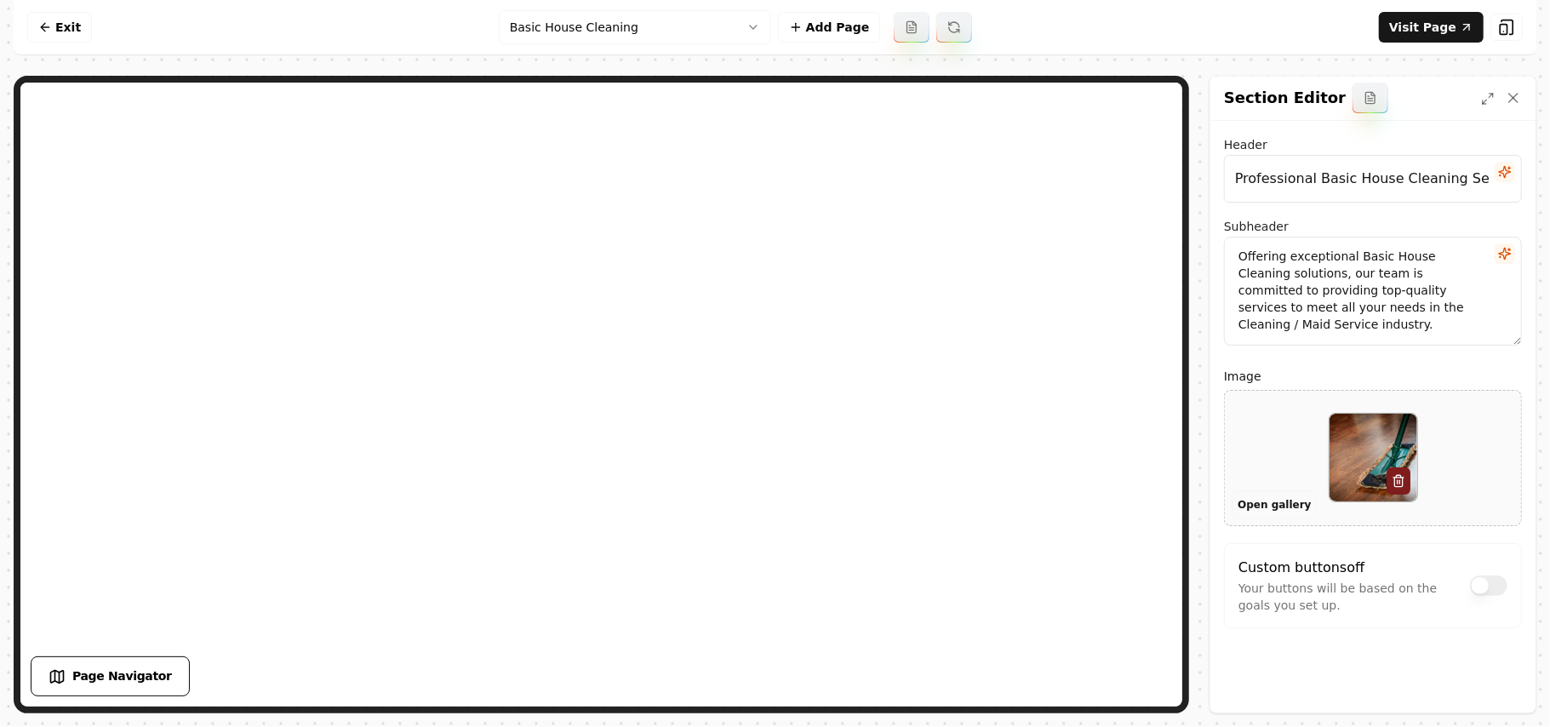
click at [1273, 501] on button "Open gallery" at bounding box center [1273, 504] width 85 height 27
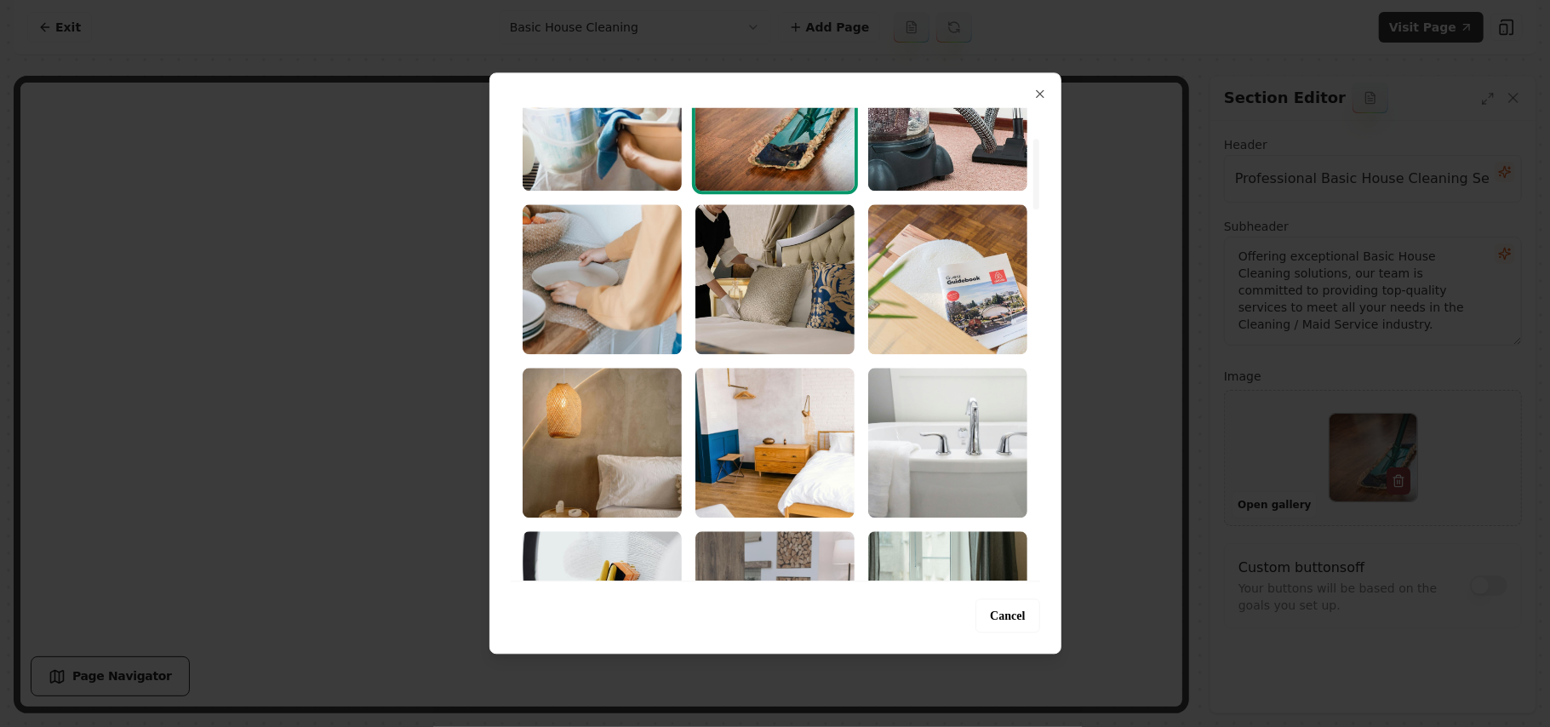
scroll to position [226, 0]
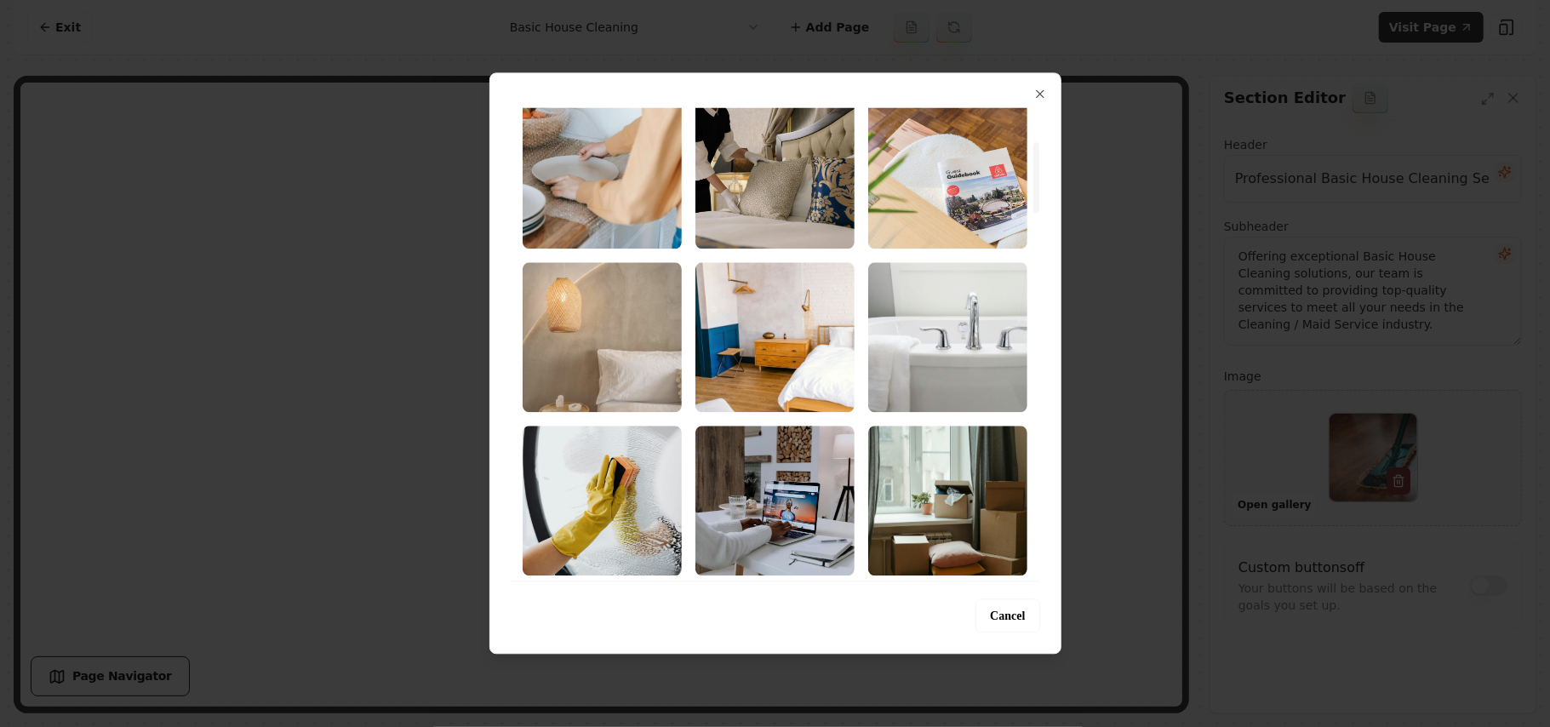
click at [654, 382] on img "Select image image_68b7360a5c7cd75eb8c2644b.jpg" at bounding box center [602, 337] width 159 height 150
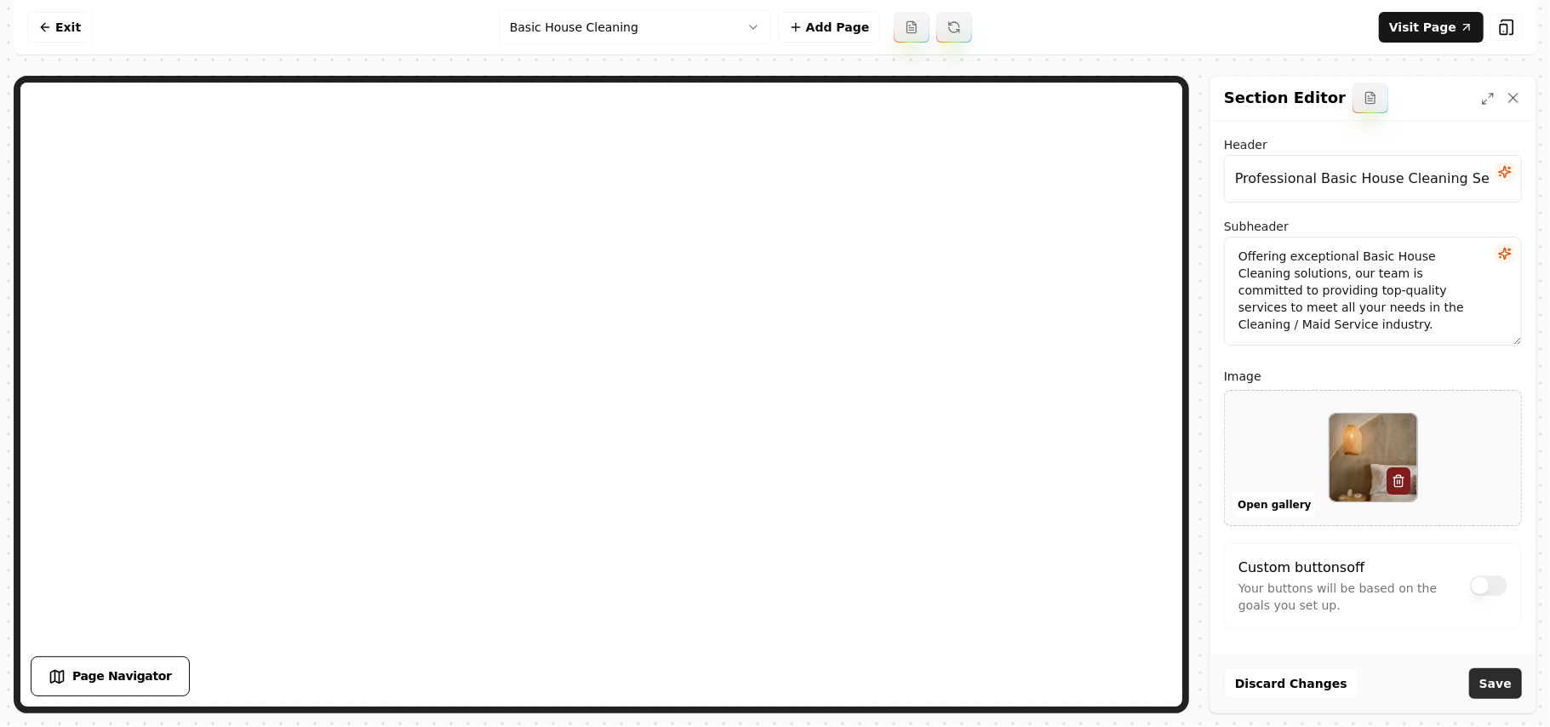
click at [1495, 679] on button "Save" at bounding box center [1495, 683] width 53 height 31
click at [695, 38] on html "Computer Required This feature is only available on a computer. Please switch t…" at bounding box center [775, 363] width 1550 height 727
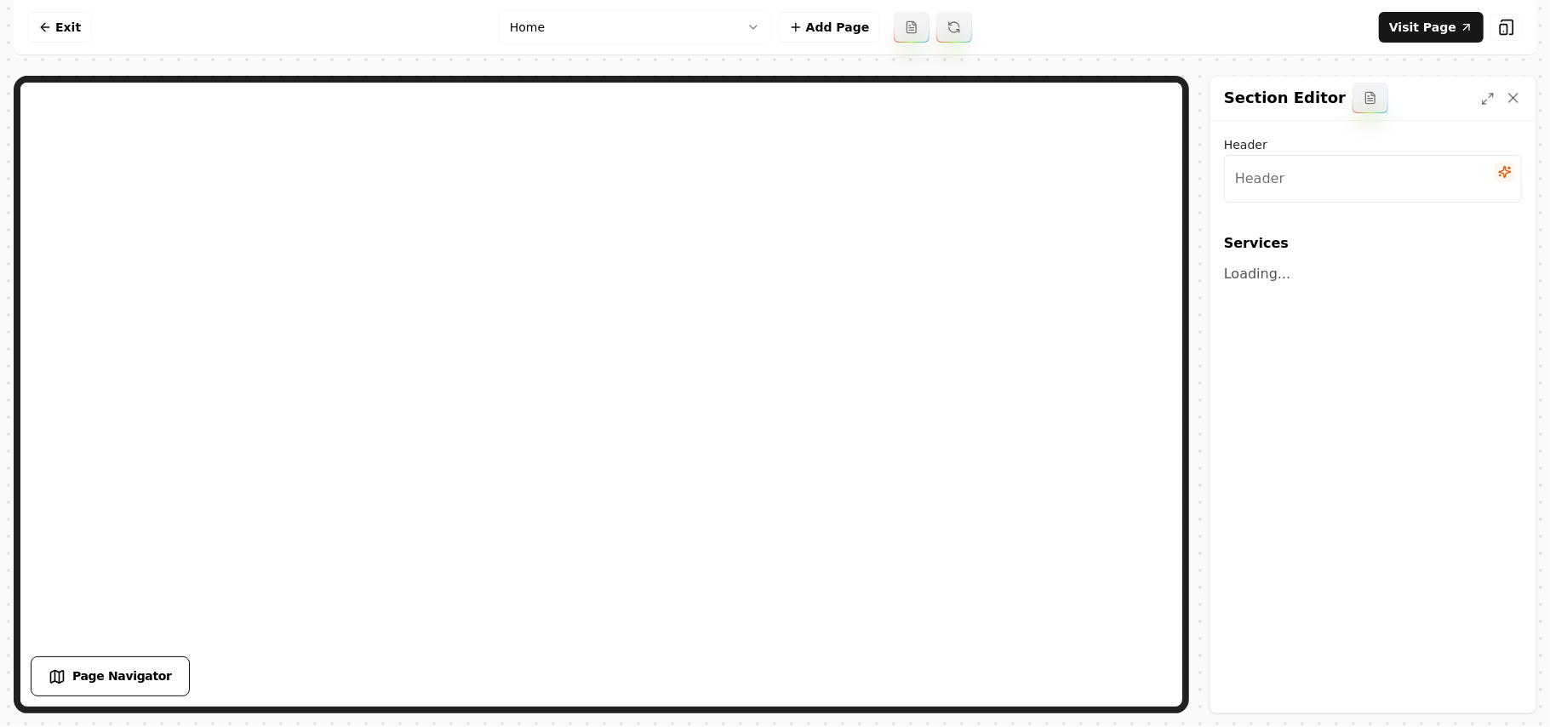
type input "Our Top-Notch Cleaning Services"
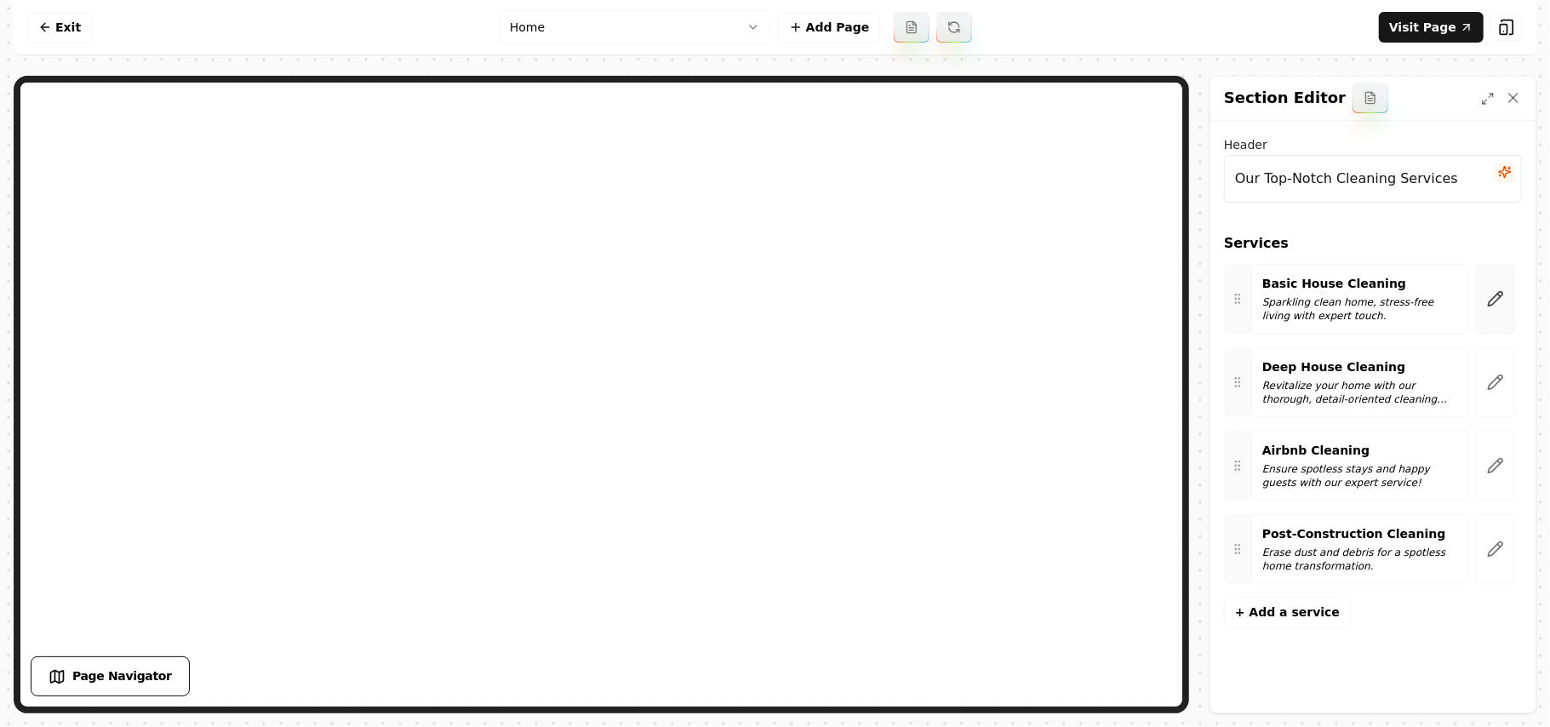
click at [1510, 283] on button "button" at bounding box center [1495, 299] width 39 height 70
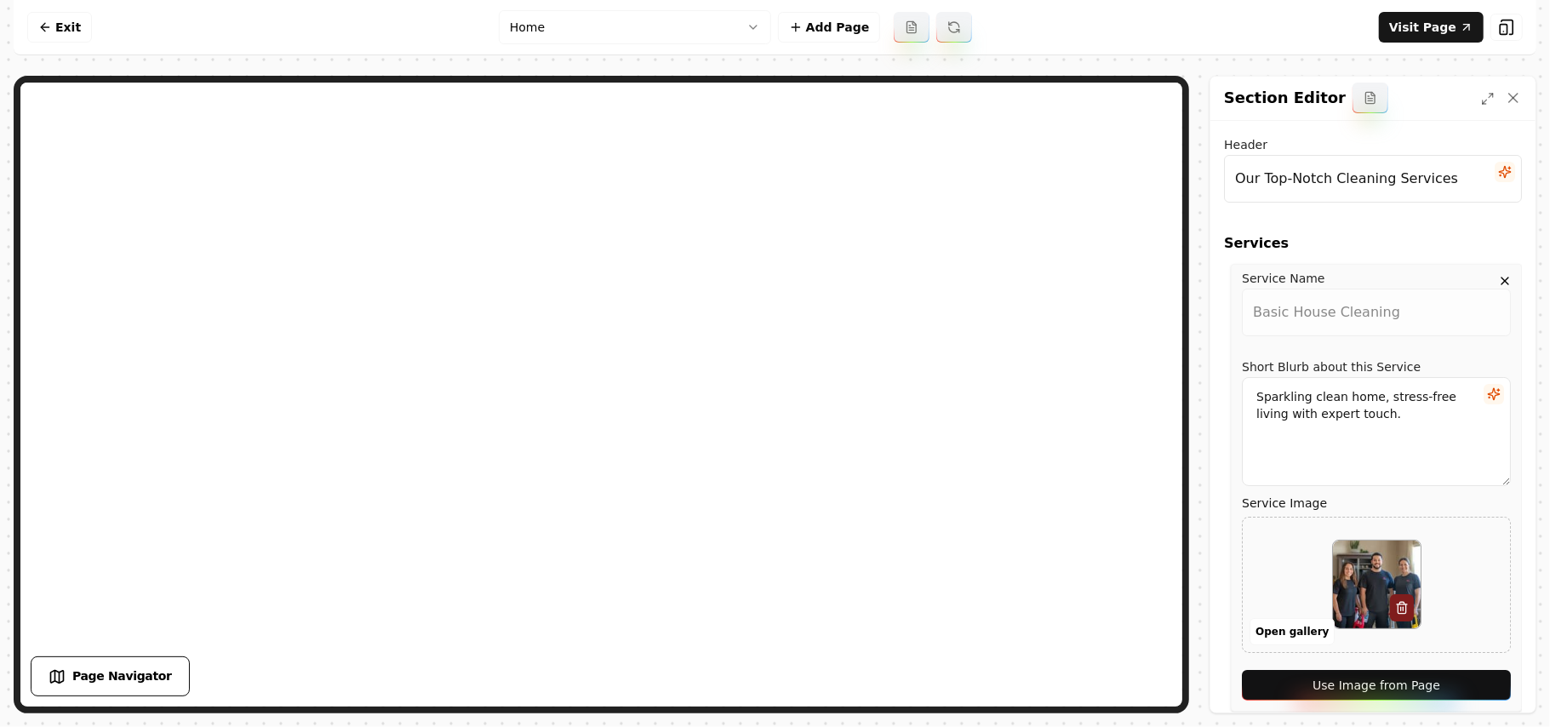
scroll to position [330, 0]
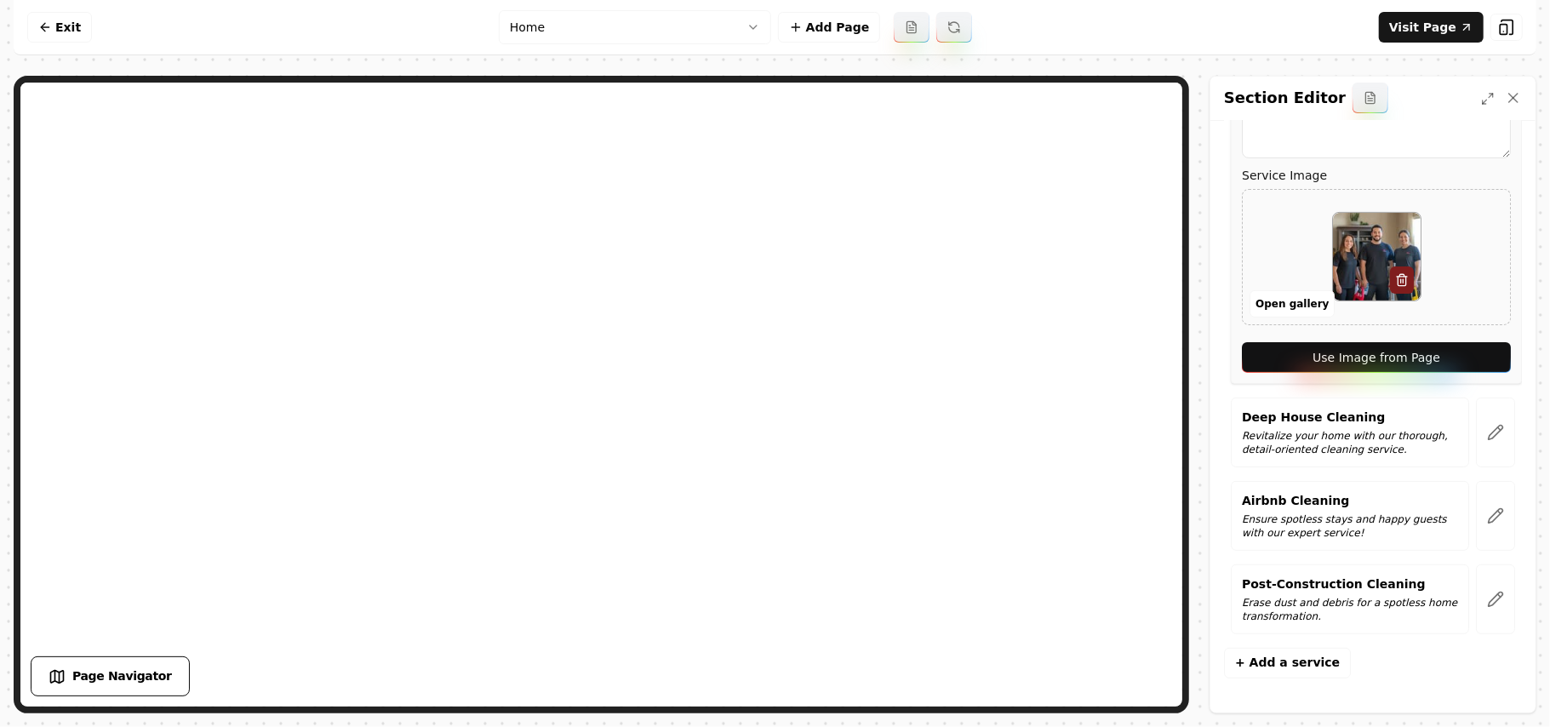
click at [1494, 342] on div "Service Name Basic House Cleaning Short Blurb about this Service Sparkling clea…" at bounding box center [1376, 160] width 291 height 448
click at [1482, 351] on button "Use Image from Page" at bounding box center [1376, 357] width 269 height 31
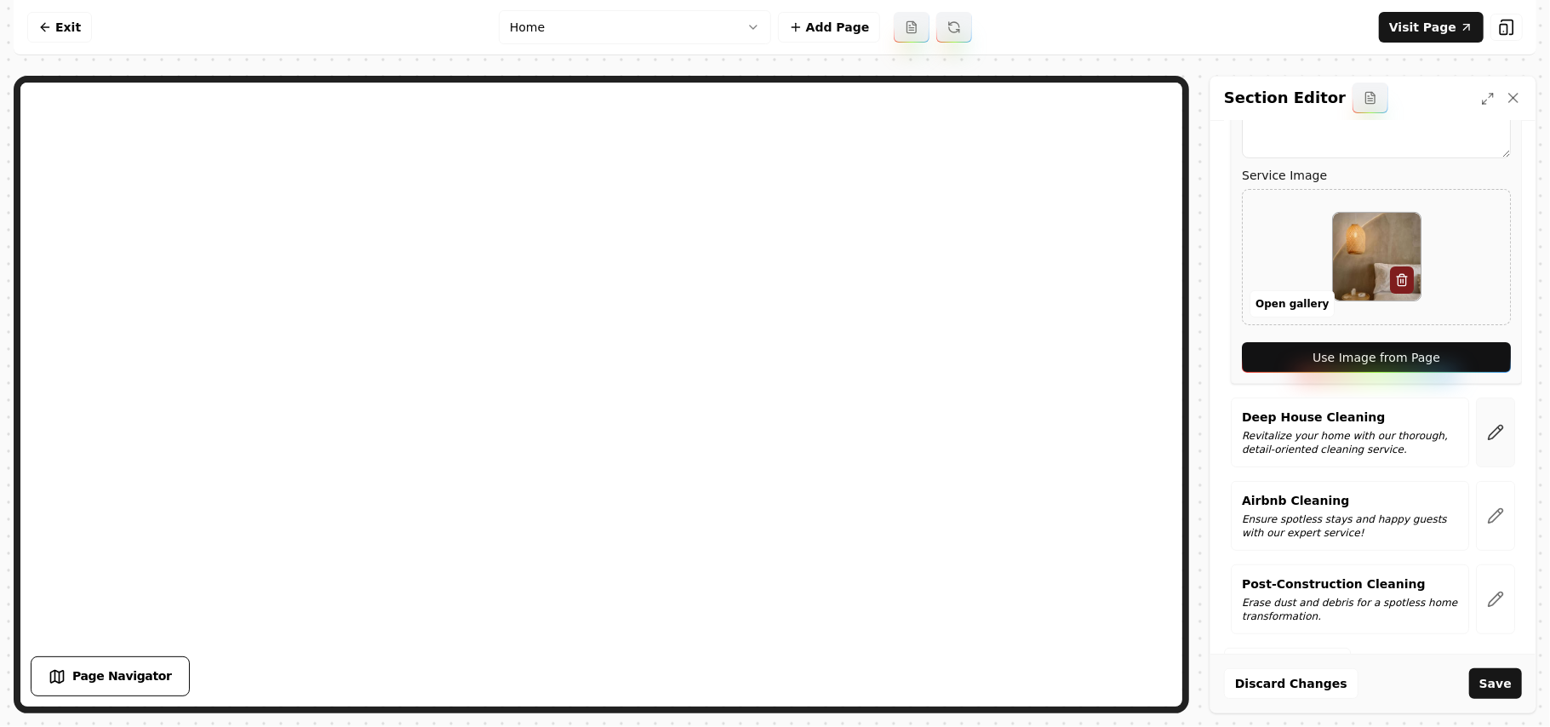
click at [1495, 437] on button "button" at bounding box center [1495, 432] width 39 height 70
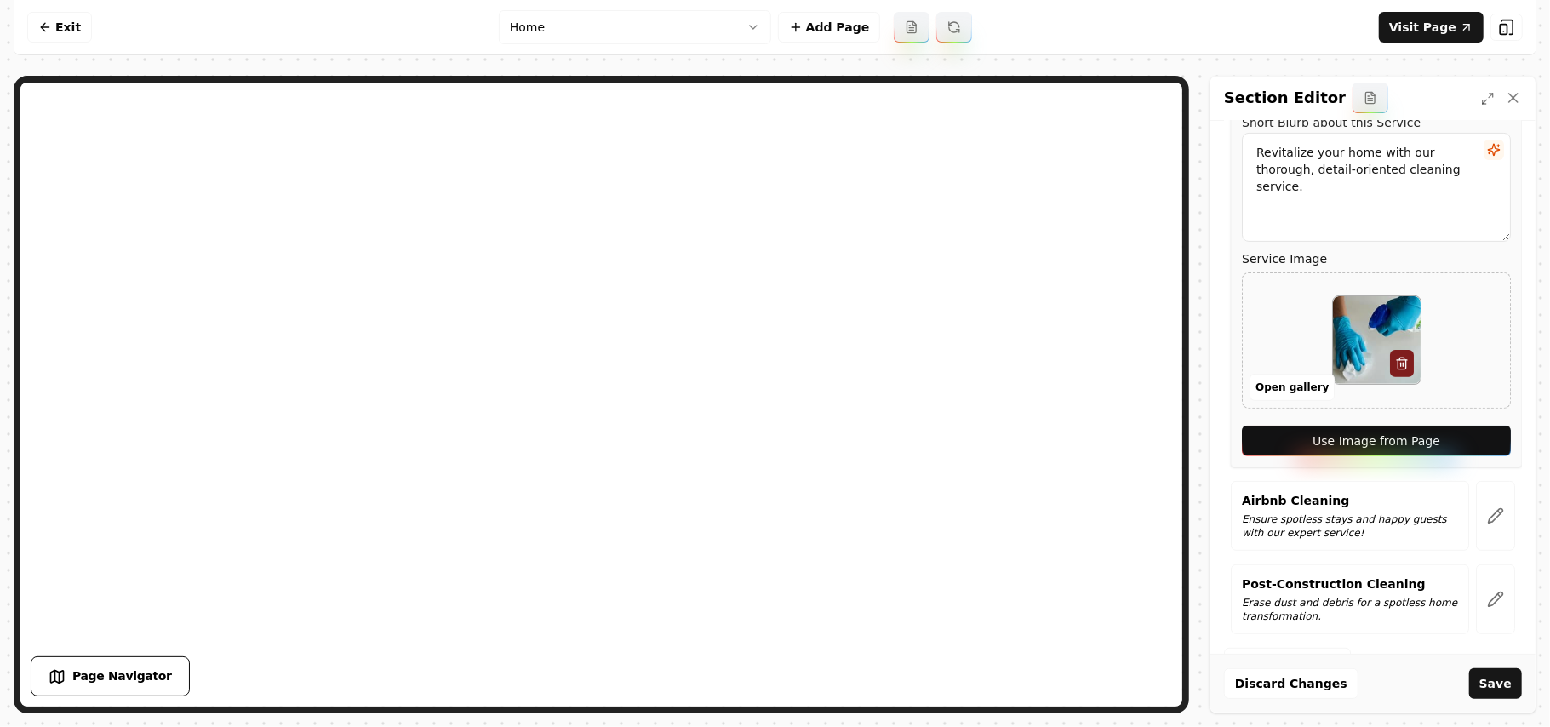
click at [1471, 448] on button "Use Image from Page" at bounding box center [1376, 440] width 269 height 31
click at [1487, 519] on icon "button" at bounding box center [1495, 515] width 17 height 17
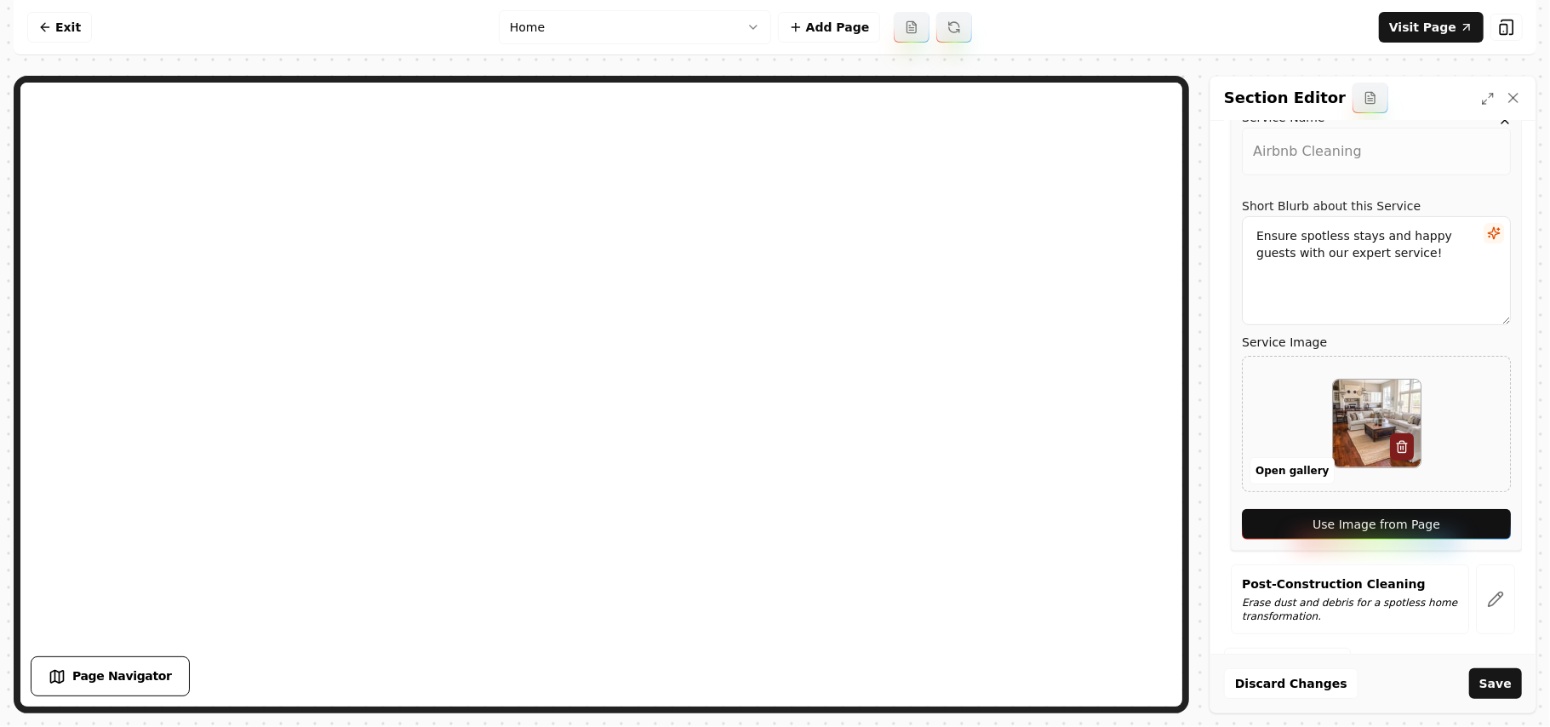
click at [1476, 519] on button "Use Image from Page" at bounding box center [1376, 524] width 269 height 31
click at [1487, 607] on icon "button" at bounding box center [1495, 599] width 17 height 17
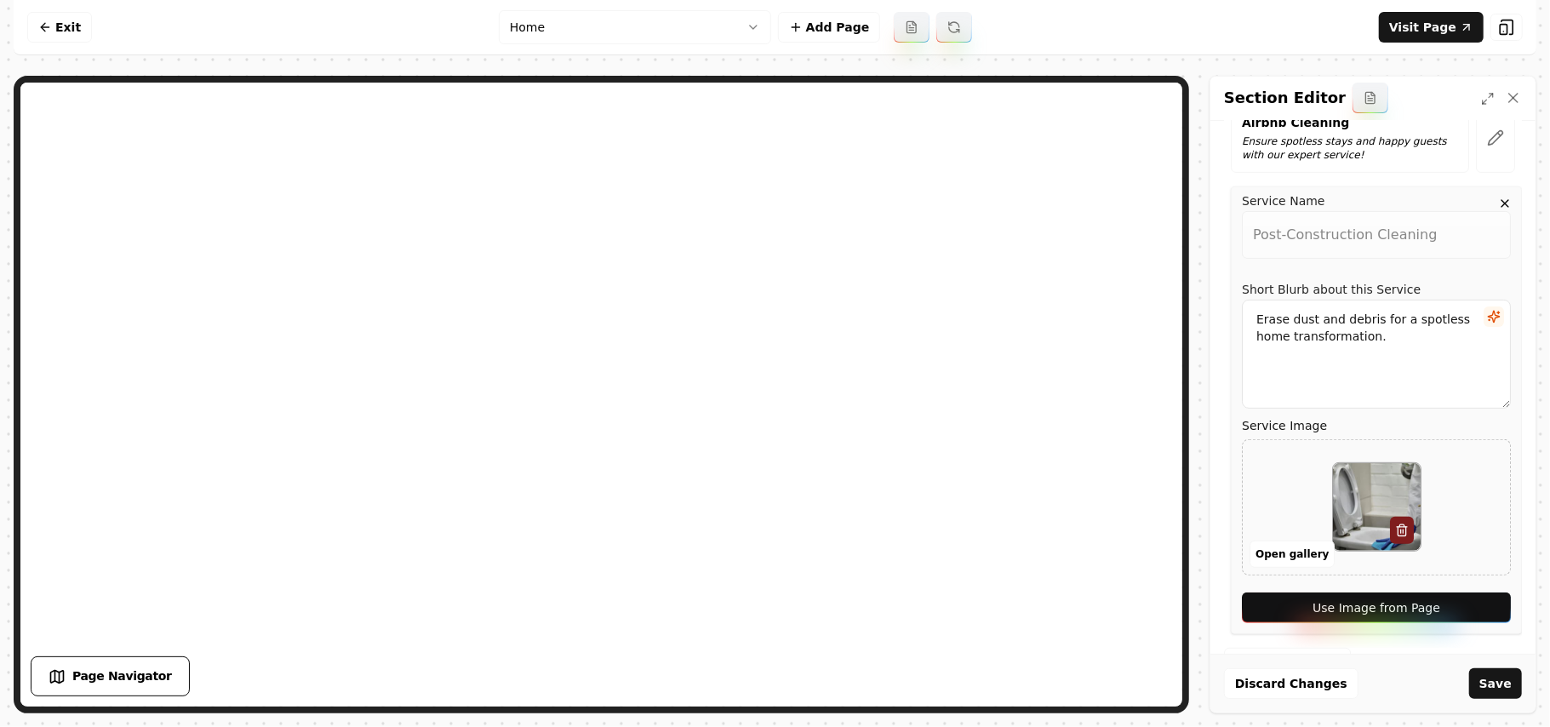
click at [1476, 607] on button "Use Image from Page" at bounding box center [1376, 607] width 269 height 31
click at [1494, 676] on button "Save" at bounding box center [1495, 683] width 53 height 31
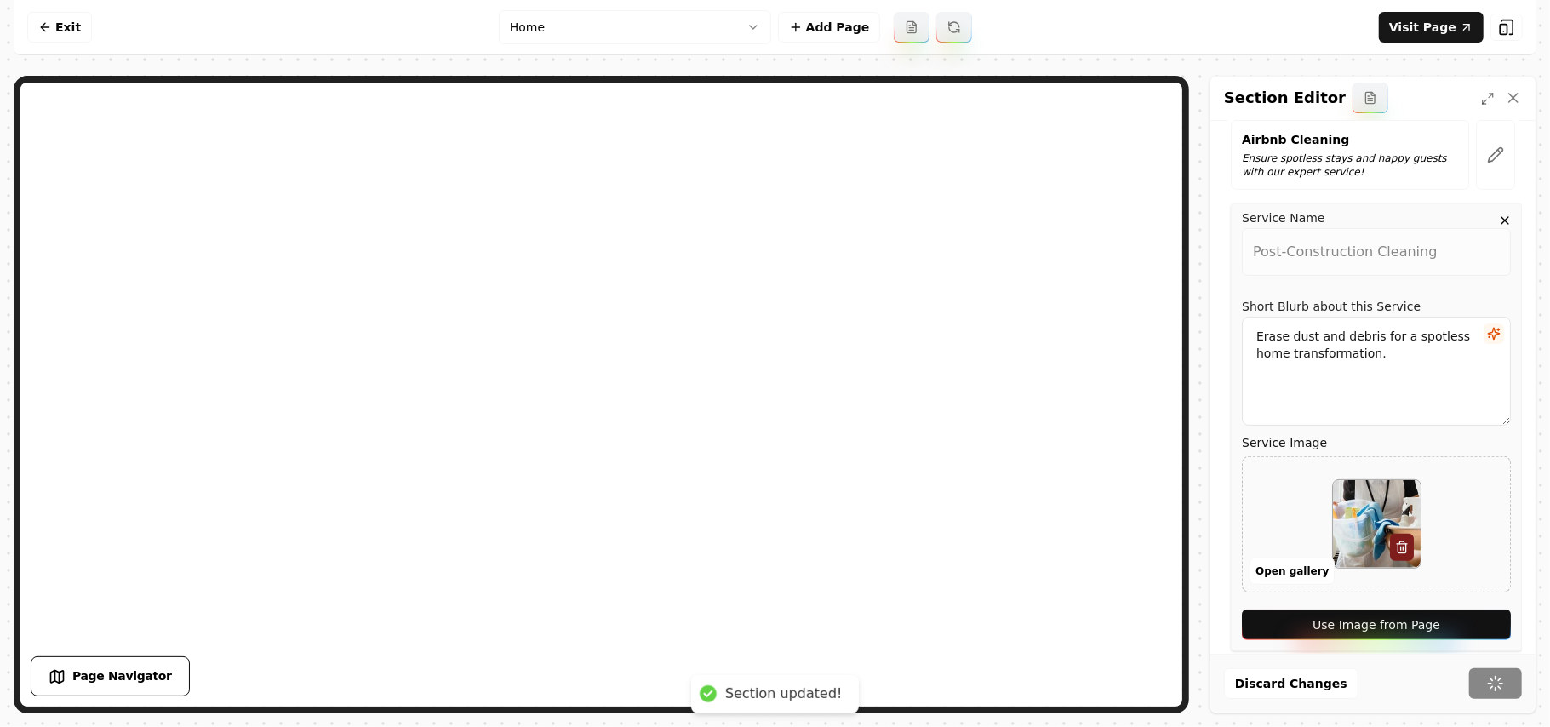
scroll to position [0, 0]
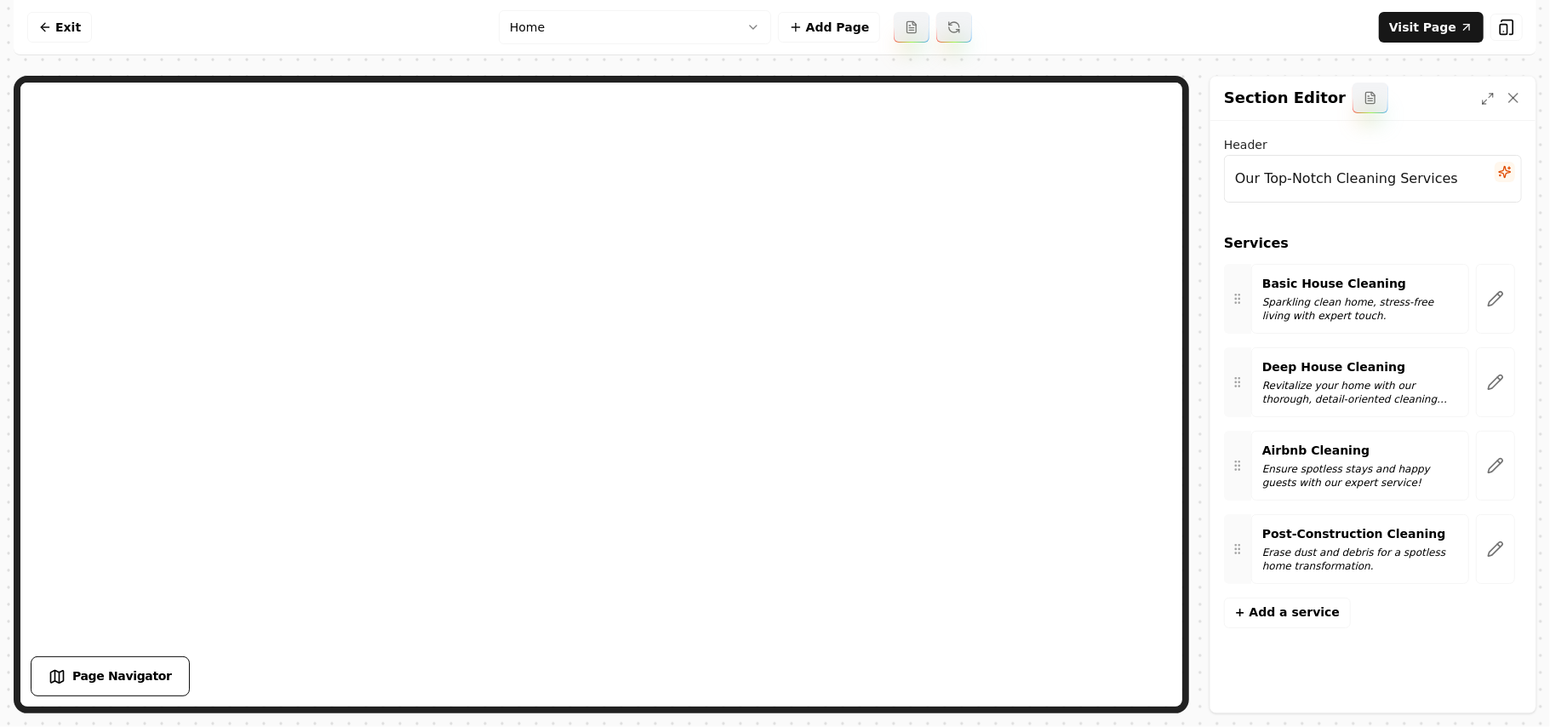
click at [566, 28] on html "Computer Required This feature is only available on a computer. Please switch t…" at bounding box center [775, 363] width 1550 height 727
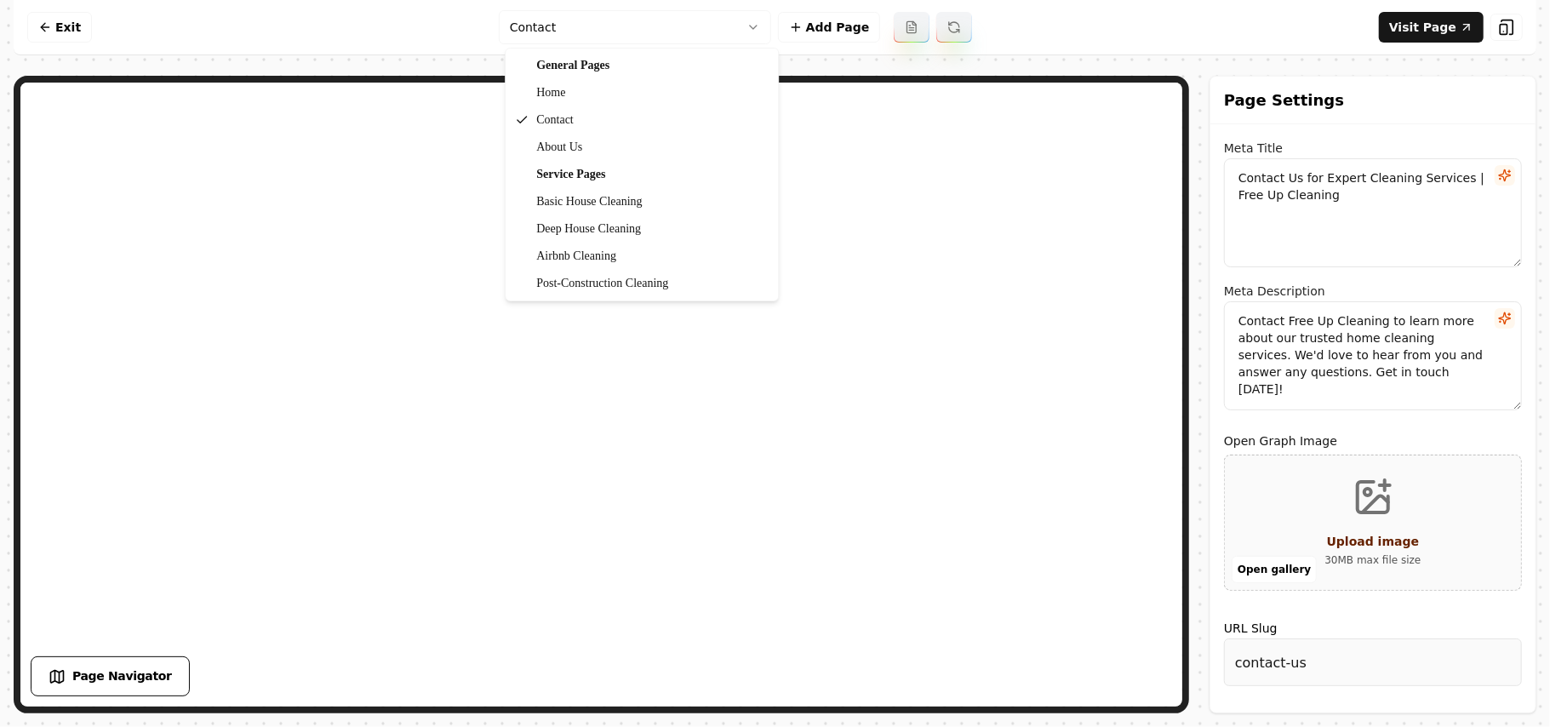
click at [648, 28] on html "Computer Required This feature is only available on a computer. Please switch t…" at bounding box center [775, 363] width 1550 height 727
type textarea "Top Cleaning & Maid Service in [City] - Free Up Cleaning"
type textarea "Discover Free Up Cleaning's trusted and professional maid services. With 60 yea…"
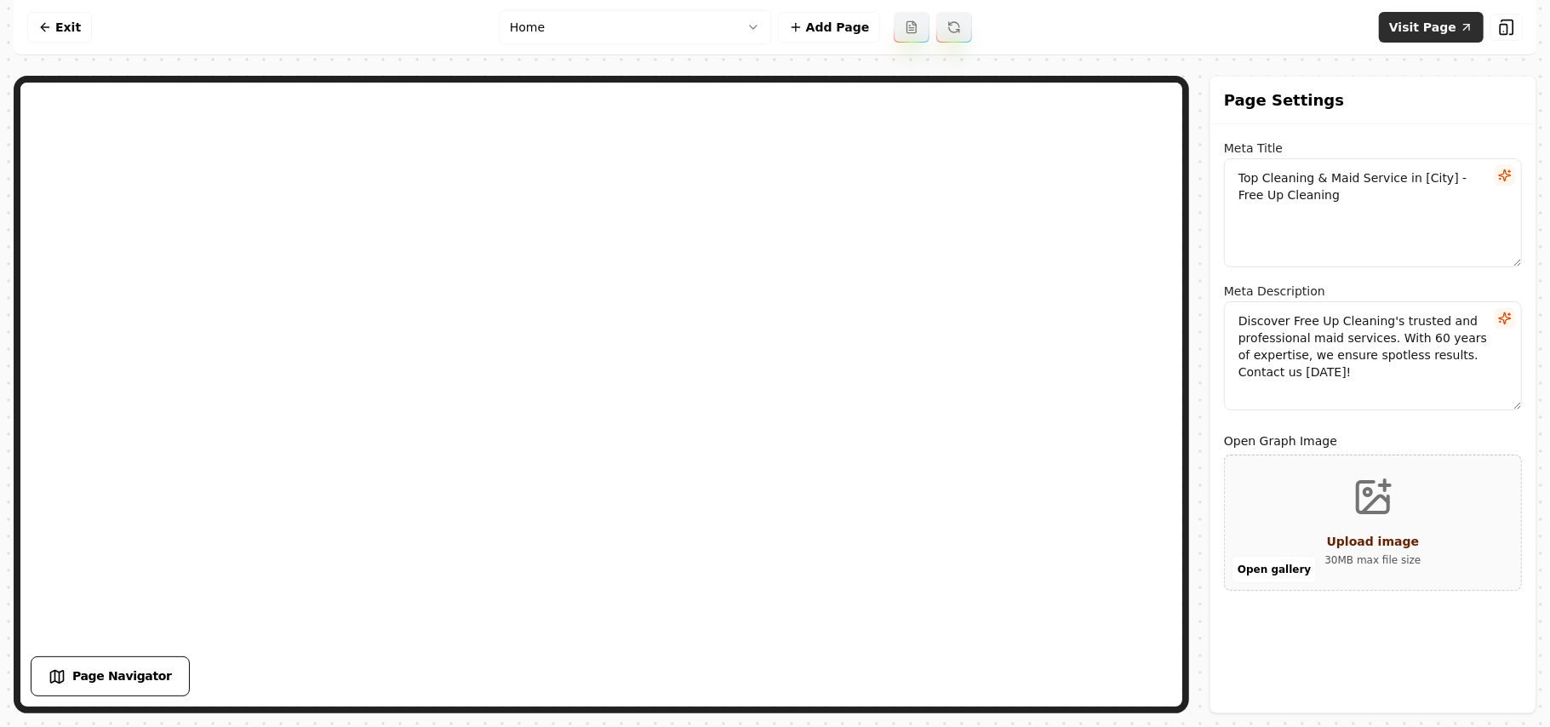
click at [1413, 21] on link "Visit Page" at bounding box center [1431, 27] width 105 height 31
